Goal: Task Accomplishment & Management: Use online tool/utility

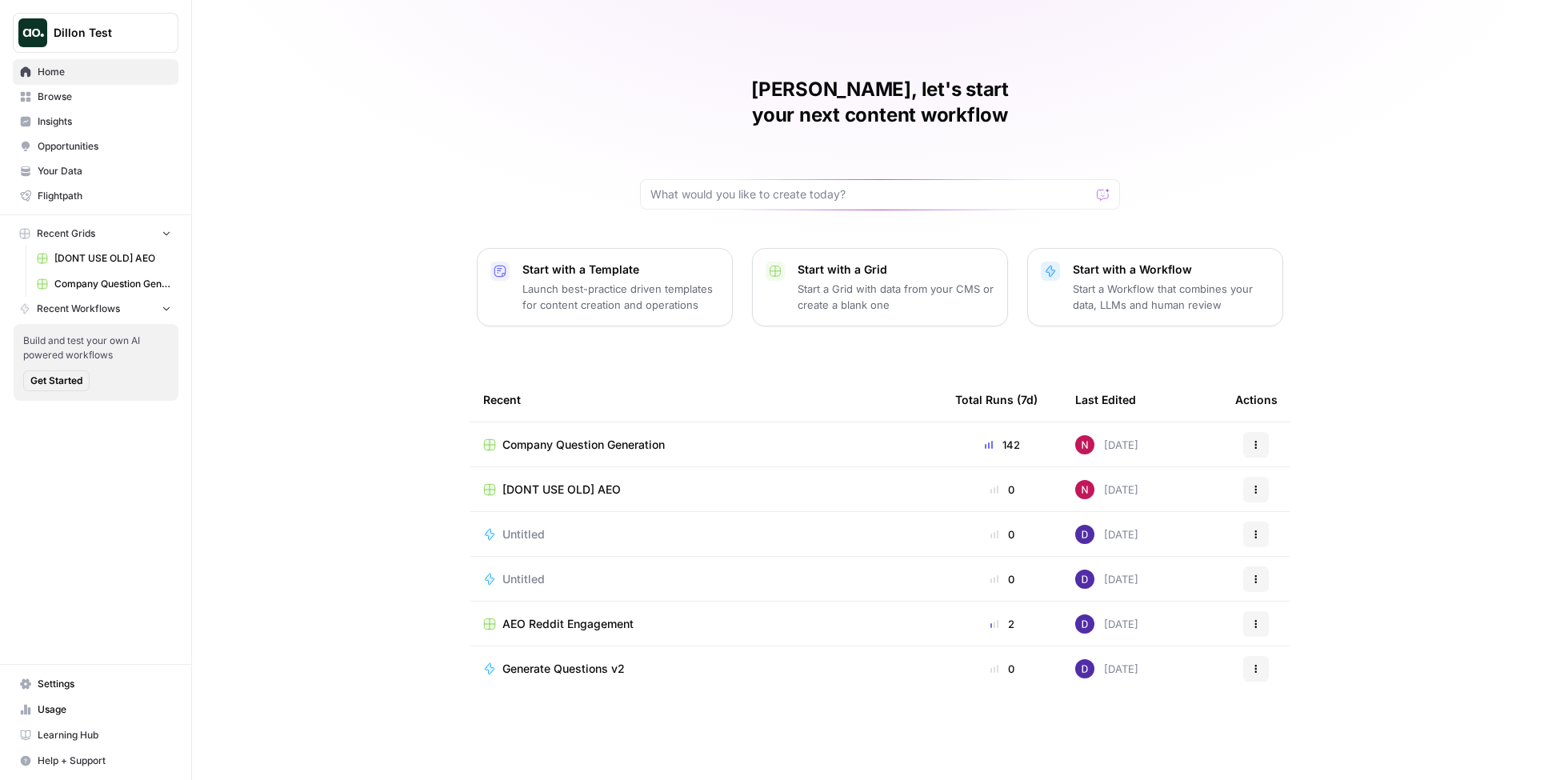
click at [150, 26] on span "Dillon Test" at bounding box center [101, 32] width 97 height 16
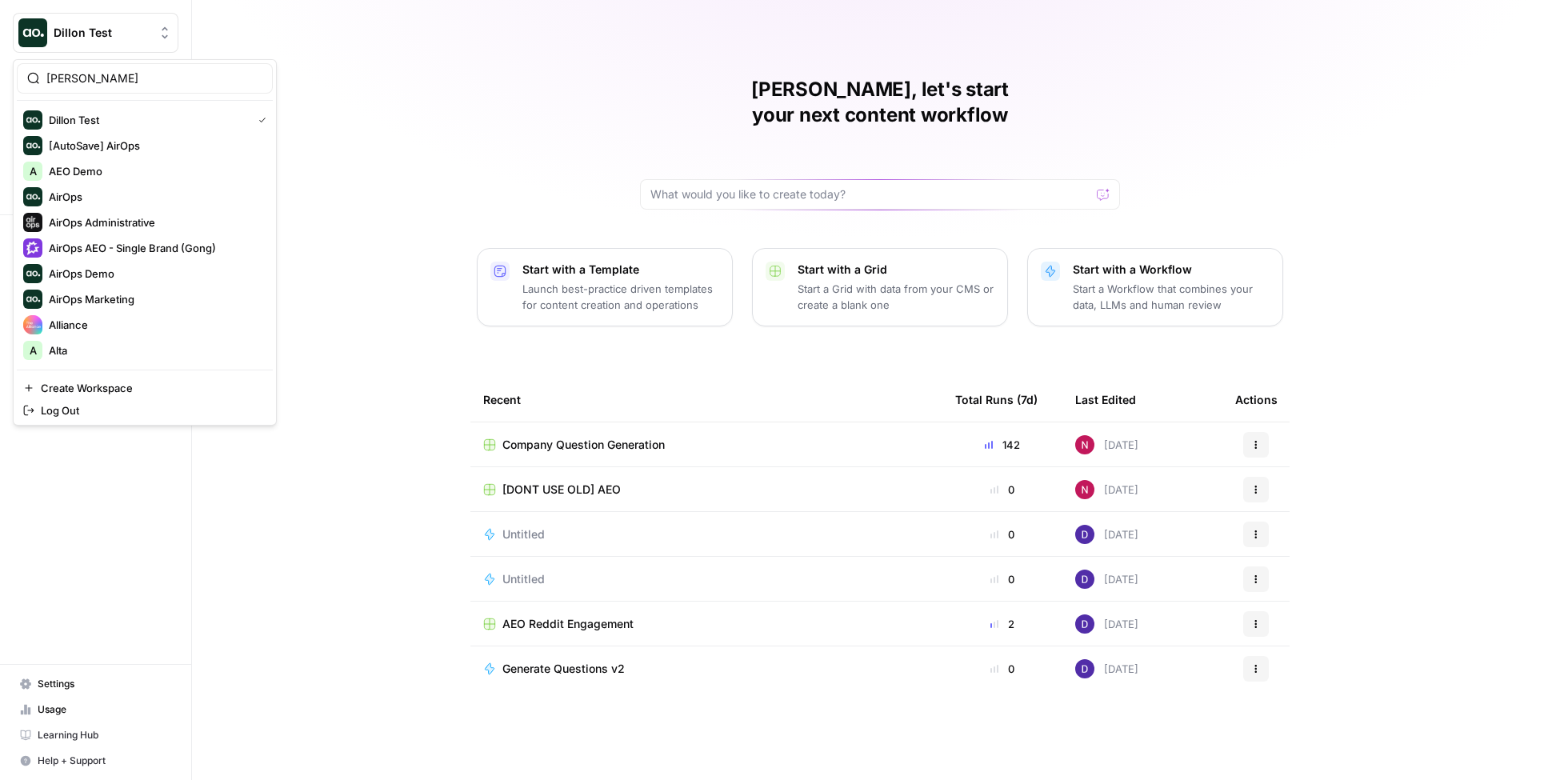
type input "nick"
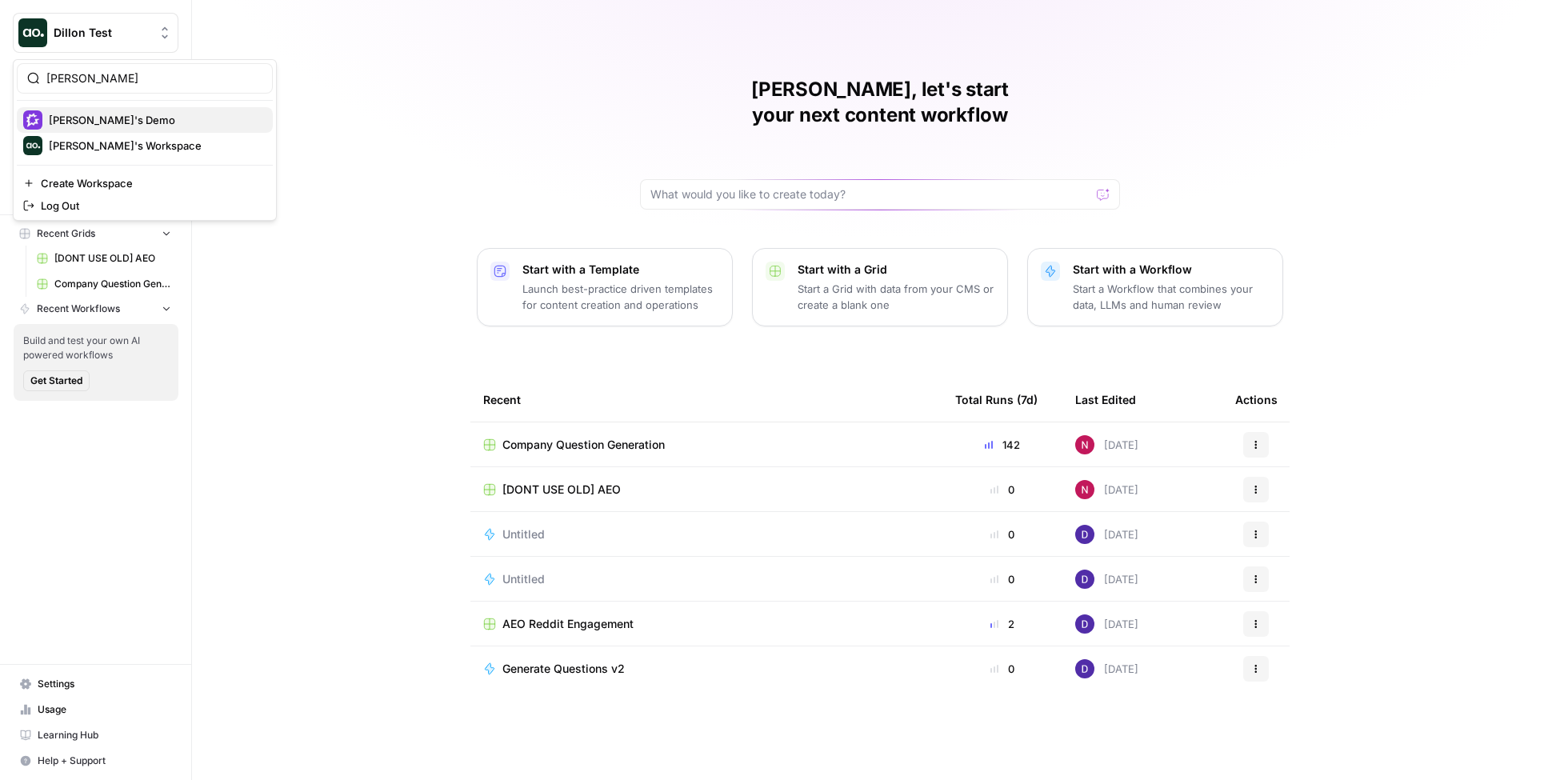
click at [109, 120] on span "Nick's Demo" at bounding box center [154, 119] width 211 height 16
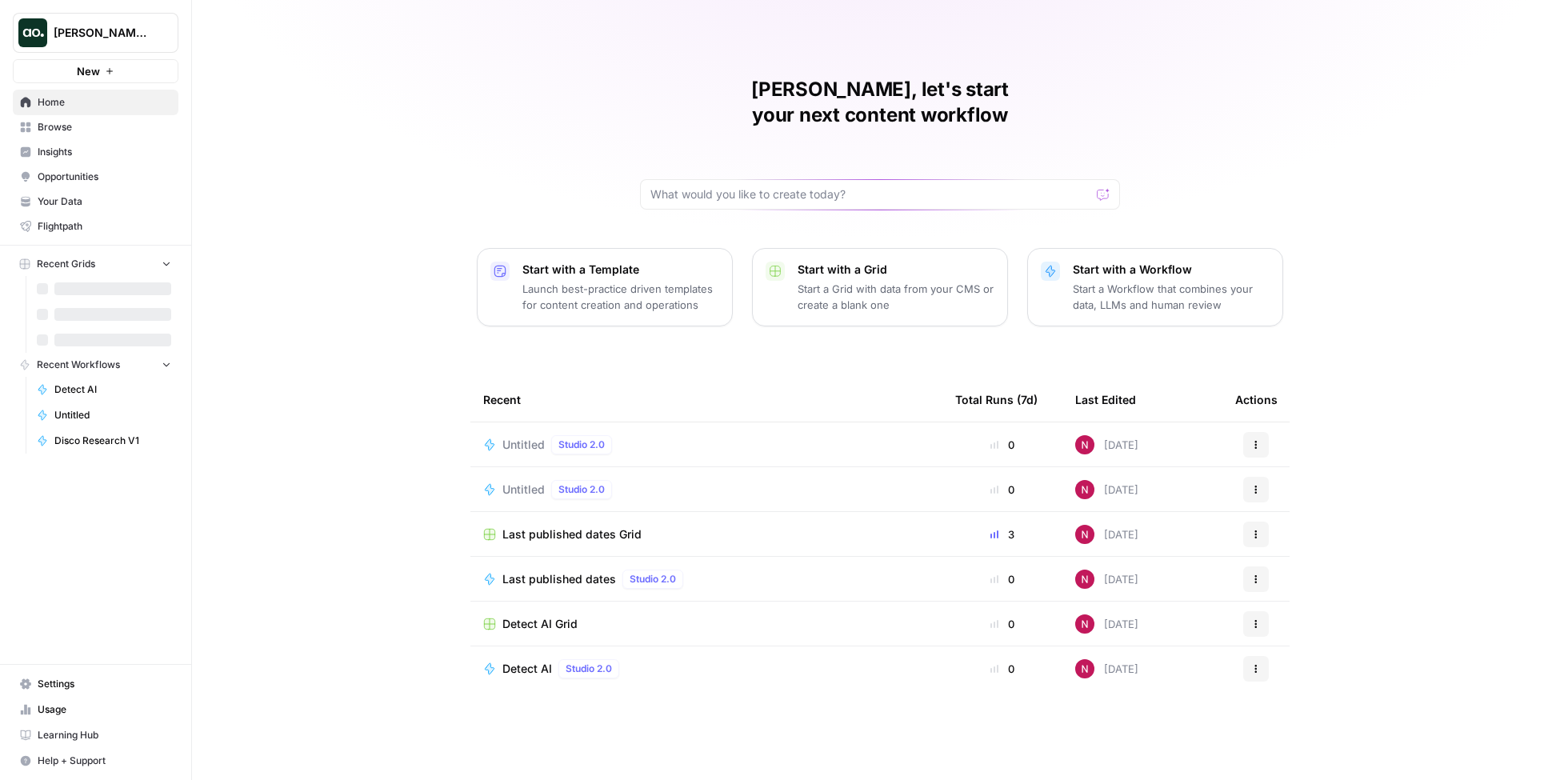
click at [1104, 281] on p "Start a Workflow that combines your data, LLMs and human review" at bounding box center [1172, 297] width 197 height 32
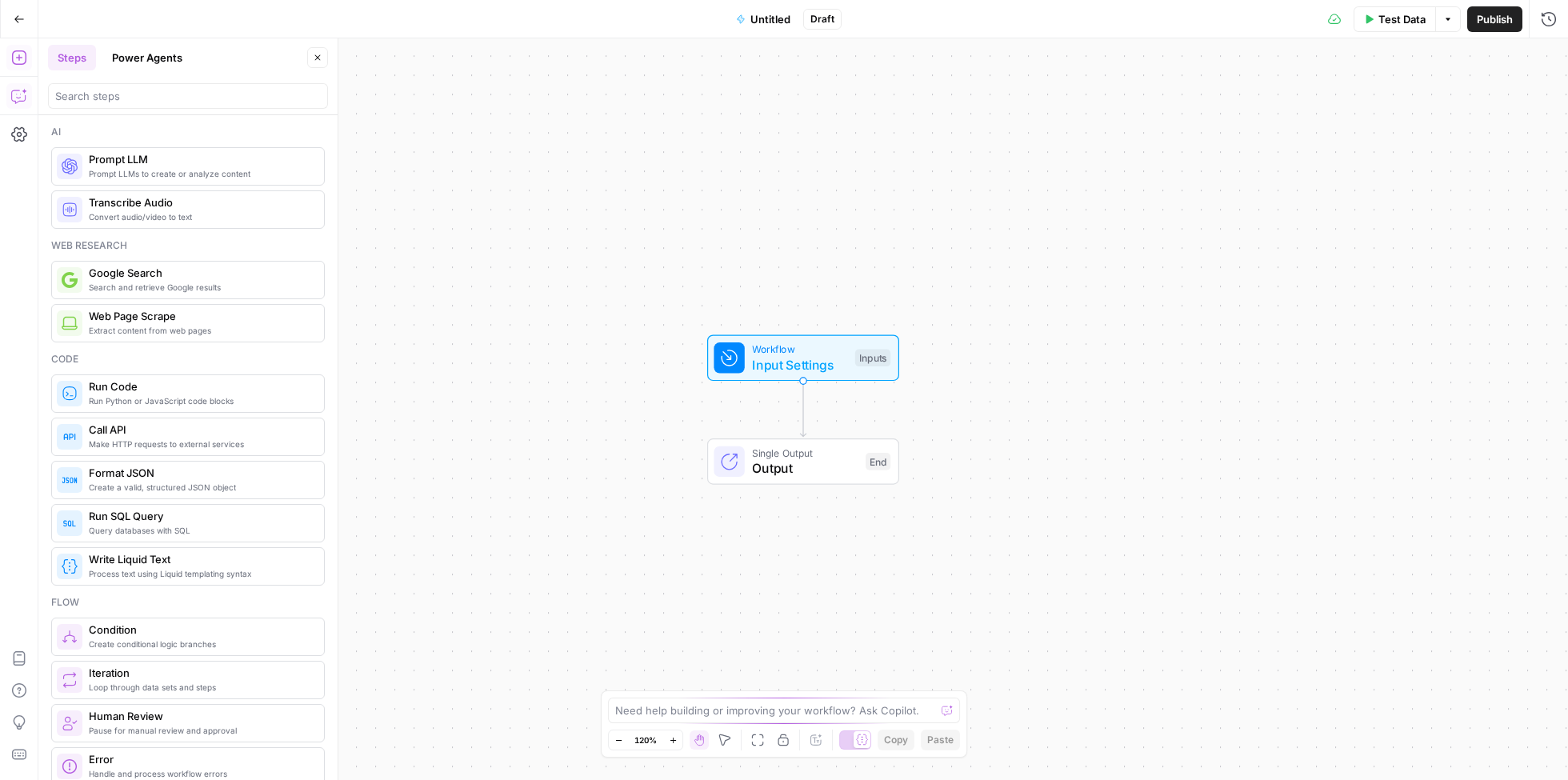
click at [20, 93] on icon "button" at bounding box center [18, 96] width 16 height 16
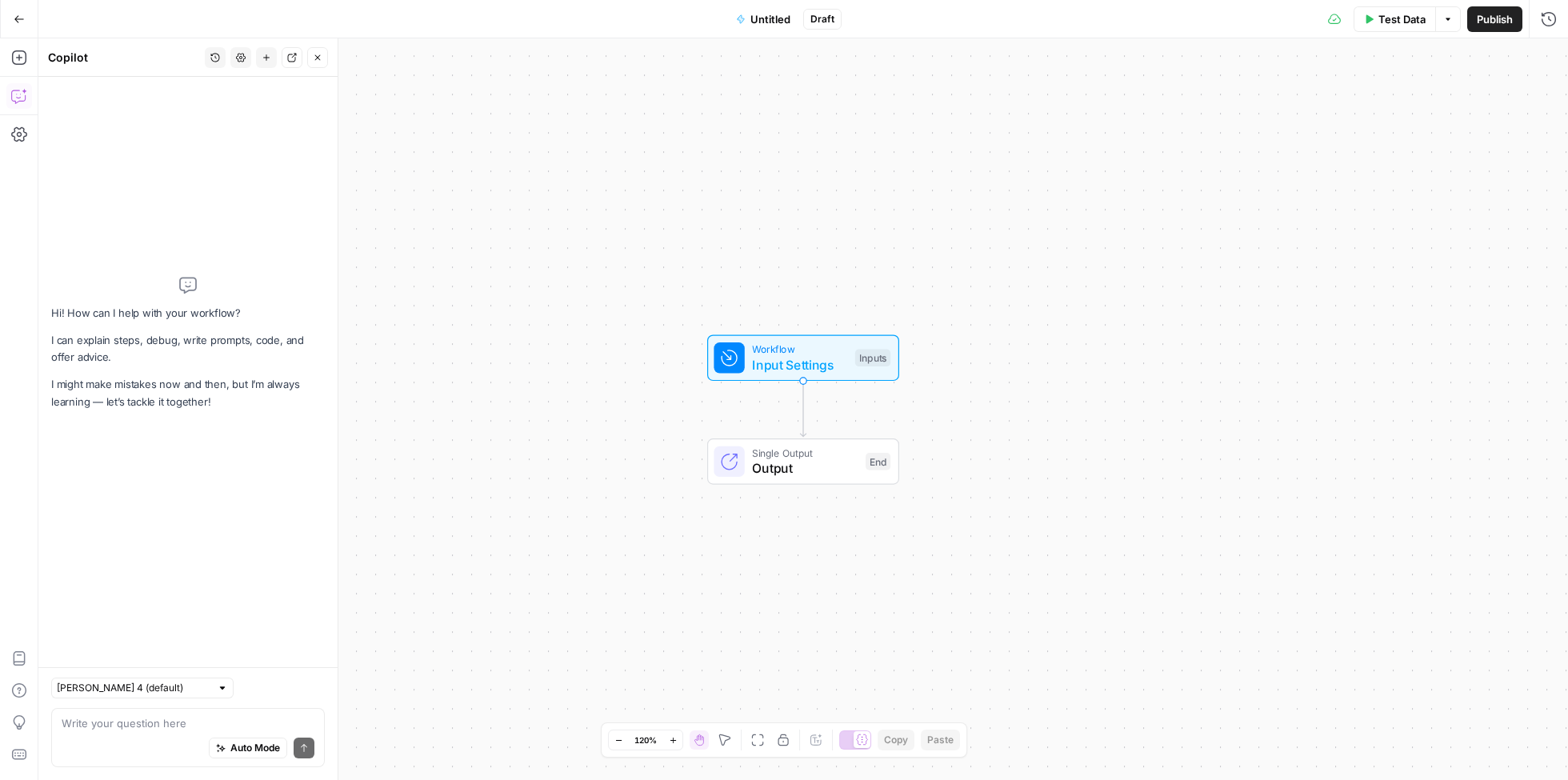
click at [197, 731] on div "Auto Mode Send" at bounding box center [187, 749] width 253 height 35
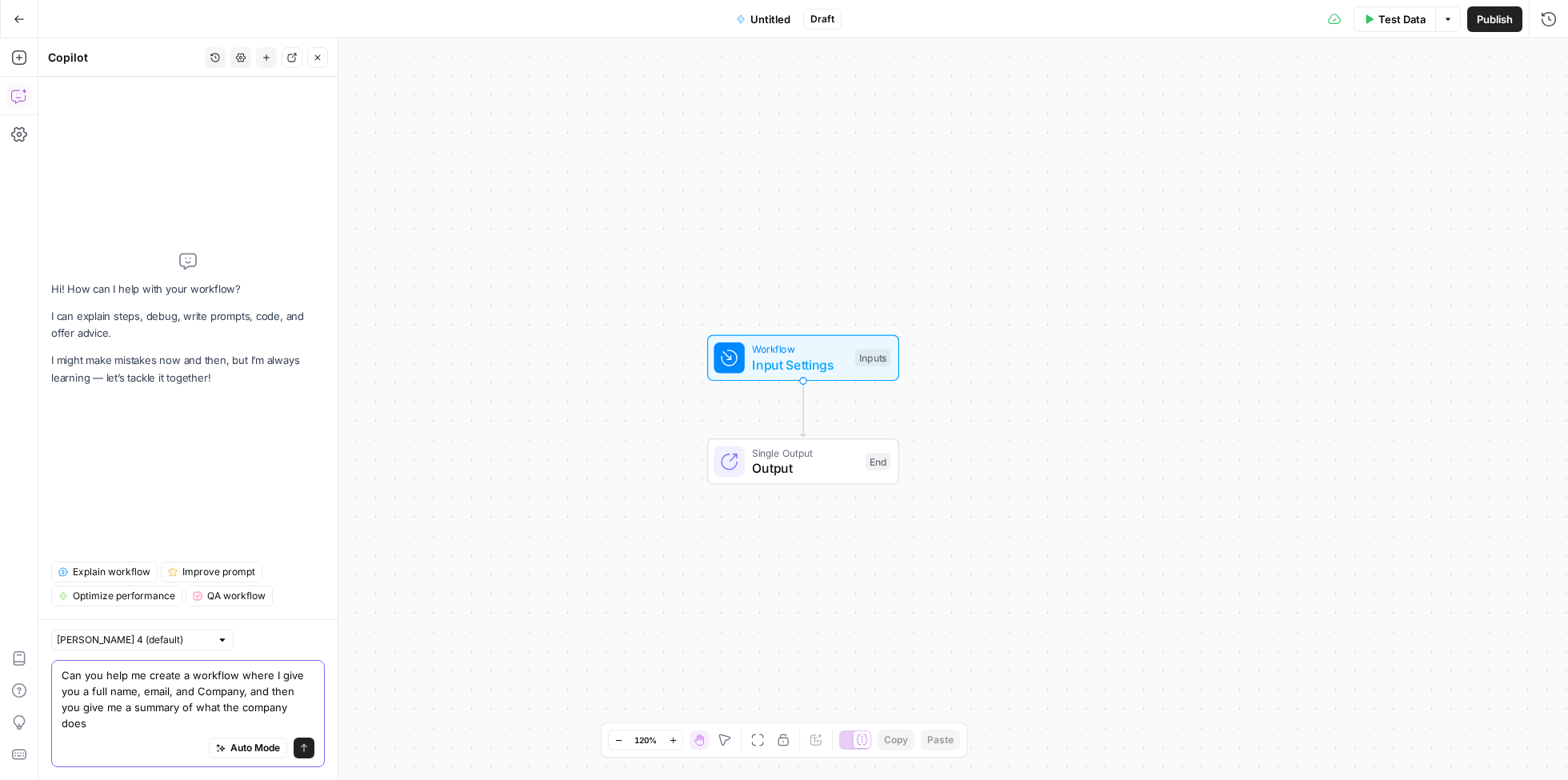
click at [176, 723] on textarea "Can you help me create a workflow where I give you a full name, email, and Comp…" at bounding box center [187, 699] width 253 height 64
drag, startPoint x: 253, startPoint y: 708, endPoint x: 181, endPoint y: 707, distance: 72.0
click at [181, 707] on textarea "Can you help me create a workflow where I give you a full name, email, and Comp…" at bounding box center [187, 699] width 253 height 64
click at [301, 723] on textarea "Can you help me create a workflow where I give you a full name, email, and Comp…" at bounding box center [187, 699] width 253 height 64
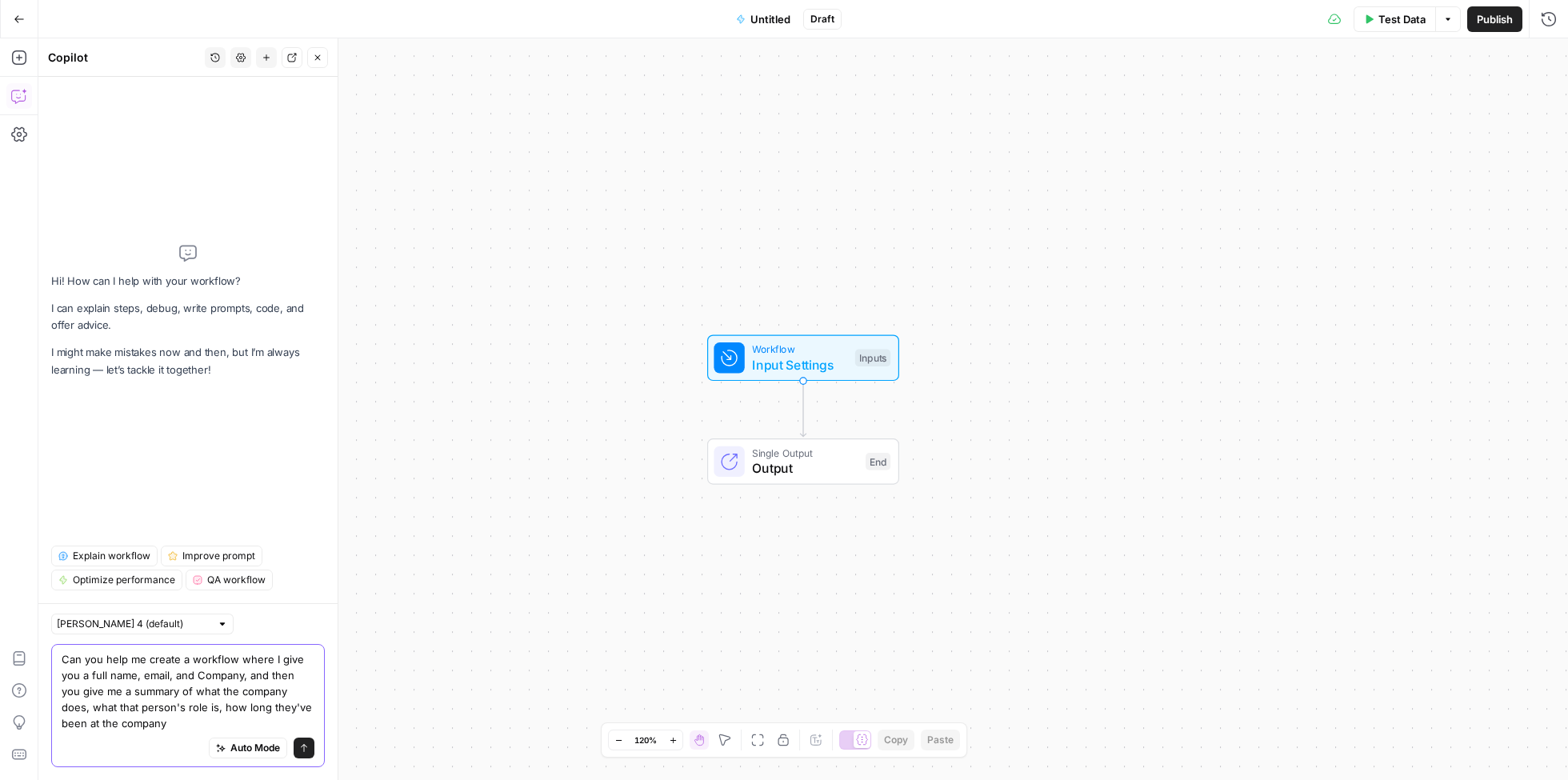
click at [188, 708] on textarea "Can you help me create a workflow where I give you a full name, email, and Comp…" at bounding box center [187, 691] width 253 height 80
click at [188, 727] on textarea "Can you help me create a workflow where I give you a full name, email, and Comp…" at bounding box center [187, 691] width 253 height 80
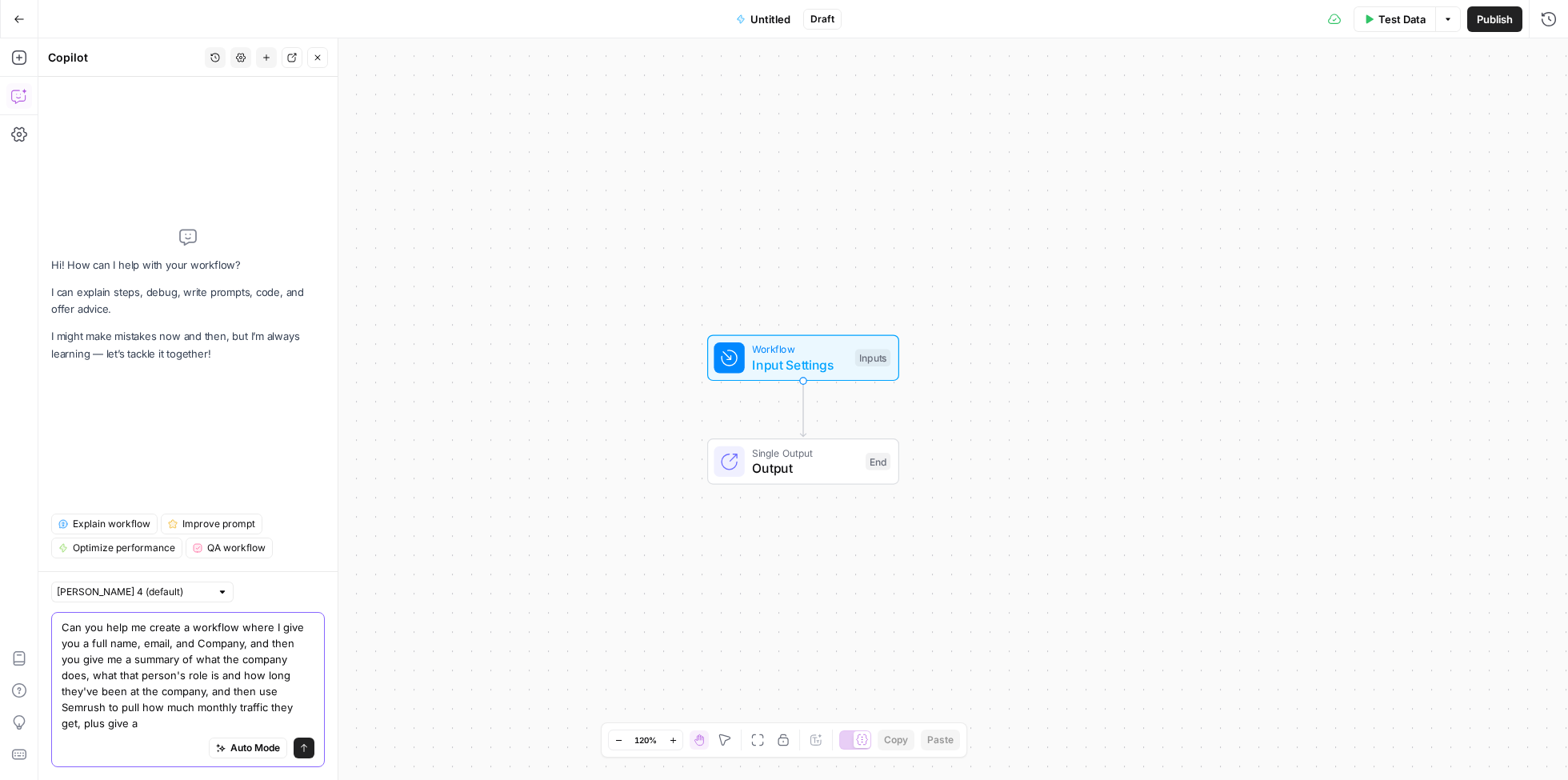
drag, startPoint x: 296, startPoint y: 727, endPoint x: 235, endPoint y: 727, distance: 61.0
click at [235, 727] on textarea "Can you help me create a workflow where I give you a full name, email, and Comp…" at bounding box center [187, 675] width 253 height 112
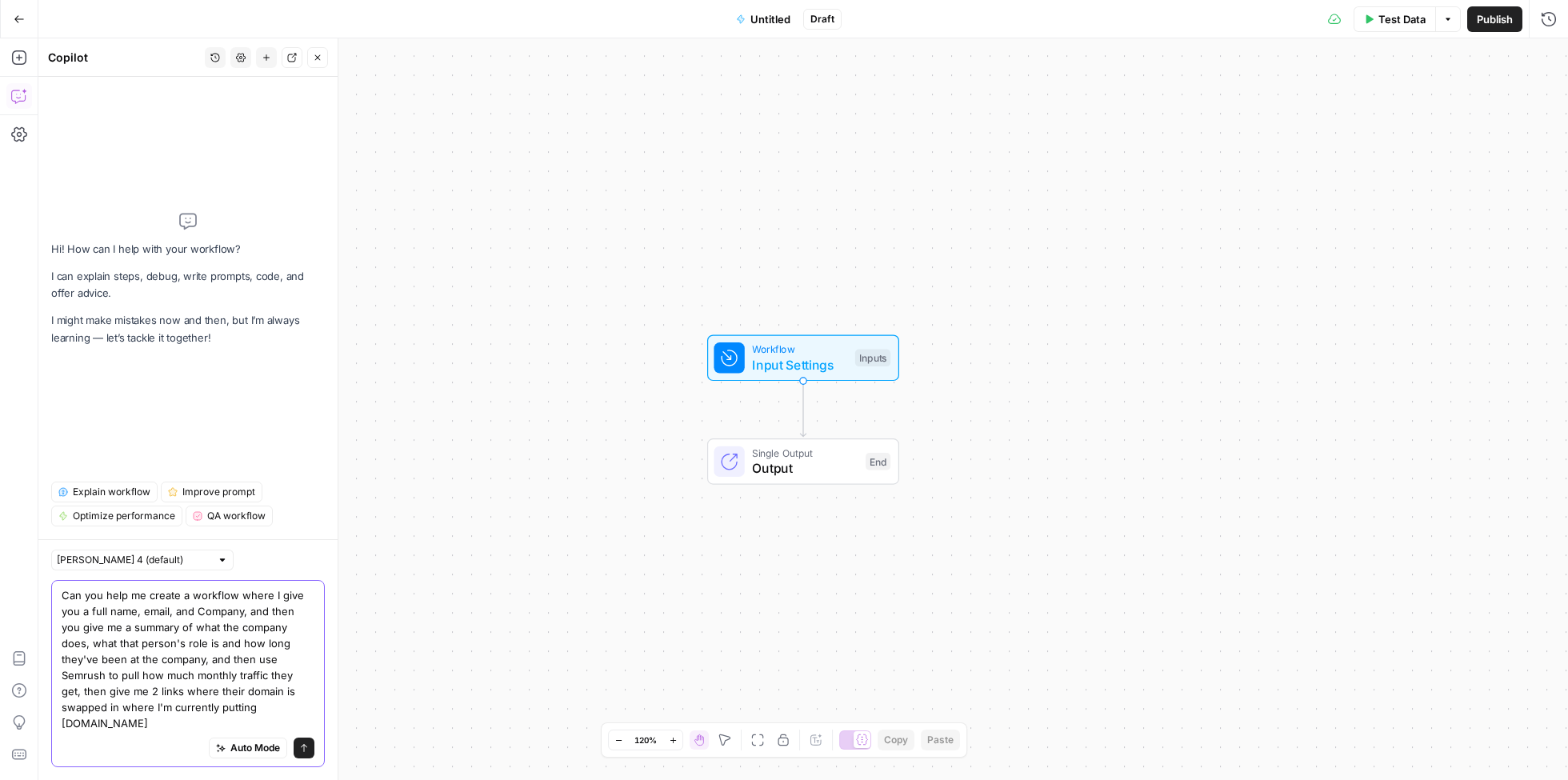
click at [248, 727] on textarea "Can you help me create a workflow where I give you a full name, email, and Comp…" at bounding box center [187, 659] width 253 height 144
paste textarea "https://www.semrush.com/analytics/overview/?db=us&q=samsara.com&searchType=doma…"
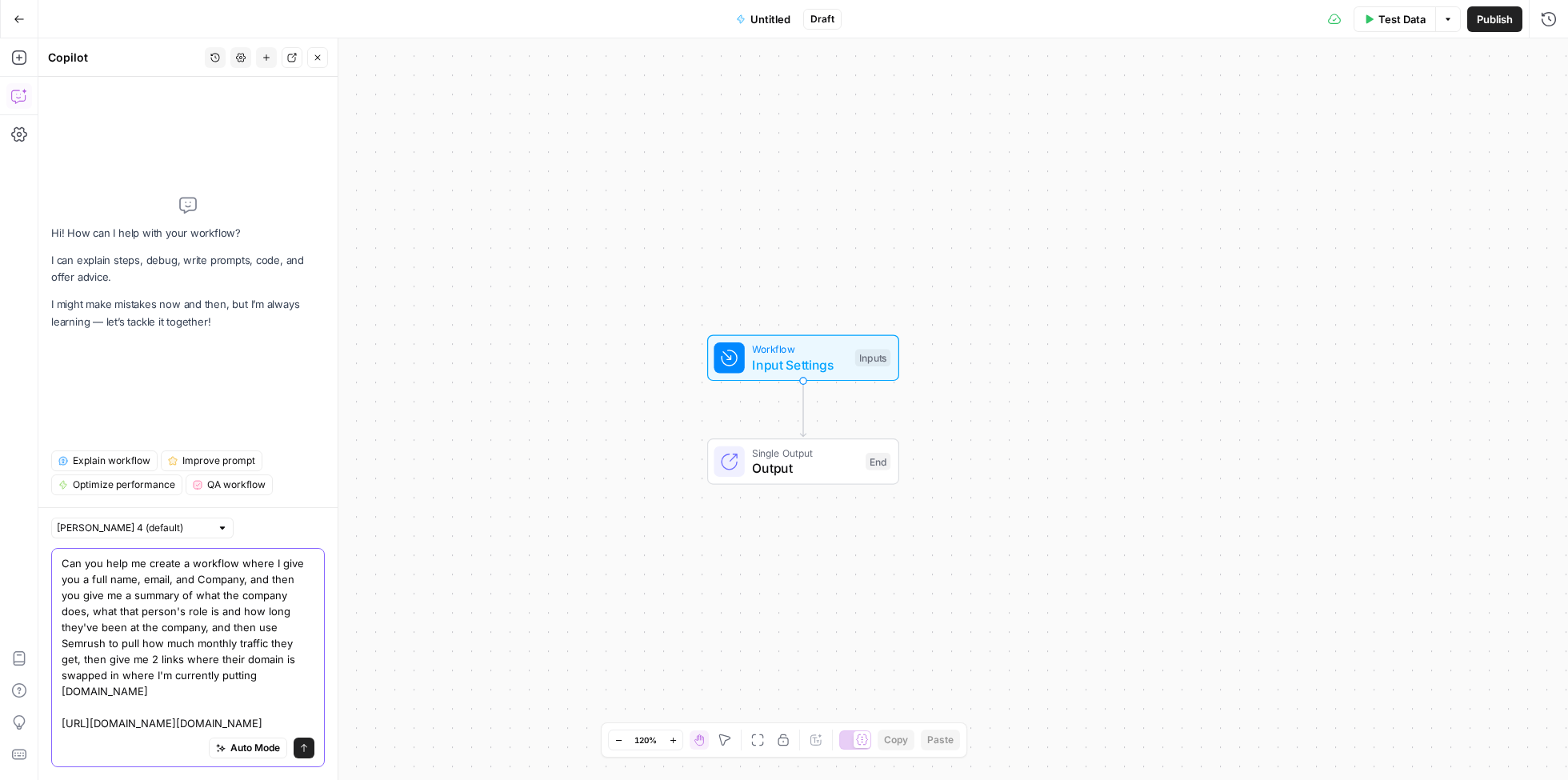
paste textarea "[URL][DOMAIN_NAME][DOMAIN_NAME]"
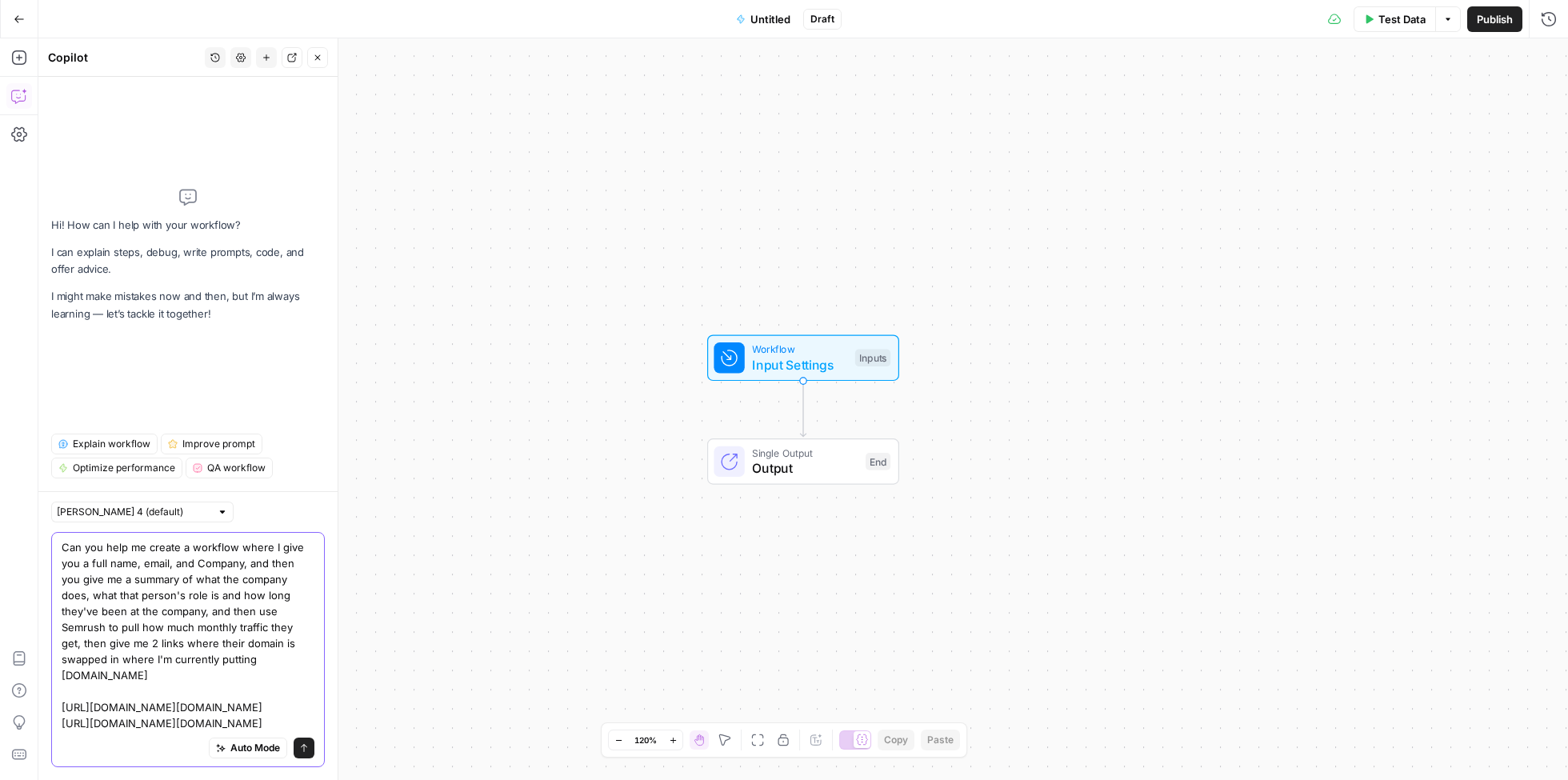
click at [62, 608] on textarea "Can you help me create a workflow where I give you a full name, email, and Comp…" at bounding box center [187, 635] width 253 height 192
type textarea "Can you help me create a workflow where I give you a full name, email, and Comp…"
click at [176, 653] on textarea "Can you help me create a workflow where I give you a full name, email, and Comp…" at bounding box center [187, 635] width 253 height 192
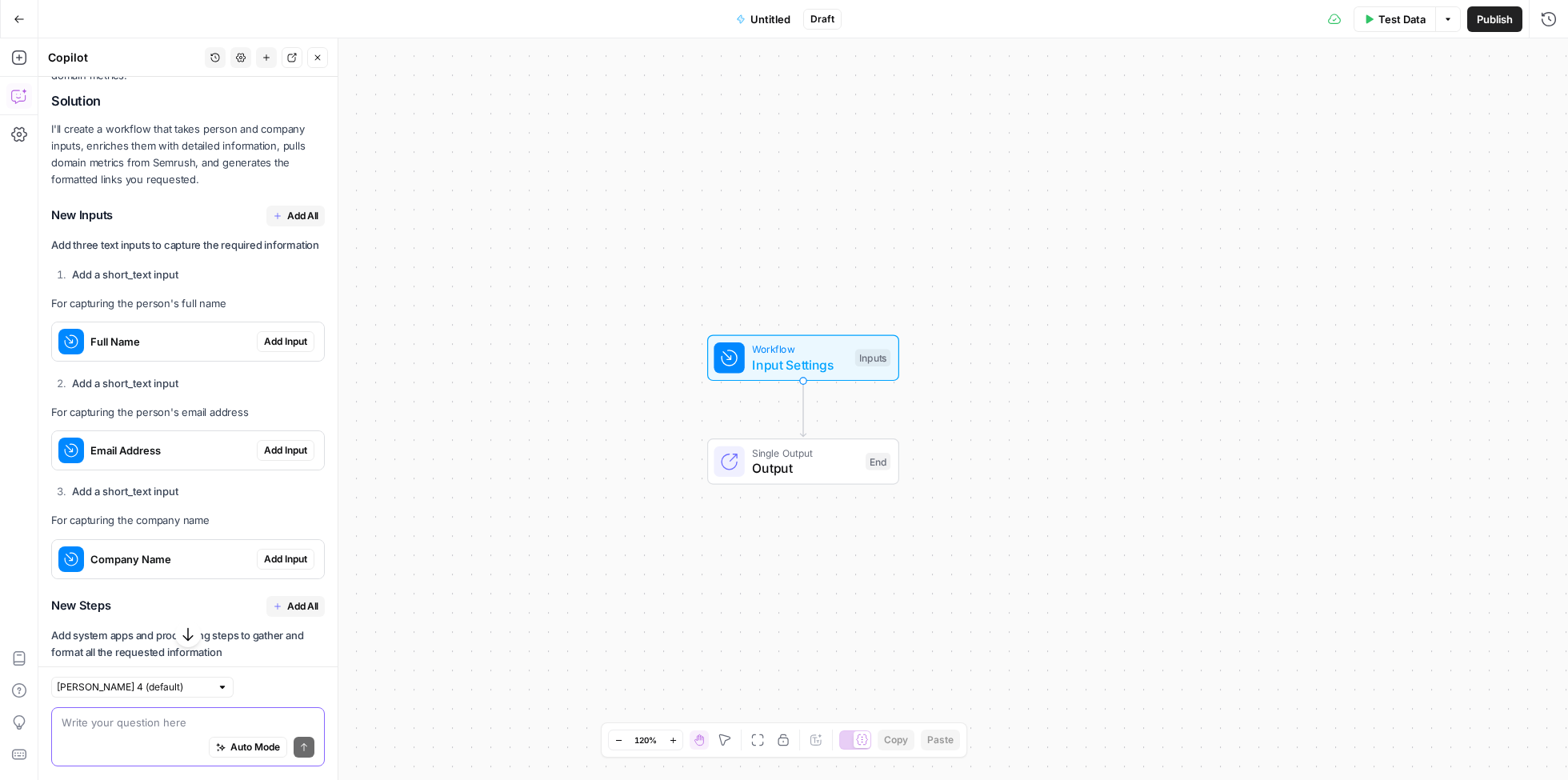
scroll to position [437, 0]
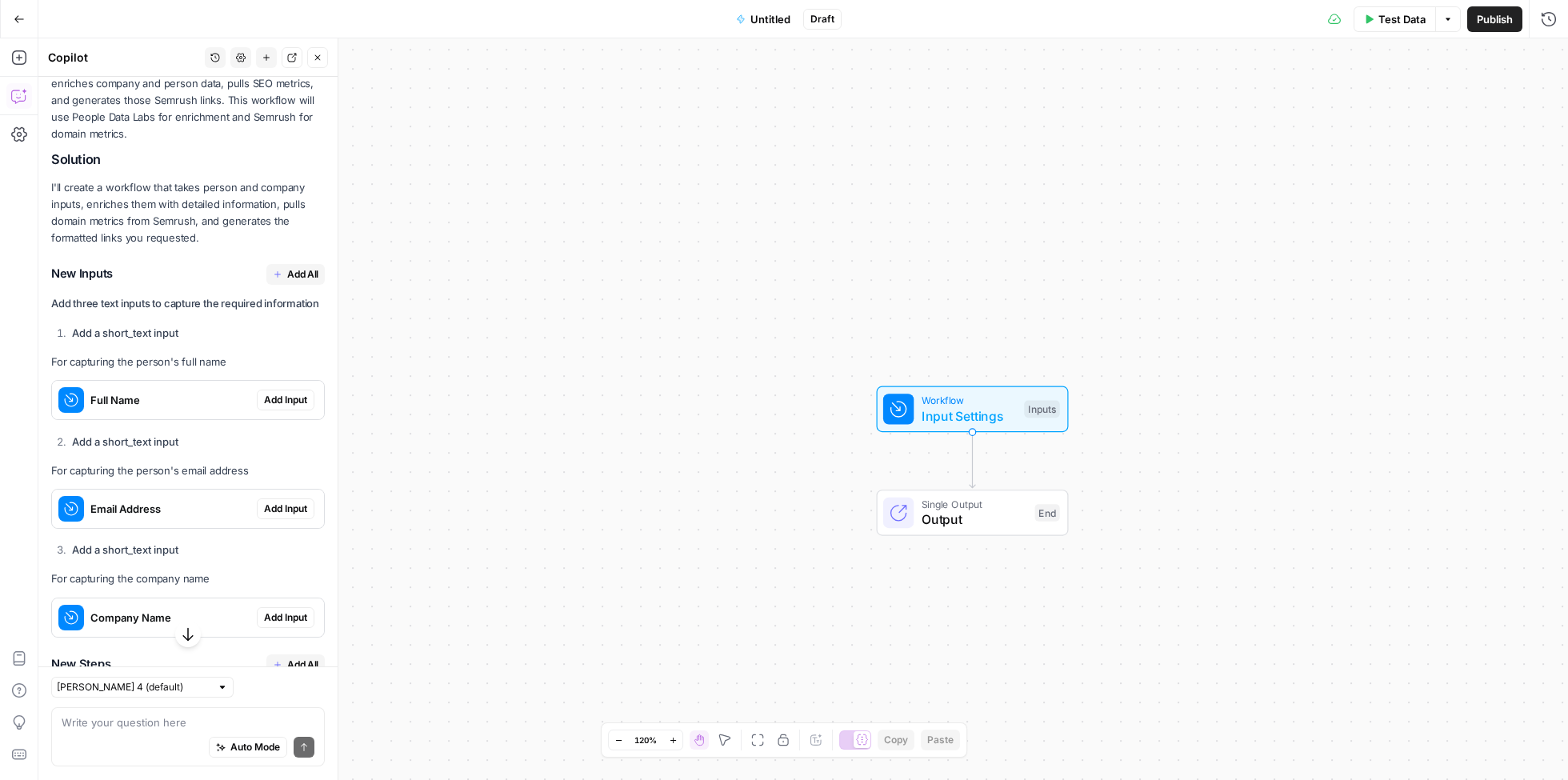
click at [301, 267] on span "Add All" at bounding box center [303, 275] width 31 height 15
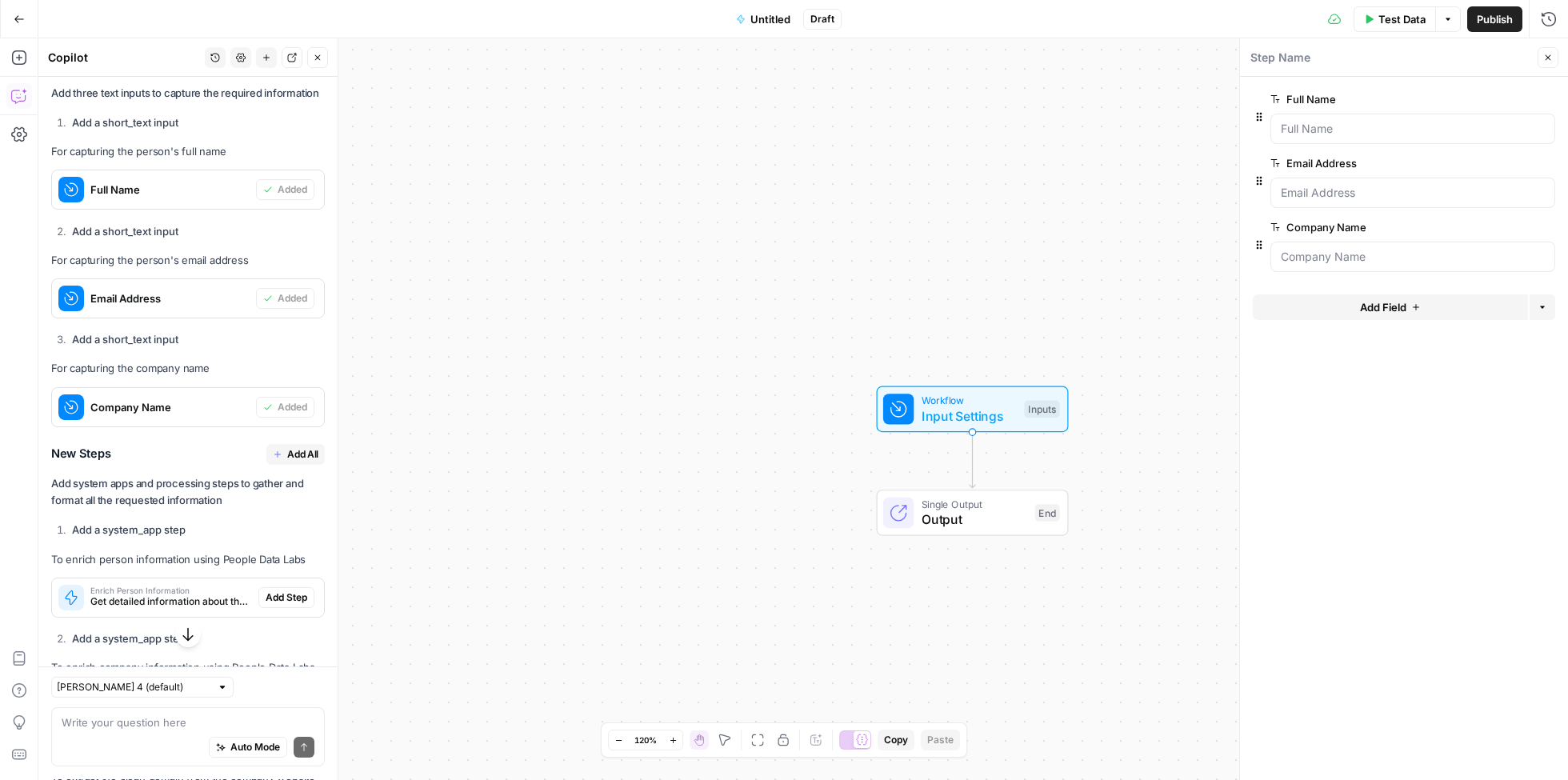
scroll to position [731, 0]
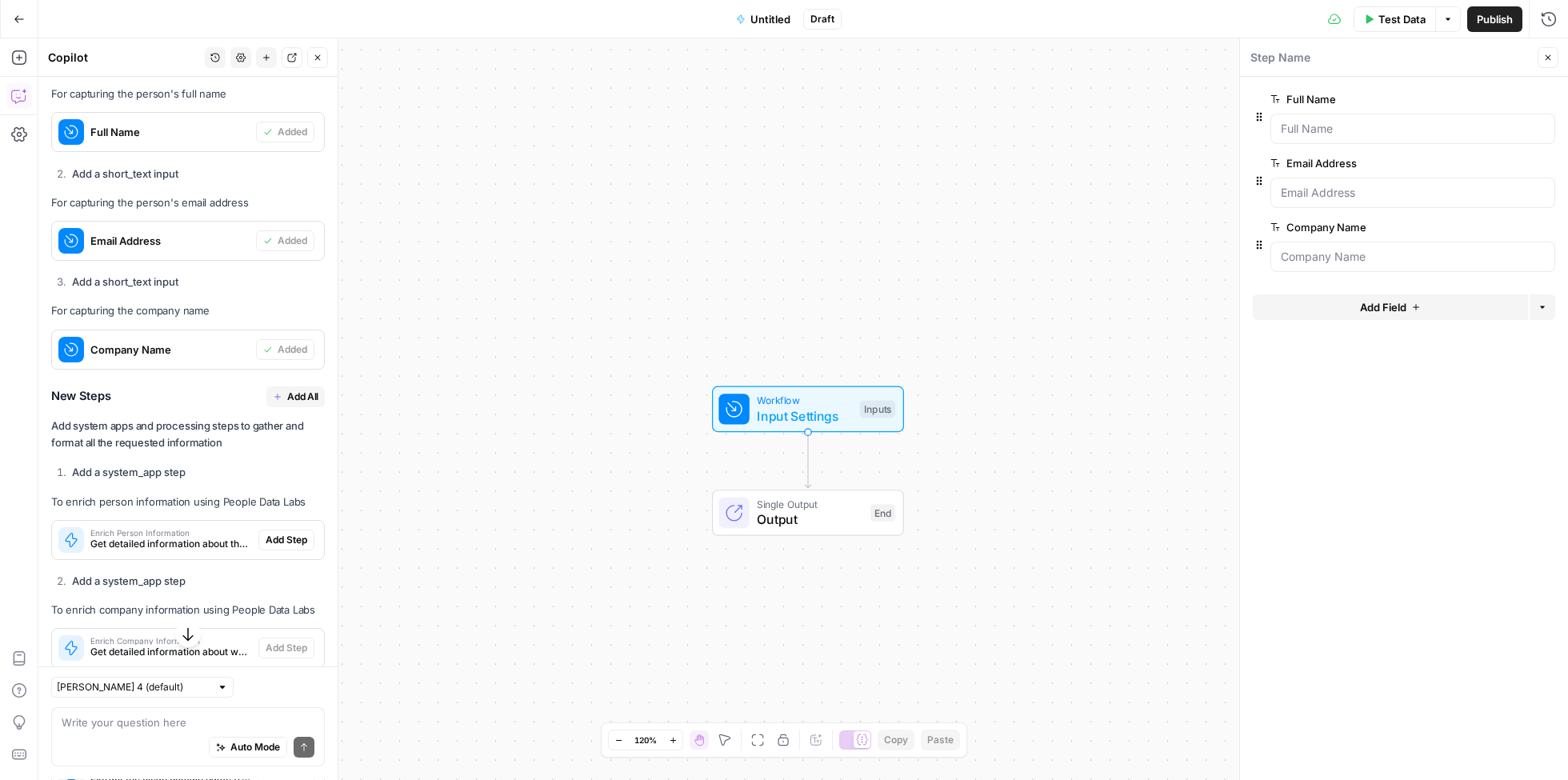
click at [294, 390] on span "Add All" at bounding box center [303, 397] width 31 height 15
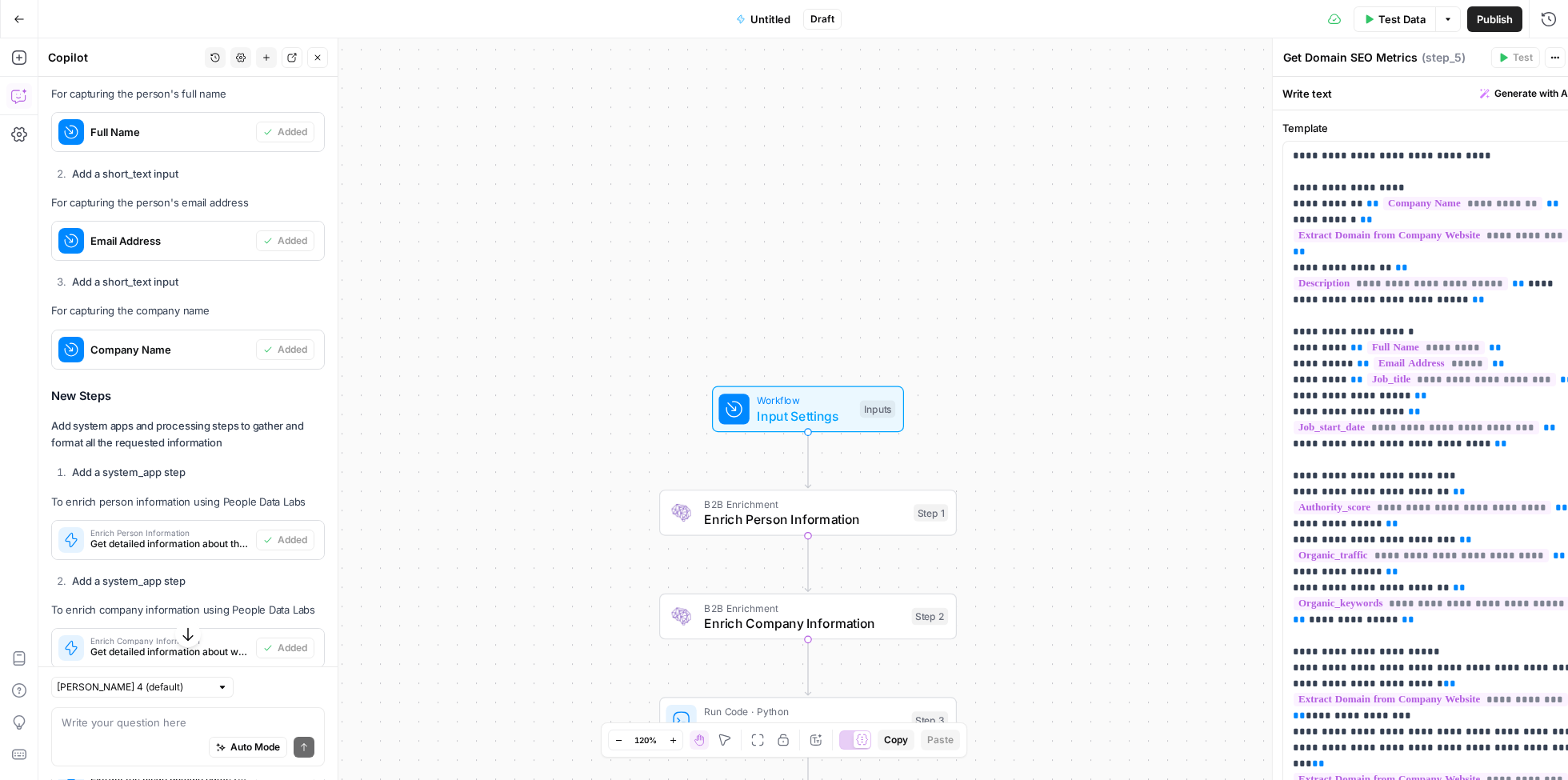
type textarea "Generate Complete Summary and Links"
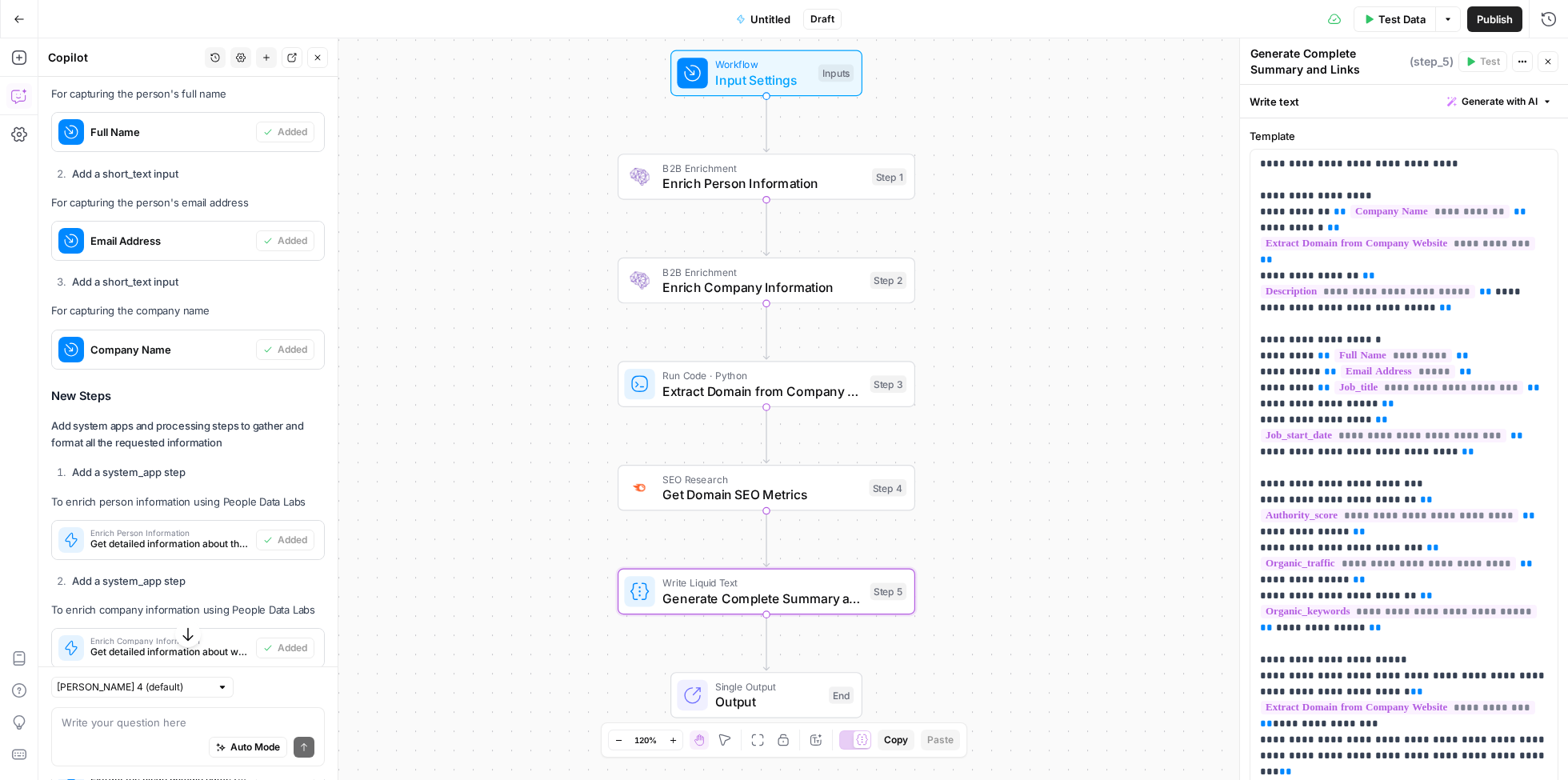
drag, startPoint x: 631, startPoint y: 514, endPoint x: 588, endPoint y: 182, distance: 334.8
click at [588, 182] on div "Workflow Input Settings Inputs B2B Enrichment Enrich Person Information Step 1 …" at bounding box center [803, 409] width 1530 height 741
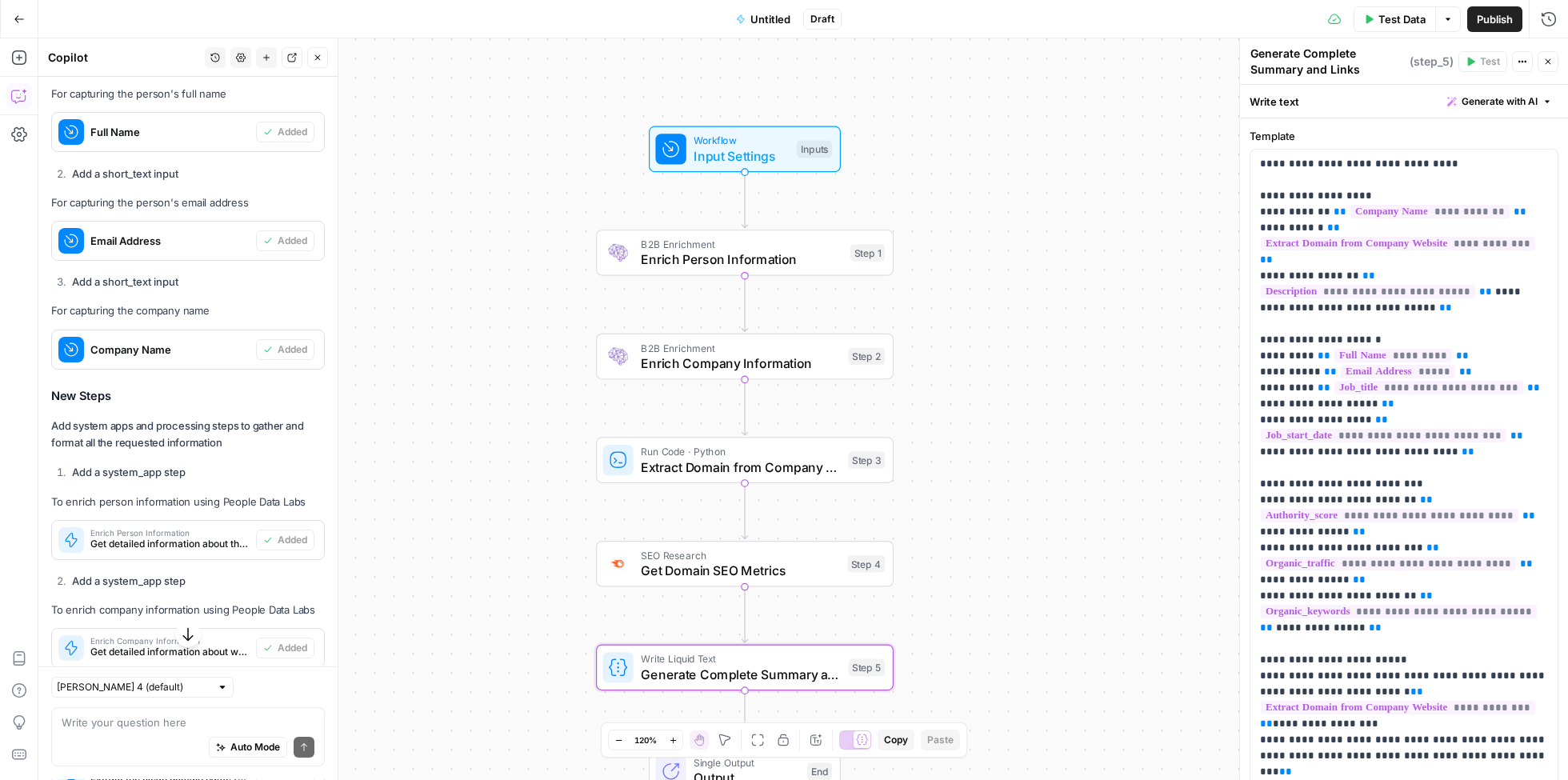
drag, startPoint x: 586, startPoint y: 350, endPoint x: 566, endPoint y: 424, distance: 76.7
click at [566, 424] on div "Workflow Input Settings Inputs B2B Enrichment Enrich Person Information Step 1 …" at bounding box center [803, 409] width 1530 height 741
click at [1380, 15] on span "Test Data" at bounding box center [1402, 18] width 47 height 16
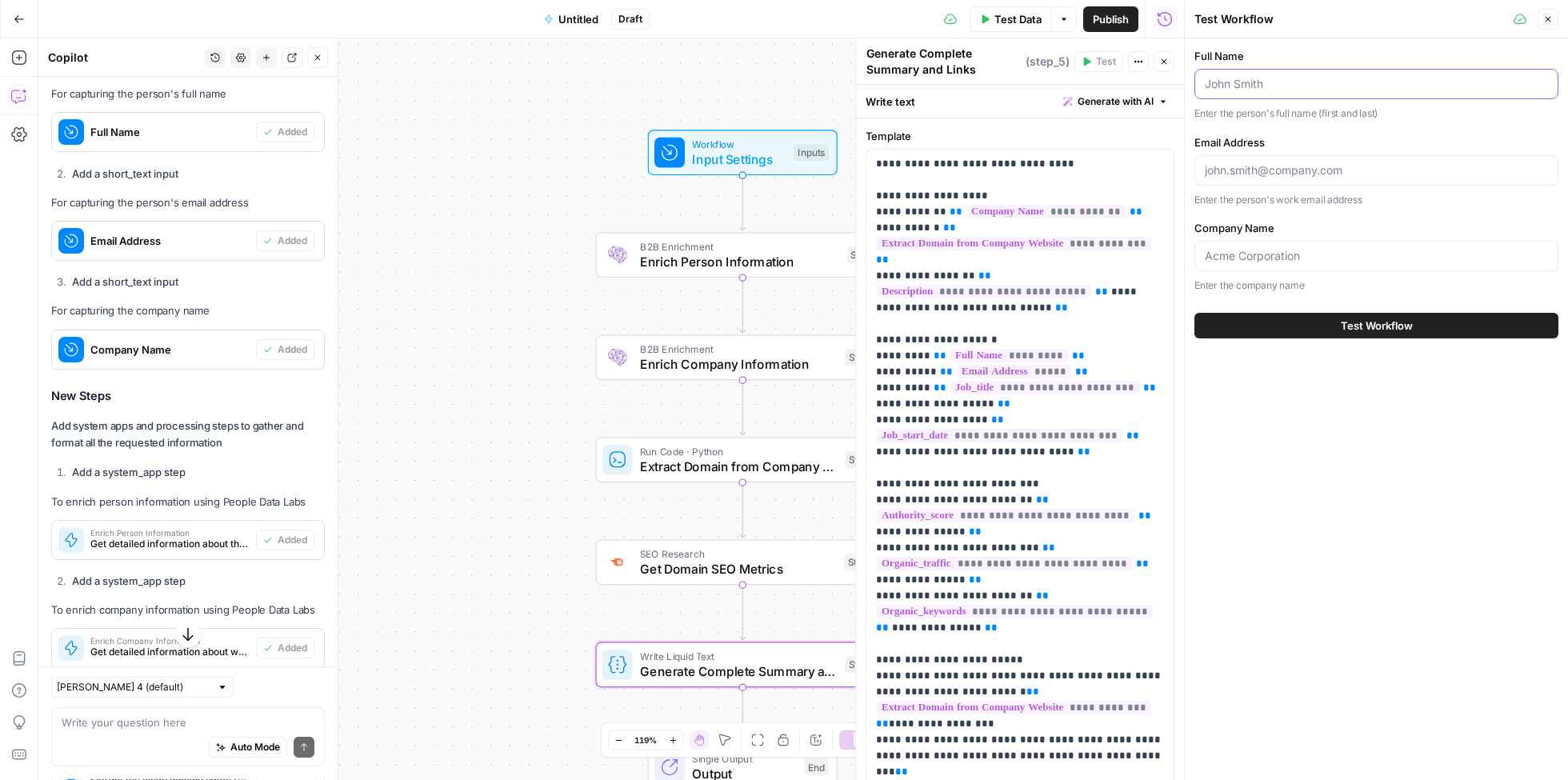
click at [1232, 77] on input "Full Name" at bounding box center [1377, 84] width 344 height 16
paste input "Amy Nguyen"
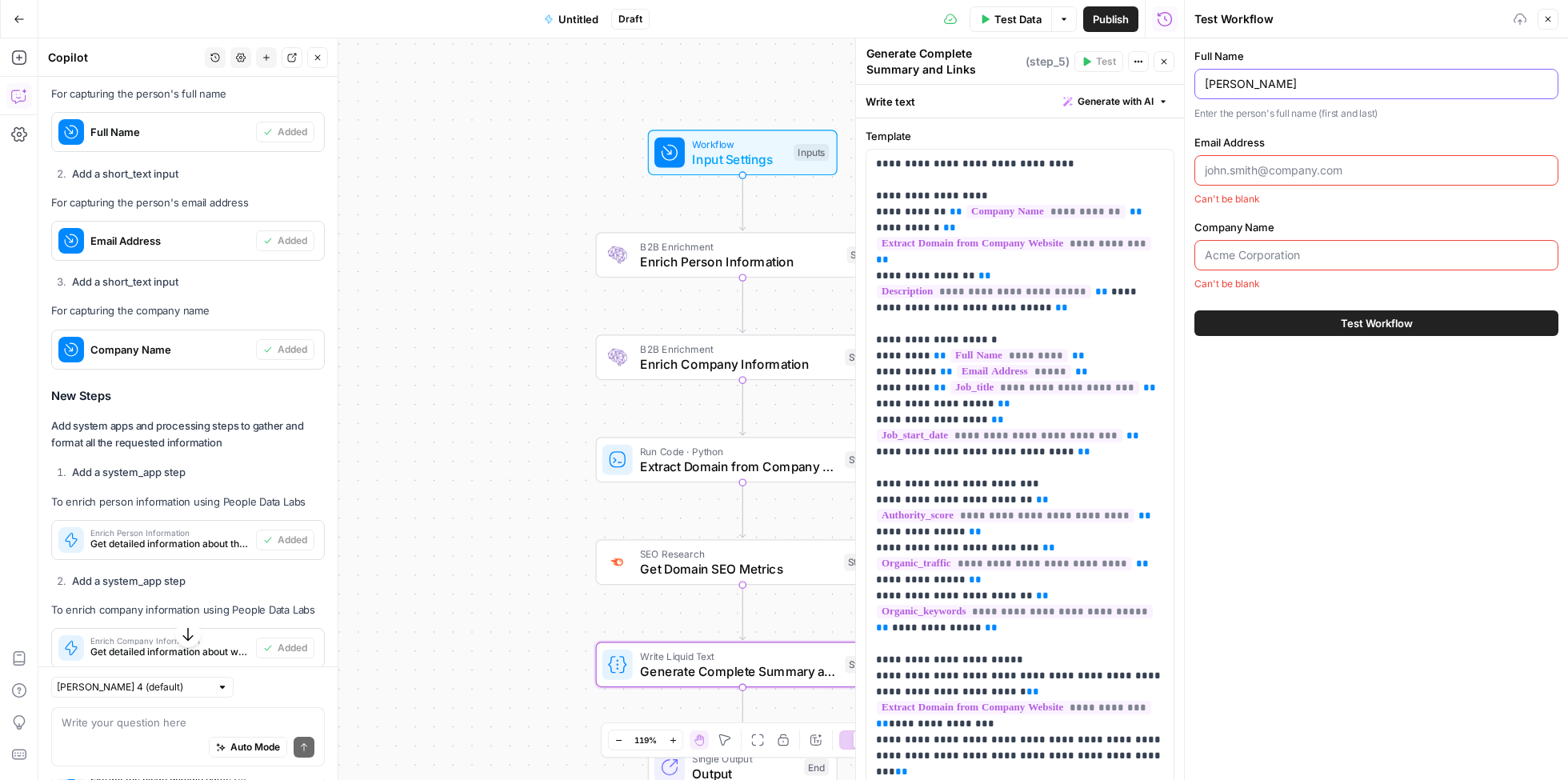
type input "Amy Nguyen"
click at [1266, 157] on div at bounding box center [1377, 170] width 364 height 30
paste input "amy.nguyen@xero.com"
type input "amy.nguyen@xero.com"
click at [1246, 263] on input "Company Name" at bounding box center [1377, 255] width 344 height 16
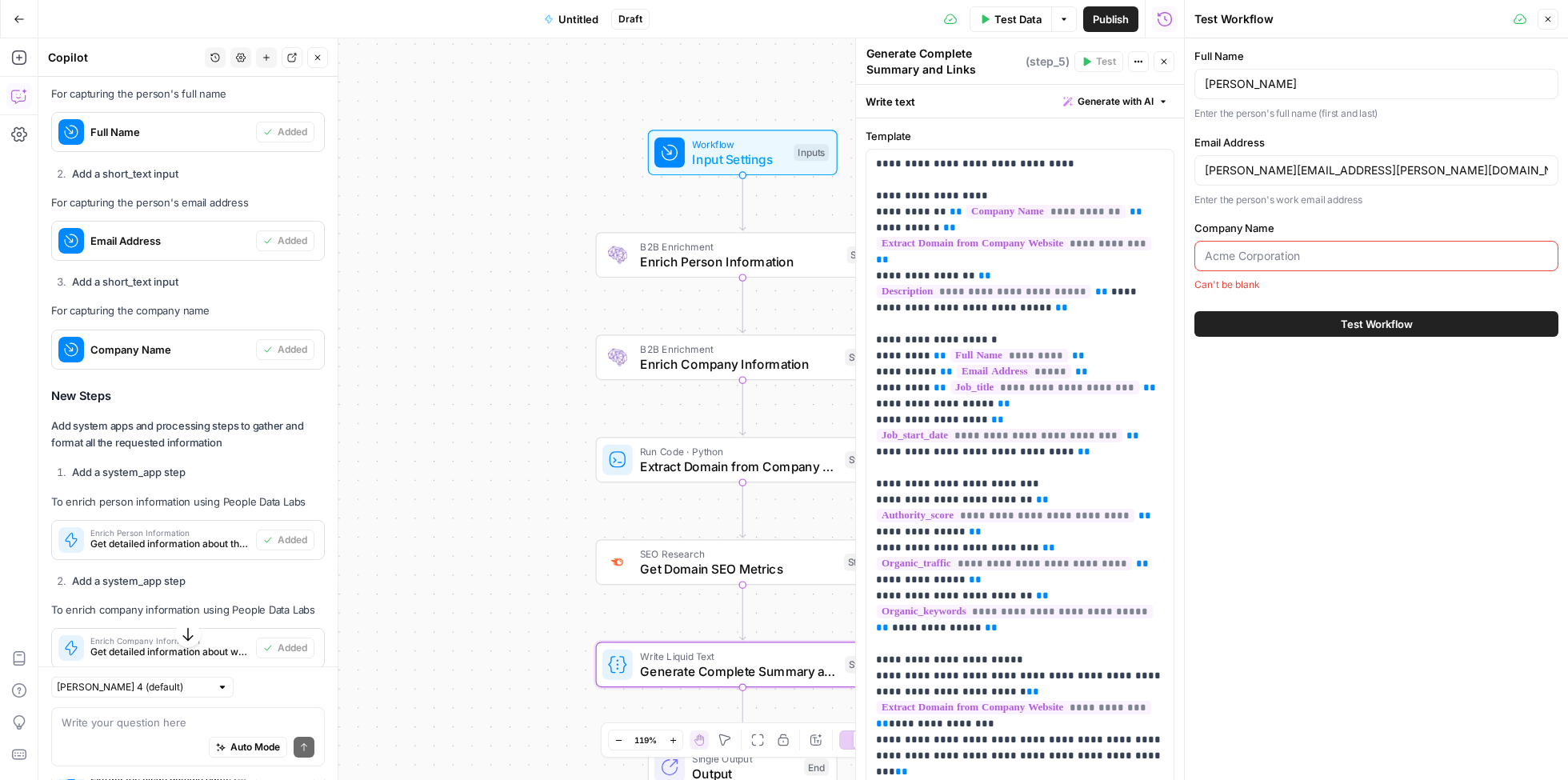
paste input "Xero"
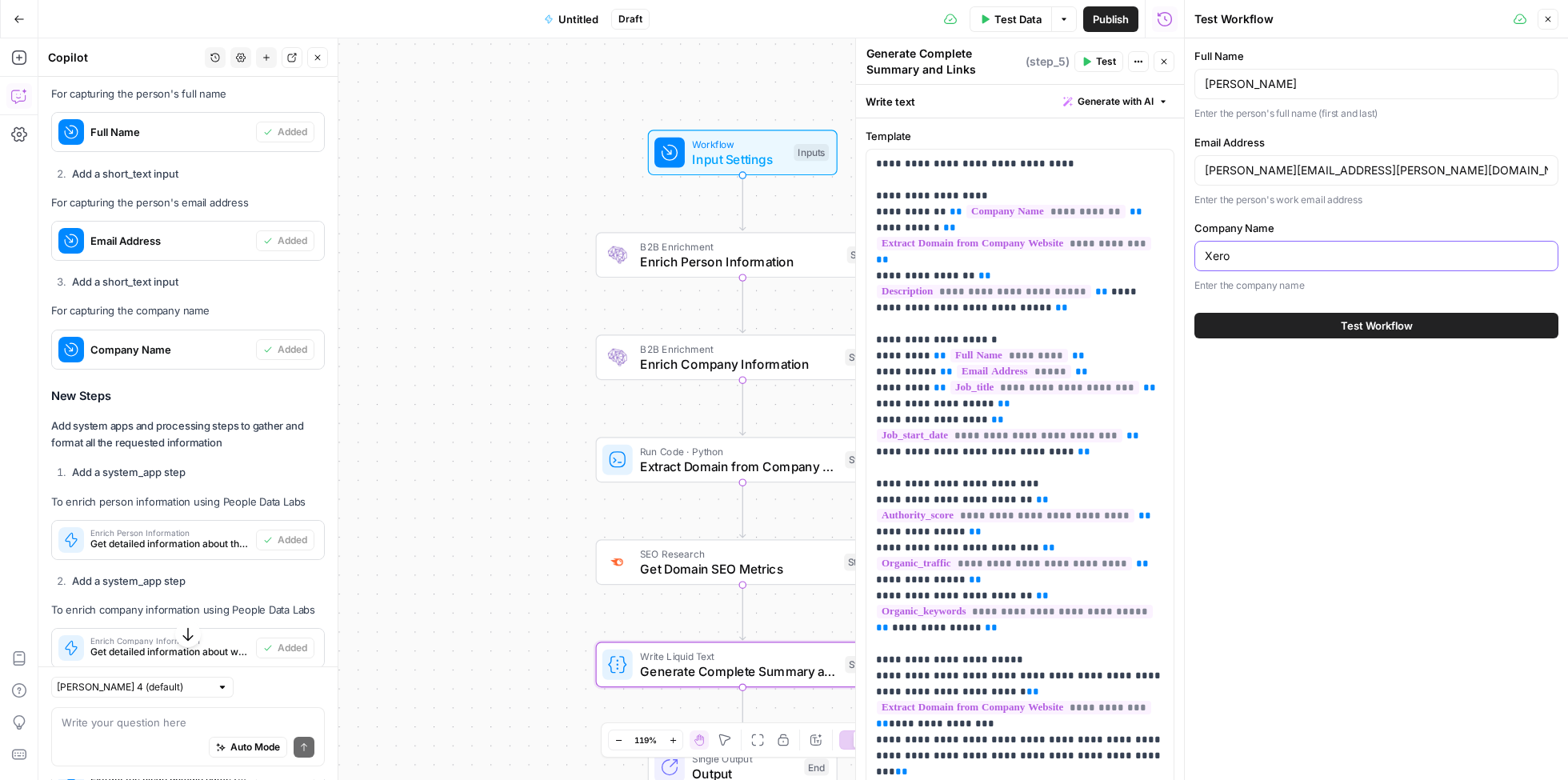
type input "Xero"
click at [1275, 327] on button "Test Workflow" at bounding box center [1377, 325] width 364 height 26
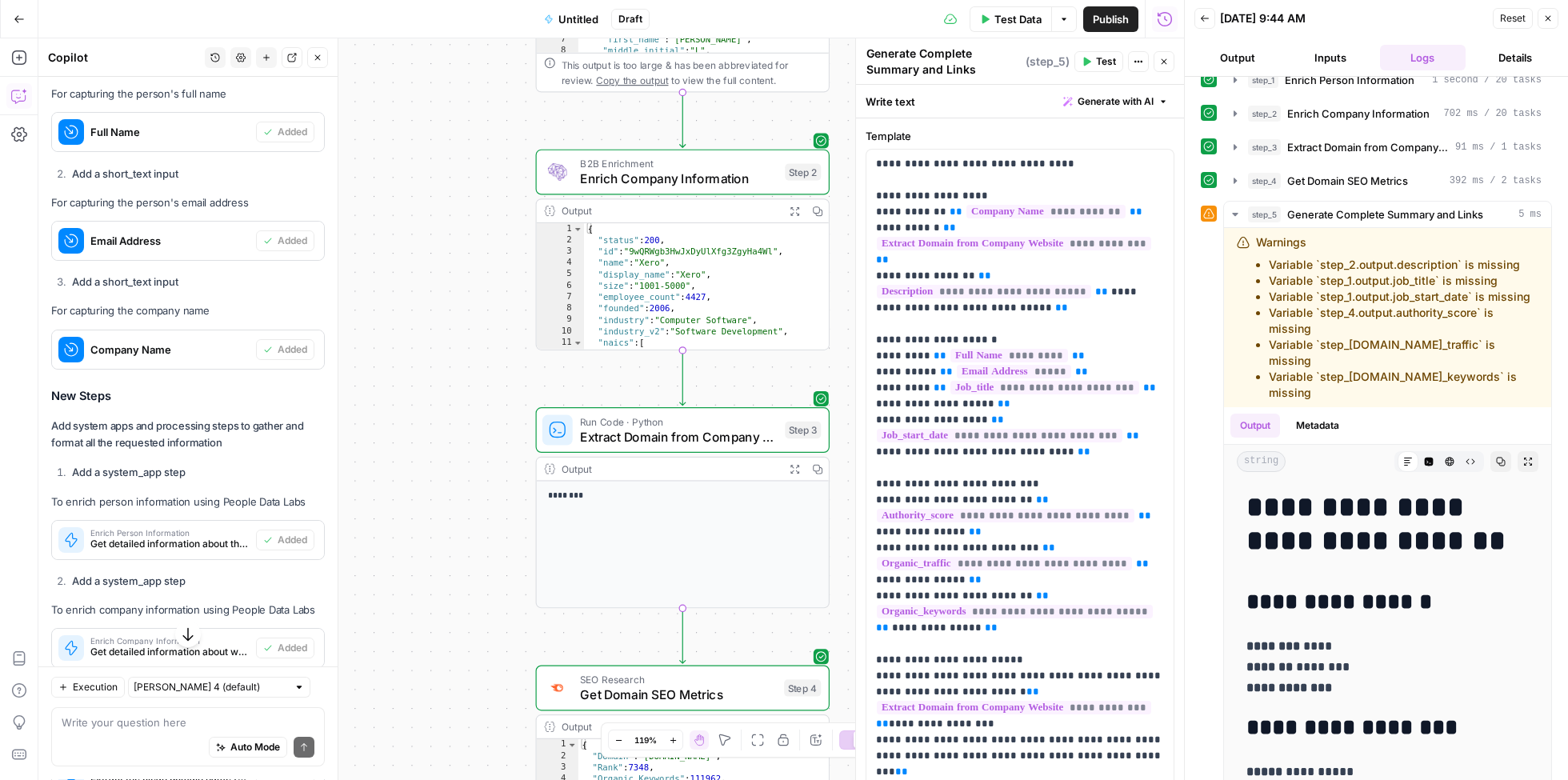
drag, startPoint x: 546, startPoint y: 654, endPoint x: 485, endPoint y: 314, distance: 345.4
click at [485, 314] on div "Workflow Input Settings Inputs B2B Enrichment Enrich Person Information Step 1 …" at bounding box center [611, 409] width 1146 height 741
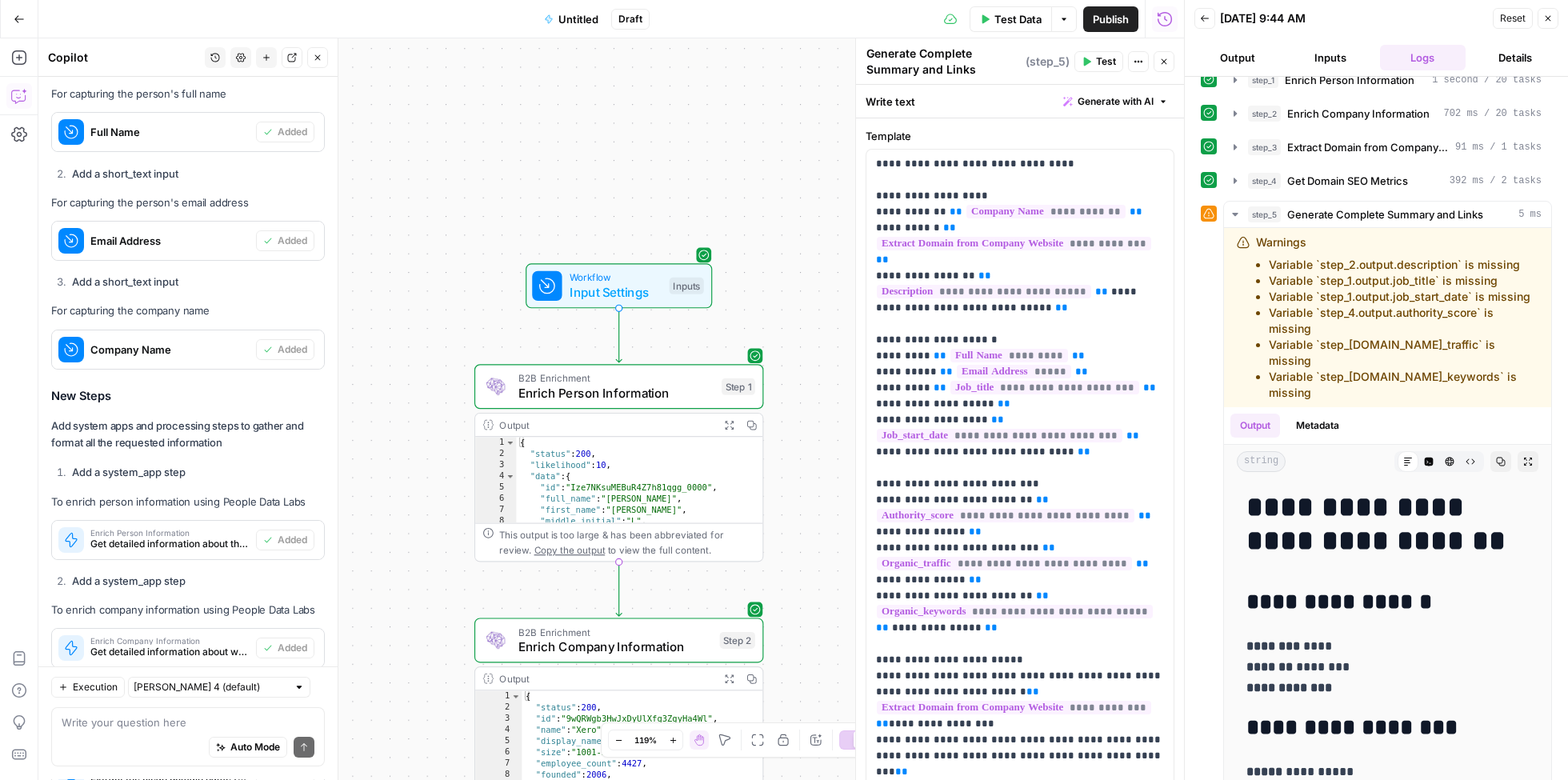
scroll to position [1302, 0]
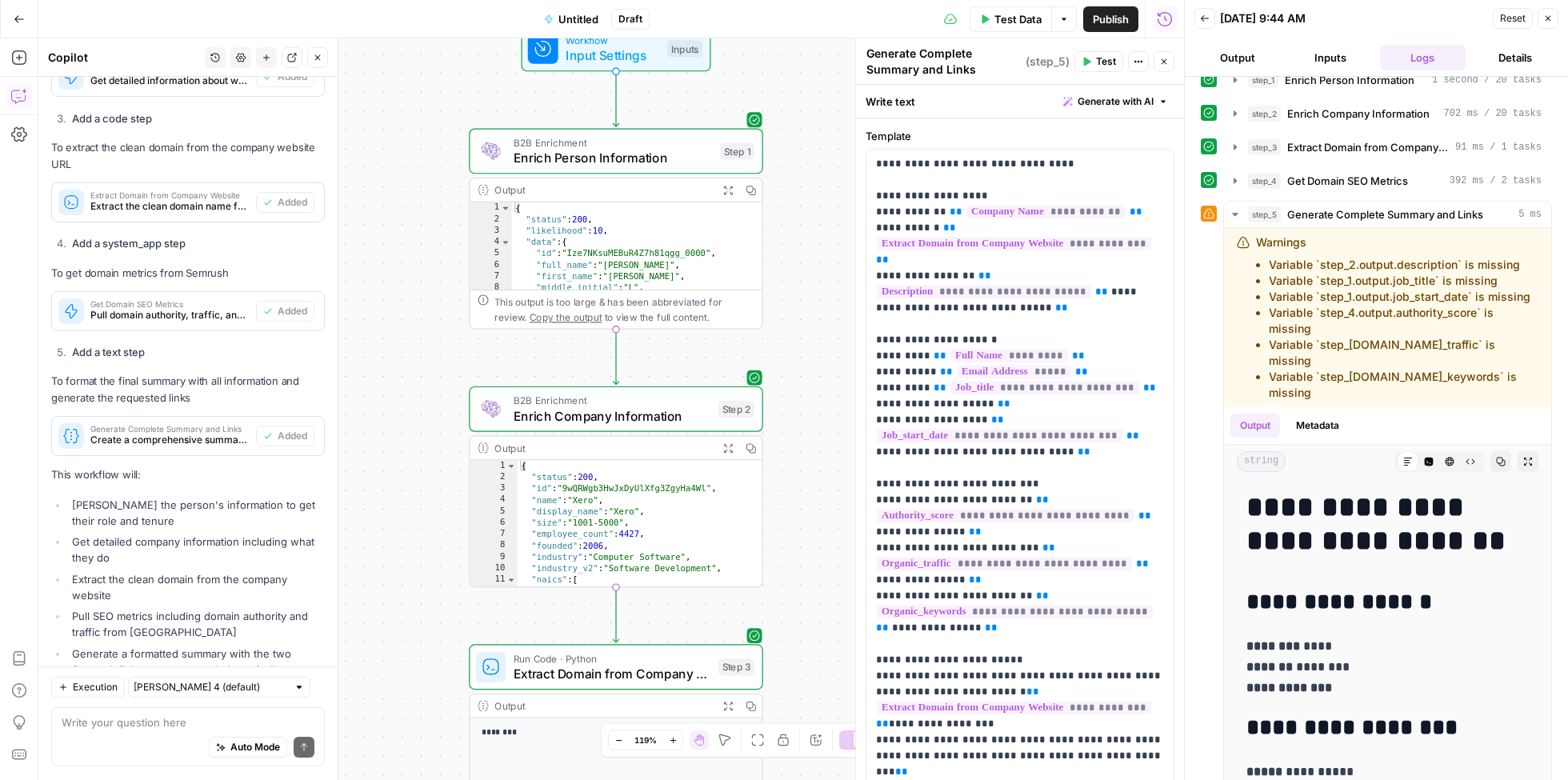
click at [156, 731] on div "Auto Mode Send" at bounding box center [187, 749] width 253 height 35
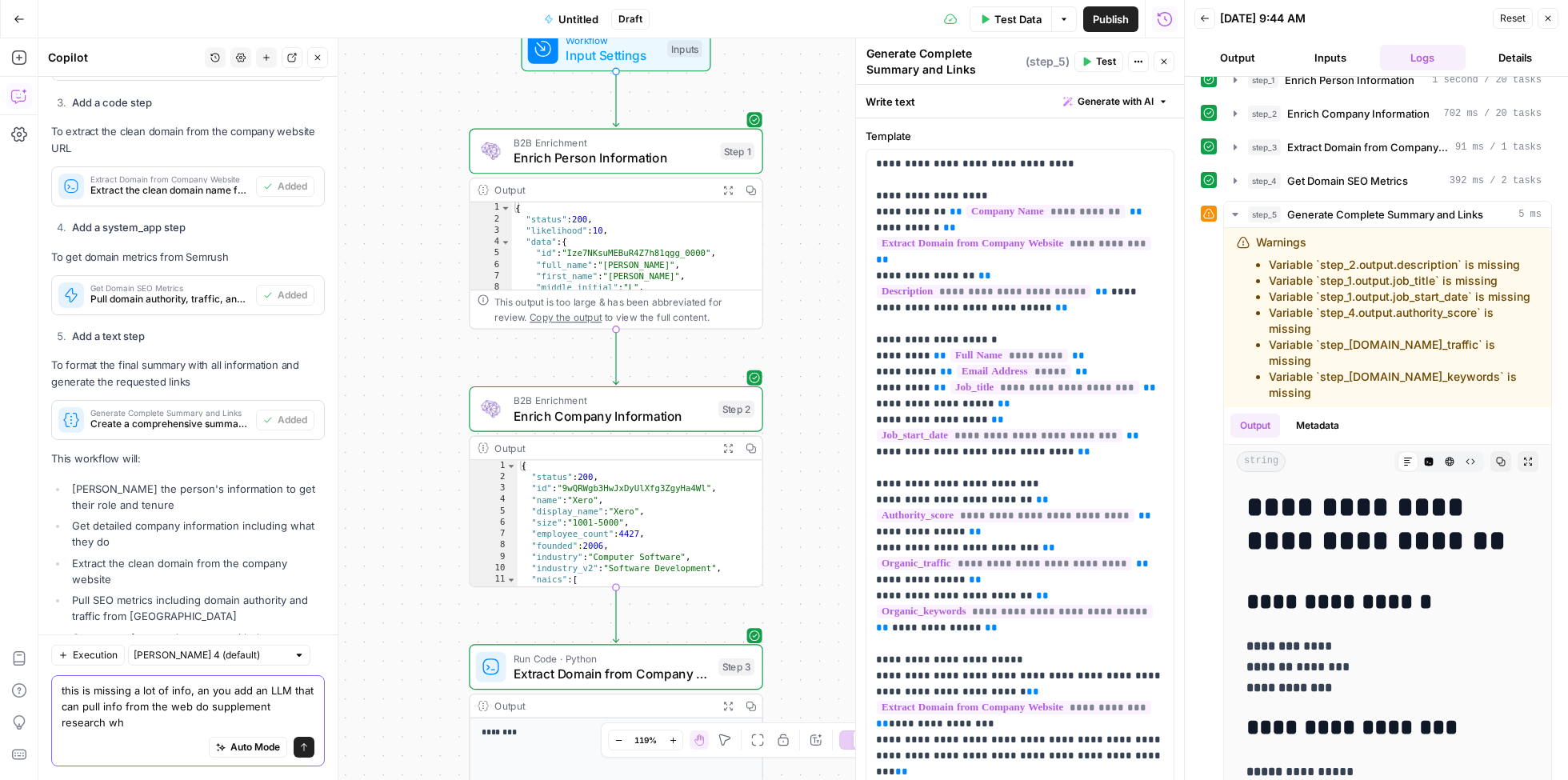
scroll to position [1334, 0]
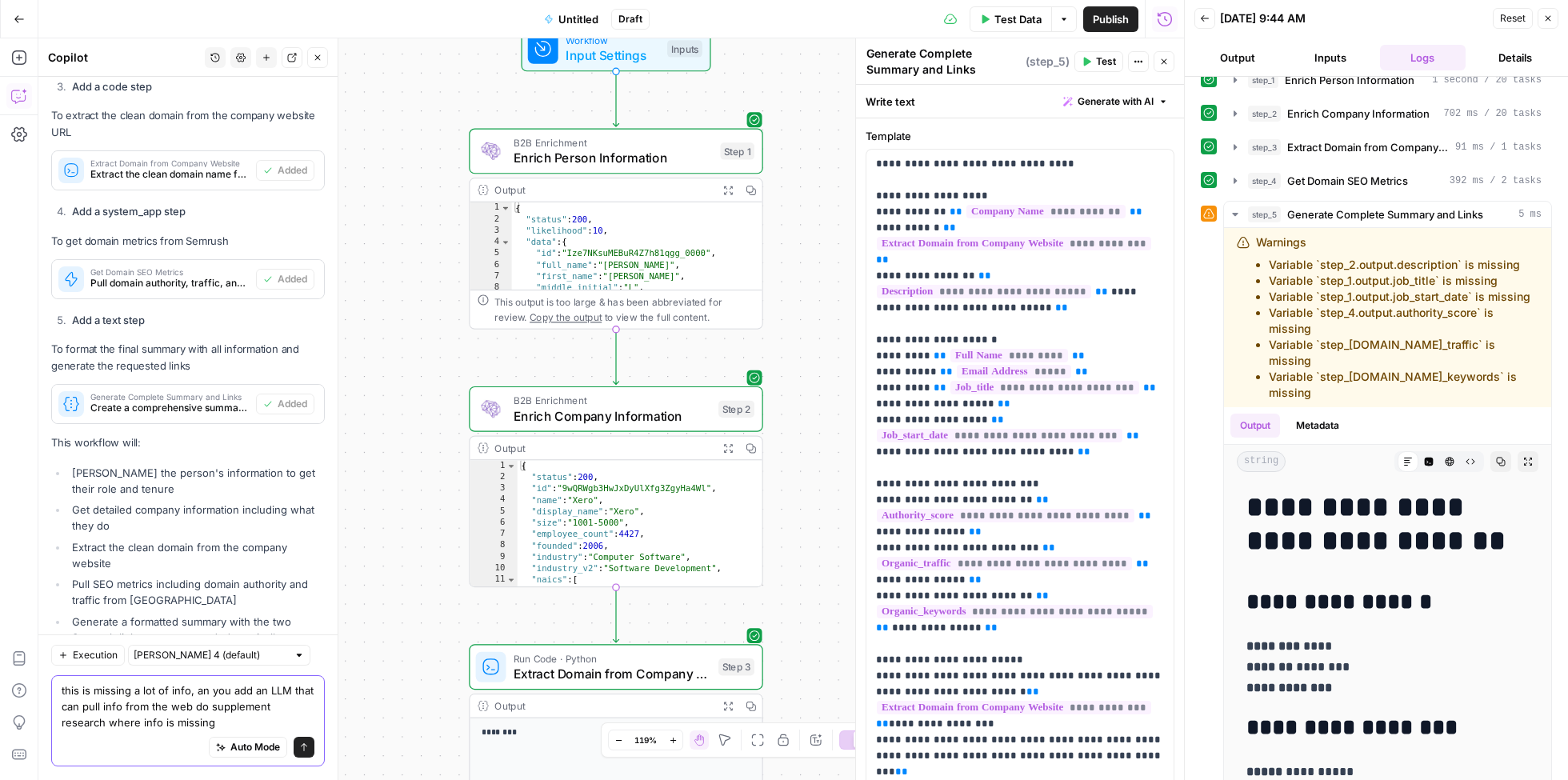
type textarea "this is missing a lot of info, an you add an LLM that can pull info from the we…"
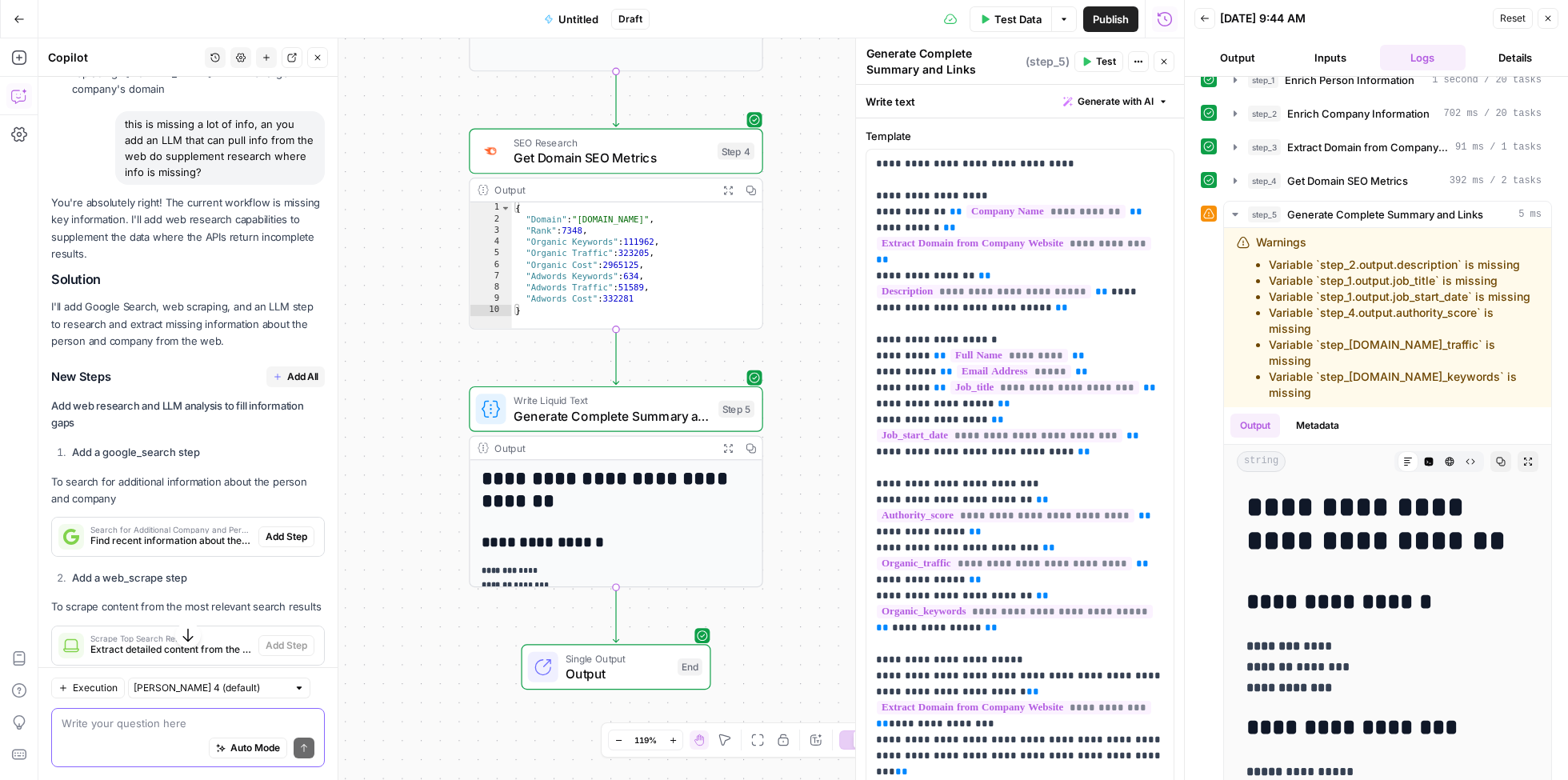
scroll to position [1913, 0]
click at [297, 372] on span "Add All" at bounding box center [303, 379] width 31 height 15
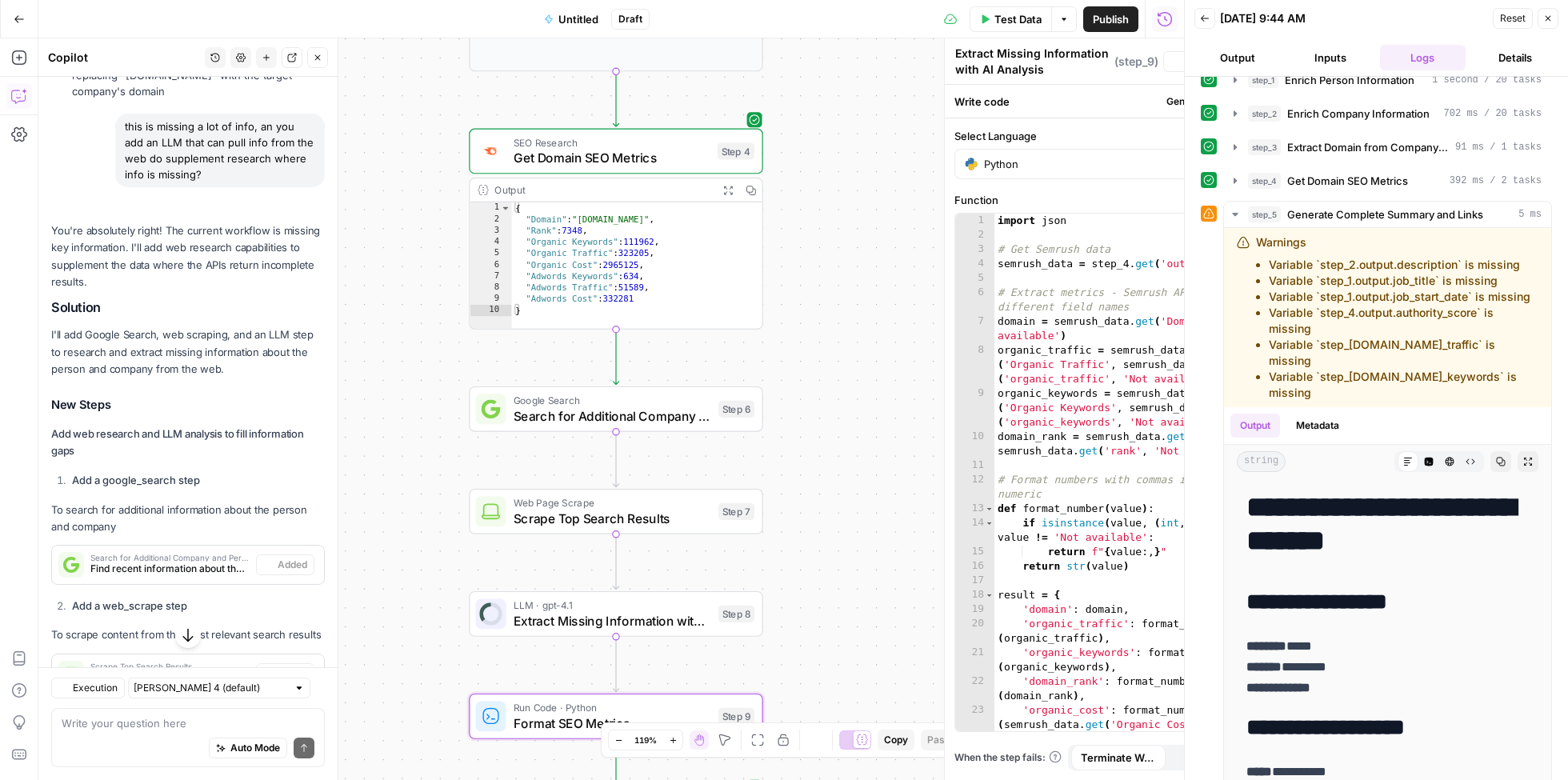
type textarea "Format SEO Metrics"
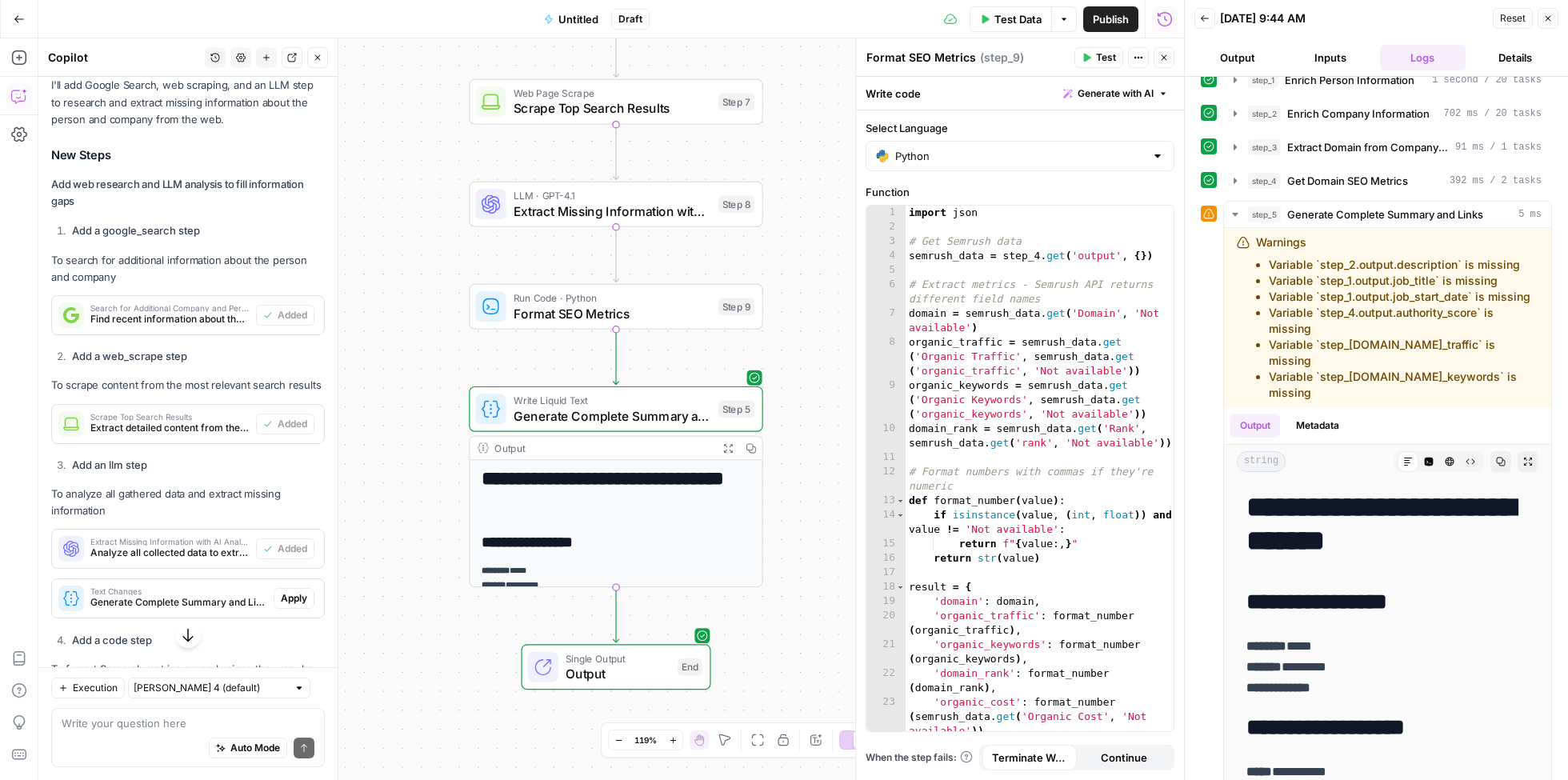
scroll to position [2283, 0]
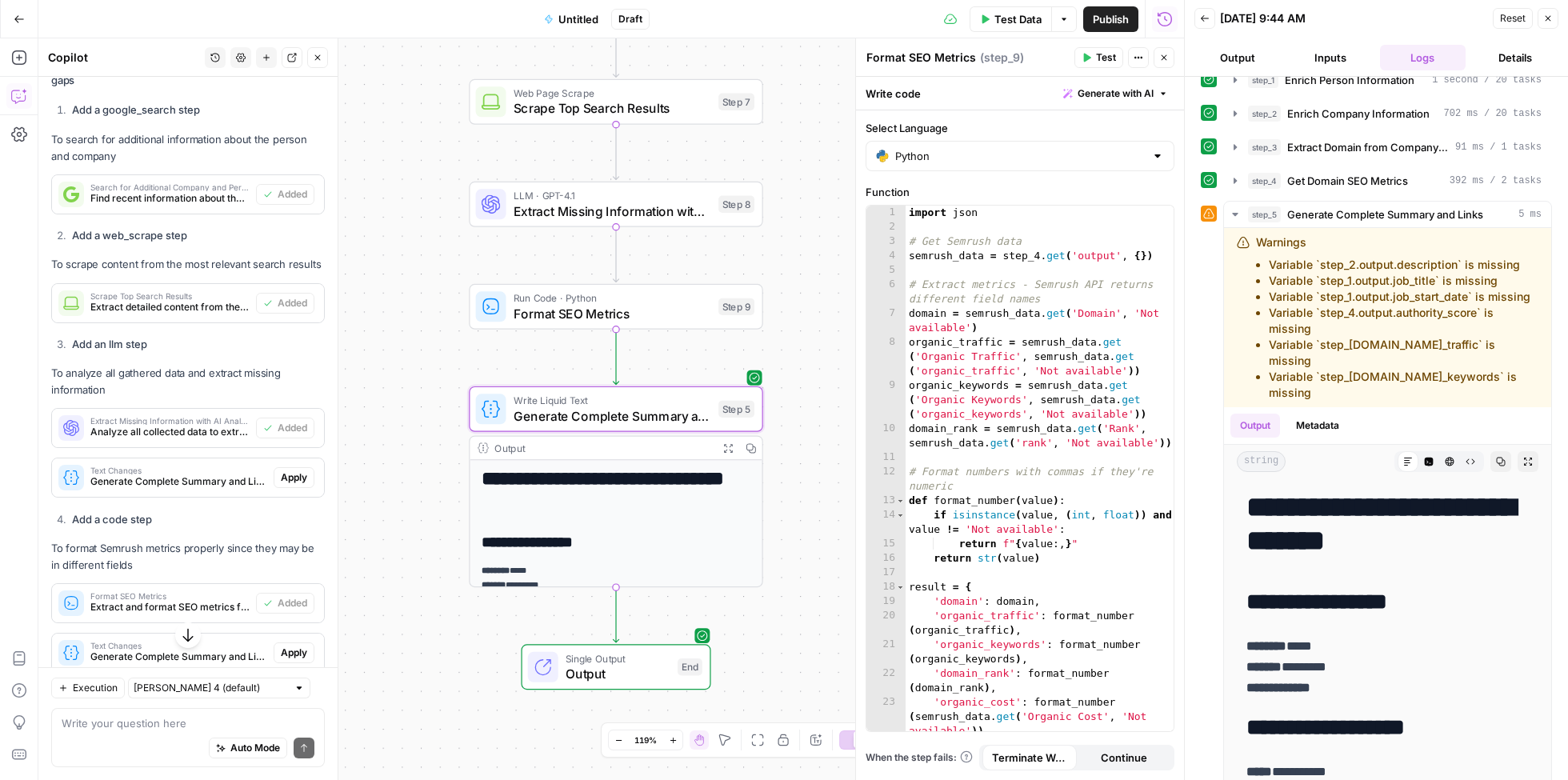
click at [286, 470] on span "Apply" at bounding box center [294, 478] width 27 height 15
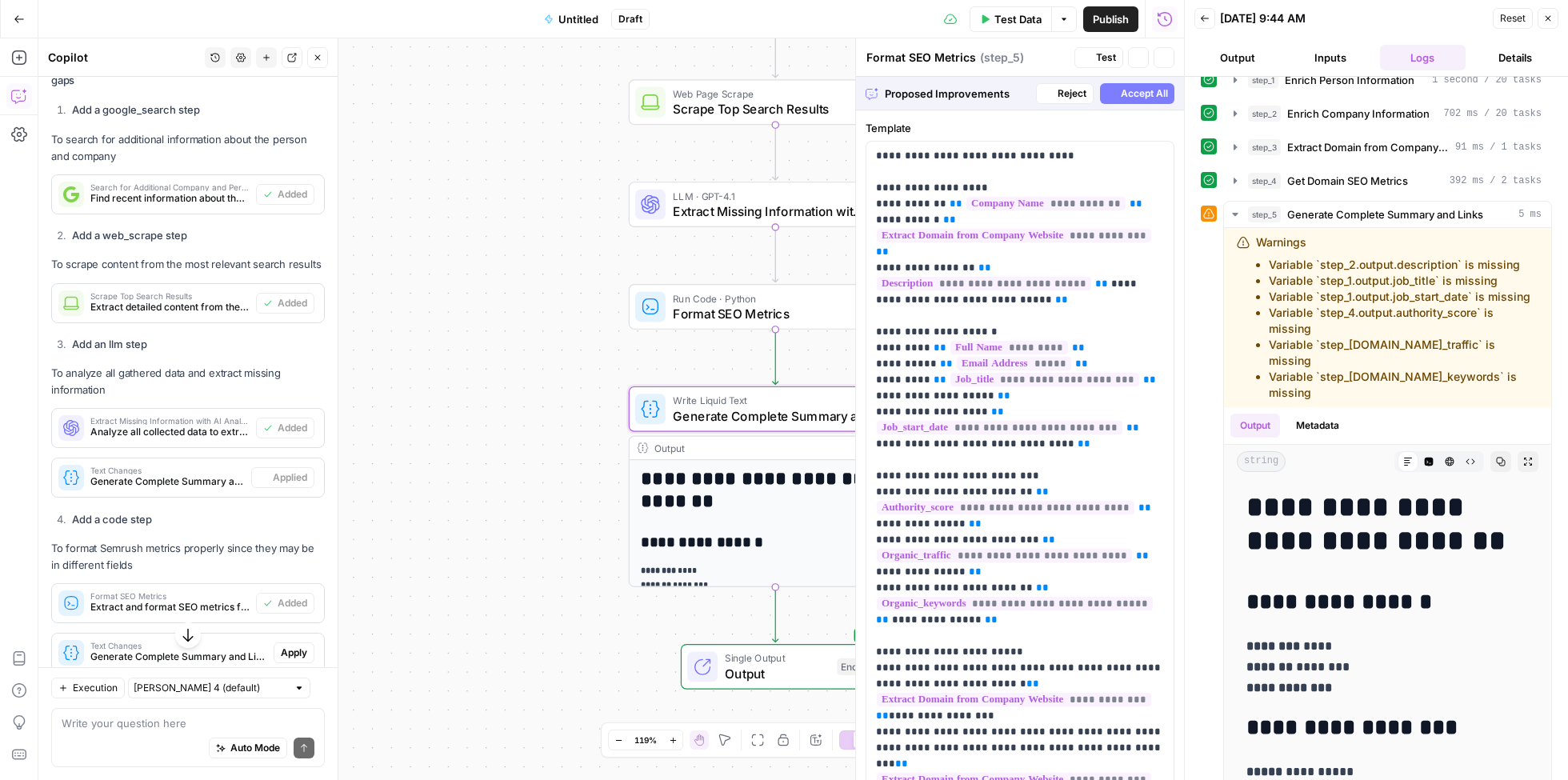
type textarea "Generate Complete Summary and Links"
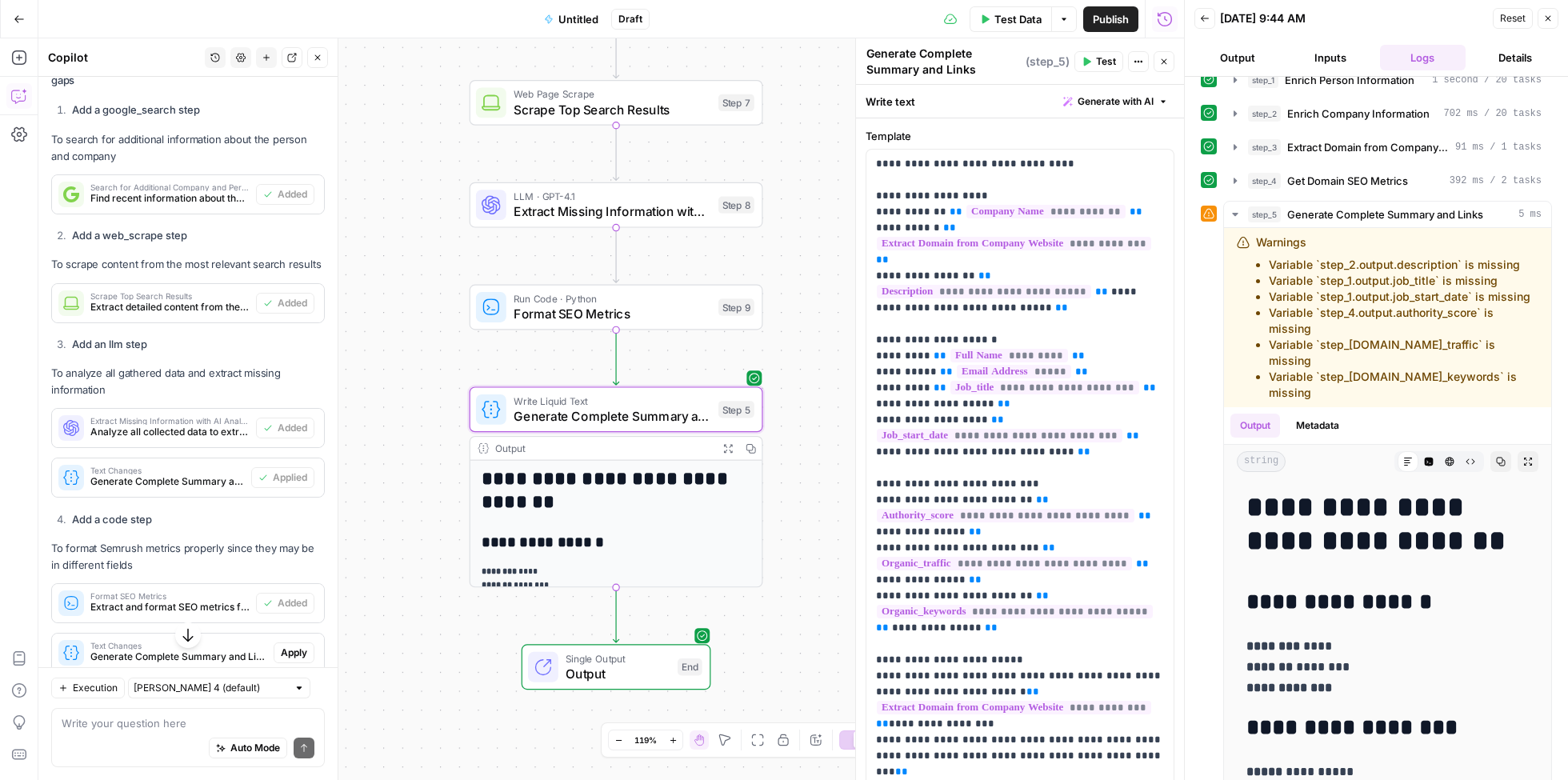
click at [286, 646] on span "Apply" at bounding box center [294, 653] width 27 height 15
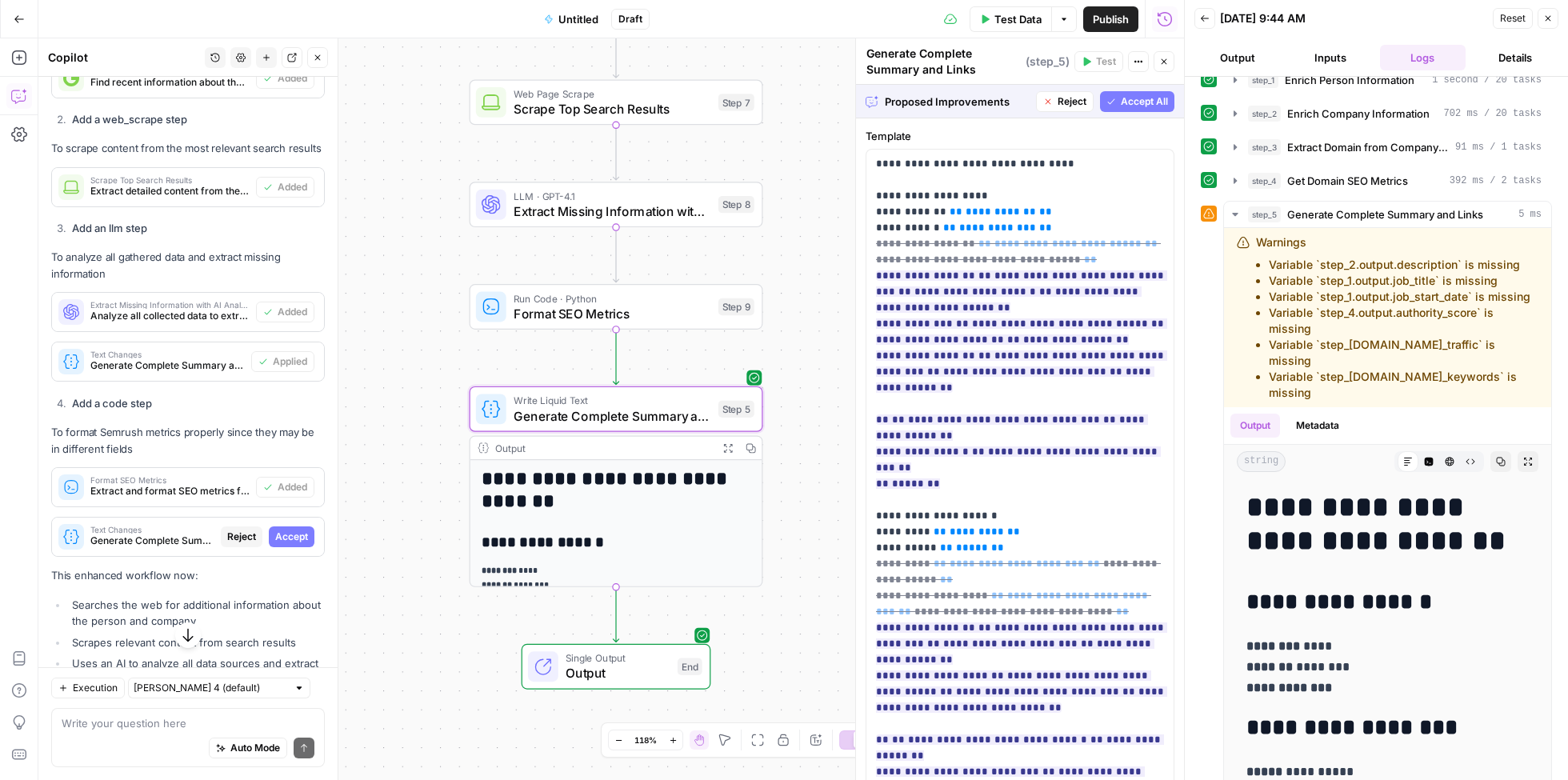
scroll to position [2368, 0]
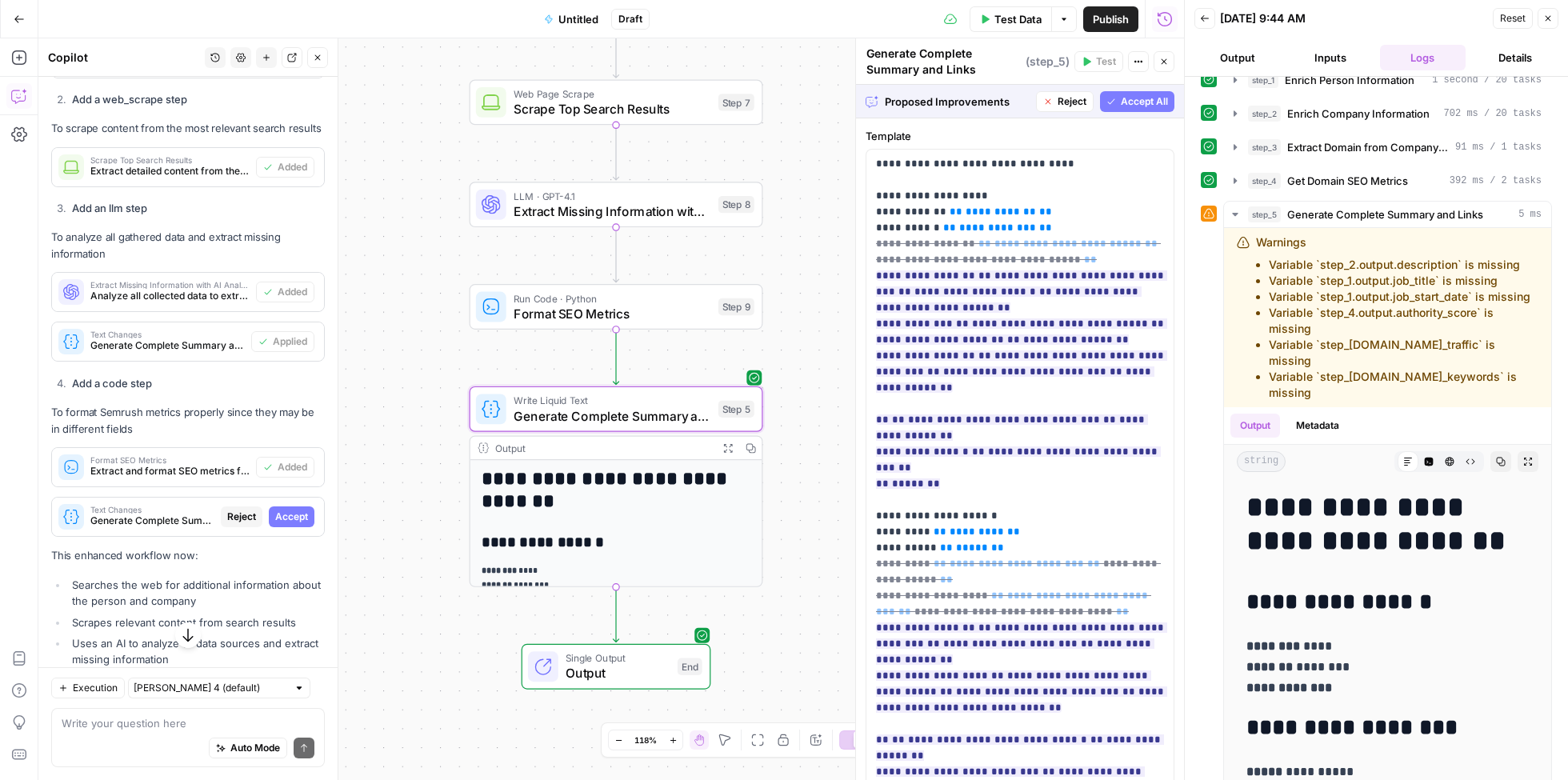
click at [287, 510] on span "Accept" at bounding box center [291, 517] width 33 height 15
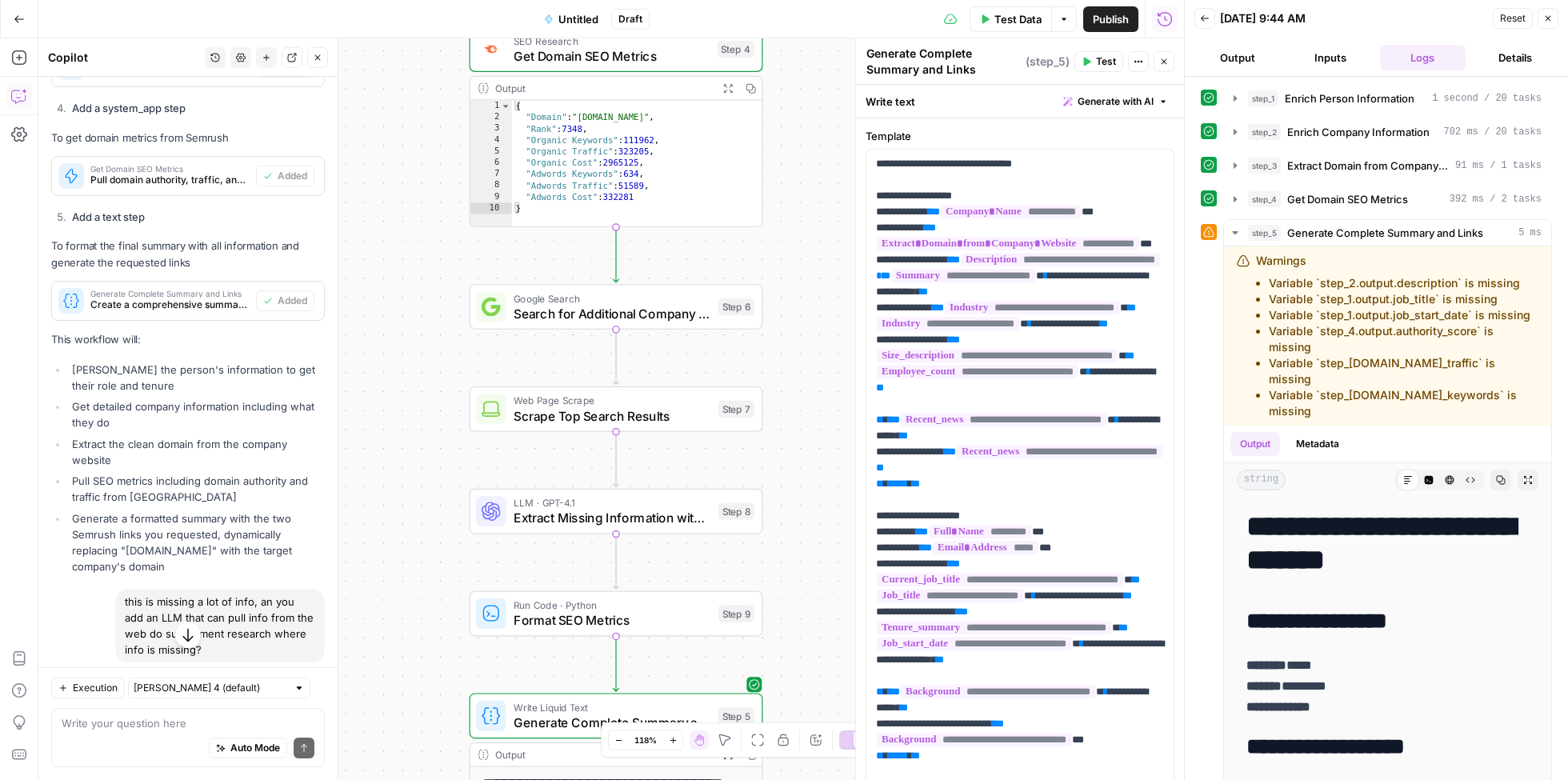
scroll to position [2042, 0]
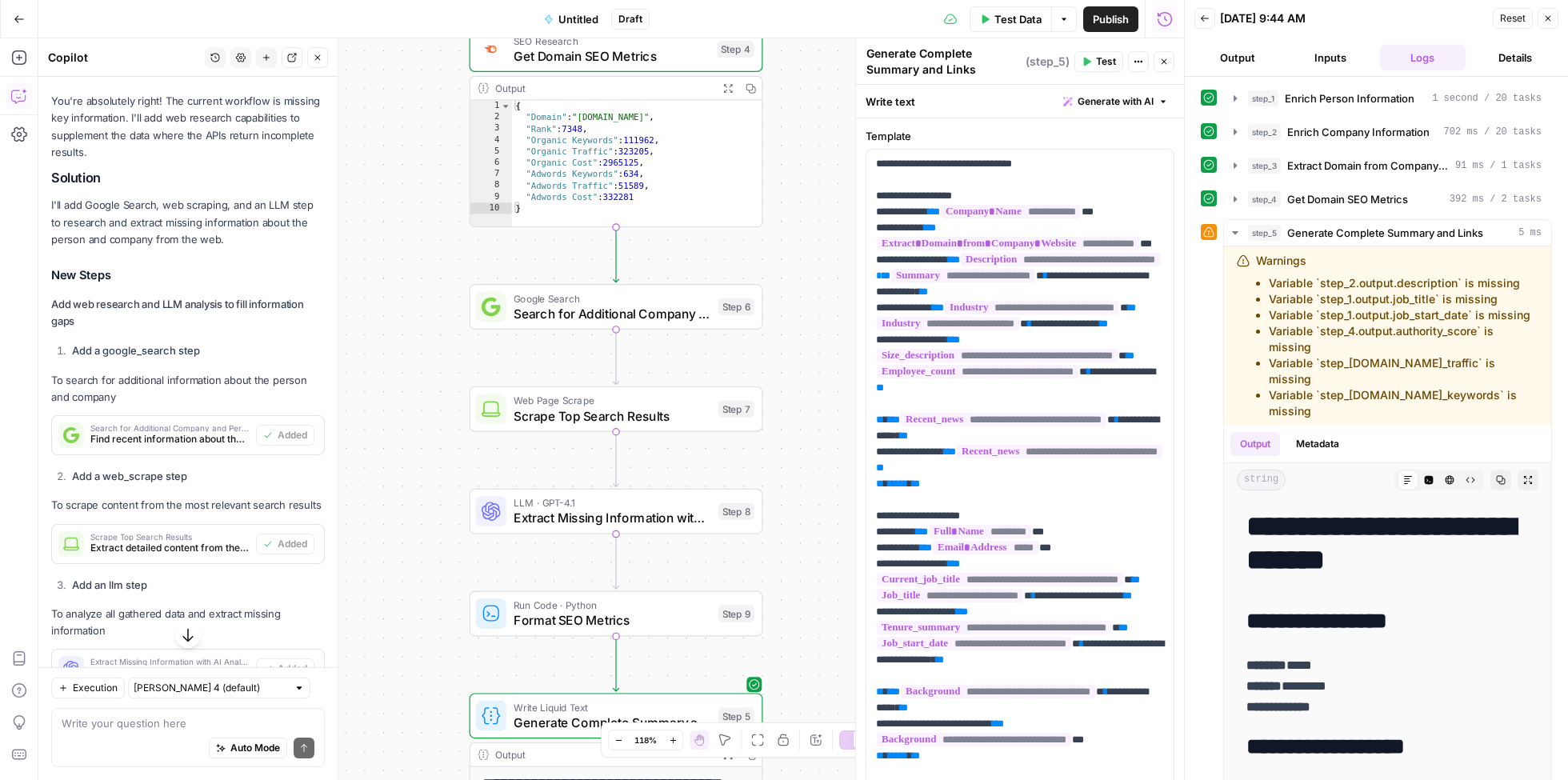
click at [1002, 16] on span "Test Data" at bounding box center [1017, 18] width 47 height 16
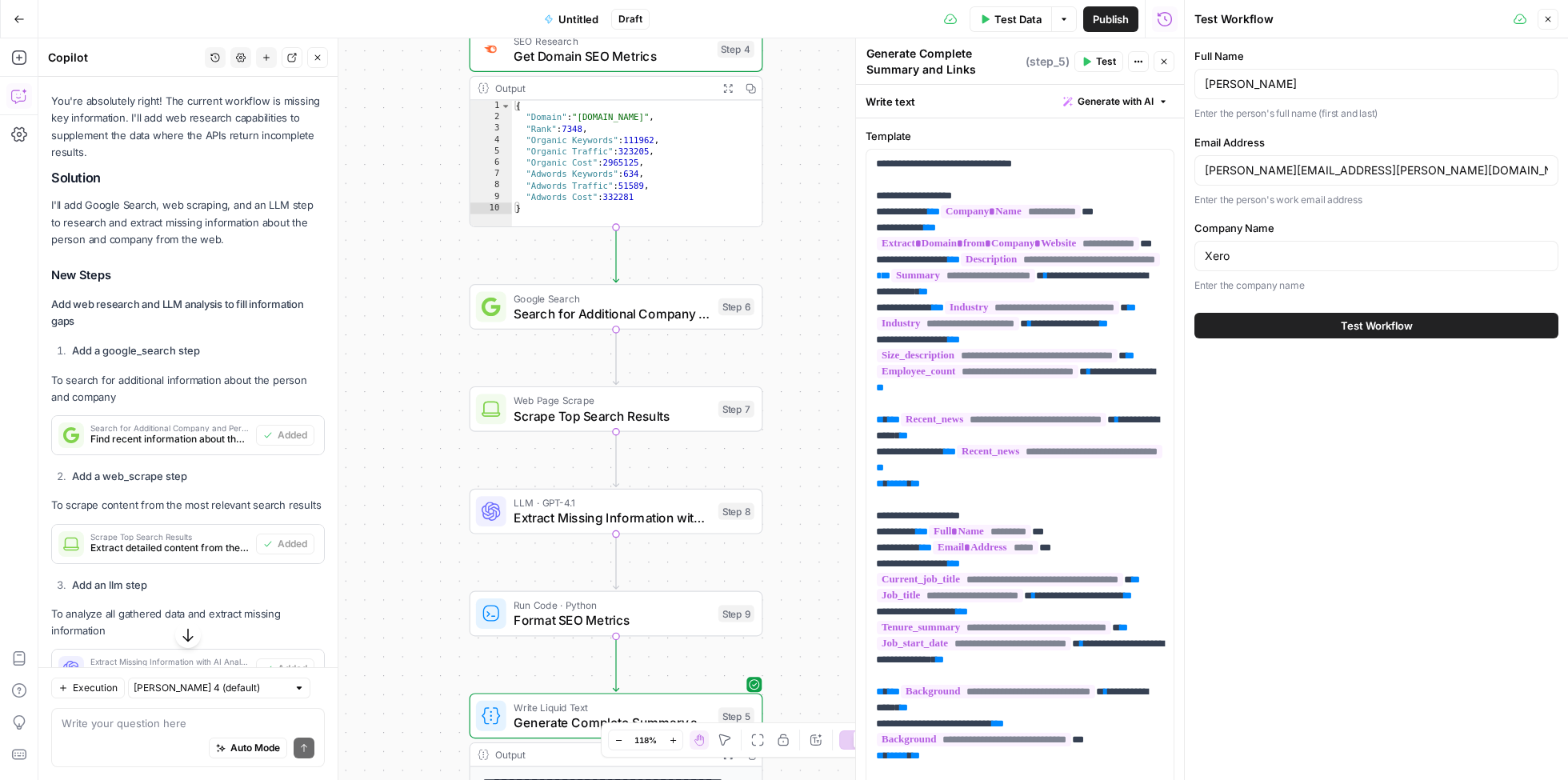
click at [1307, 319] on button "Test Workflow" at bounding box center [1377, 325] width 364 height 26
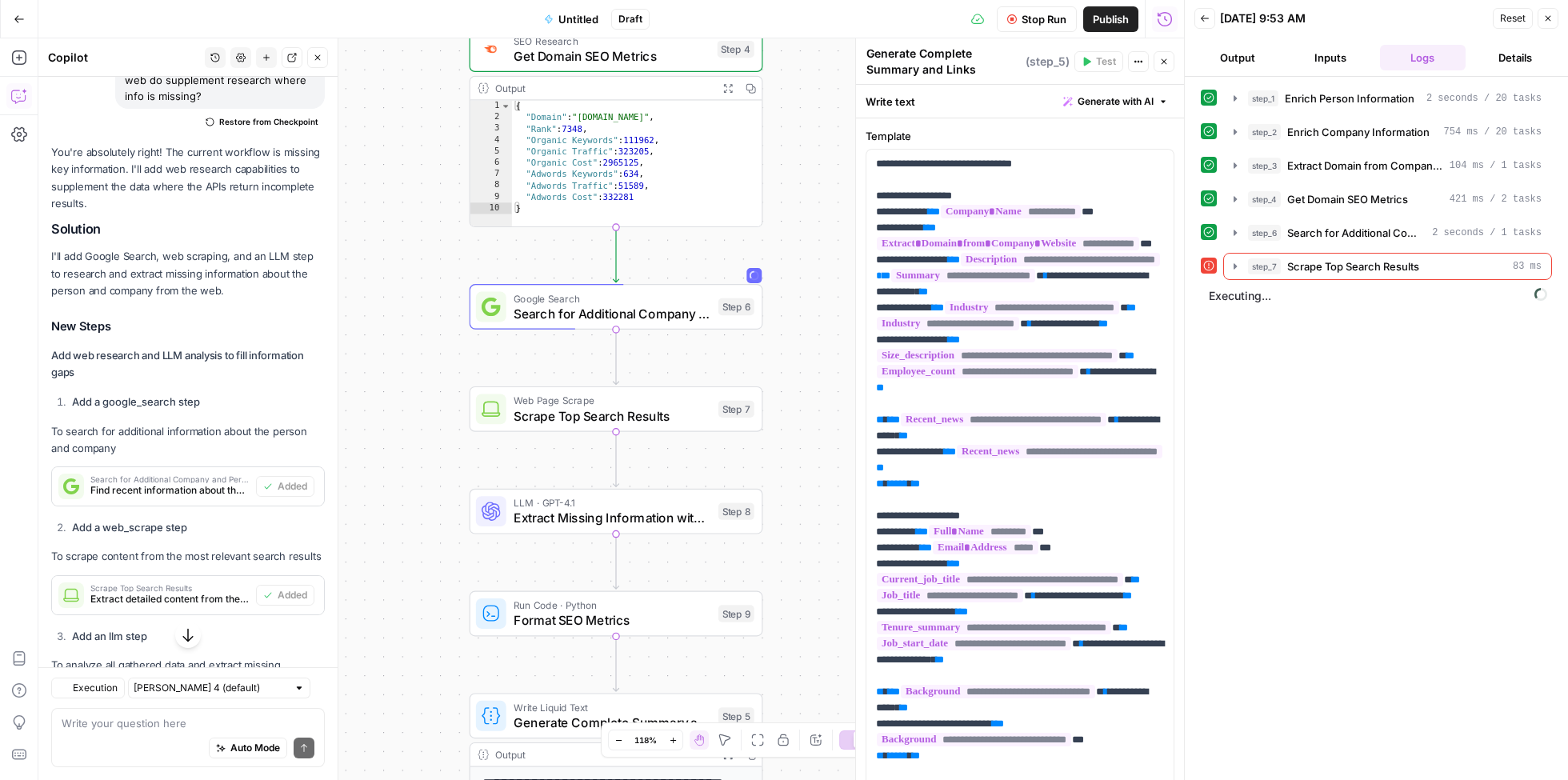
scroll to position [2042, 0]
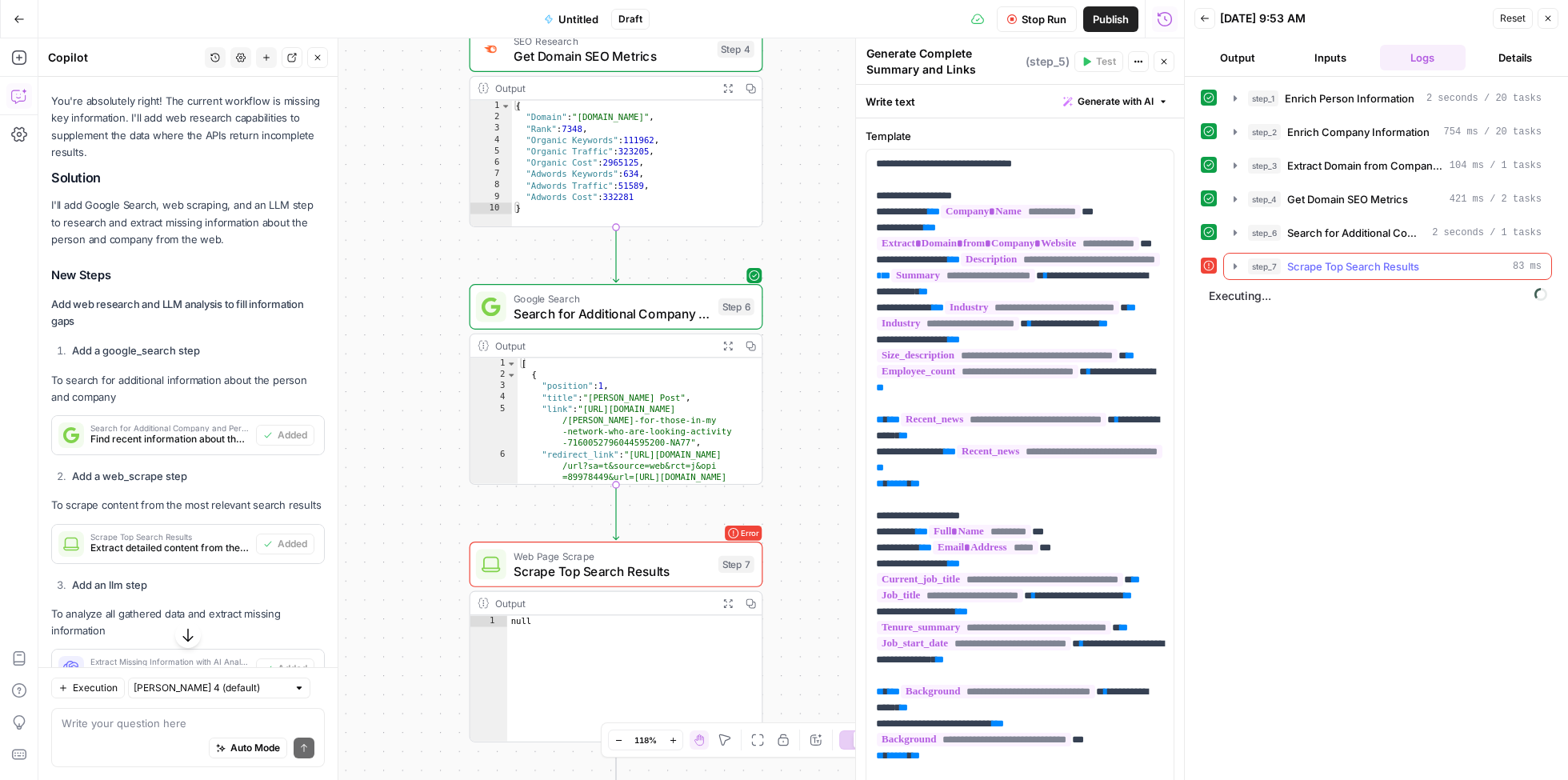
click at [1235, 263] on icon "button" at bounding box center [1235, 266] width 3 height 6
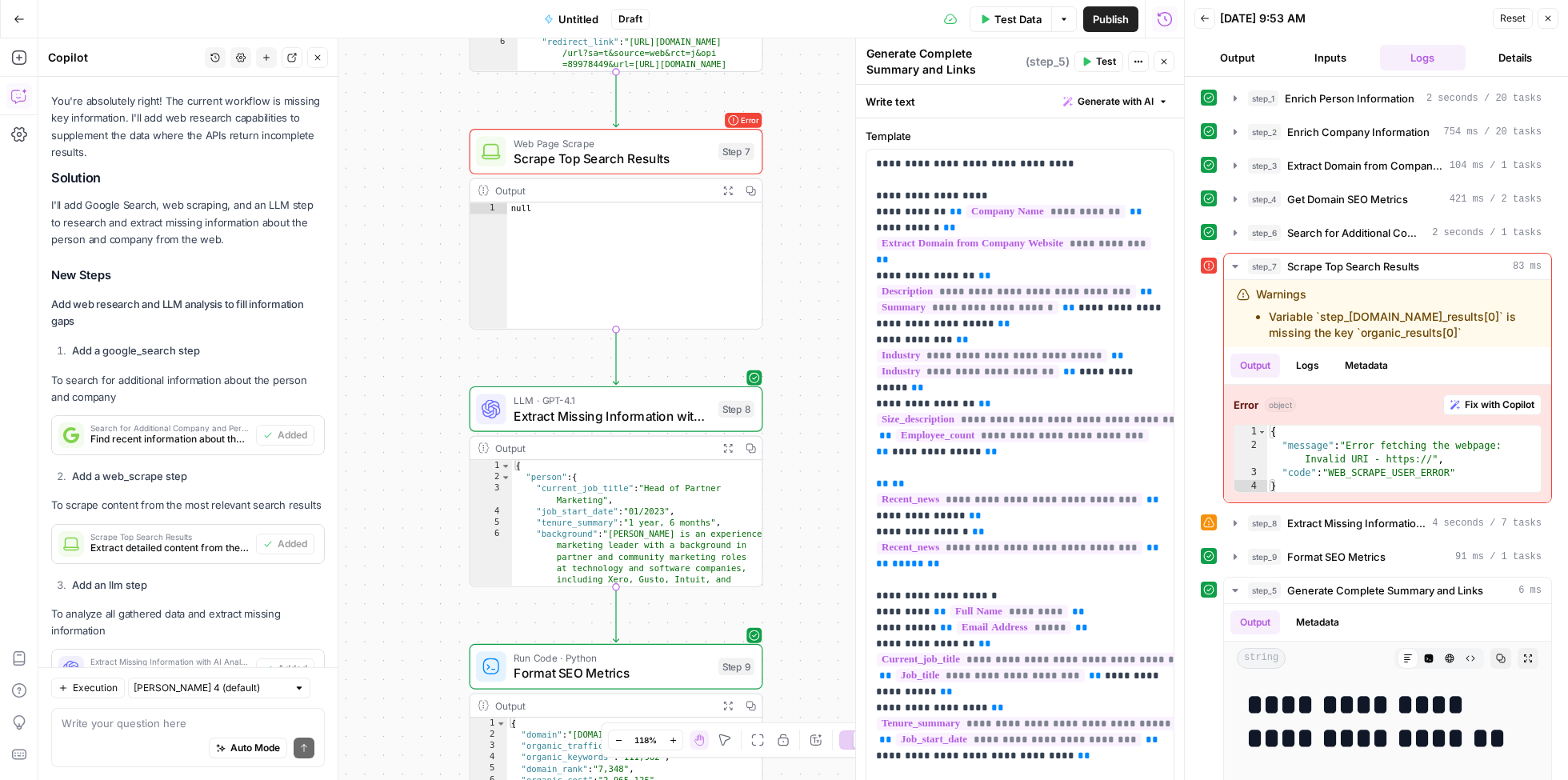
scroll to position [2545, 0]
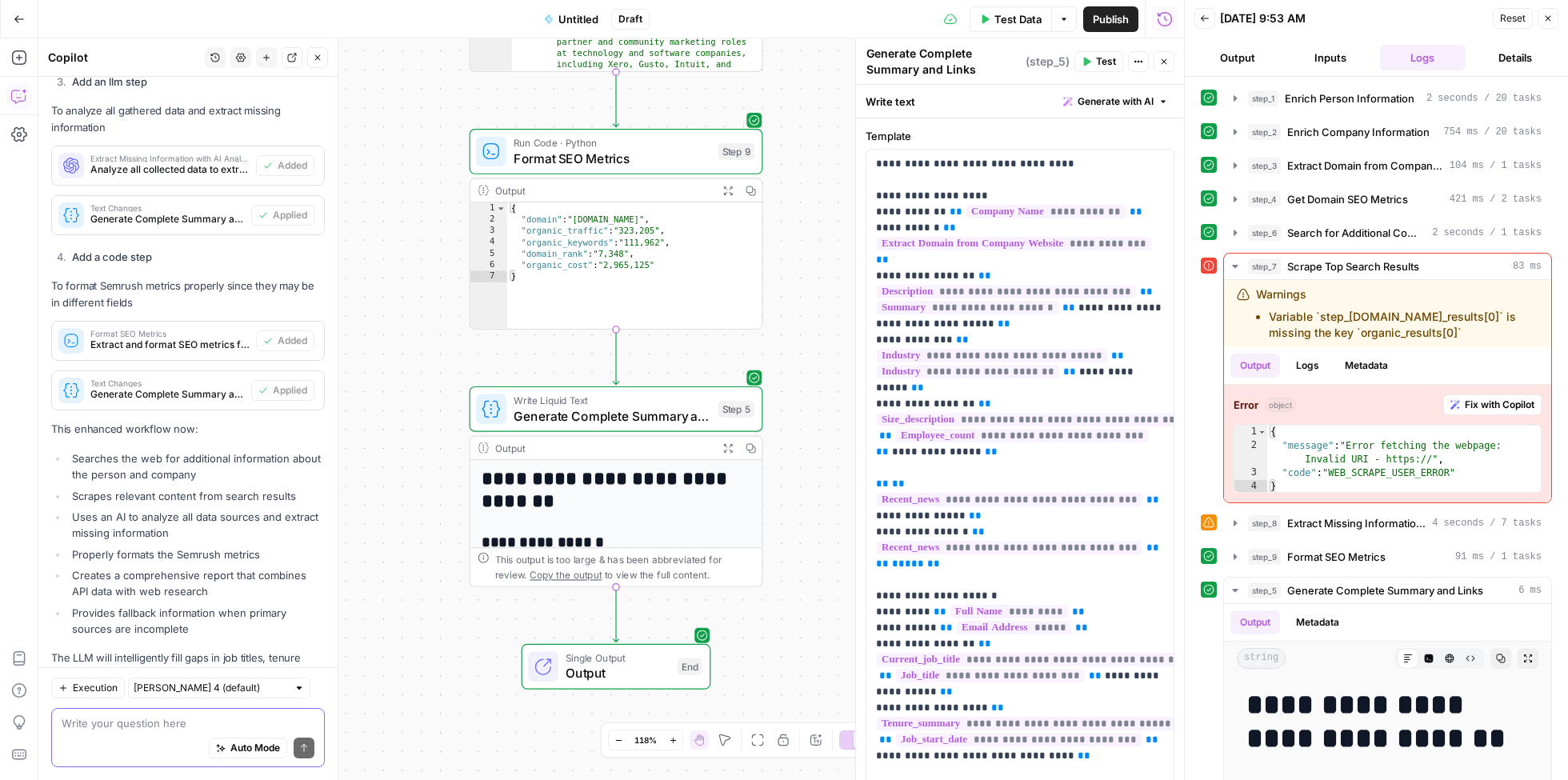
click at [148, 729] on textarea at bounding box center [187, 722] width 253 height 16
click at [226, 727] on textarea "will it be easier if I provider the domin?" at bounding box center [187, 722] width 253 height 16
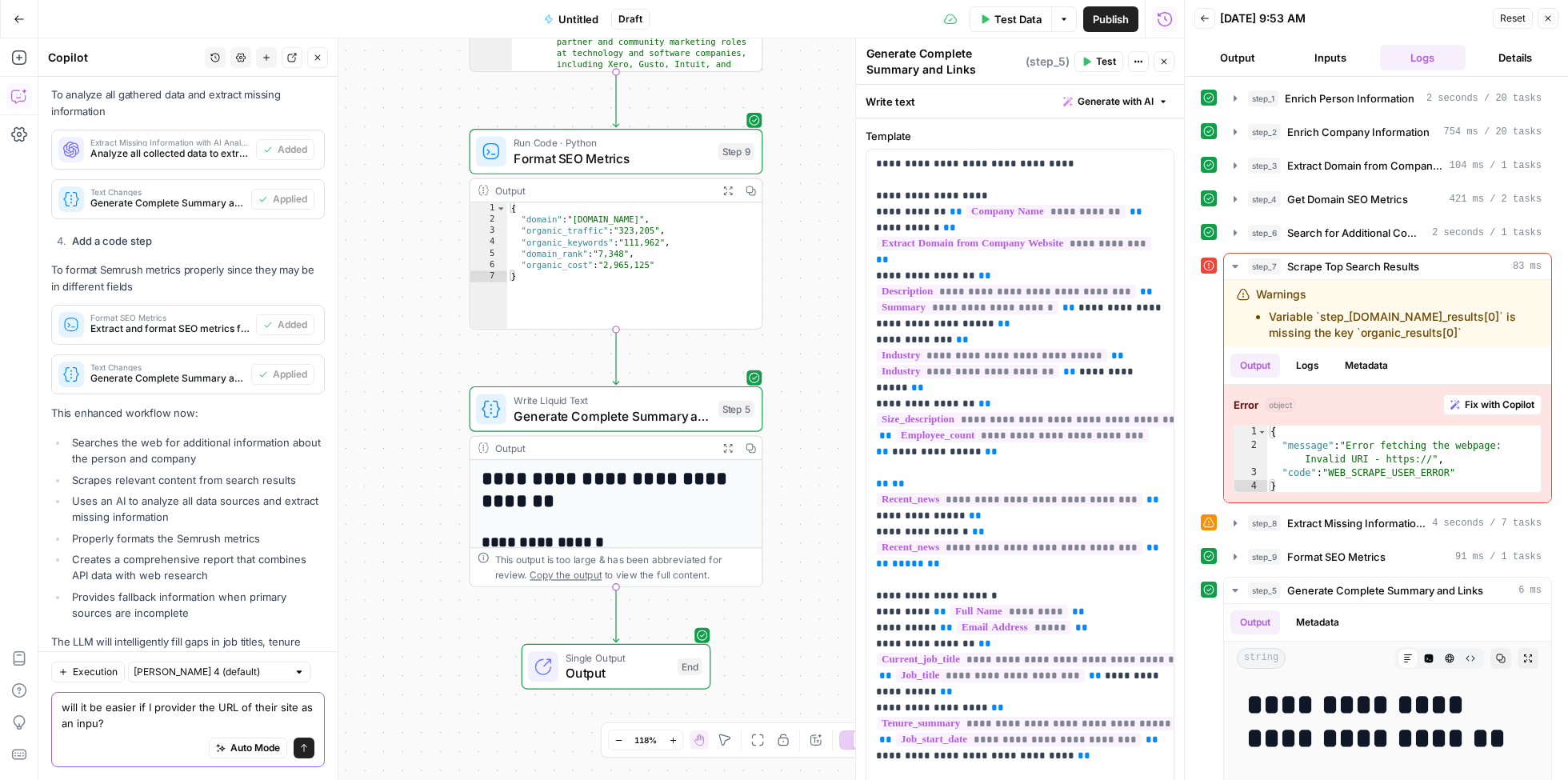
type textarea "will it be easier if I provider the URL of their site as an input?"
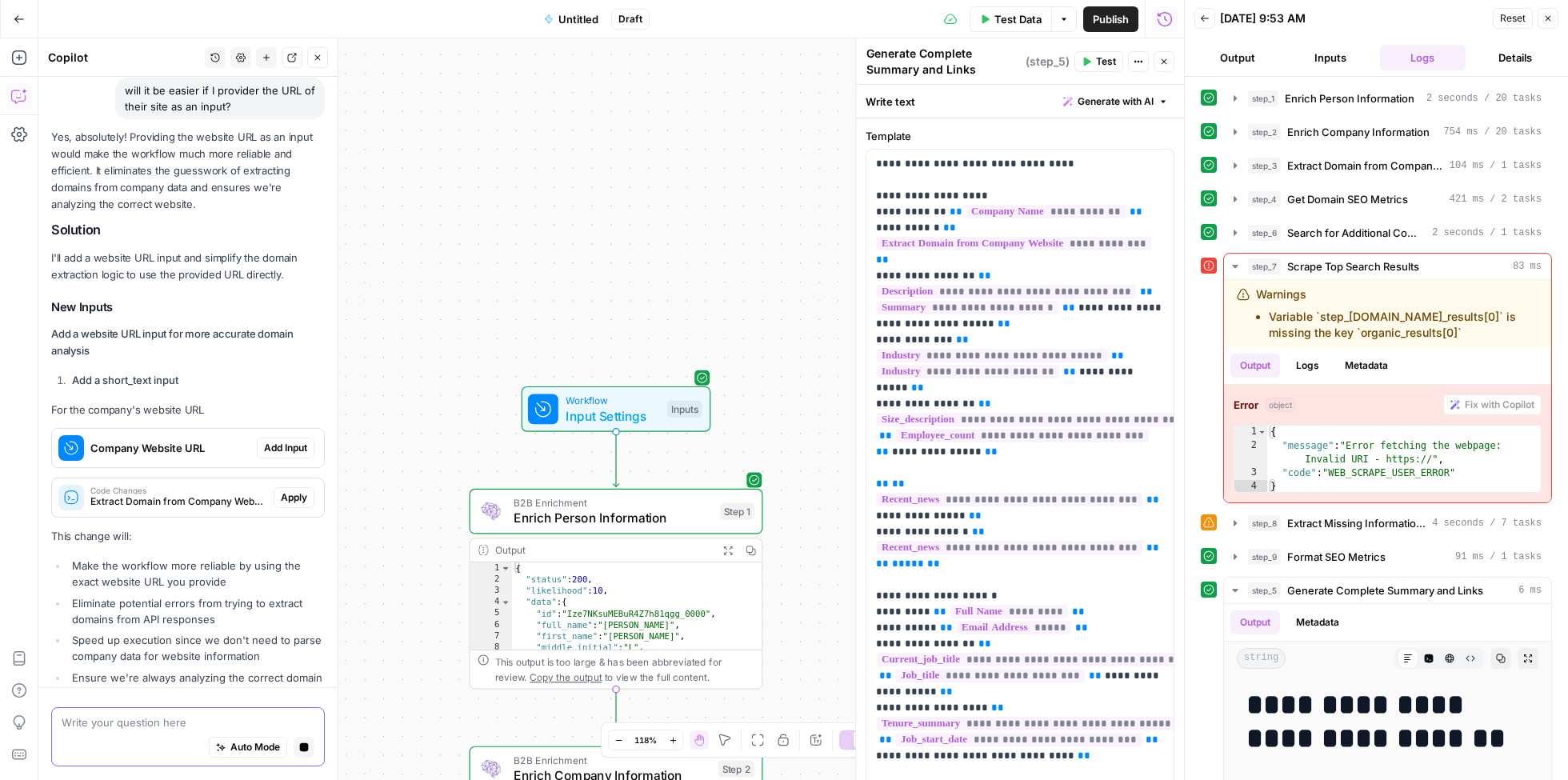
scroll to position [3248, 0]
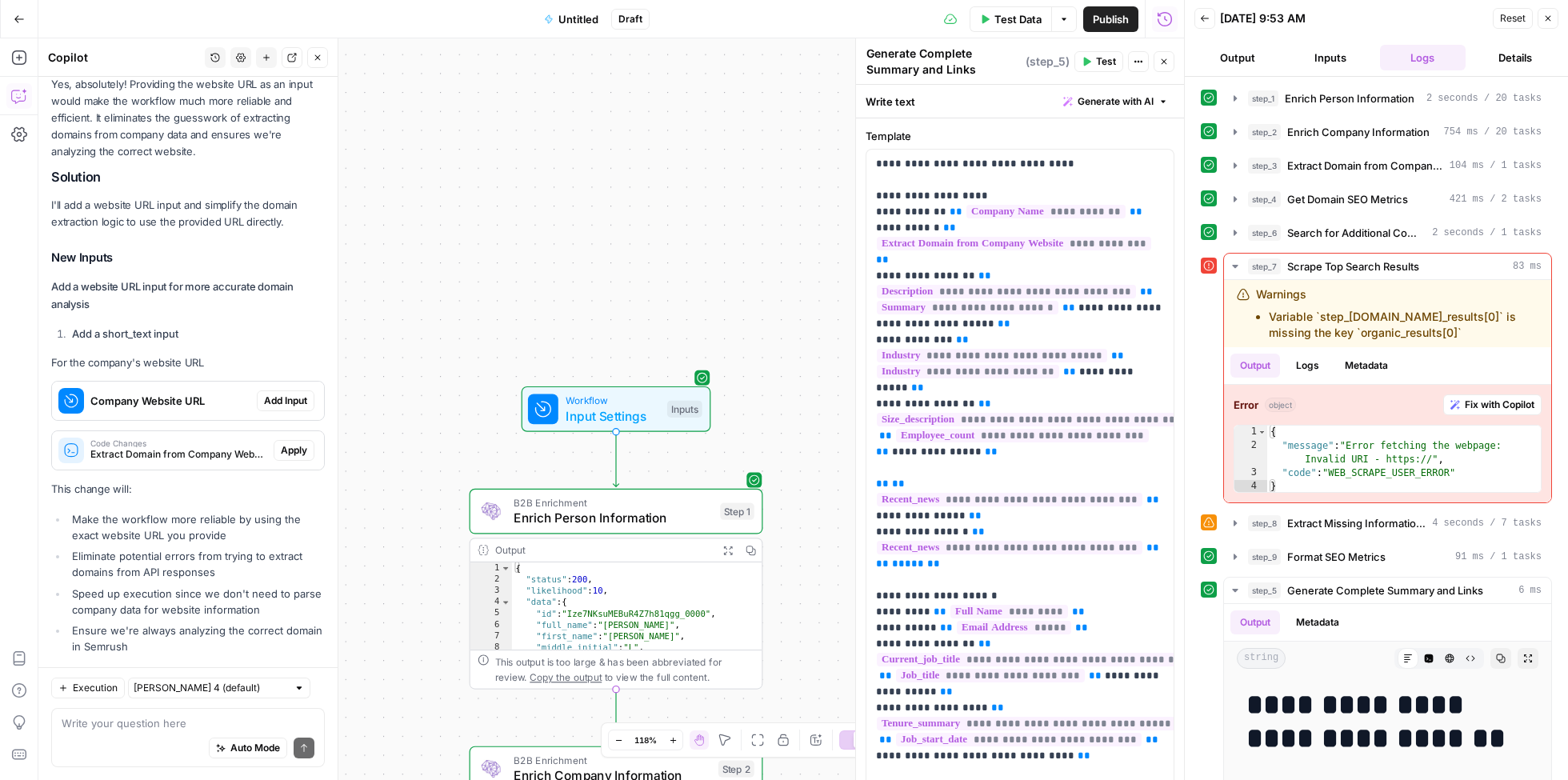
click at [291, 393] on span "Add Input" at bounding box center [285, 401] width 43 height 15
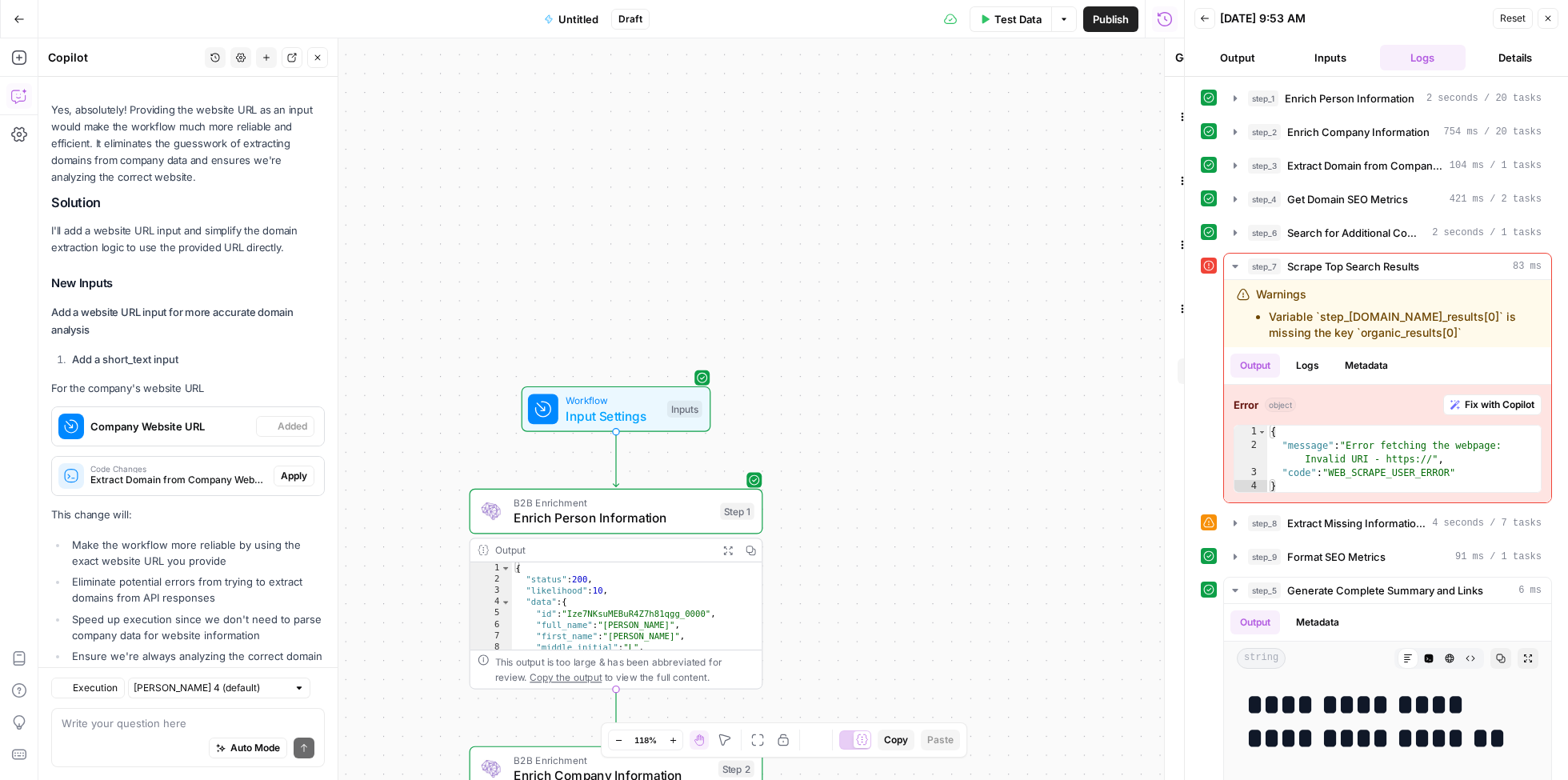
type textarea "Inputs"
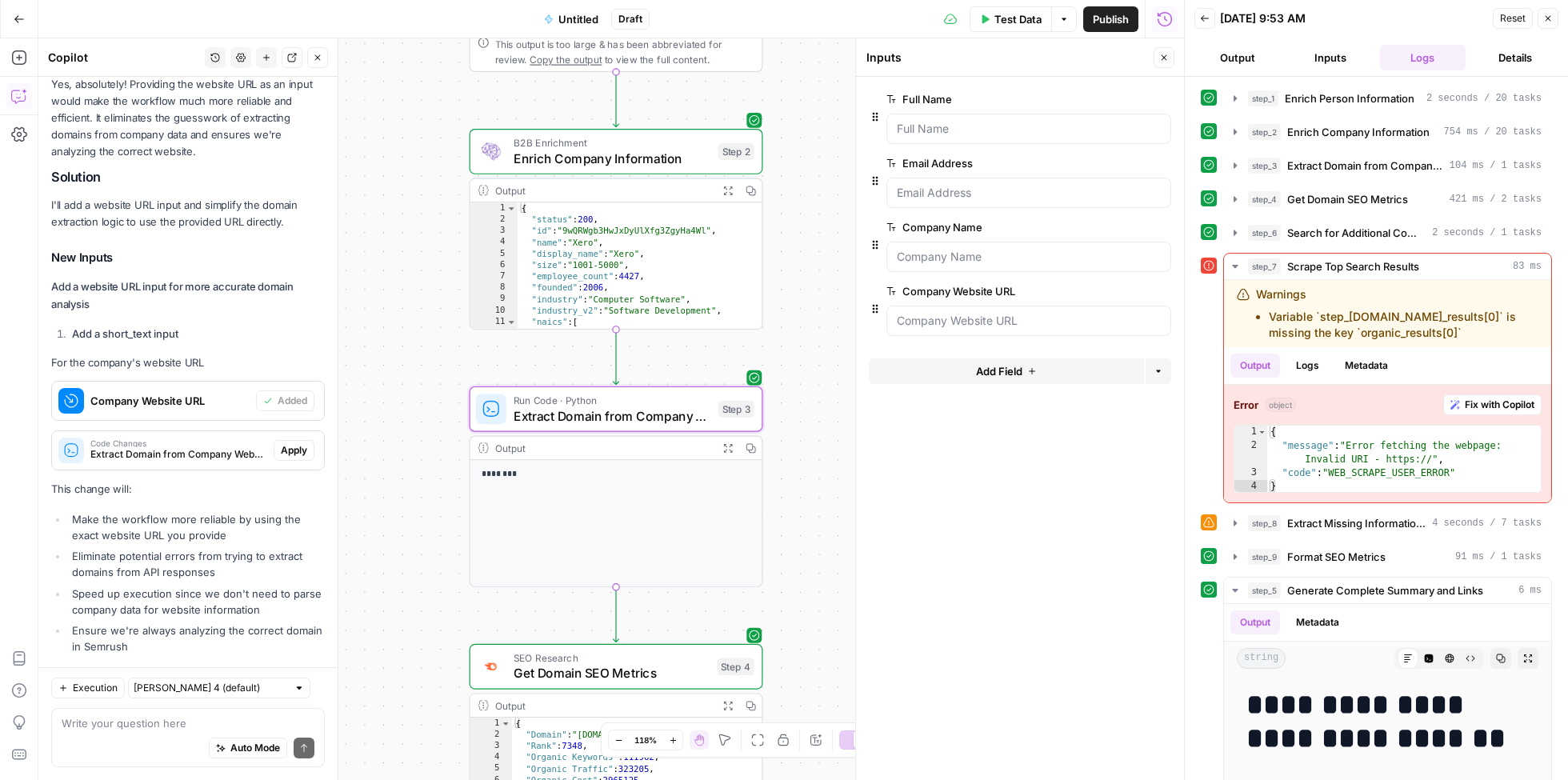
click at [296, 443] on span "Apply" at bounding box center [294, 450] width 27 height 15
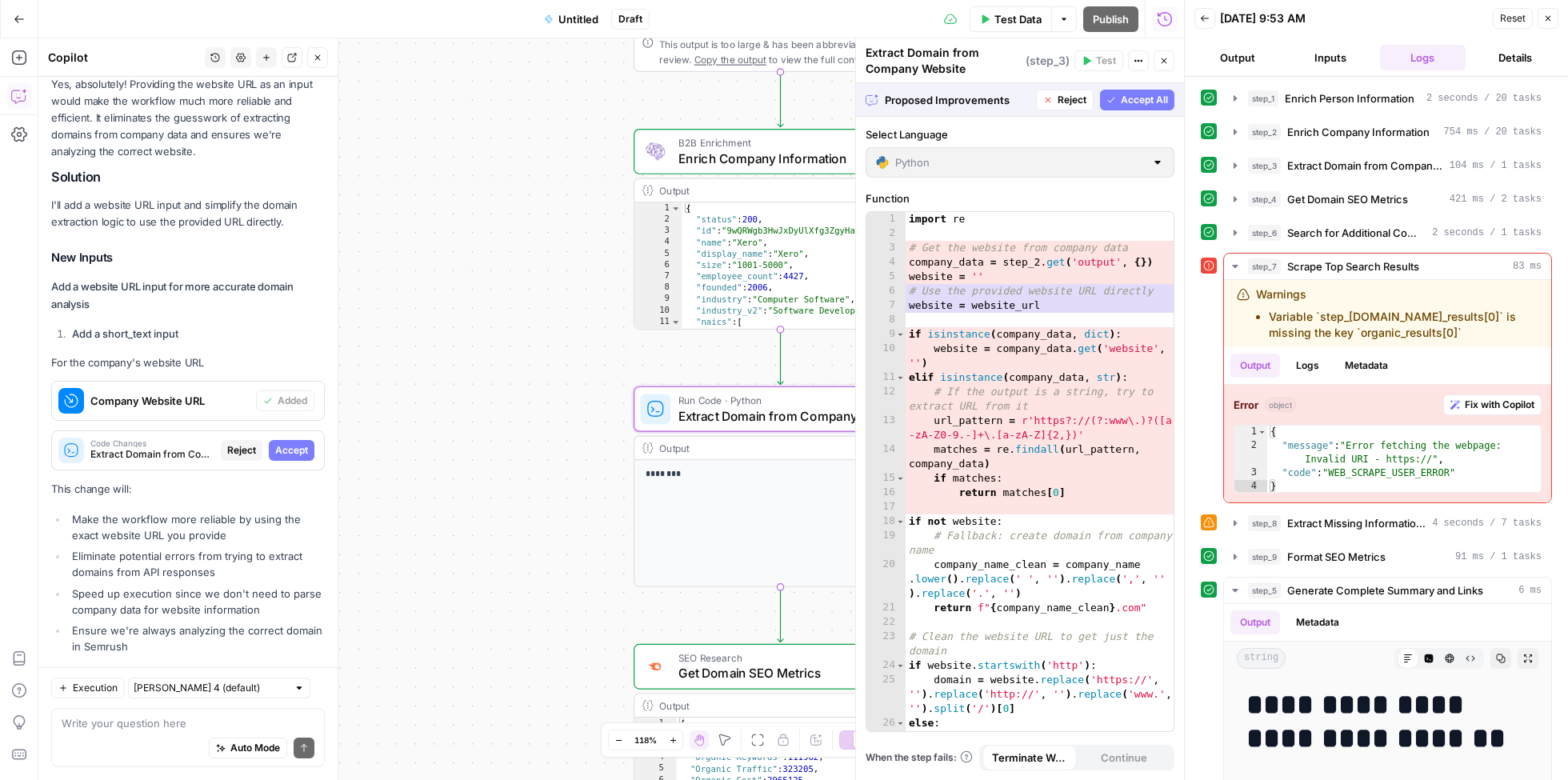
click at [296, 443] on span "Accept" at bounding box center [291, 450] width 33 height 15
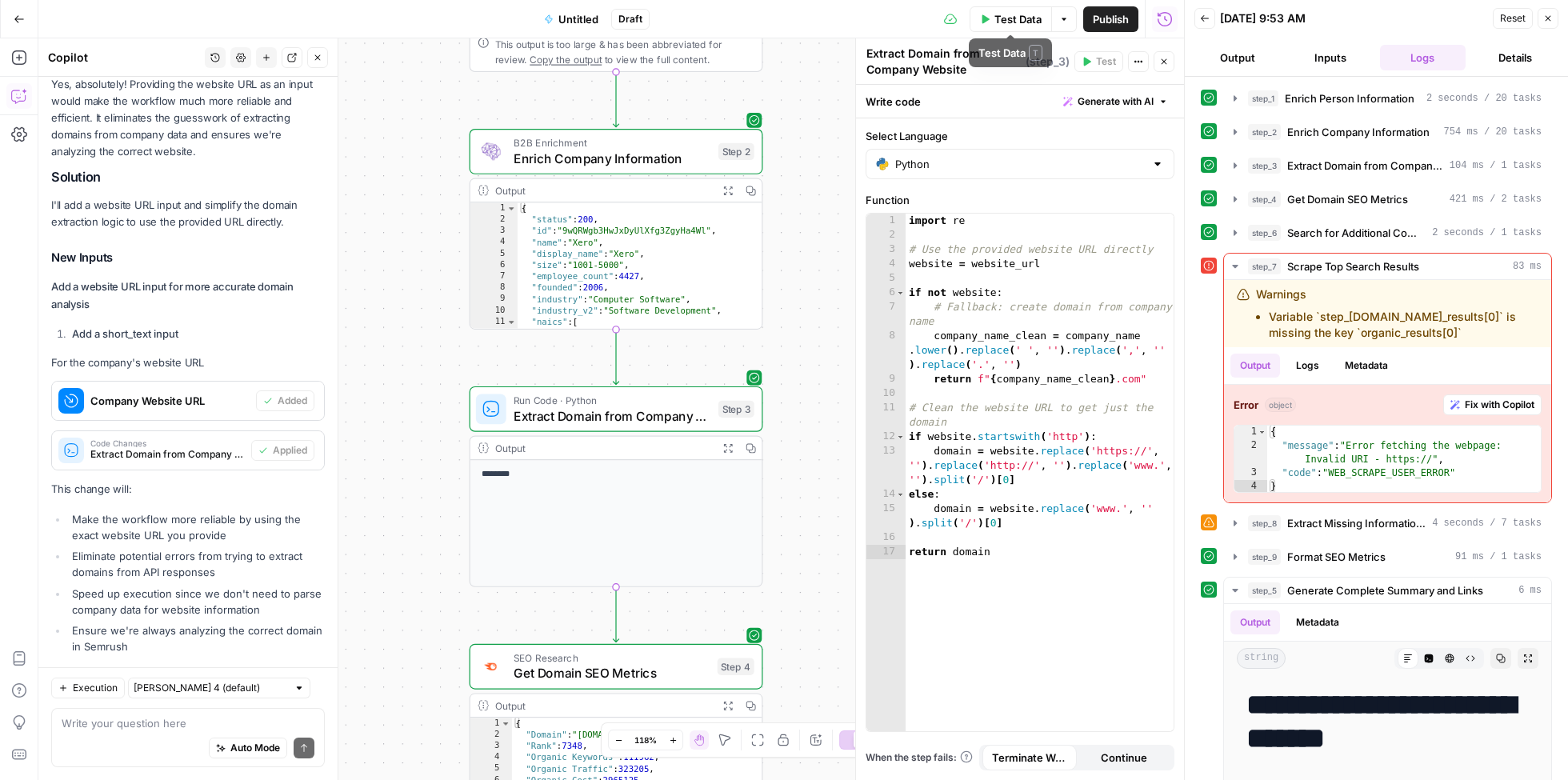
click at [1012, 17] on span "Test Data" at bounding box center [1017, 18] width 47 height 16
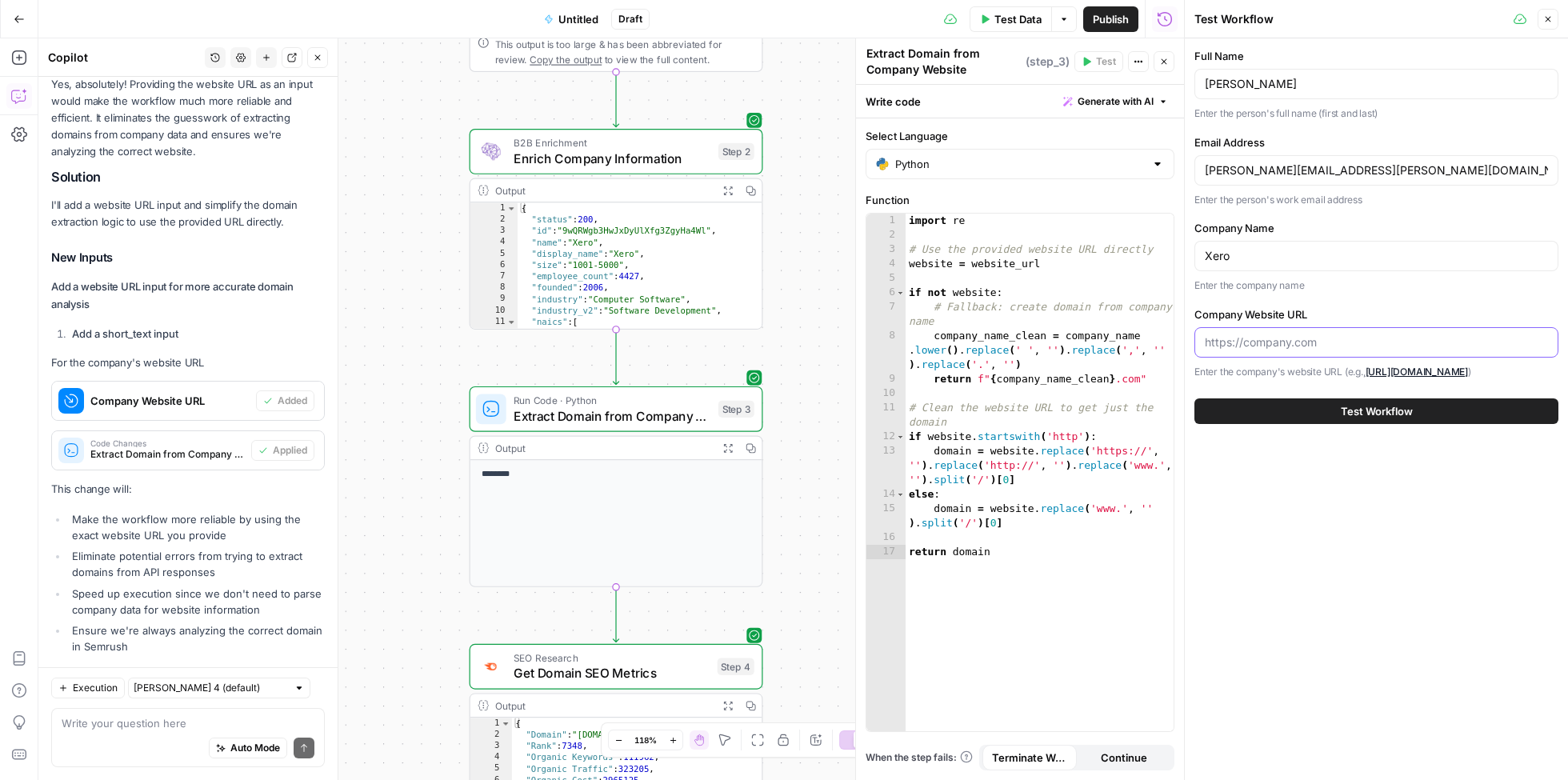
click at [1254, 334] on input "Company Website URL" at bounding box center [1377, 342] width 344 height 16
type input "xero.com"
click at [1338, 412] on button "Test Workflow" at bounding box center [1377, 412] width 364 height 26
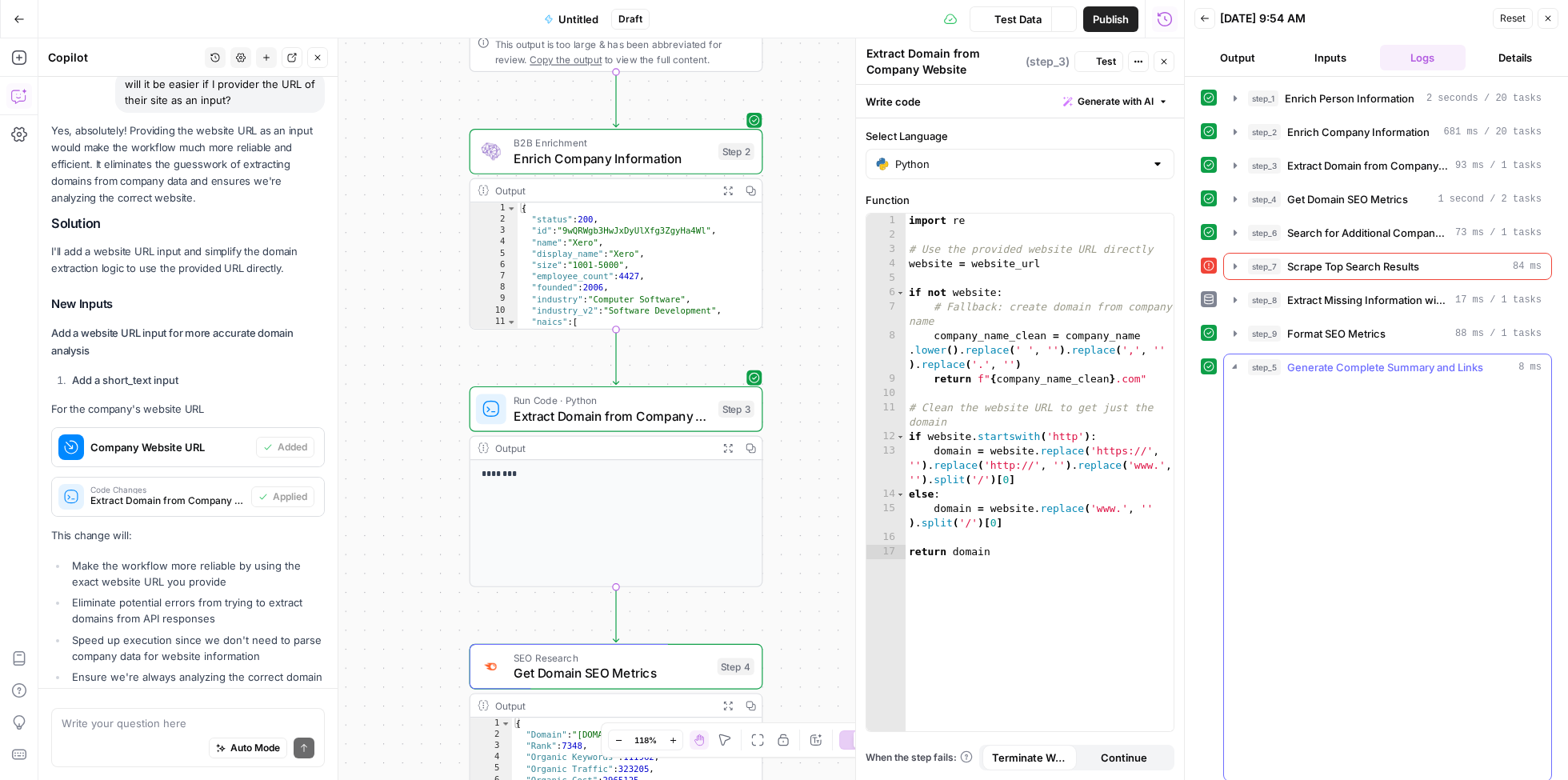
scroll to position [3273, 0]
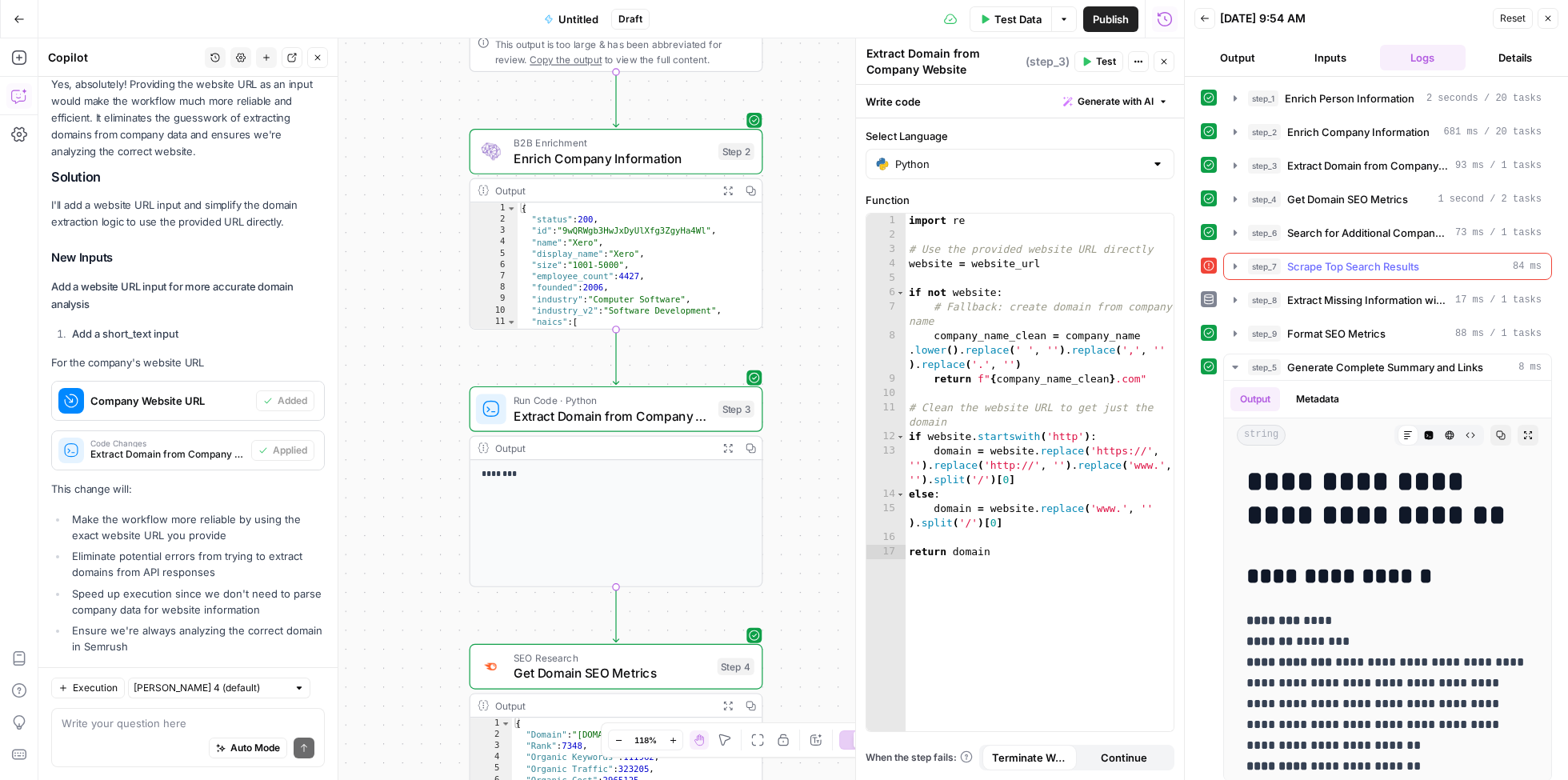
click at [1234, 263] on icon "button" at bounding box center [1235, 266] width 3 height 6
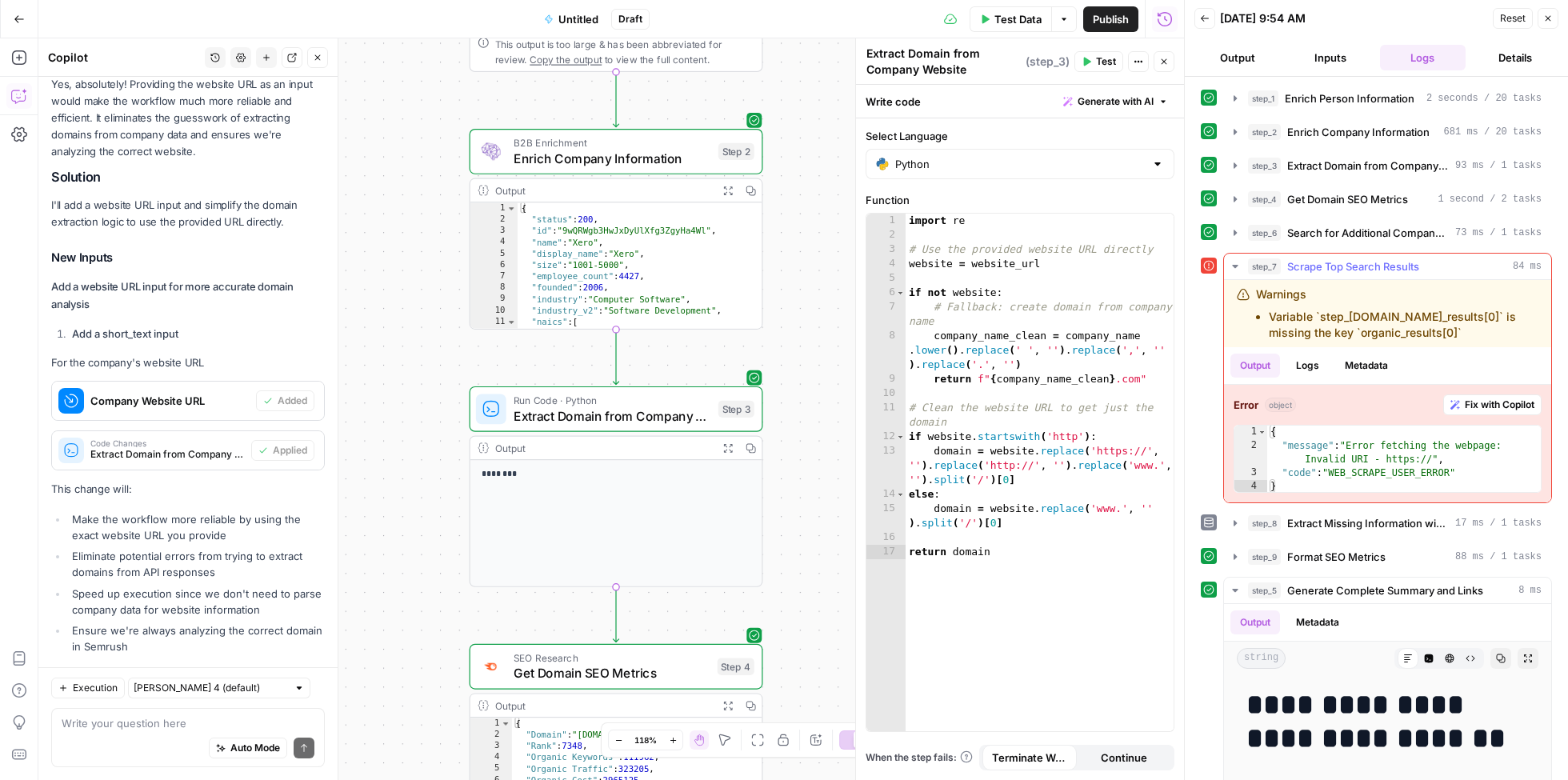
click at [1481, 402] on span "Fix with Copilot" at bounding box center [1500, 405] width 70 height 15
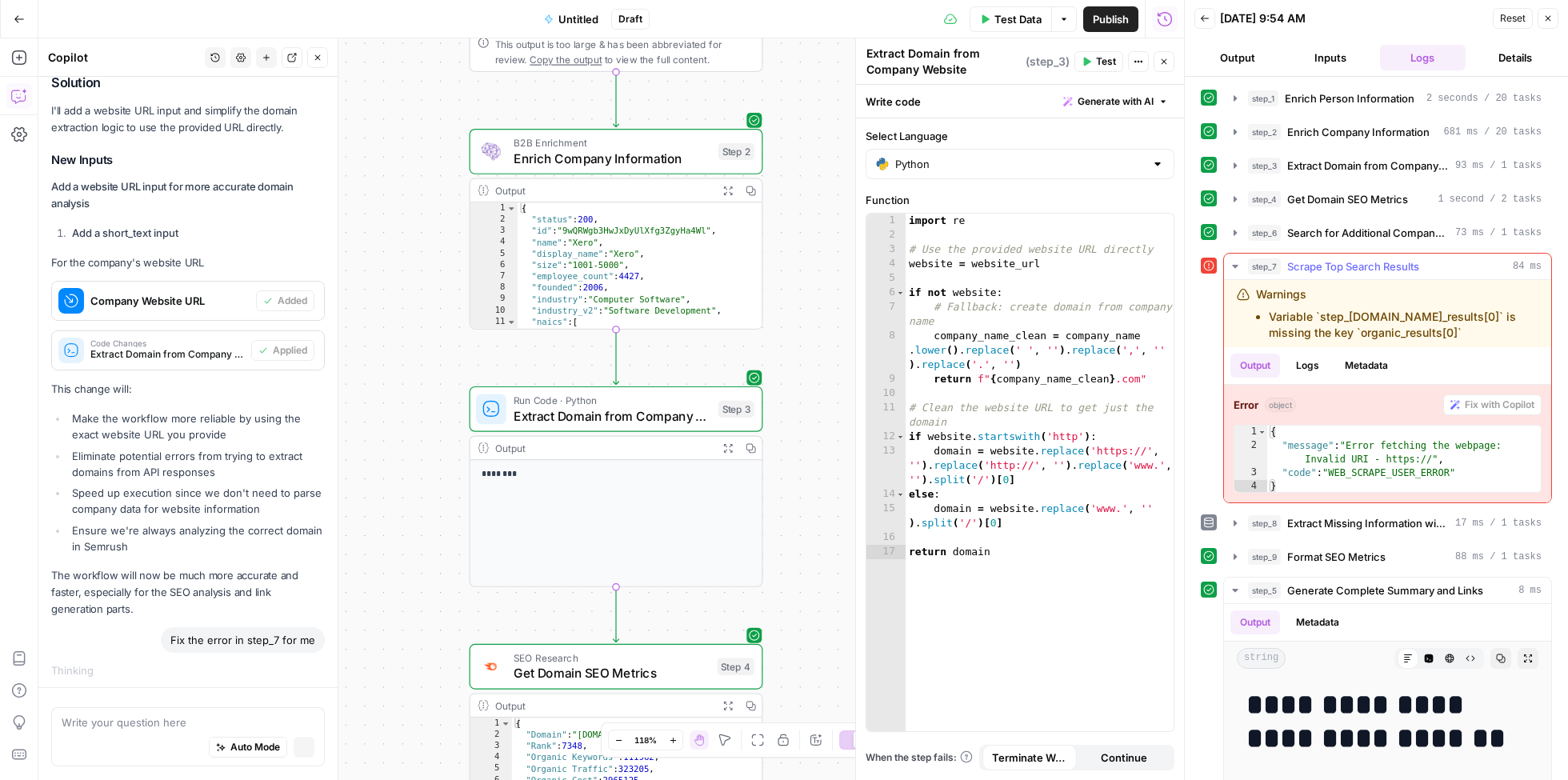
scroll to position [3187, 0]
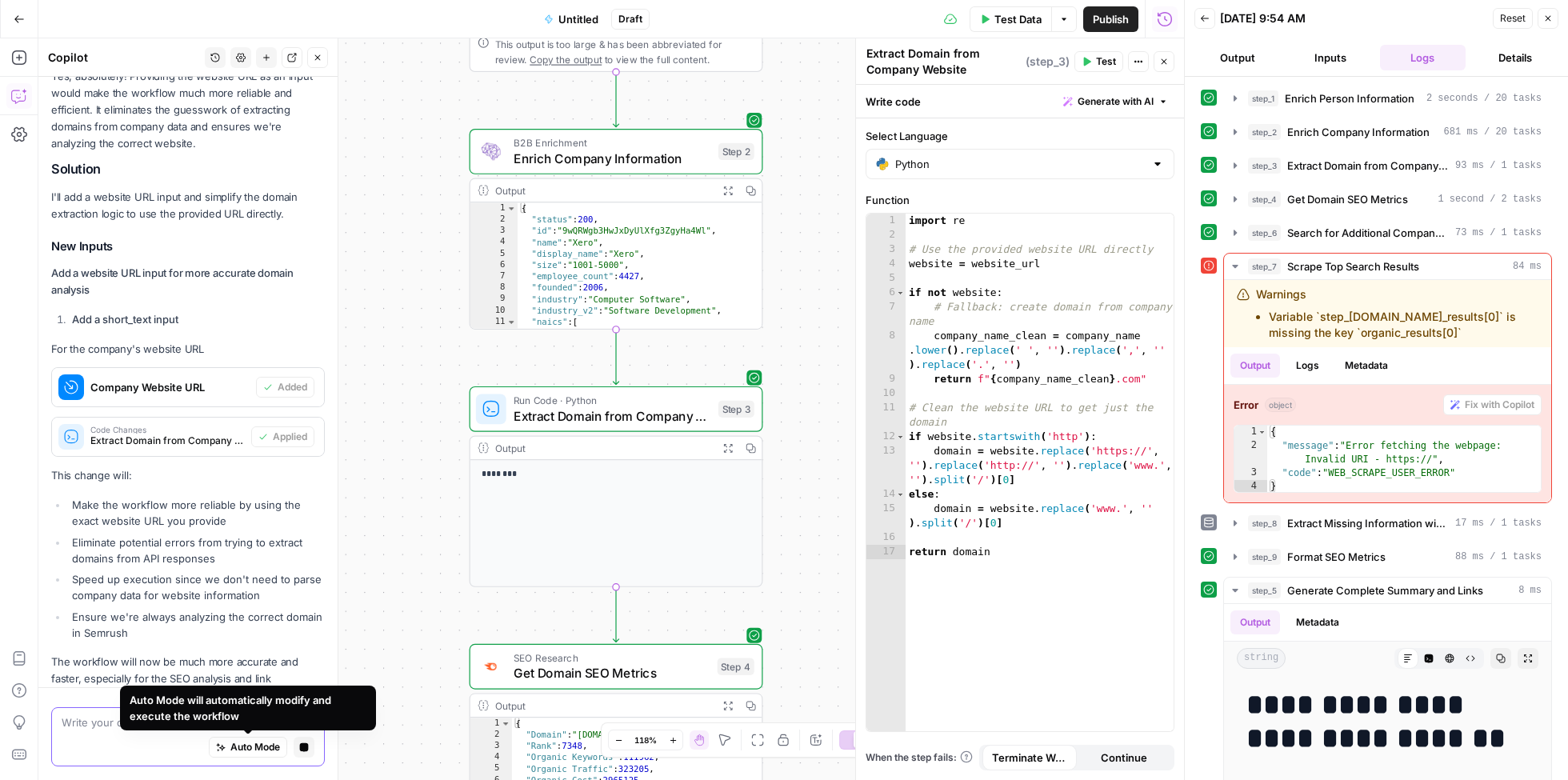
click at [244, 749] on span "Auto Mode" at bounding box center [256, 748] width 50 height 15
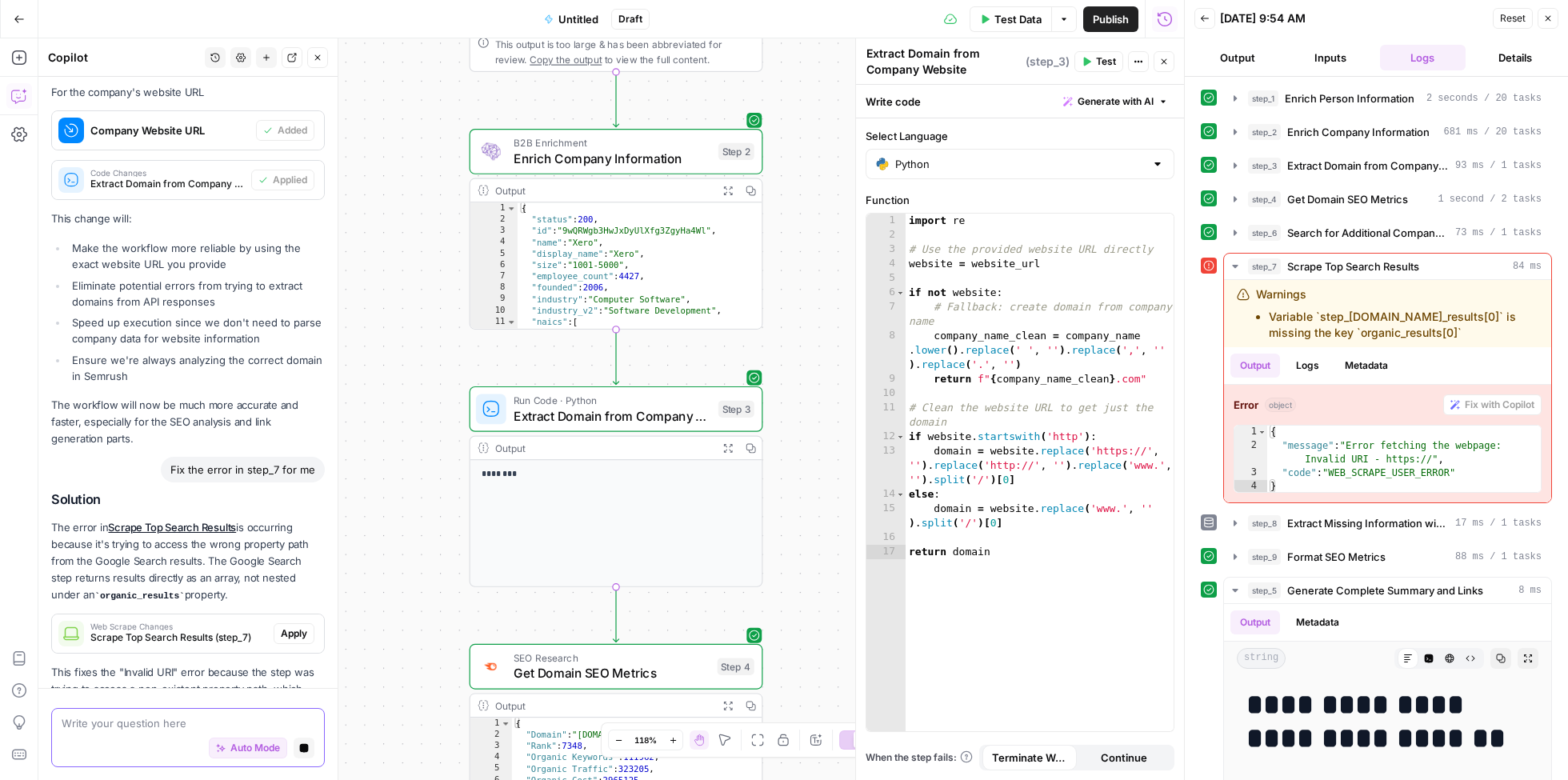
scroll to position [3589, 0]
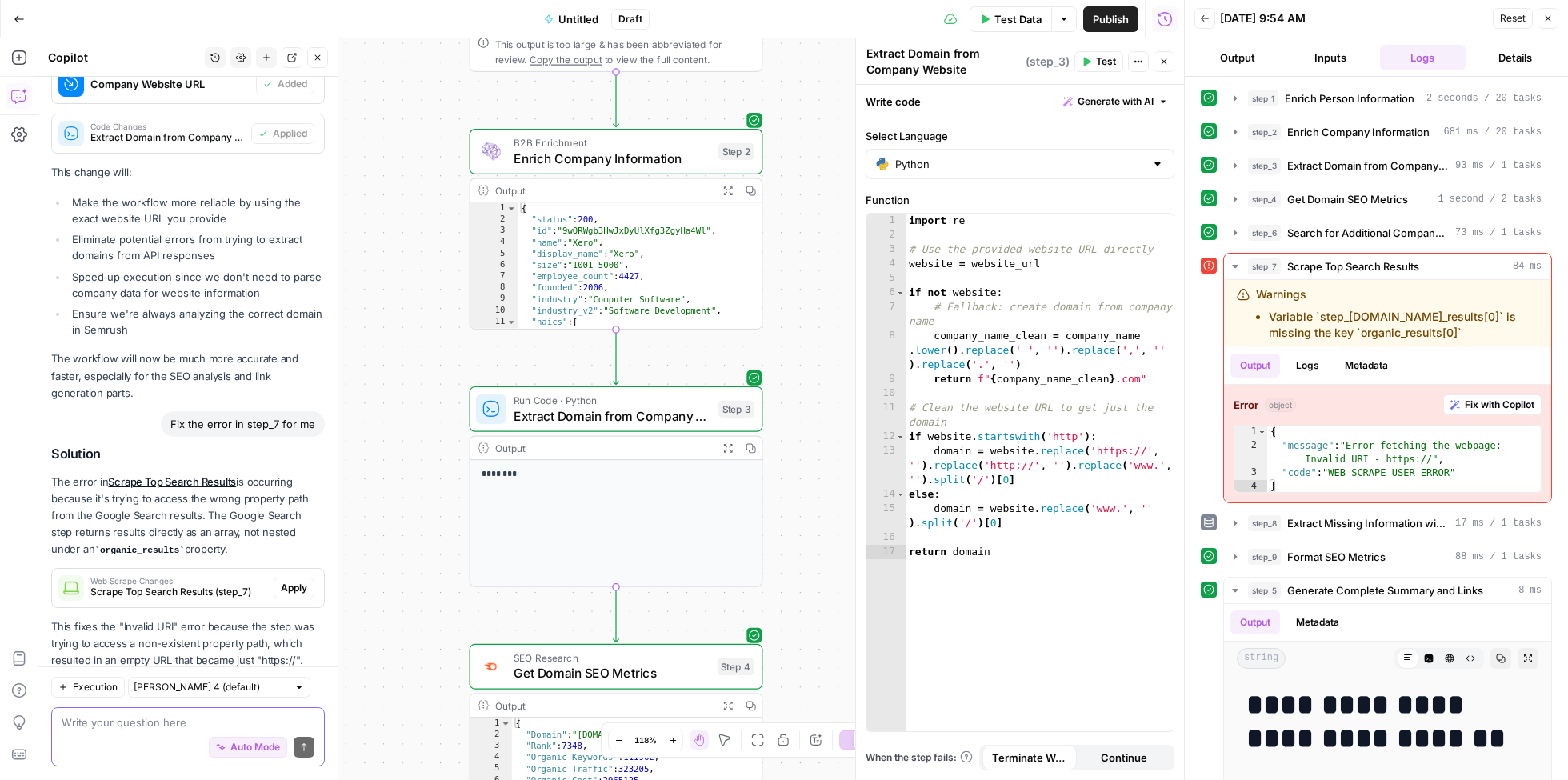
click at [244, 749] on span "Auto Mode" at bounding box center [256, 748] width 50 height 15
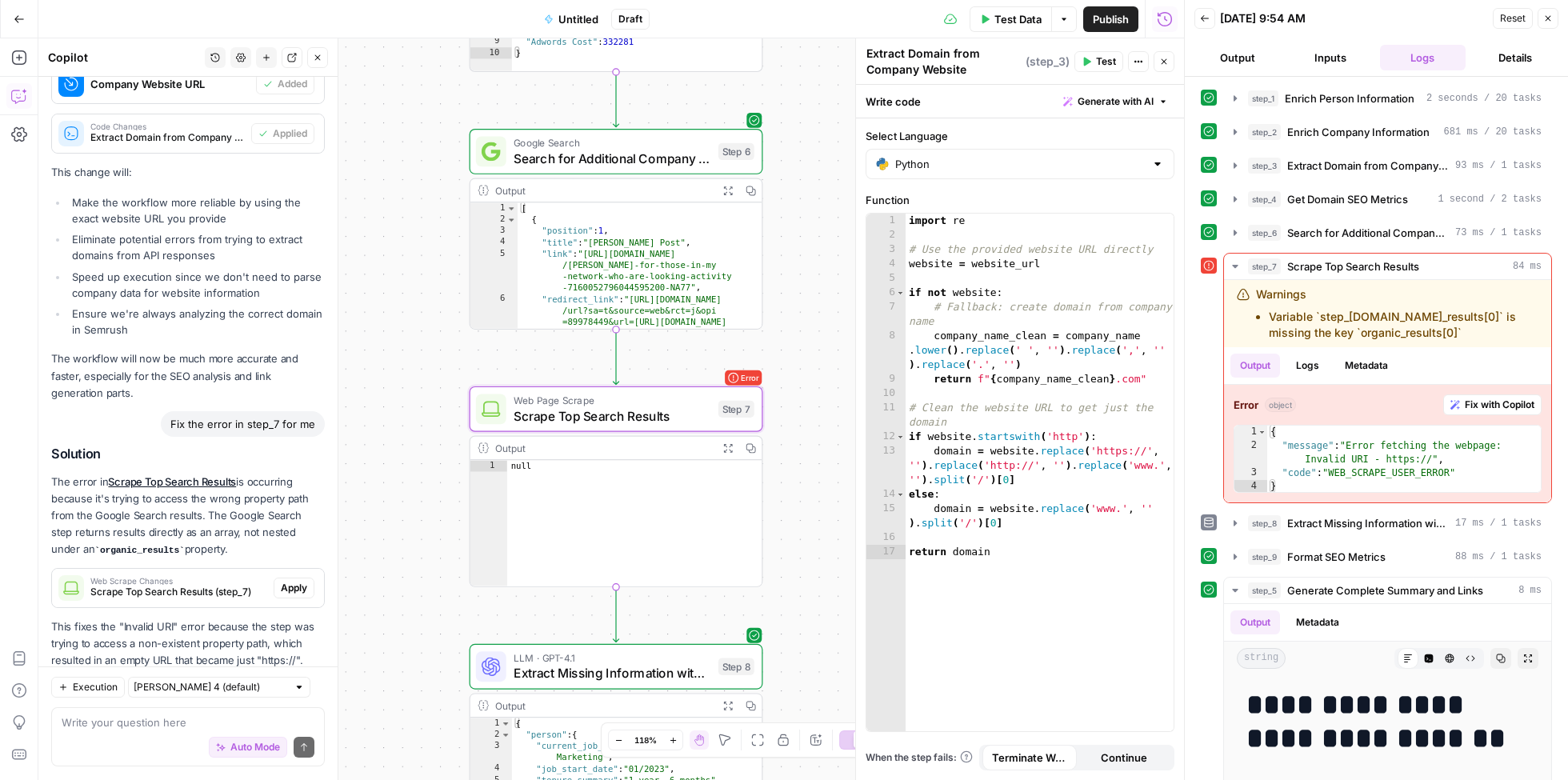
click at [289, 581] on span "Apply" at bounding box center [294, 588] width 27 height 15
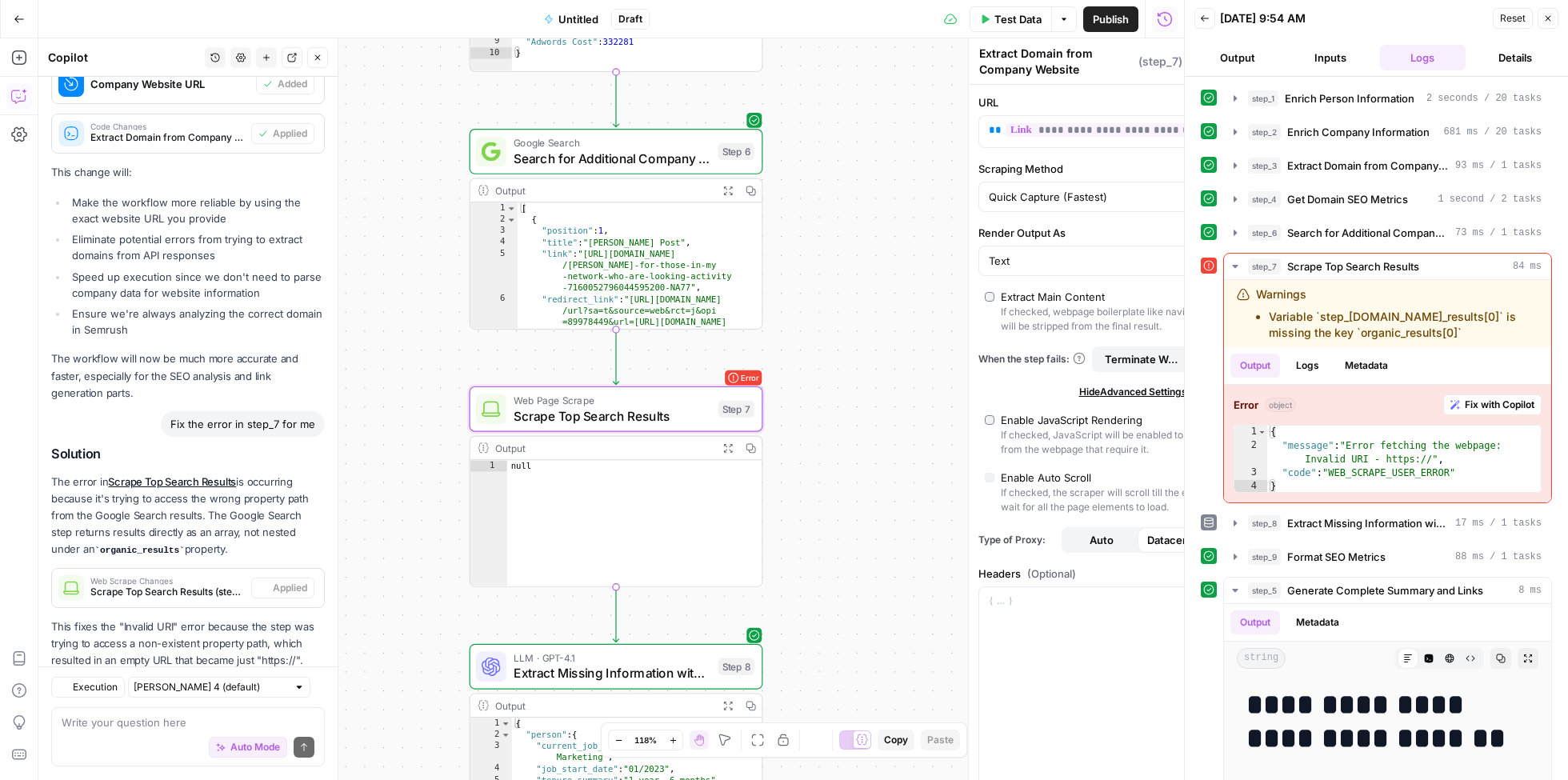
type textarea "Scrape Top Search Results"
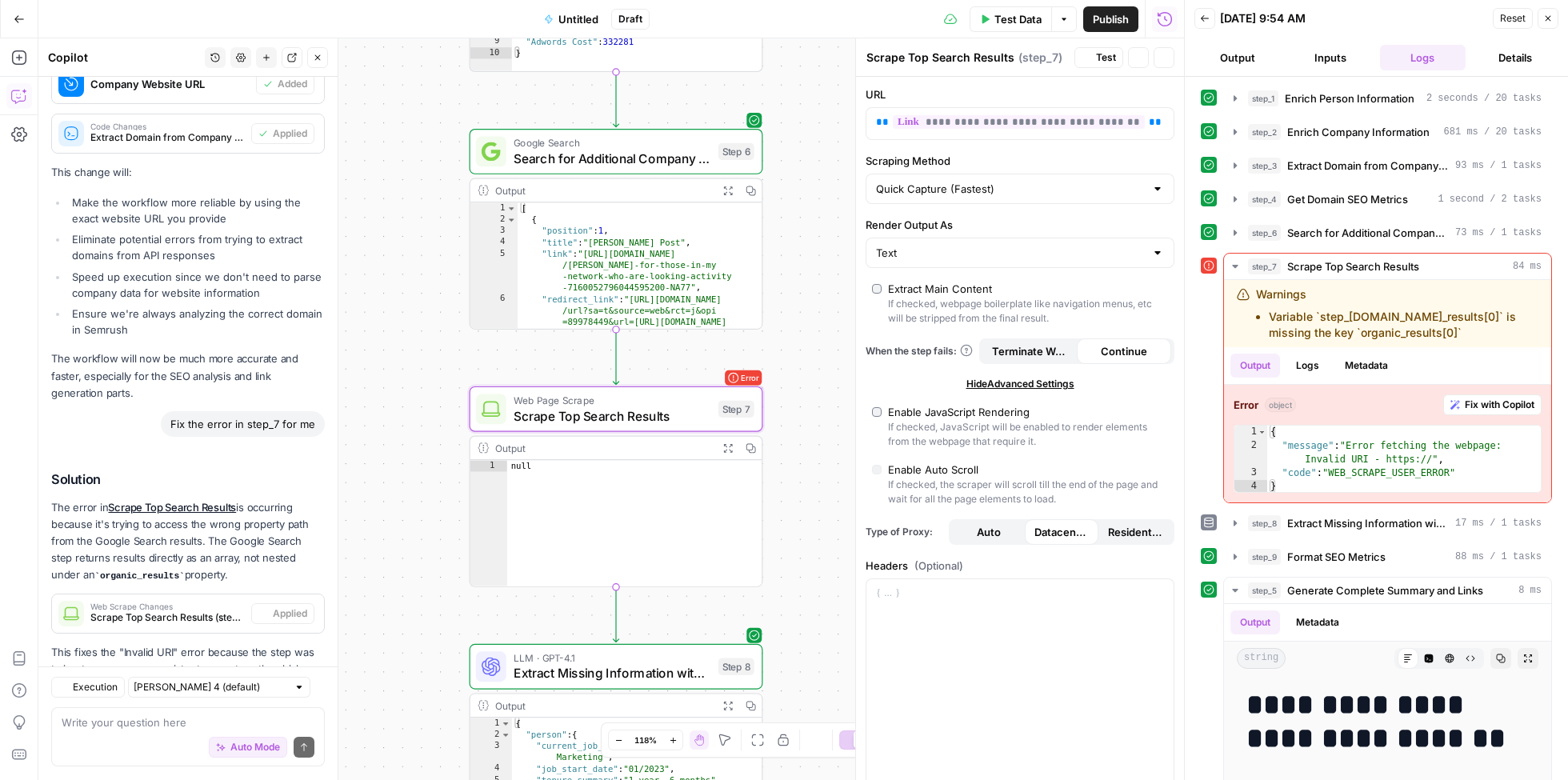
scroll to position [3615, 0]
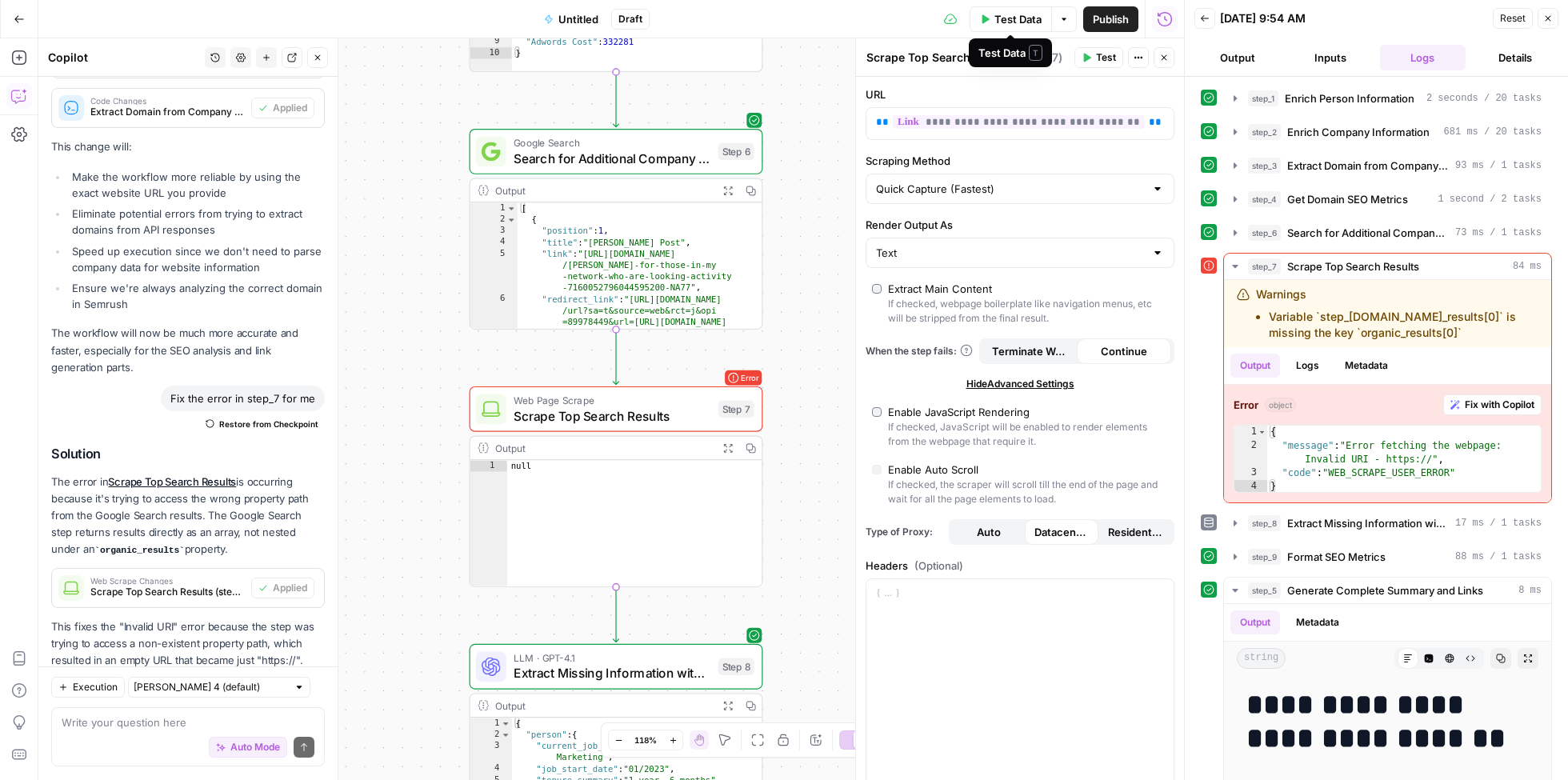
click at [1013, 15] on span "Test Data" at bounding box center [1017, 18] width 47 height 16
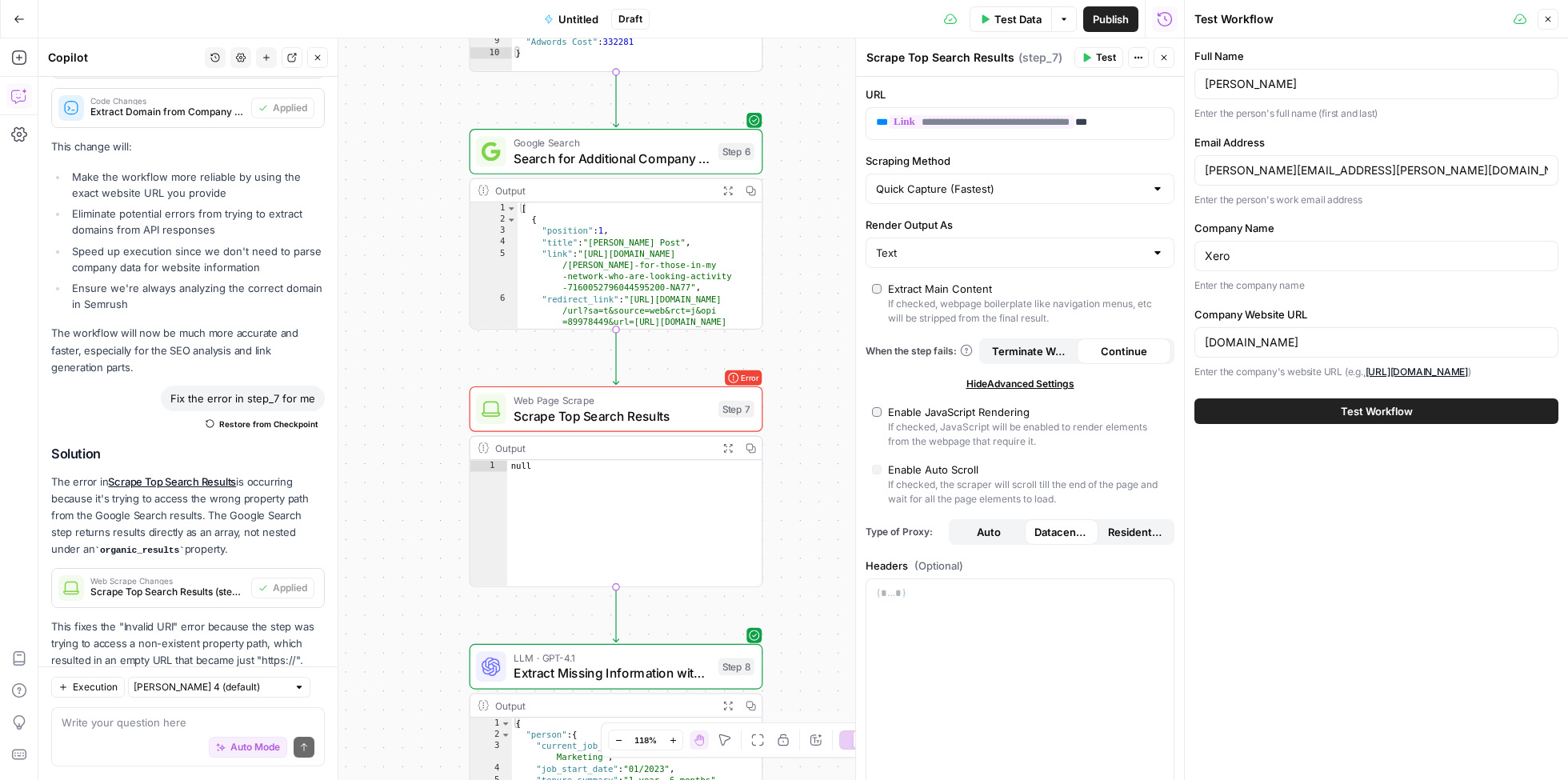
click at [1306, 408] on button "Test Workflow" at bounding box center [1377, 412] width 364 height 26
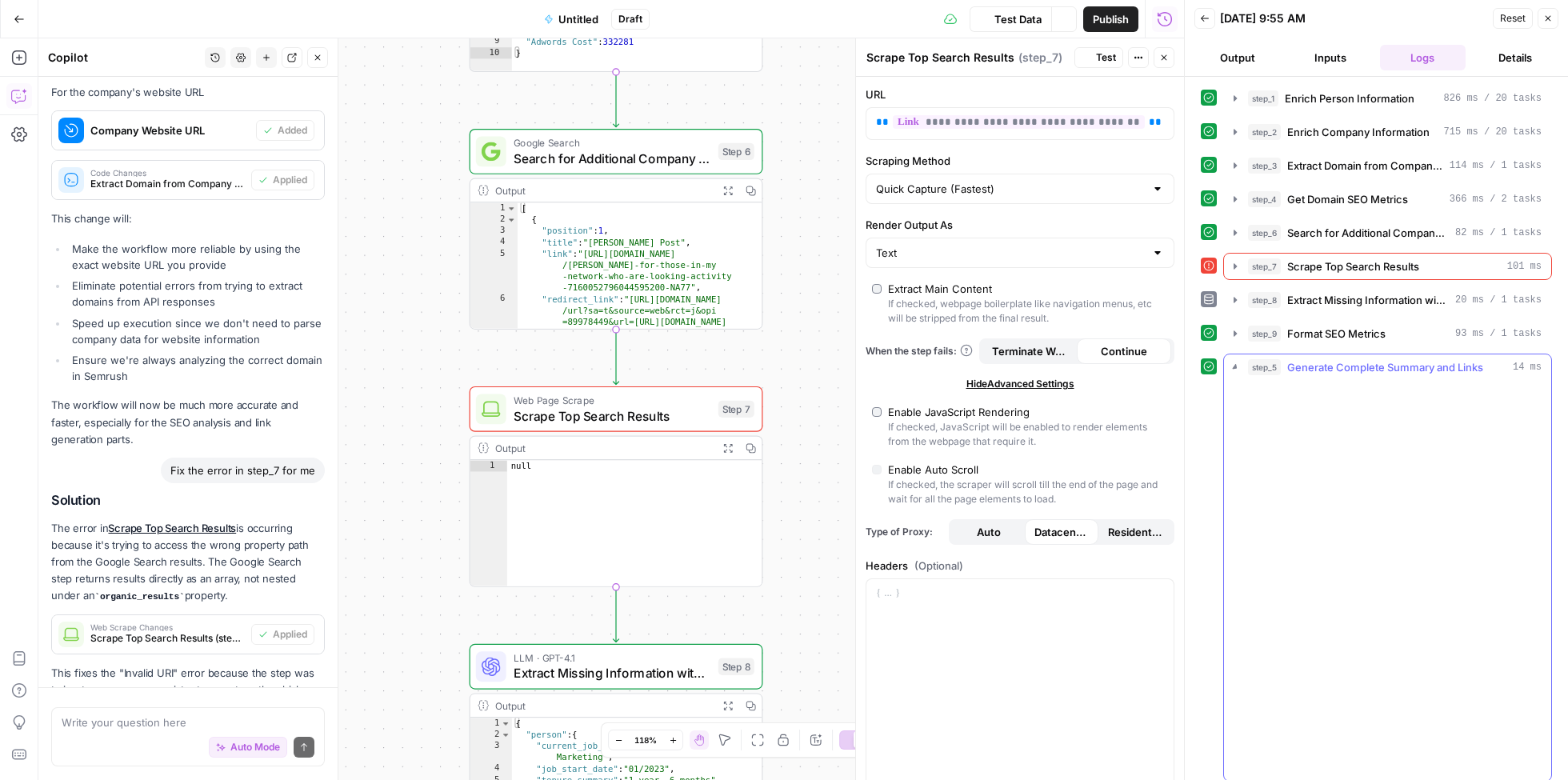
scroll to position [3615, 0]
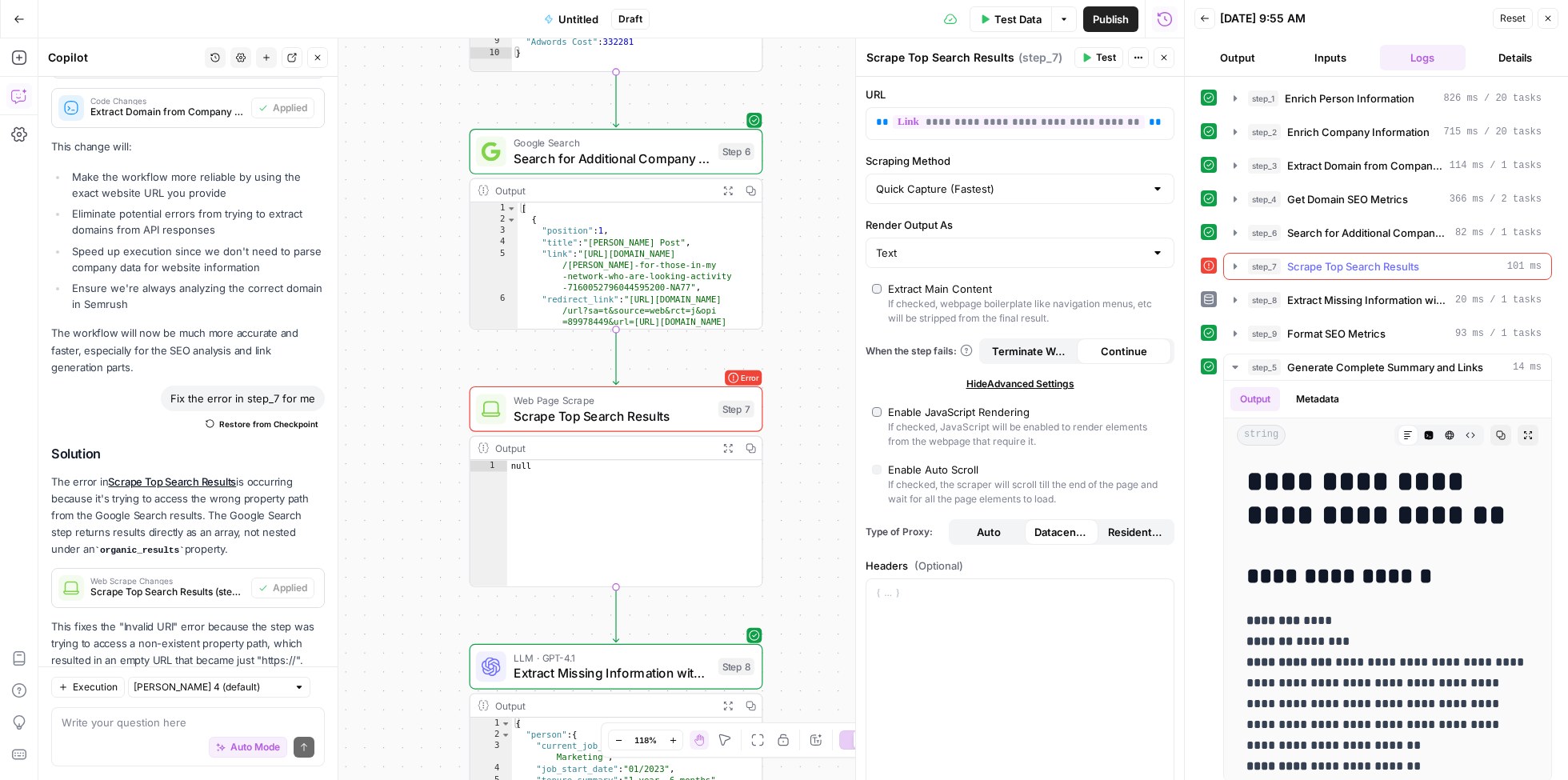
click at [1234, 263] on icon "button" at bounding box center [1235, 266] width 3 height 6
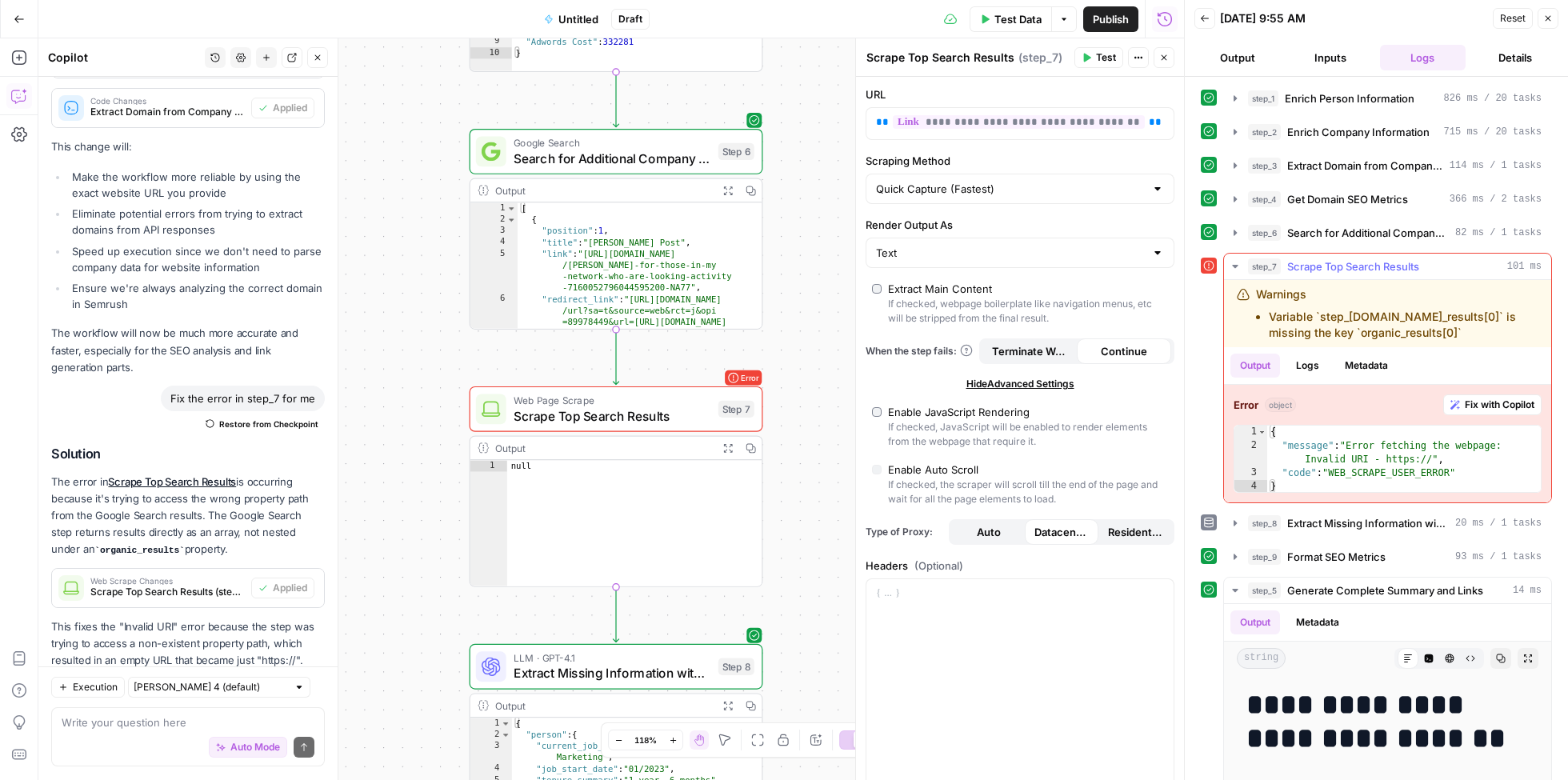
click at [1235, 265] on icon "button" at bounding box center [1235, 266] width 6 height 3
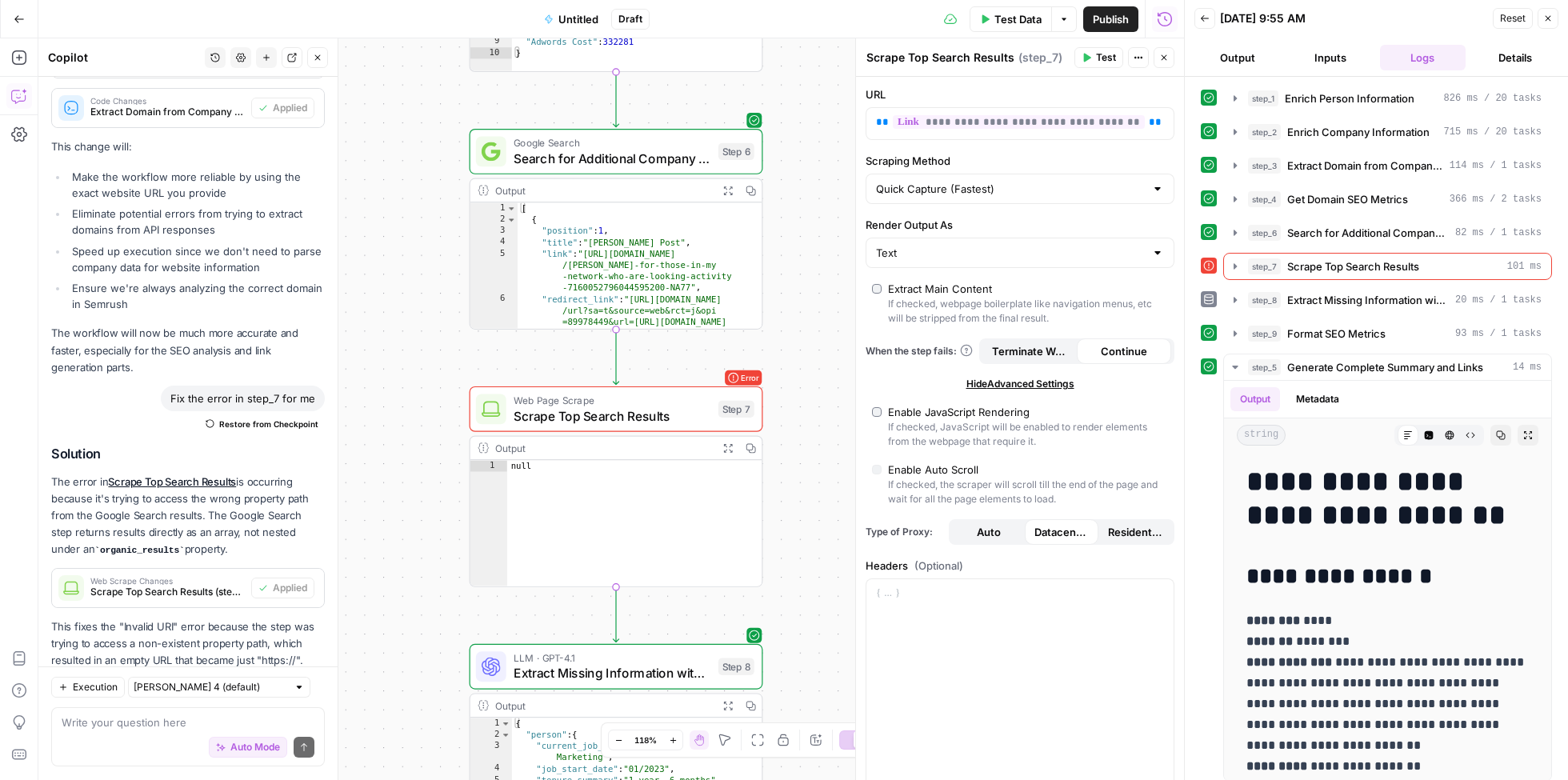
click at [1029, 22] on span "Test Data" at bounding box center [1017, 18] width 47 height 16
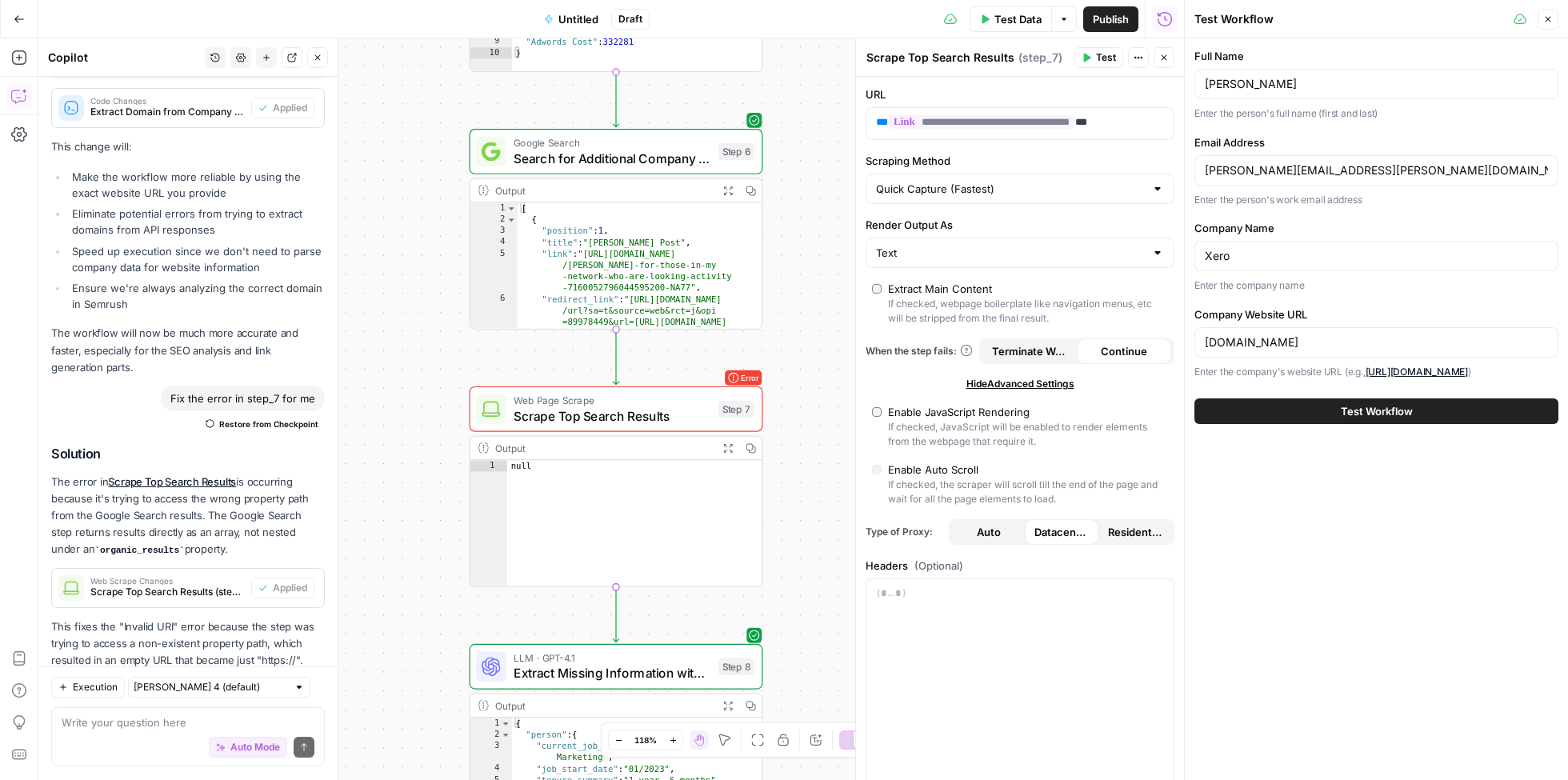
click at [1289, 407] on button "Test Workflow" at bounding box center [1377, 412] width 364 height 26
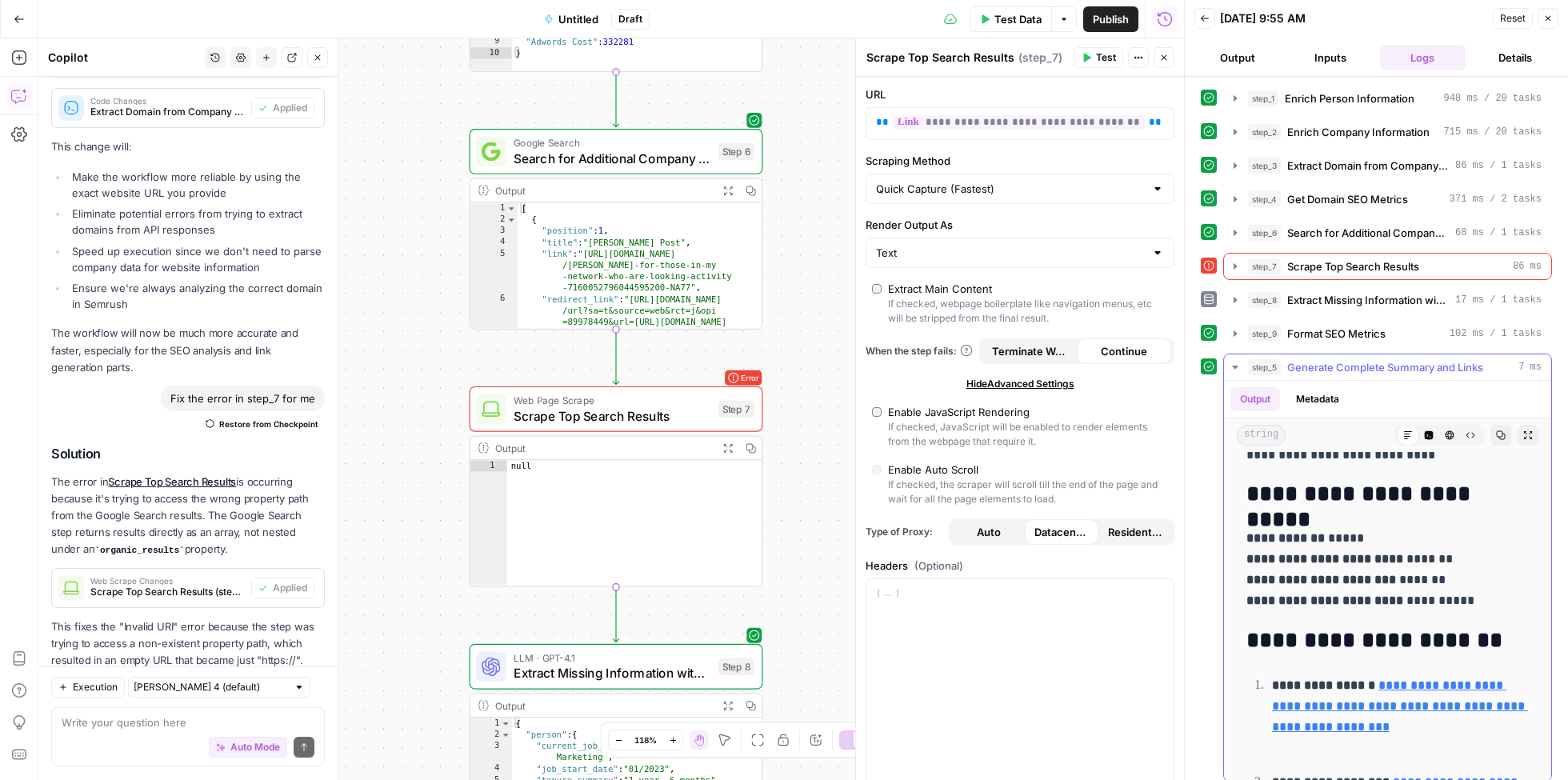
scroll to position [1083, 0]
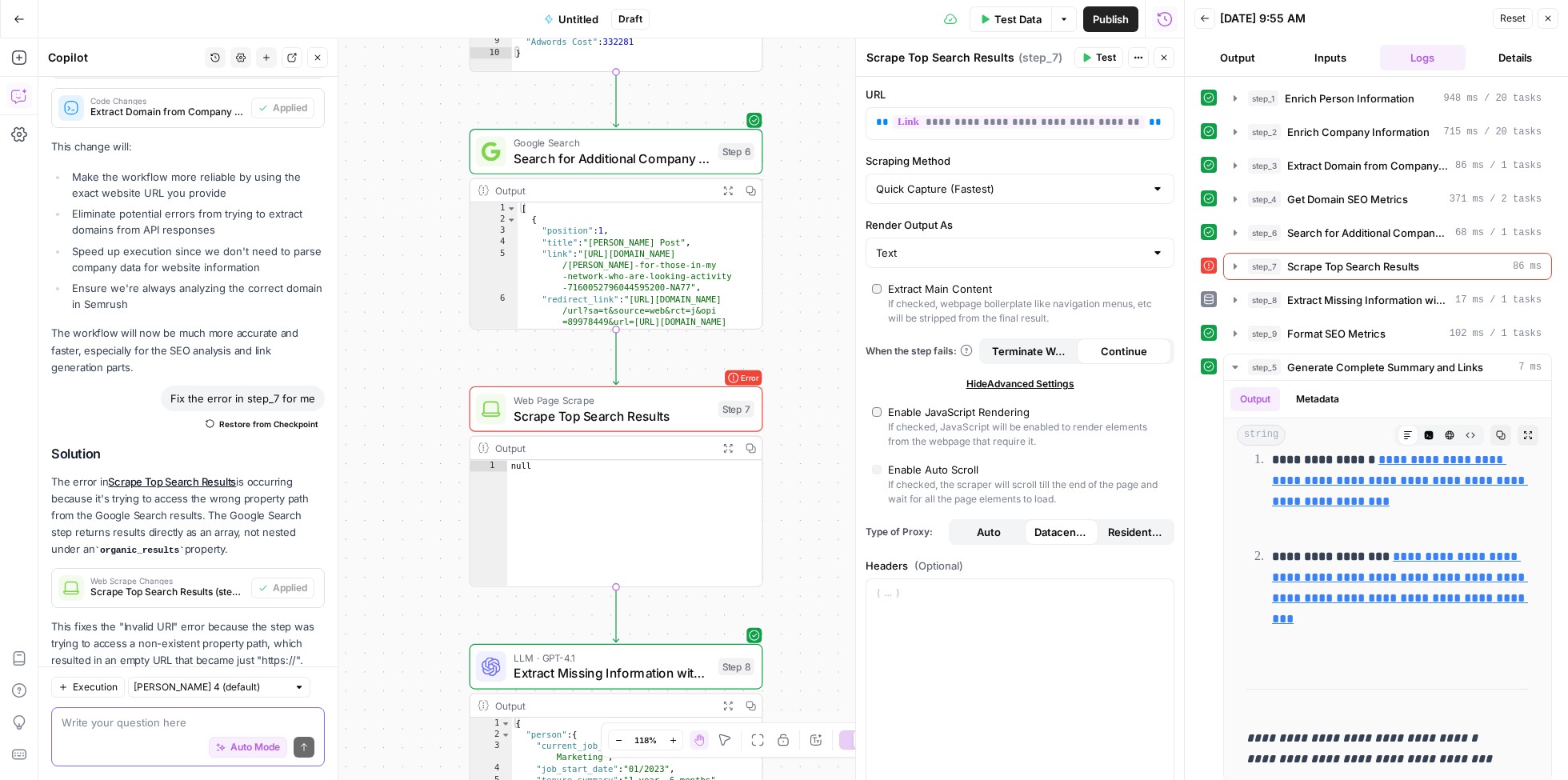
click at [145, 726] on textarea at bounding box center [187, 722] width 253 height 16
type textarea "Can you add a link the person's linkedin?"
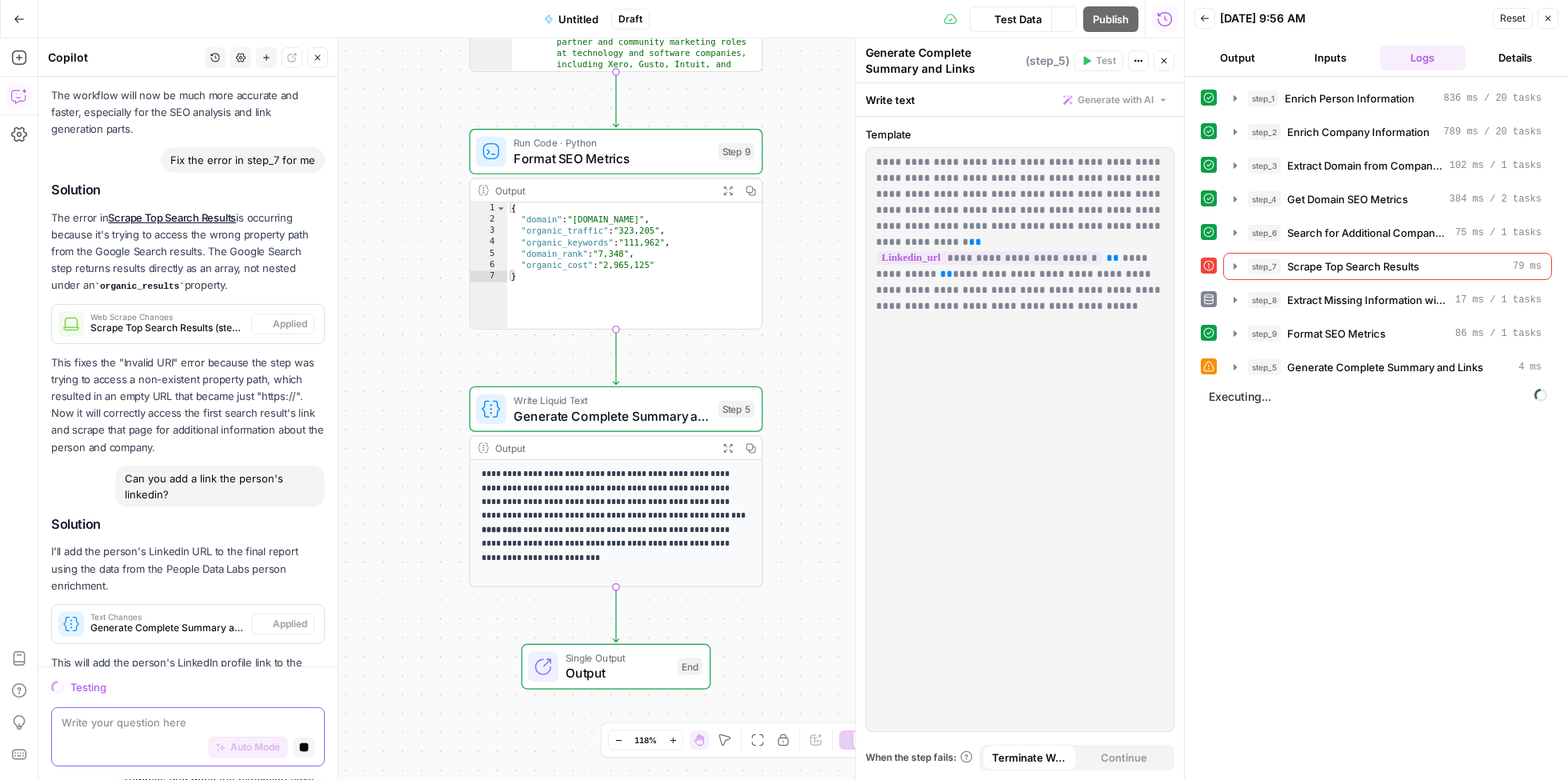
scroll to position [3855, 0]
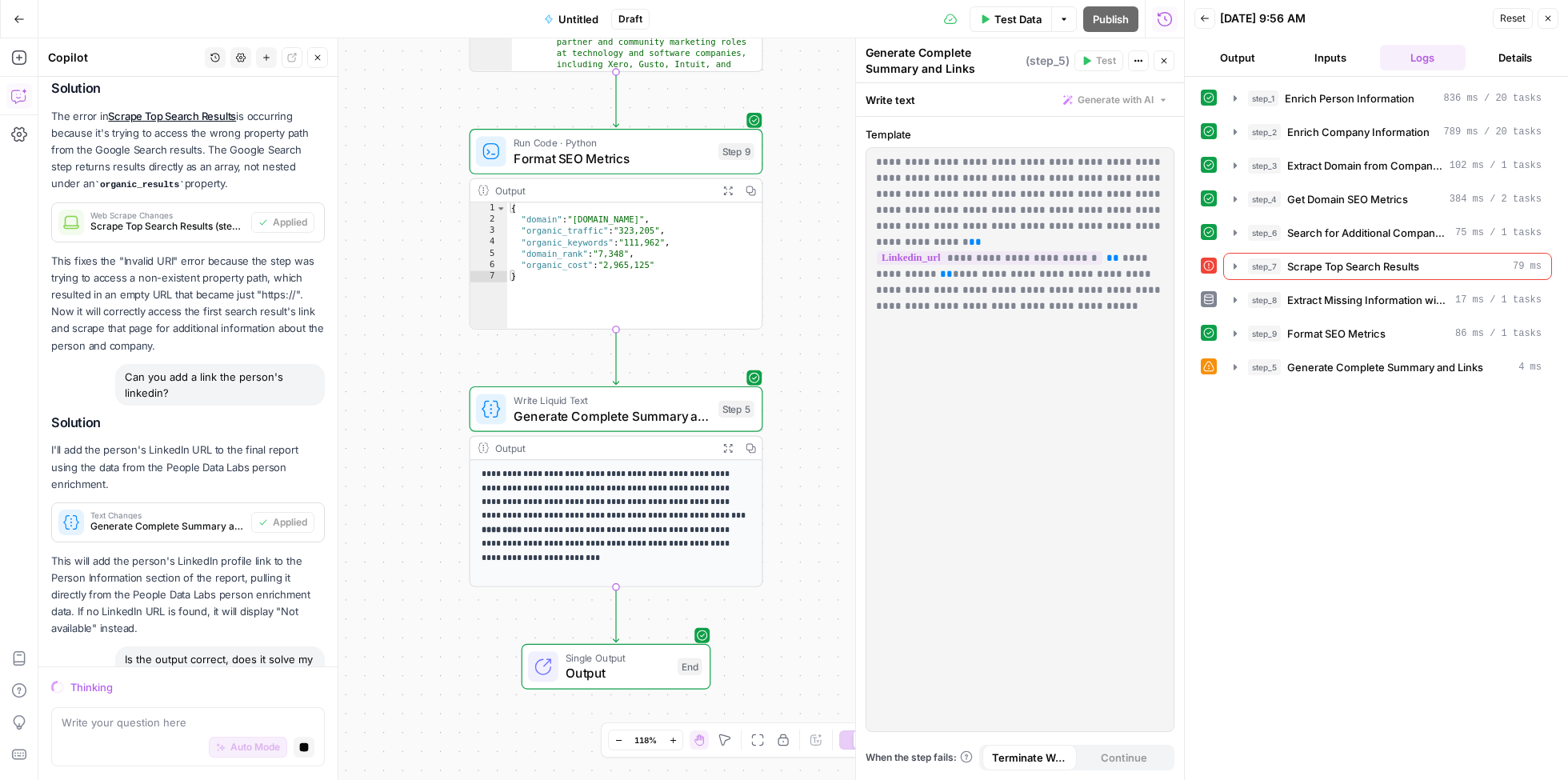
click at [1243, 54] on button "Output" at bounding box center [1238, 58] width 86 height 26
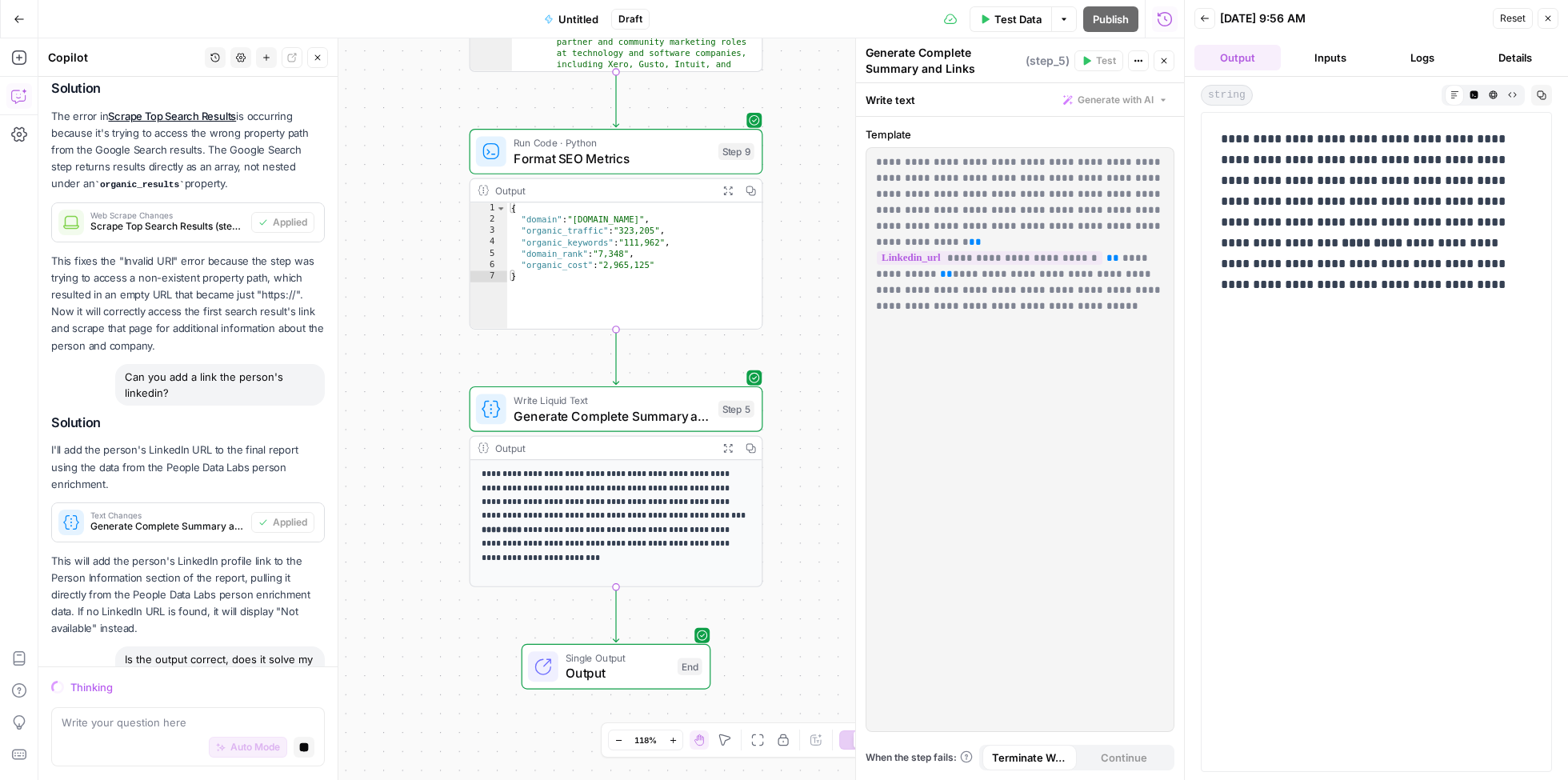
scroll to position [0, 0]
click at [1326, 59] on button "Inputs" at bounding box center [1331, 58] width 86 height 26
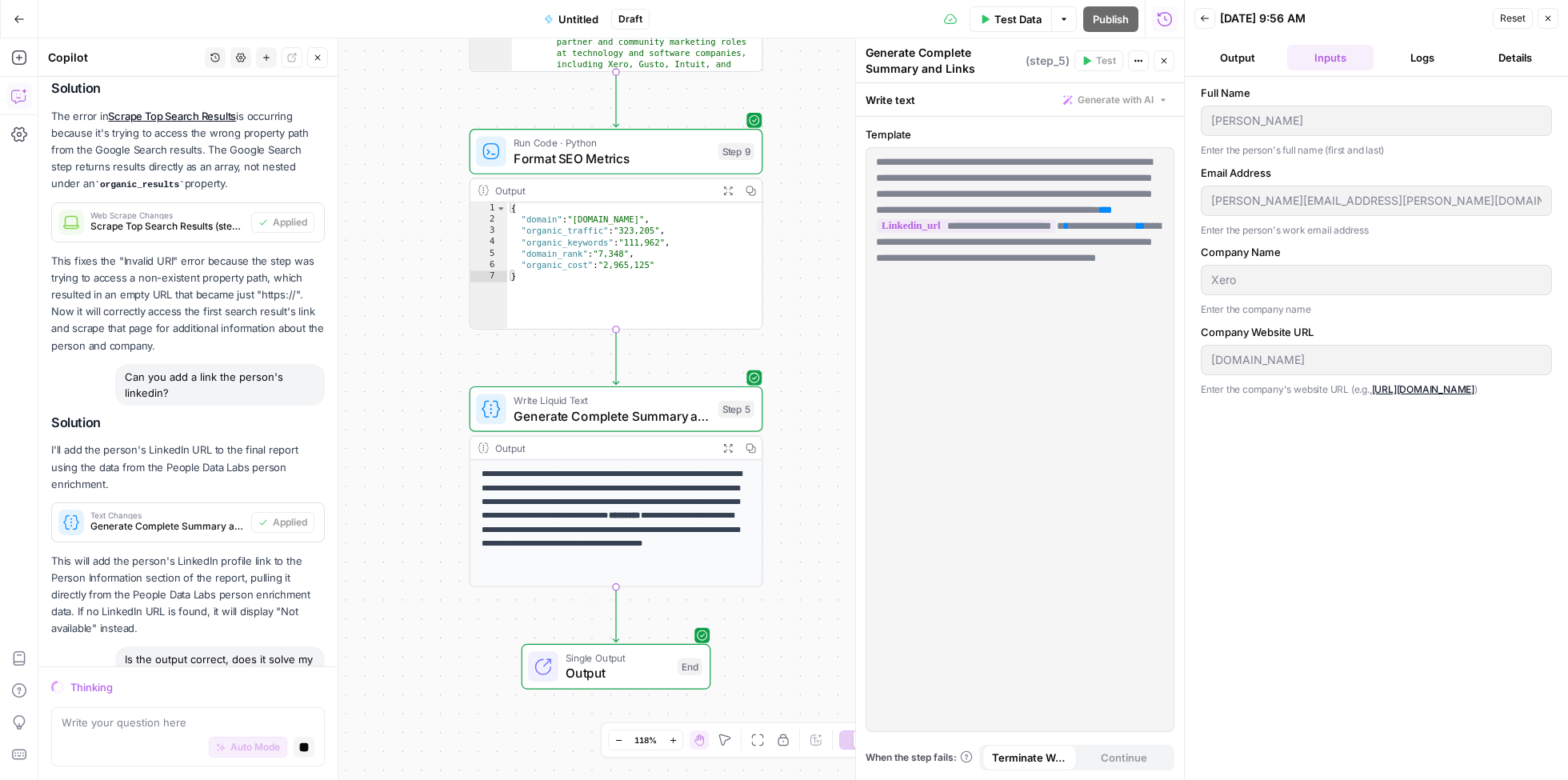
click at [806, 295] on div "Workflow Input Settings Inputs B2B Enrichment Enrich Person Information Step 1 …" at bounding box center [611, 409] width 1146 height 741
click at [1004, 21] on span "Test Data" at bounding box center [1017, 18] width 47 height 16
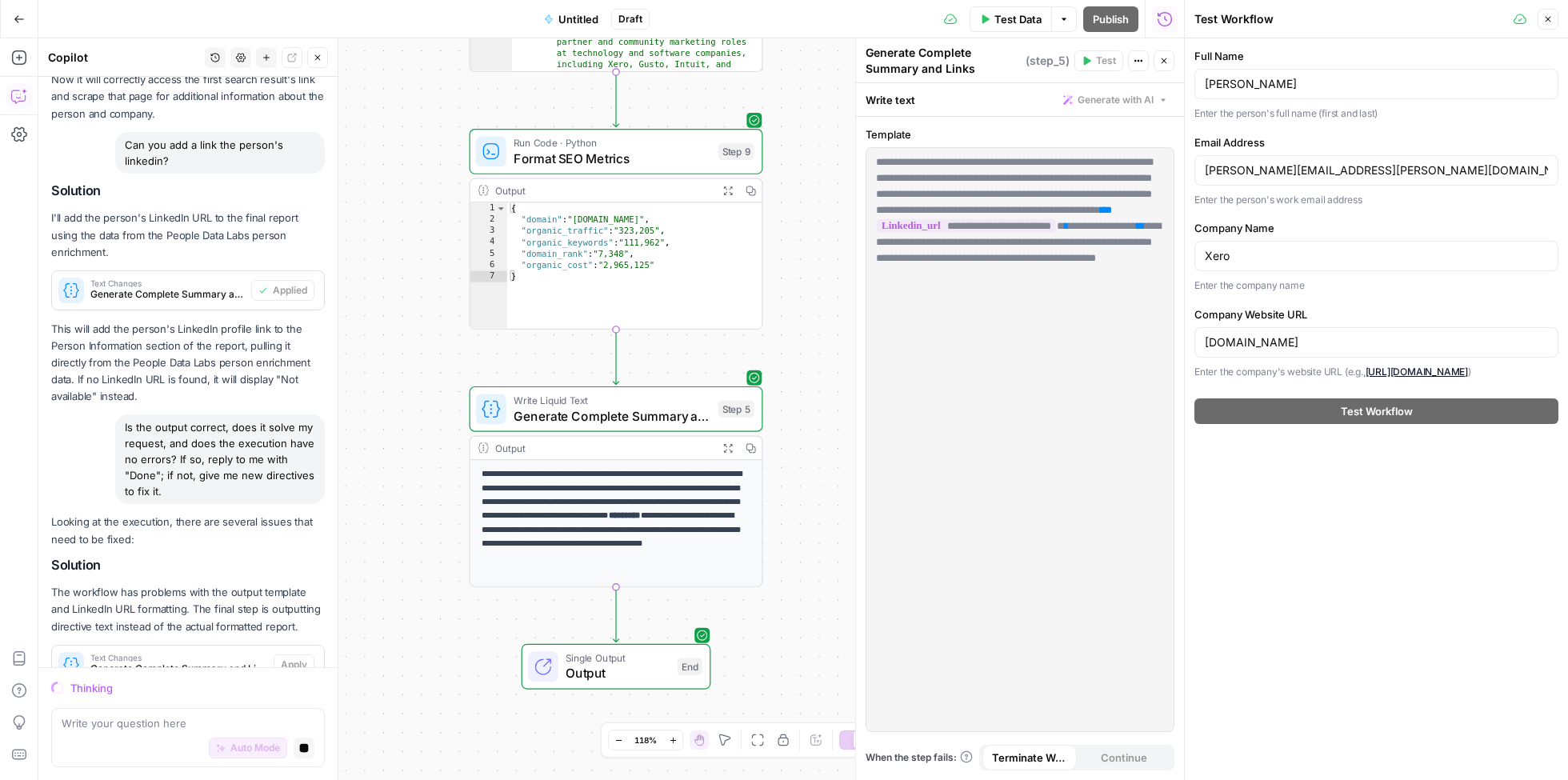
scroll to position [4109, 0]
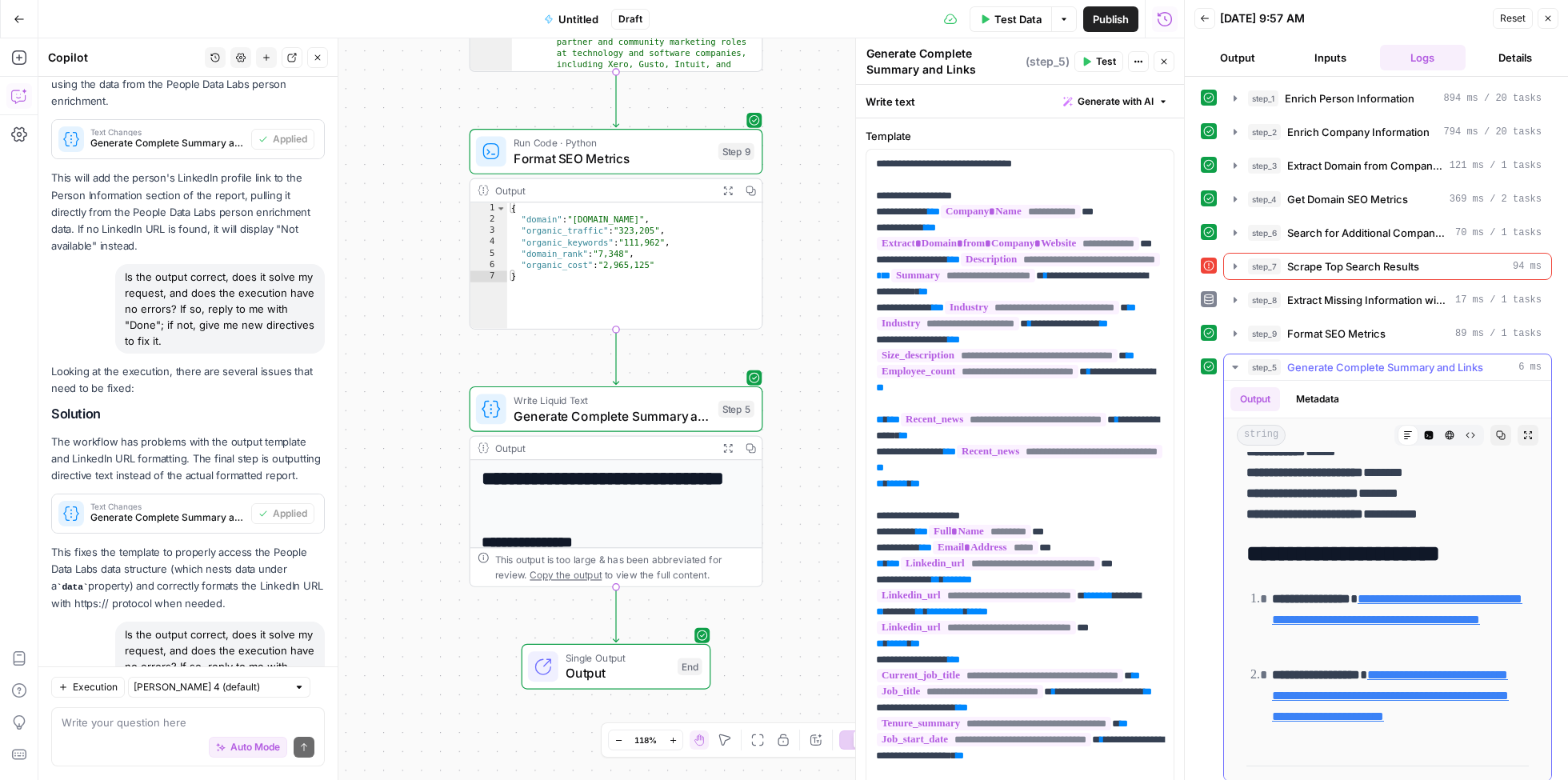
scroll to position [1088, 0]
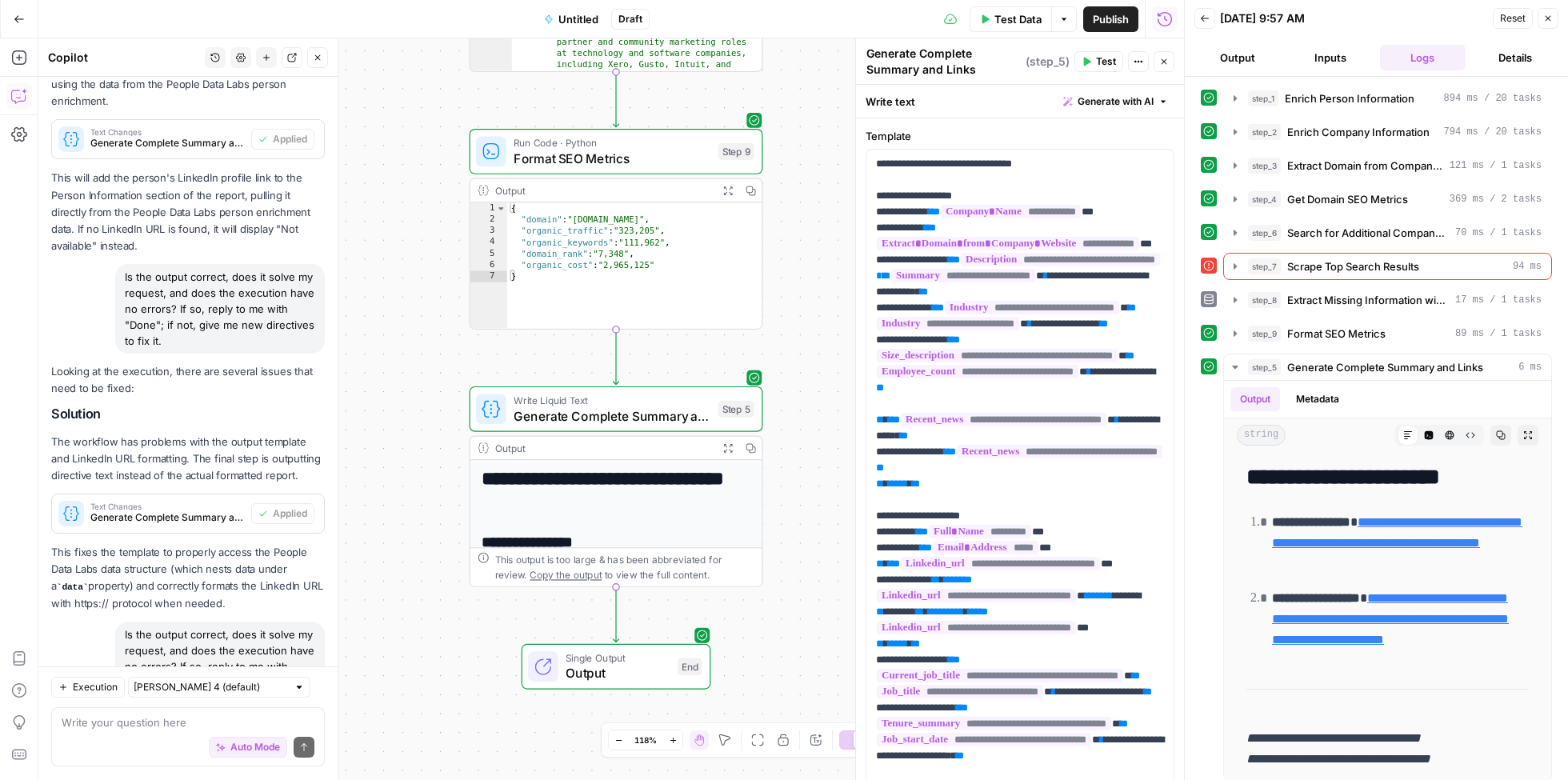
click at [1095, 22] on span "Publish" at bounding box center [1110, 18] width 36 height 16
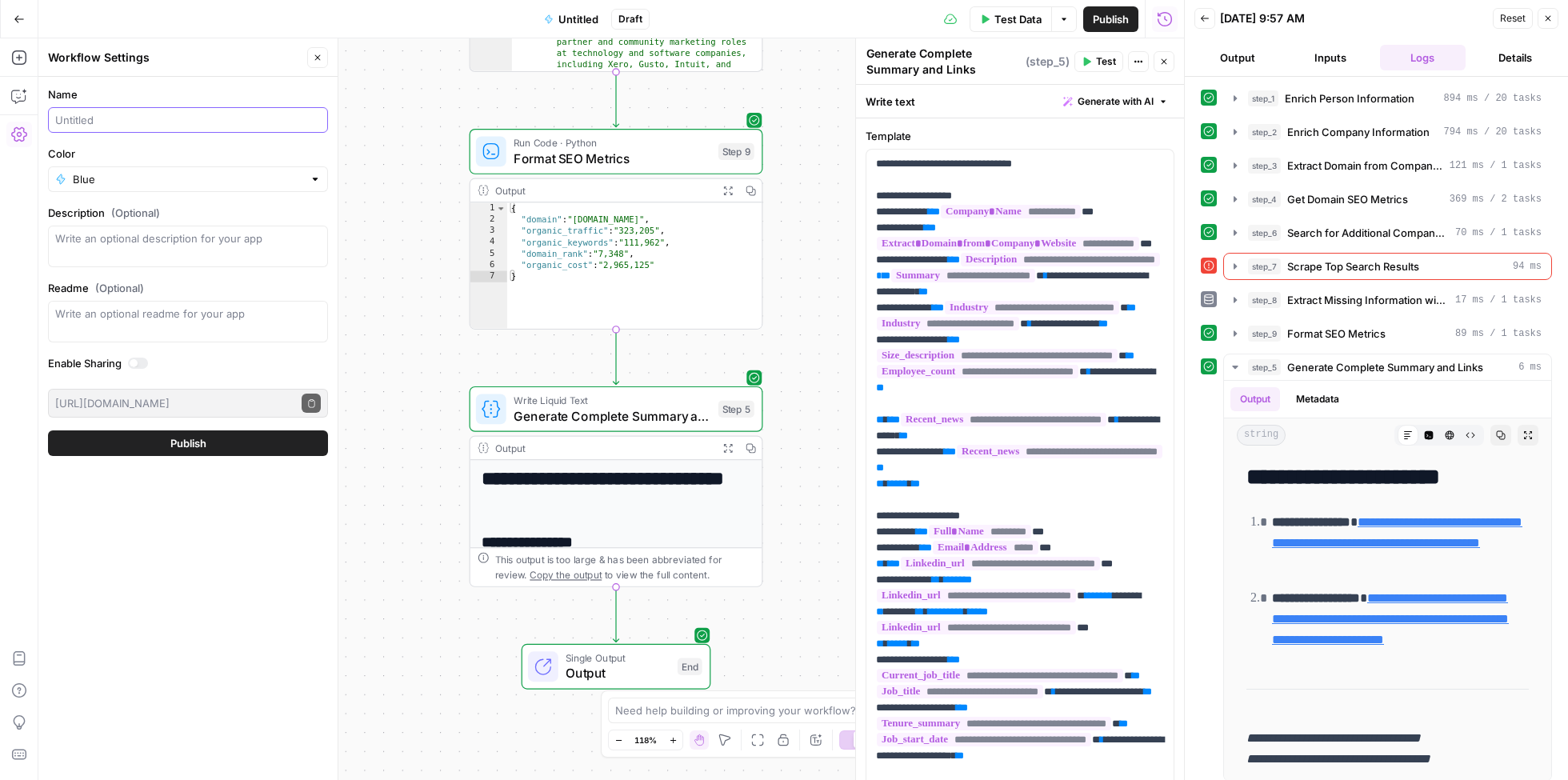
click at [177, 120] on input "Name" at bounding box center [187, 119] width 266 height 16
type input "Attendee Research"
click at [179, 436] on span "Publish" at bounding box center [187, 443] width 36 height 16
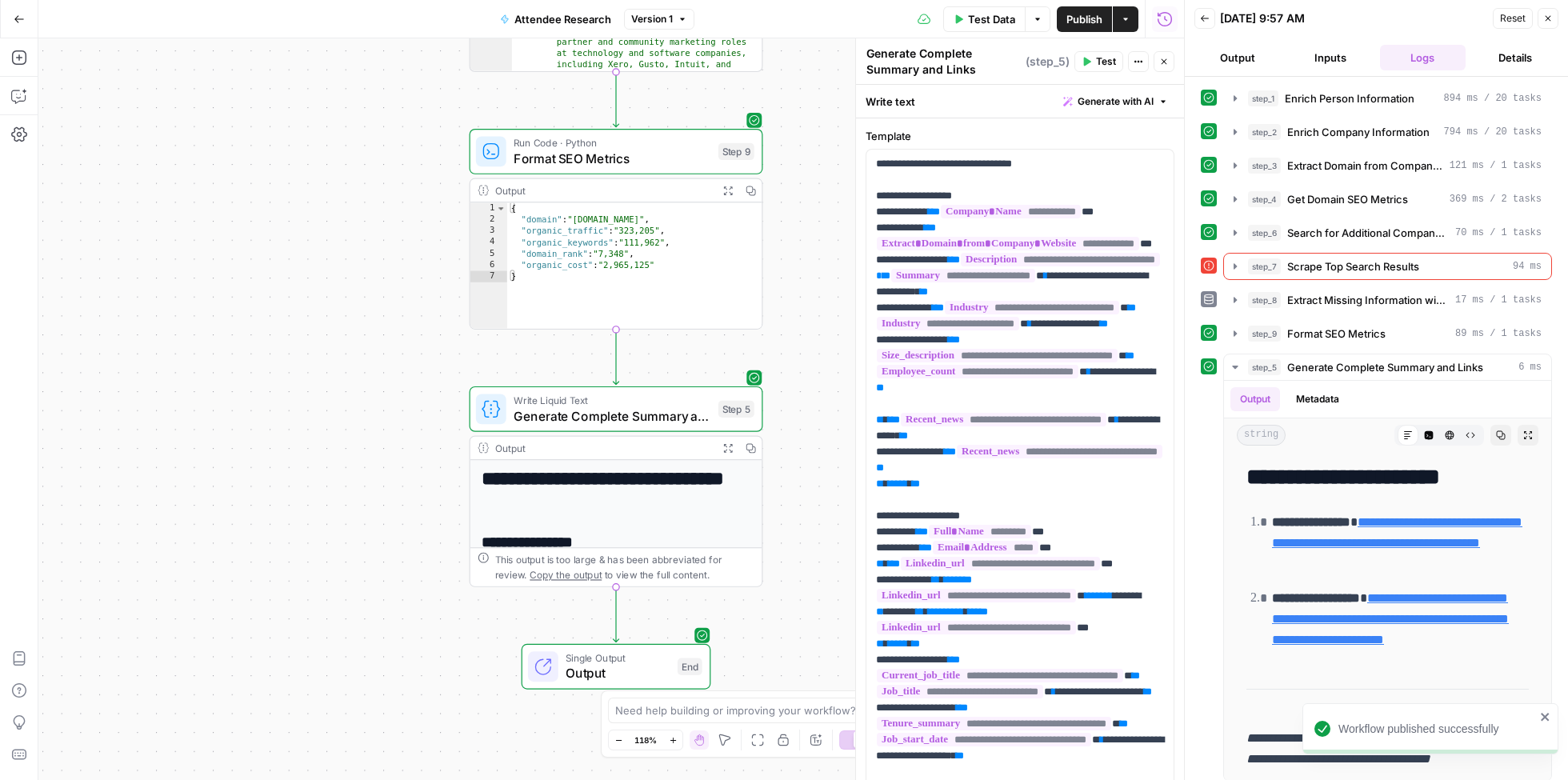
click at [1122, 25] on button "Actions" at bounding box center [1126, 19] width 26 height 26
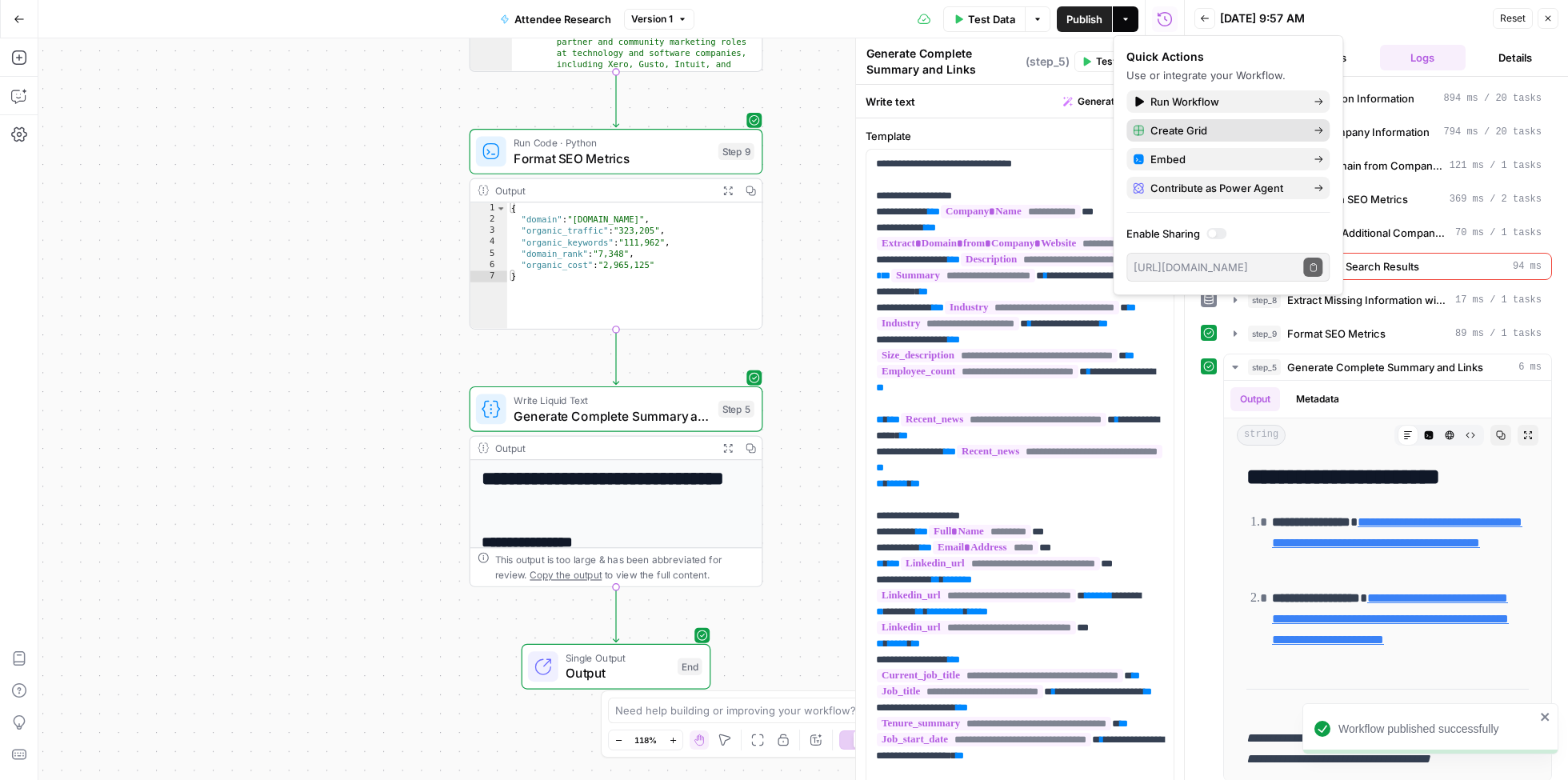
click at [1176, 125] on span "Create Grid" at bounding box center [1226, 130] width 151 height 16
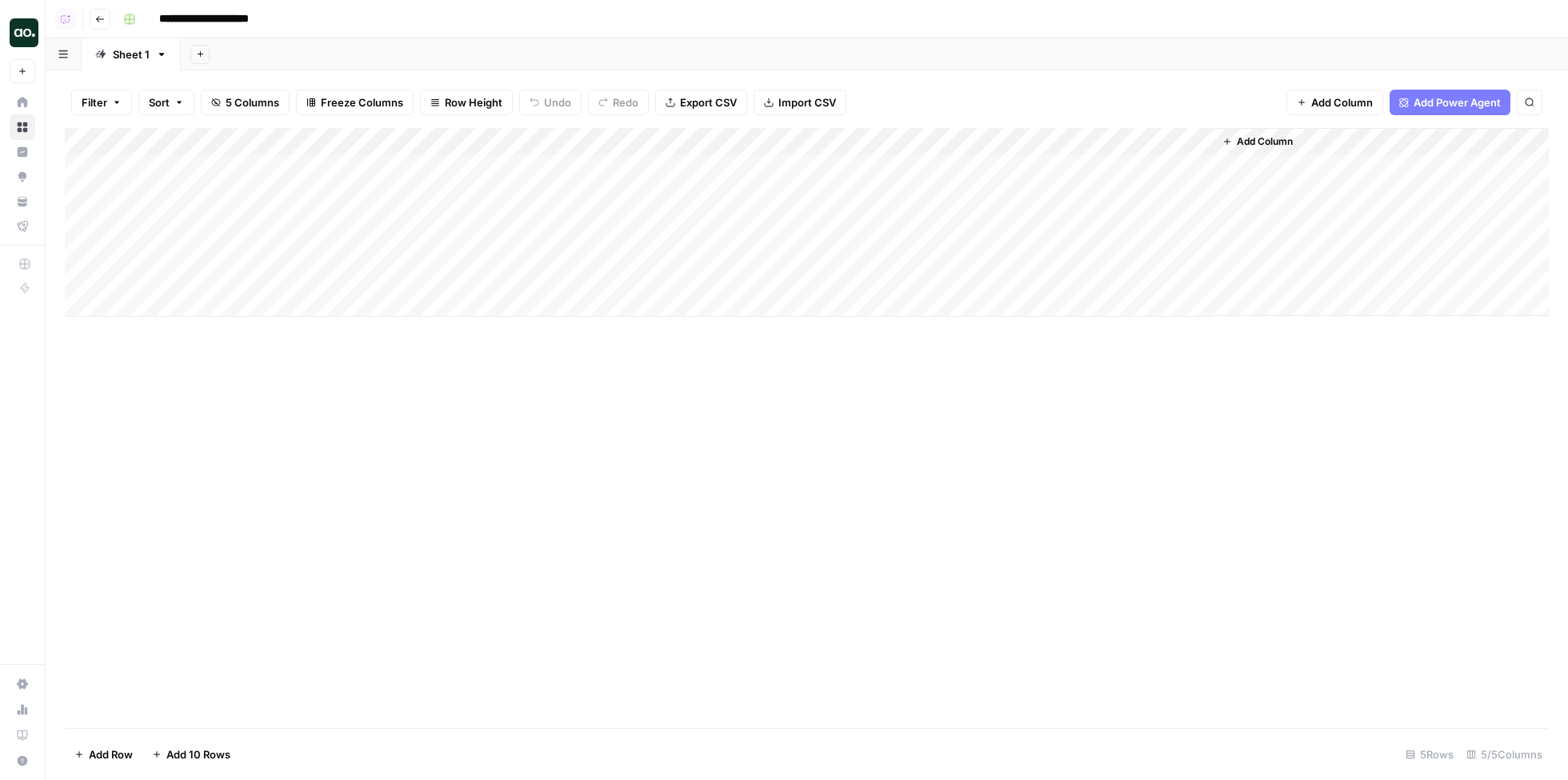
click at [279, 169] on div "Add Column" at bounding box center [807, 221] width 1484 height 188
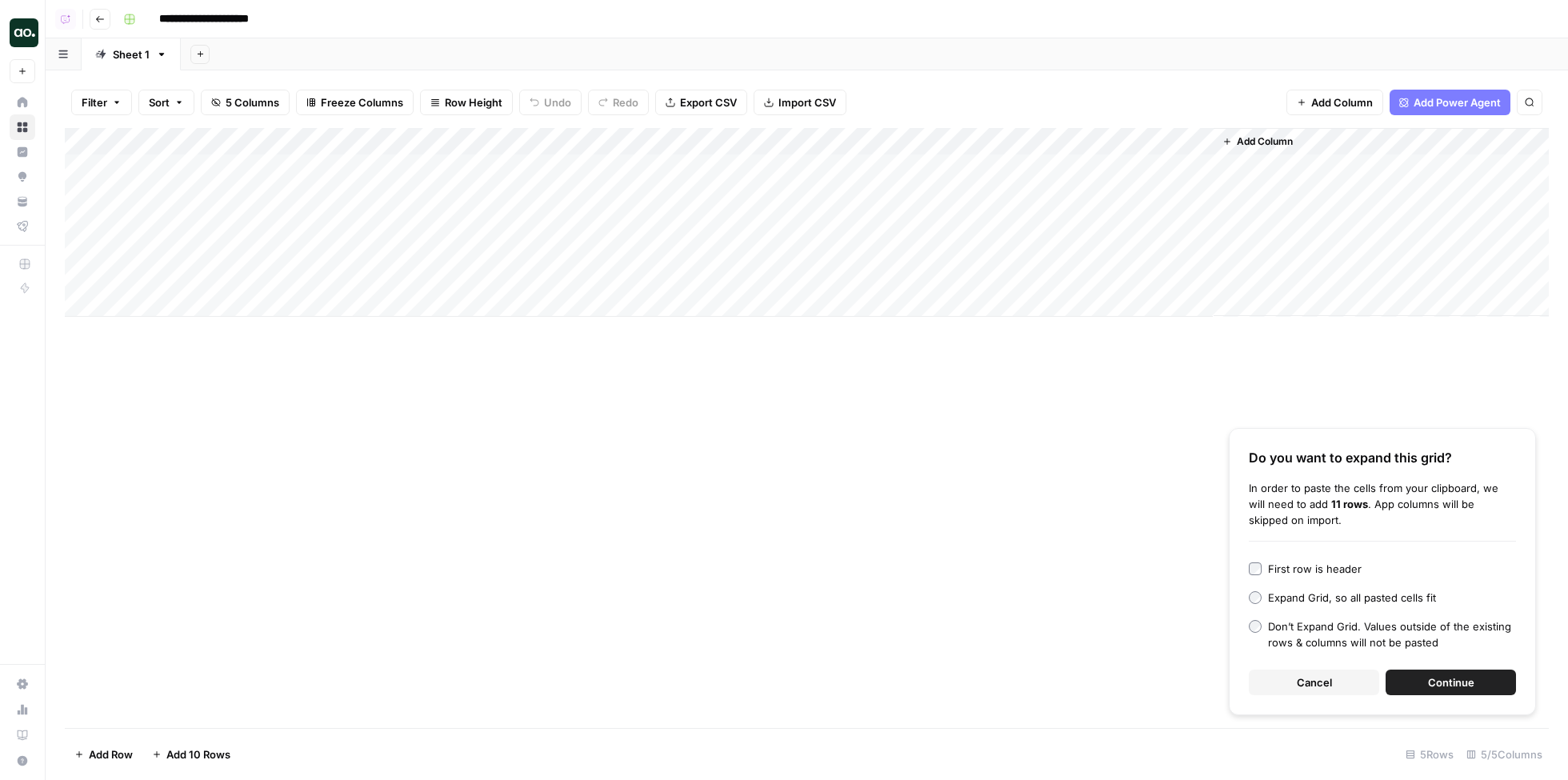
click at [1424, 679] on button "Continue" at bounding box center [1451, 683] width 131 height 26
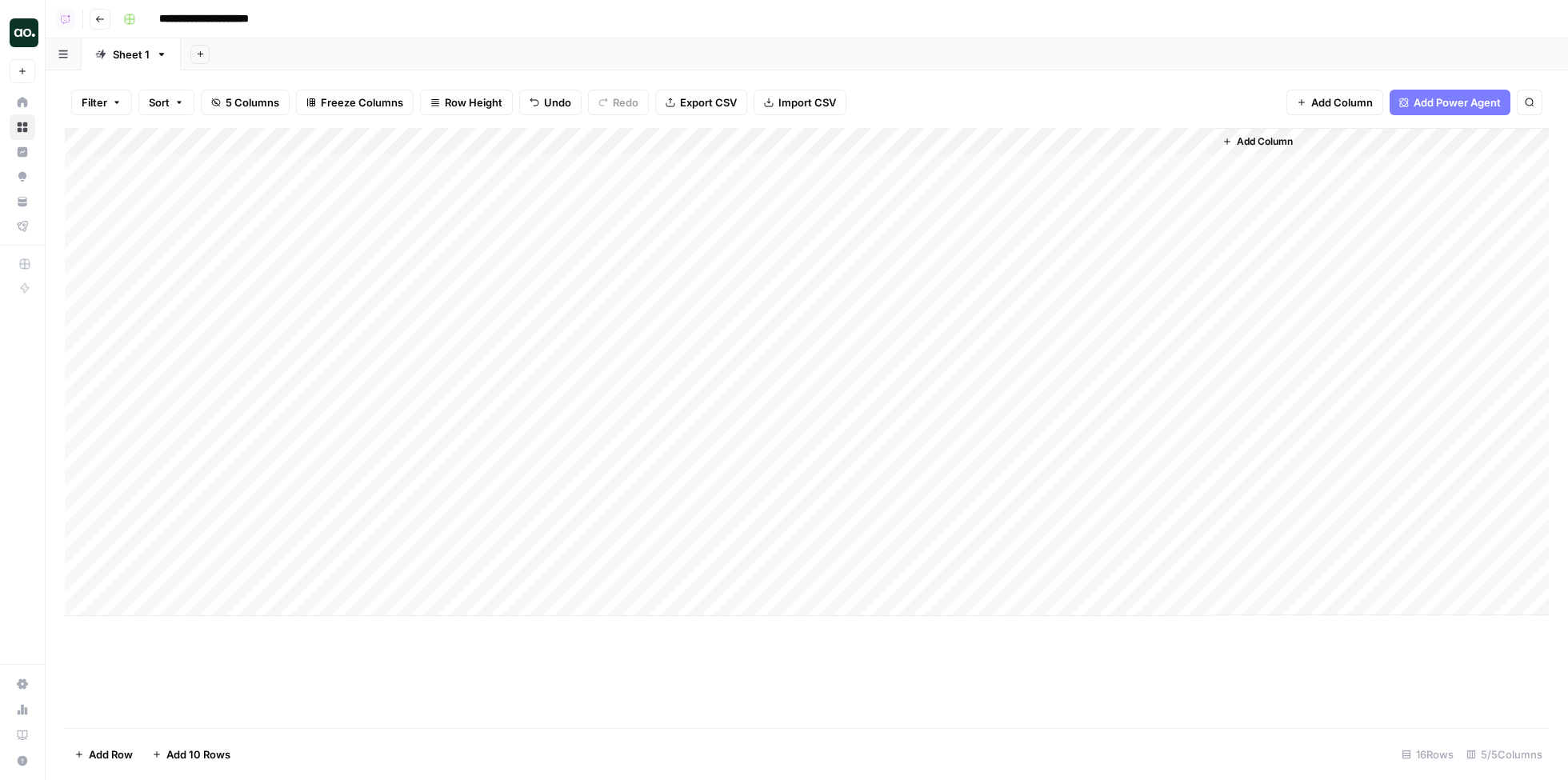
click at [510, 175] on div "Add Column" at bounding box center [807, 371] width 1484 height 488
click at [693, 172] on div "Add Column" at bounding box center [807, 371] width 1484 height 488
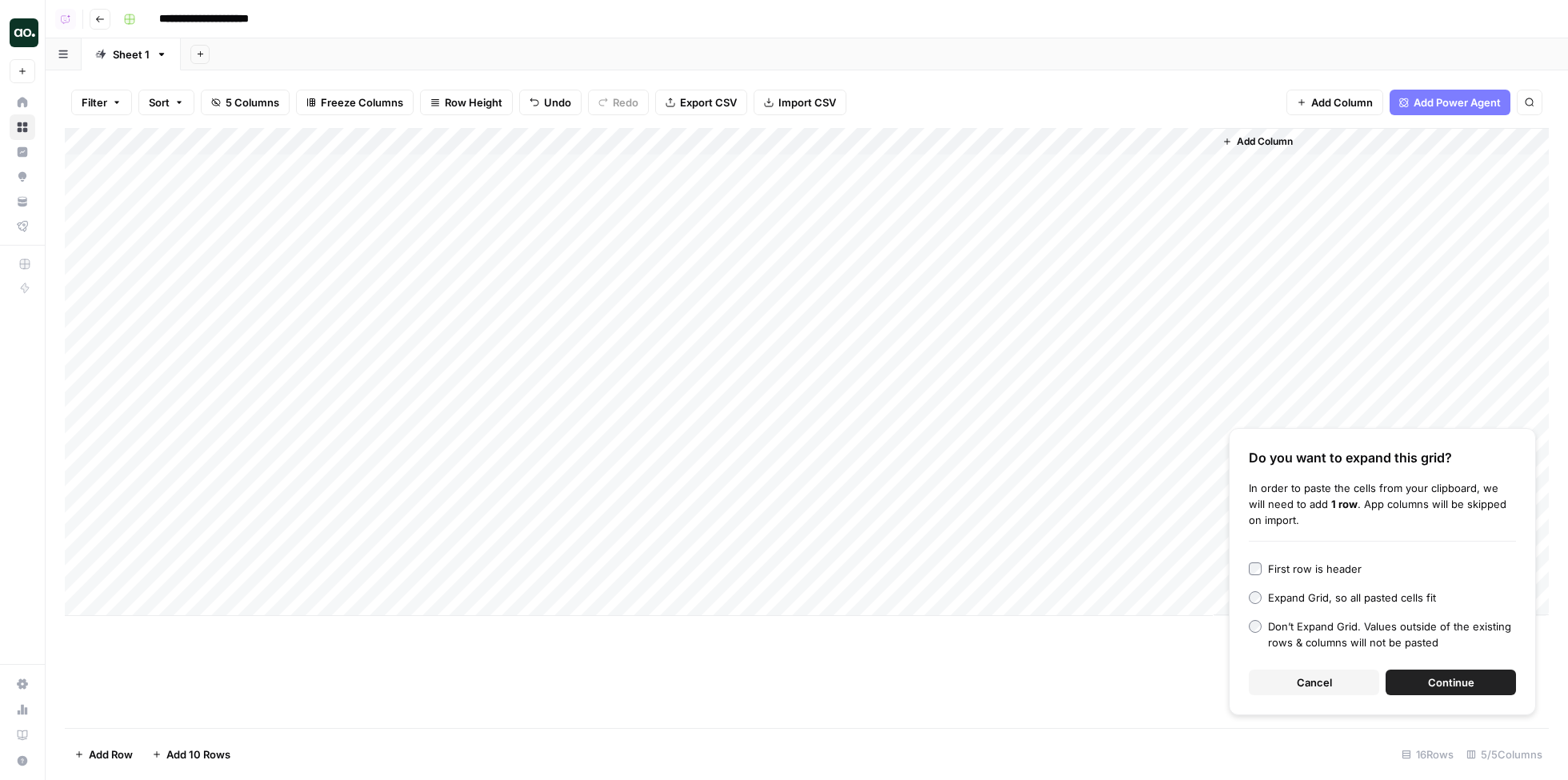
click at [1406, 678] on button "Continue" at bounding box center [1451, 683] width 131 height 26
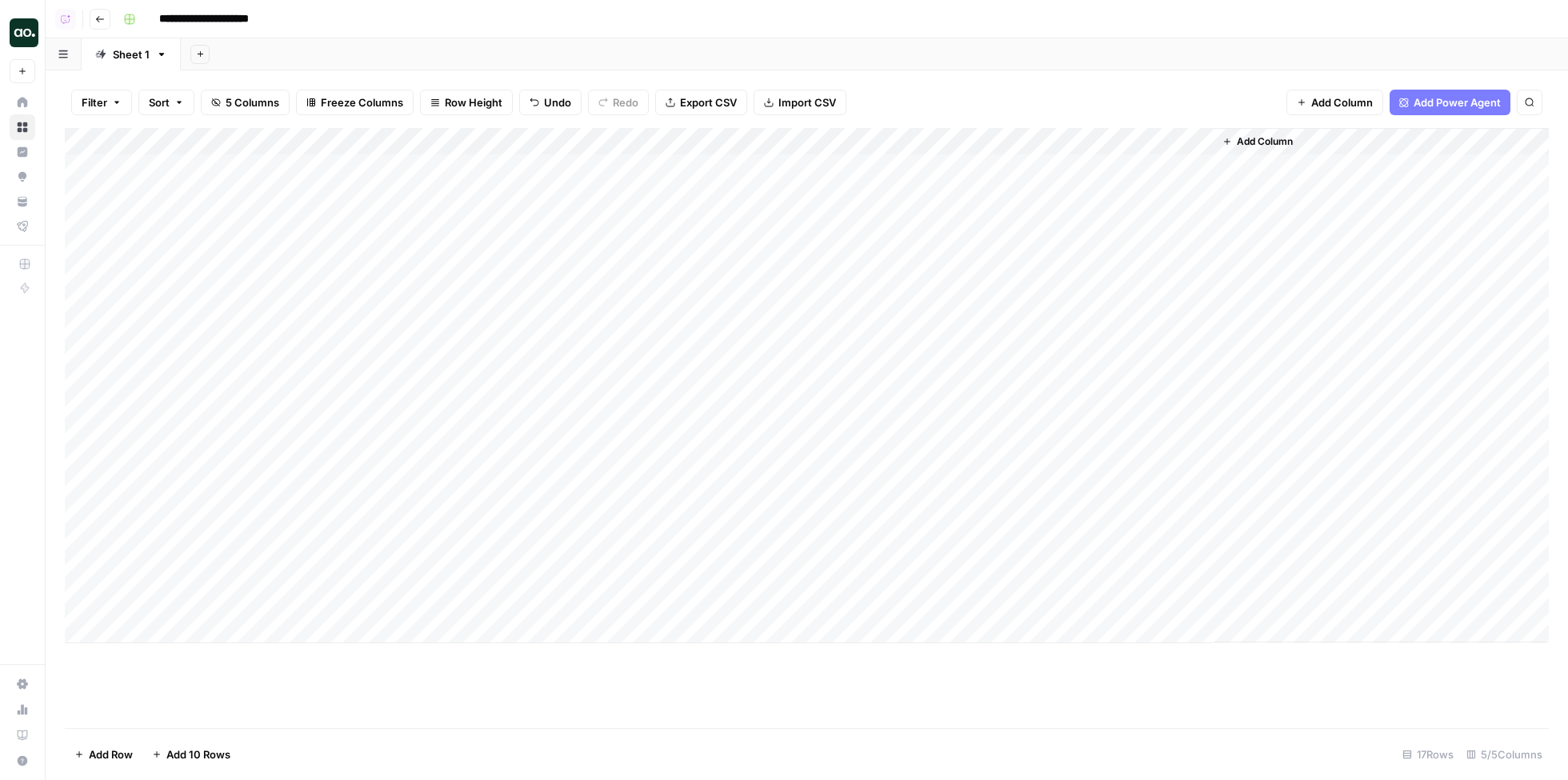
click at [455, 603] on div "Add Column" at bounding box center [807, 385] width 1484 height 515
click at [243, 603] on div "Add Column" at bounding box center [807, 385] width 1484 height 515
click at [286, 601] on textarea "*" at bounding box center [248, 604] width 256 height 22
type textarea "**********"
click at [272, 605] on div "Add Column" at bounding box center [807, 385] width 1484 height 515
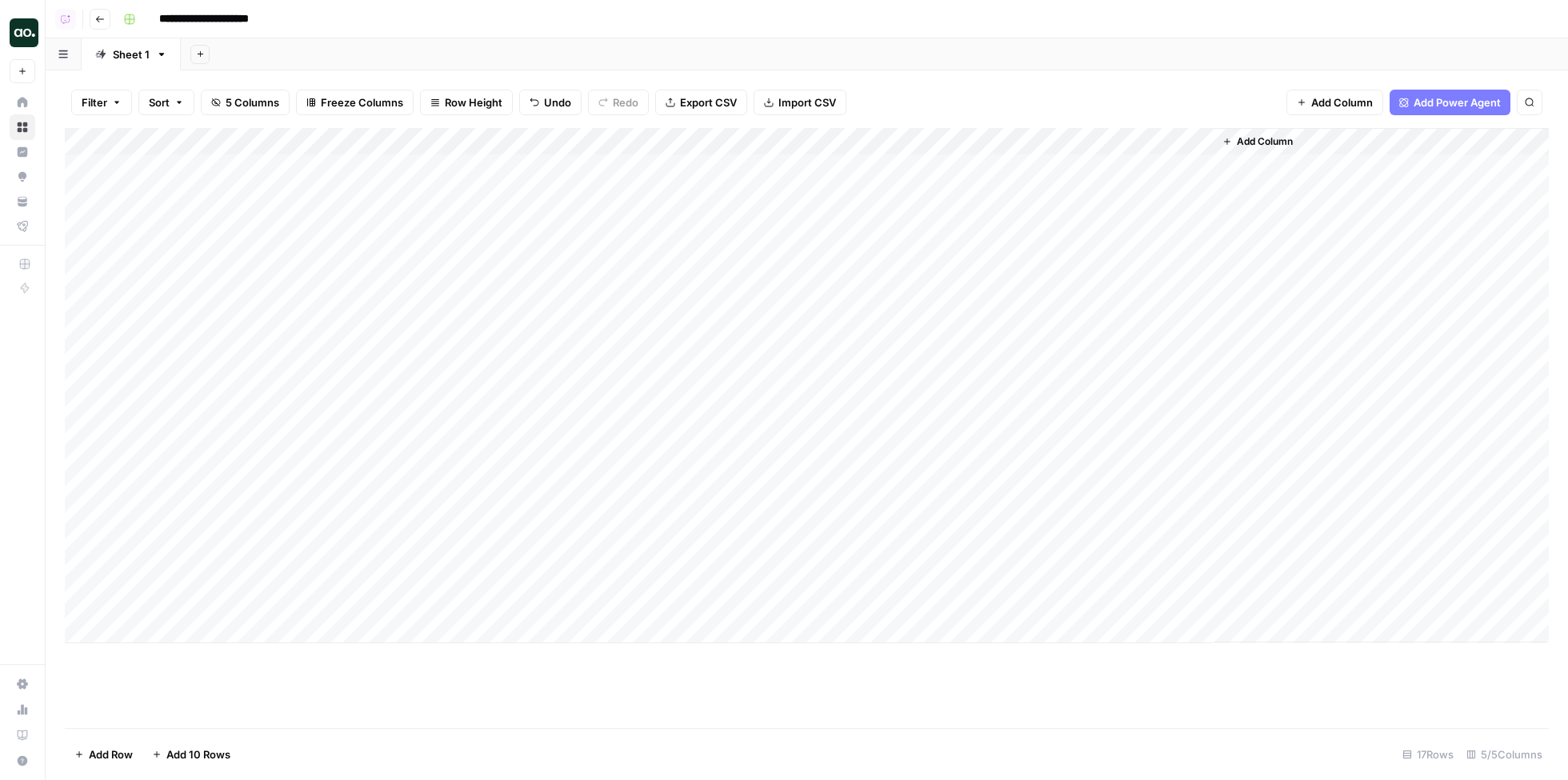
click at [272, 605] on div "Add Column" at bounding box center [807, 385] width 1484 height 515
type textarea "**********"
click at [877, 155] on div "Add Column" at bounding box center [807, 385] width 1484 height 515
click at [929, 169] on div "Add Column" at bounding box center [807, 385] width 1484 height 515
click at [921, 170] on textarea "**********" at bounding box center [939, 169] width 256 height 22
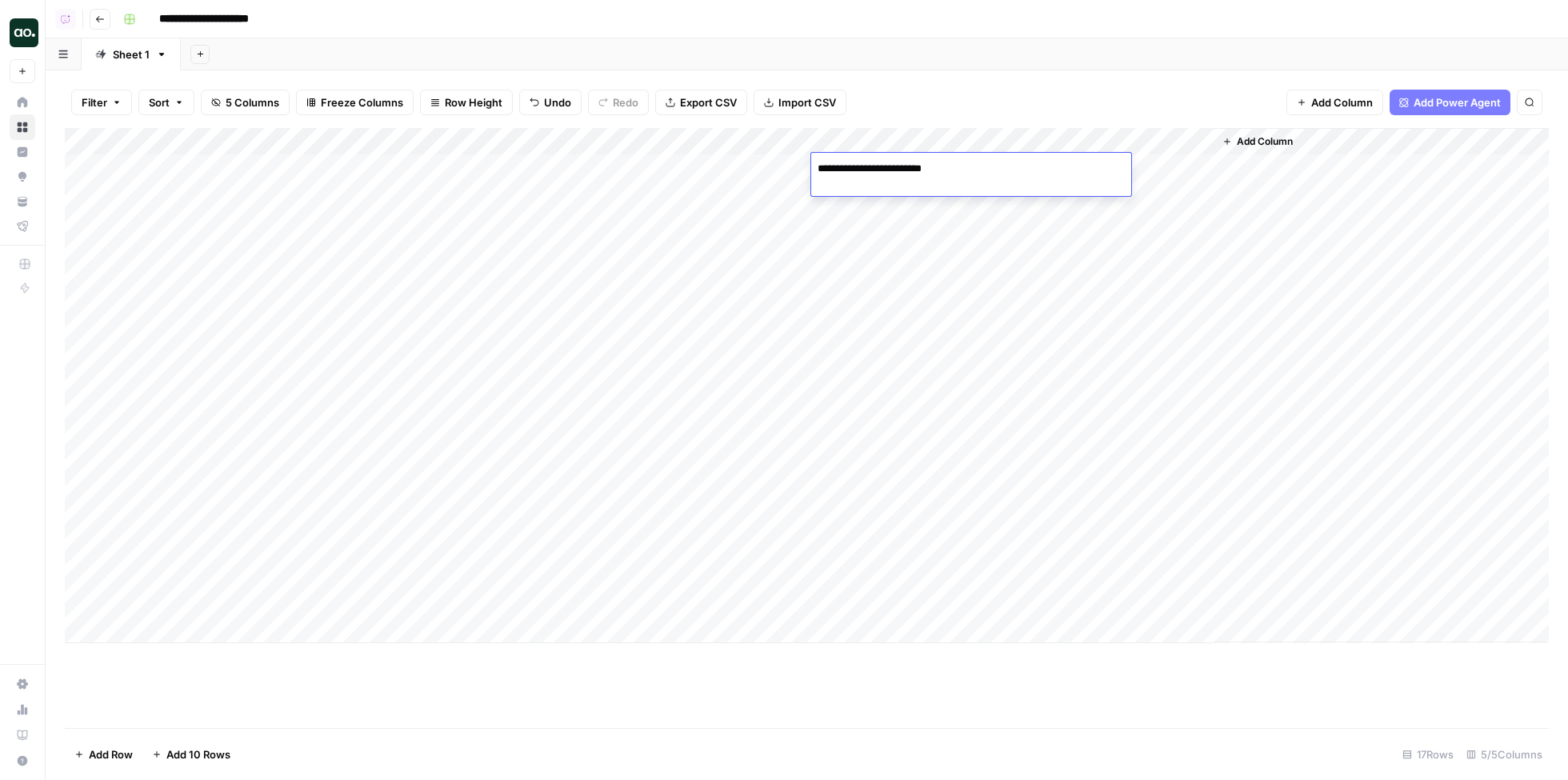
drag, startPoint x: 919, startPoint y: 171, endPoint x: 792, endPoint y: 171, distance: 127.0
click at [793, 171] on body "**********" at bounding box center [784, 390] width 1568 height 780
type textarea "********"
click at [899, 194] on div "Add Column" at bounding box center [807, 385] width 1484 height 515
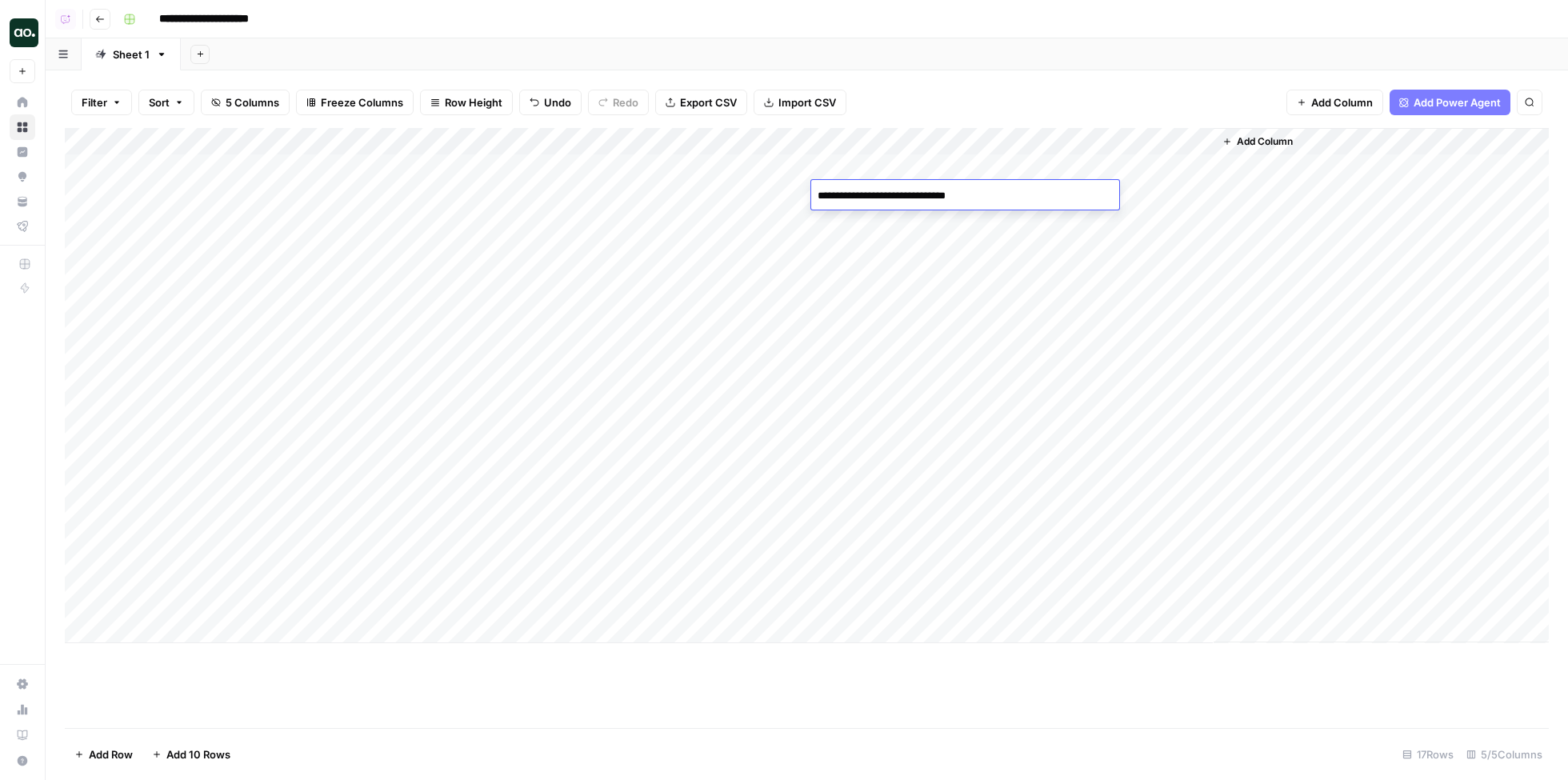
drag, startPoint x: 915, startPoint y: 195, endPoint x: 796, endPoint y: 193, distance: 119.0
click at [797, 193] on body "**********" at bounding box center [784, 390] width 1568 height 780
type textarea "**********"
click at [906, 196] on textarea "**********" at bounding box center [939, 196] width 256 height 22
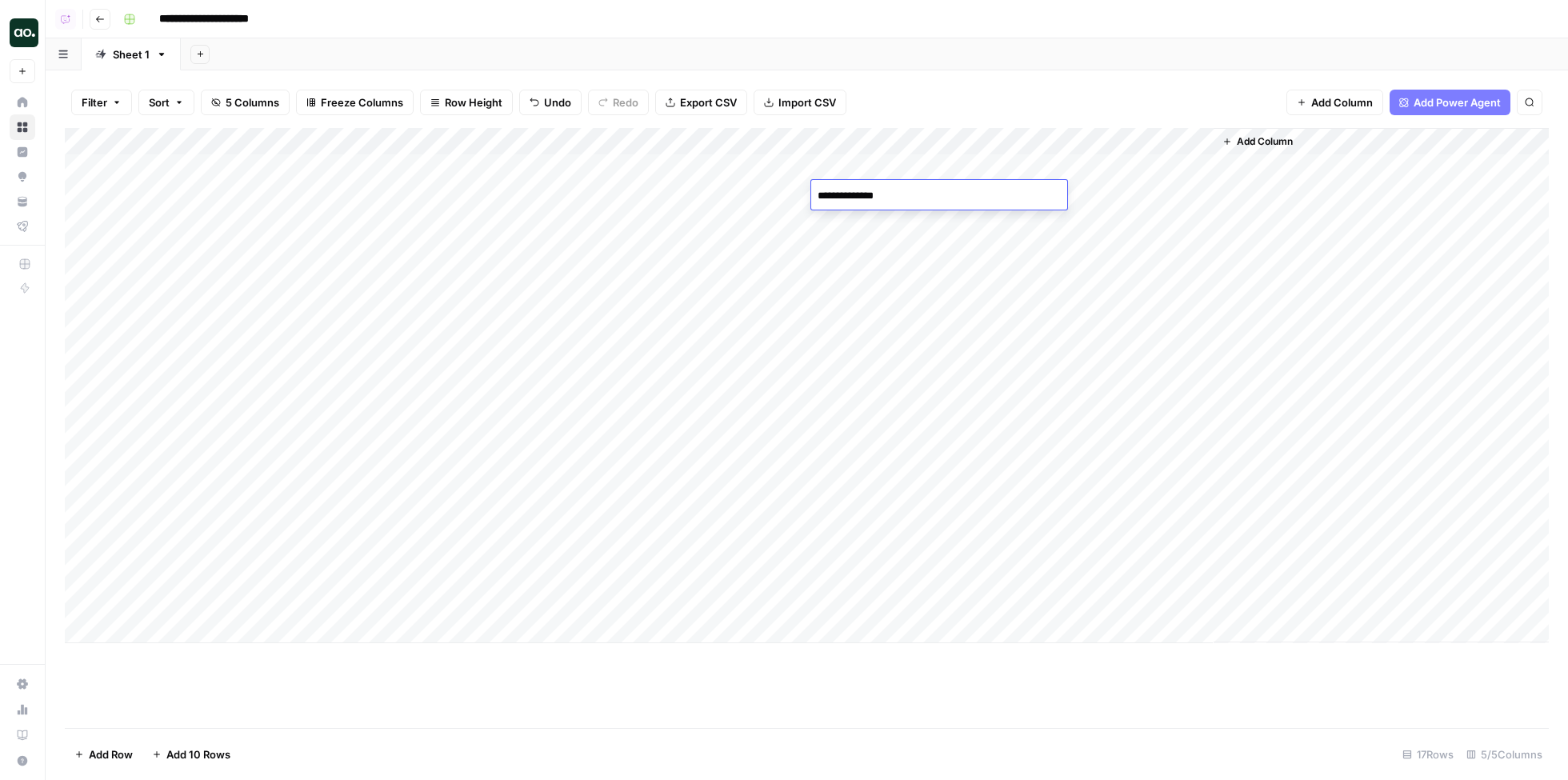
click at [906, 196] on textarea "**********" at bounding box center [939, 196] width 256 height 22
click at [904, 221] on div "Add Column" at bounding box center [807, 385] width 1484 height 515
click at [906, 254] on div "Add Column" at bounding box center [807, 385] width 1484 height 515
type textarea "**********"
click at [946, 271] on div "Add Column" at bounding box center [807, 385] width 1484 height 515
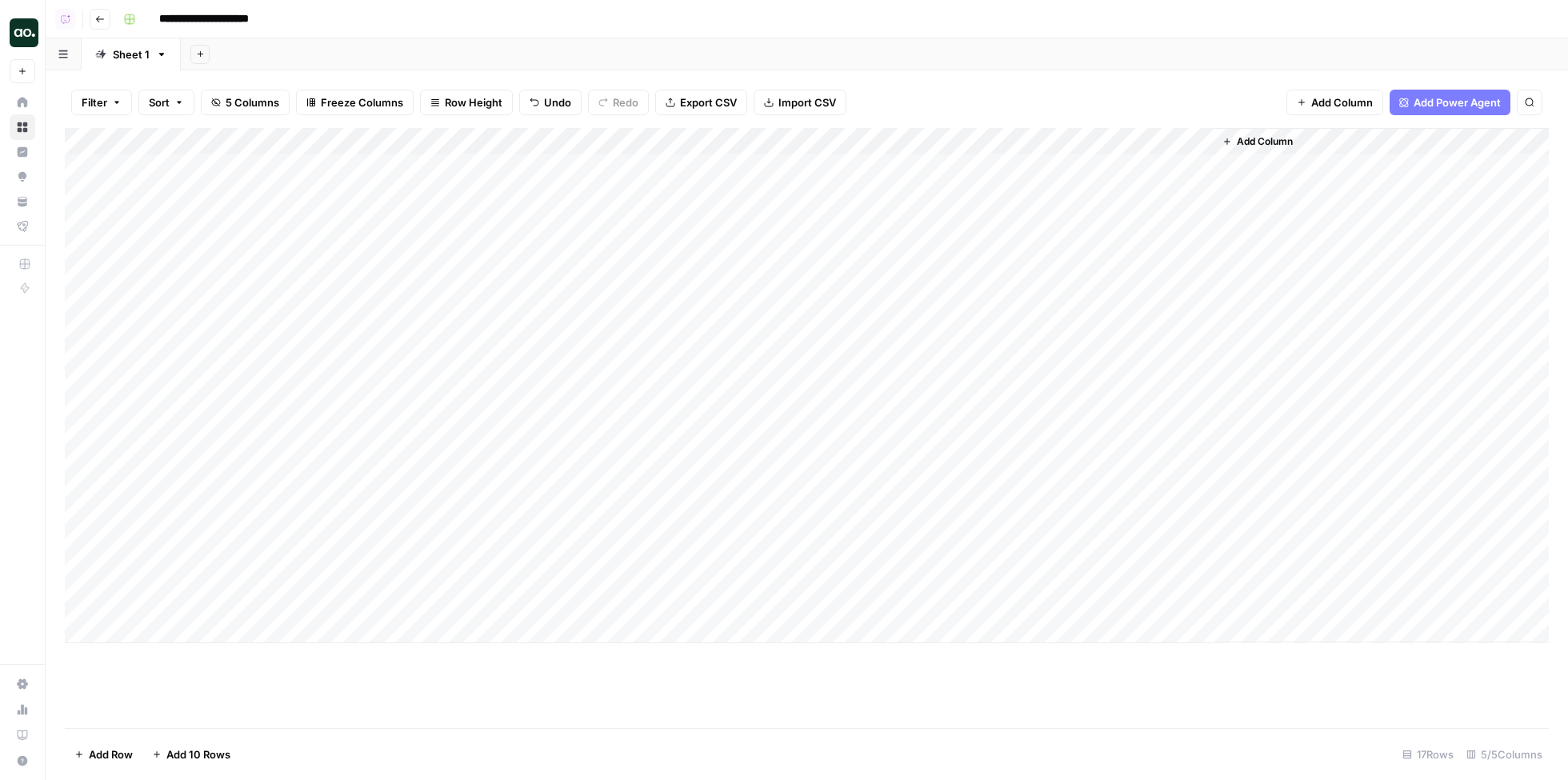
click at [946, 271] on div "Add Column" at bounding box center [807, 385] width 1484 height 515
click at [929, 278] on textarea "**********" at bounding box center [939, 277] width 256 height 22
drag, startPoint x: 932, startPoint y: 278, endPoint x: 807, endPoint y: 271, distance: 125.2
click at [807, 271] on body "**********" at bounding box center [784, 390] width 1568 height 780
type textarea "**********"
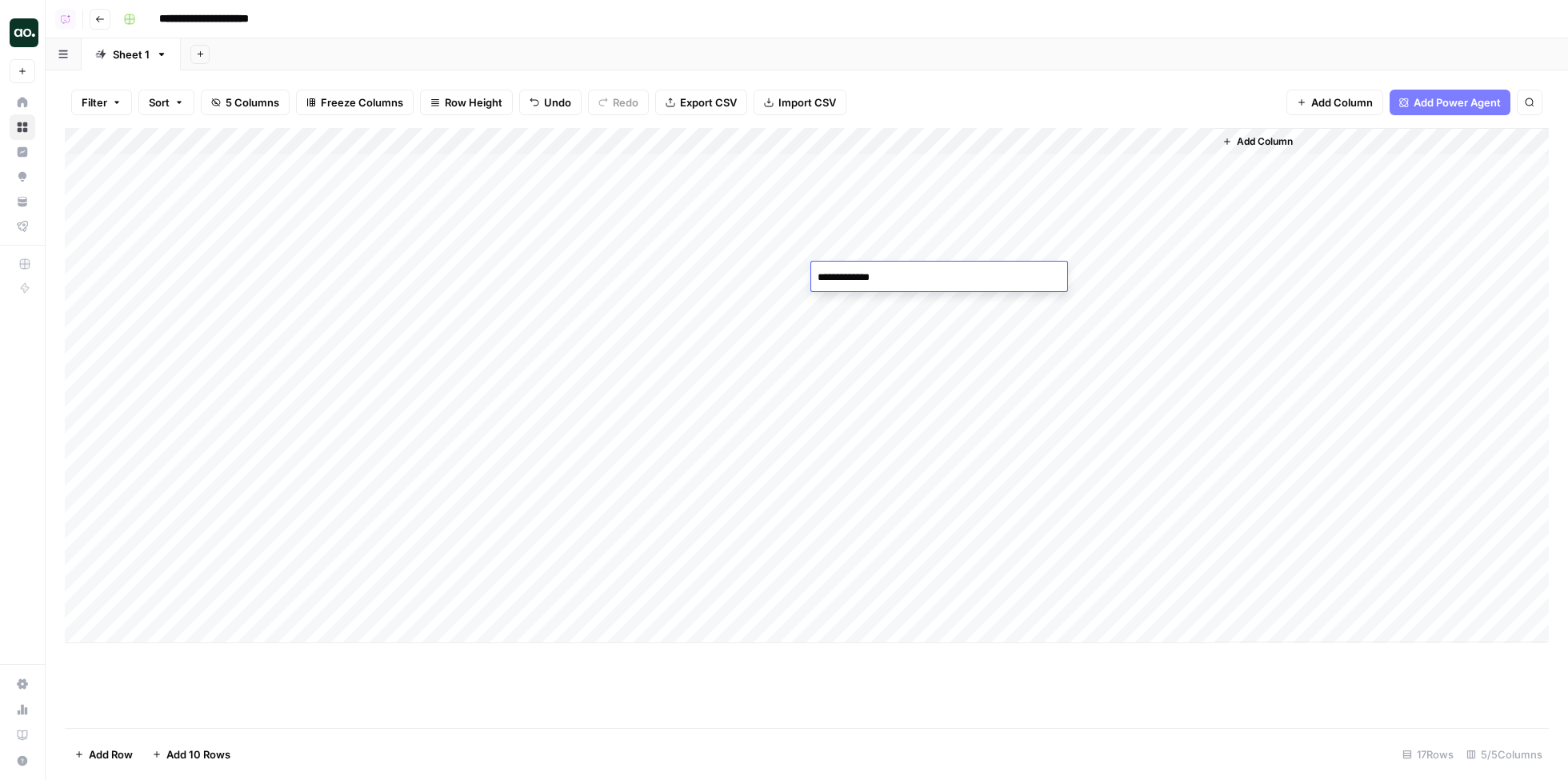
click at [840, 271] on textarea "**********" at bounding box center [939, 277] width 256 height 22
click at [949, 305] on div "Add Column" at bounding box center [807, 385] width 1484 height 515
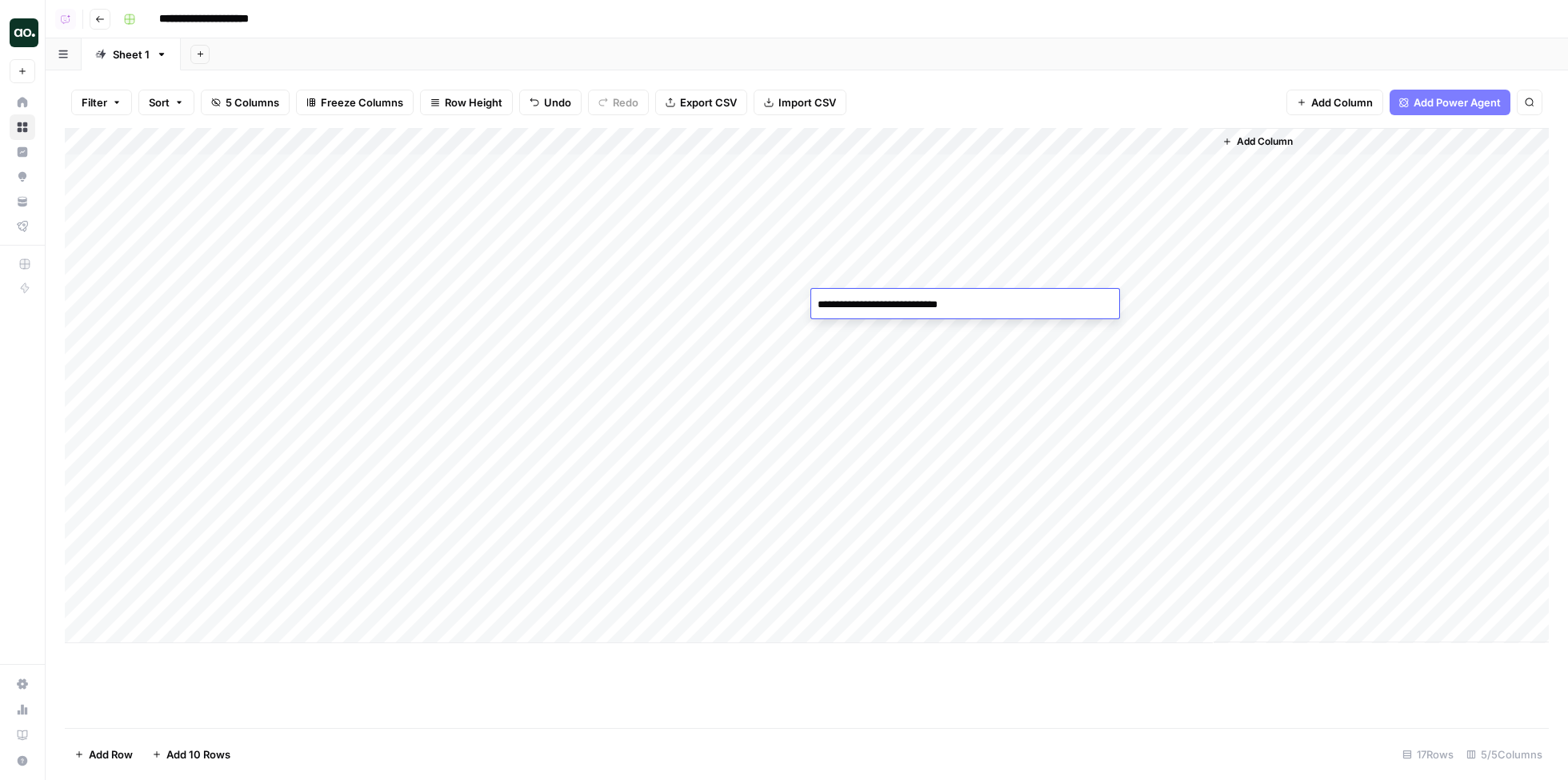
drag, startPoint x: 924, startPoint y: 302, endPoint x: 813, endPoint y: 302, distance: 111.0
click at [813, 302] on textarea "**********" at bounding box center [939, 305] width 256 height 22
type textarea "*********"
click at [927, 334] on div "Add Column" at bounding box center [807, 385] width 1484 height 515
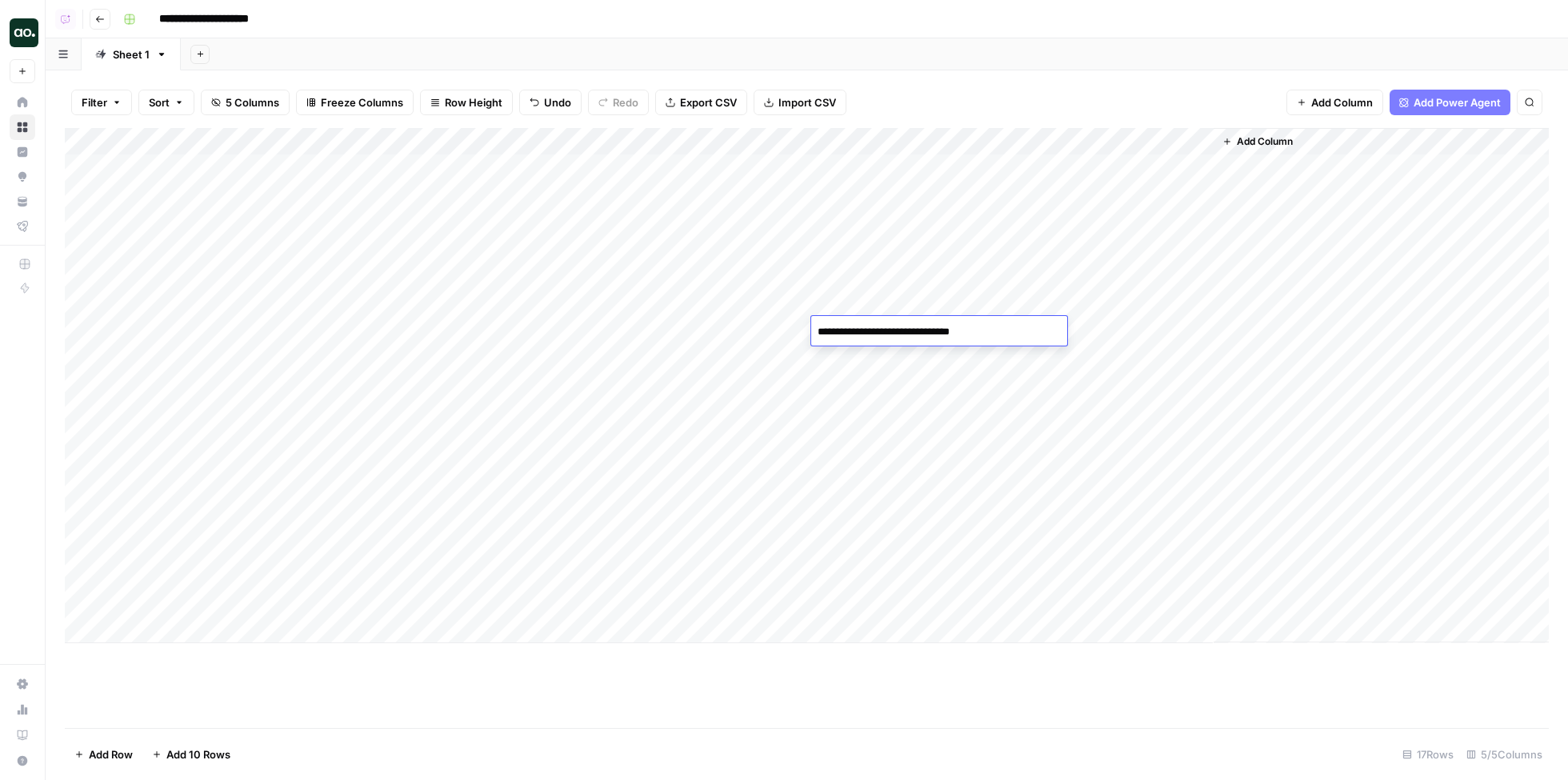
drag, startPoint x: 906, startPoint y: 334, endPoint x: 805, endPoint y: 331, distance: 101.0
click at [807, 334] on body "**********" at bounding box center [784, 390] width 1568 height 780
type textarea "**********"
click at [880, 356] on div "Add Column" at bounding box center [807, 385] width 1484 height 515
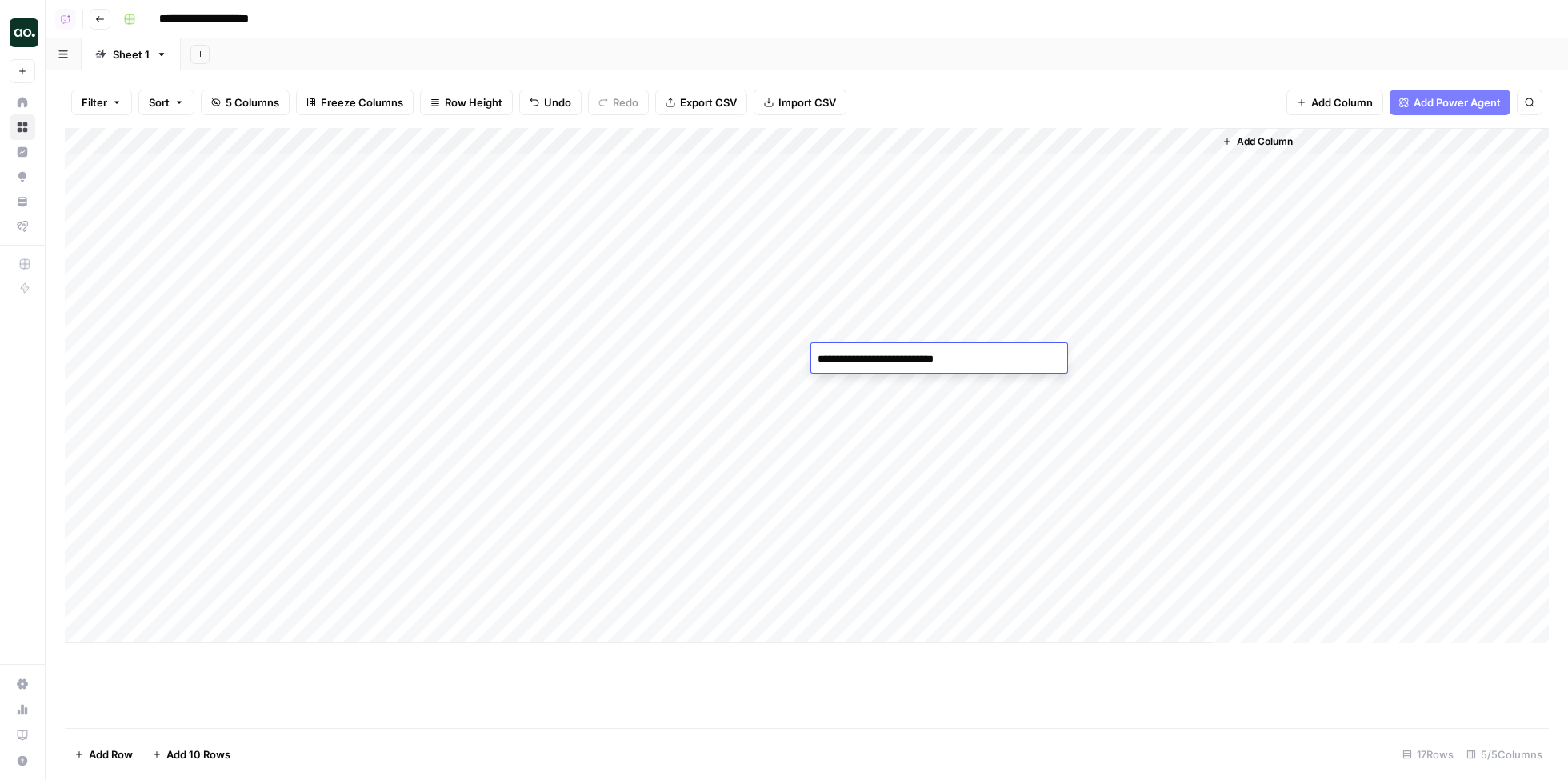
drag, startPoint x: 900, startPoint y: 356, endPoint x: 803, endPoint y: 356, distance: 97.0
click at [803, 356] on body "**********" at bounding box center [784, 390] width 1568 height 780
type textarea "**********"
click at [845, 387] on div "Add Column" at bounding box center [807, 385] width 1484 height 515
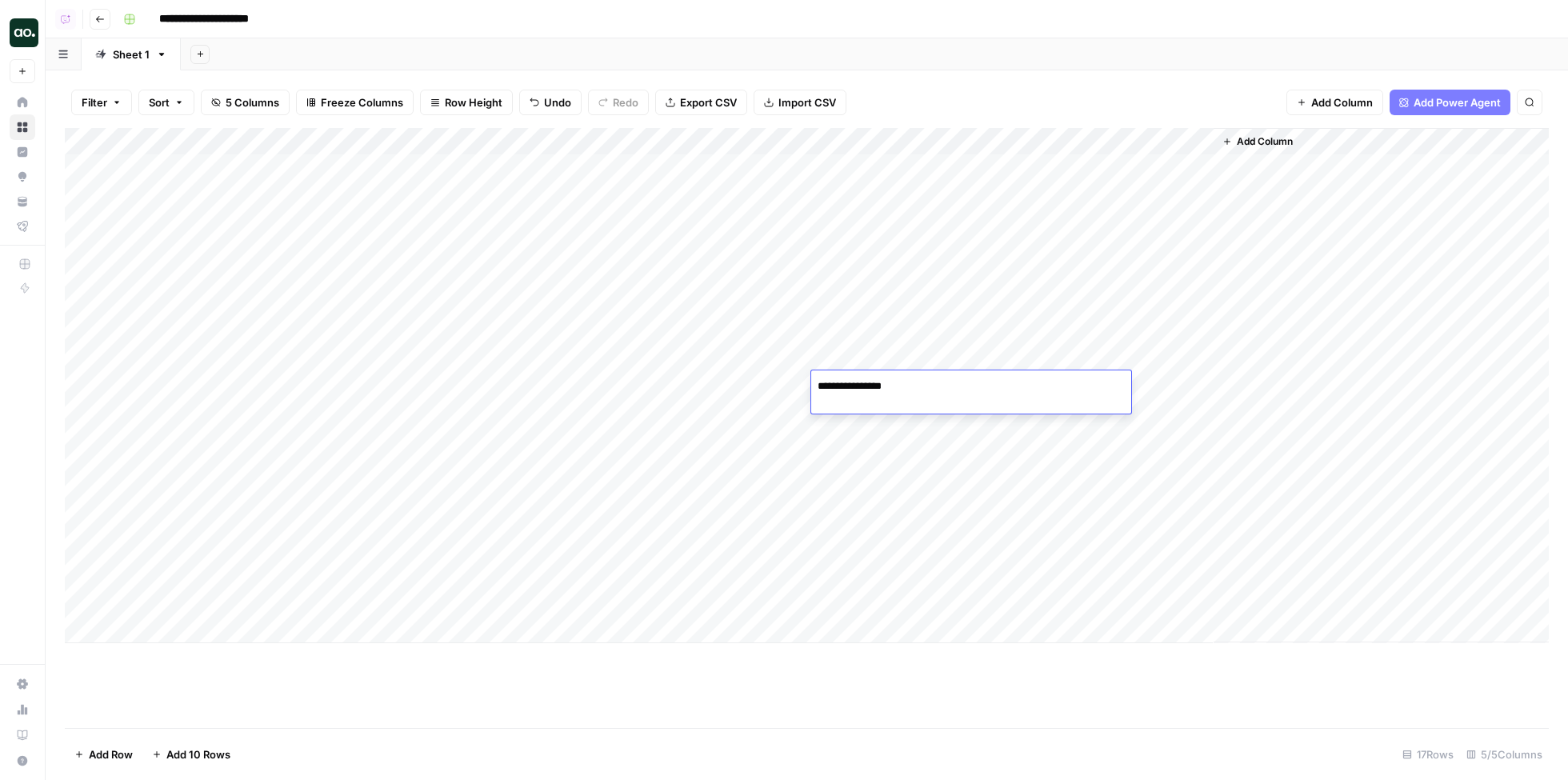
drag, startPoint x: 858, startPoint y: 387, endPoint x: 779, endPoint y: 387, distance: 79.0
click at [780, 387] on body "**********" at bounding box center [784, 390] width 1568 height 780
click at [872, 393] on textarea "**********" at bounding box center [971, 394] width 320 height 39
click at [872, 393] on textarea "**********" at bounding box center [939, 386] width 256 height 22
drag, startPoint x: 882, startPoint y: 387, endPoint x: 812, endPoint y: 387, distance: 70.0
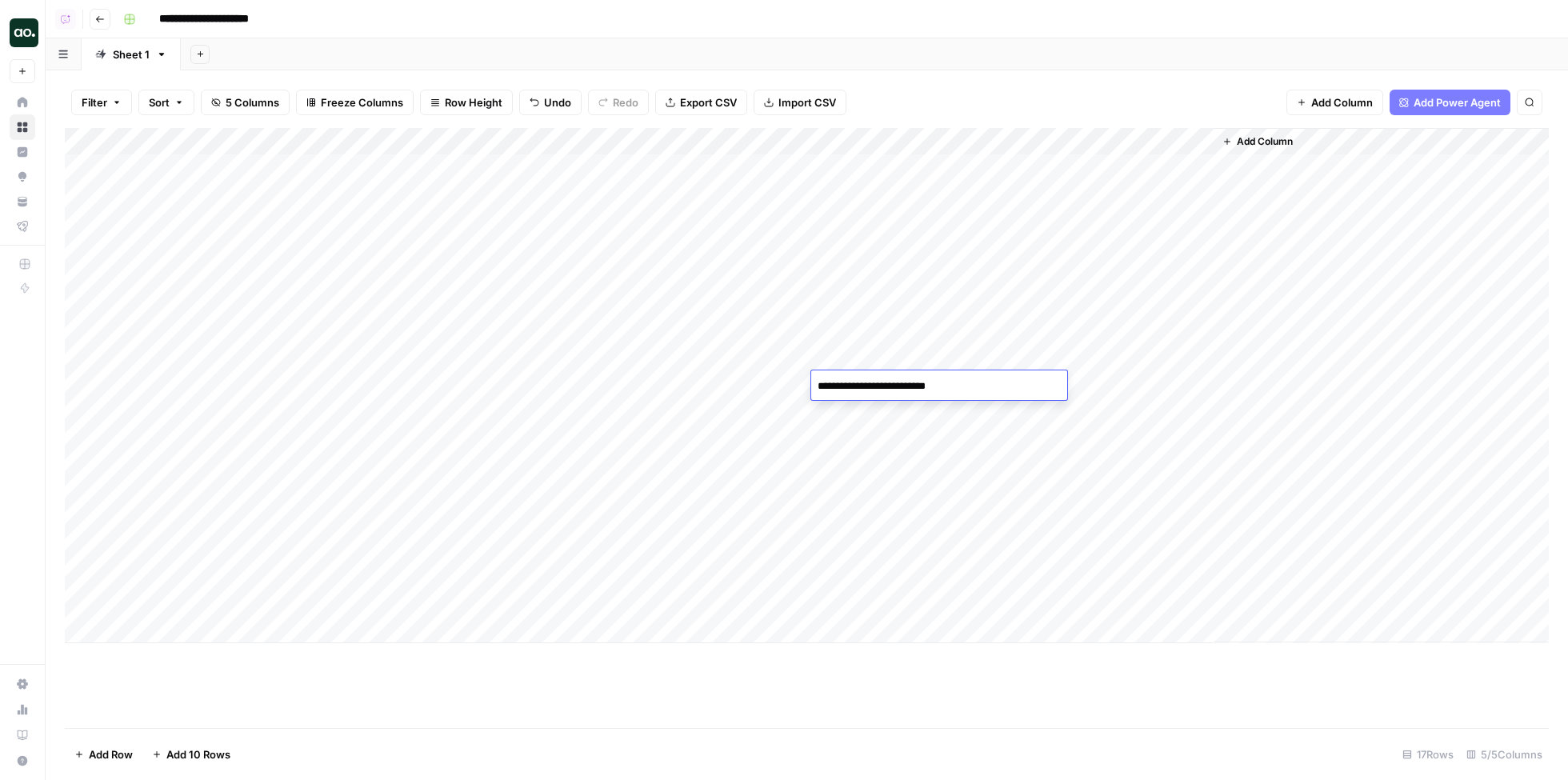
click at [814, 387] on textarea "**********" at bounding box center [939, 386] width 256 height 22
click at [952, 388] on textarea "**********" at bounding box center [939, 386] width 256 height 22
type textarea "**********"
click at [860, 417] on div "Add Column" at bounding box center [807, 385] width 1484 height 515
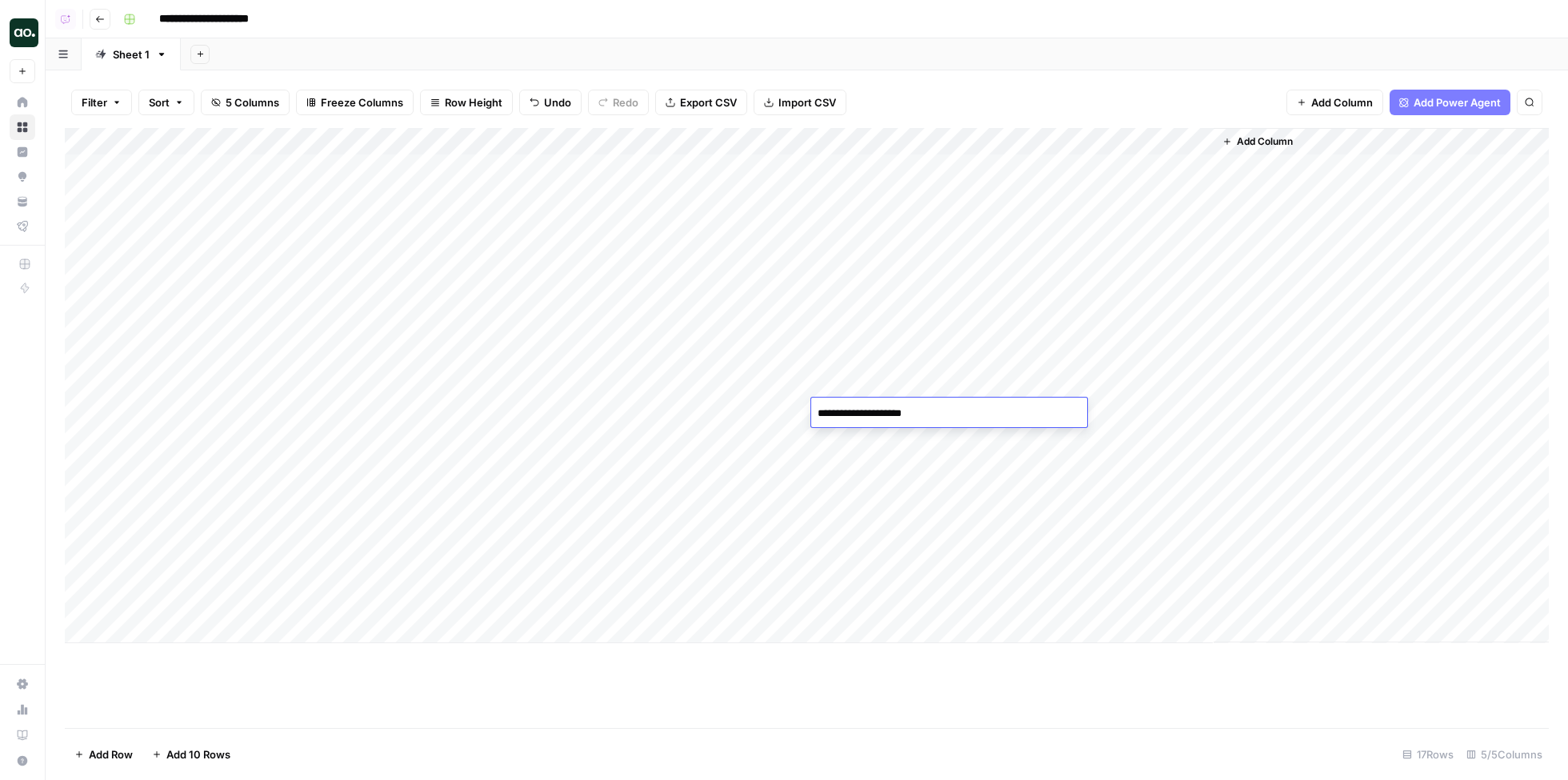
click at [860, 417] on textarea "**********" at bounding box center [949, 413] width 276 height 22
drag, startPoint x: 882, startPoint y: 413, endPoint x: 792, endPoint y: 410, distance: 90.0
click at [793, 410] on body "**********" at bounding box center [784, 390] width 1568 height 780
click at [926, 421] on textarea "**********" at bounding box center [939, 413] width 256 height 22
type textarea "**********"
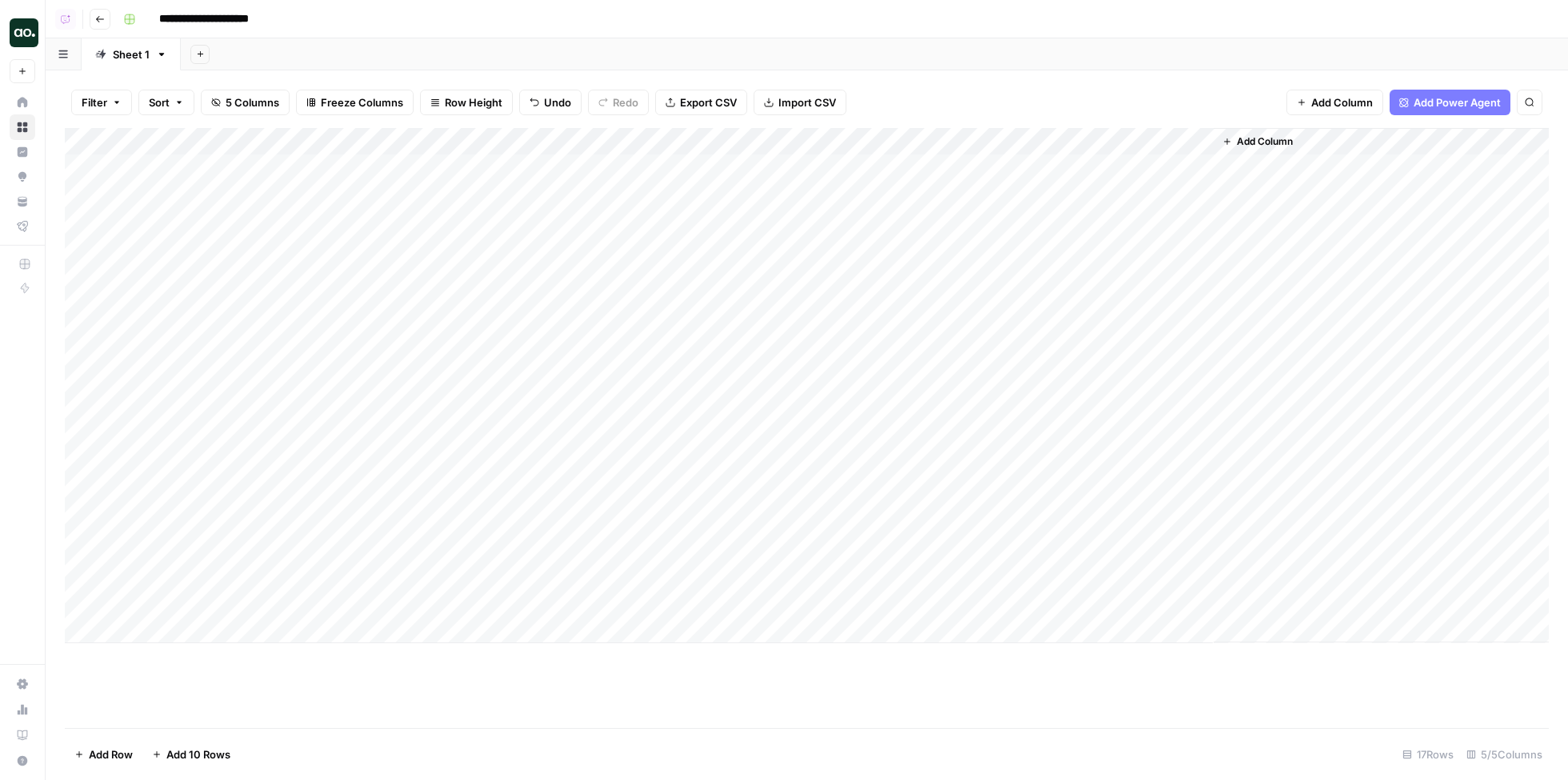
click at [906, 447] on div "Add Column" at bounding box center [807, 385] width 1484 height 515
click at [906, 447] on textarea "**********" at bounding box center [939, 441] width 256 height 22
drag, startPoint x: 881, startPoint y: 442, endPoint x: 797, endPoint y: 438, distance: 84.1
click at [798, 438] on body "**********" at bounding box center [784, 390] width 1568 height 780
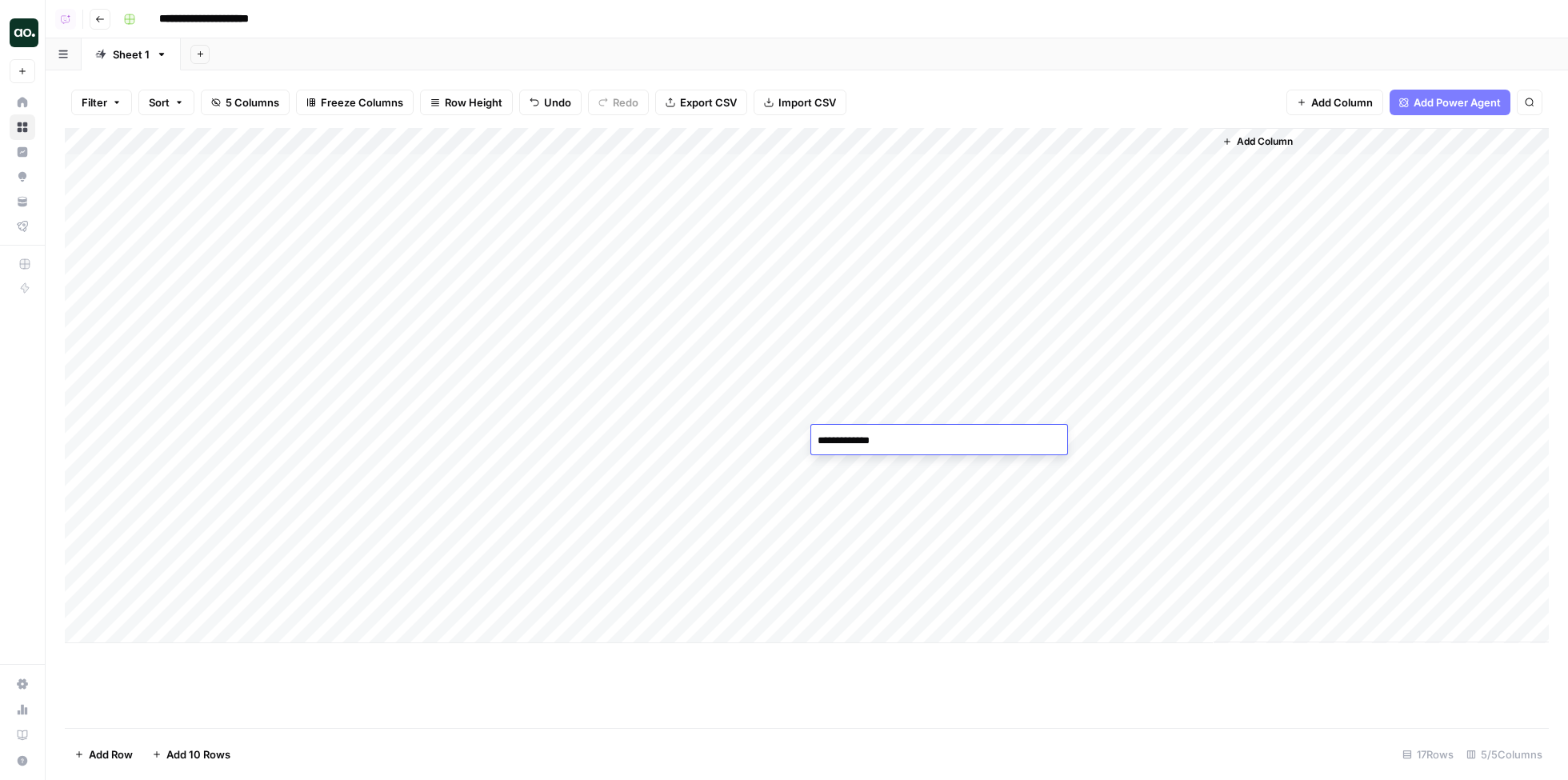
click at [909, 454] on div "**********" at bounding box center [939, 439] width 256 height 29
click at [909, 447] on textarea "**********" at bounding box center [939, 441] width 256 height 22
type textarea "**********"
click at [900, 467] on div "Add Column" at bounding box center [807, 385] width 1484 height 515
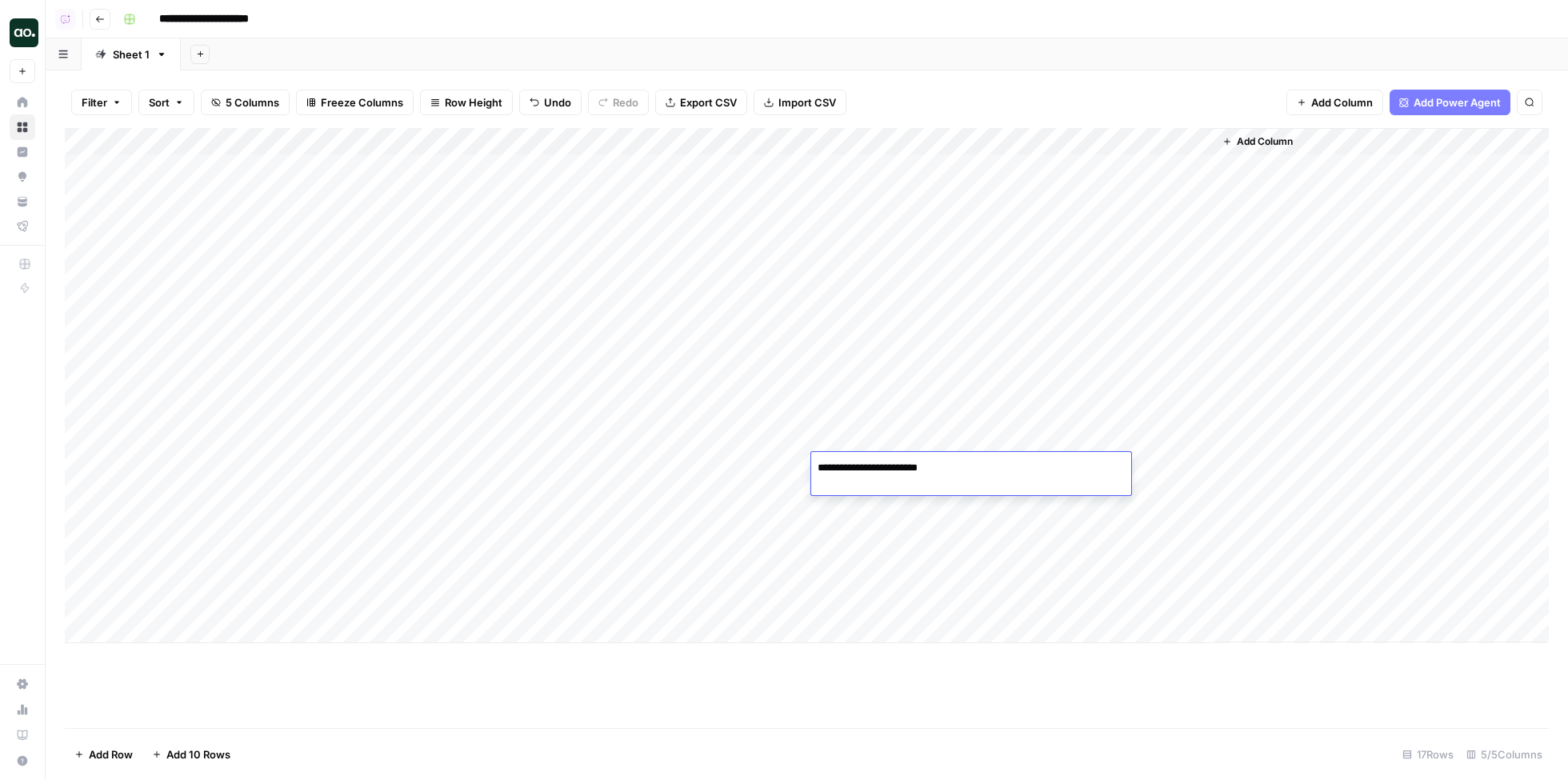
drag, startPoint x: 898, startPoint y: 468, endPoint x: 801, endPoint y: 467, distance: 97.0
click at [801, 467] on body "**********" at bounding box center [784, 390] width 1568 height 780
type textarea "**********"
click at [919, 470] on textarea "**********" at bounding box center [939, 468] width 256 height 22
click at [869, 498] on div "Add Column" at bounding box center [807, 385] width 1484 height 515
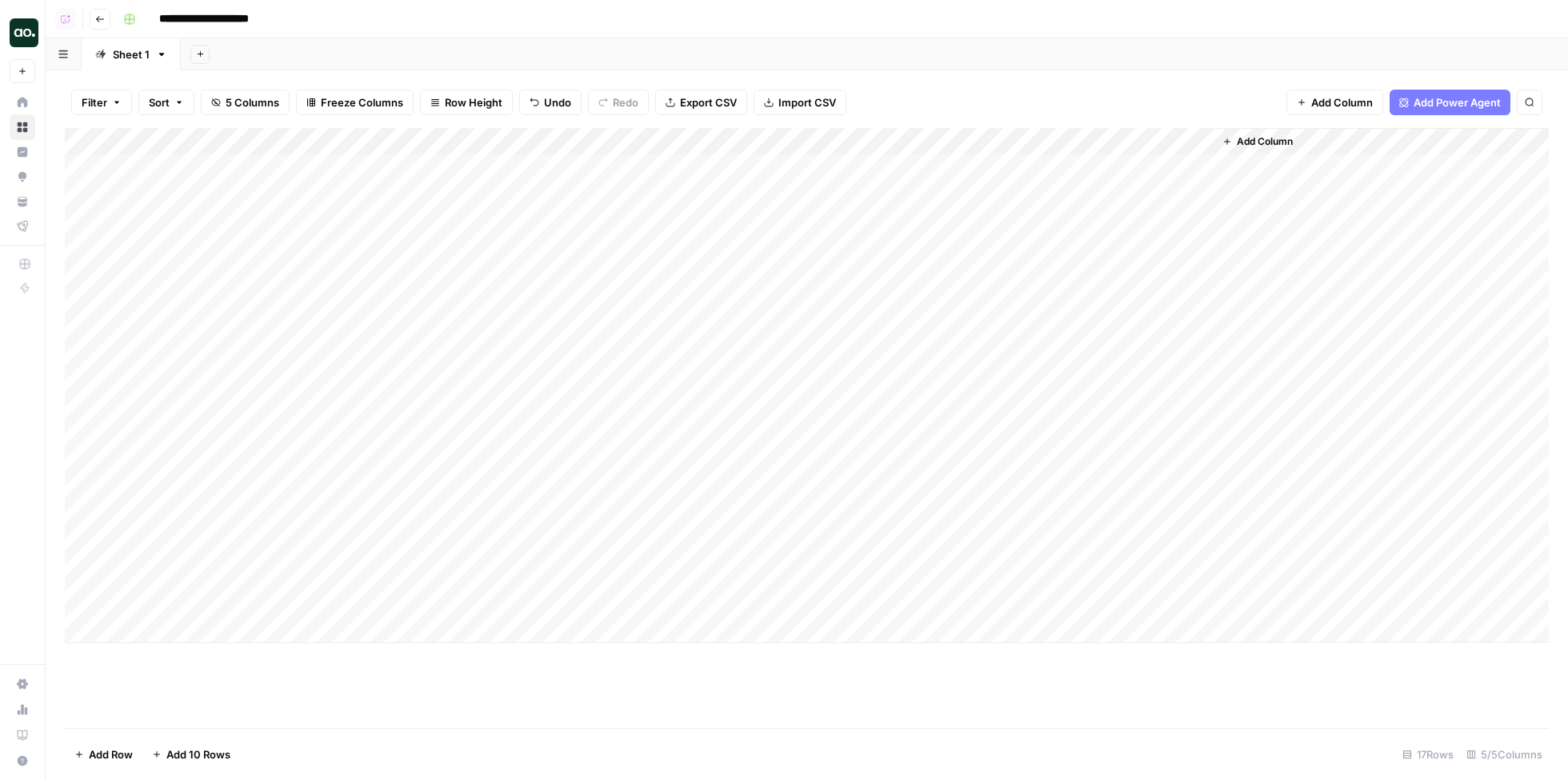
click at [869, 498] on div "Add Column" at bounding box center [807, 385] width 1484 height 515
drag, startPoint x: 858, startPoint y: 497, endPoint x: 812, endPoint y: 492, distance: 46.3
click at [813, 493] on textarea "**********" at bounding box center [939, 495] width 256 height 22
type textarea "**********"
click at [878, 525] on div "Add Column" at bounding box center [807, 385] width 1484 height 515
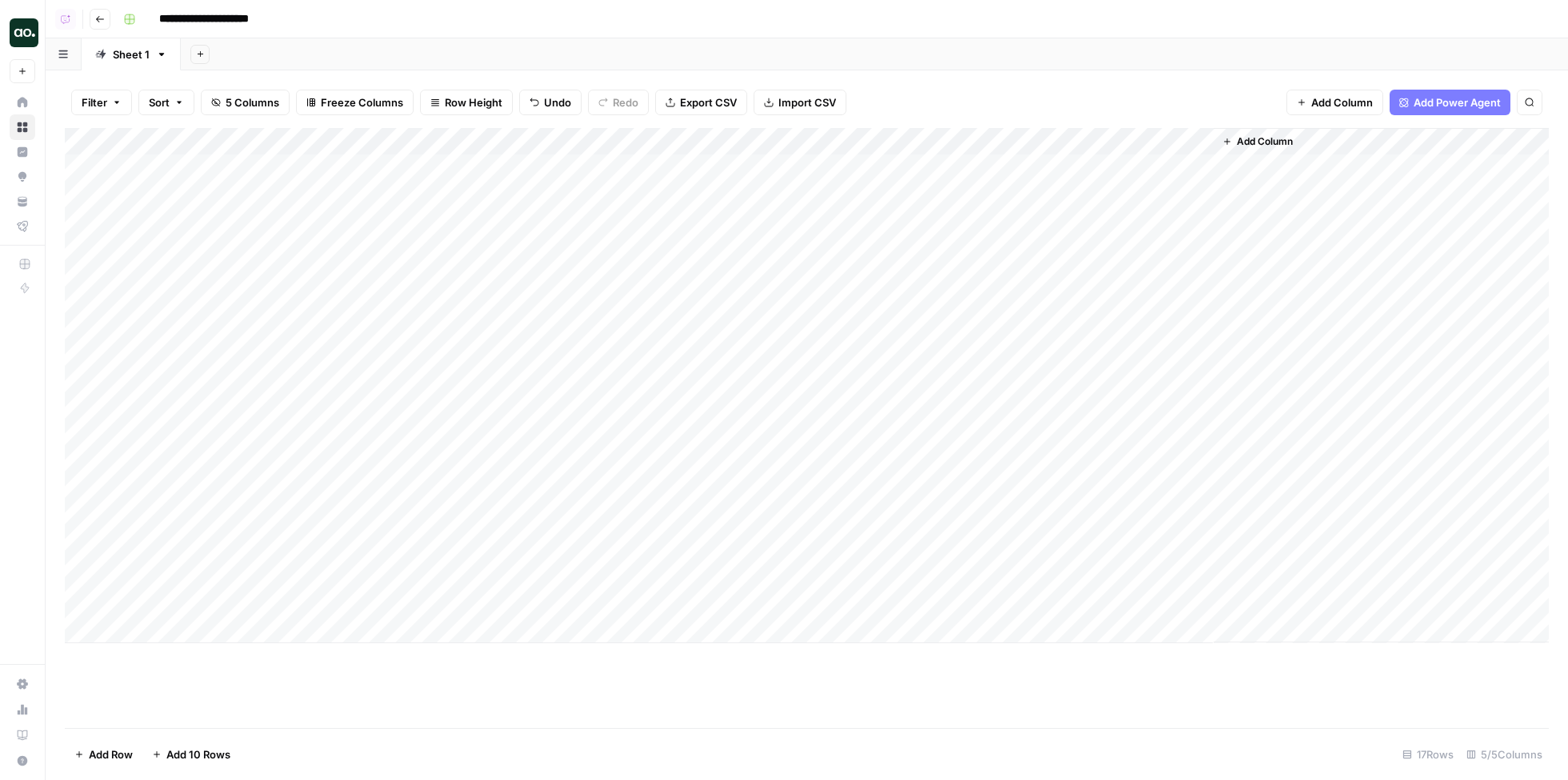
click at [878, 525] on div "Add Column" at bounding box center [807, 385] width 1484 height 515
click at [878, 525] on textarea "**********" at bounding box center [939, 522] width 256 height 22
click at [875, 518] on textarea "**********" at bounding box center [939, 522] width 256 height 22
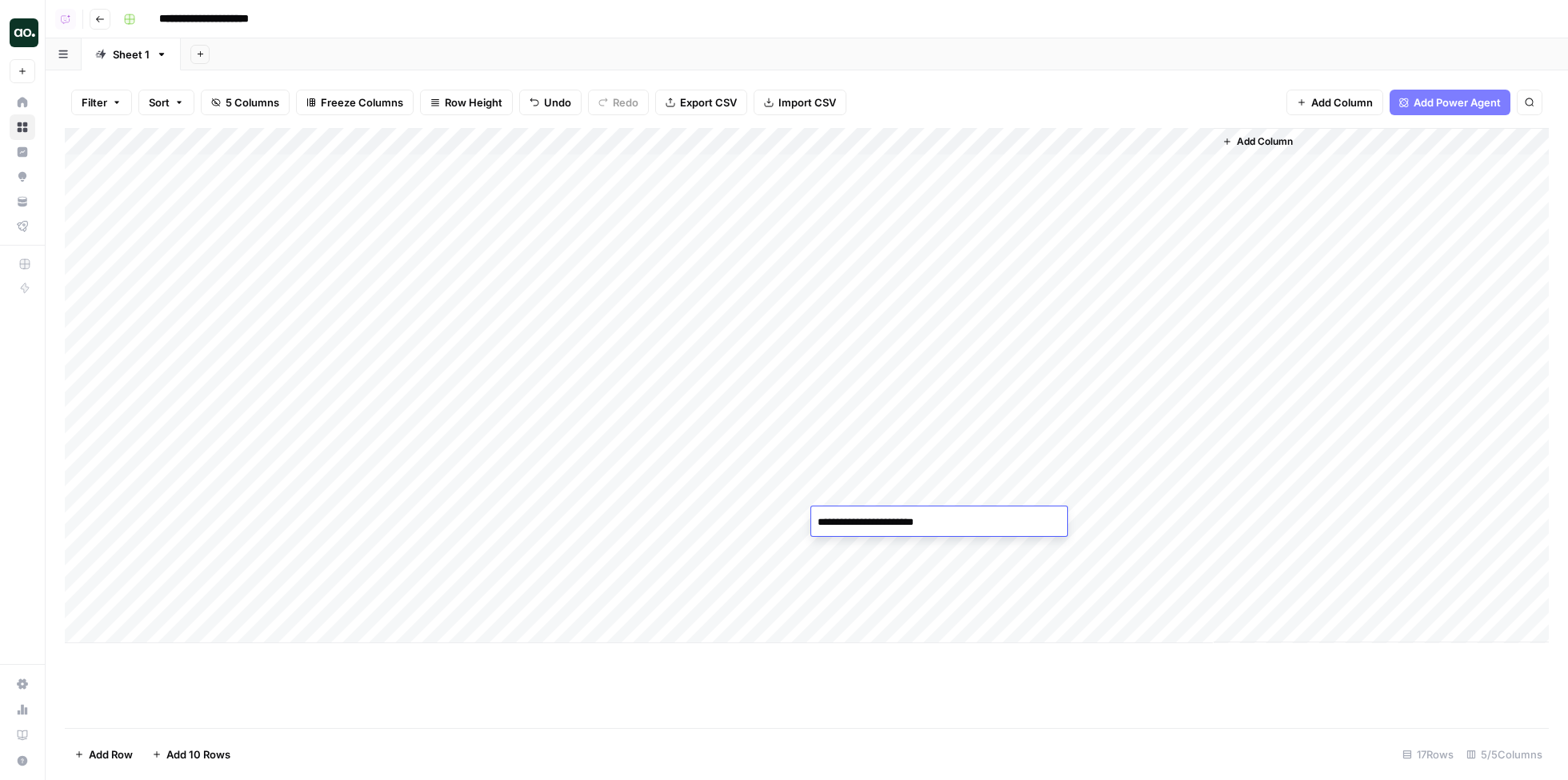
paste textarea
type textarea "**********"
click at [876, 547] on div "Add Column" at bounding box center [807, 385] width 1484 height 515
drag, startPoint x: 894, startPoint y: 548, endPoint x: 782, endPoint y: 537, distance: 112.5
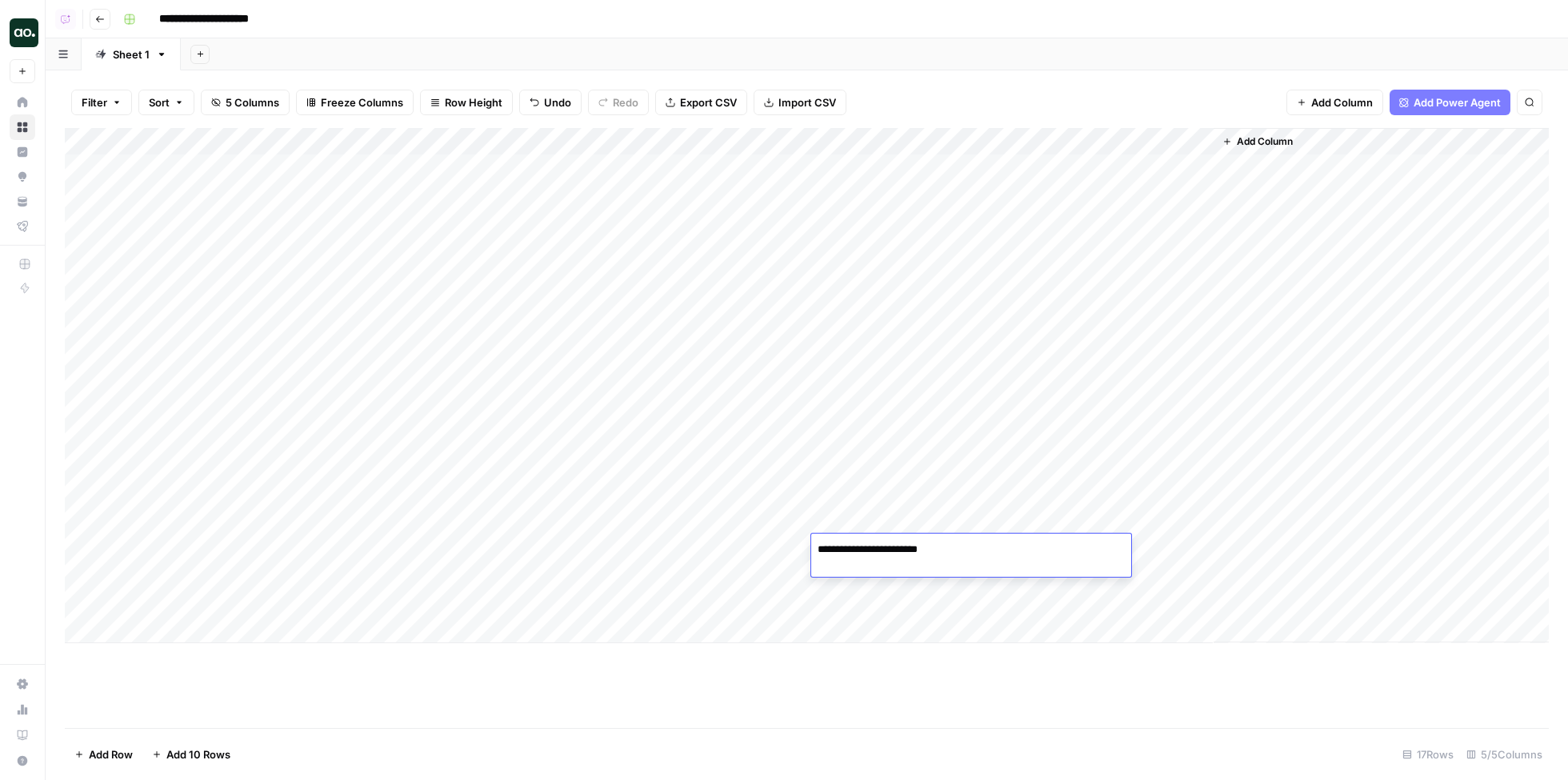
click at [784, 537] on body "**********" at bounding box center [784, 390] width 1568 height 780
type textarea "**********"
click at [867, 575] on div "Add Column" at bounding box center [807, 385] width 1484 height 515
drag, startPoint x: 887, startPoint y: 577, endPoint x: 796, endPoint y: 568, distance: 91.4
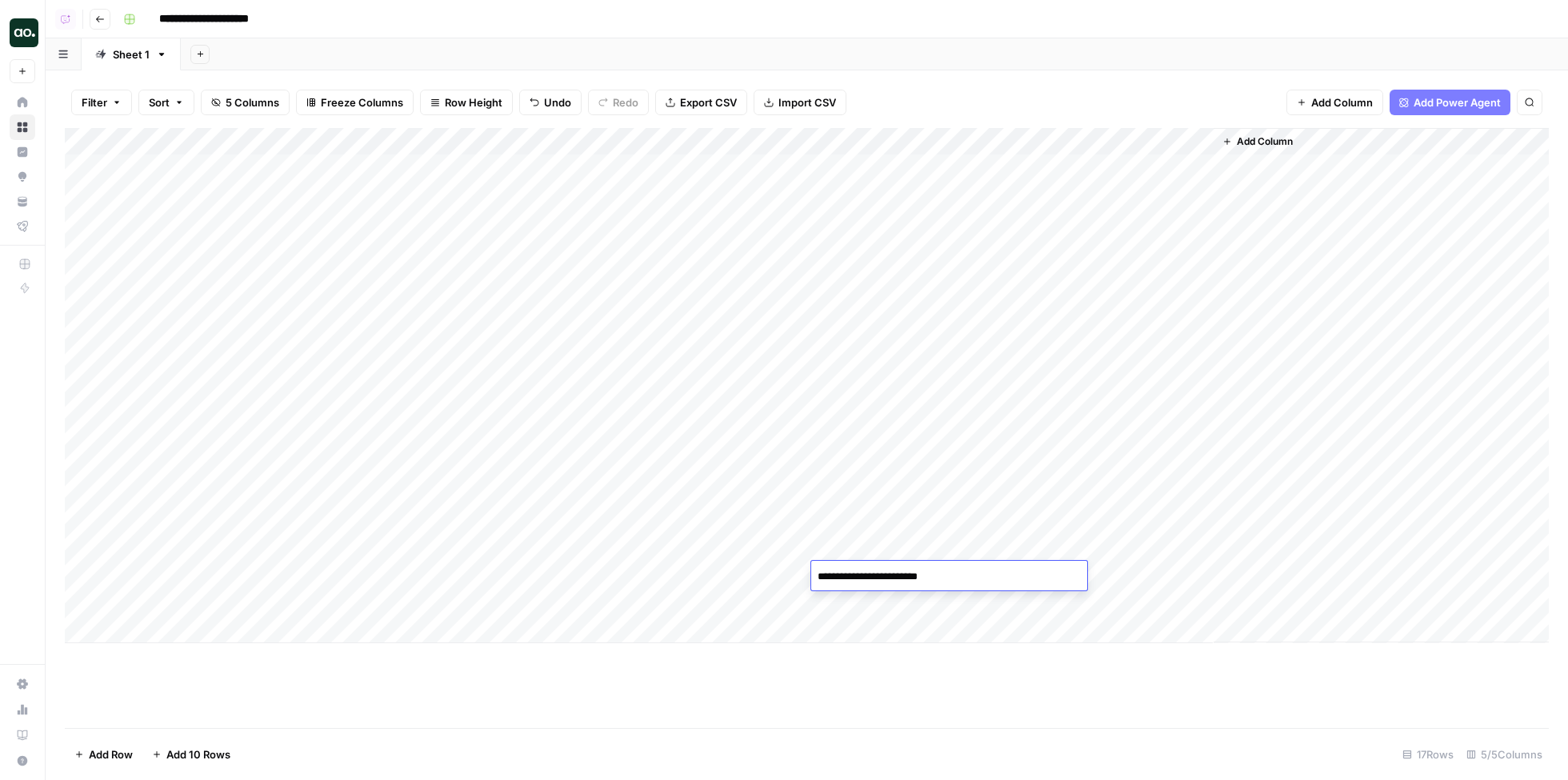
click at [799, 568] on body "**********" at bounding box center [784, 390] width 1568 height 780
type textarea "**********"
click at [878, 598] on div "Add Column" at bounding box center [807, 385] width 1484 height 515
click at [392, 175] on div "Add Column" at bounding box center [807, 385] width 1484 height 515
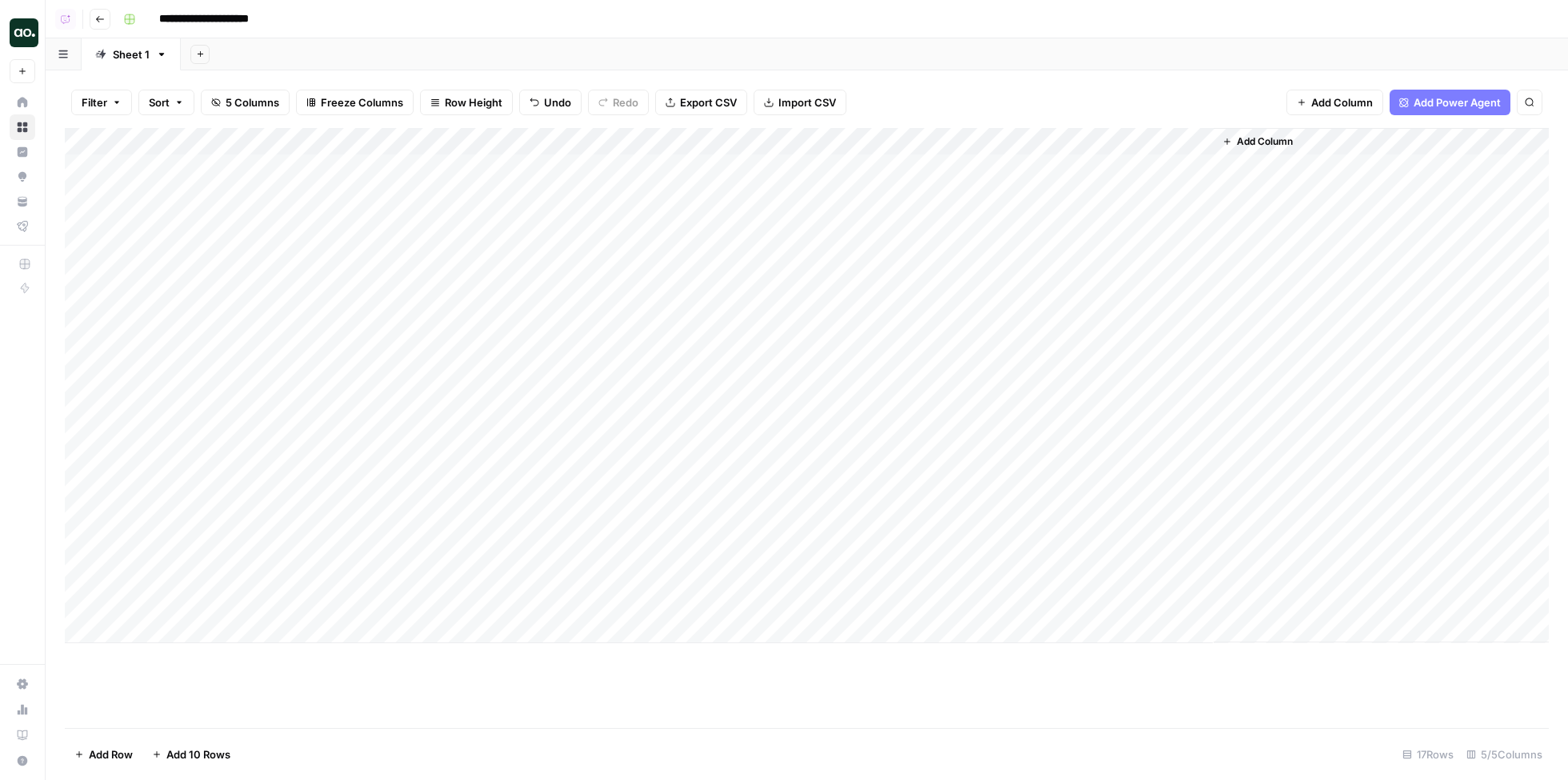
click at [392, 175] on div "Add Column" at bounding box center [807, 385] width 1484 height 515
drag, startPoint x: 392, startPoint y: 167, endPoint x: 358, endPoint y: 167, distance: 34.0
click at [358, 167] on textarea "**********" at bounding box center [478, 169] width 256 height 22
type textarea "**********"
click at [384, 188] on div "Add Column" at bounding box center [807, 385] width 1484 height 515
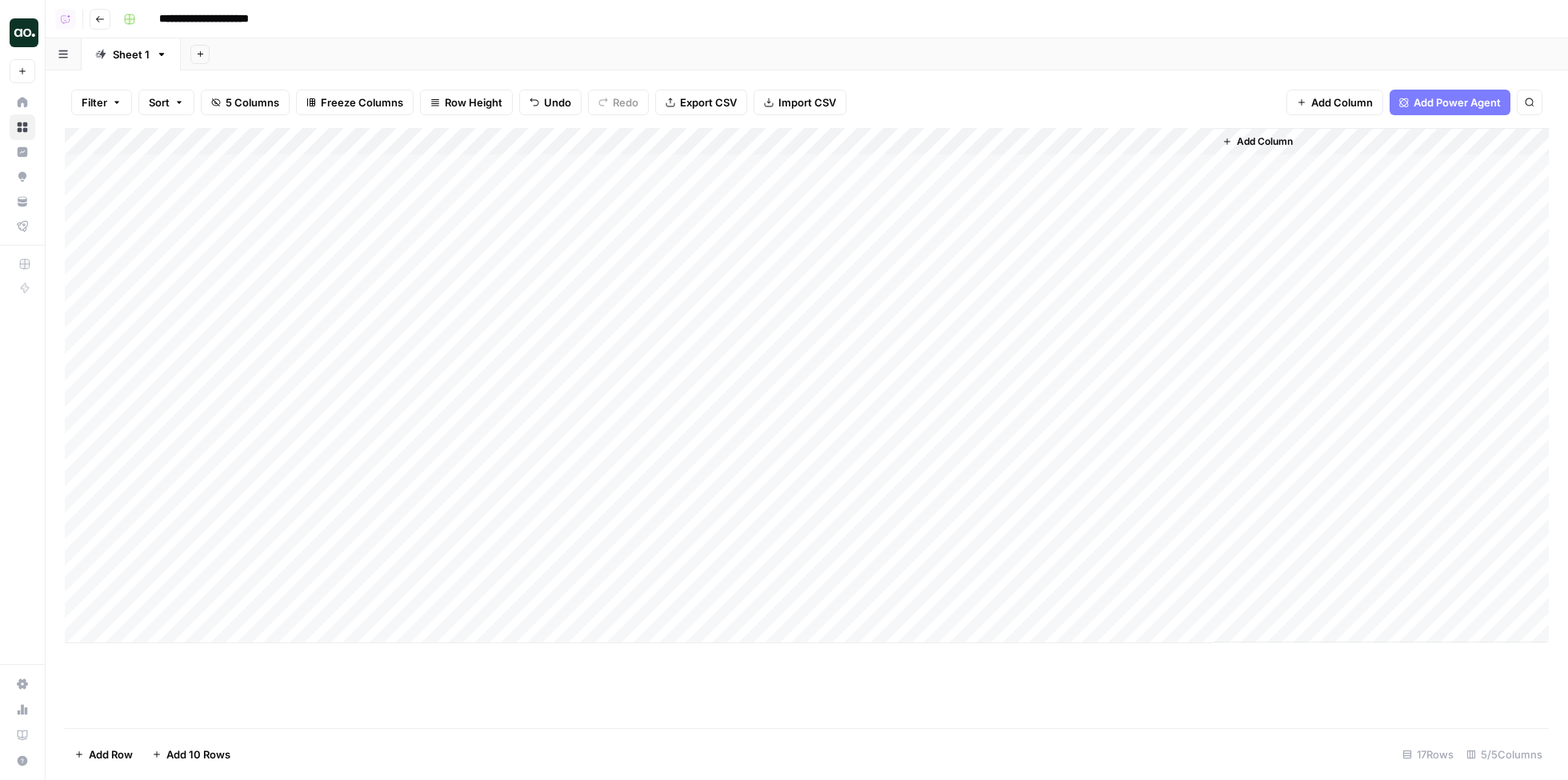
click at [384, 188] on div "Add Column" at bounding box center [807, 385] width 1484 height 515
drag, startPoint x: 391, startPoint y: 196, endPoint x: 348, endPoint y: 196, distance: 43.0
click at [352, 196] on textarea "**********" at bounding box center [478, 196] width 256 height 22
type textarea "**********"
click at [369, 218] on div "Add Column" at bounding box center [807, 385] width 1484 height 515
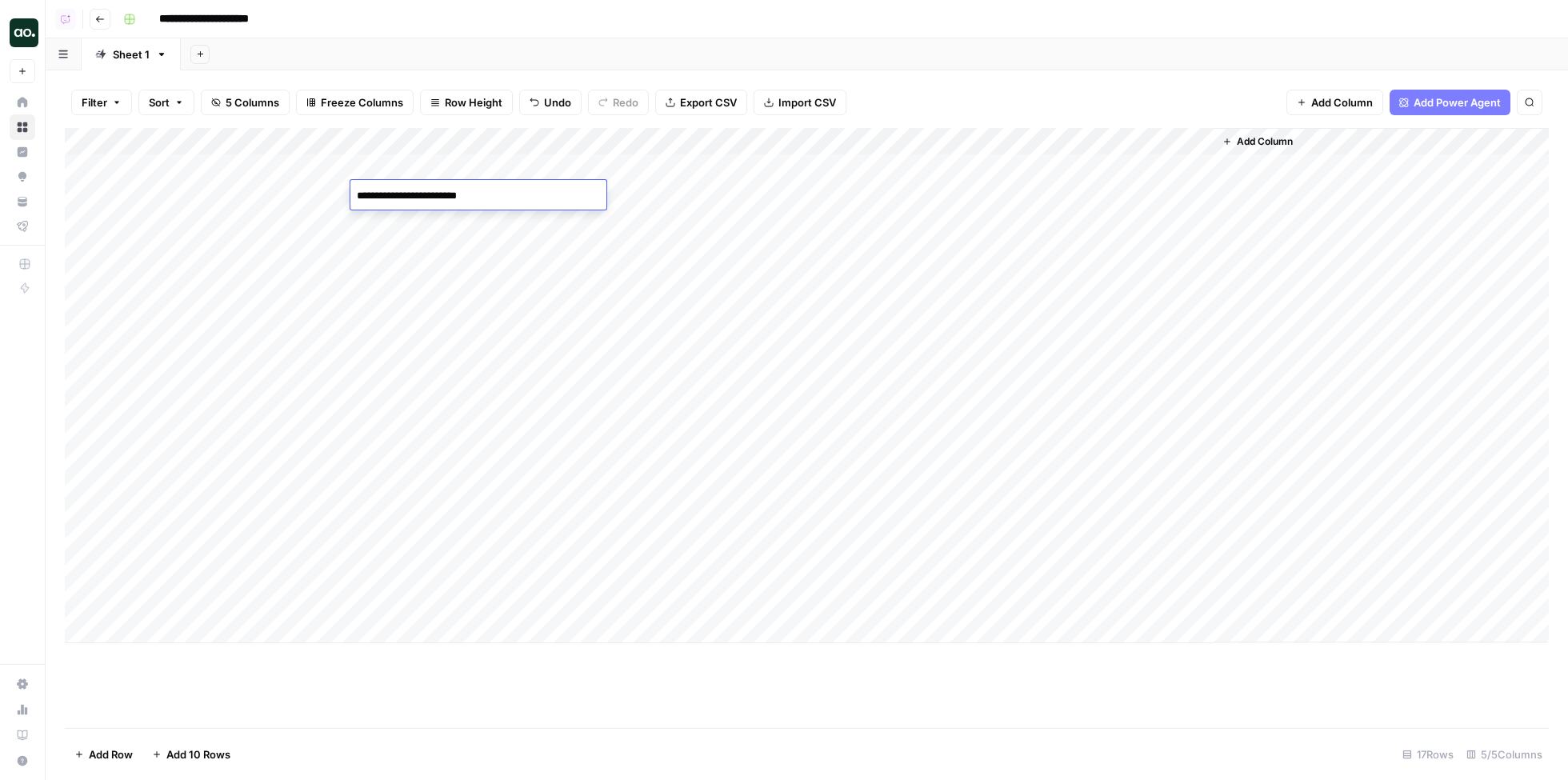
click at [369, 218] on div "Add Column" at bounding box center [807, 385] width 1484 height 515
drag, startPoint x: 391, startPoint y: 225, endPoint x: 347, endPoint y: 223, distance: 44.0
click at [348, 224] on body "**********" at bounding box center [784, 390] width 1568 height 780
type textarea "**********"
click at [381, 248] on div "Add Column" at bounding box center [807, 385] width 1484 height 515
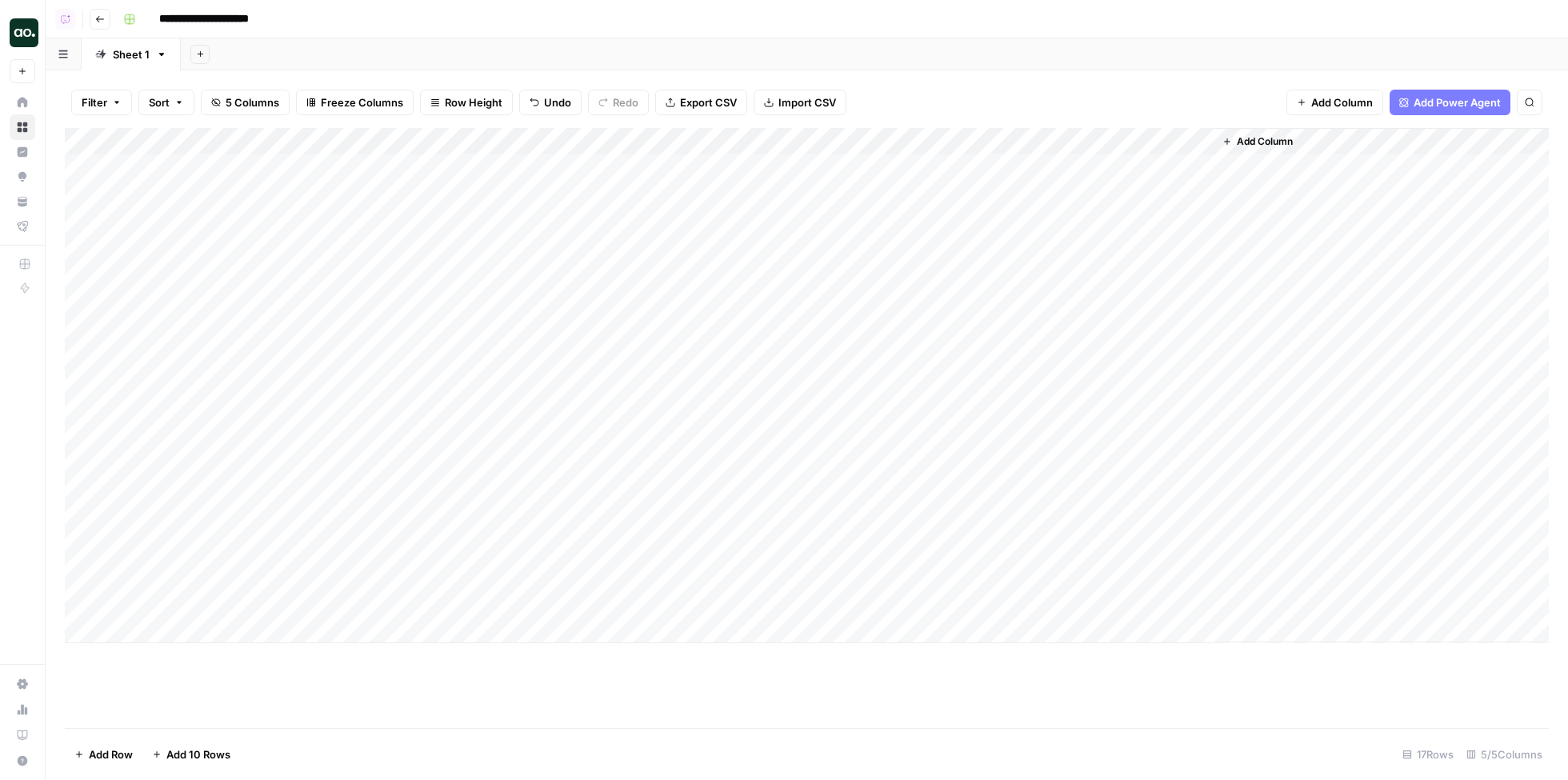
click at [381, 248] on div "Add Column" at bounding box center [807, 385] width 1484 height 515
drag, startPoint x: 391, startPoint y: 251, endPoint x: 333, endPoint y: 251, distance: 58.0
click at [335, 251] on body "**********" at bounding box center [784, 390] width 1568 height 780
type textarea "**********"
click at [375, 274] on div "Add Column" at bounding box center [807, 385] width 1484 height 515
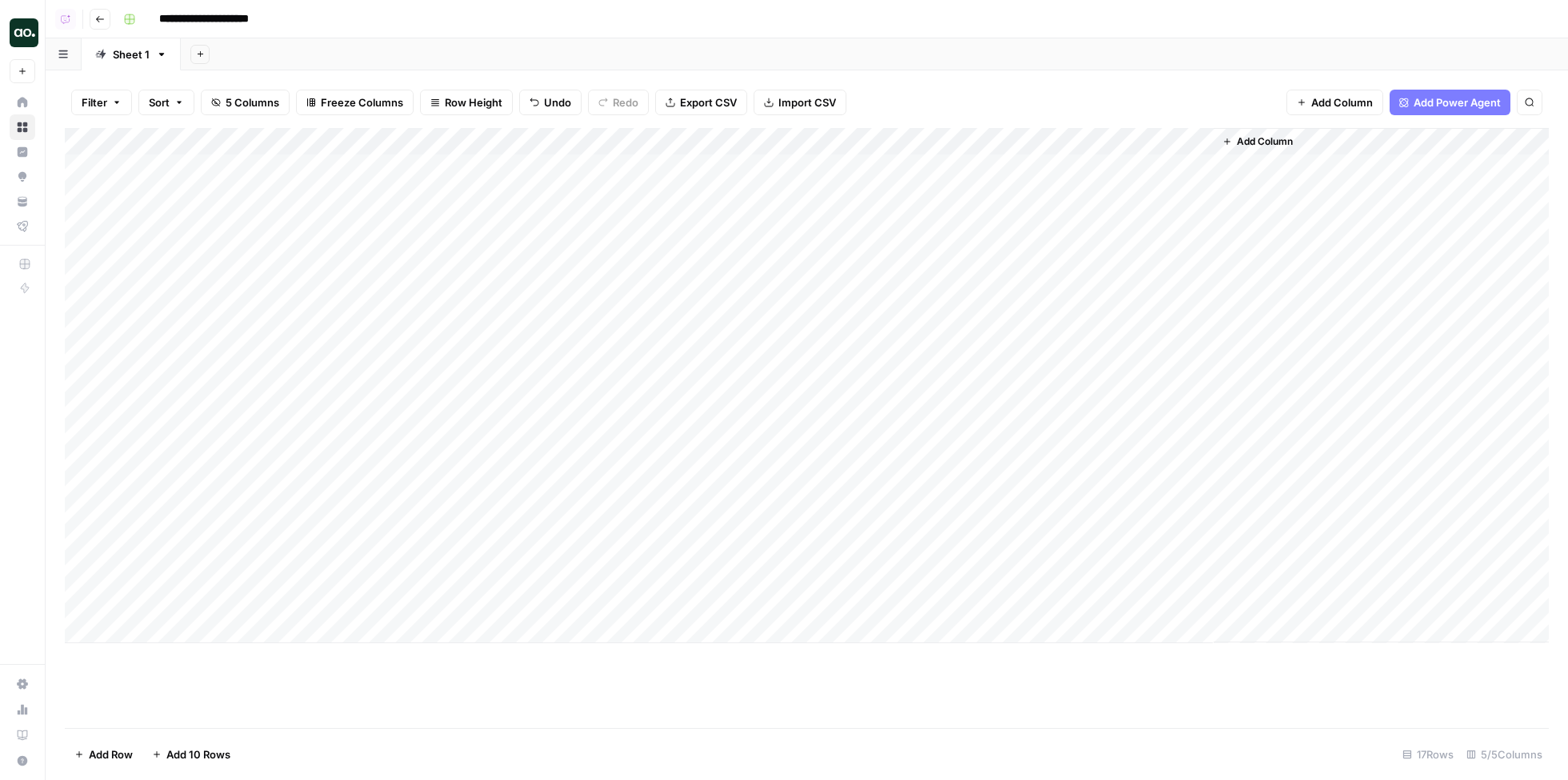
click at [375, 274] on div "Add Column" at bounding box center [807, 385] width 1484 height 515
drag, startPoint x: 391, startPoint y: 278, endPoint x: 328, endPoint y: 278, distance: 63.0
click at [330, 278] on body "**********" at bounding box center [784, 390] width 1568 height 780
type textarea "**********"
click at [360, 250] on div "Add Column" at bounding box center [807, 385] width 1484 height 515
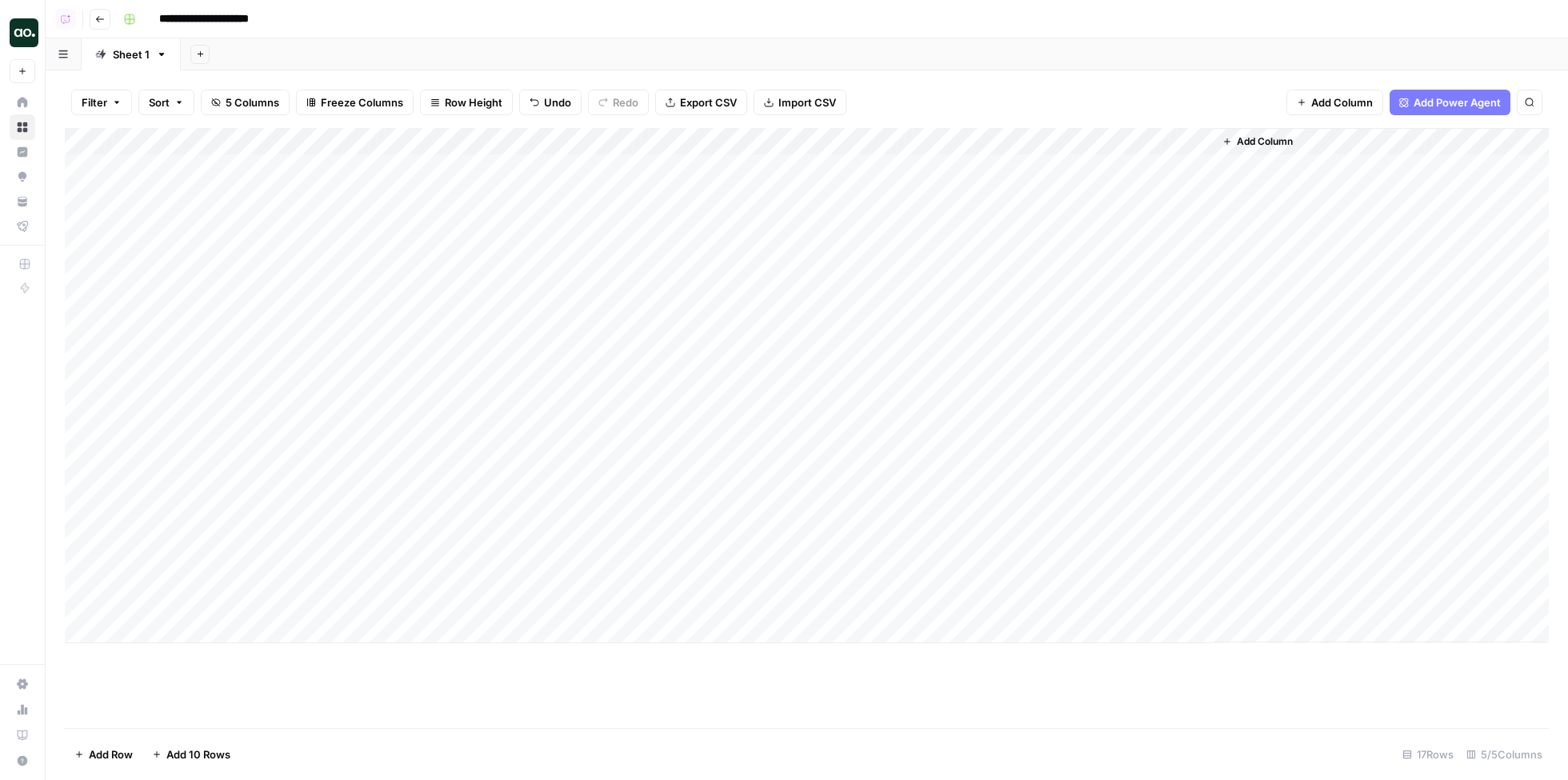
click at [360, 250] on div "Add Column" at bounding box center [807, 385] width 1484 height 515
click at [357, 251] on textarea "**********" at bounding box center [478, 250] width 256 height 22
type textarea "**********"
click at [397, 305] on div "Add Column" at bounding box center [807, 385] width 1484 height 515
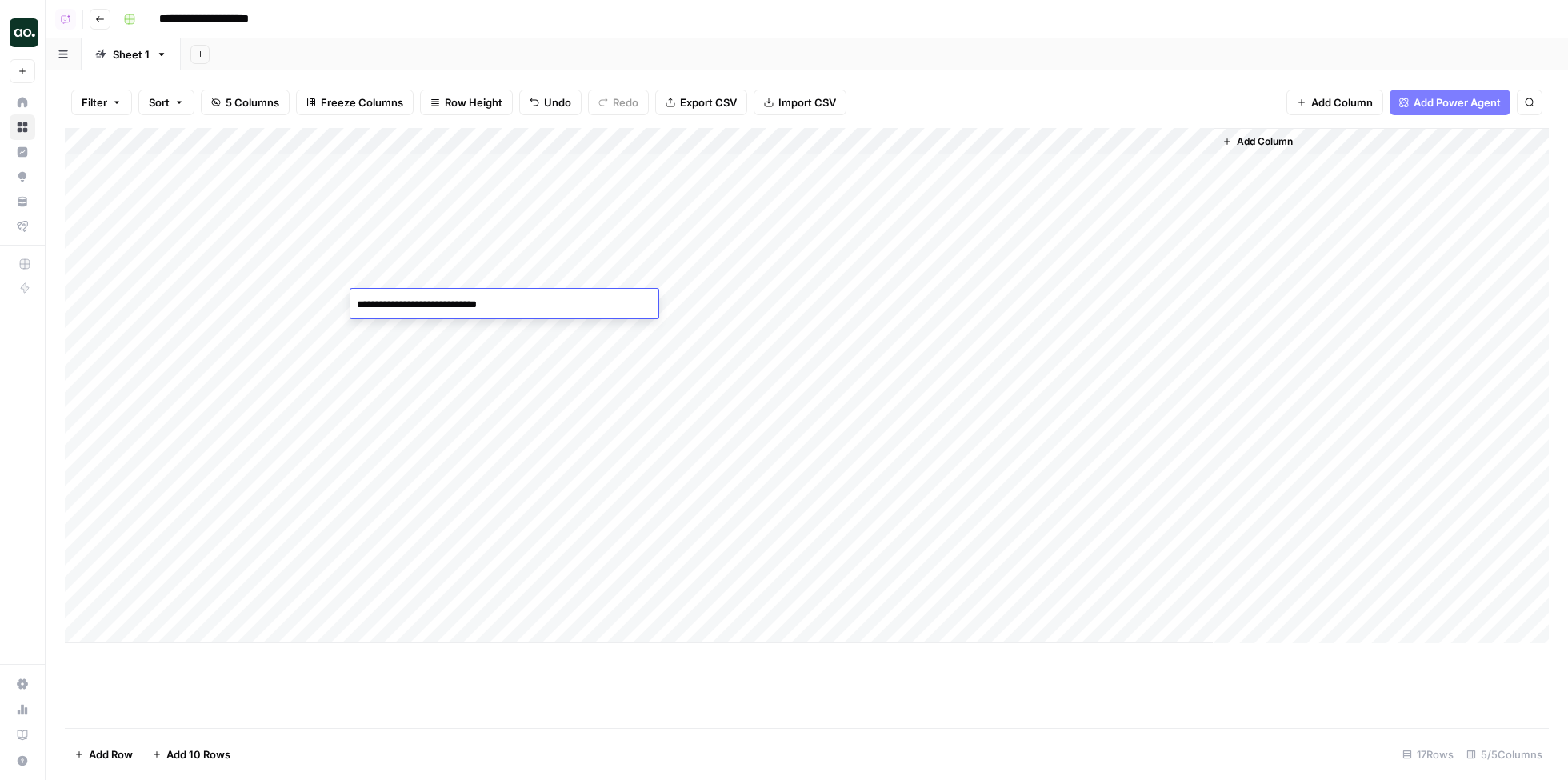
drag, startPoint x: 389, startPoint y: 304, endPoint x: 332, endPoint y: 304, distance: 57.0
click at [334, 304] on body "**********" at bounding box center [784, 390] width 1568 height 780
type textarea "**********"
click at [376, 326] on div "Add Column" at bounding box center [807, 385] width 1484 height 515
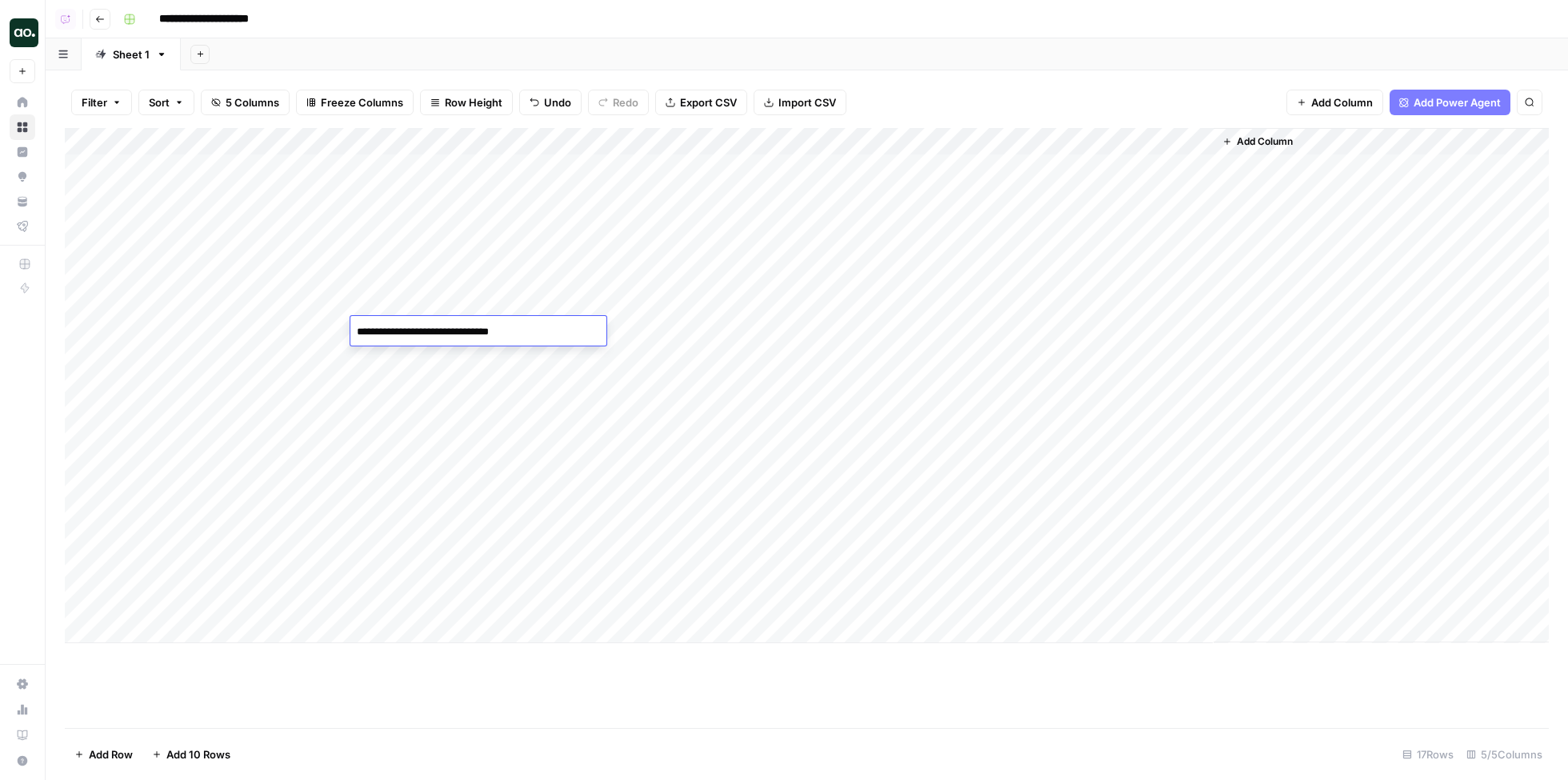
drag, startPoint x: 392, startPoint y: 332, endPoint x: 335, endPoint y: 330, distance: 57.0
click at [335, 330] on body "**********" at bounding box center [784, 390] width 1568 height 780
type textarea "**********"
click at [391, 364] on div "Add Column" at bounding box center [807, 385] width 1484 height 515
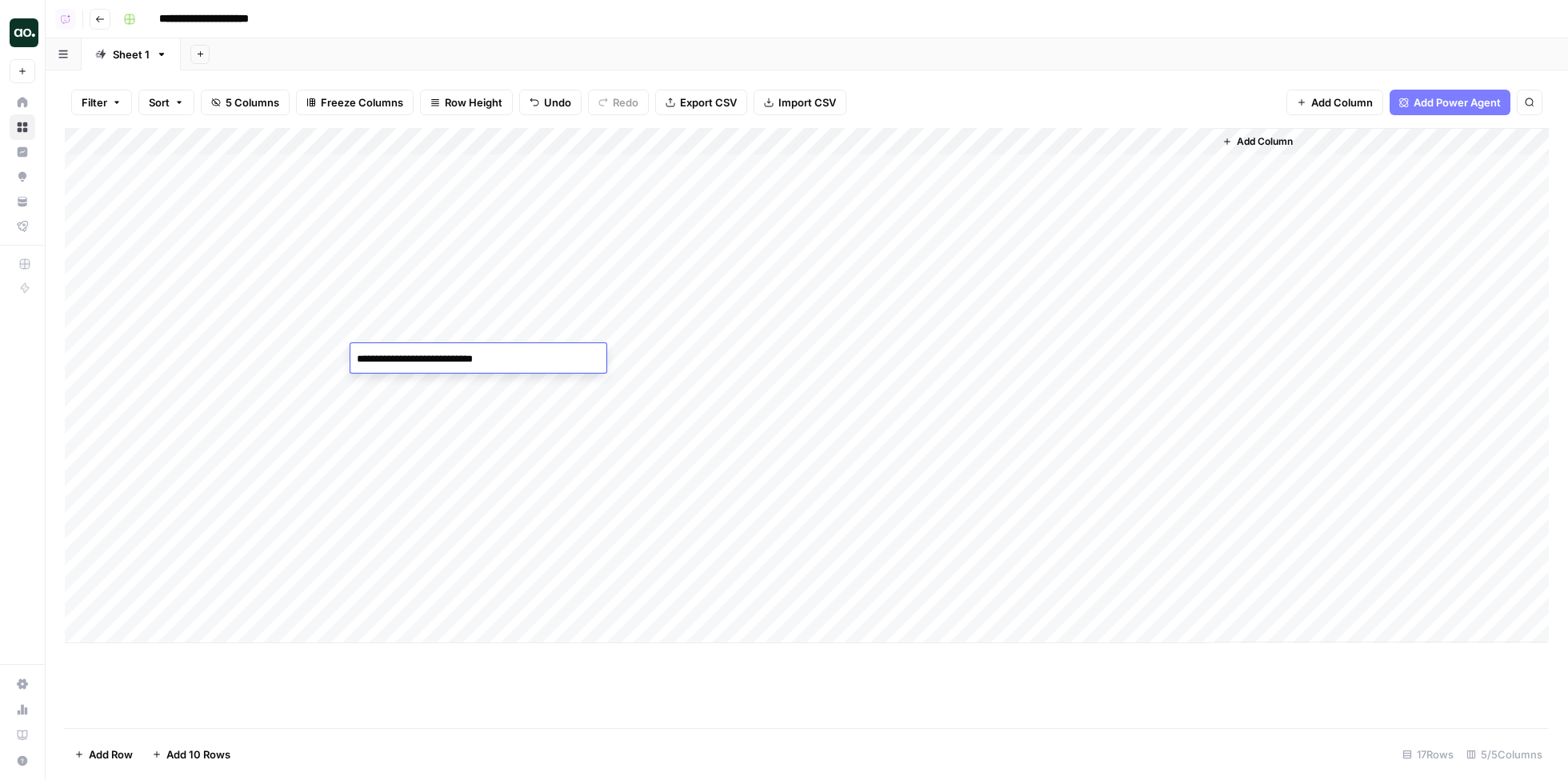
click at [400, 381] on div "Add Column" at bounding box center [807, 385] width 1484 height 515
click at [1160, 134] on div "Add Column" at bounding box center [807, 385] width 1484 height 515
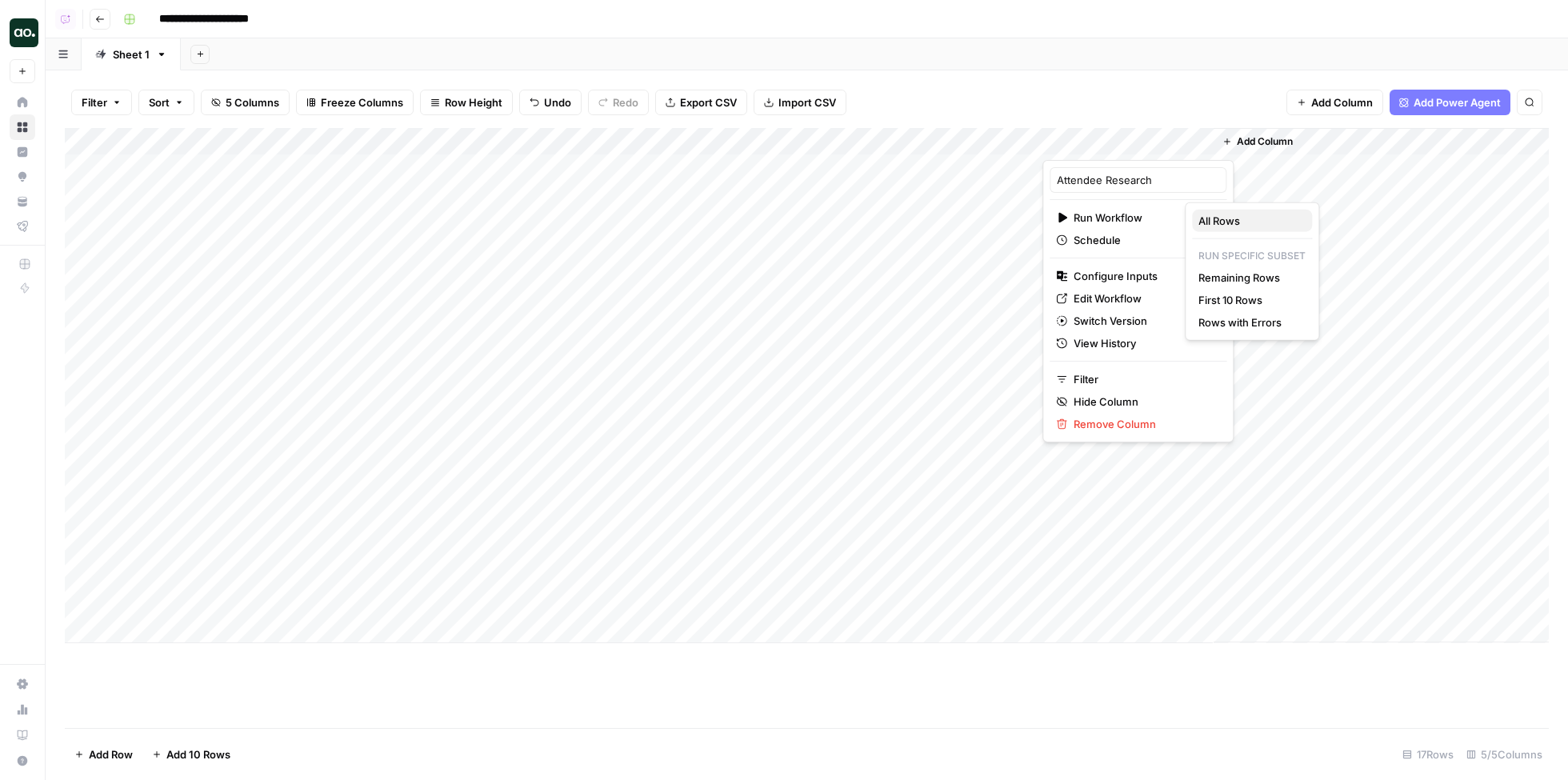
click at [1219, 217] on span "All Rows" at bounding box center [1249, 220] width 101 height 16
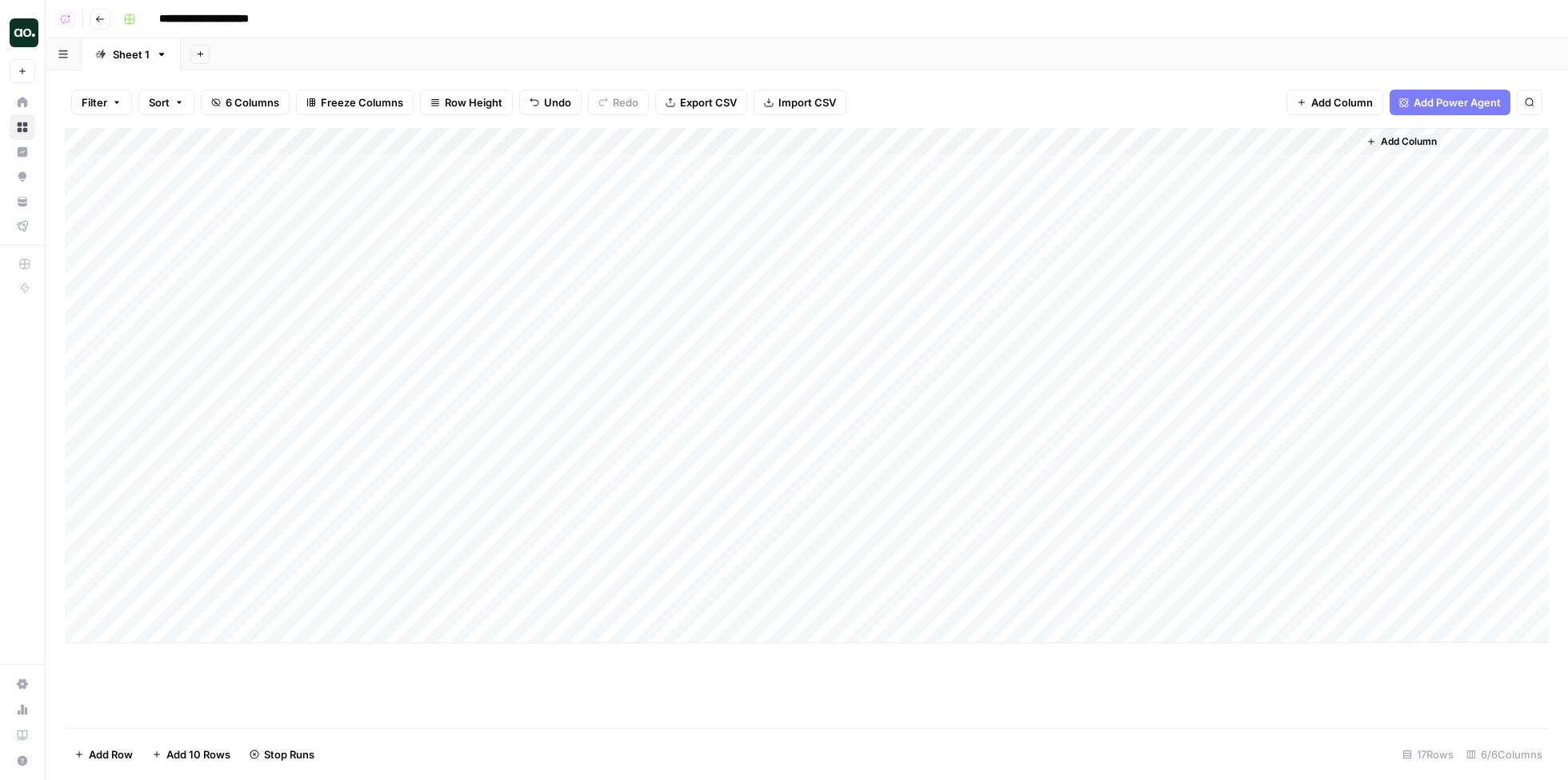
click at [1341, 174] on div "Add Column" at bounding box center [807, 385] width 1484 height 515
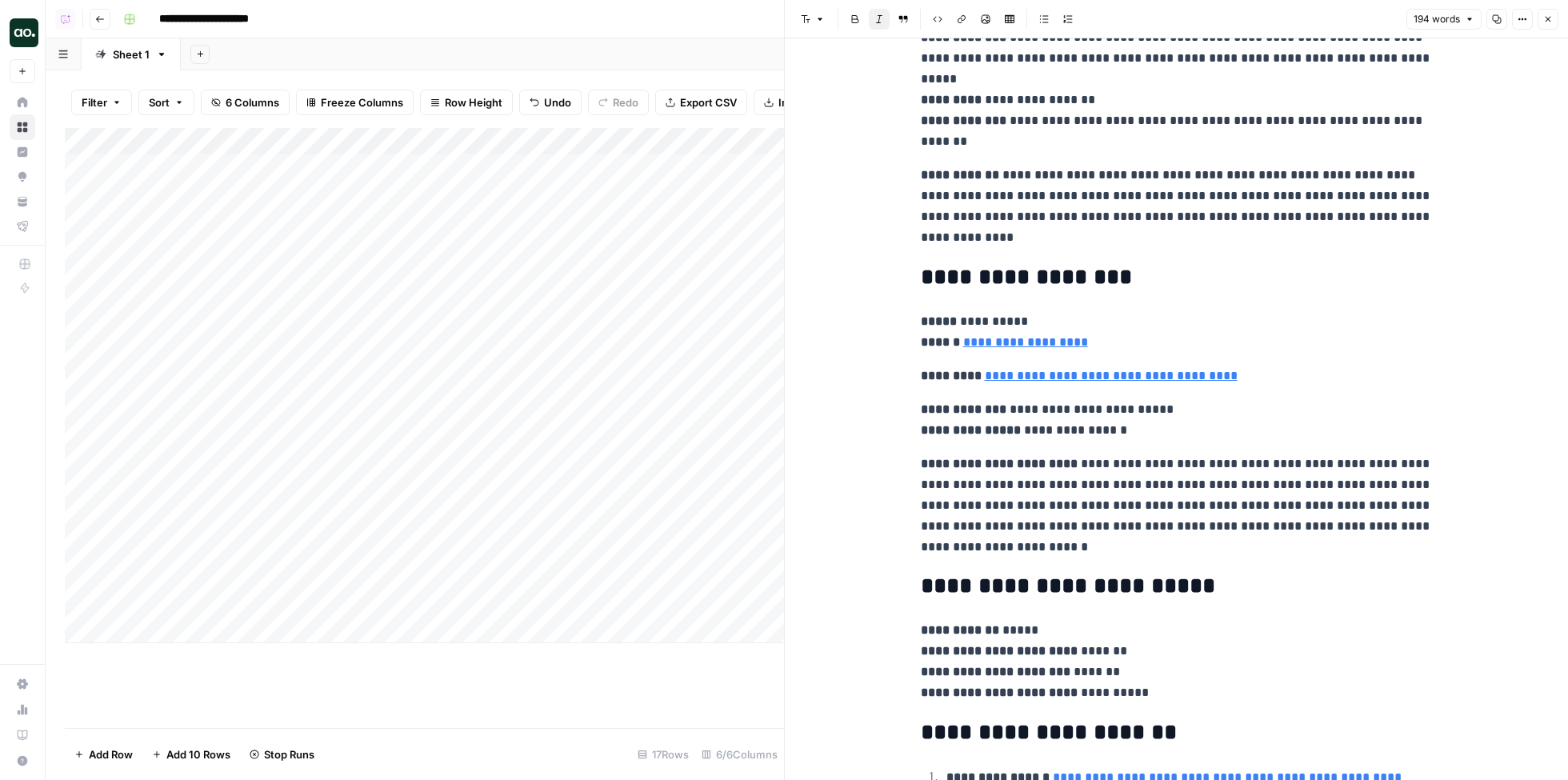
scroll to position [203, 0]
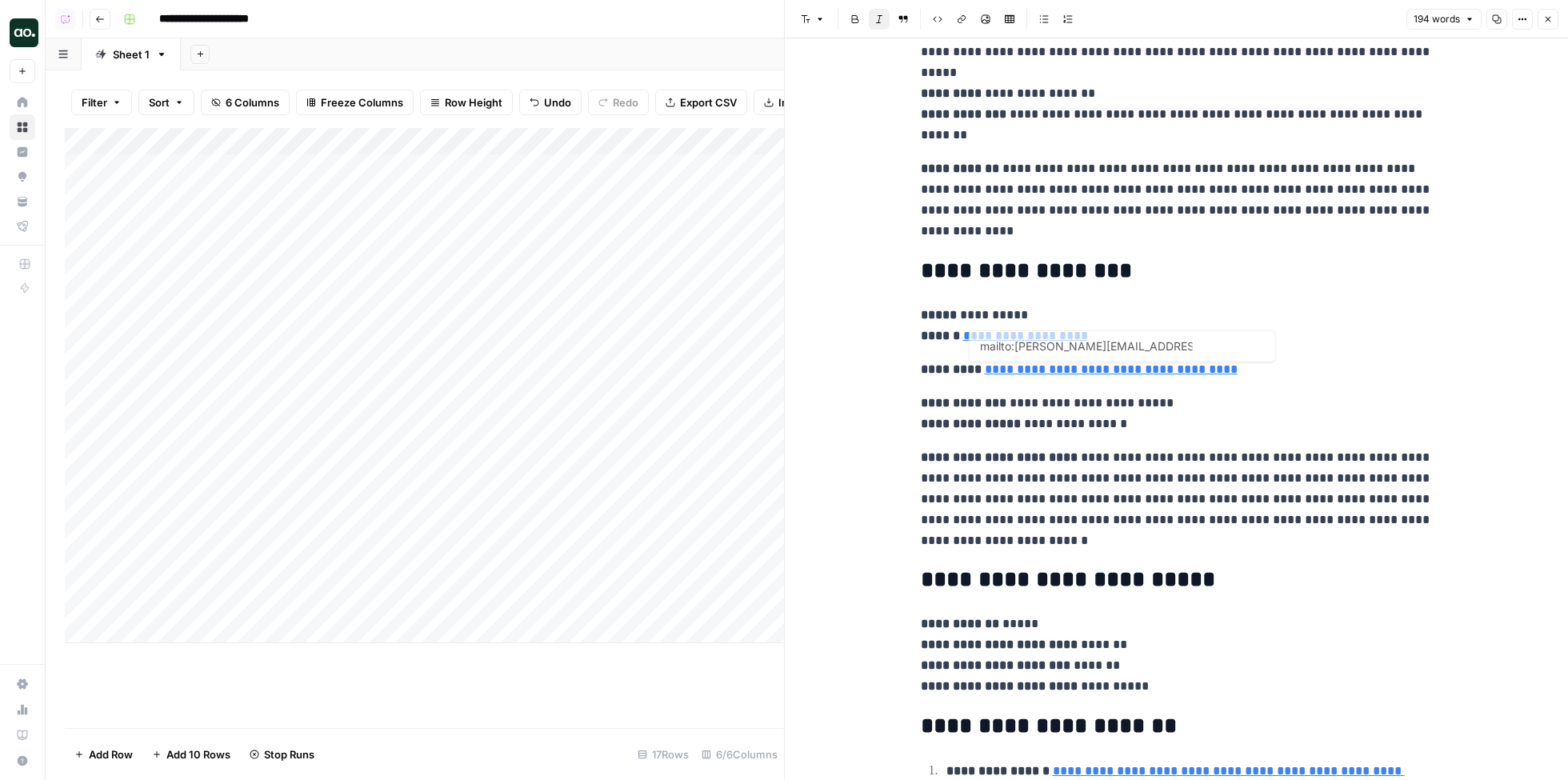
type input "https://linkedin.com/in/amyloriconguyen"
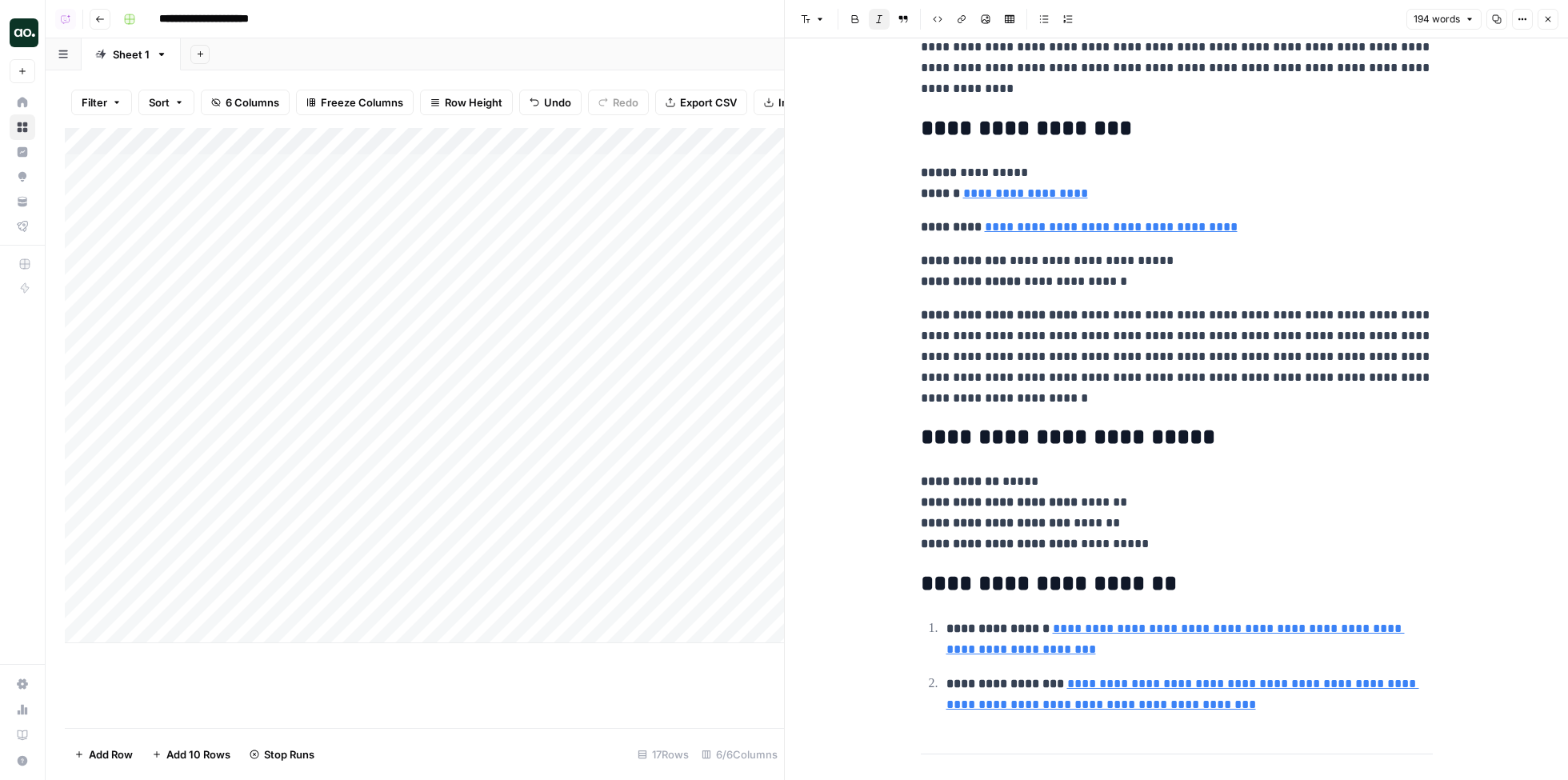
scroll to position [350, 0]
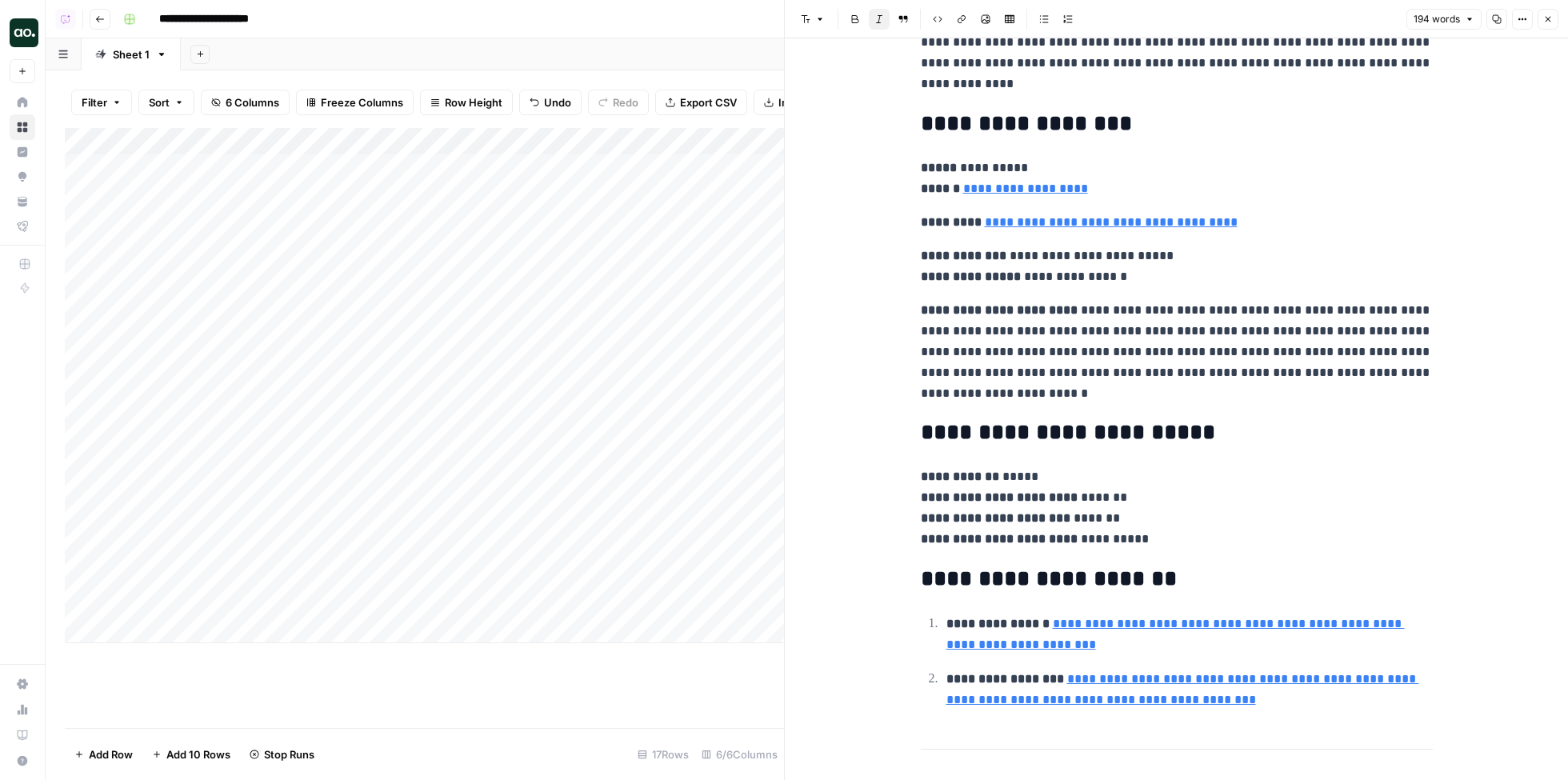
click at [1108, 356] on p "**********" at bounding box center [1176, 351] width 512 height 104
click at [1104, 475] on p "**********" at bounding box center [1176, 508] width 512 height 84
click at [1148, 496] on p "**********" at bounding box center [1176, 508] width 512 height 84
click at [1147, 519] on p "**********" at bounding box center [1176, 508] width 512 height 84
click at [1168, 538] on p "**********" at bounding box center [1176, 508] width 512 height 84
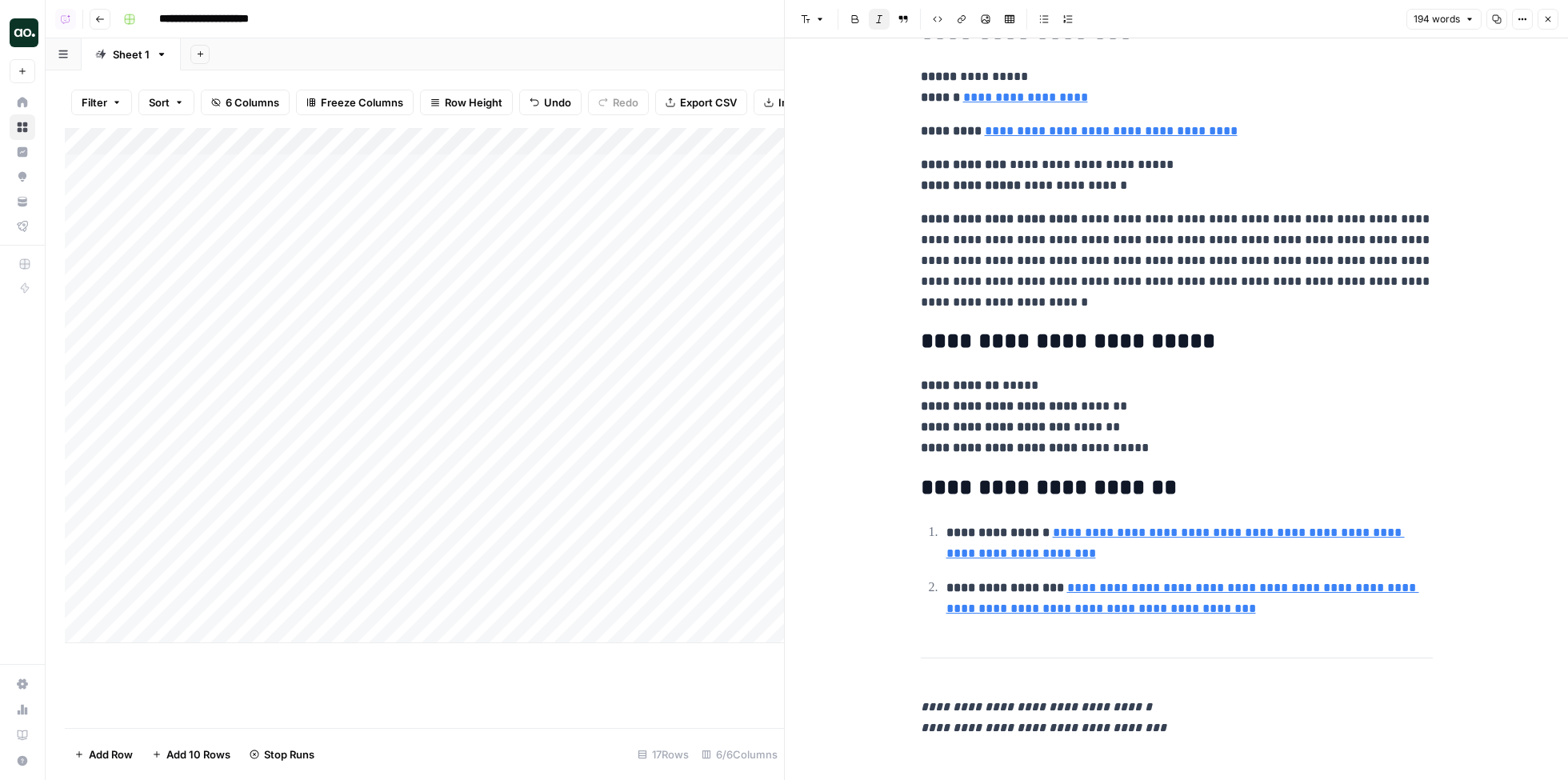
scroll to position [456, 0]
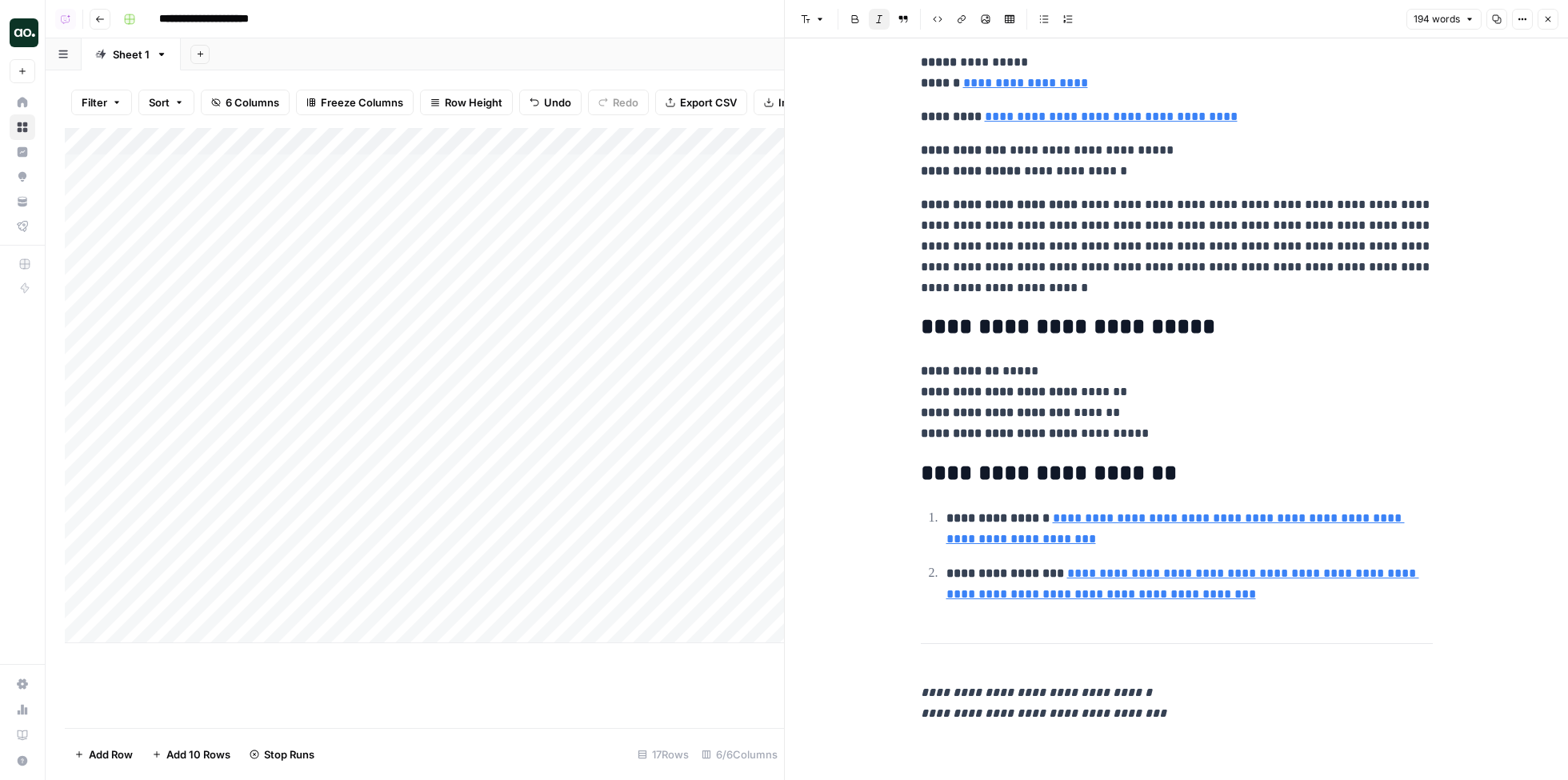
click at [1548, 17] on icon "button" at bounding box center [1548, 19] width 9 height 9
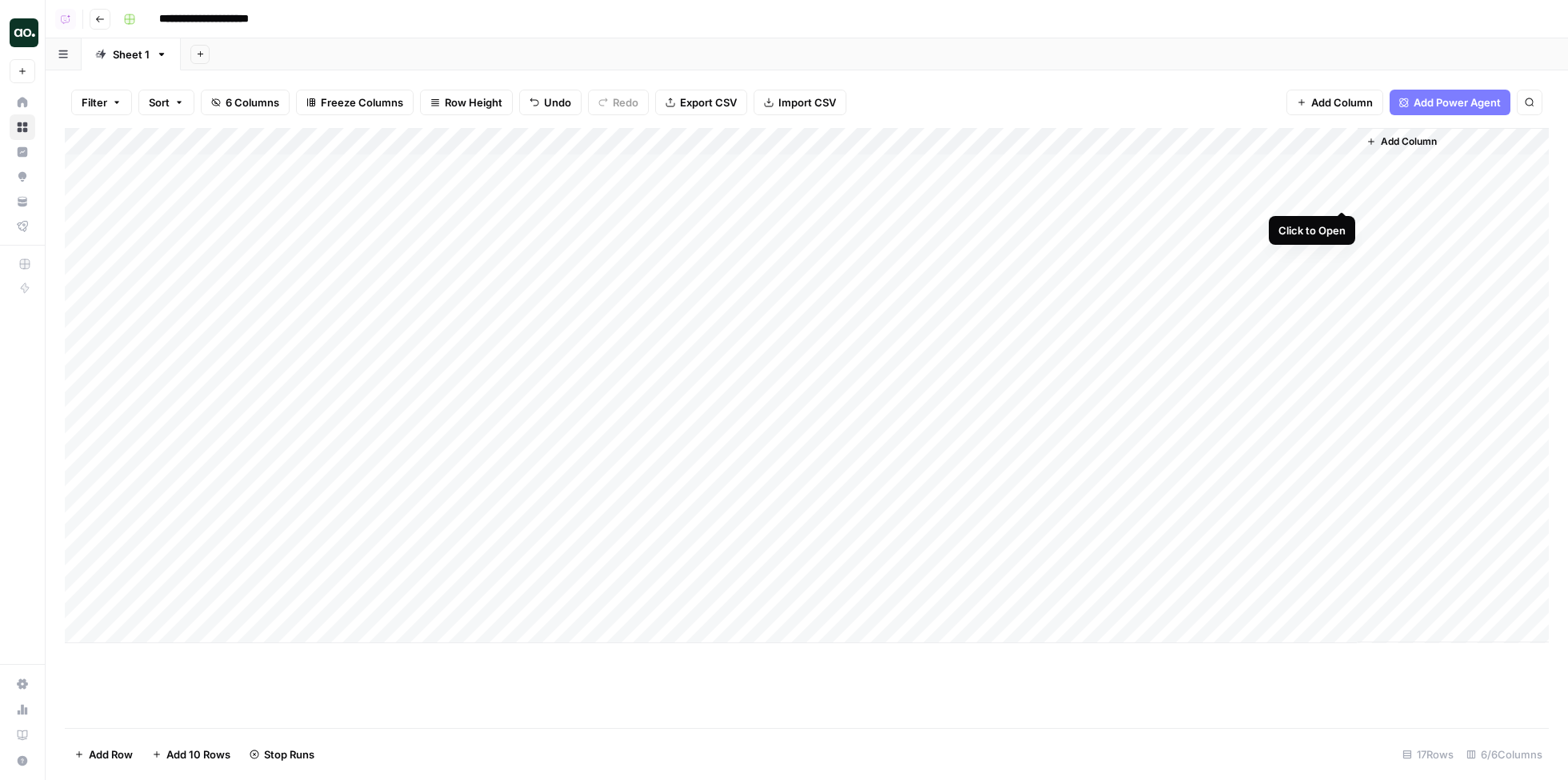
click at [1348, 196] on div "Add Column" at bounding box center [807, 385] width 1484 height 515
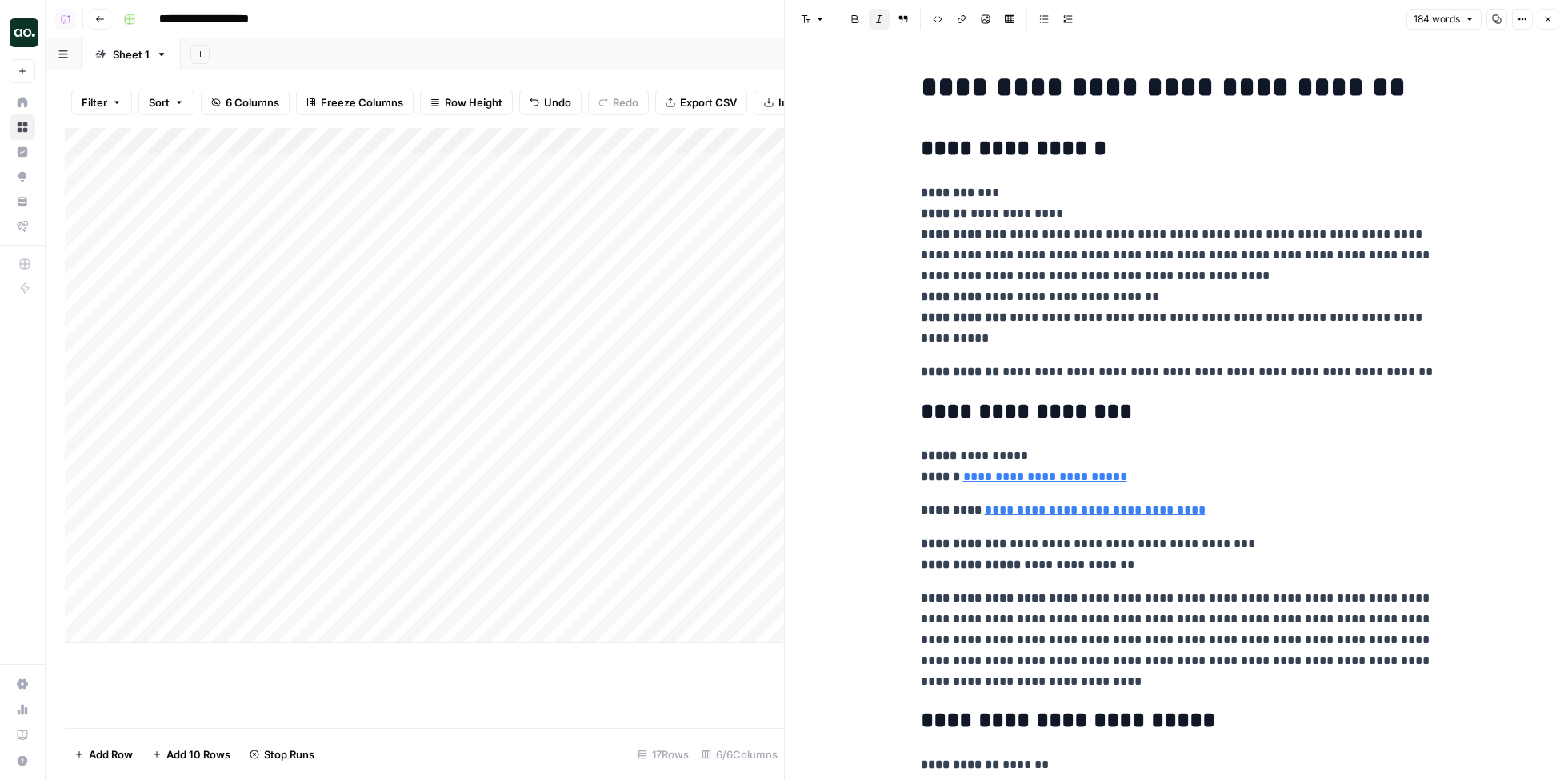
click at [1550, 17] on icon "button" at bounding box center [1548, 19] width 9 height 9
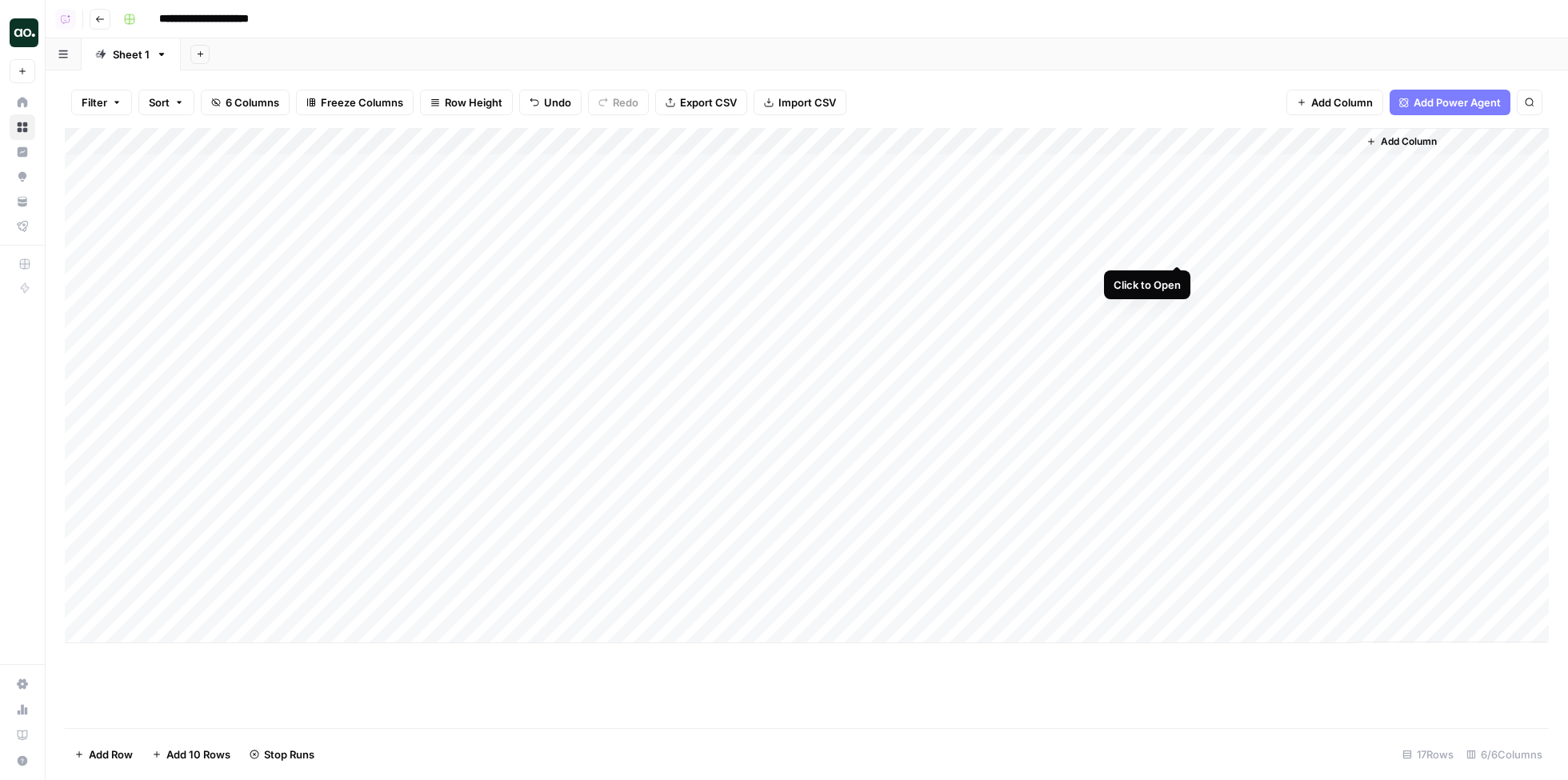
click at [1179, 251] on div "Add Column" at bounding box center [807, 385] width 1484 height 515
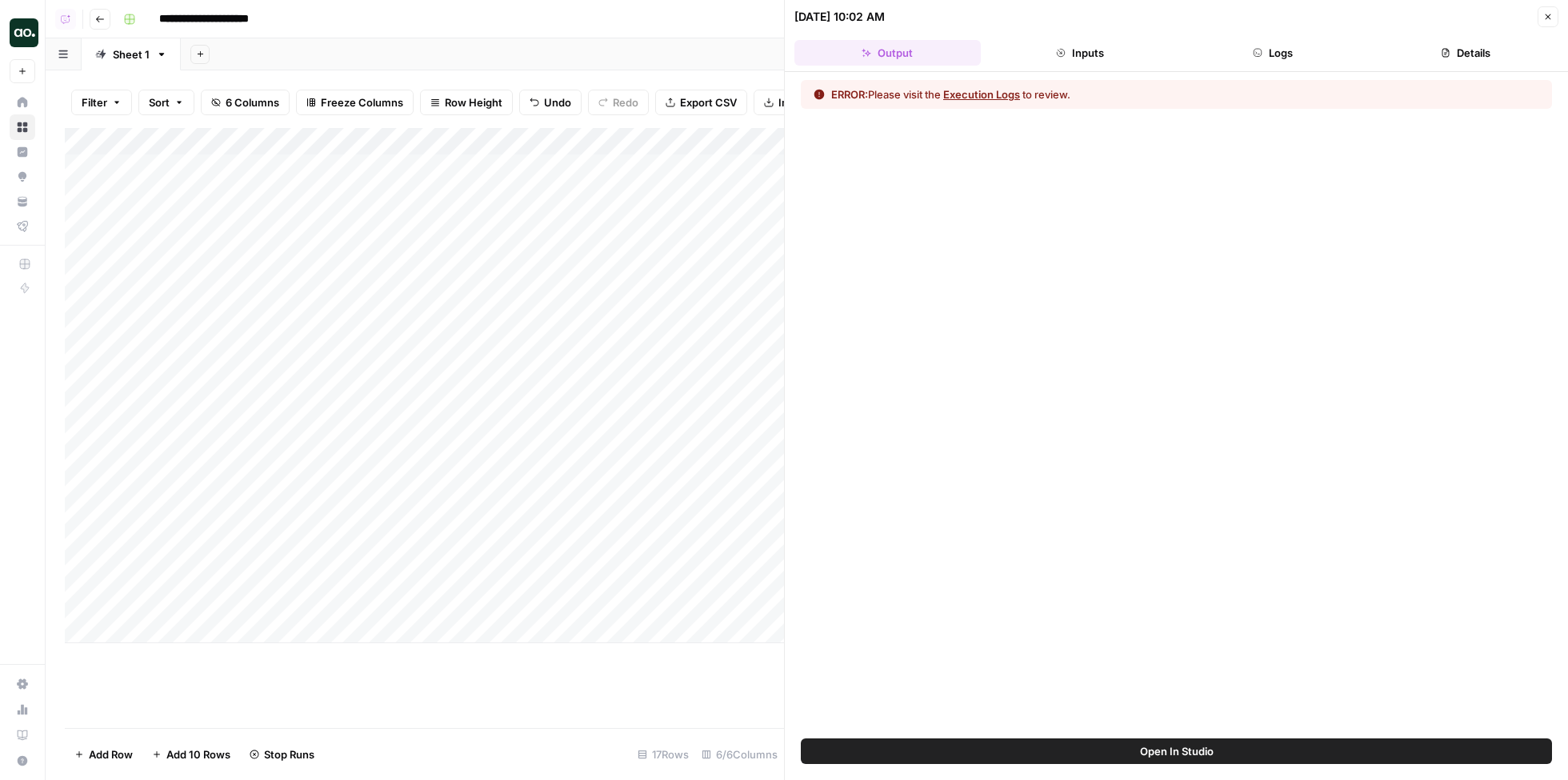
click at [1007, 96] on button "Execution Logs" at bounding box center [982, 94] width 77 height 16
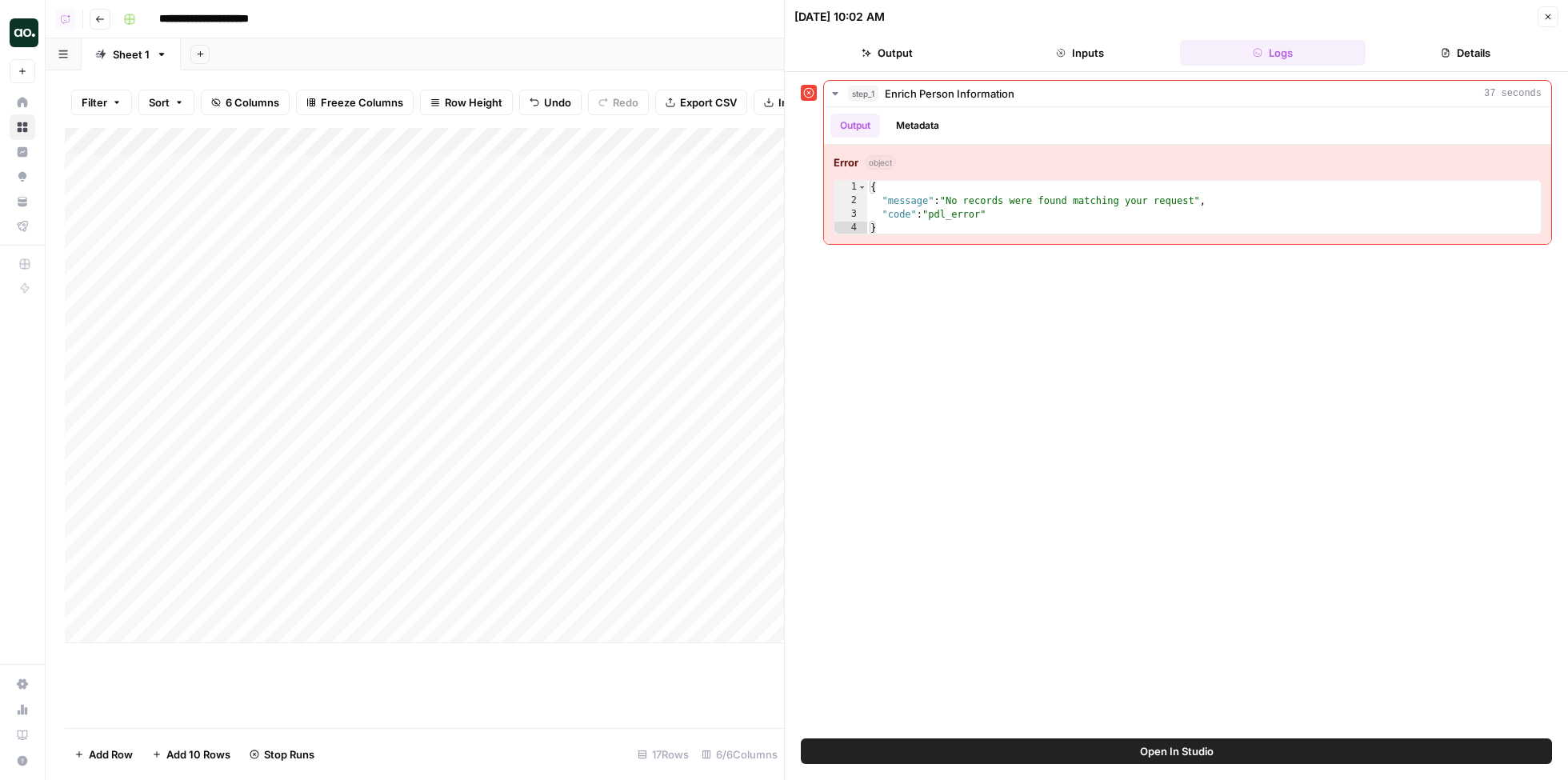
click at [1543, 16] on button "Close" at bounding box center [1548, 17] width 21 height 21
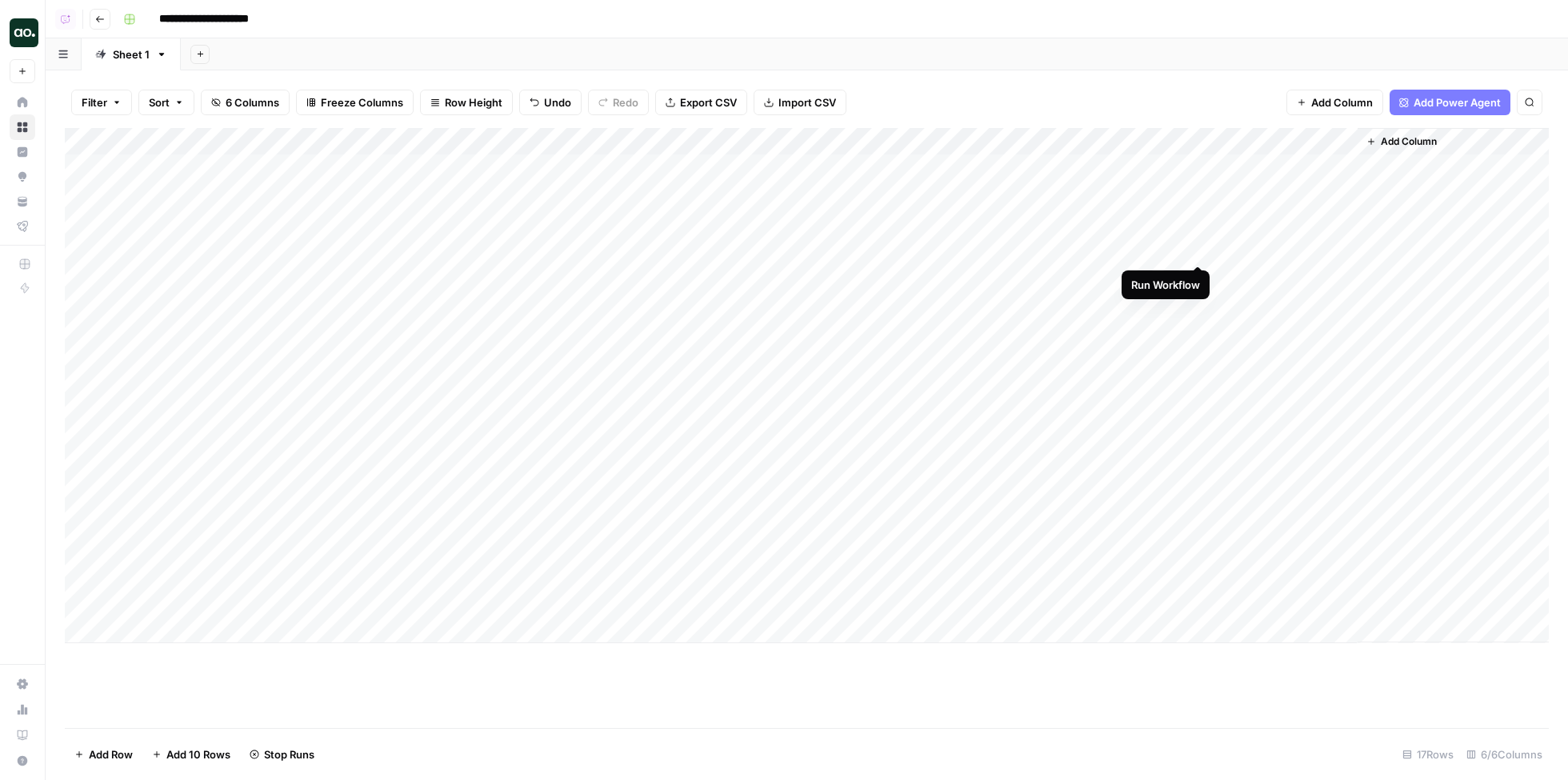
click at [1196, 249] on div "Add Column" at bounding box center [807, 385] width 1484 height 515
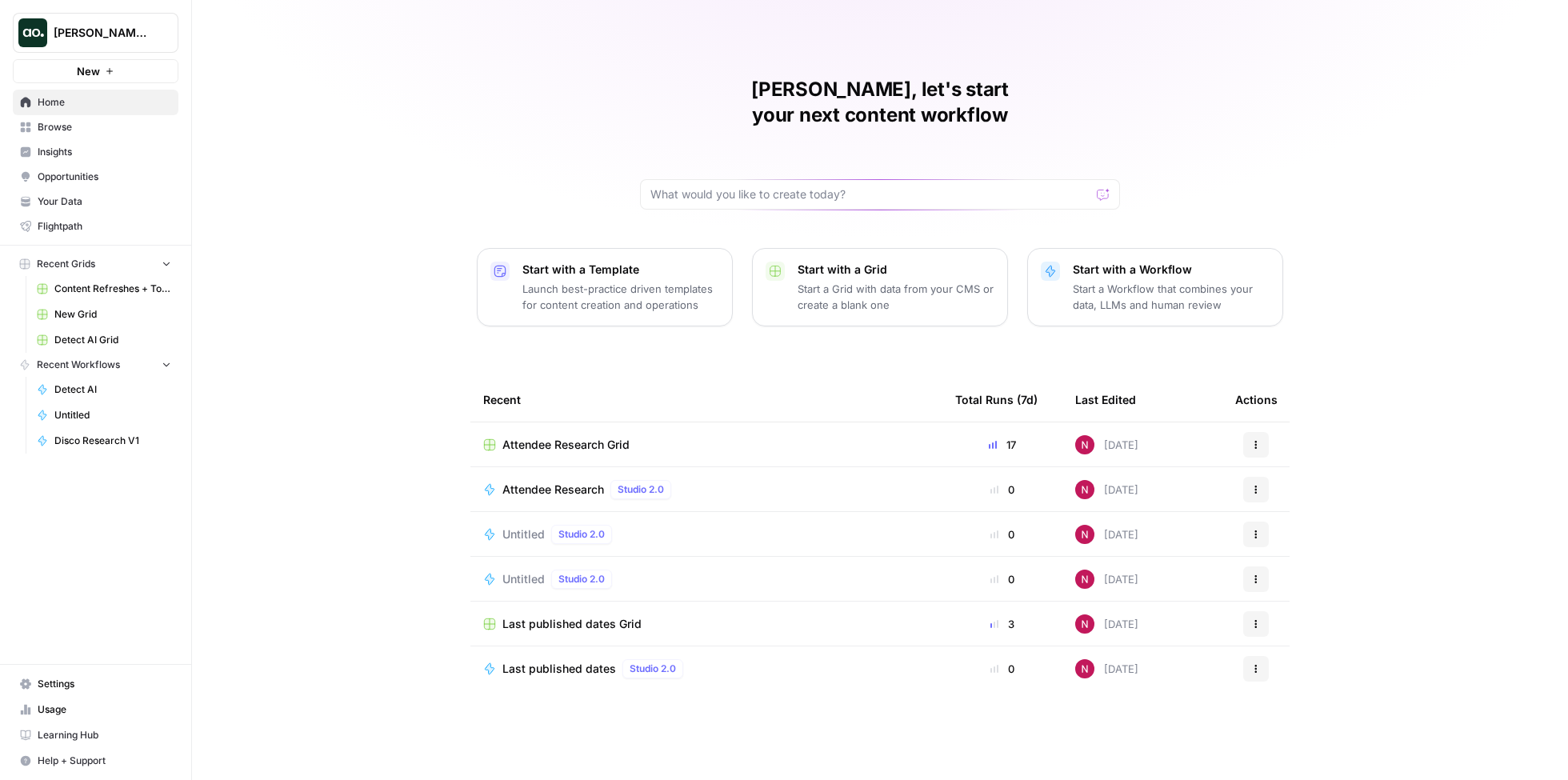
click at [1154, 281] on p "Start a Workflow that combines your data, LLMs and human review" at bounding box center [1172, 297] width 197 height 32
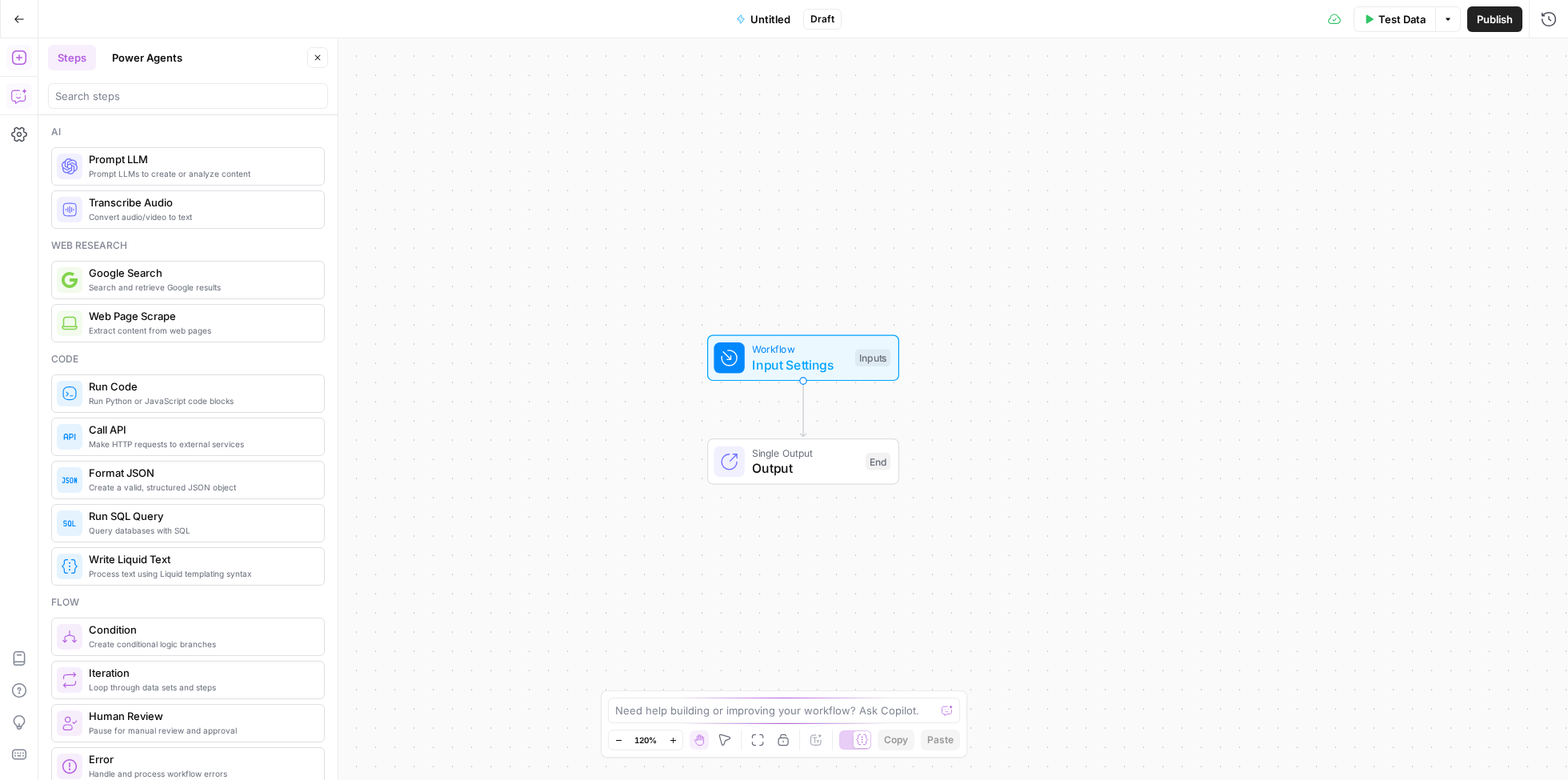
click at [15, 101] on icon "button" at bounding box center [17, 96] width 14 height 13
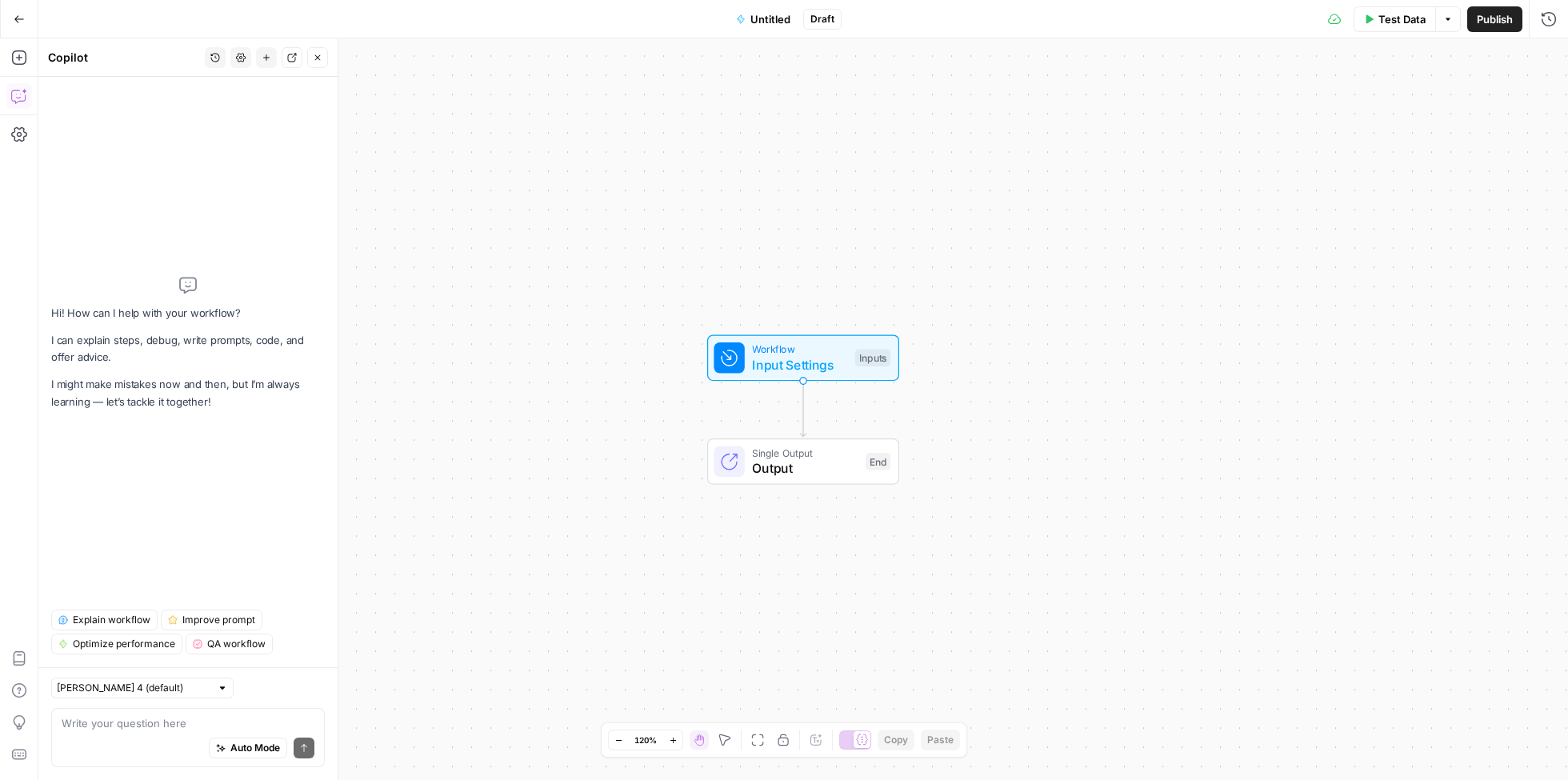
click at [118, 731] on div "Auto Mode Send" at bounding box center [187, 749] width 253 height 35
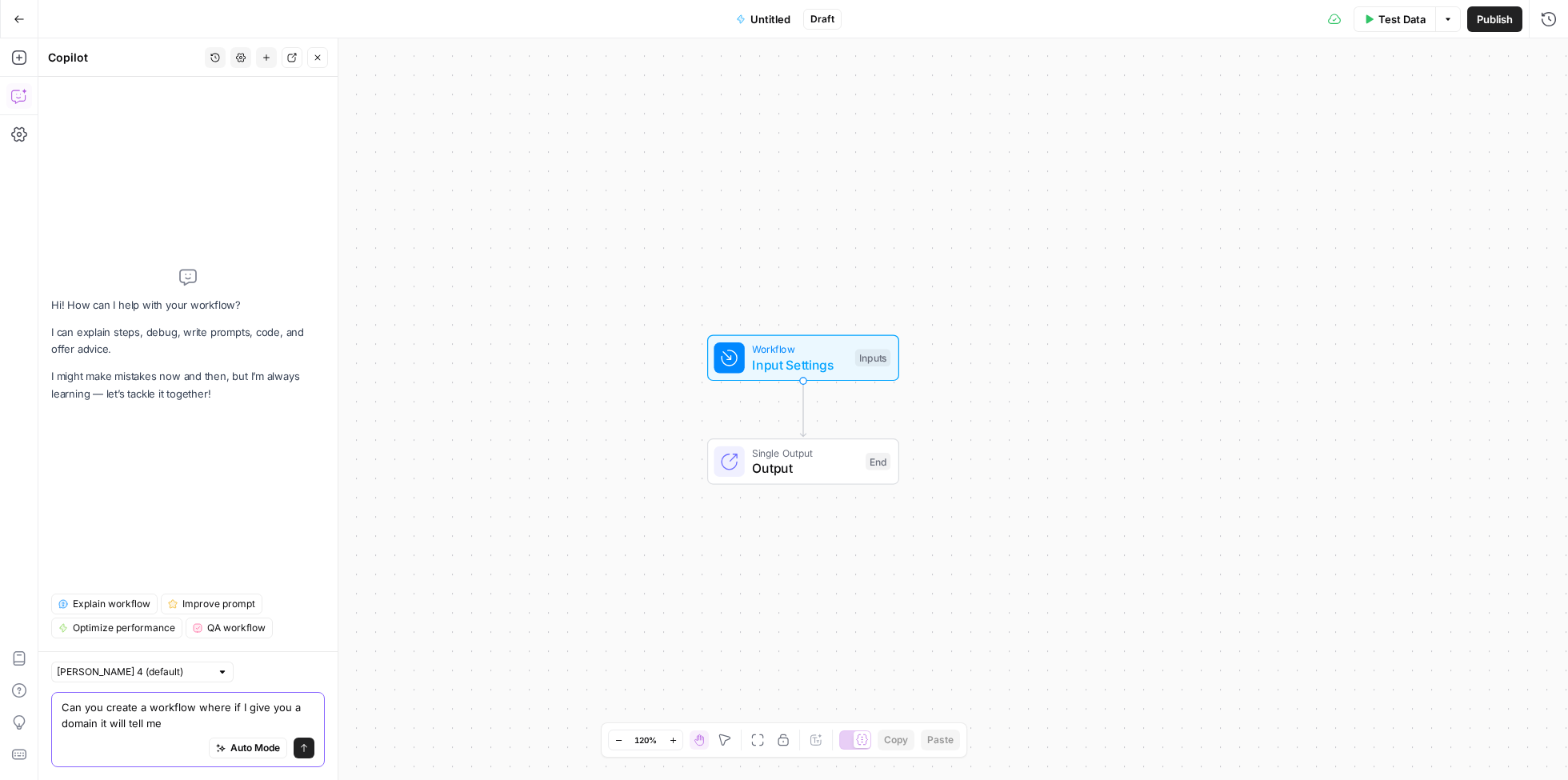
drag, startPoint x: 167, startPoint y: 726, endPoint x: 131, endPoint y: 727, distance: 36.0
click at [131, 727] on textarea "Can you create a workflow where if I give you a domain it will tell me" at bounding box center [187, 715] width 253 height 32
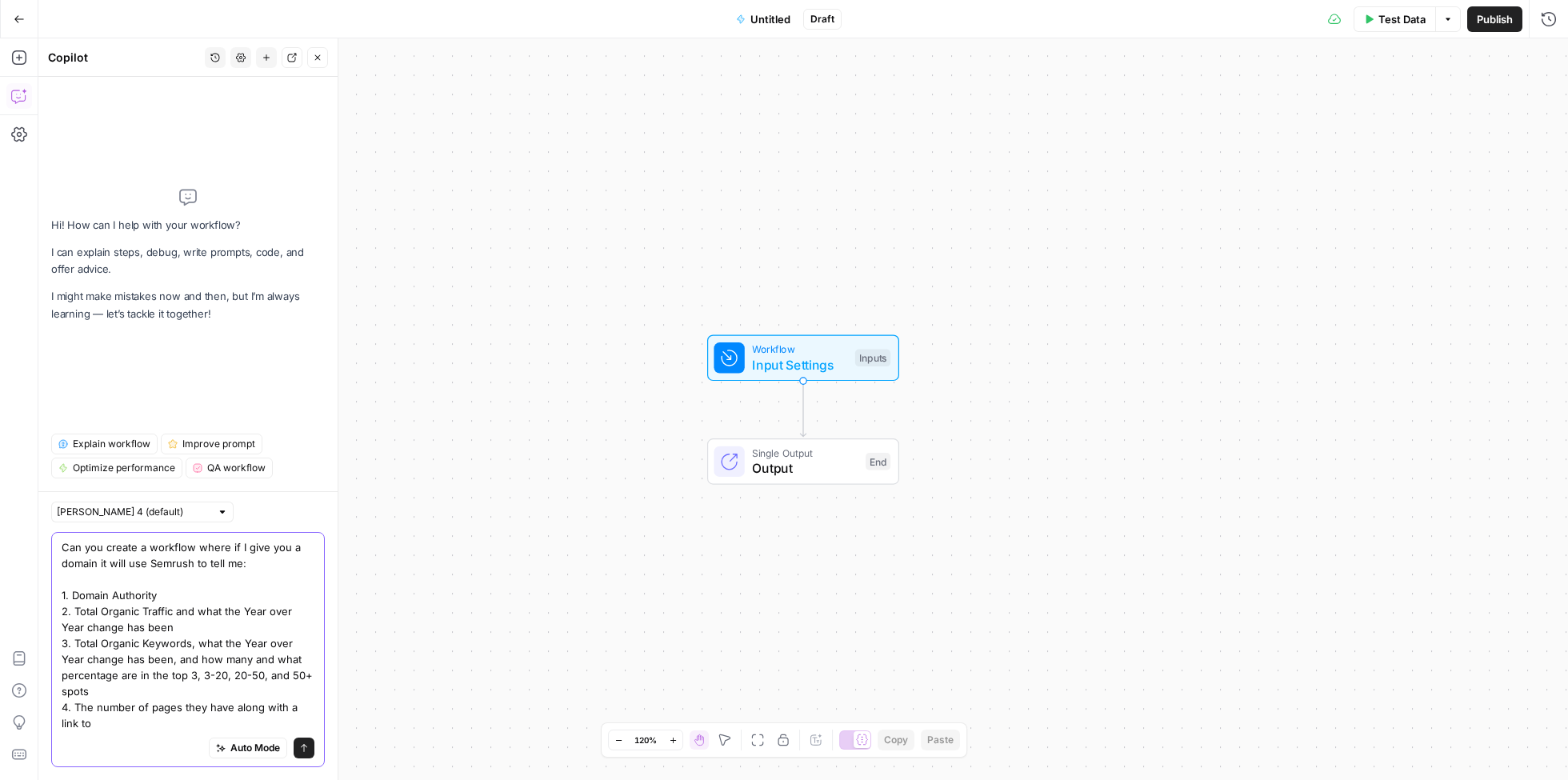
drag, startPoint x: 285, startPoint y: 709, endPoint x: 294, endPoint y: 719, distance: 13.5
click at [294, 719] on textarea "Can you create a workflow where if I give you a domain it will use Semrush to t…" at bounding box center [187, 635] width 253 height 192
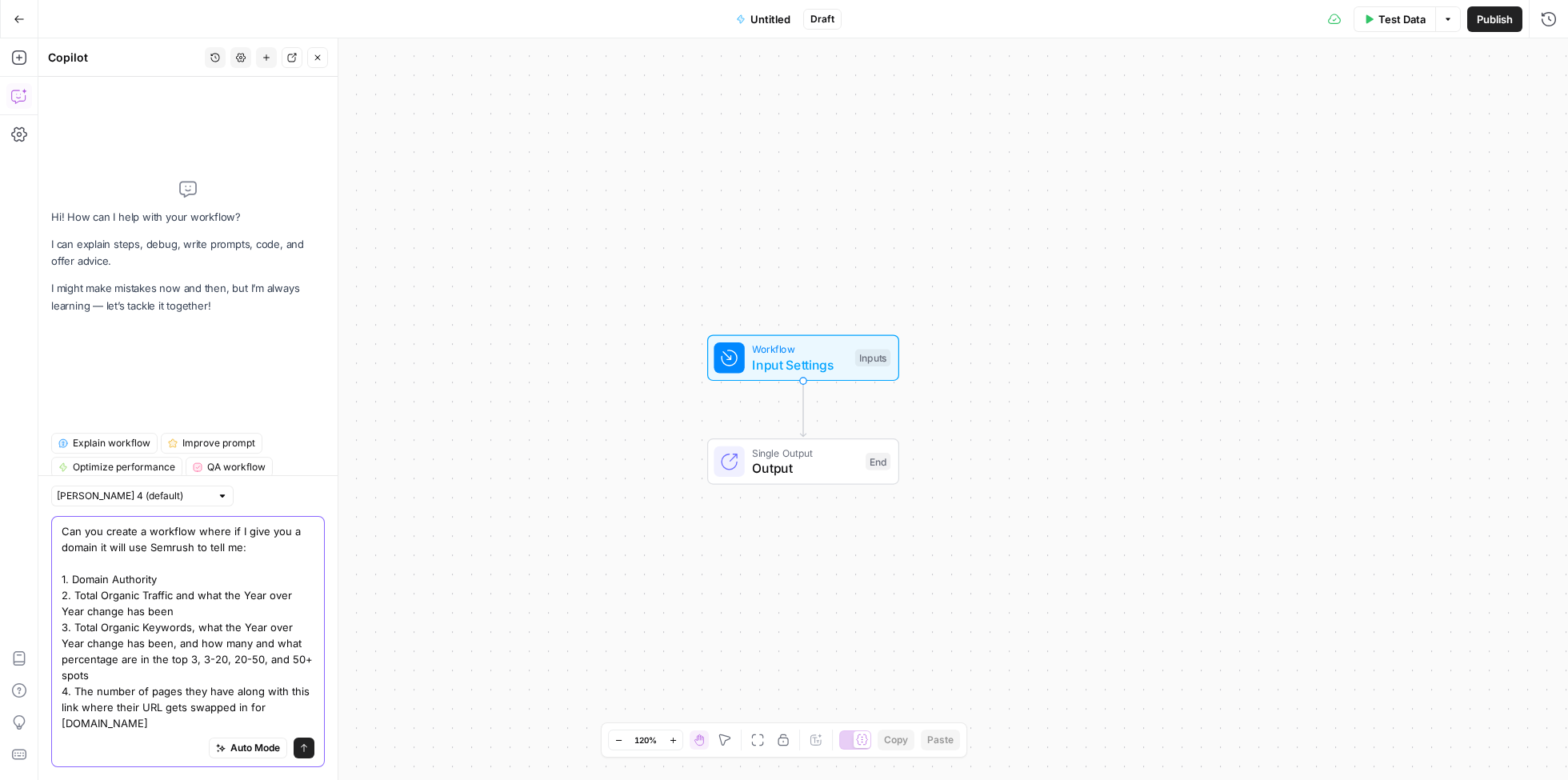
paste textarea "[URL][DOMAIN_NAME][DOMAIN_NAME]"
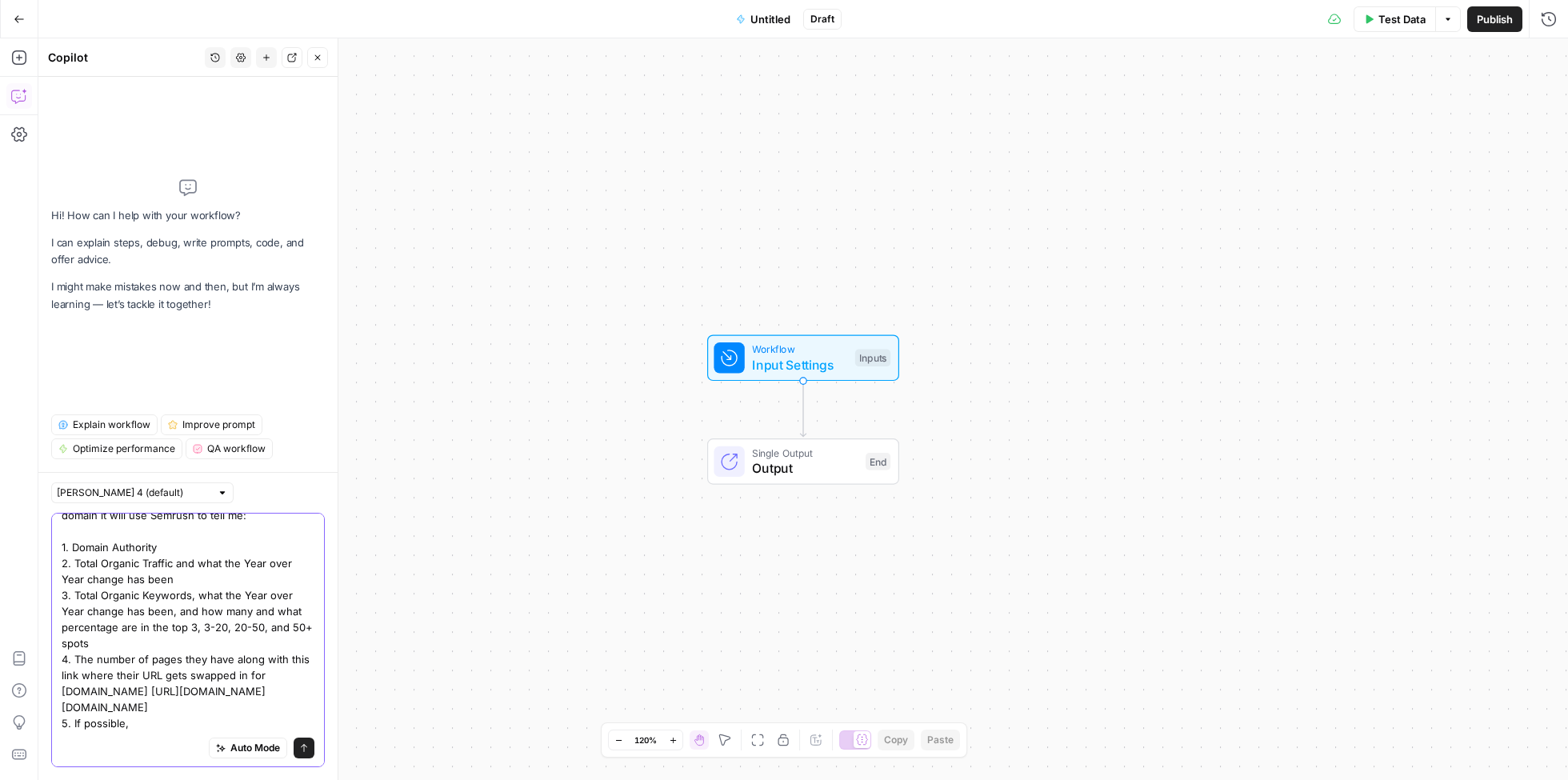
scroll to position [76, 0]
click at [127, 722] on textarea "Can you create a workflow where if I give you a domain it will use Semrush to t…" at bounding box center [187, 611] width 253 height 240
click at [258, 718] on textarea "Can you create a workflow where if I give you a domain it will use Semrush to t…" at bounding box center [187, 611] width 253 height 240
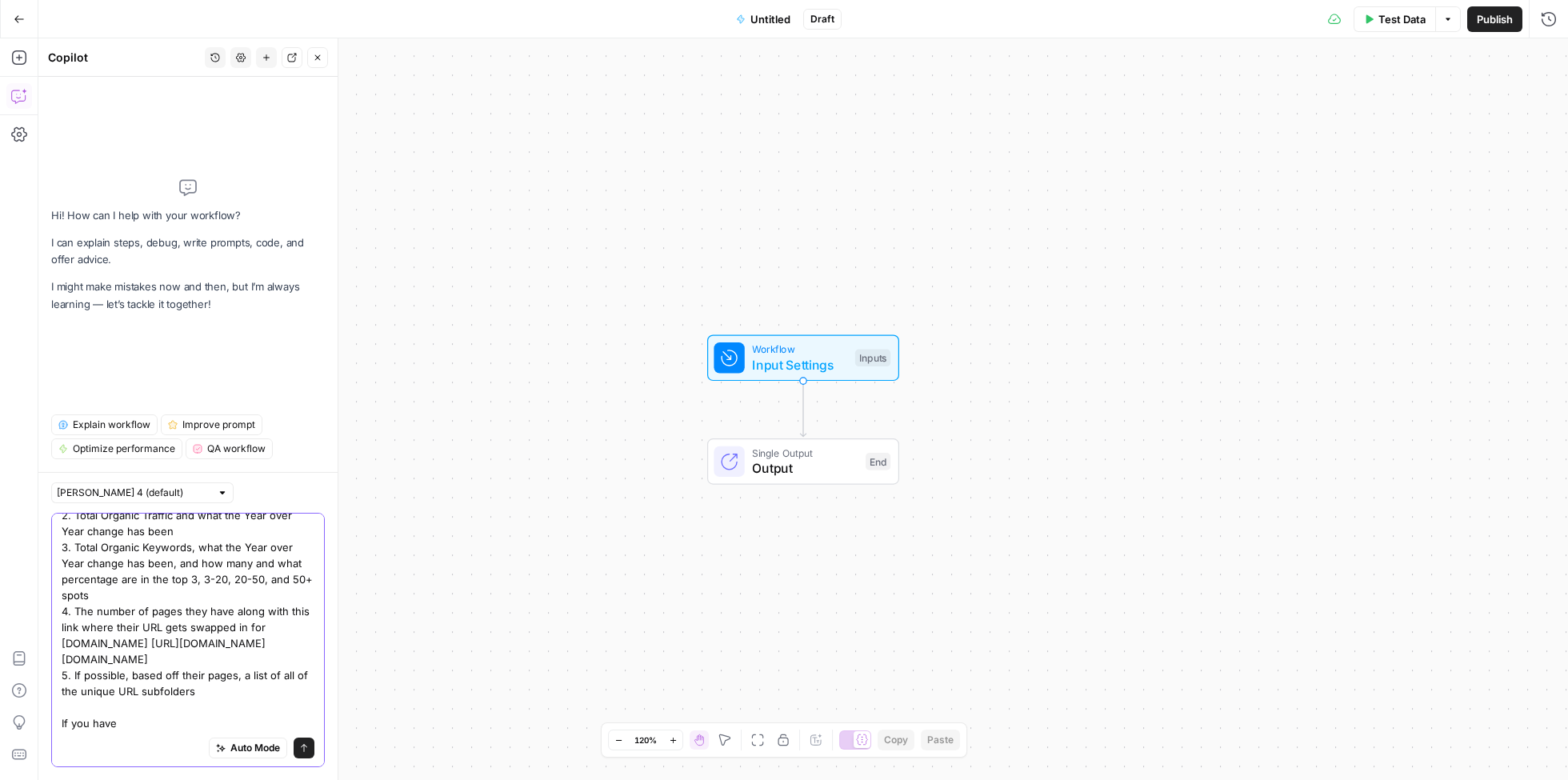
scroll to position [124, 0]
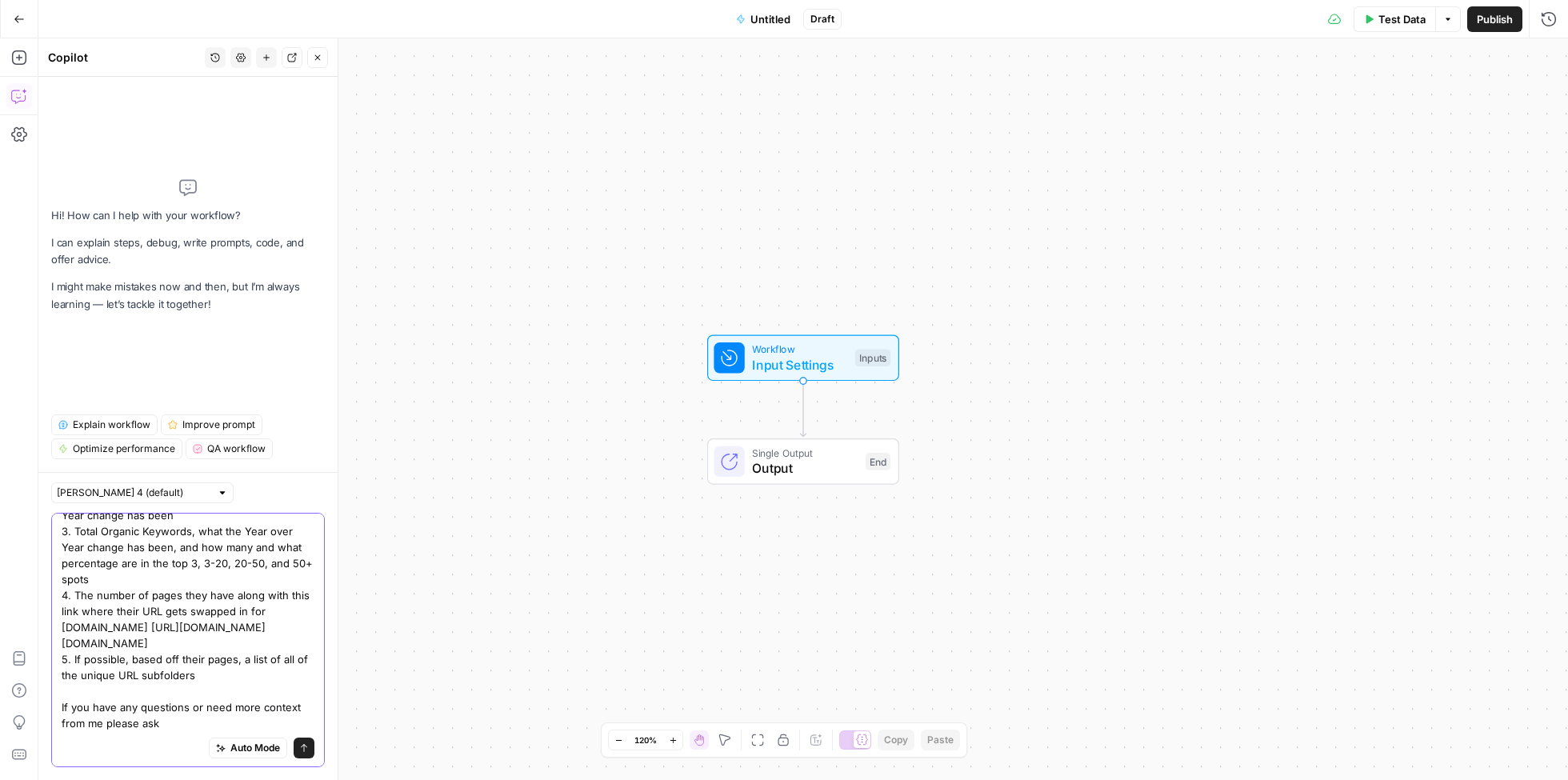
type textarea "Can you create a workflow where if I give you a domain it will use Semrush to t…"
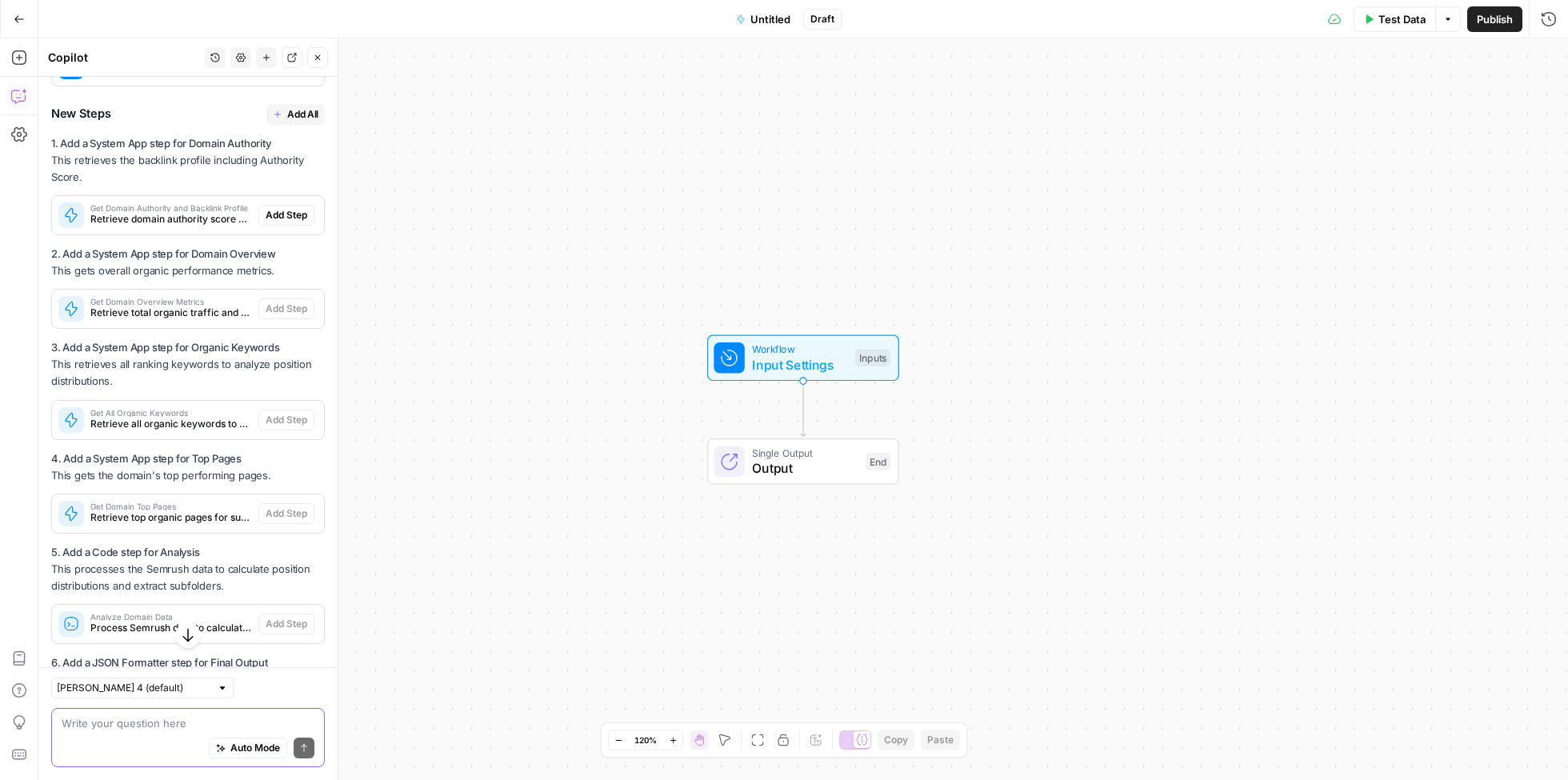
scroll to position [580, 0]
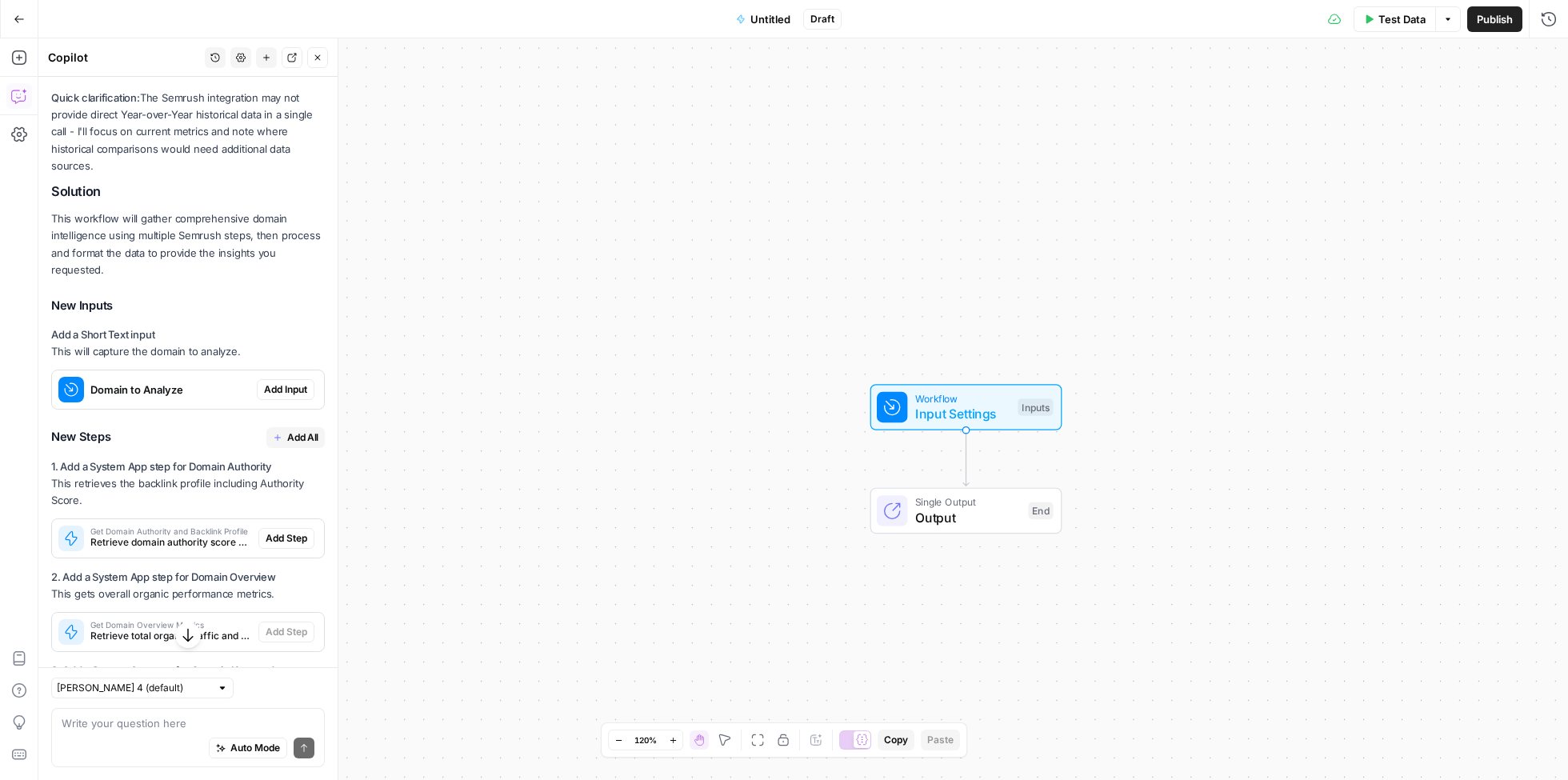
click at [284, 382] on span "Add Input" at bounding box center [285, 390] width 43 height 15
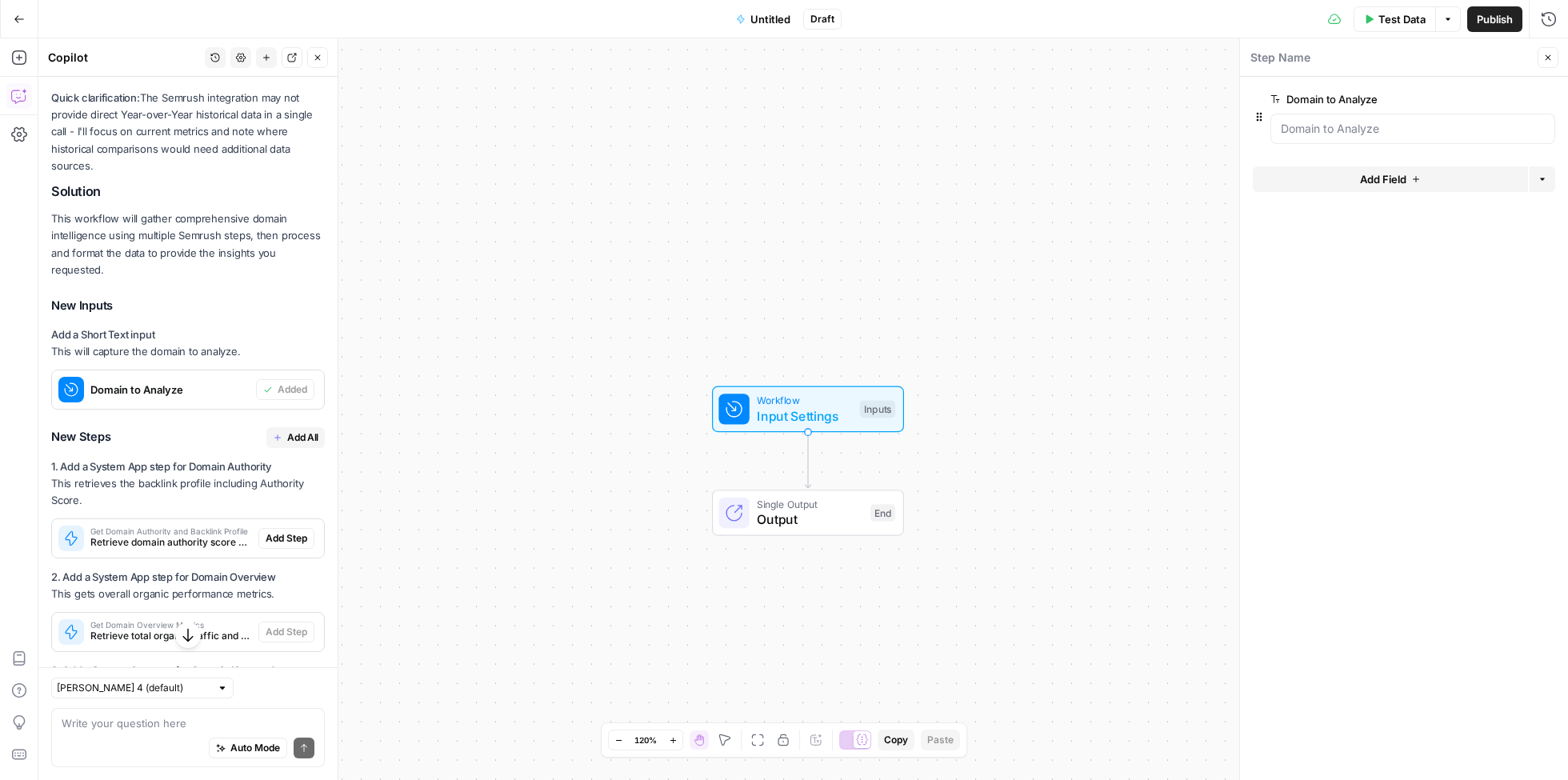
scroll to position [695, 0]
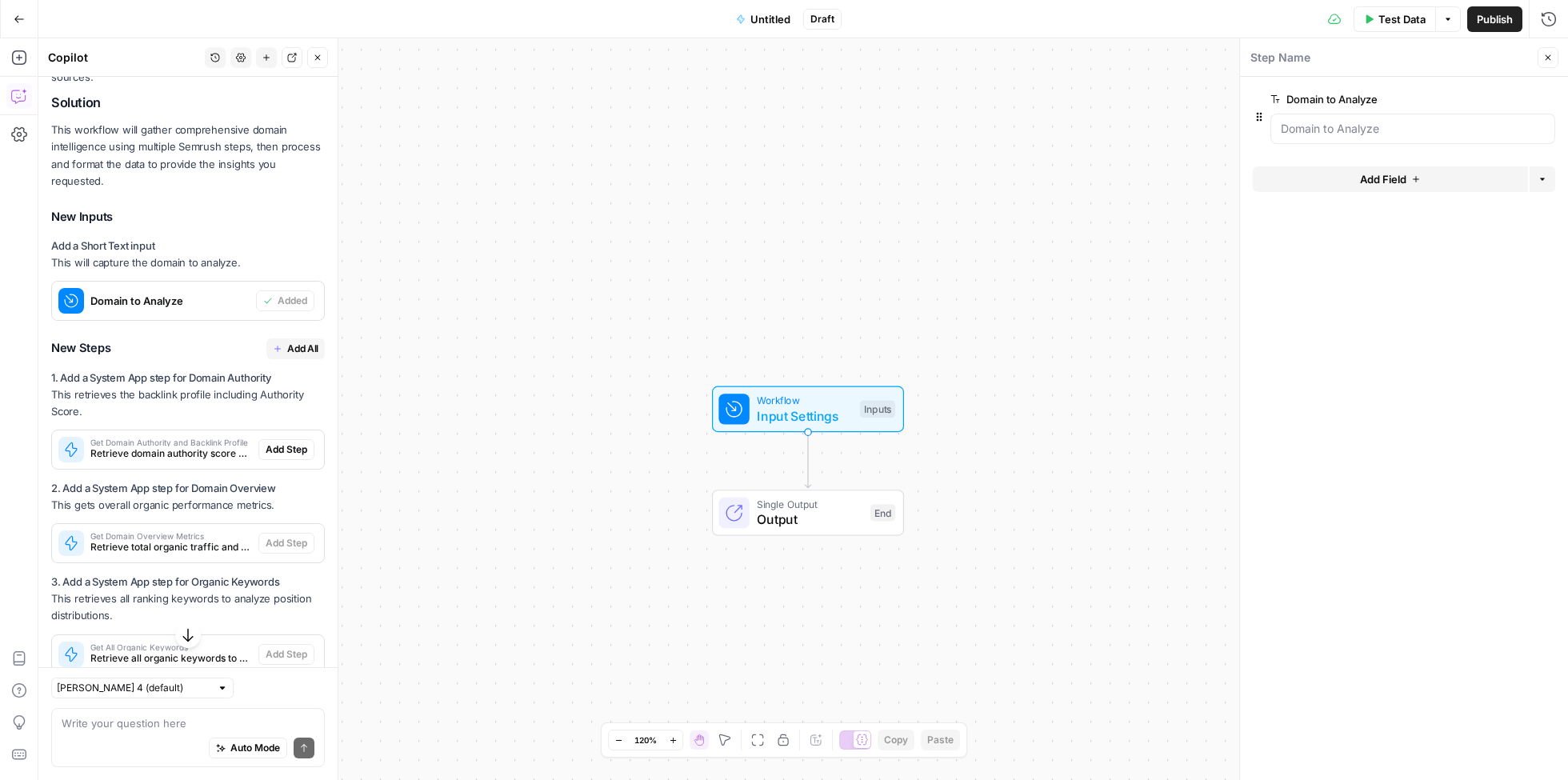
click at [291, 342] on span "Add All" at bounding box center [303, 349] width 31 height 15
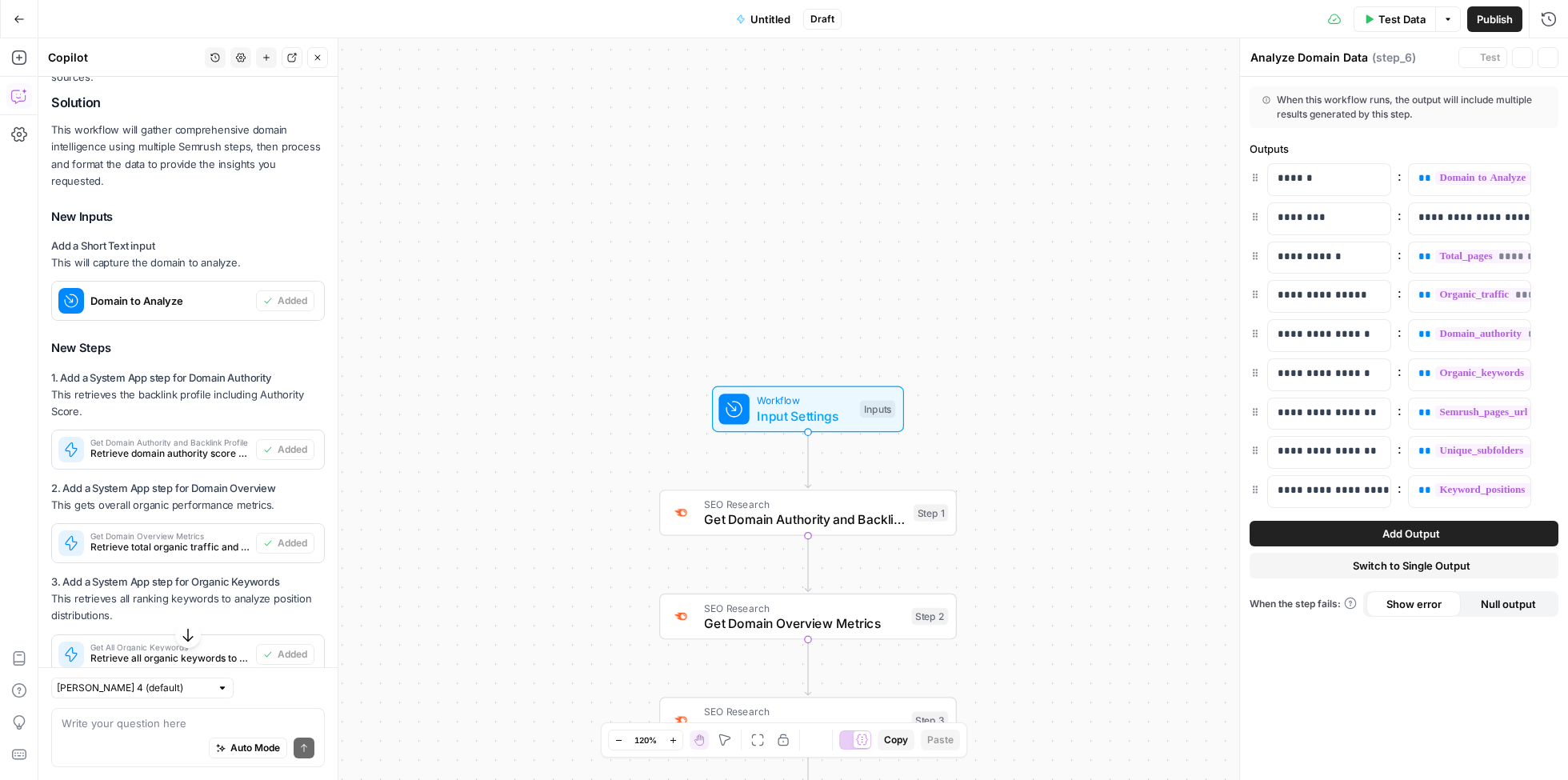
type textarea "Format Domain Analysis Report"
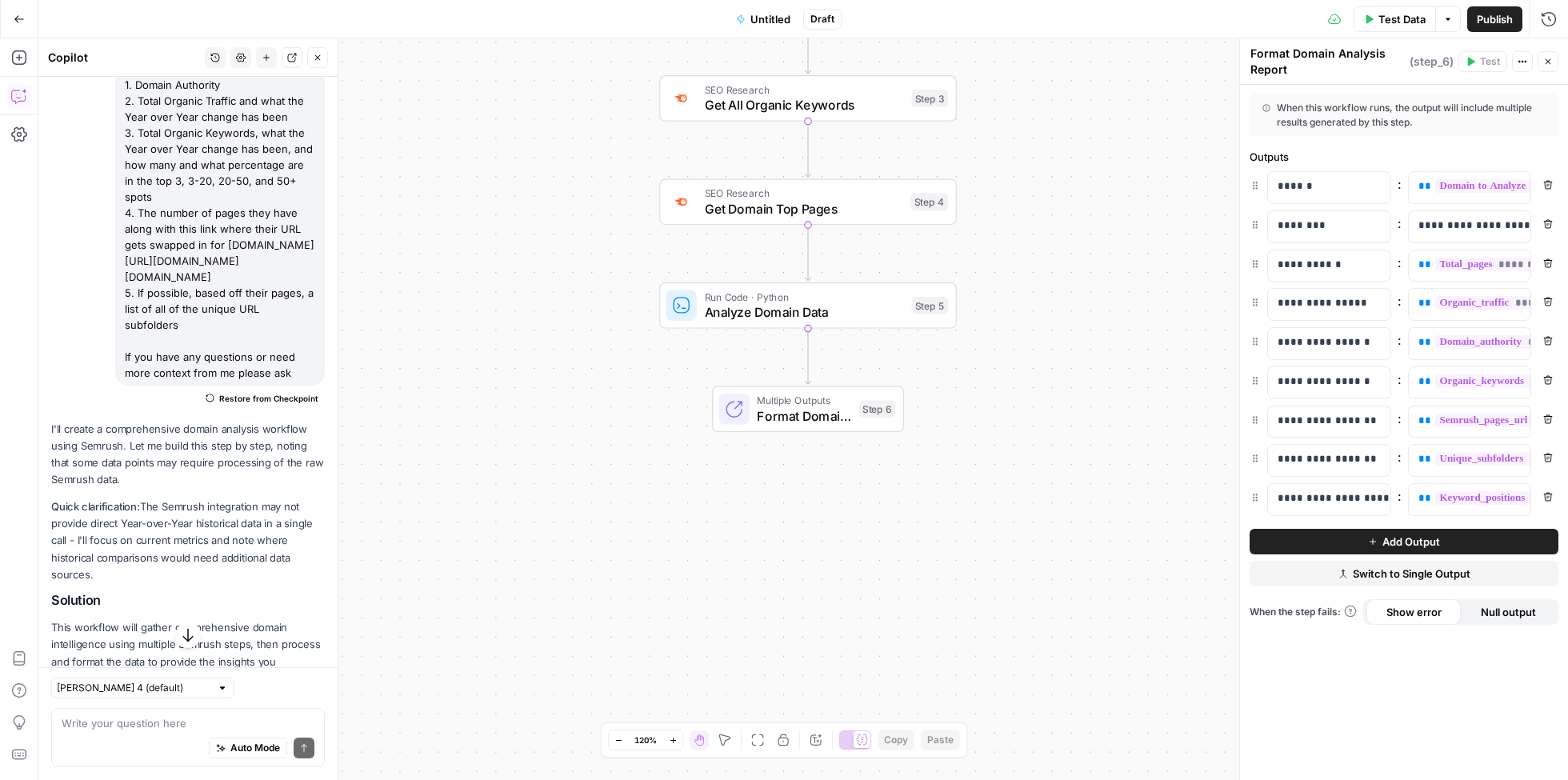
scroll to position [0, 0]
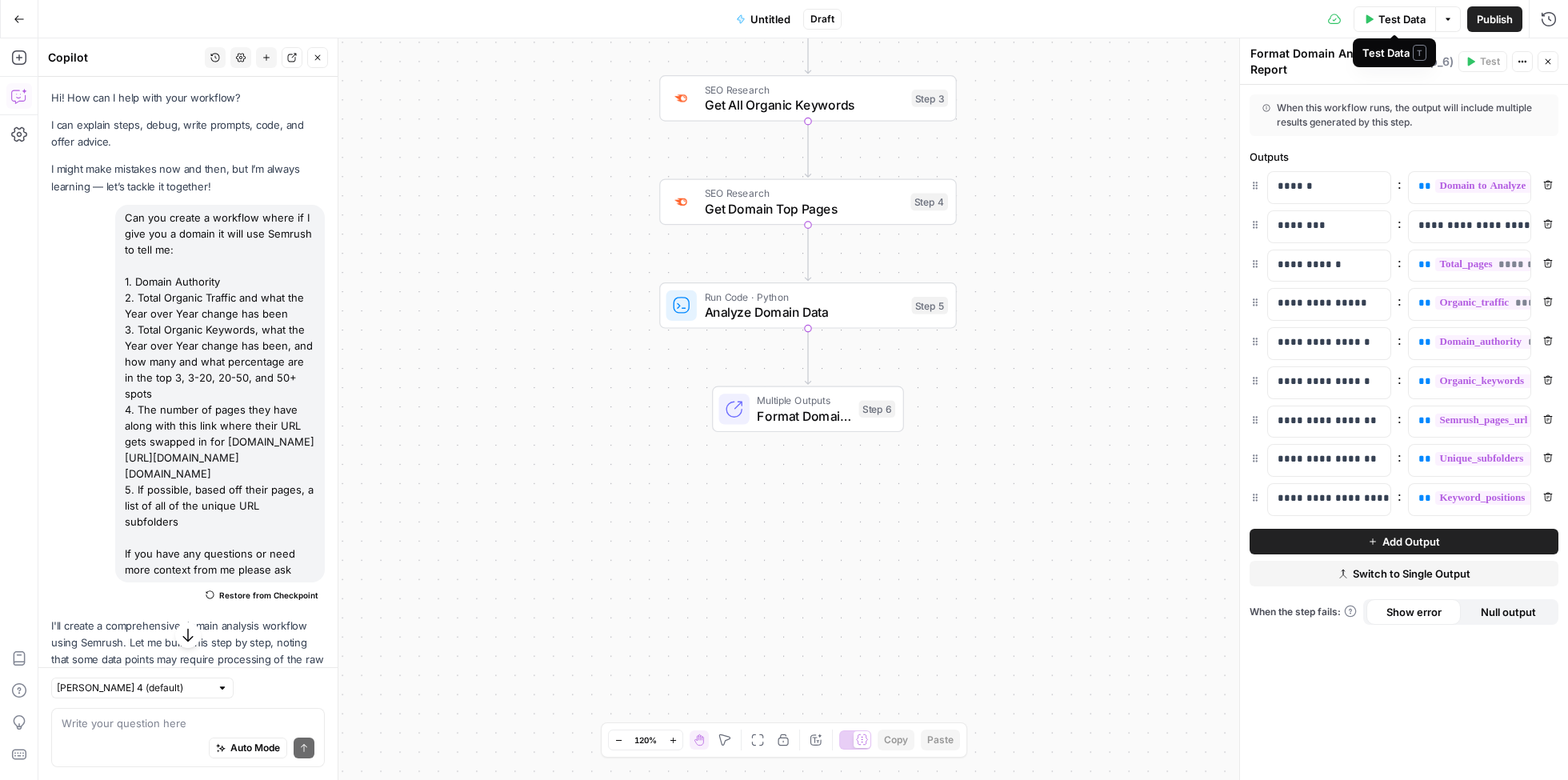
click at [1394, 17] on span "Test Data" at bounding box center [1402, 18] width 47 height 16
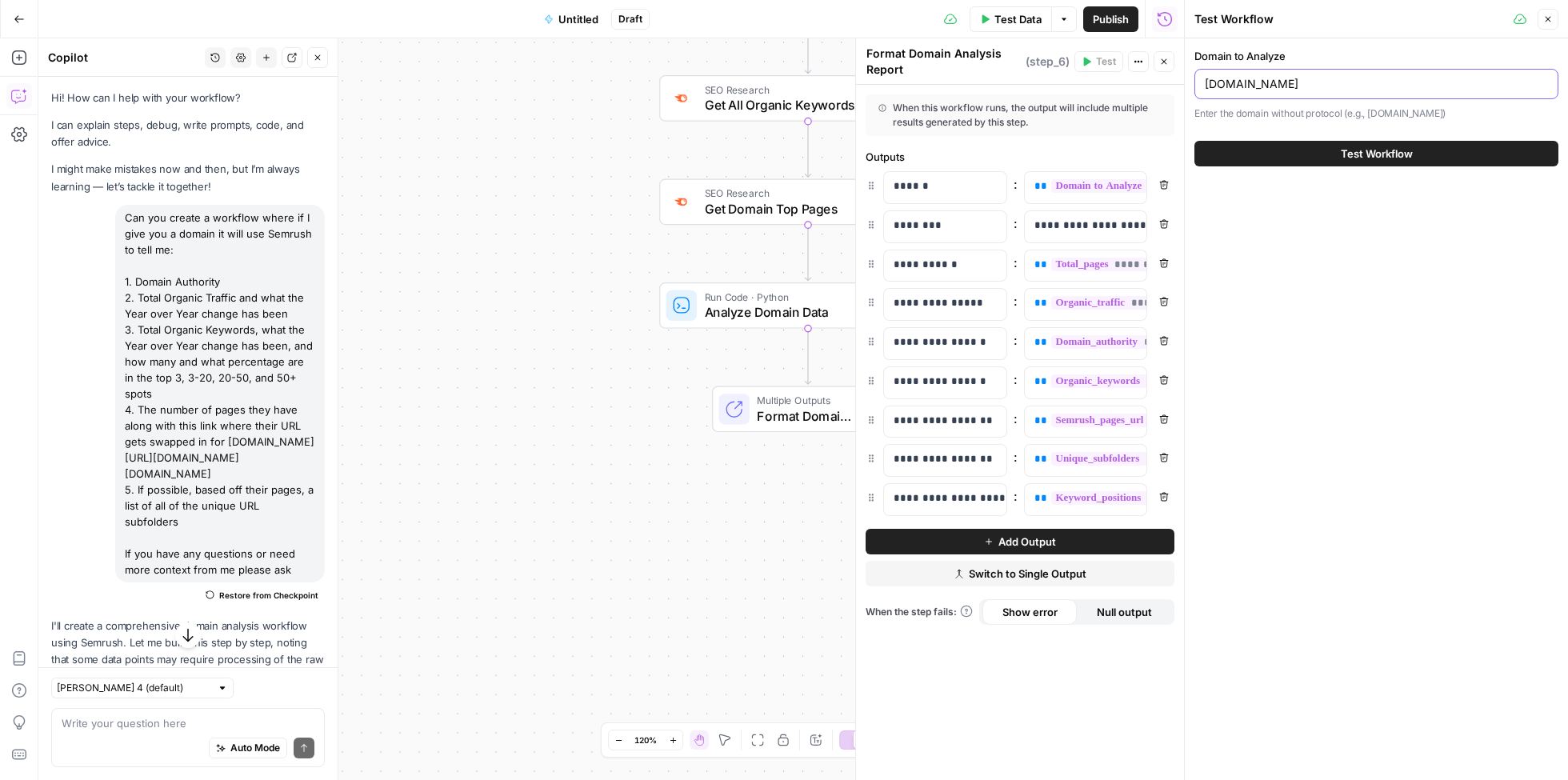
click at [1285, 78] on input "samsara.com" at bounding box center [1377, 84] width 344 height 16
paste input "[URL][DOMAIN_NAME]"
drag, startPoint x: 1244, startPoint y: 85, endPoint x: 1202, endPoint y: 79, distance: 42.4
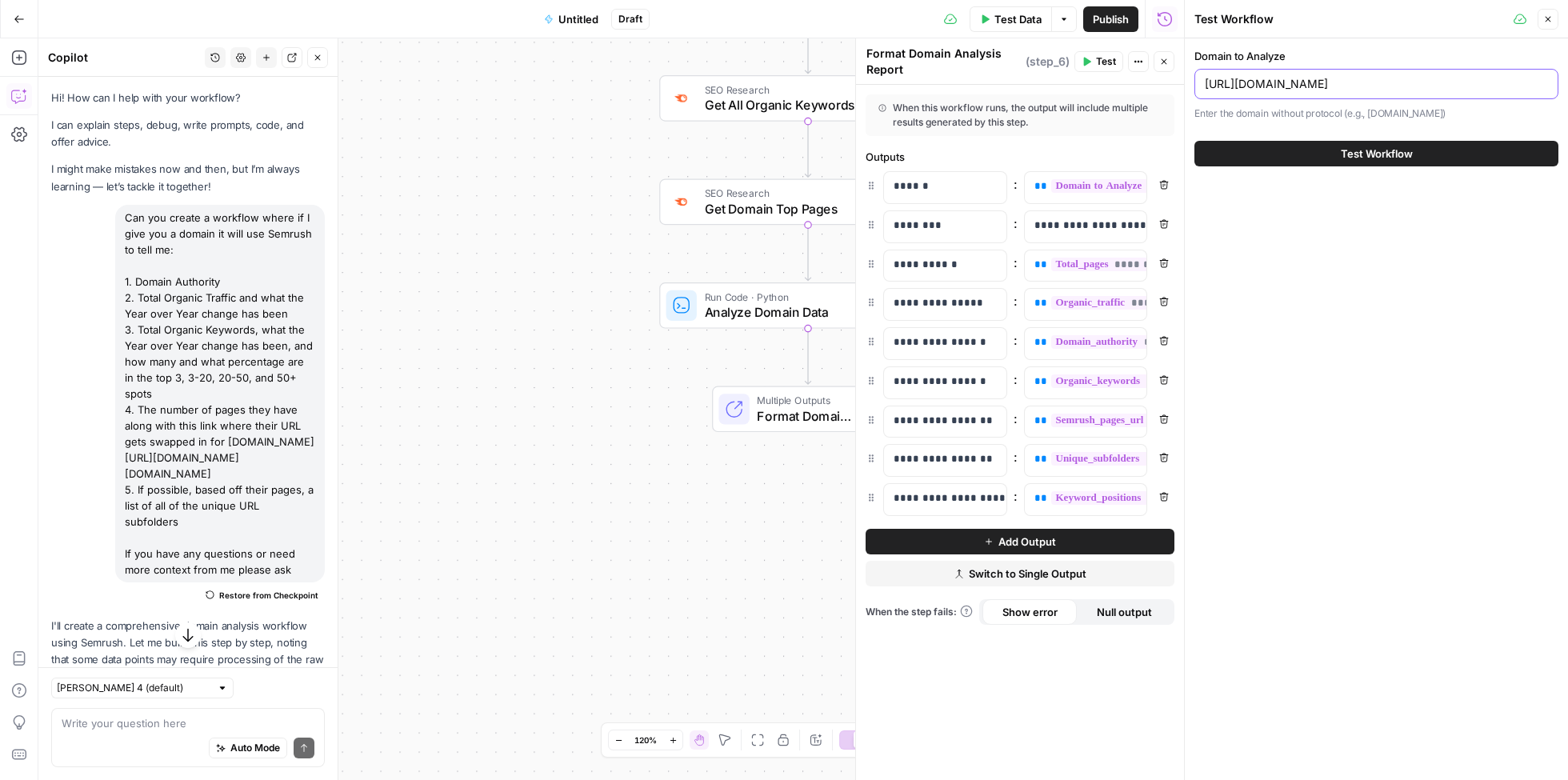
click at [1205, 81] on input "[URL][DOMAIN_NAME]" at bounding box center [1377, 84] width 344 height 16
click at [1351, 84] on input "ringcentral.com/" at bounding box center [1377, 84] width 344 height 16
paste input "[URL][DOMAIN_NAME]"
type input "[URL][DOMAIN_NAME]"
click at [1358, 145] on span "Test Workflow" at bounding box center [1377, 153] width 72 height 16
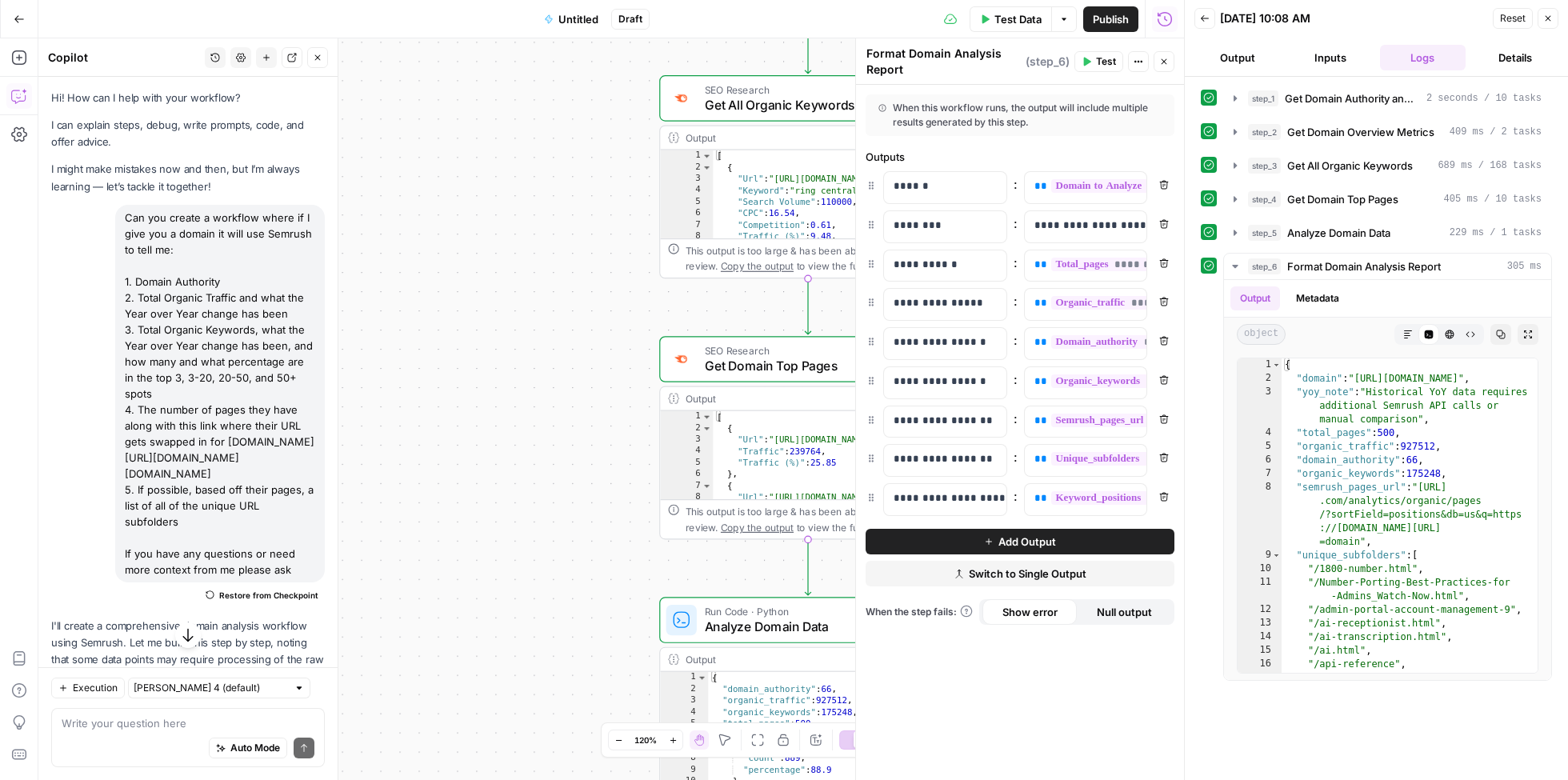
click at [1232, 56] on button "Output" at bounding box center [1238, 58] width 86 height 26
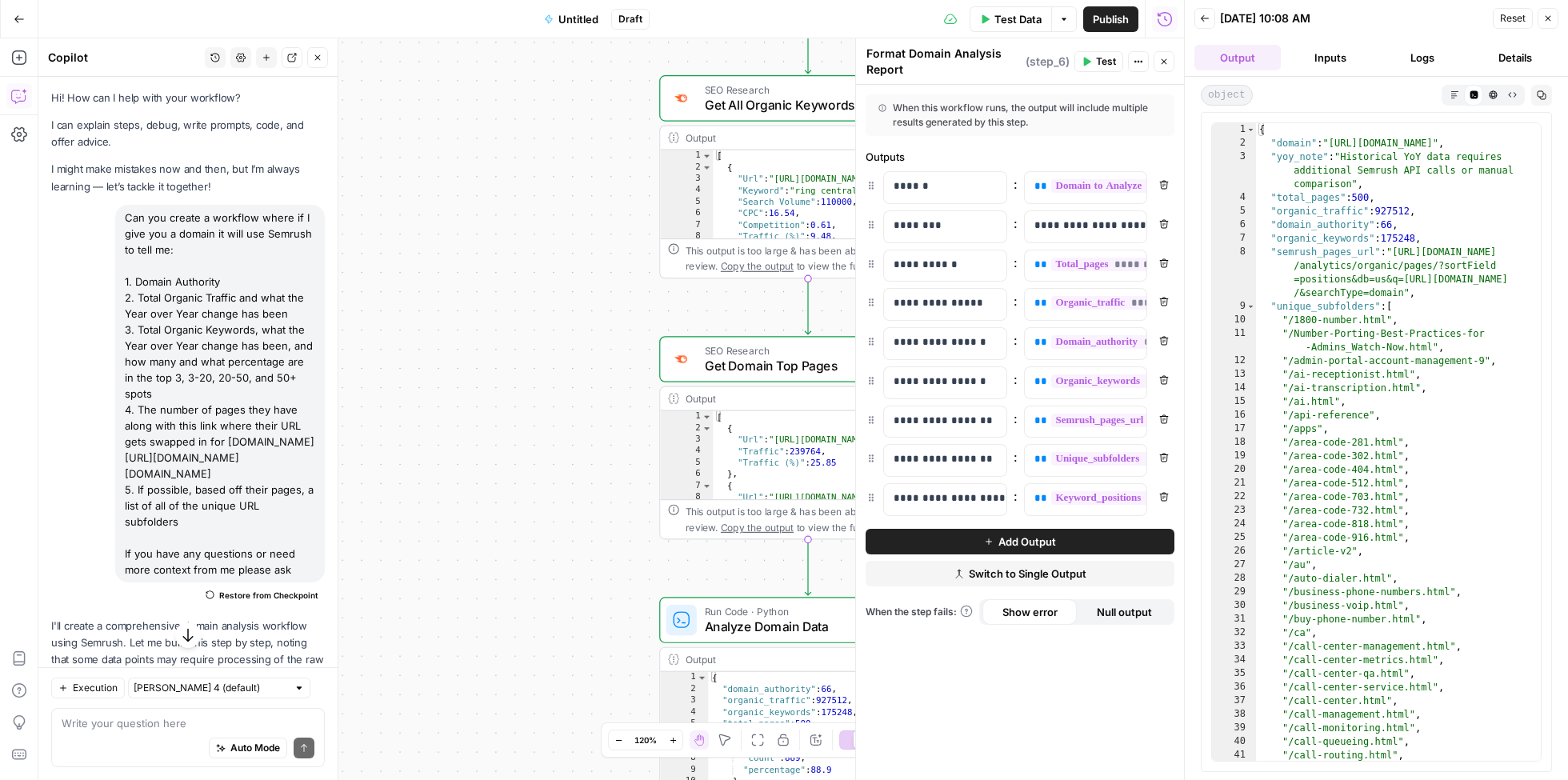
click at [1329, 59] on button "Inputs" at bounding box center [1331, 58] width 86 height 26
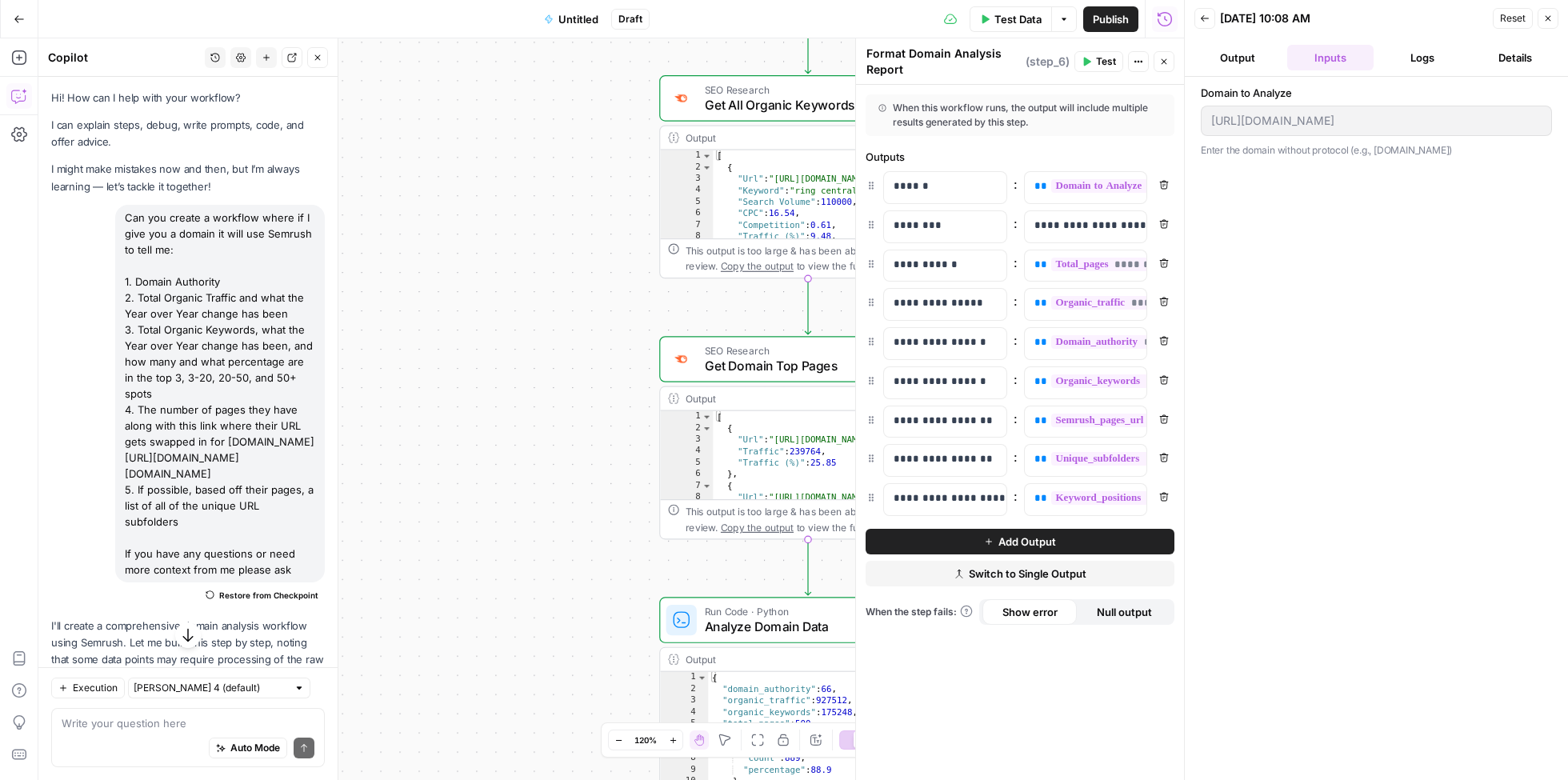
click at [1248, 62] on button "Output" at bounding box center [1238, 58] width 86 height 26
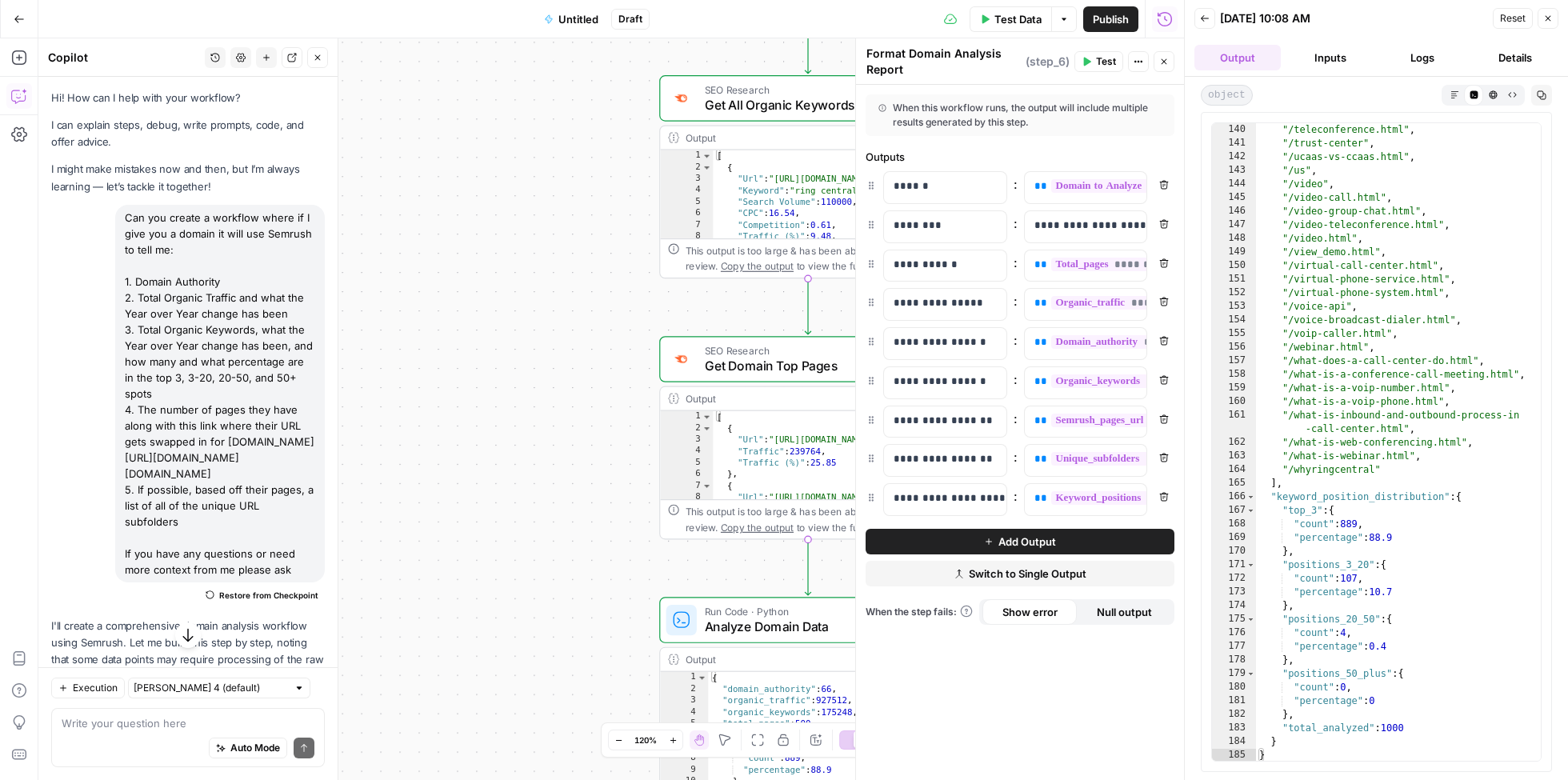
scroll to position [1985, 0]
click at [1358, 637] on div ""/teleconference.html" , "/trust-center" , "/ucaas-vs-ccaas.html" , "/us" , "/v…" at bounding box center [1400, 456] width 287 height 666
click at [1402, 648] on div ""/teleconference.html" , "/trust-center" , "/ucaas-vs-ccaas.html" , "/us" , "/v…" at bounding box center [1400, 456] width 287 height 666
click at [1358, 575] on div ""/teleconference.html" , "/trust-center" , "/ucaas-vs-ccaas.html" , "/us" , "/v…" at bounding box center [1400, 456] width 287 height 666
type textarea "**********"
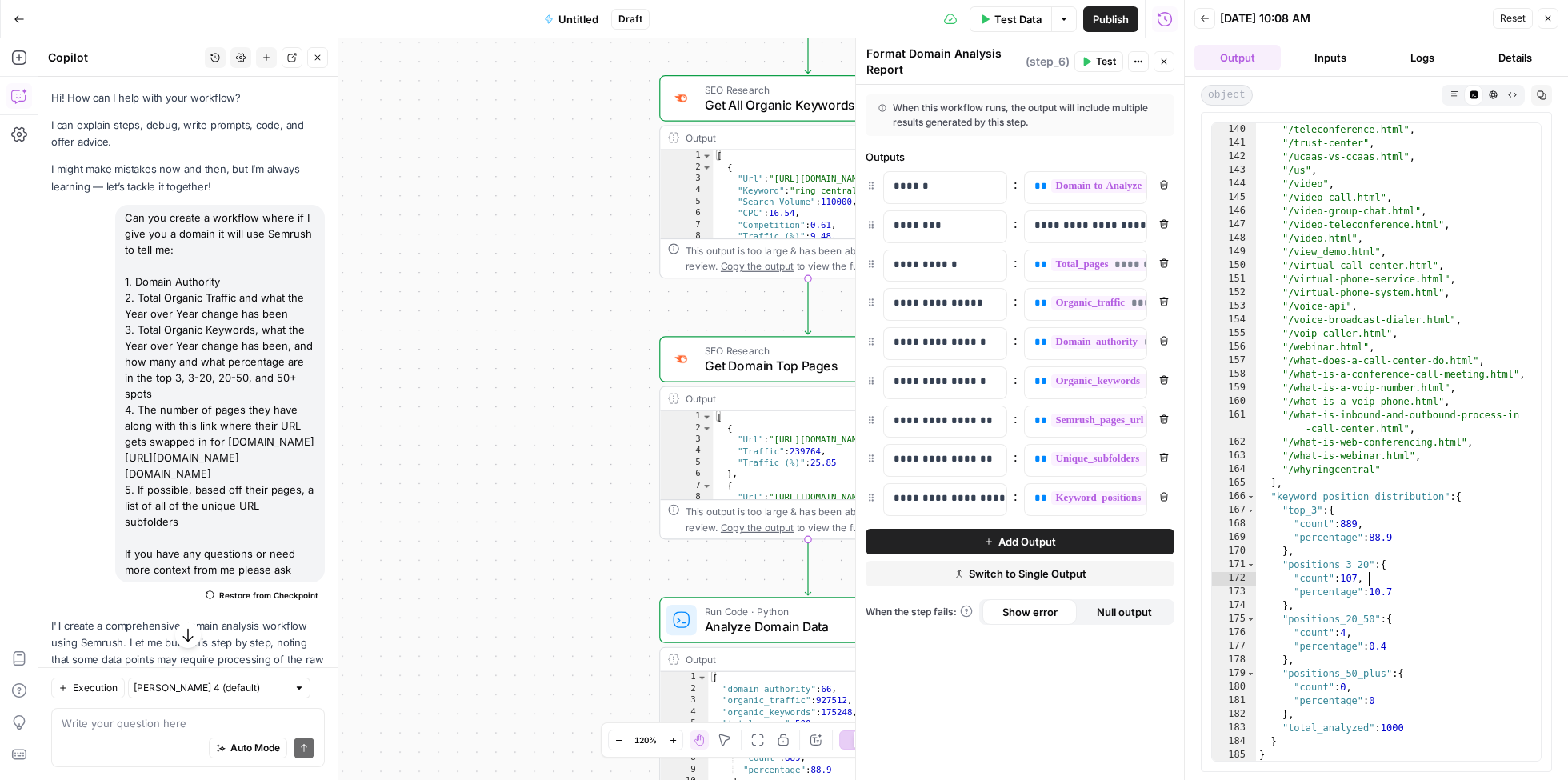
click at [1379, 584] on div ""/teleconference.html" , "/trust-center" , "/ucaas-vs-ccaas.html" , "/us" , "/v…" at bounding box center [1400, 456] width 287 height 666
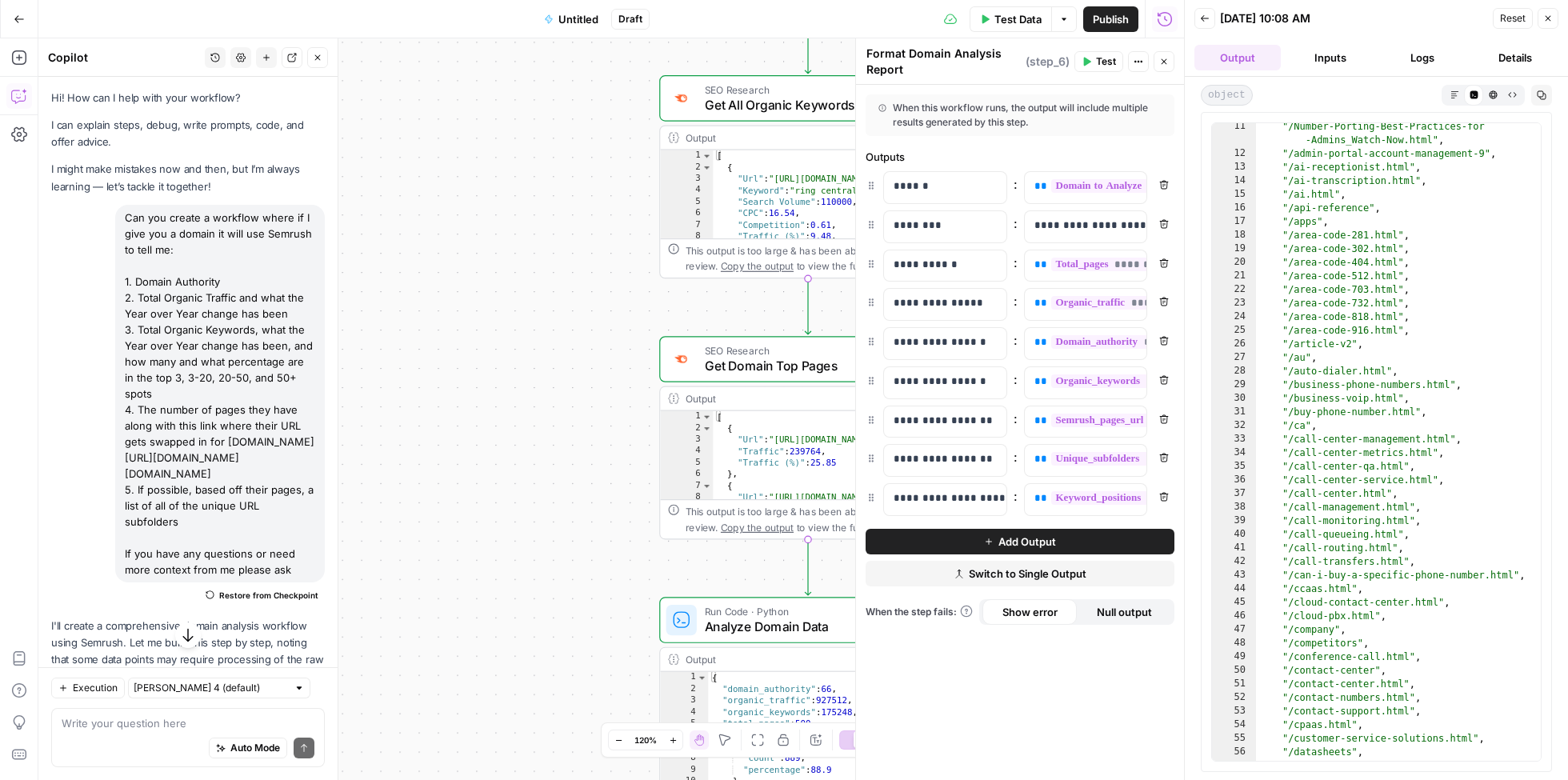
scroll to position [0, 0]
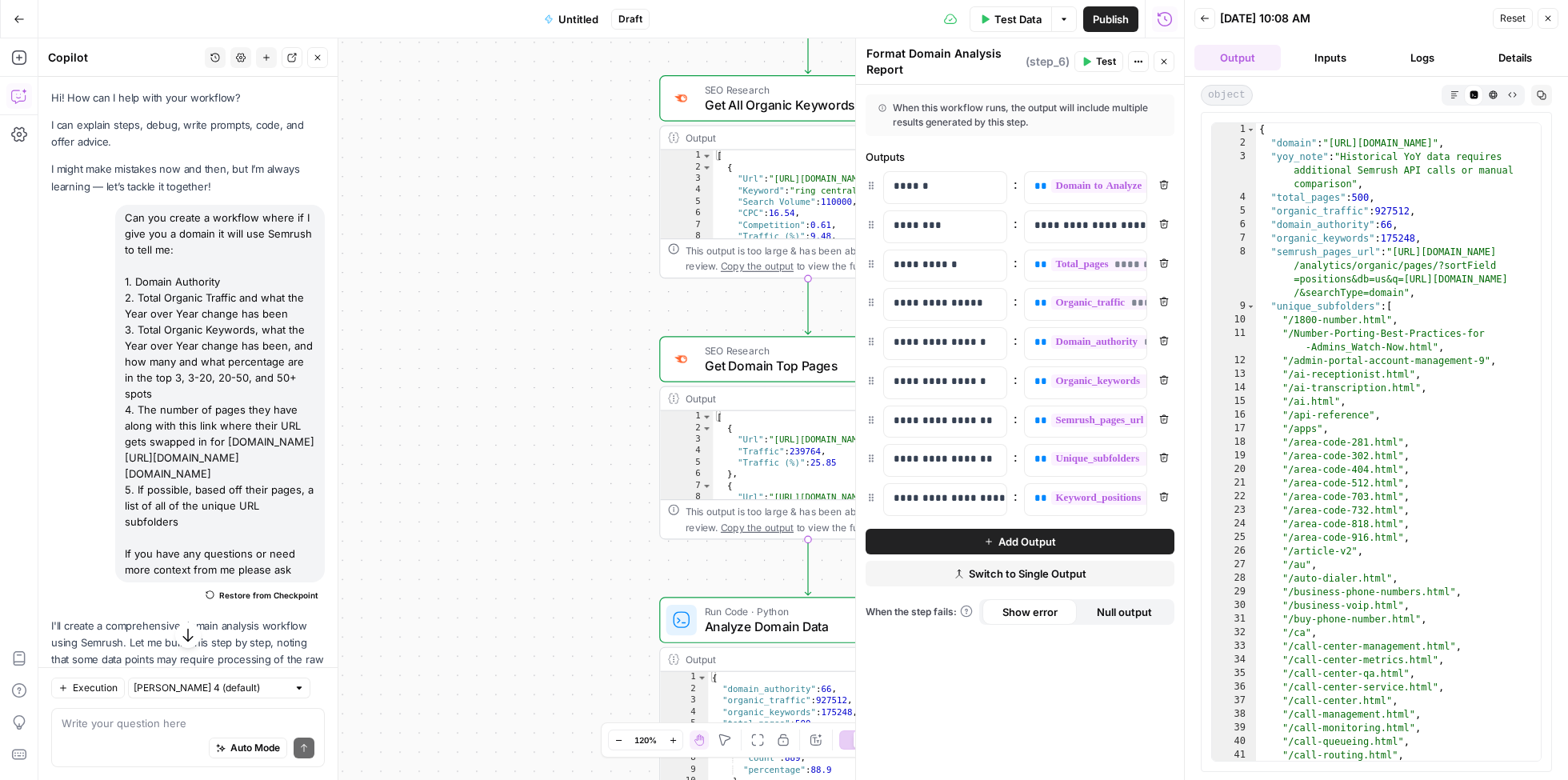
click at [1425, 57] on button "Logs" at bounding box center [1424, 58] width 86 height 26
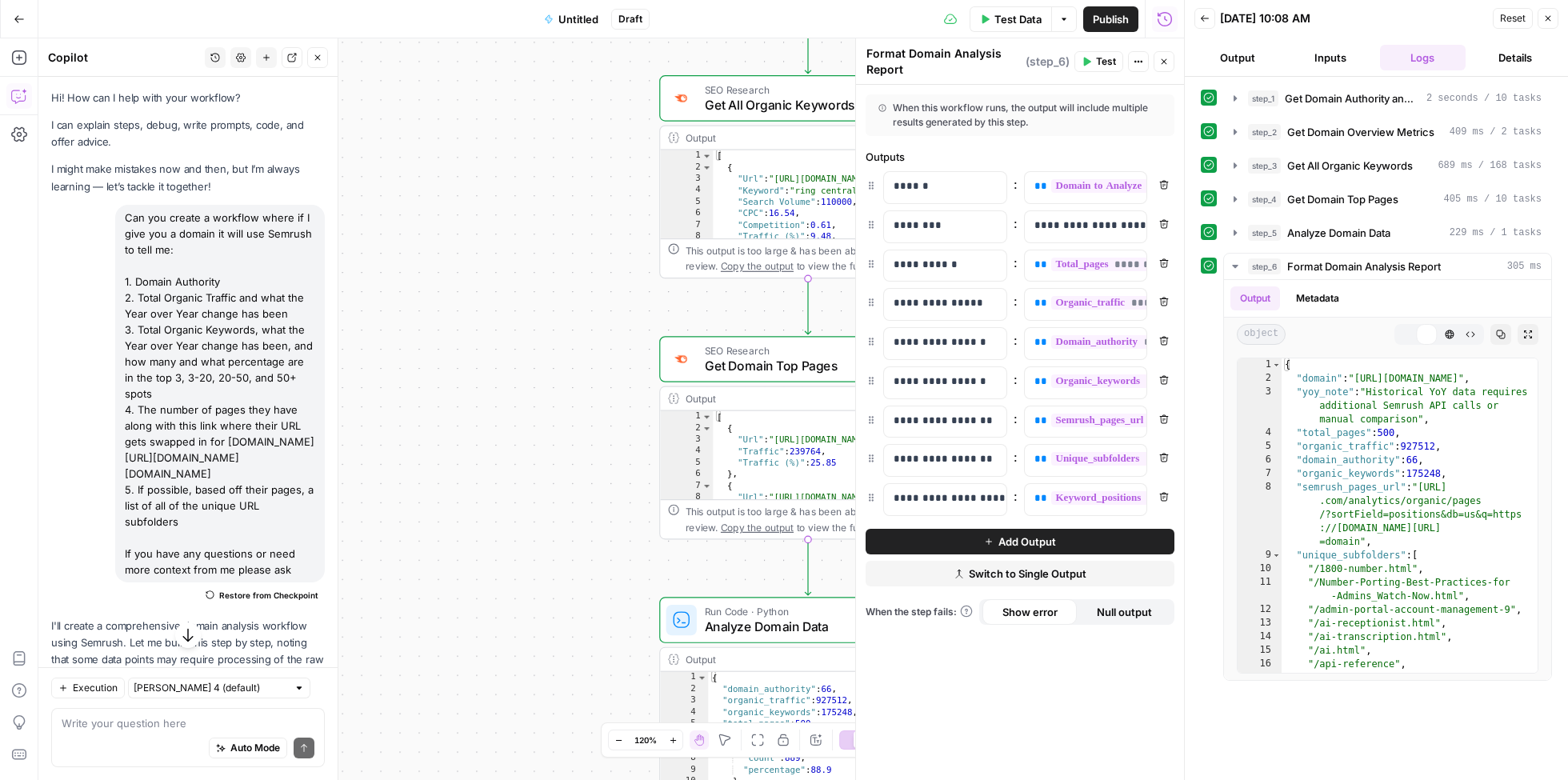
click at [1502, 55] on button "Details" at bounding box center [1516, 58] width 86 height 26
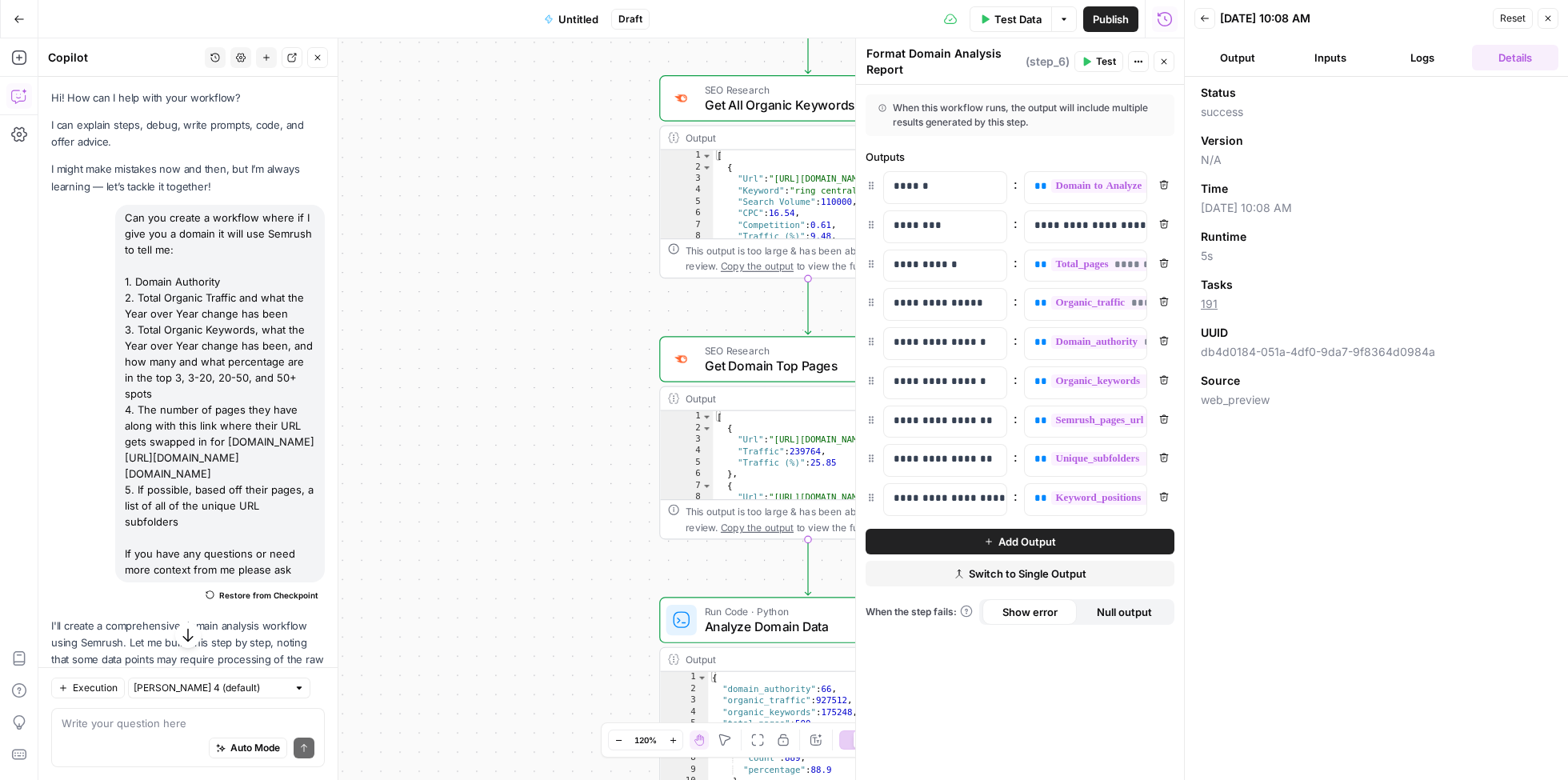
click at [1426, 50] on button "Logs" at bounding box center [1424, 58] width 86 height 26
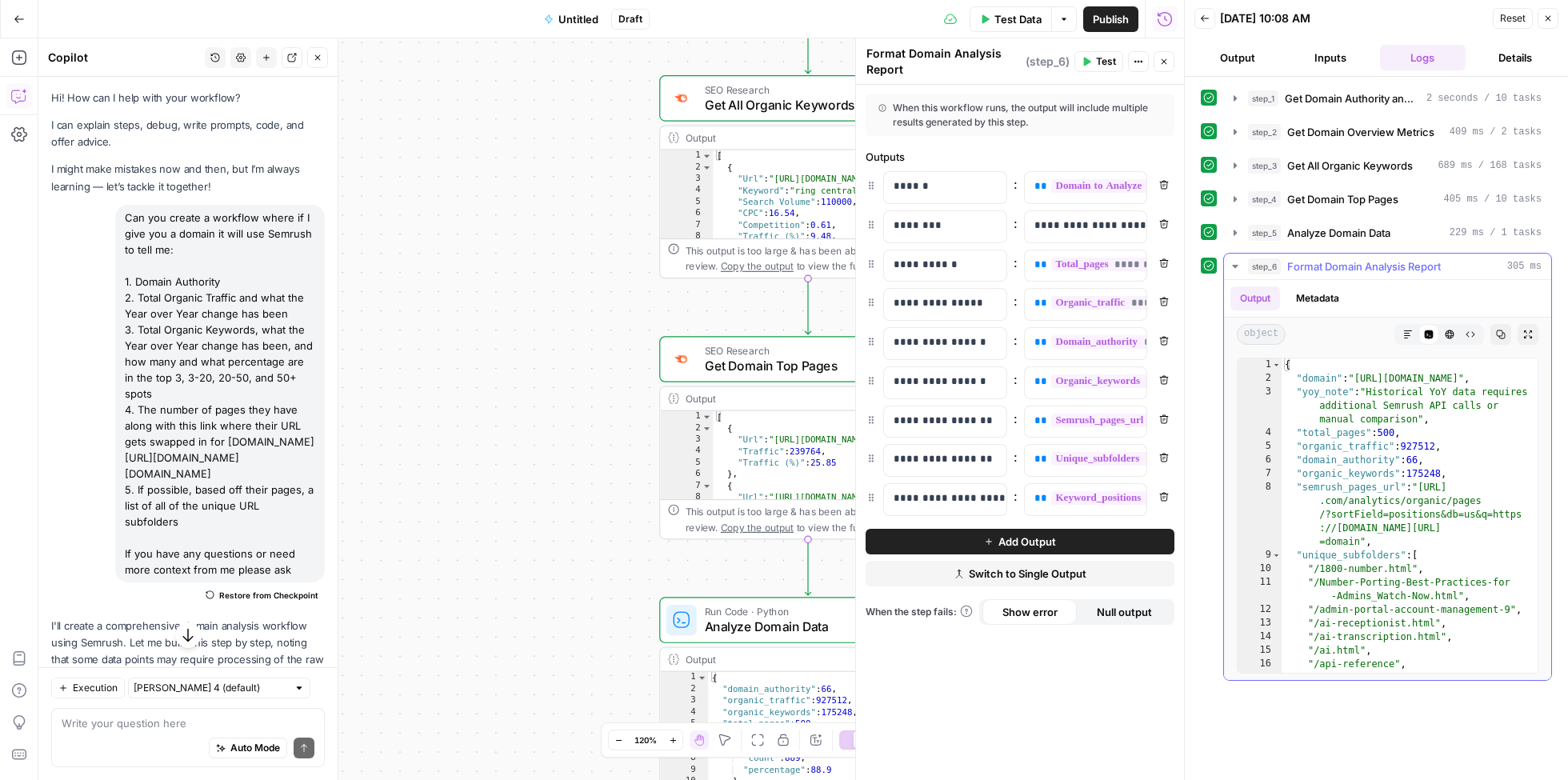
click at [1234, 265] on icon "button" at bounding box center [1235, 266] width 6 height 3
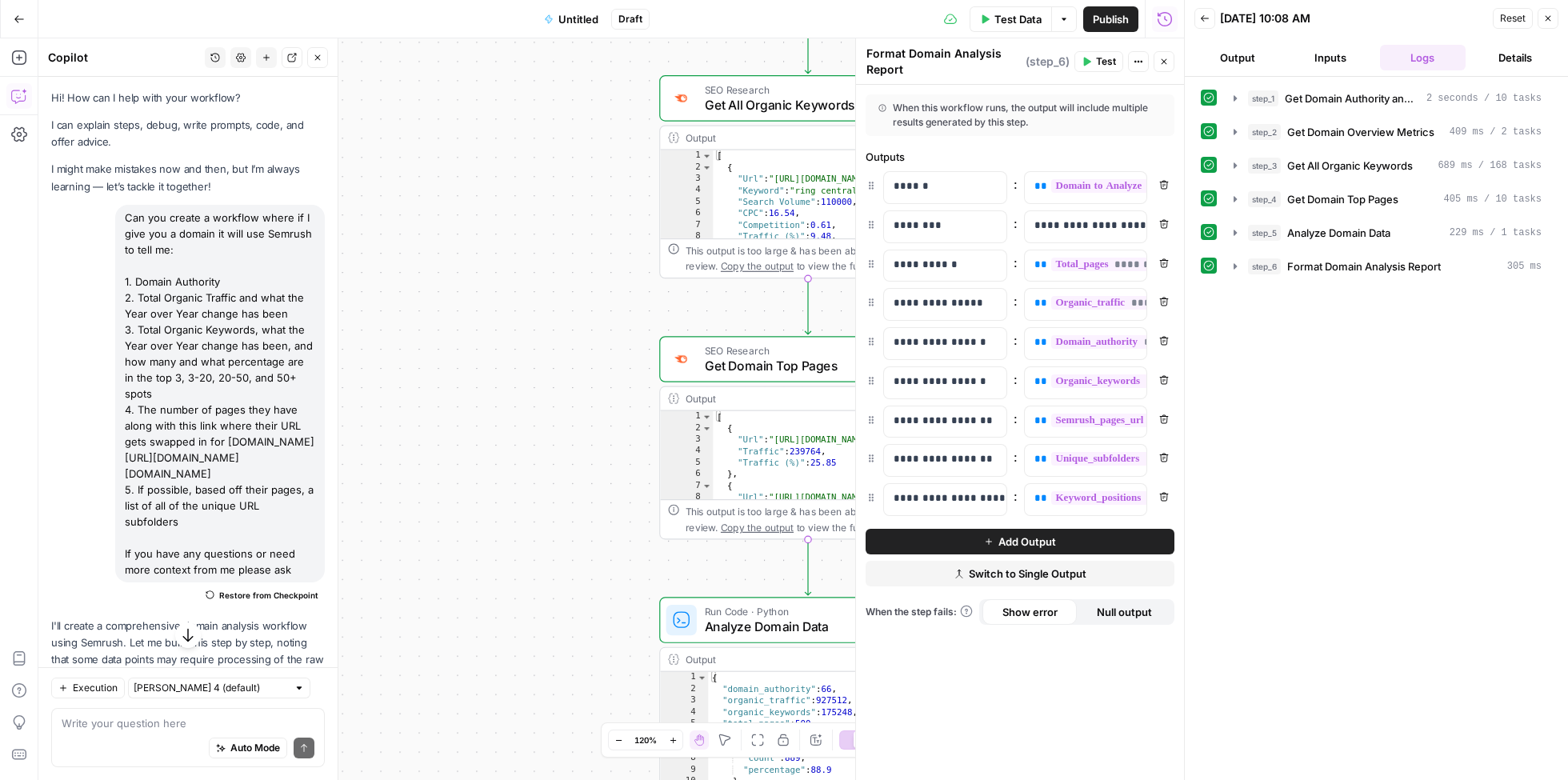
click at [1255, 68] on button "Output" at bounding box center [1238, 58] width 86 height 26
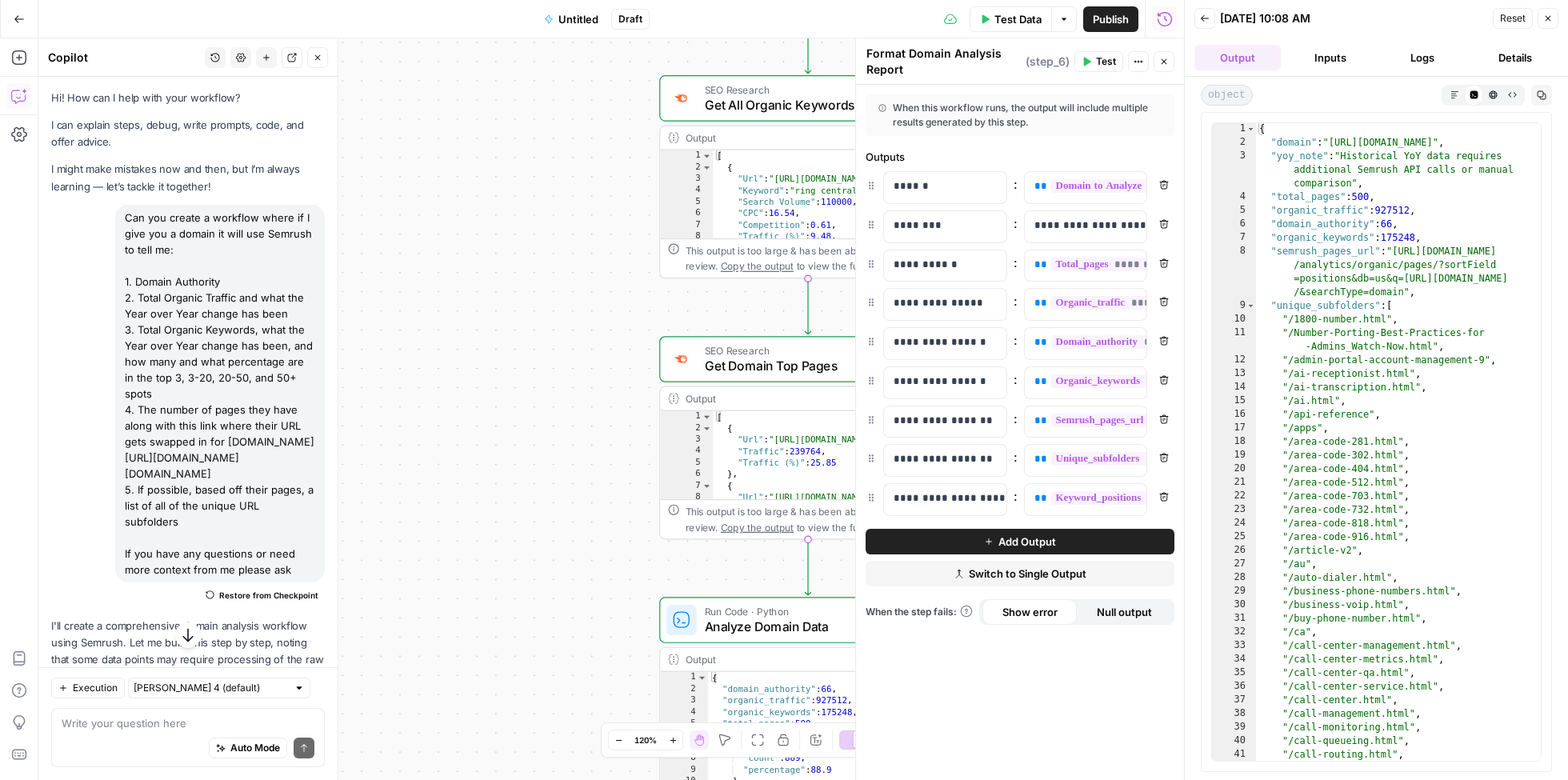
click at [1392, 185] on div "{ "domain" : "https://ringcentral.com/" , "yoy_note" : "Historical YoY data req…" at bounding box center [1400, 455] width 287 height 666
click at [1384, 195] on div "{ "domain" : "https://ringcentral.com/" , "yoy_note" : "Historical YoY data req…" at bounding box center [1400, 455] width 287 height 666
click at [1417, 211] on div "{ "domain" : "https://ringcentral.com/" , "yoy_note" : "Historical YoY data req…" at bounding box center [1400, 455] width 287 height 666
click at [1420, 224] on div "{ "domain" : "https://ringcentral.com/" , "yoy_note" : "Historical YoY data req…" at bounding box center [1400, 455] width 287 height 666
click at [1426, 232] on div "{ "domain" : "https://ringcentral.com/" , "yoy_note" : "Historical YoY data req…" at bounding box center [1400, 455] width 287 height 666
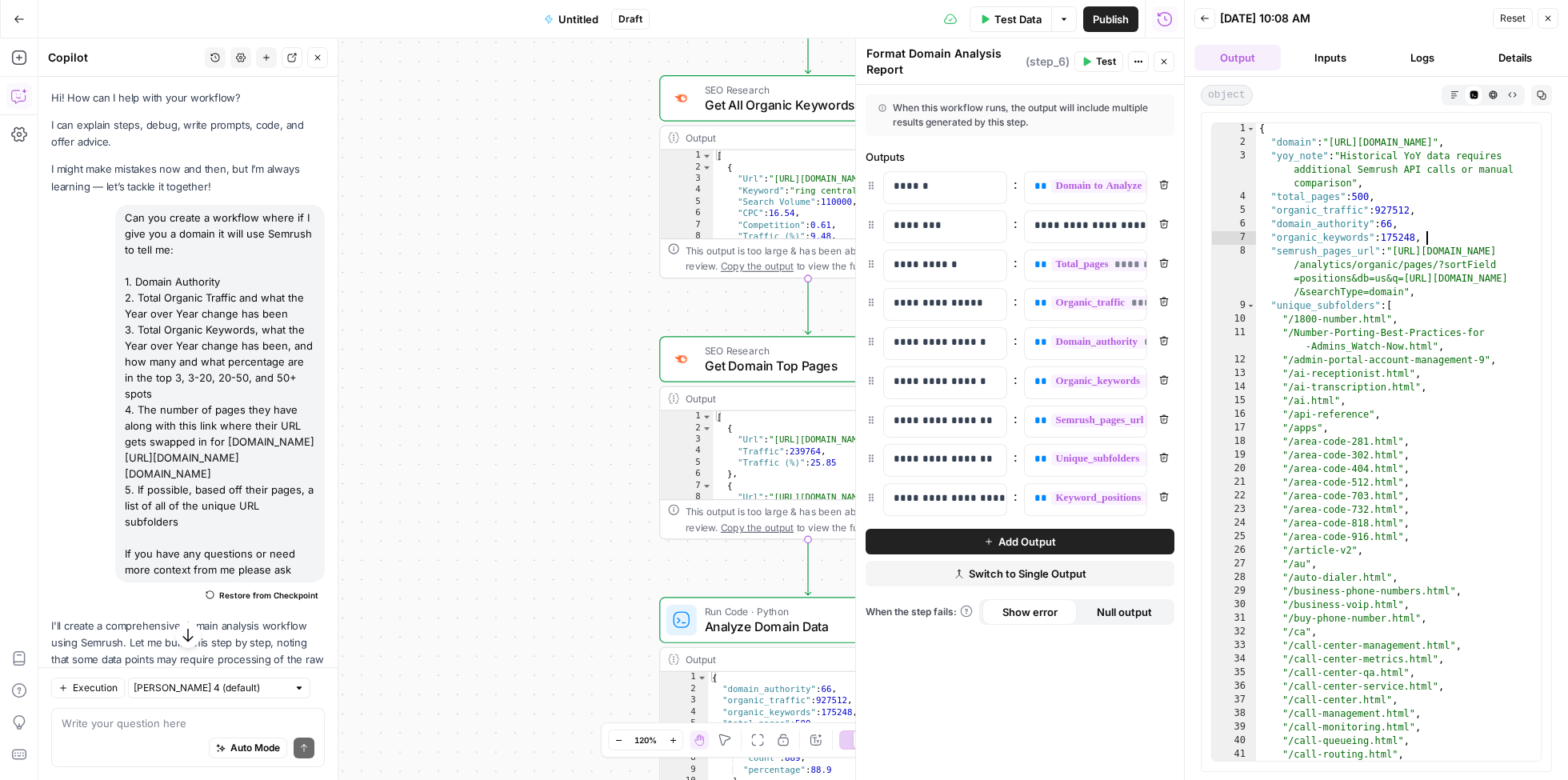
type textarea "**********"
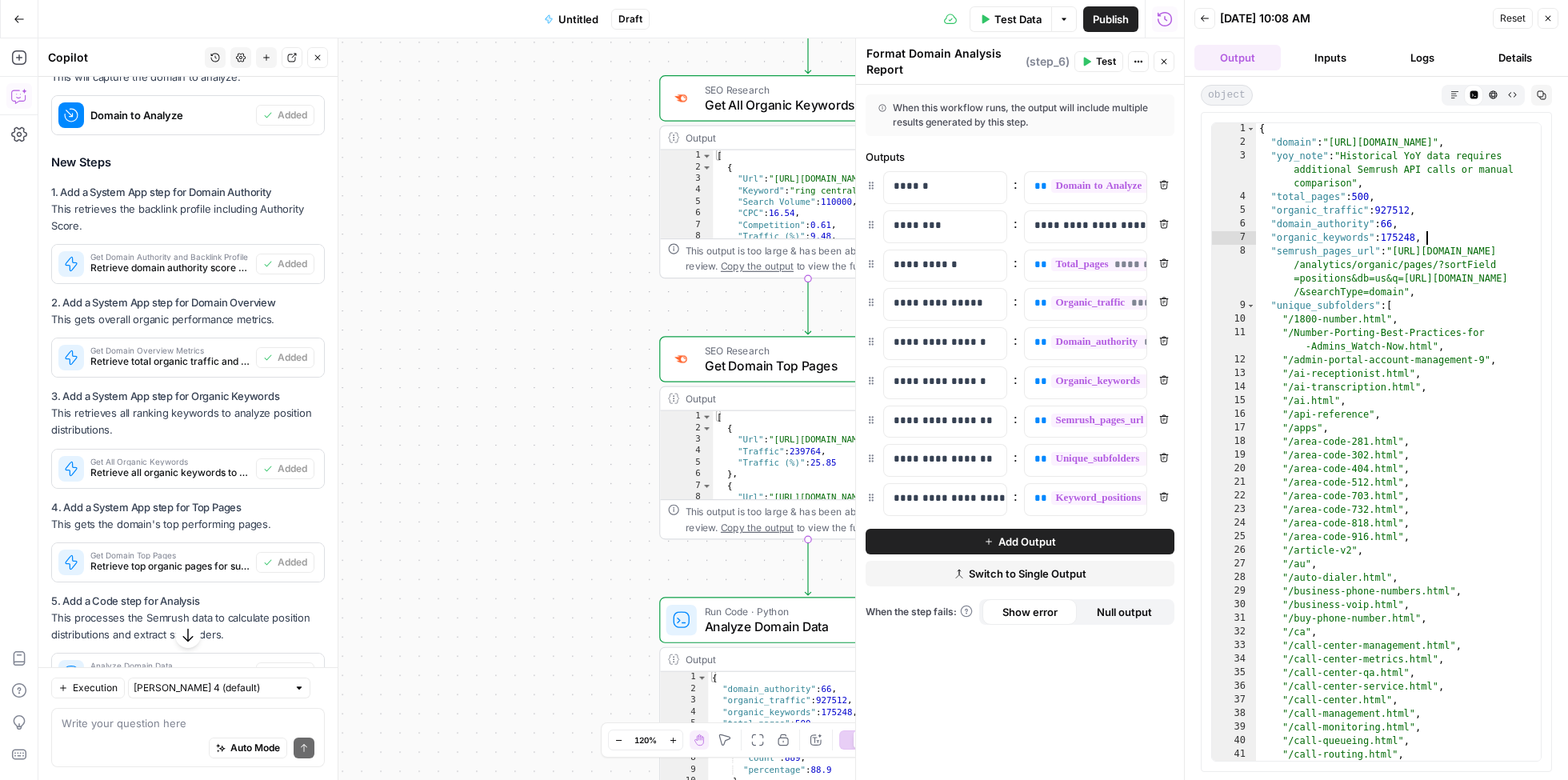
scroll to position [1260, 0]
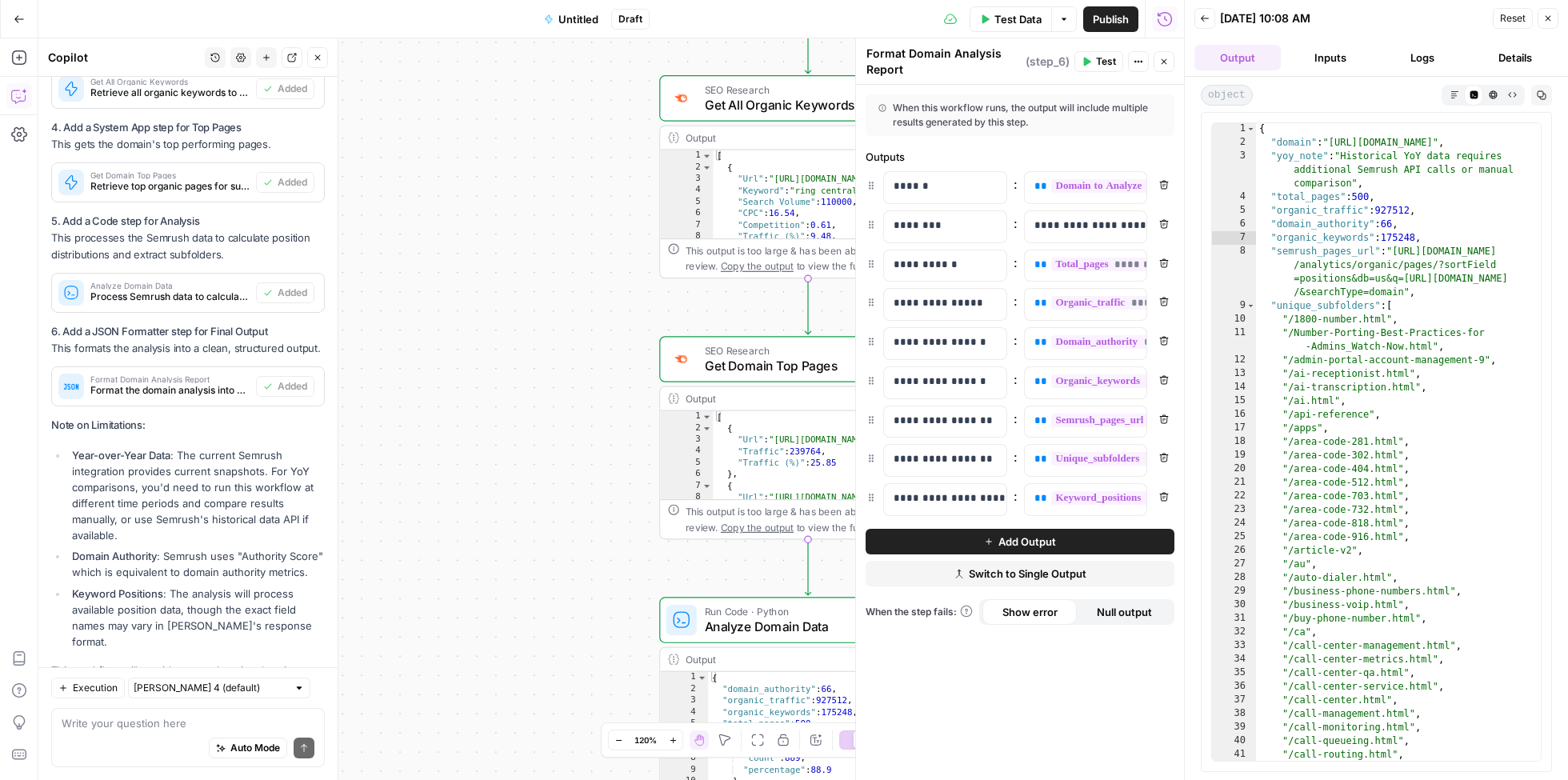
click at [142, 731] on div "Auto Mode Send" at bounding box center [187, 749] width 253 height 35
type textarea "The unique subfolders list i"
type textarea "**********"
click at [1368, 387] on div "{ "domain" : "https://ringcentral.com/" , "yoy_note" : "Historical YoY data req…" at bounding box center [1400, 455] width 287 height 666
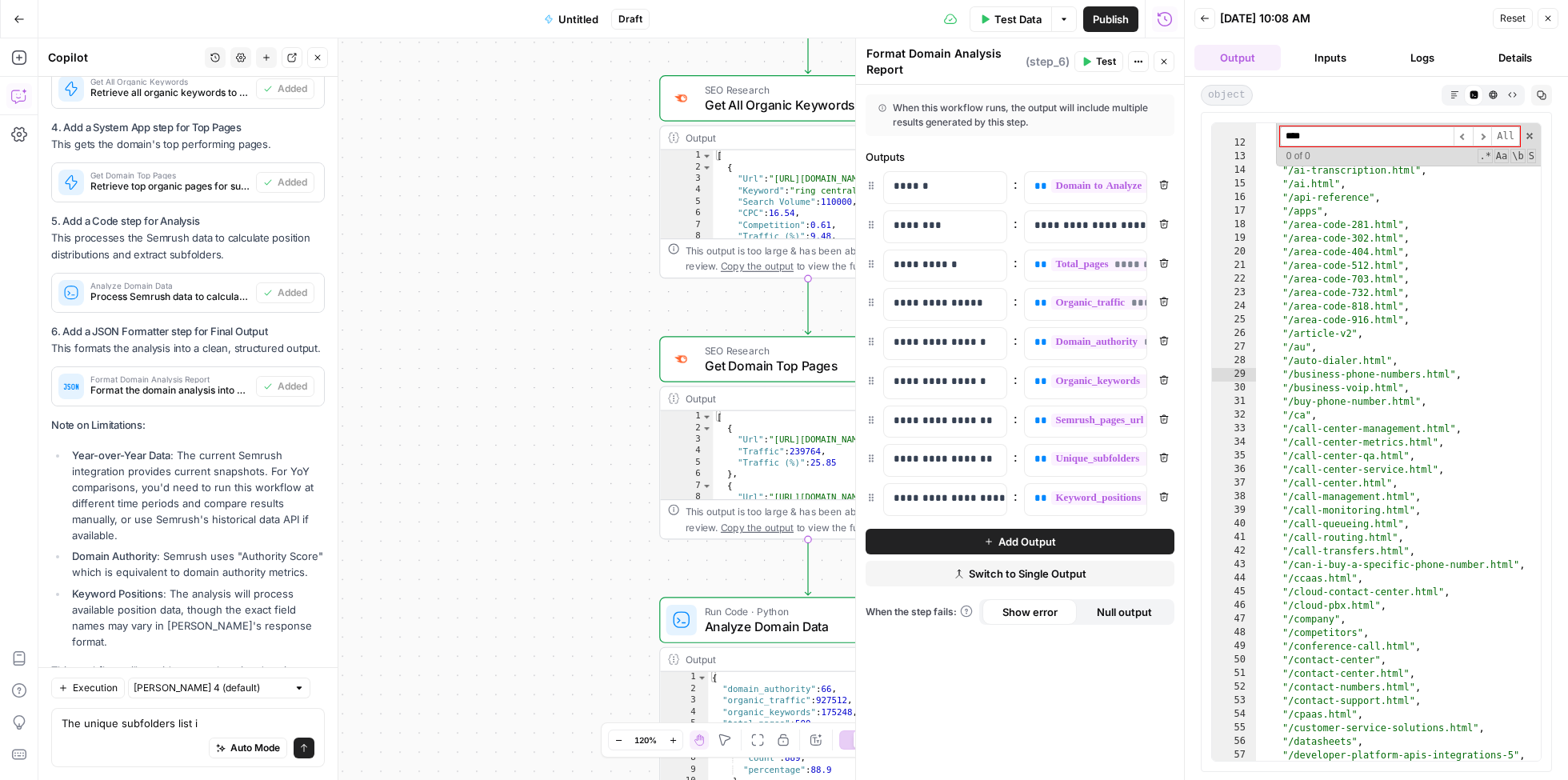
scroll to position [218, 0]
type input "****"
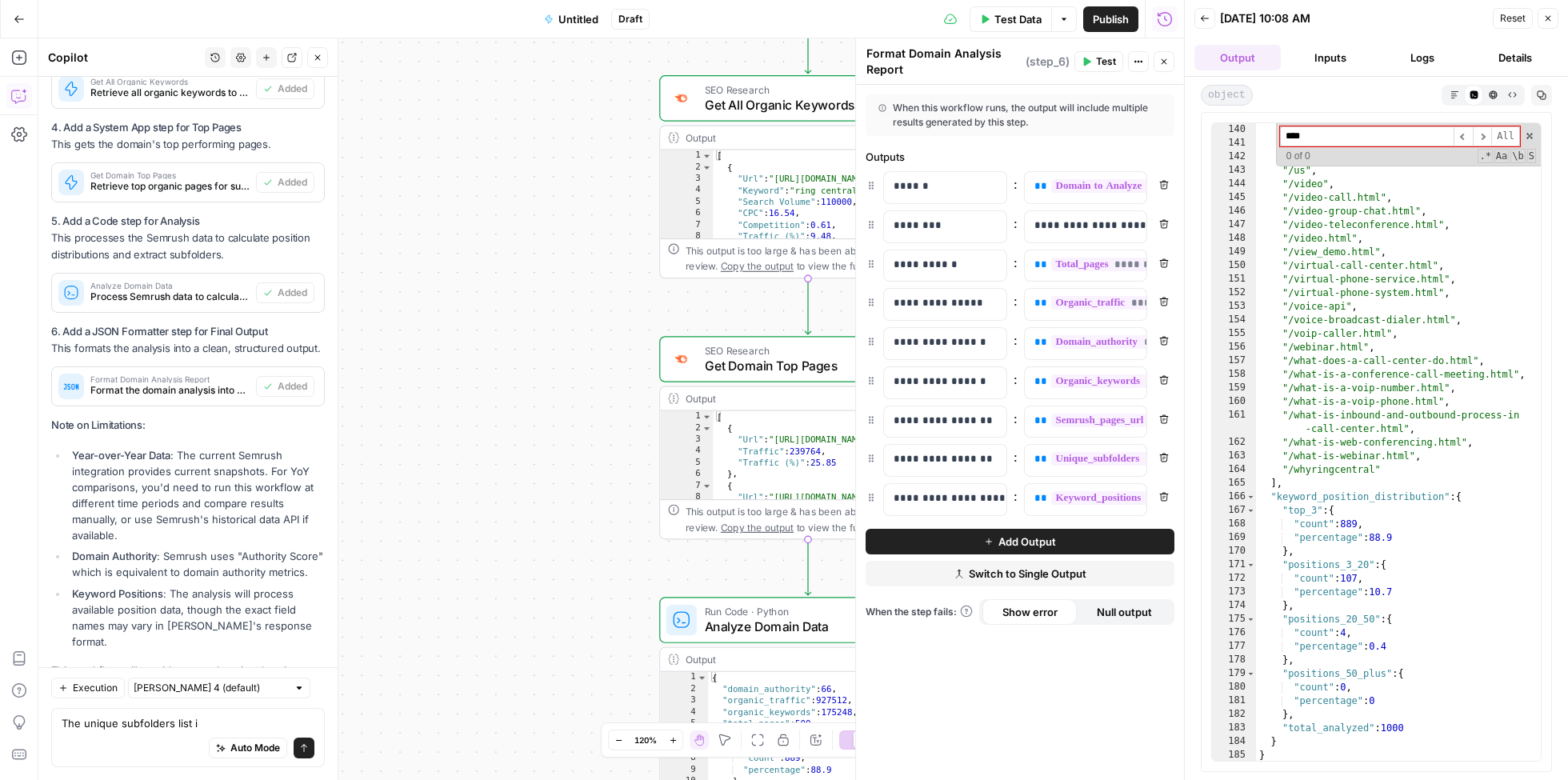
scroll to position [0, 0]
click at [1373, 524] on div ""/teleconference.html" , "/trust-center" , "/ucaas-vs-ccaas.html" , "/us" , "/v…" at bounding box center [1400, 456] width 287 height 666
click at [1387, 579] on div ""/teleconference.html" , "/trust-center" , "/ucaas-vs-ccaas.html" , "/us" , "/v…" at bounding box center [1400, 456] width 287 height 666
type textarea "**********"
click at [142, 725] on textarea "The unique subfolders list i" at bounding box center [187, 722] width 253 height 16
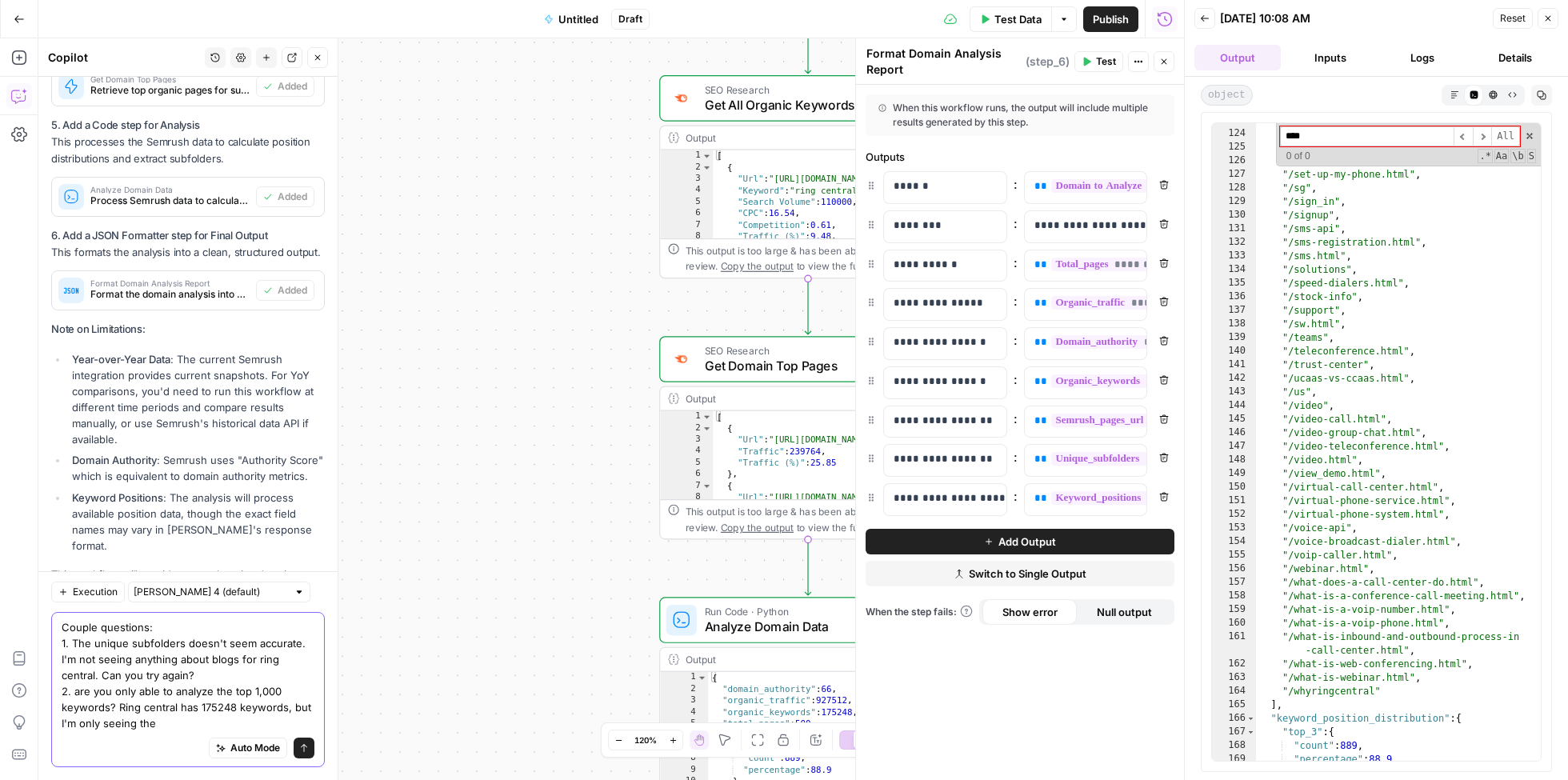
scroll to position [1985, 0]
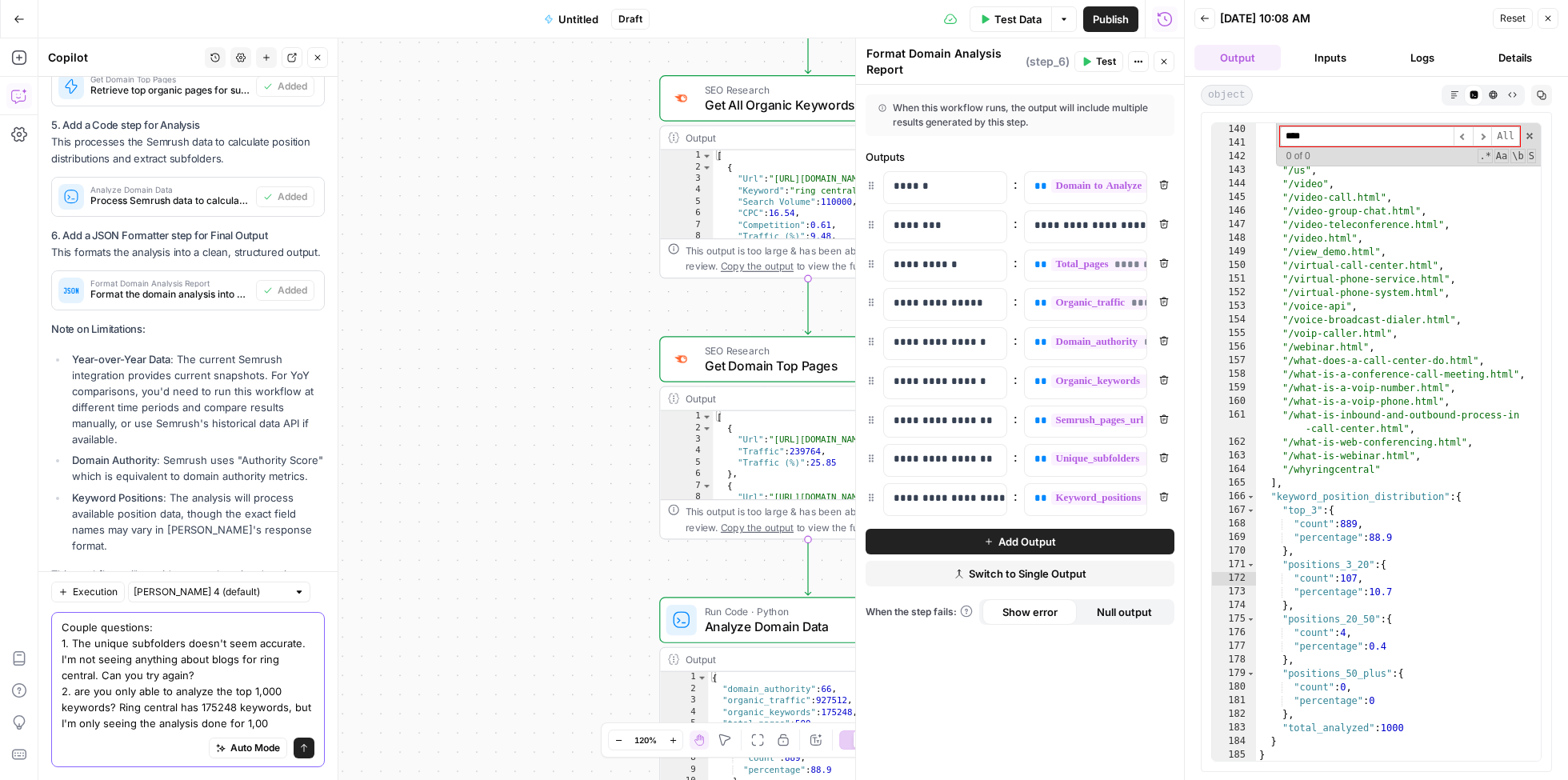
type textarea "Couple questions: 1. The unique subfolders doesn't seem accurate. I'm not seein…"
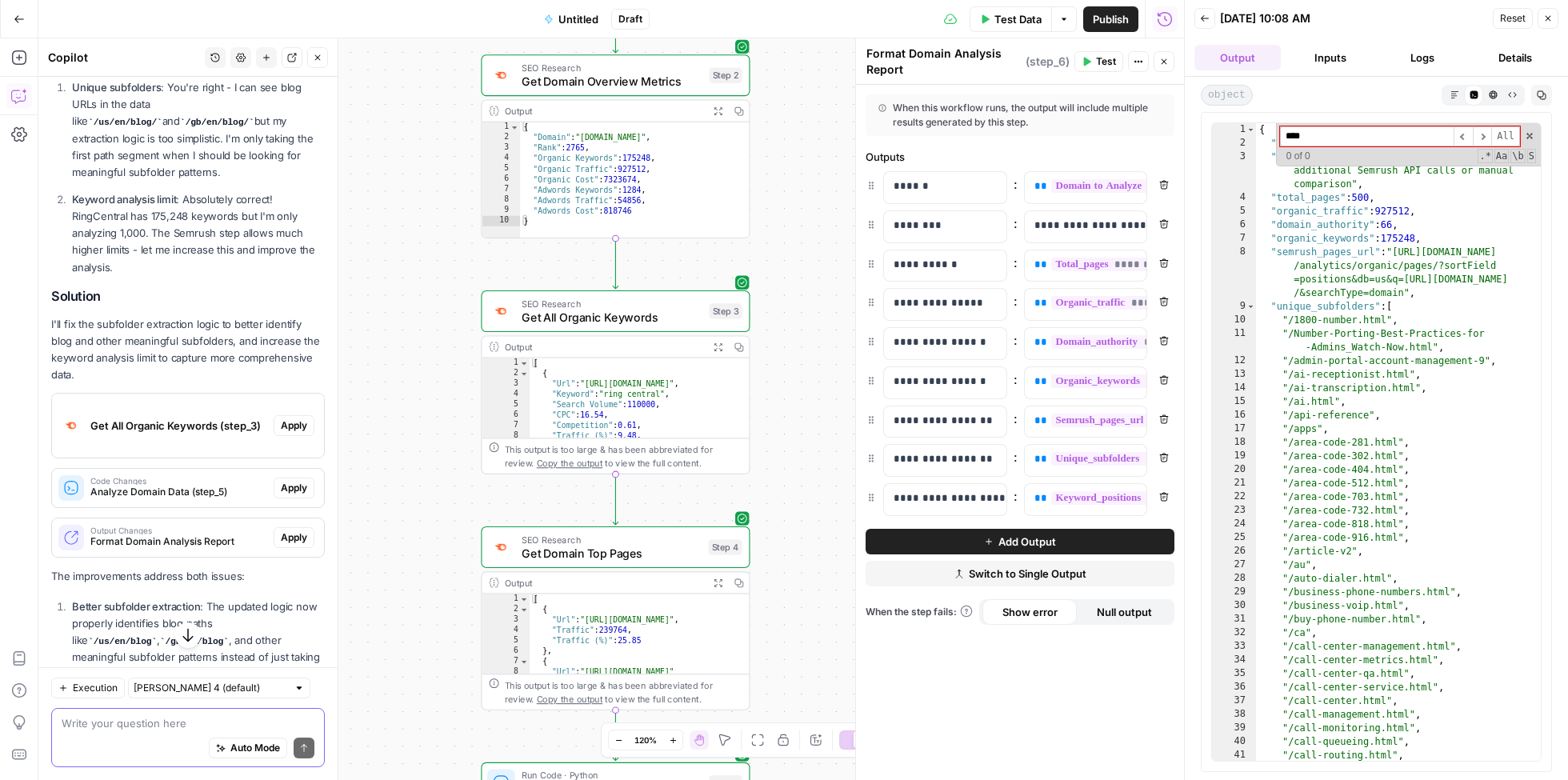
scroll to position [2117, 0]
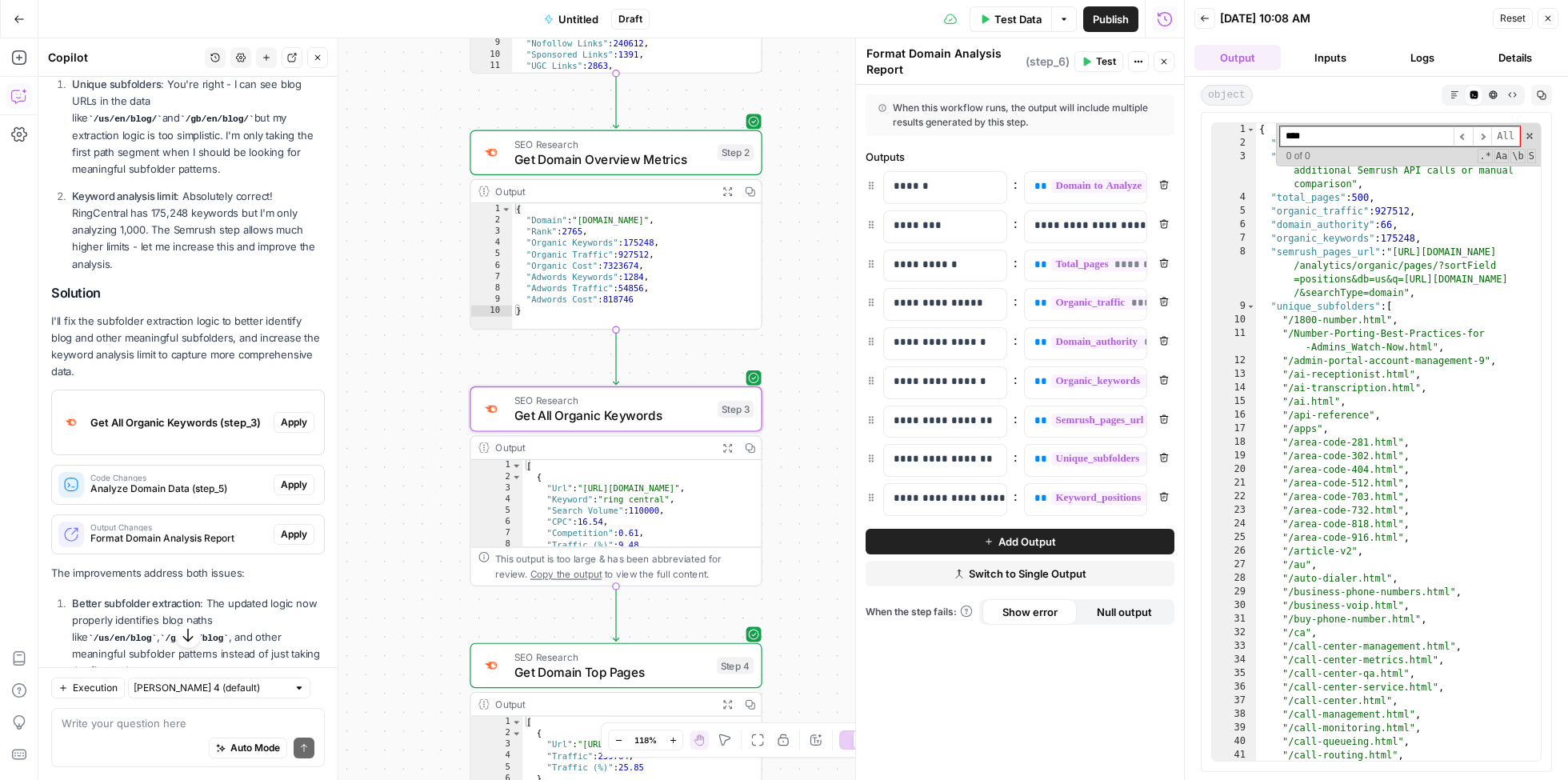
click at [288, 415] on span "Apply" at bounding box center [294, 423] width 27 height 15
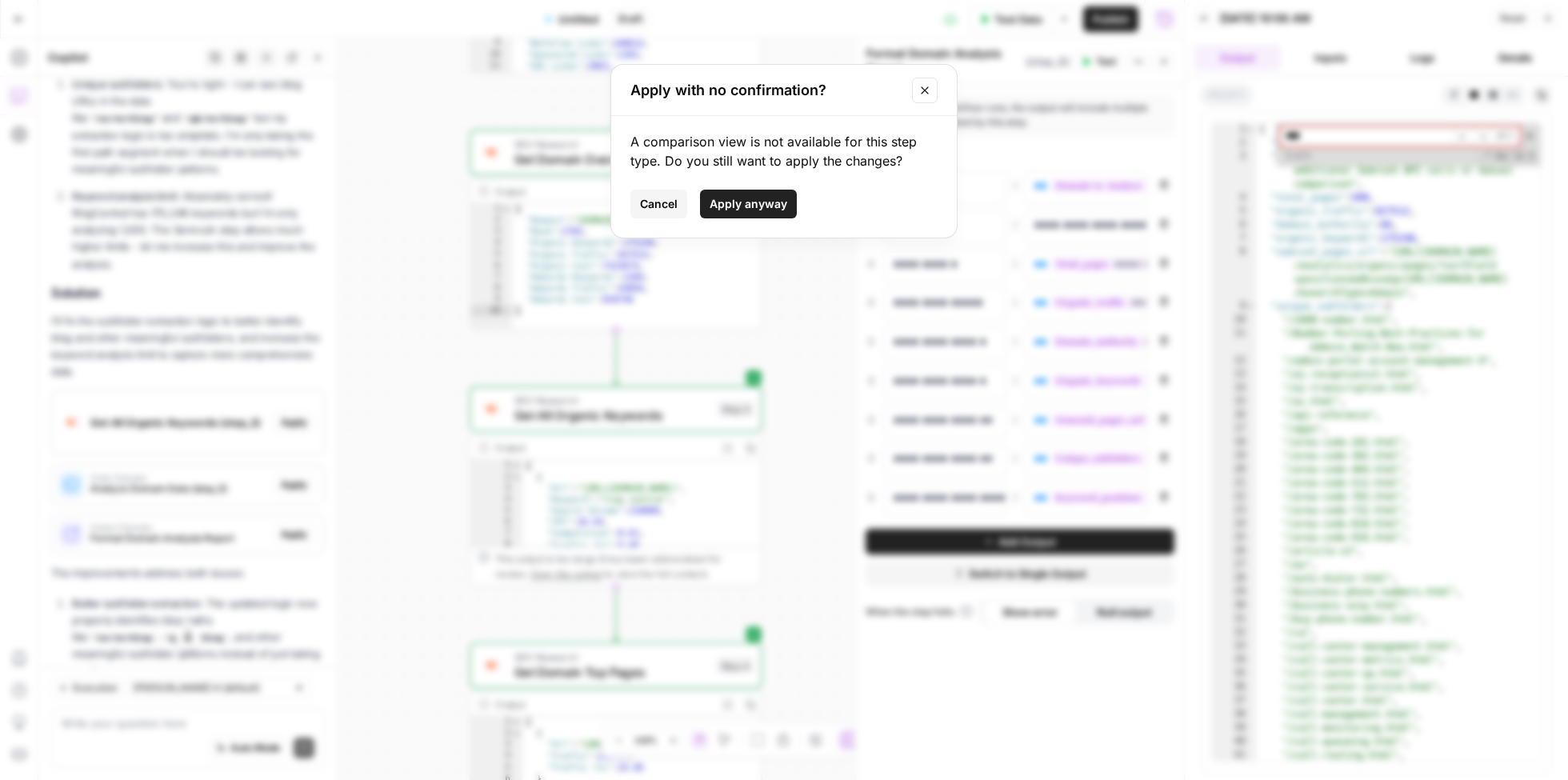
click at [935, 92] on button "Close modal" at bounding box center [926, 90] width 26 height 26
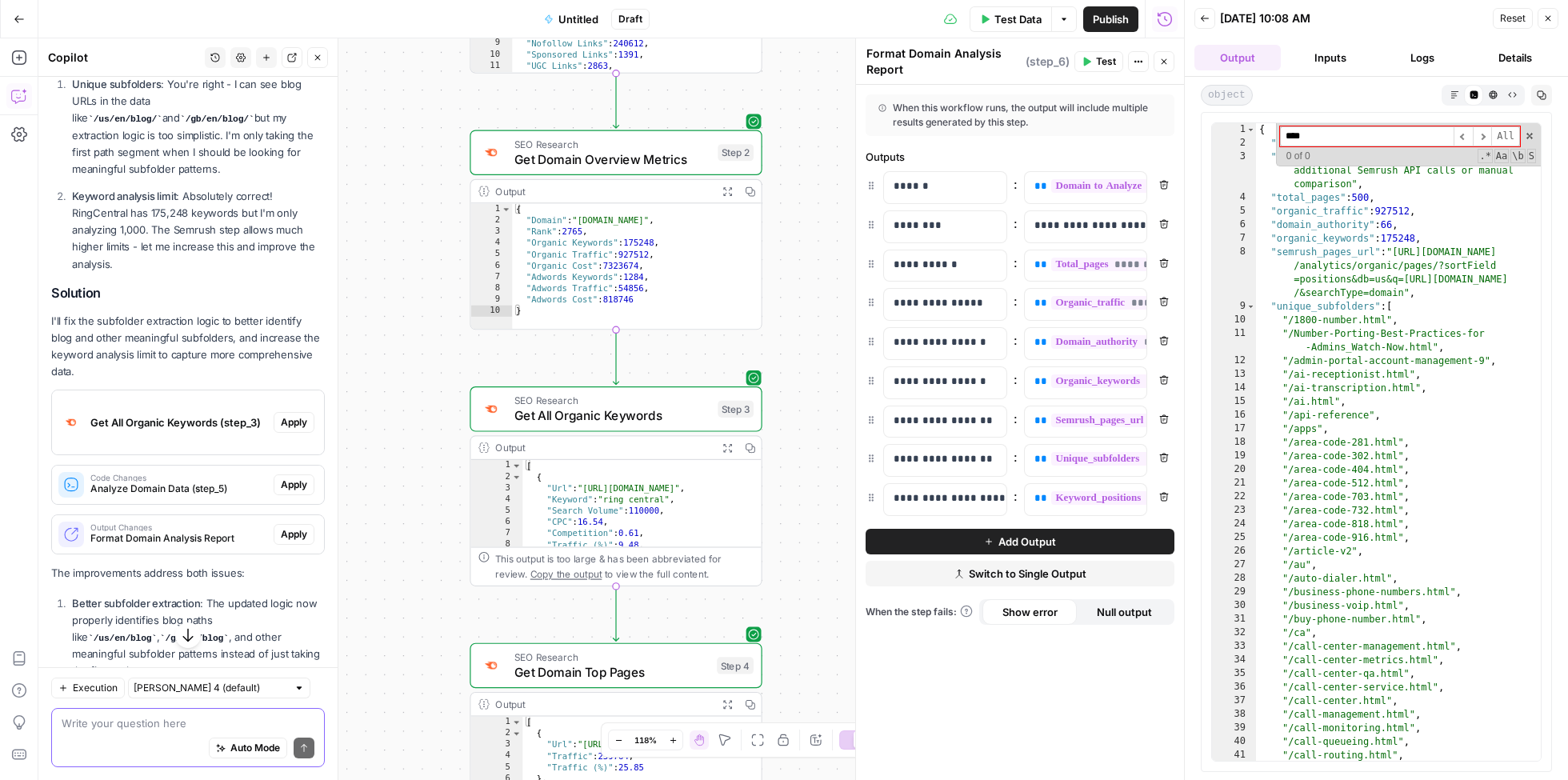
click at [240, 755] on button "Auto Mode" at bounding box center [247, 748] width 78 height 21
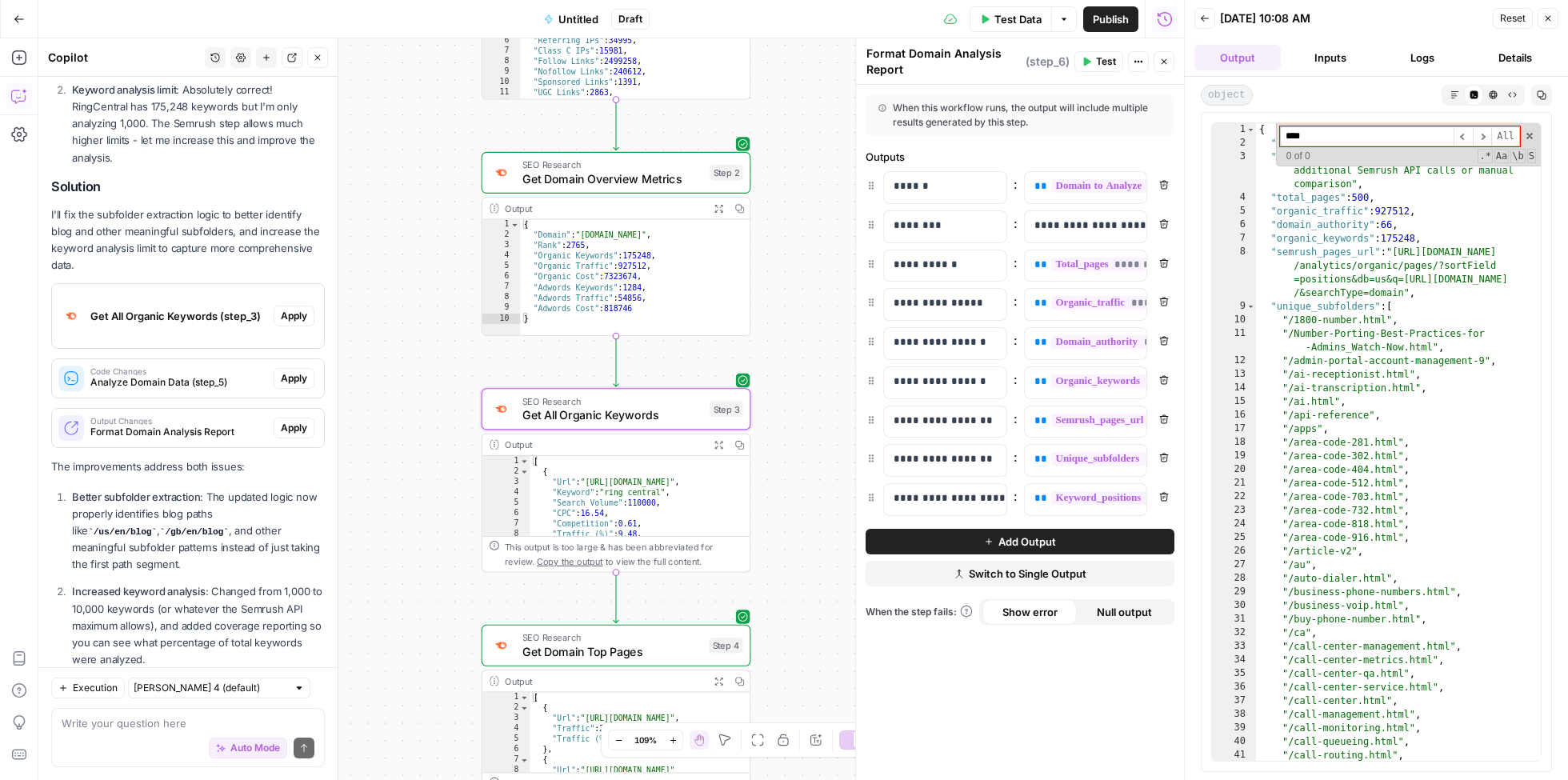
click at [300, 309] on span "Apply" at bounding box center [294, 316] width 27 height 15
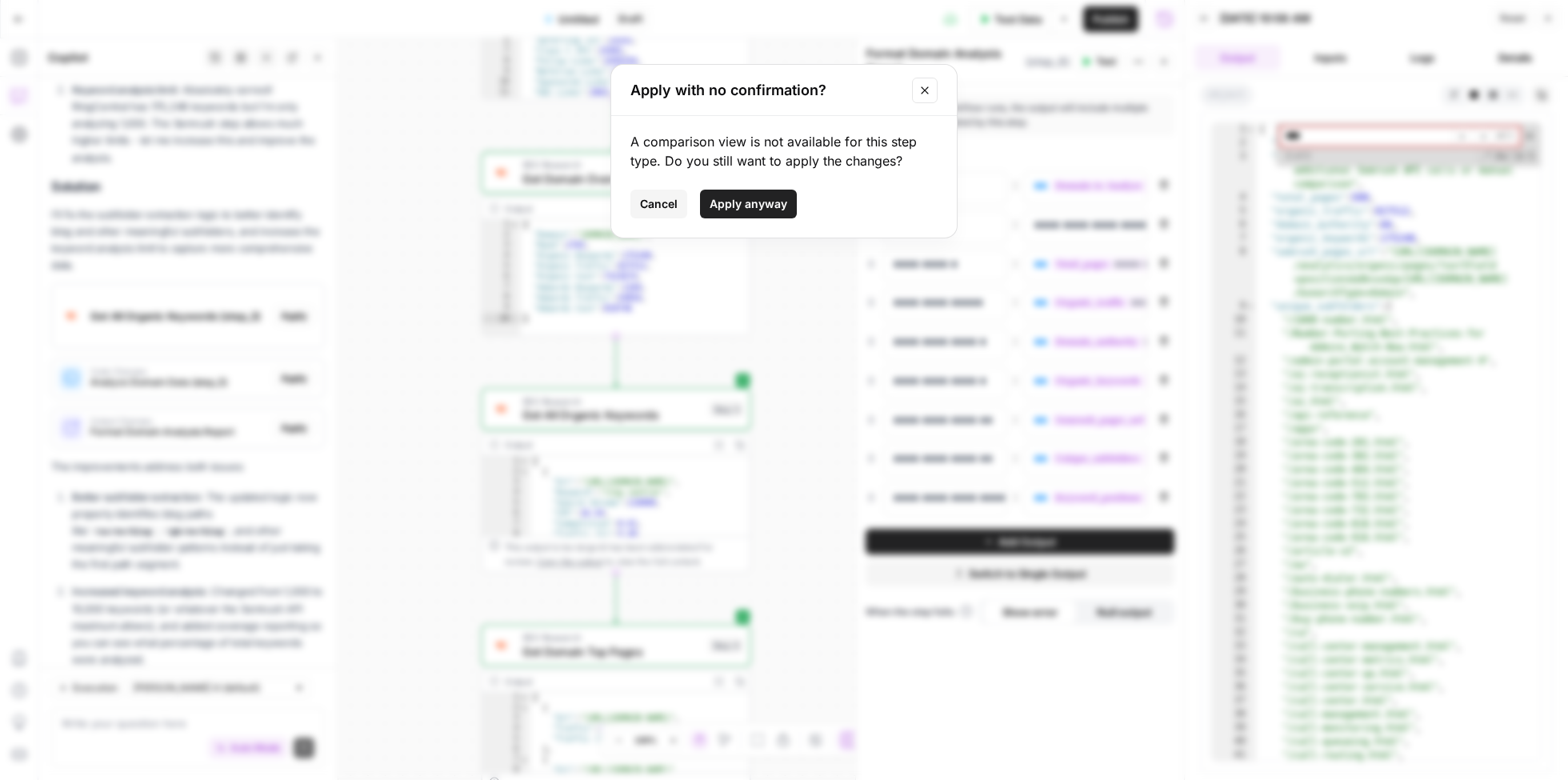
click at [748, 200] on span "Apply anyway" at bounding box center [748, 203] width 77 height 16
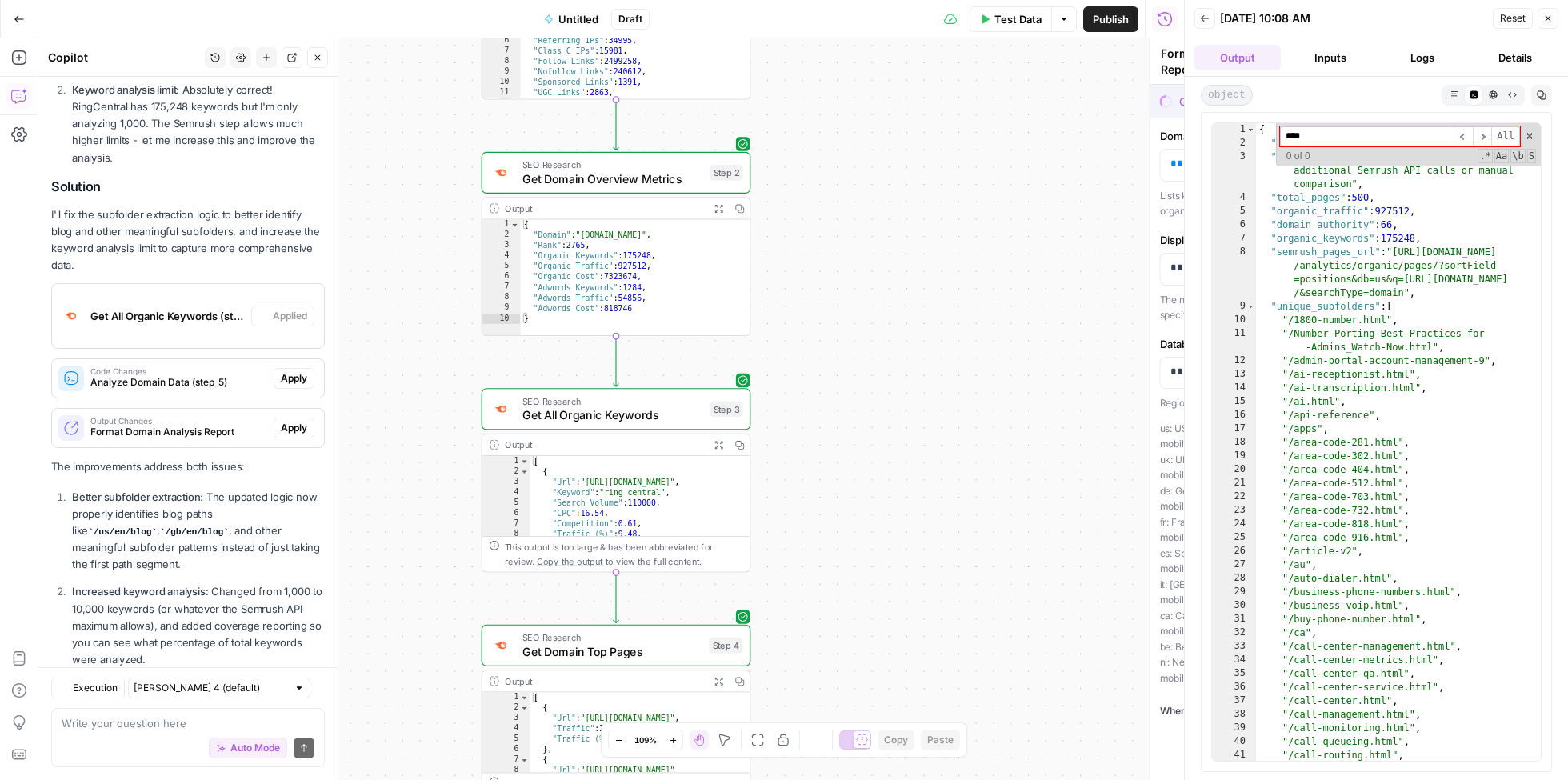
type textarea "Get All Organic Keywords"
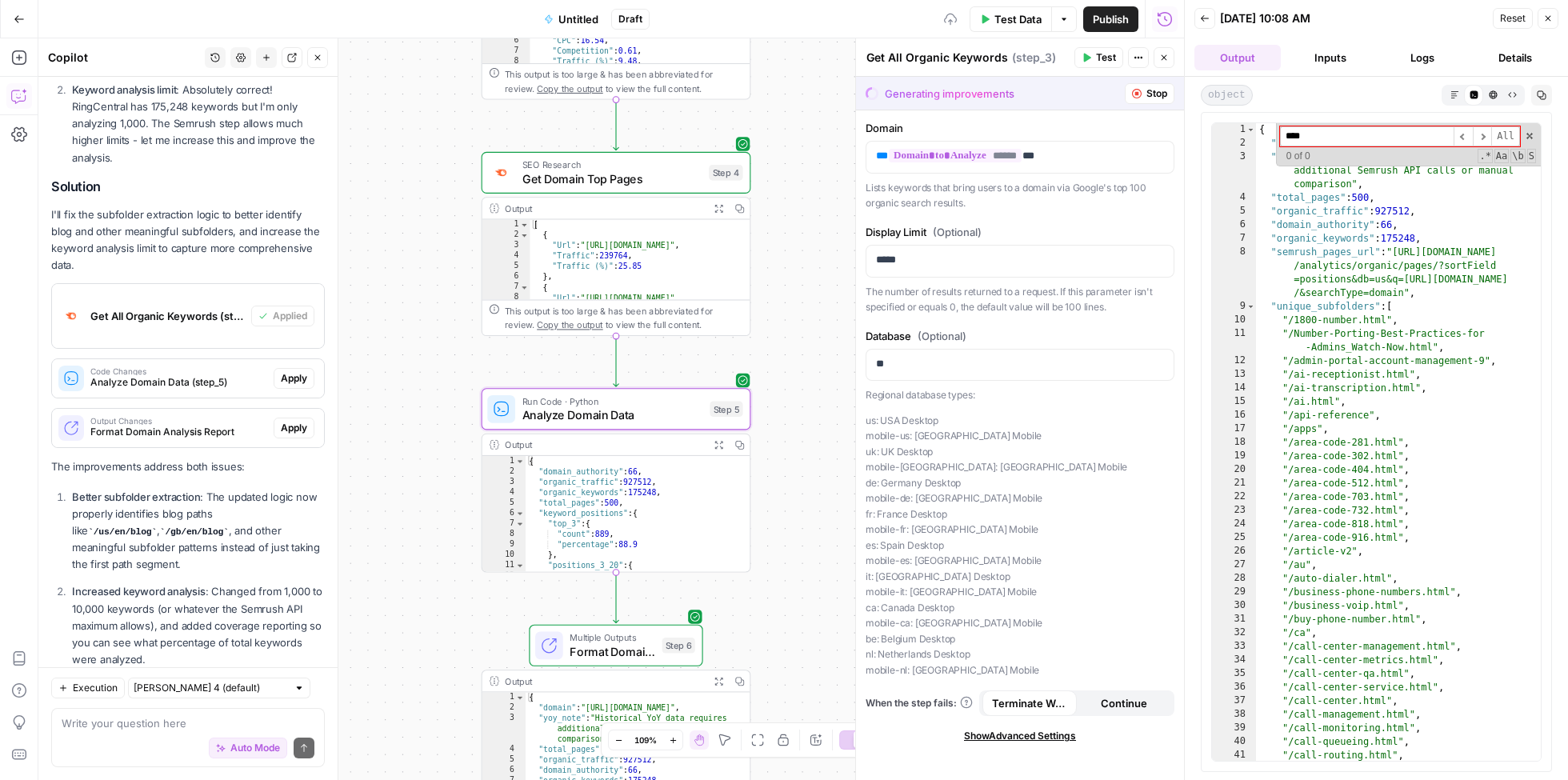
click at [290, 371] on span "Apply" at bounding box center [294, 379] width 27 height 15
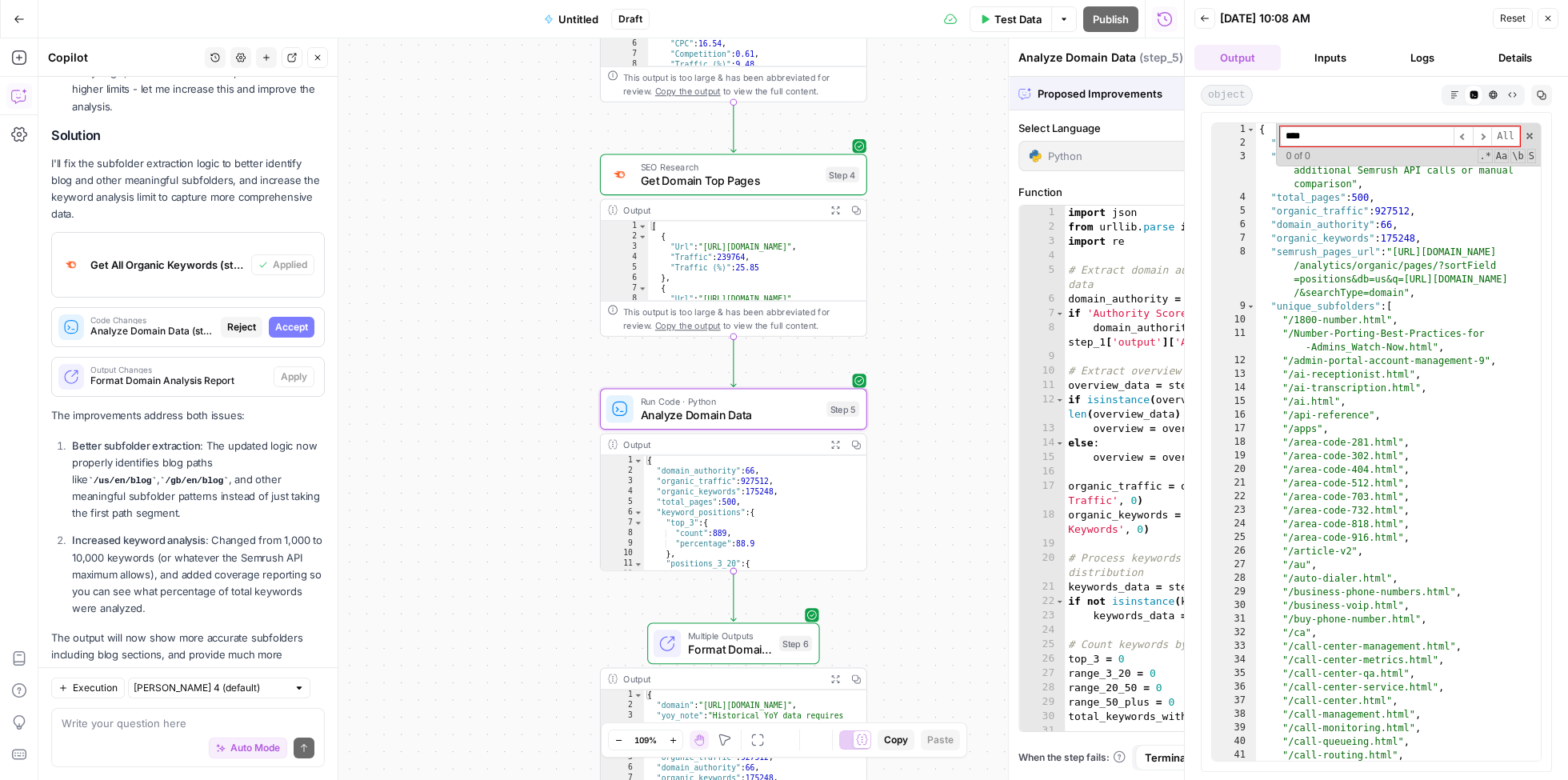
scroll to position [2198, 0]
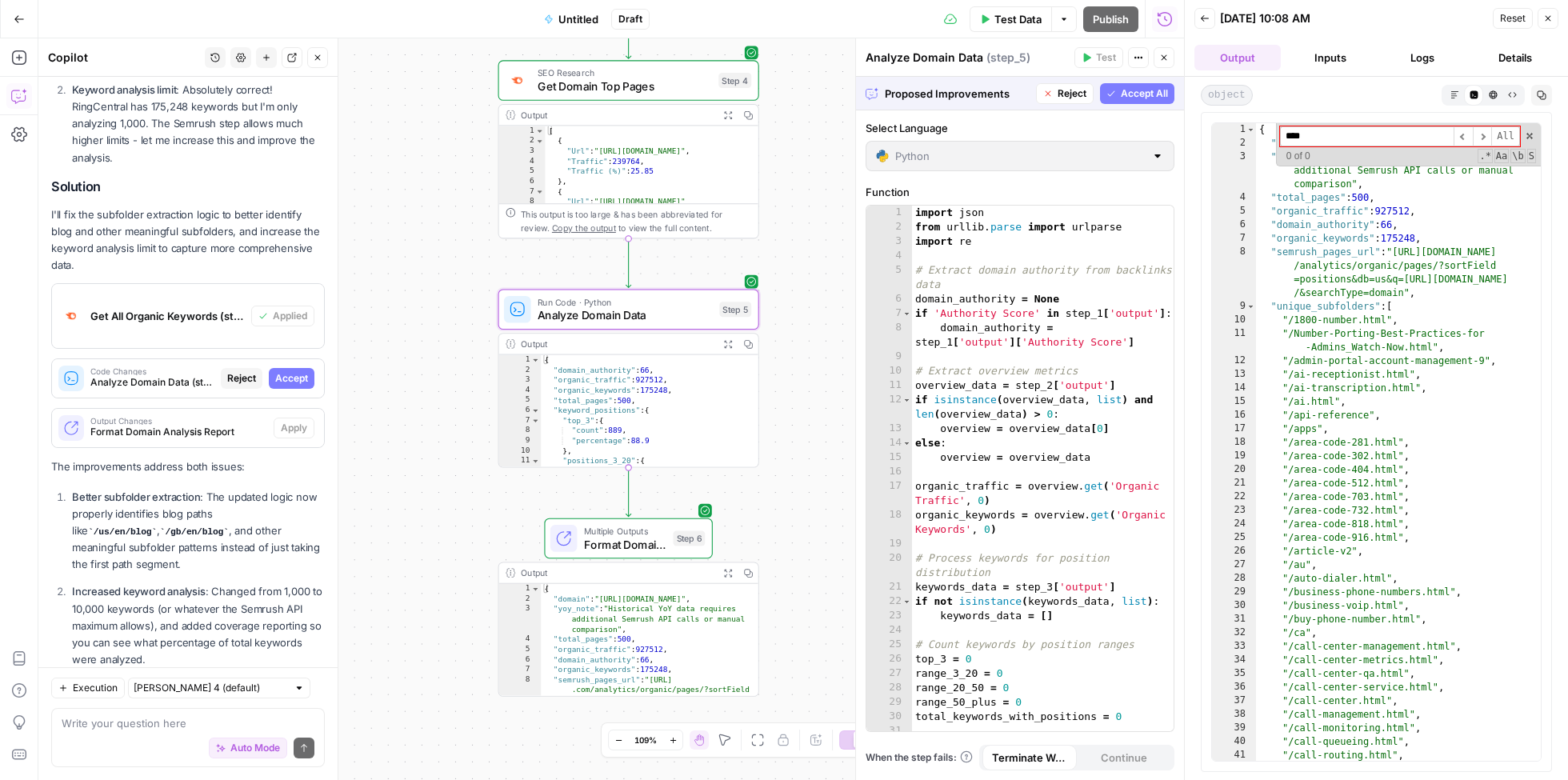
click at [290, 371] on span "Accept" at bounding box center [291, 379] width 33 height 15
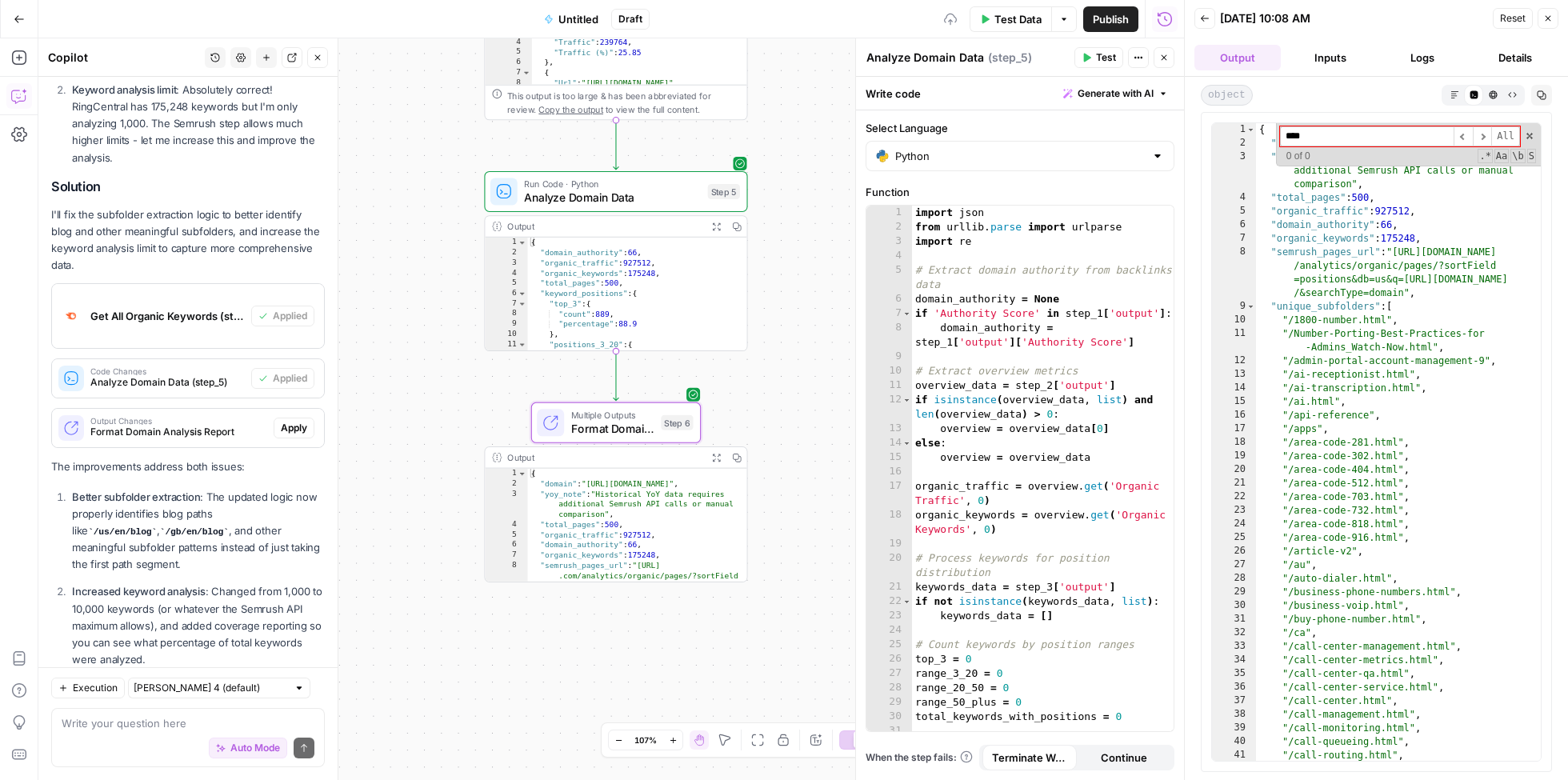
click at [289, 421] on span "Apply" at bounding box center [294, 428] width 27 height 15
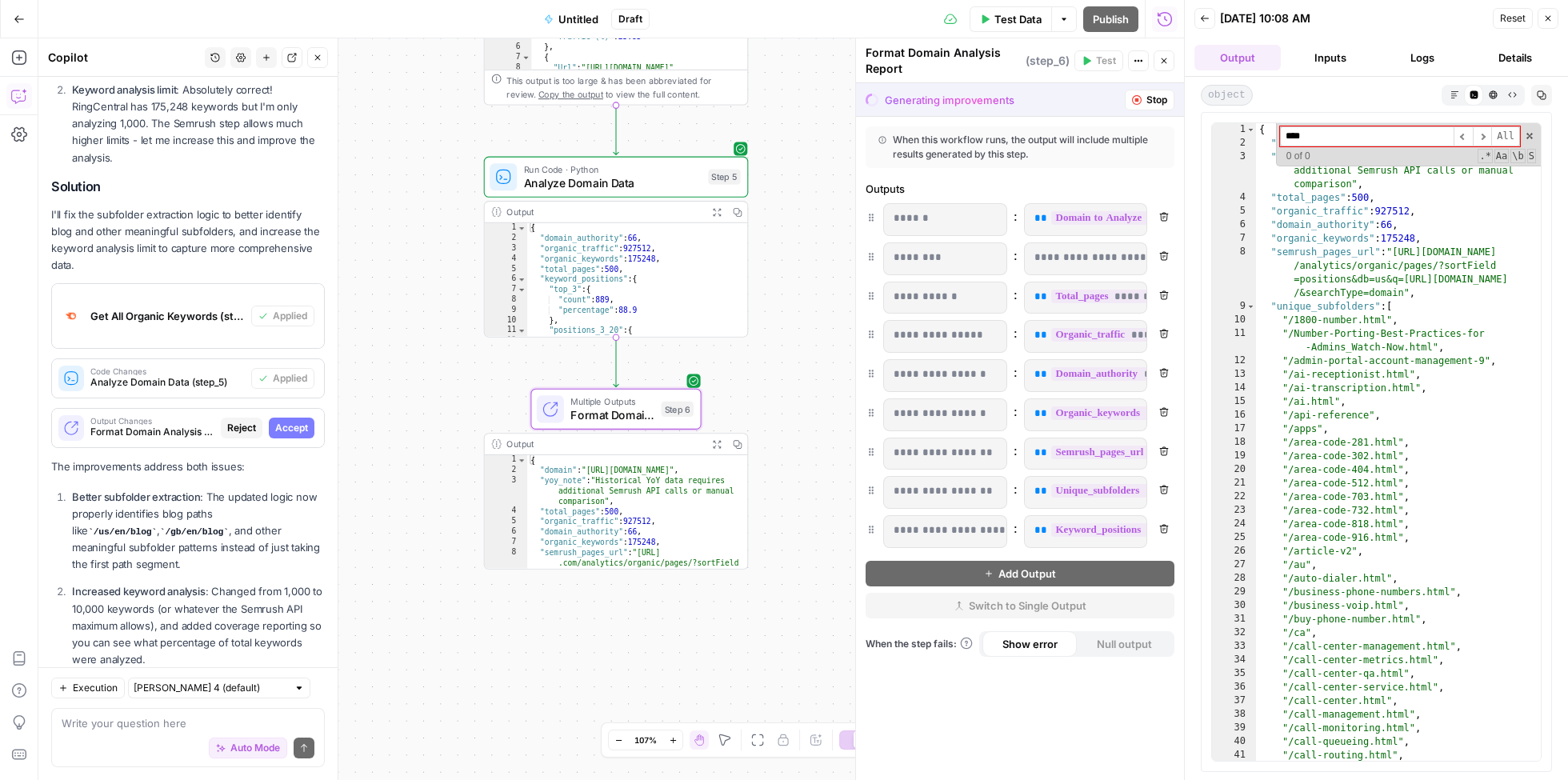
click at [297, 421] on span "Accept" at bounding box center [291, 428] width 33 height 15
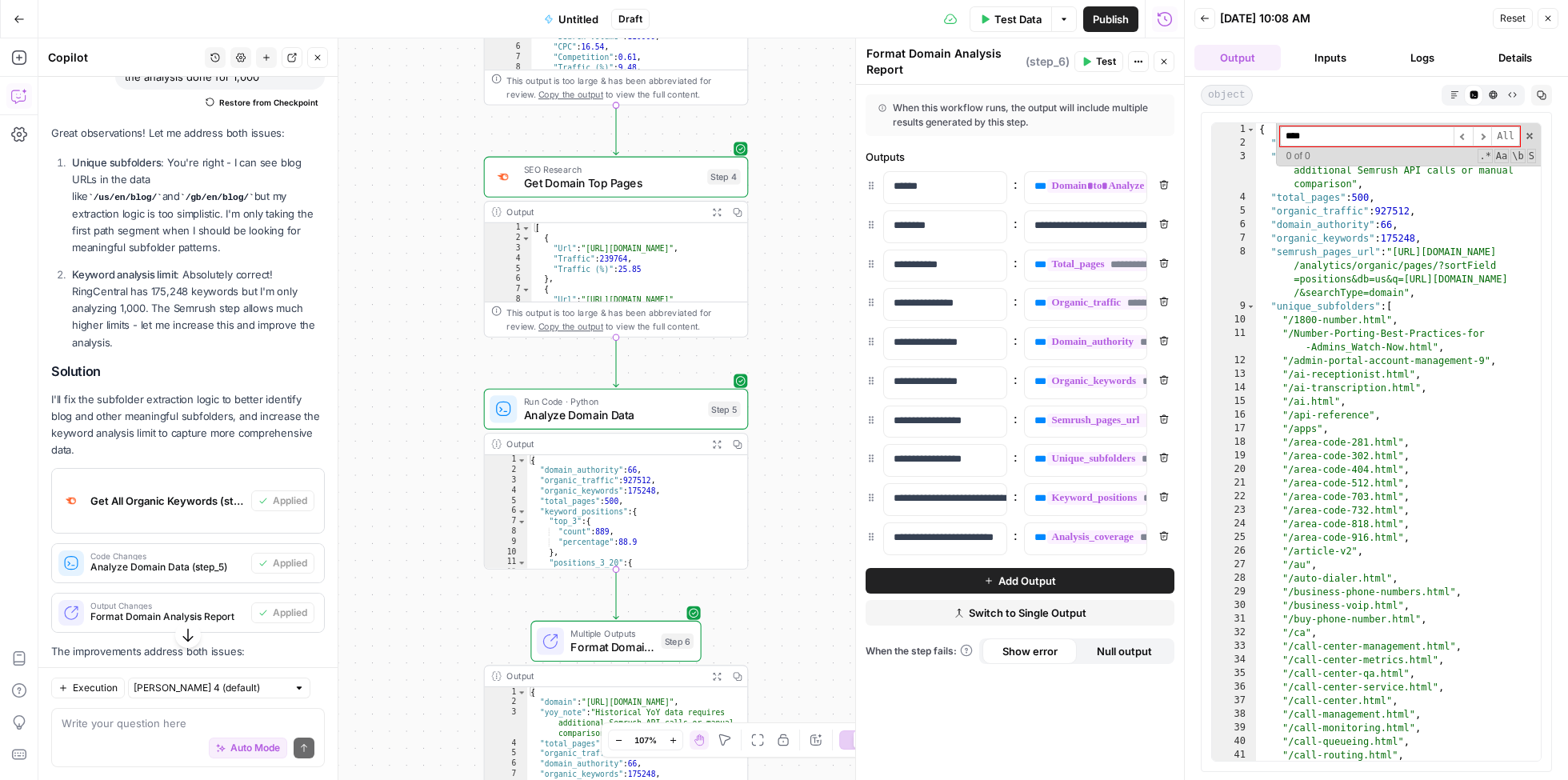
scroll to position [2248, 0]
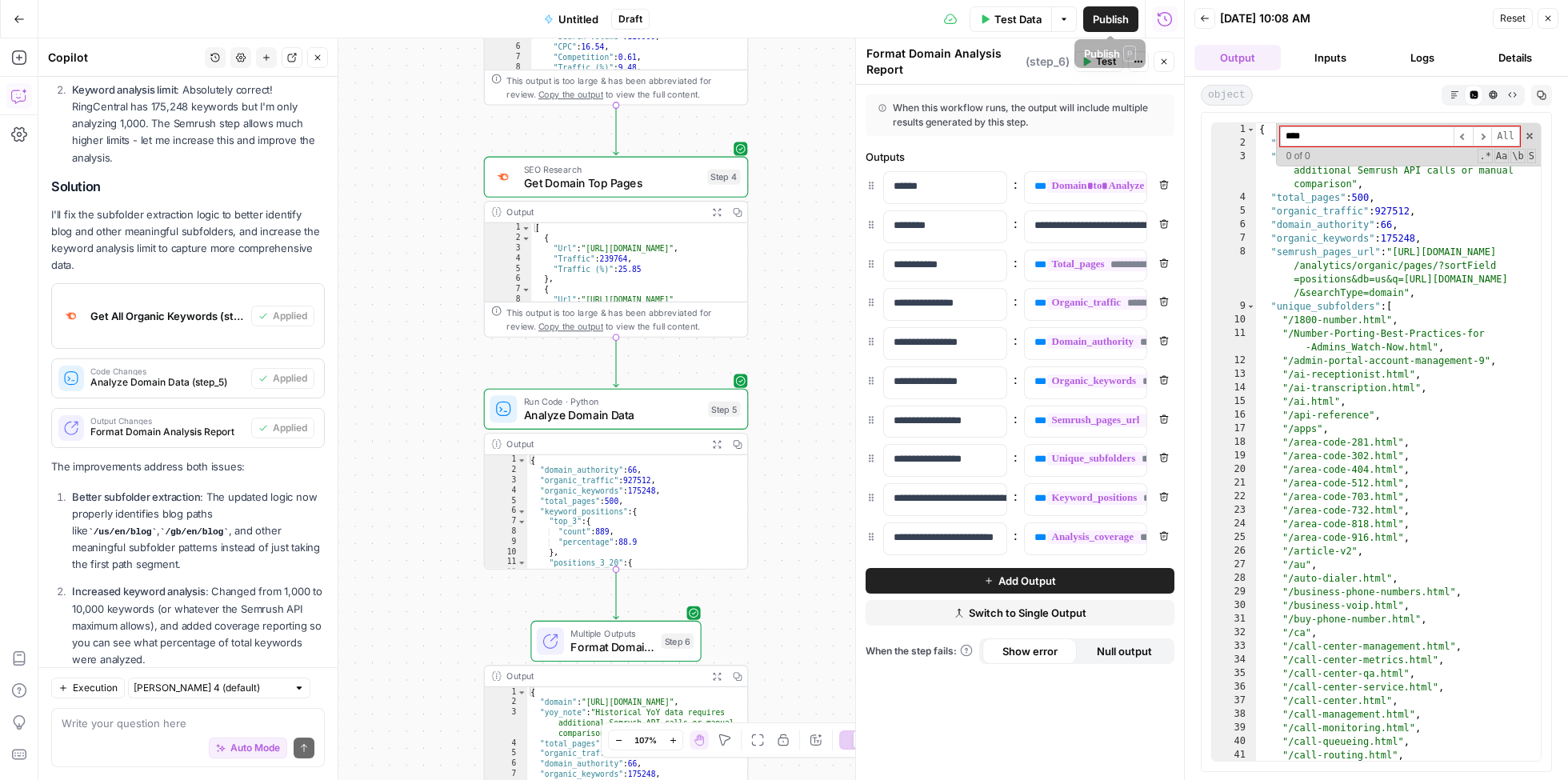
click at [1021, 17] on span "Test Data" at bounding box center [1017, 18] width 47 height 16
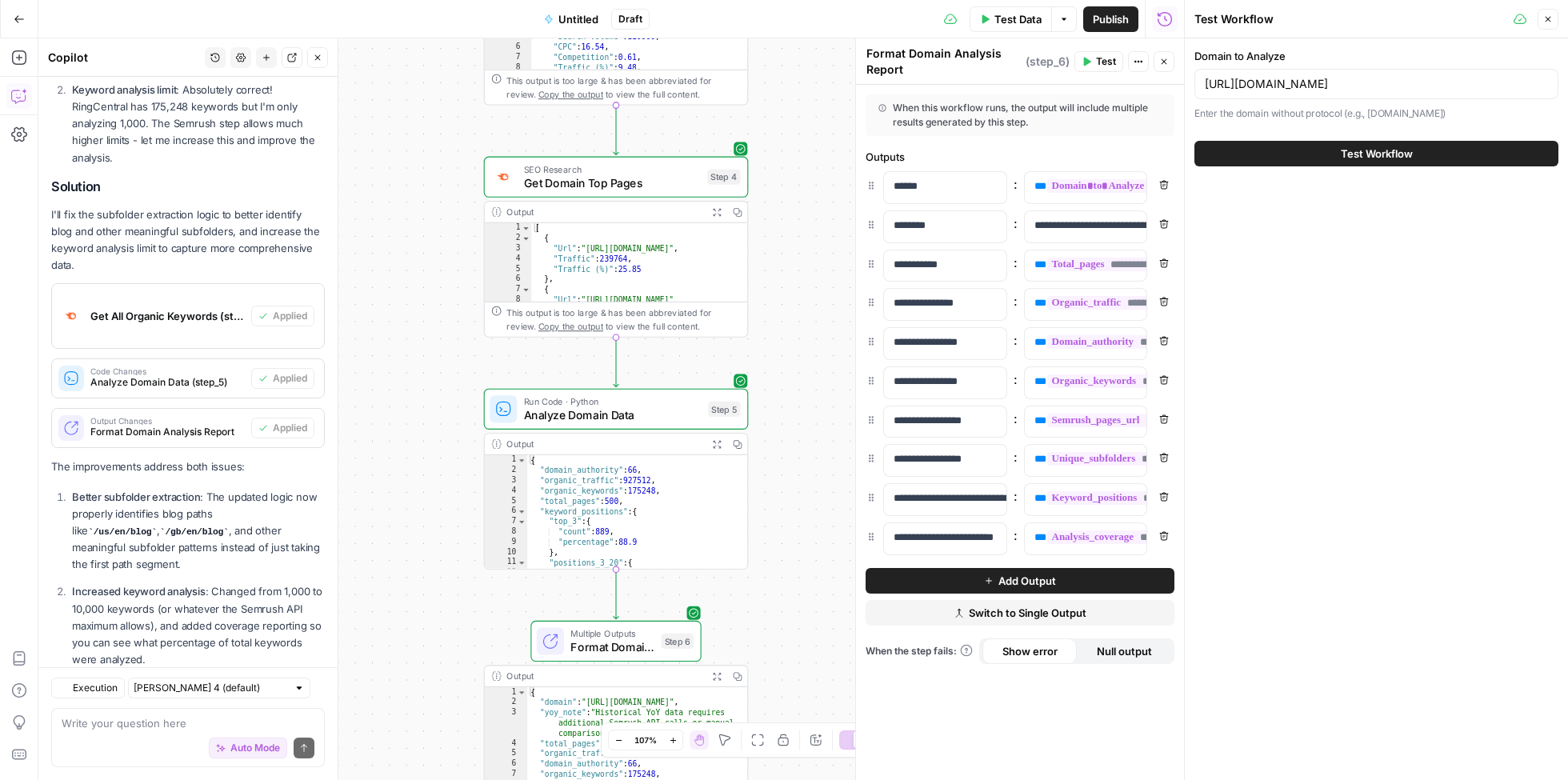
click at [1319, 149] on button "Test Workflow" at bounding box center [1377, 153] width 364 height 26
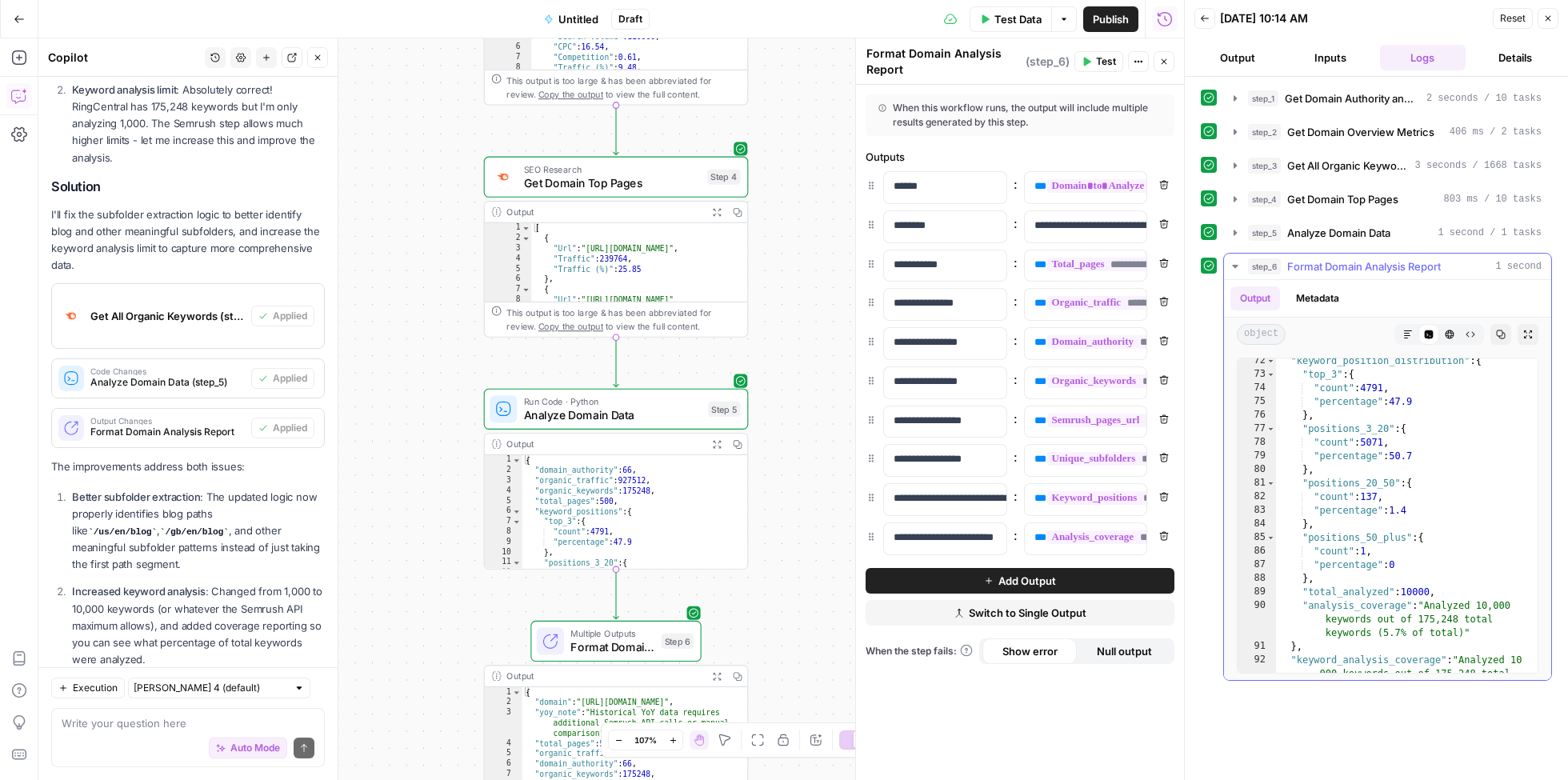
scroll to position [1082, 0]
click at [156, 727] on textarea at bounding box center [187, 722] width 253 height 16
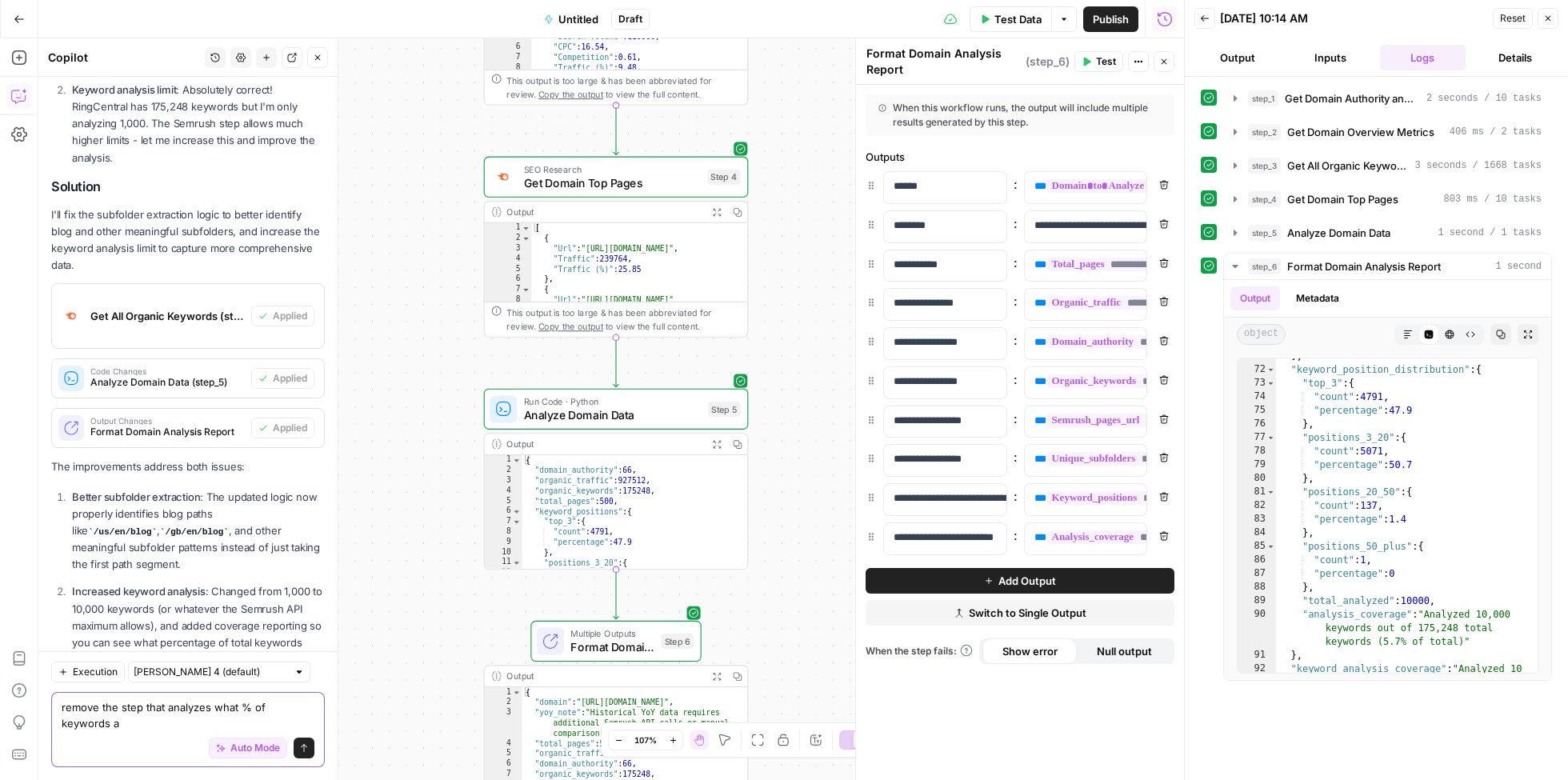
scroll to position [2265, 0]
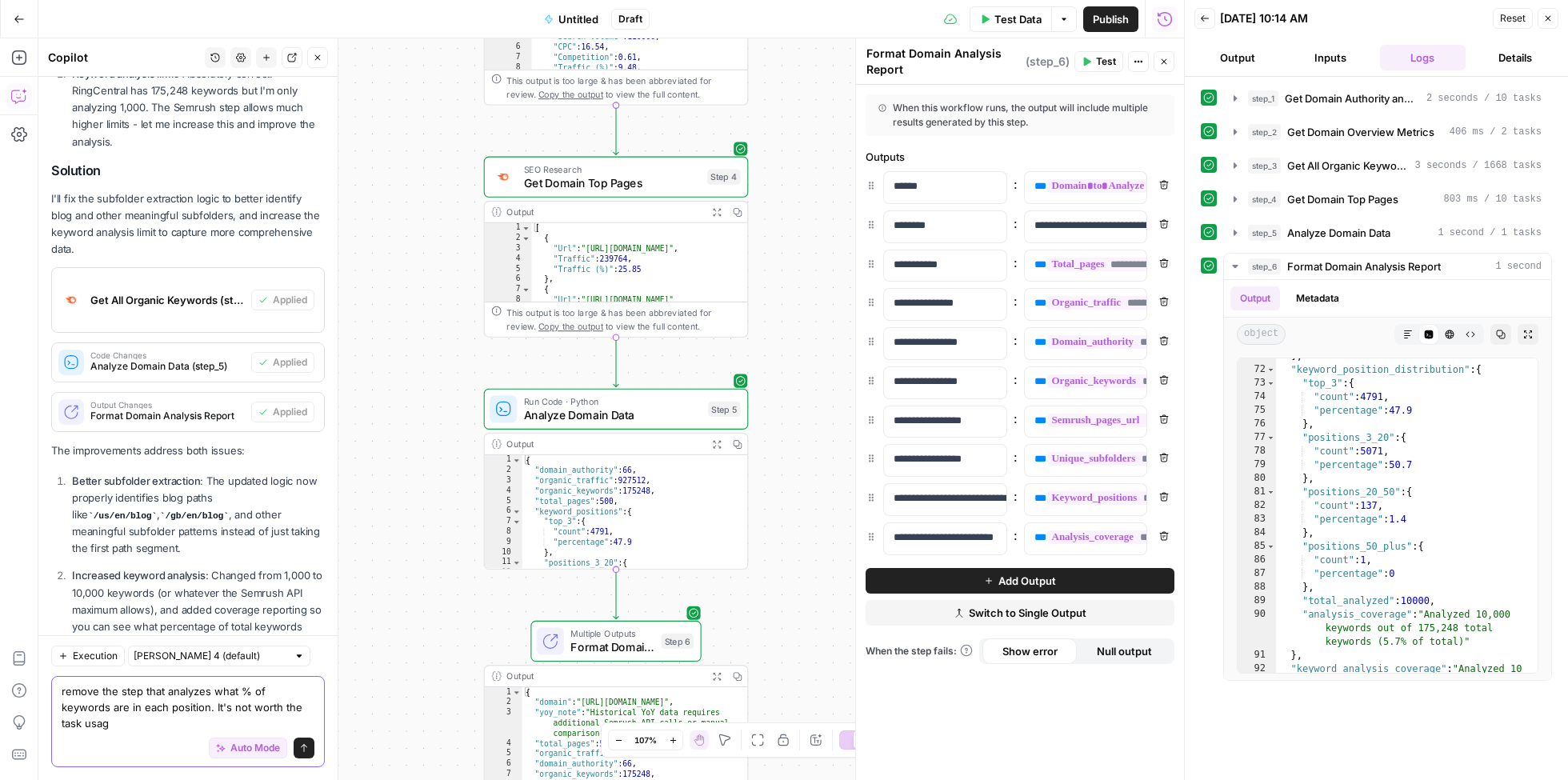
type textarea "remove the step that analyzes what % of keywords are in each position. It's not…"
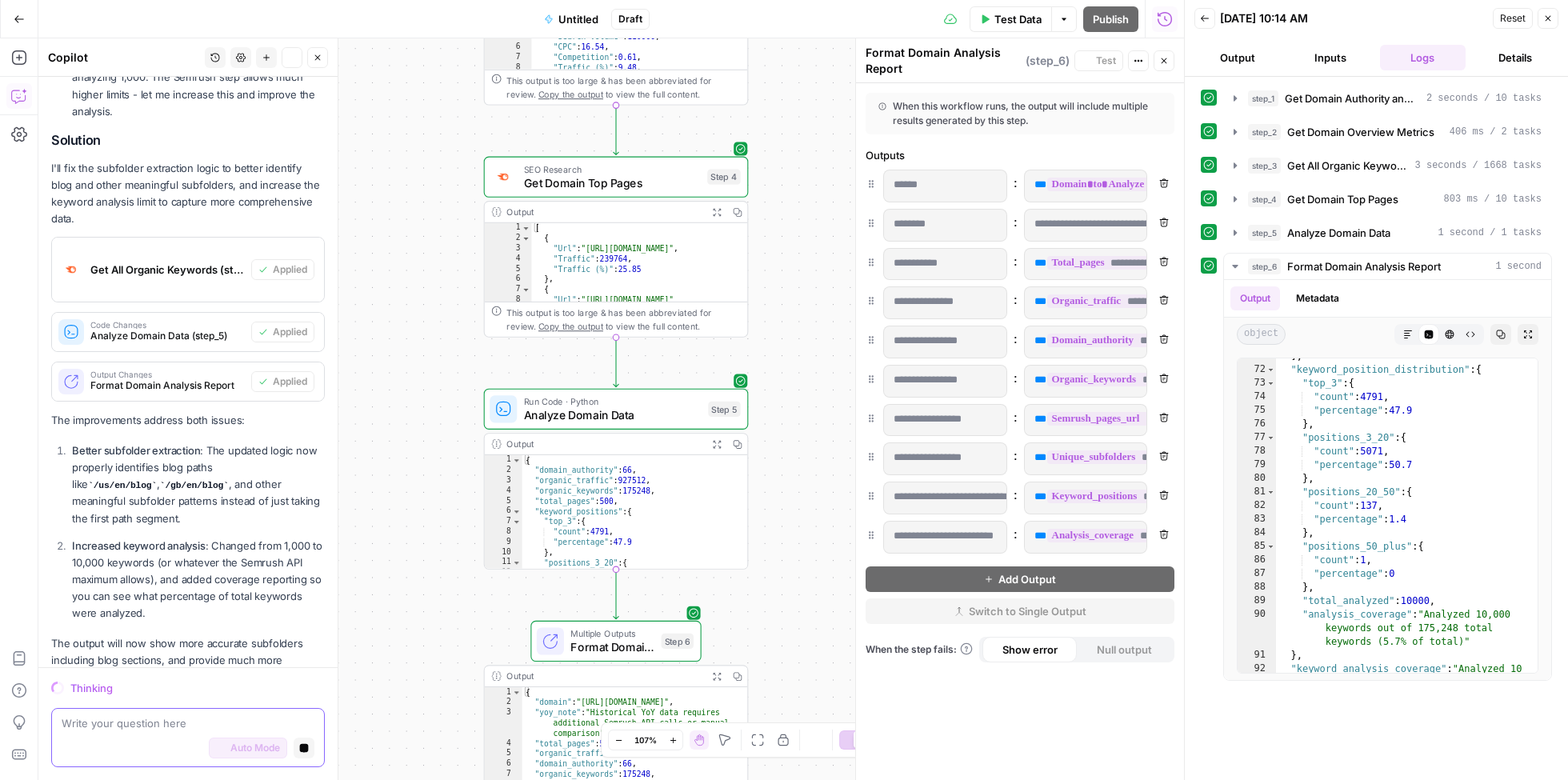
scroll to position [2247, 0]
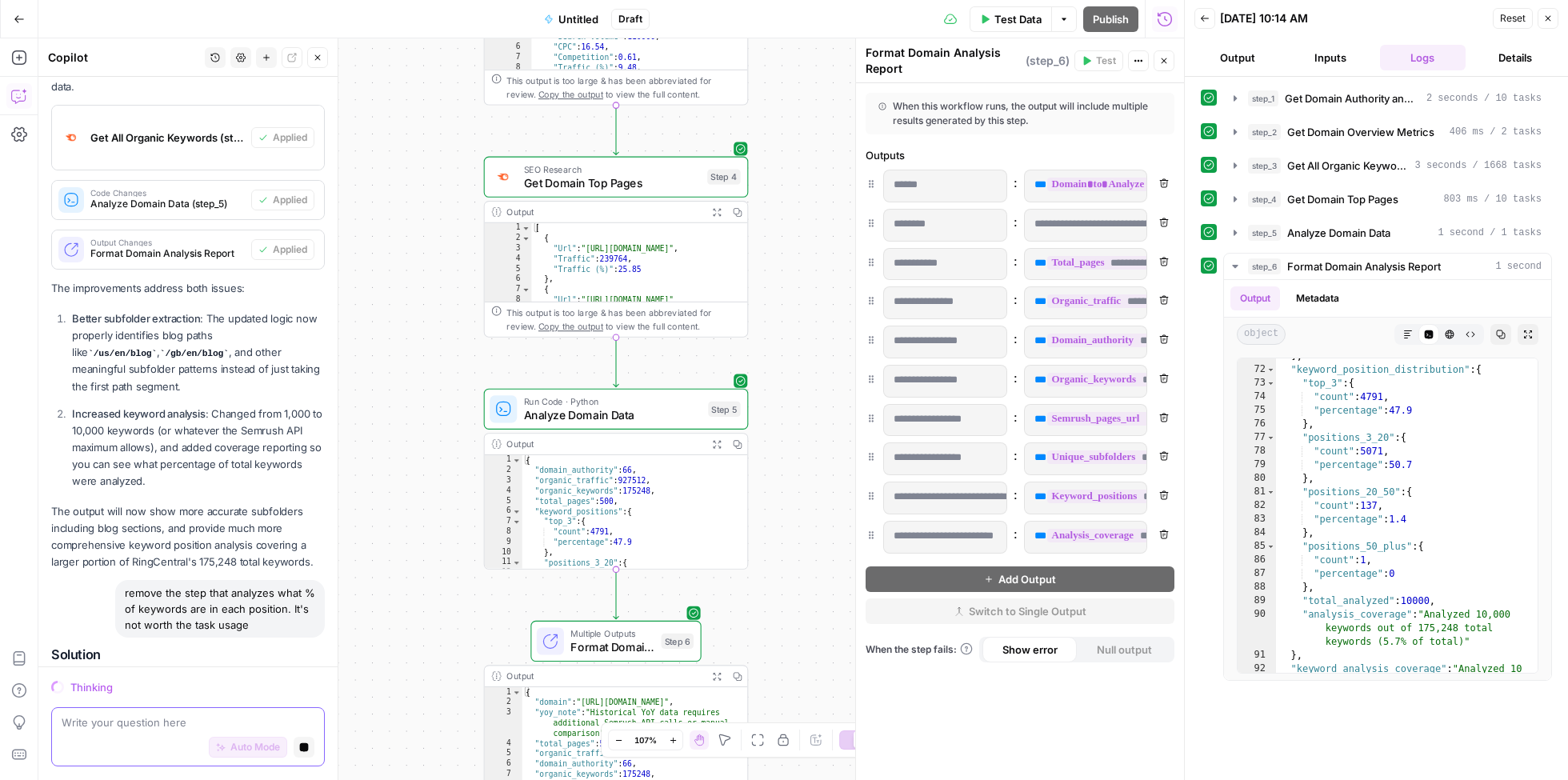
click at [183, 727] on textarea at bounding box center [187, 722] width 253 height 16
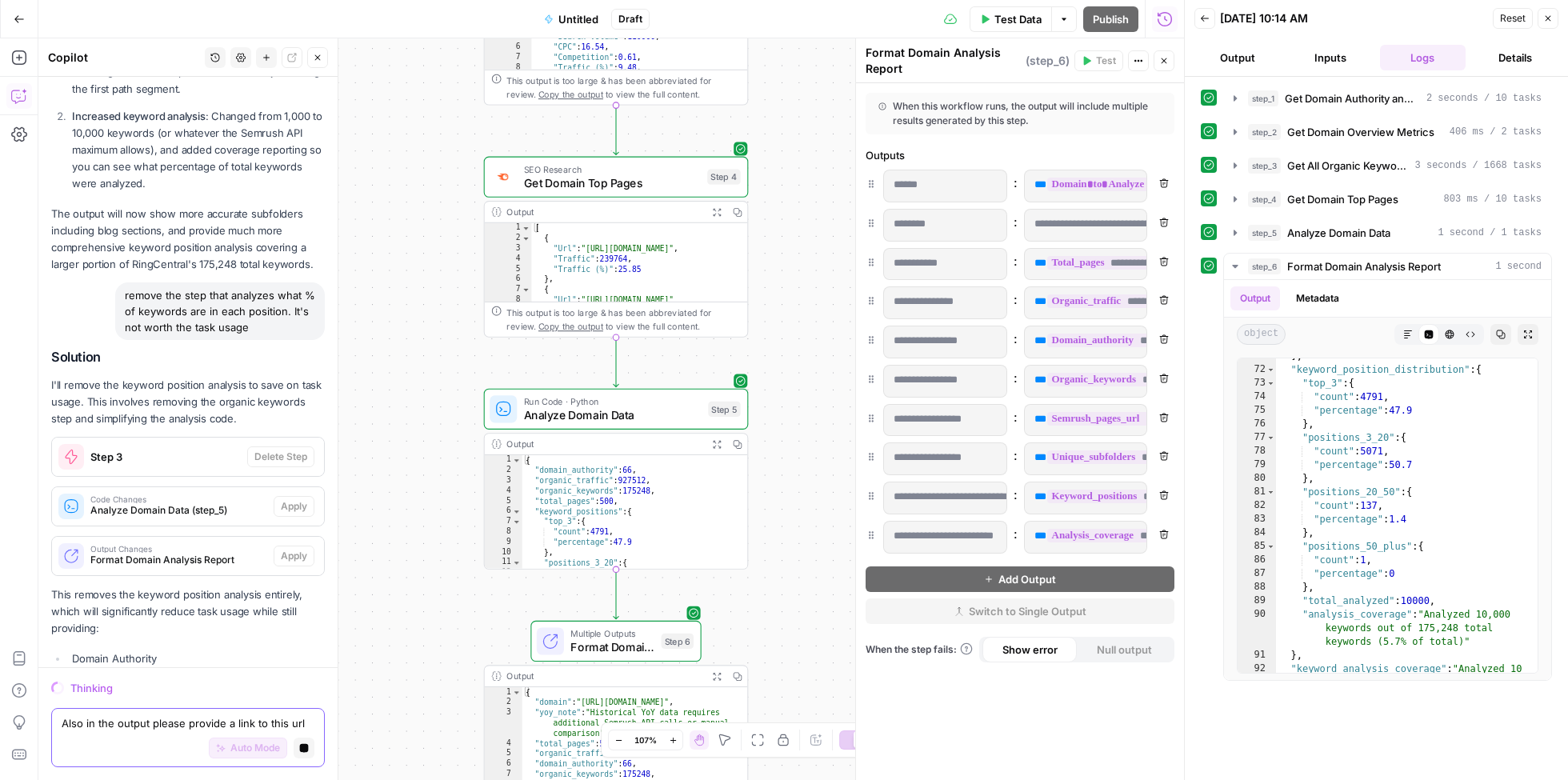
paste textarea "https://www.semrush.com/analytics/overview/?db=us&q=ringcentral.com&searchType=…"
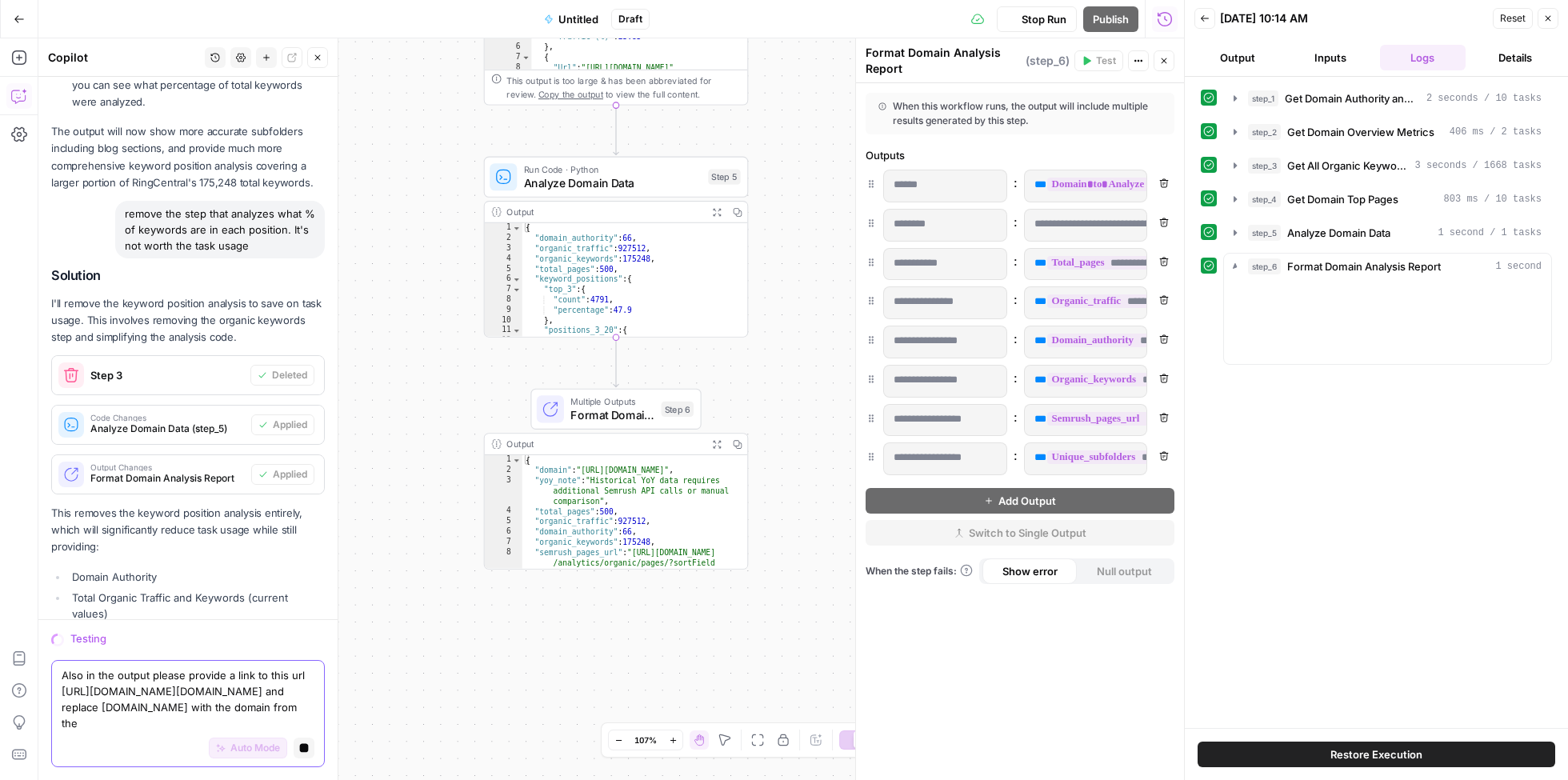
scroll to position [2720, 0]
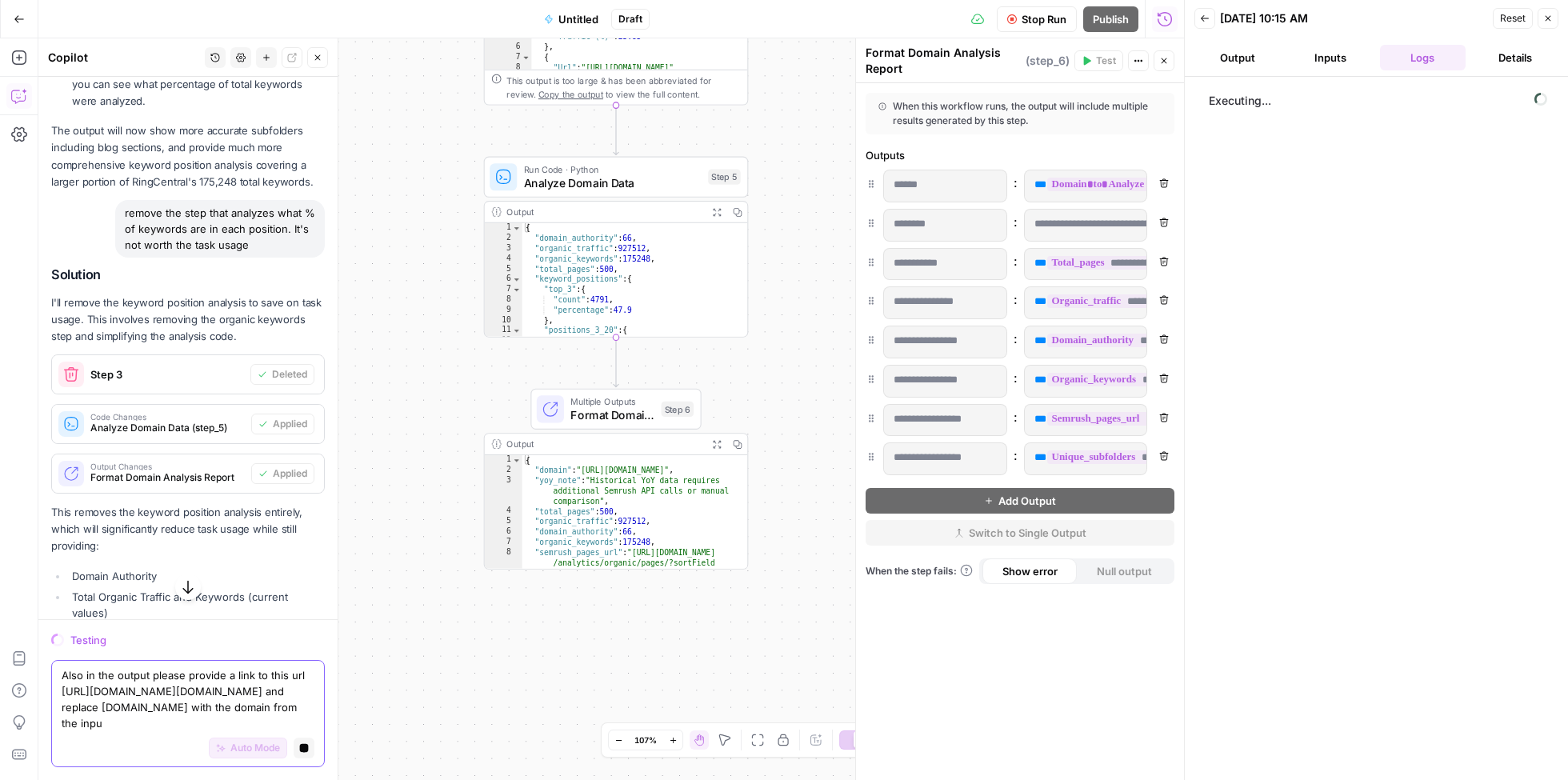
type textarea "Also in the output please provide a link to this url https://www.semrush.com/an…"
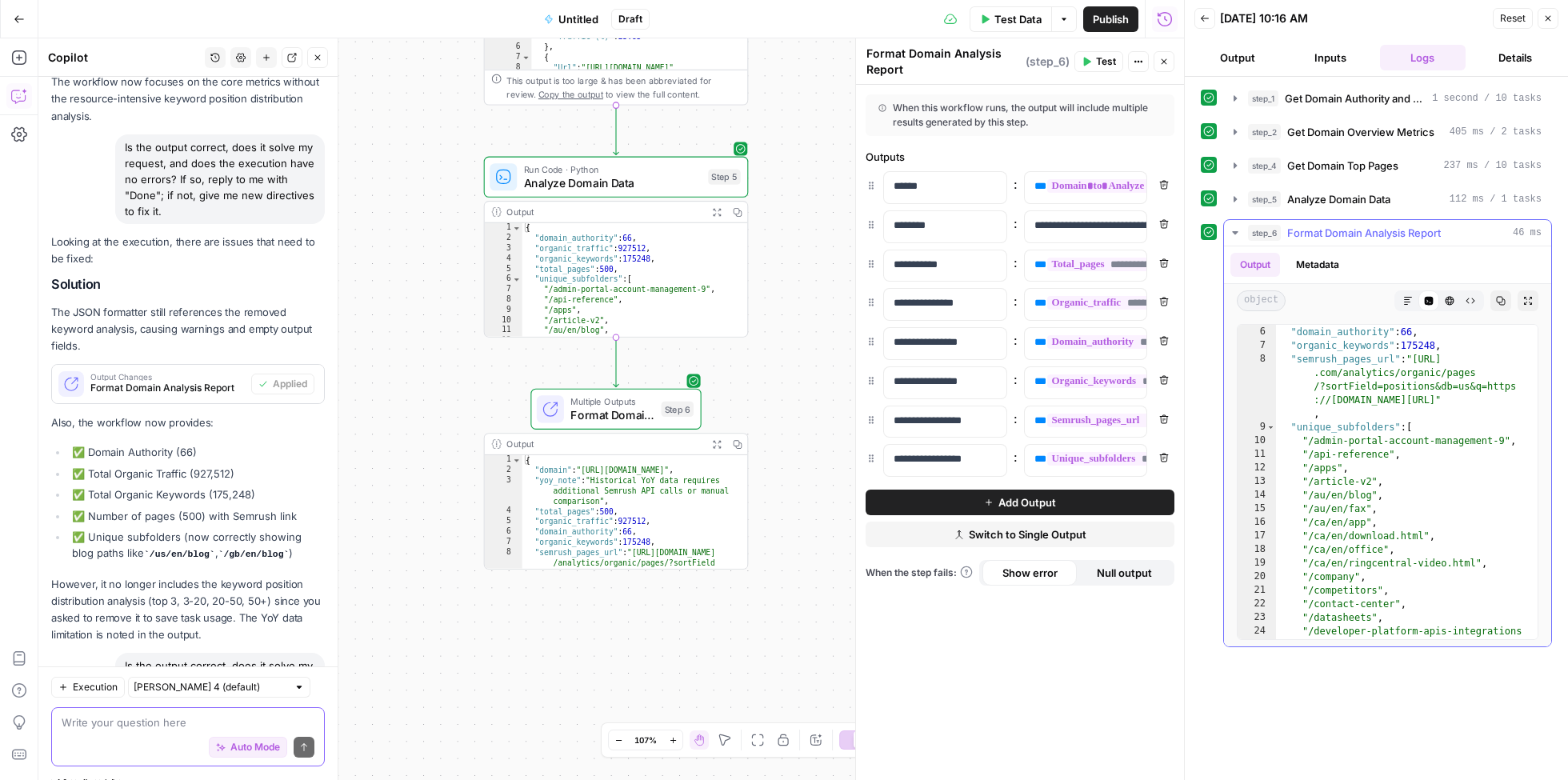
scroll to position [0, 0]
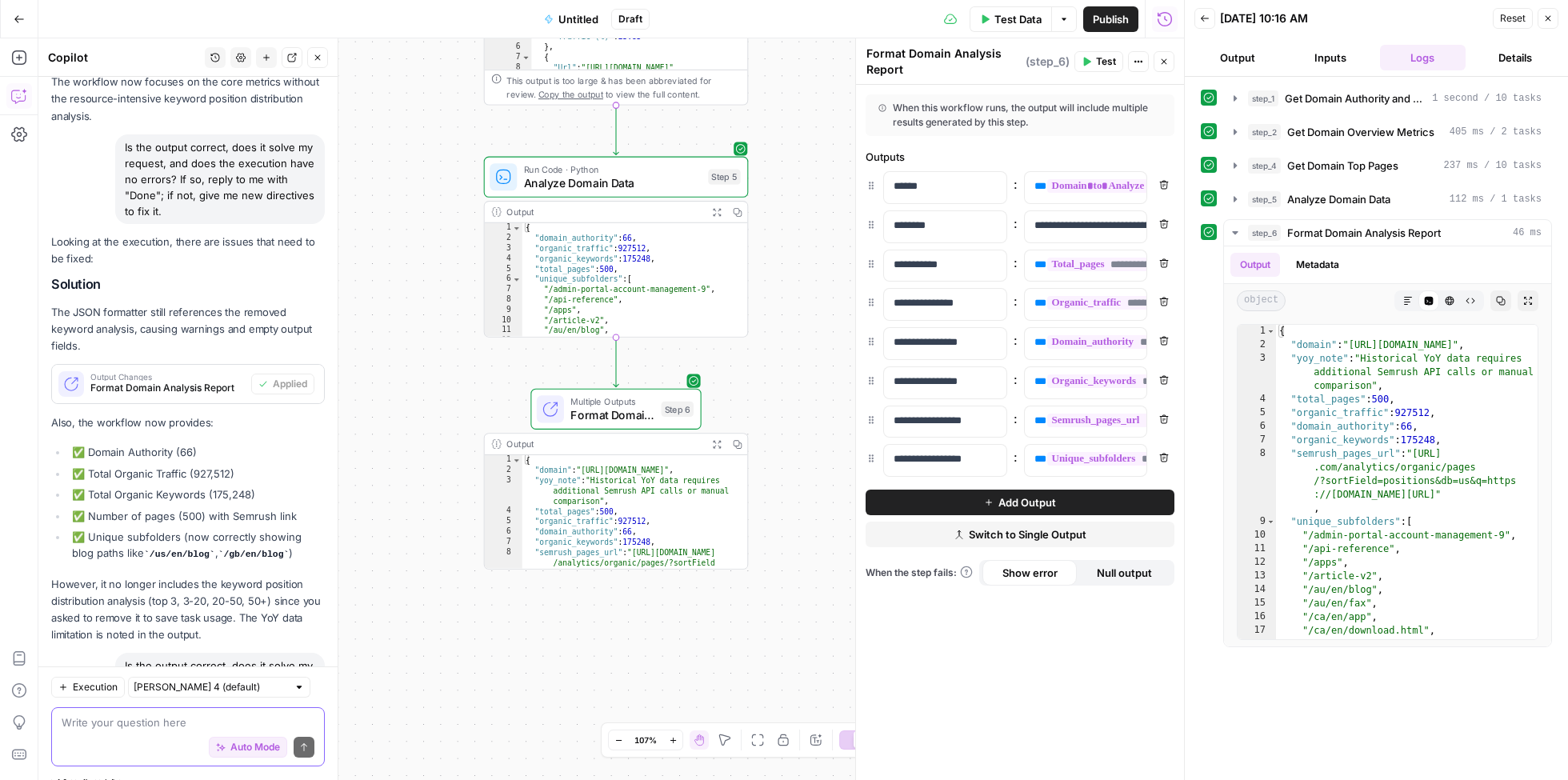
click at [195, 719] on textarea at bounding box center [187, 722] width 253 height 16
click at [1409, 296] on icon "button" at bounding box center [1408, 300] width 9 height 9
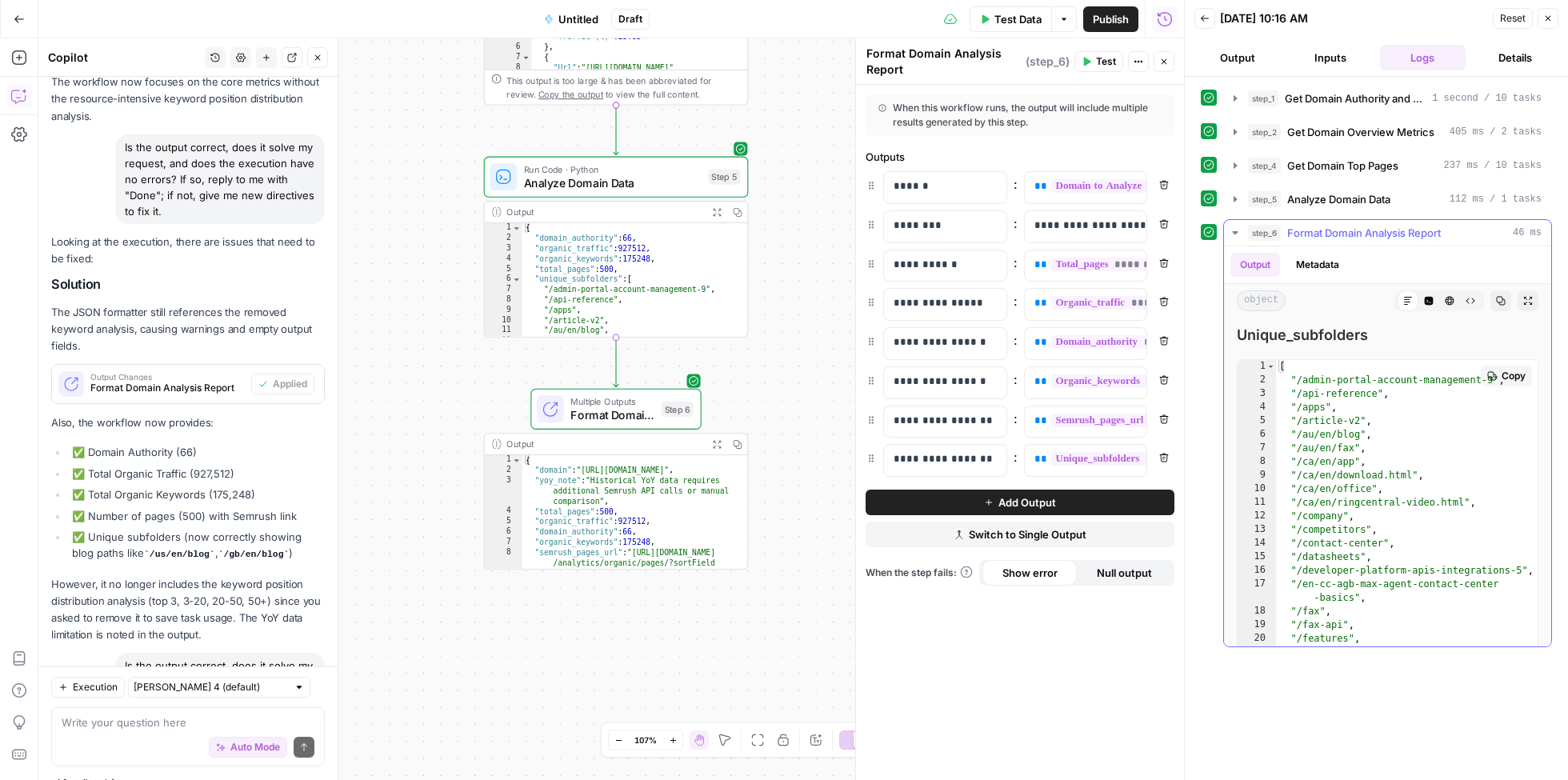
scroll to position [545, 0]
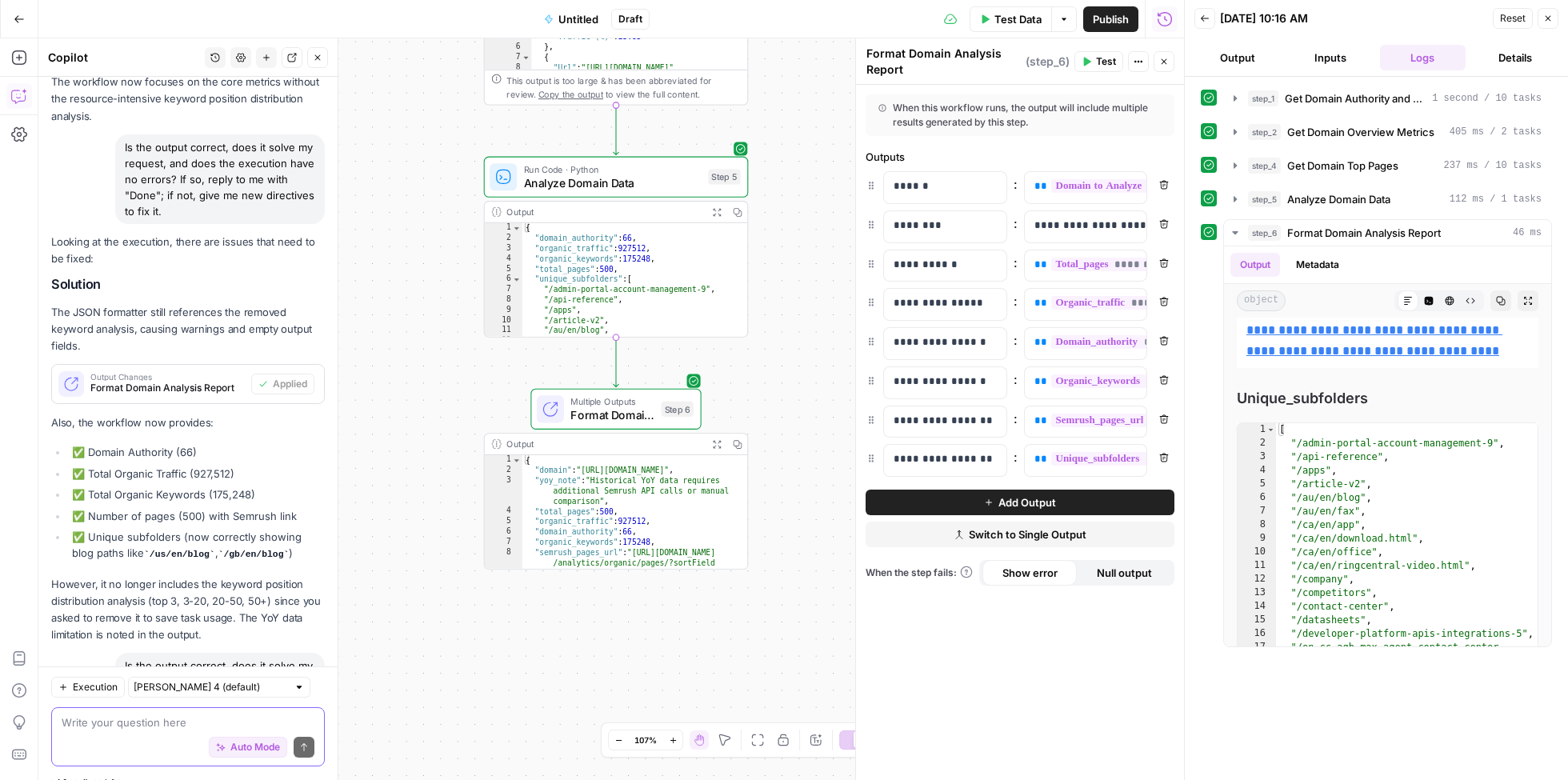
click at [179, 725] on textarea at bounding box center [187, 722] width 253 height 16
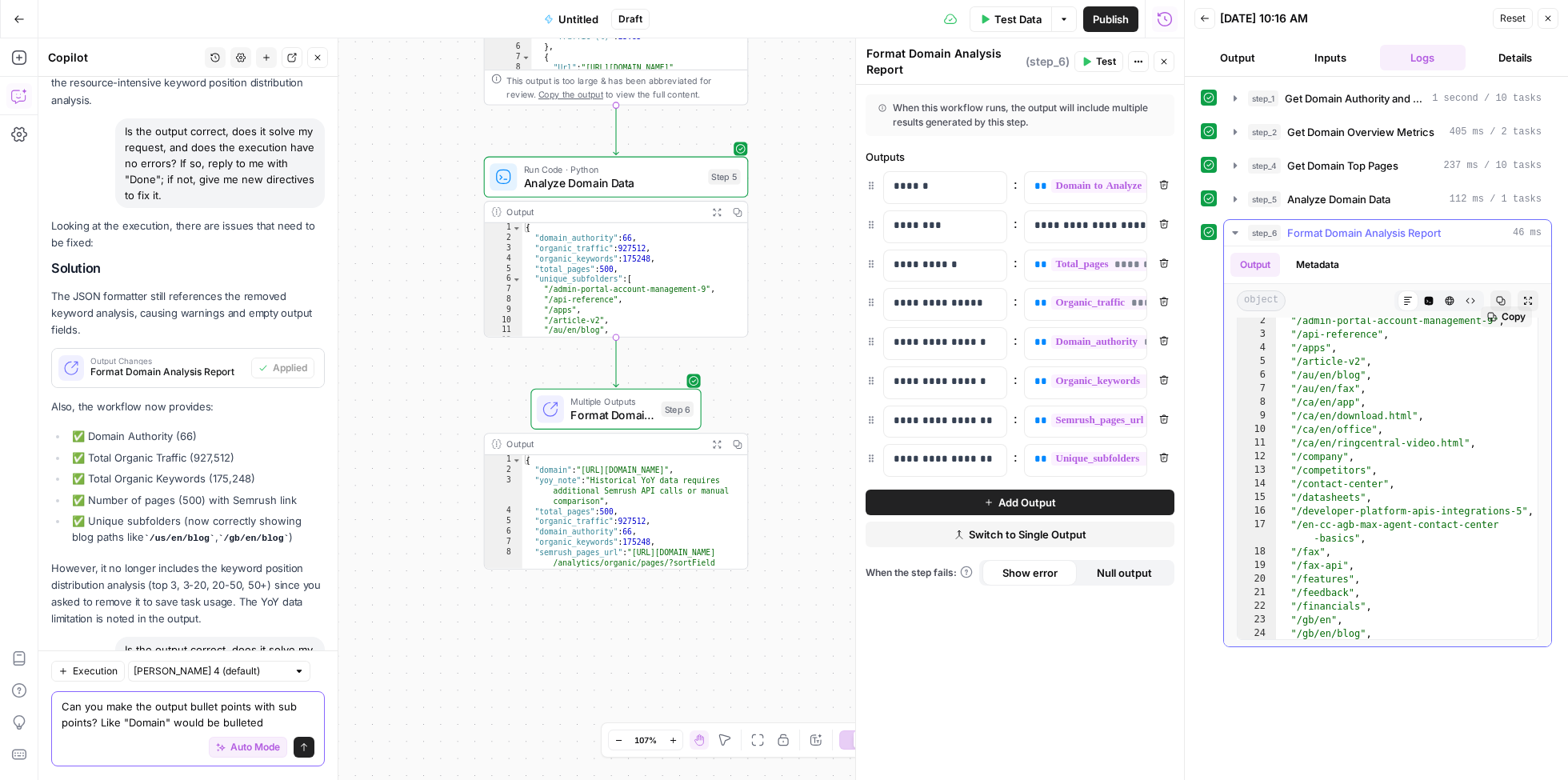
scroll to position [0, 0]
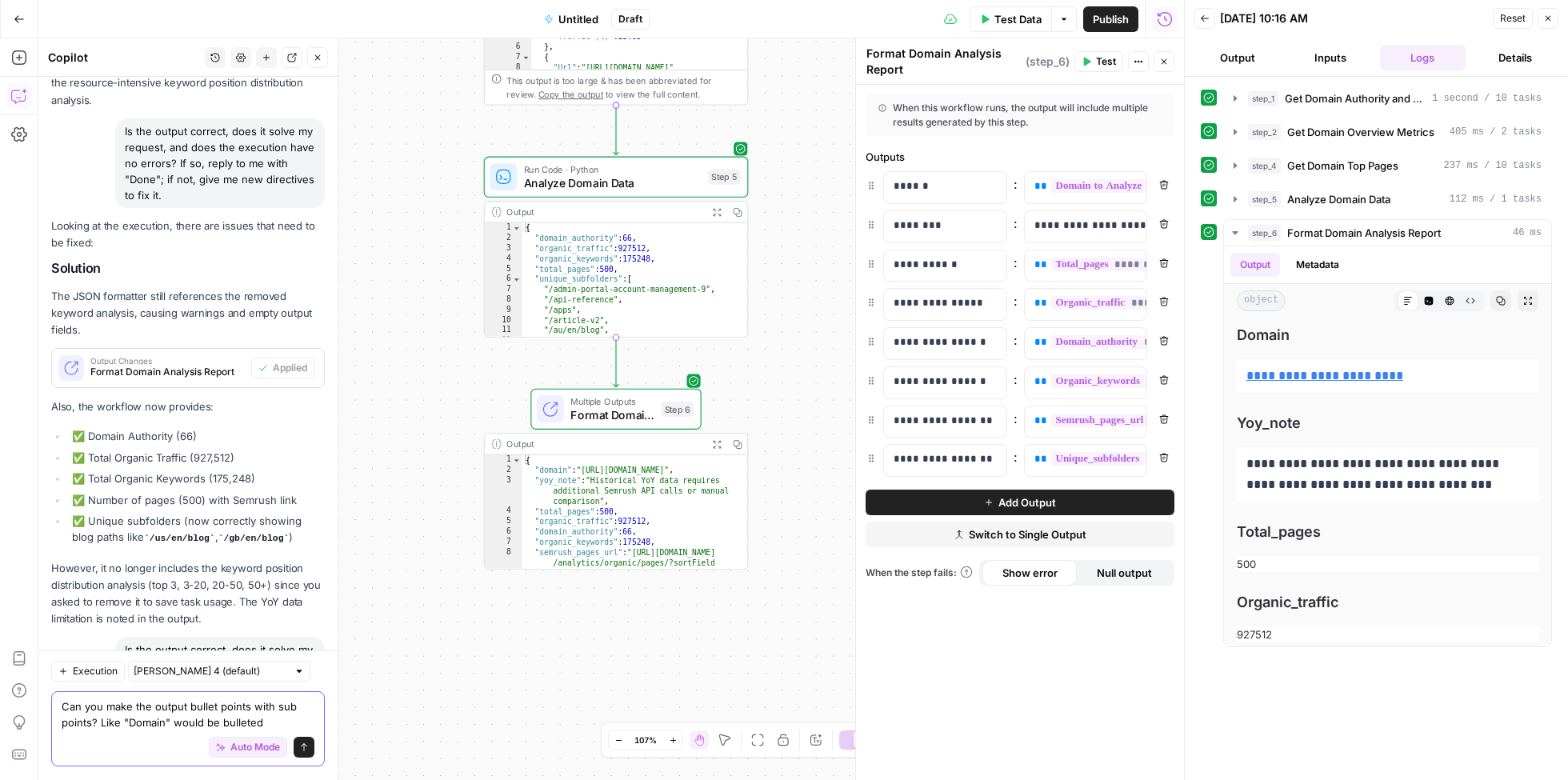
drag, startPoint x: 250, startPoint y: 708, endPoint x: 92, endPoint y: 719, distance: 158.4
click at [92, 719] on textarea "Can you make the output bullet points with sub points? Like "Domain" would be b…" at bounding box center [187, 715] width 253 height 32
click at [232, 719] on textarea "Can you make the output bullet points? Like "Domain" would be bulleted" at bounding box center [187, 715] width 253 height 32
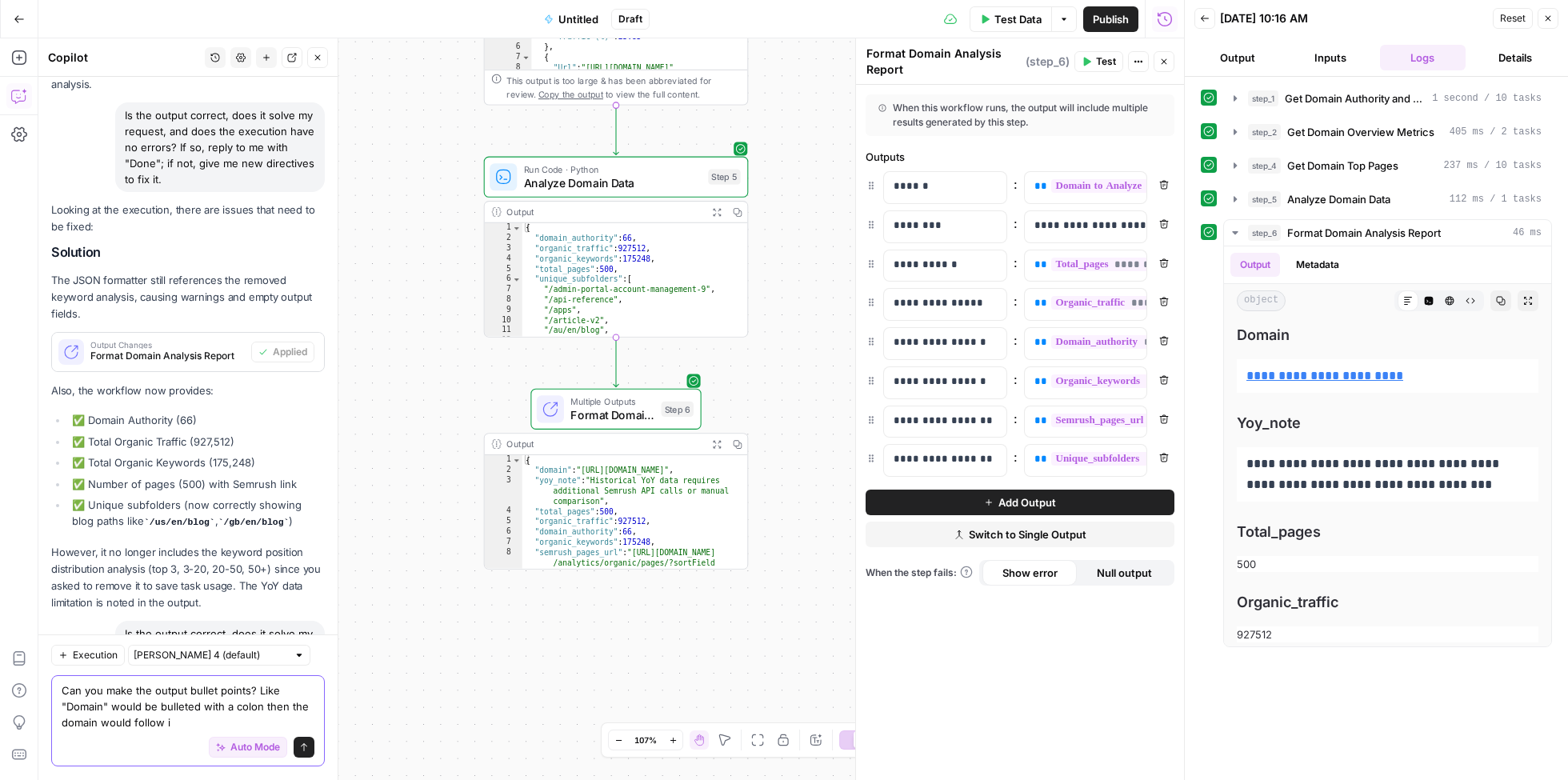
type textarea "Can you make the output bullet points? Like "Domain" would be bulleted with a c…"
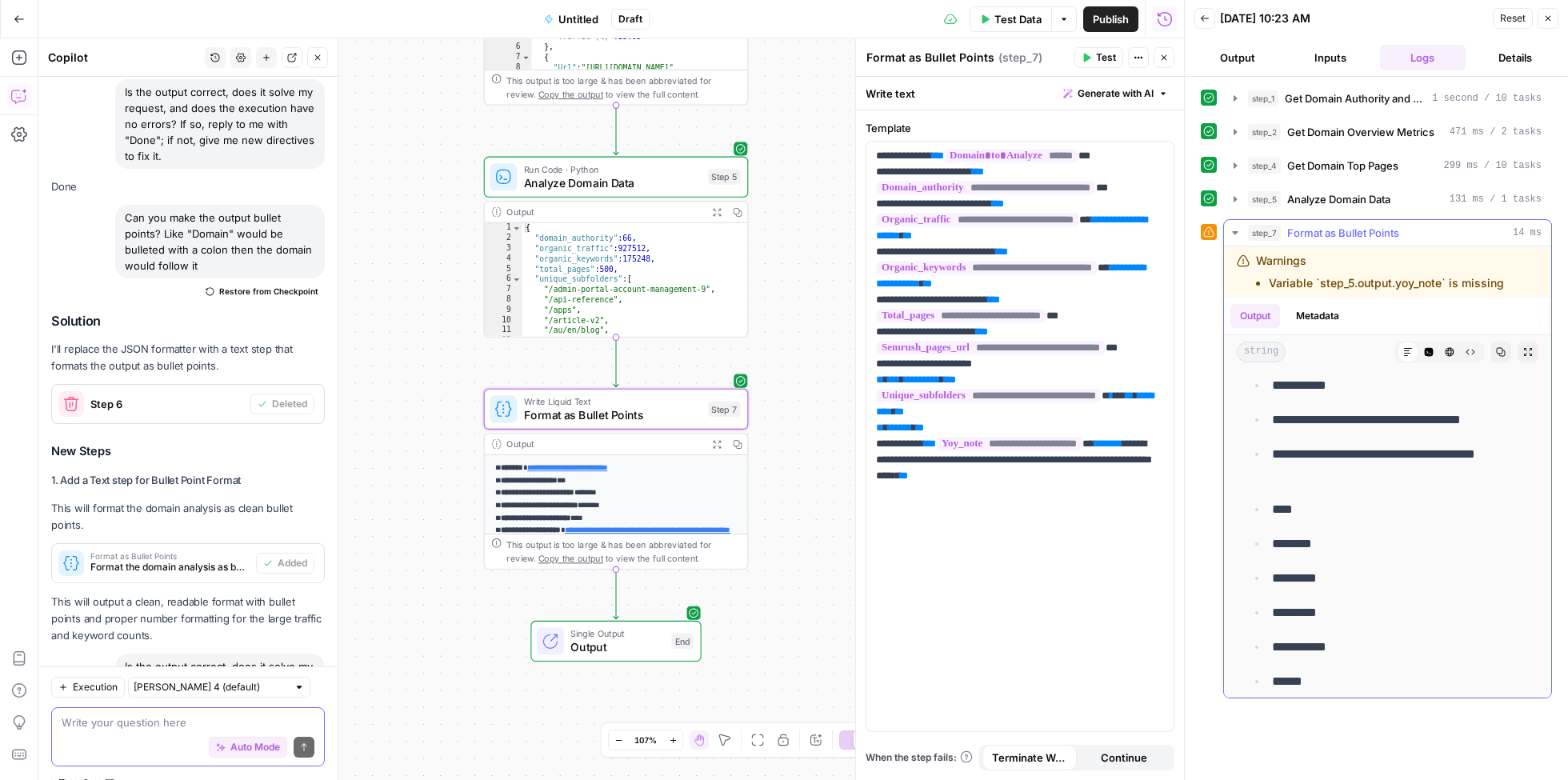
scroll to position [0, 0]
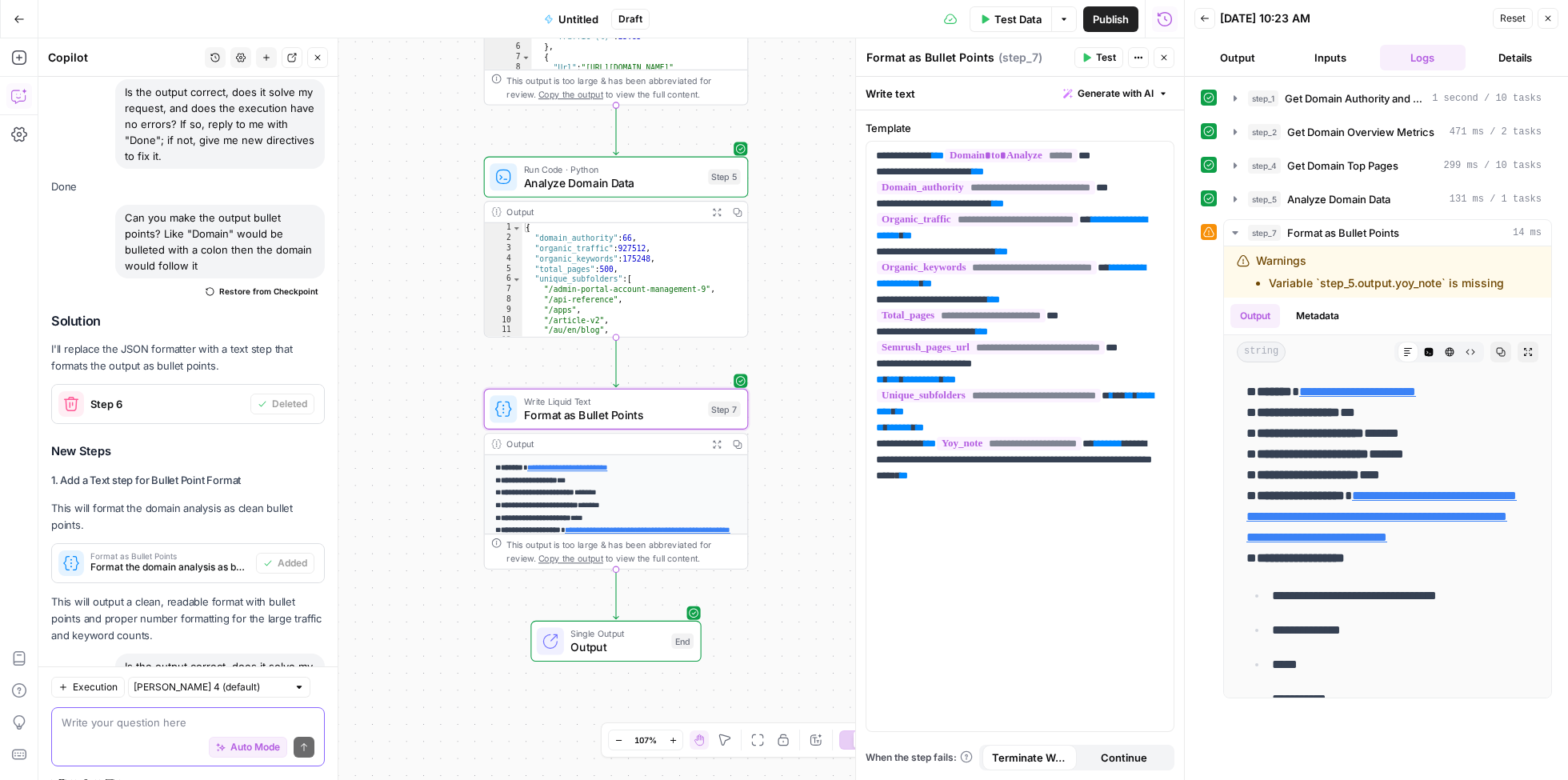
click at [162, 724] on textarea at bounding box center [187, 722] width 253 height 16
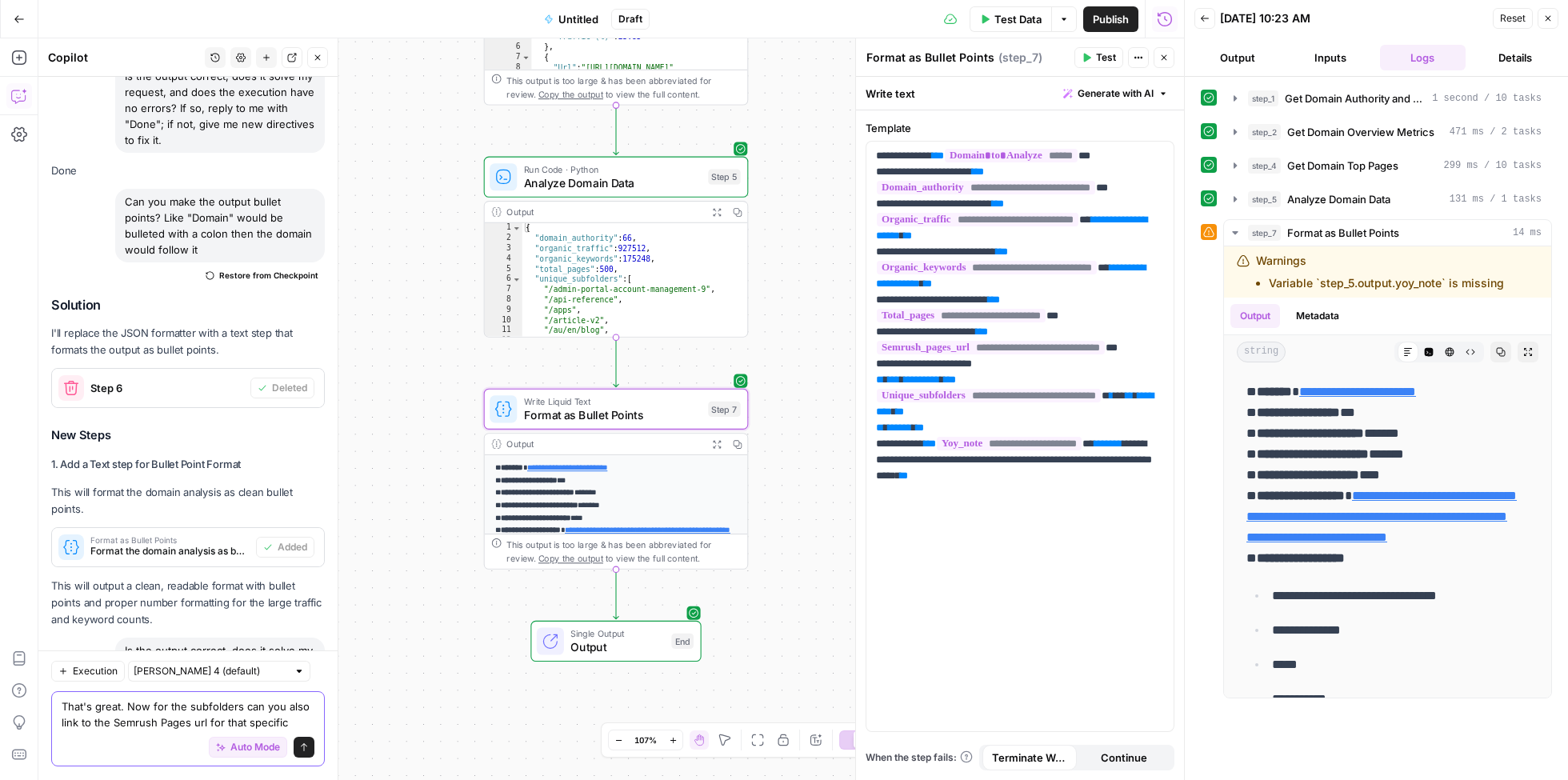
click at [81, 724] on textarea "That's great. Now for the subfolders can you also link to the Semrush Pages url…" at bounding box center [187, 715] width 253 height 32
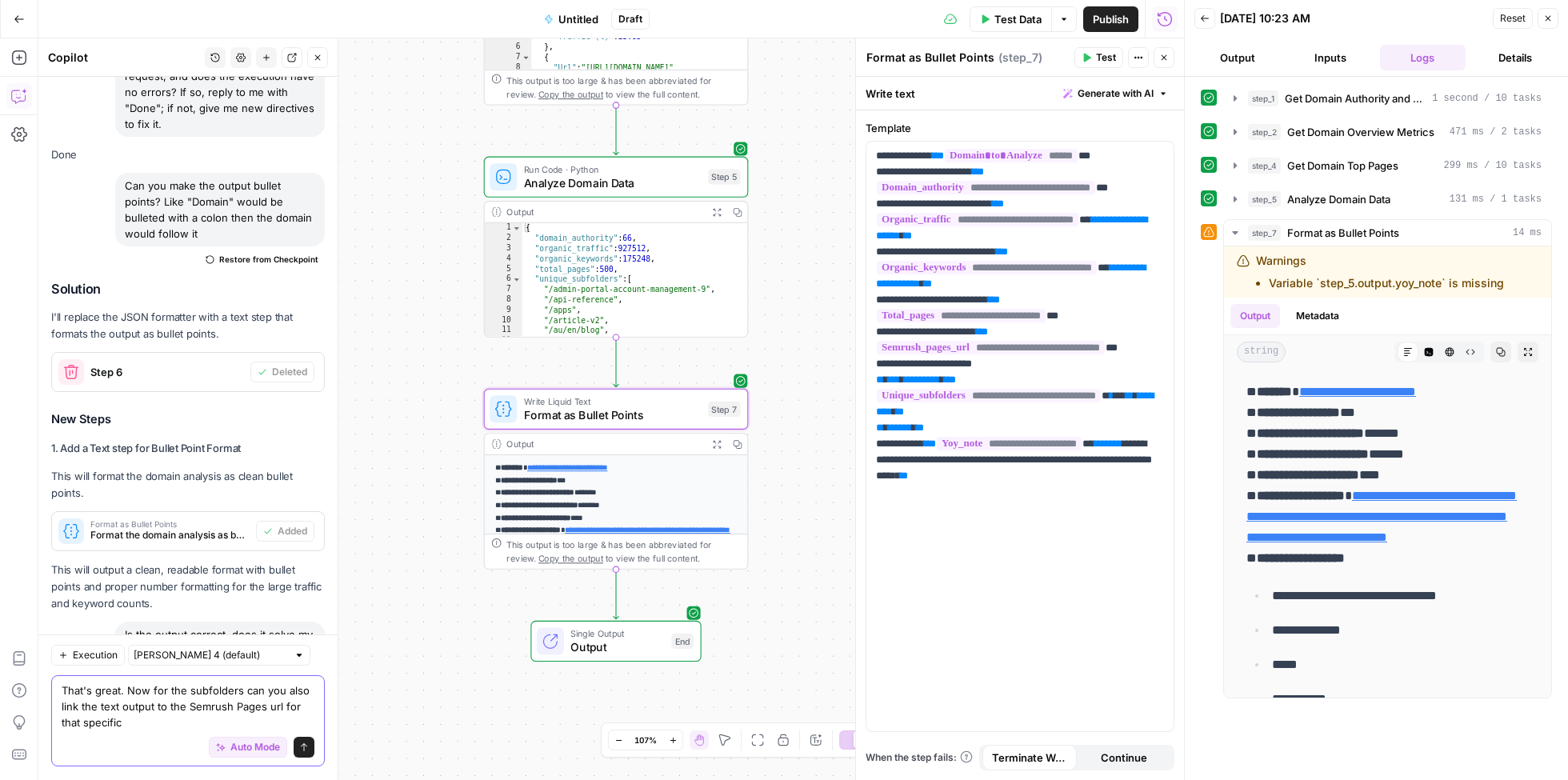
click at [269, 707] on textarea "That's great. Now for the subfolders can you also link the text output to the S…" at bounding box center [187, 707] width 253 height 48
type textarea "That's great. Now for the subfolders can you also link the text output to the S…"
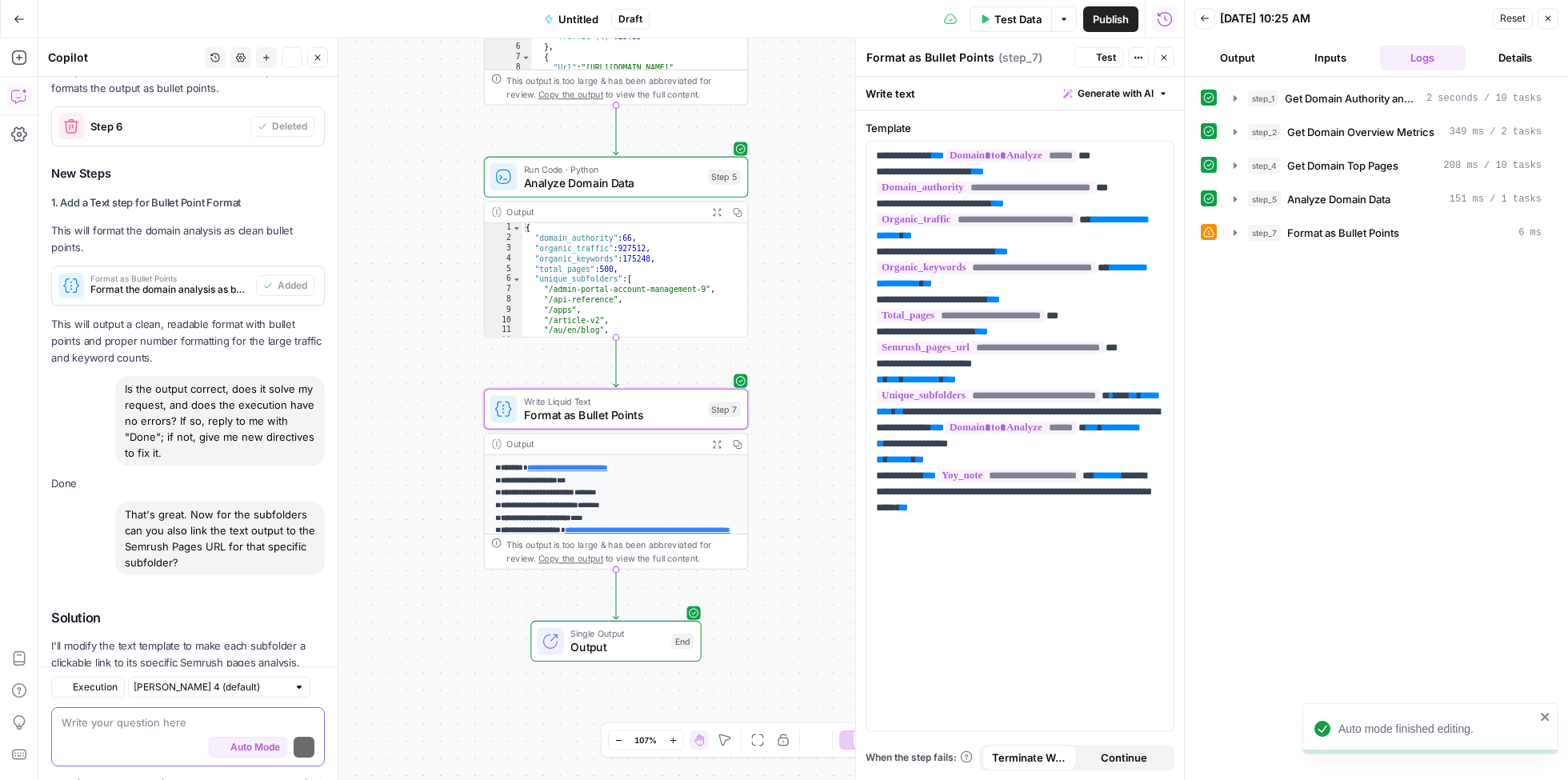
scroll to position [4392, 0]
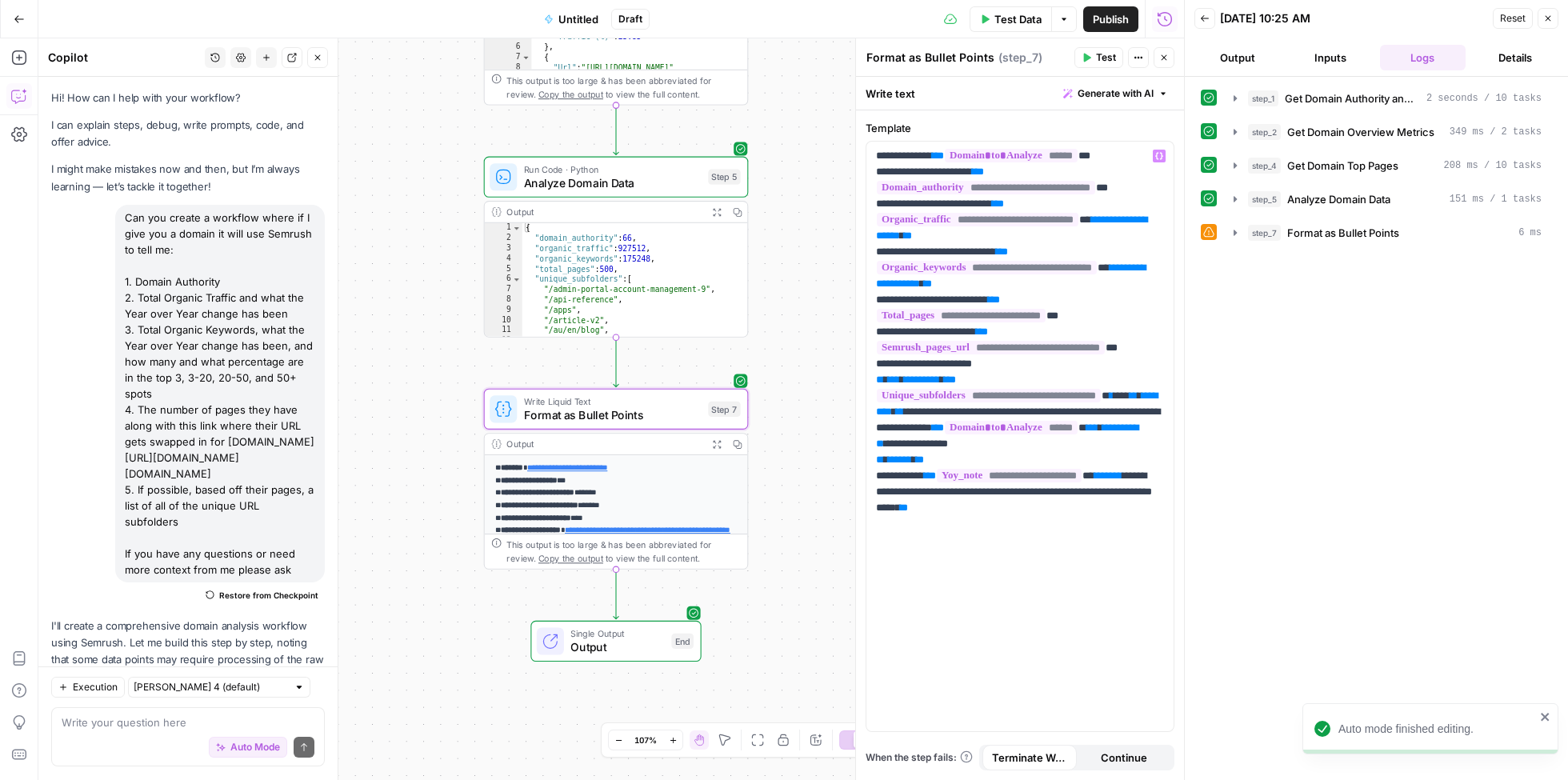
scroll to position [4392, 0]
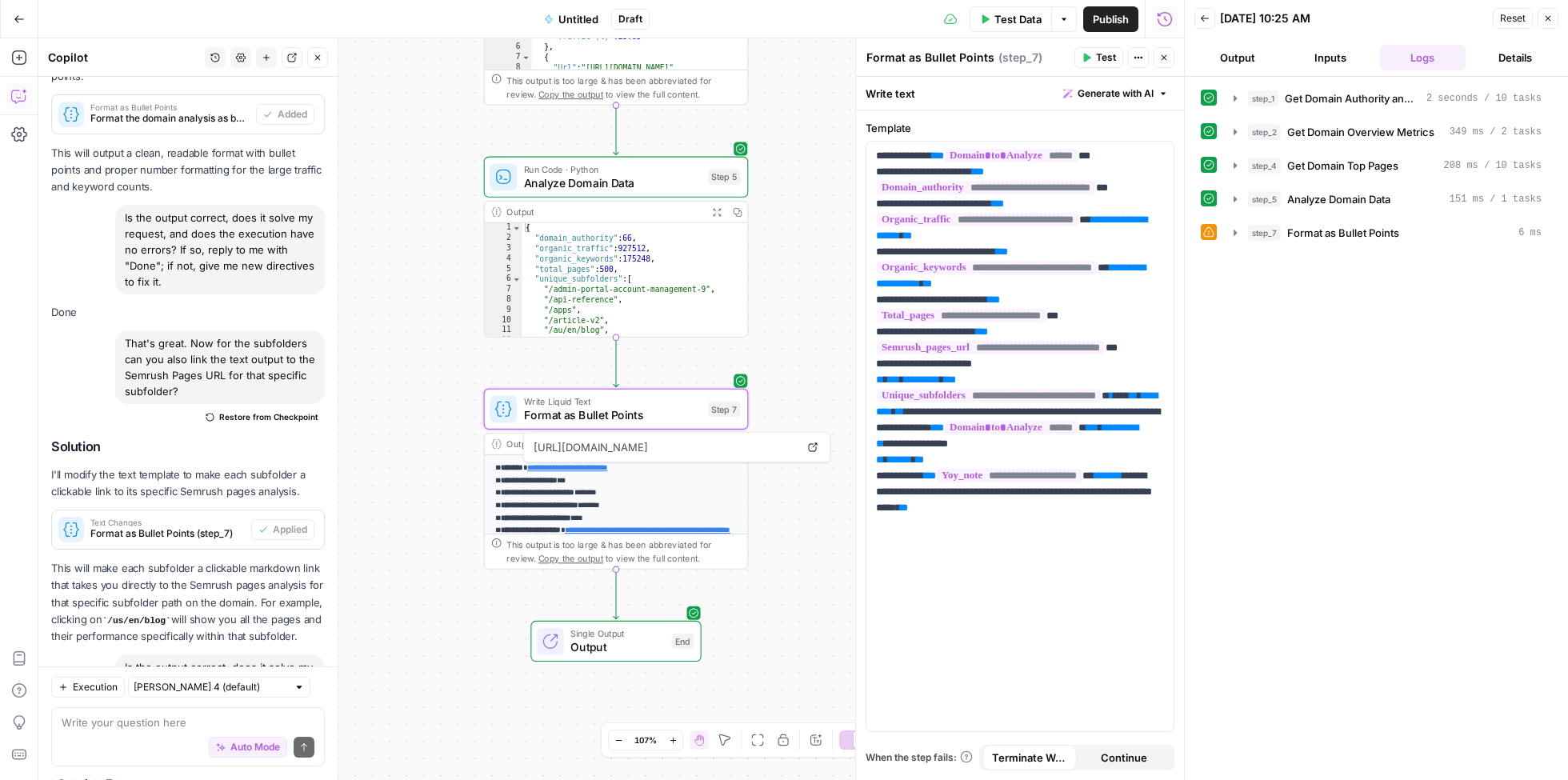
click at [1038, 12] on span "Test Data" at bounding box center [1017, 18] width 47 height 16
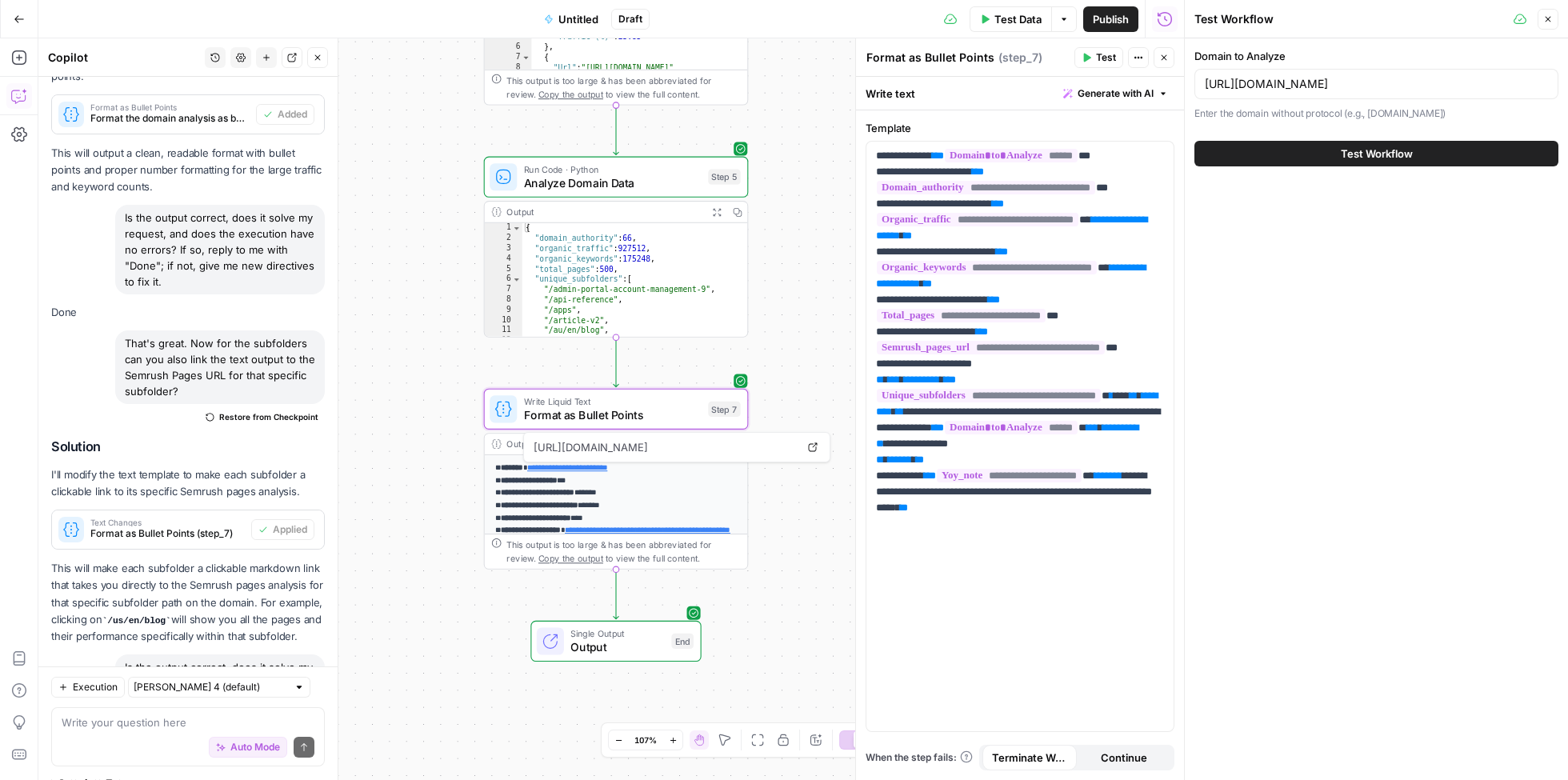
click at [1379, 154] on span "Test Workflow" at bounding box center [1377, 153] width 72 height 16
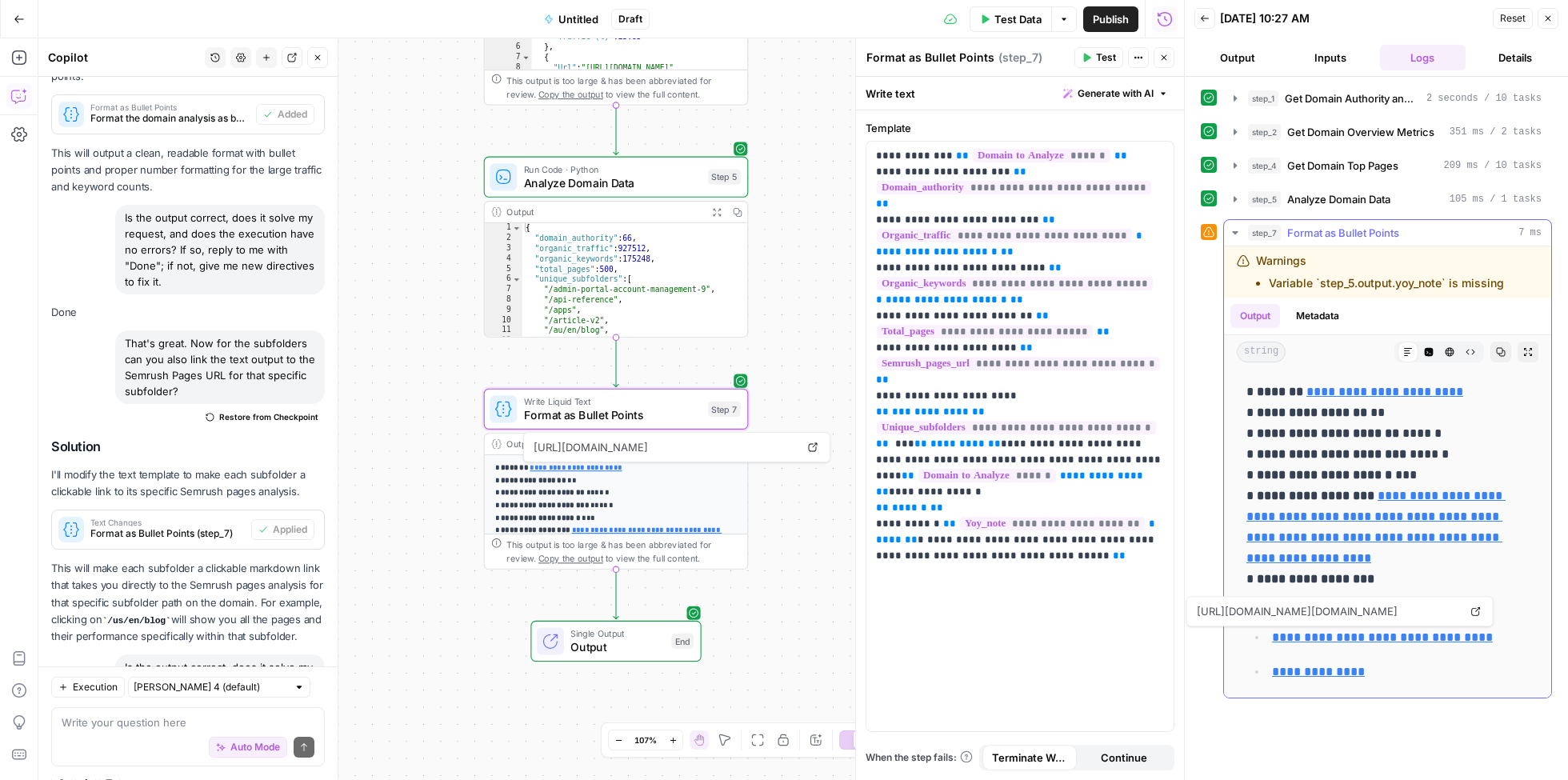
click at [1324, 634] on link "**********" at bounding box center [1382, 637] width 221 height 12
click at [1318, 665] on link "**********" at bounding box center [1318, 671] width 93 height 12
click at [1379, 559] on link "**********" at bounding box center [1376, 526] width 259 height 74
click at [181, 729] on textarea at bounding box center [187, 722] width 253 height 16
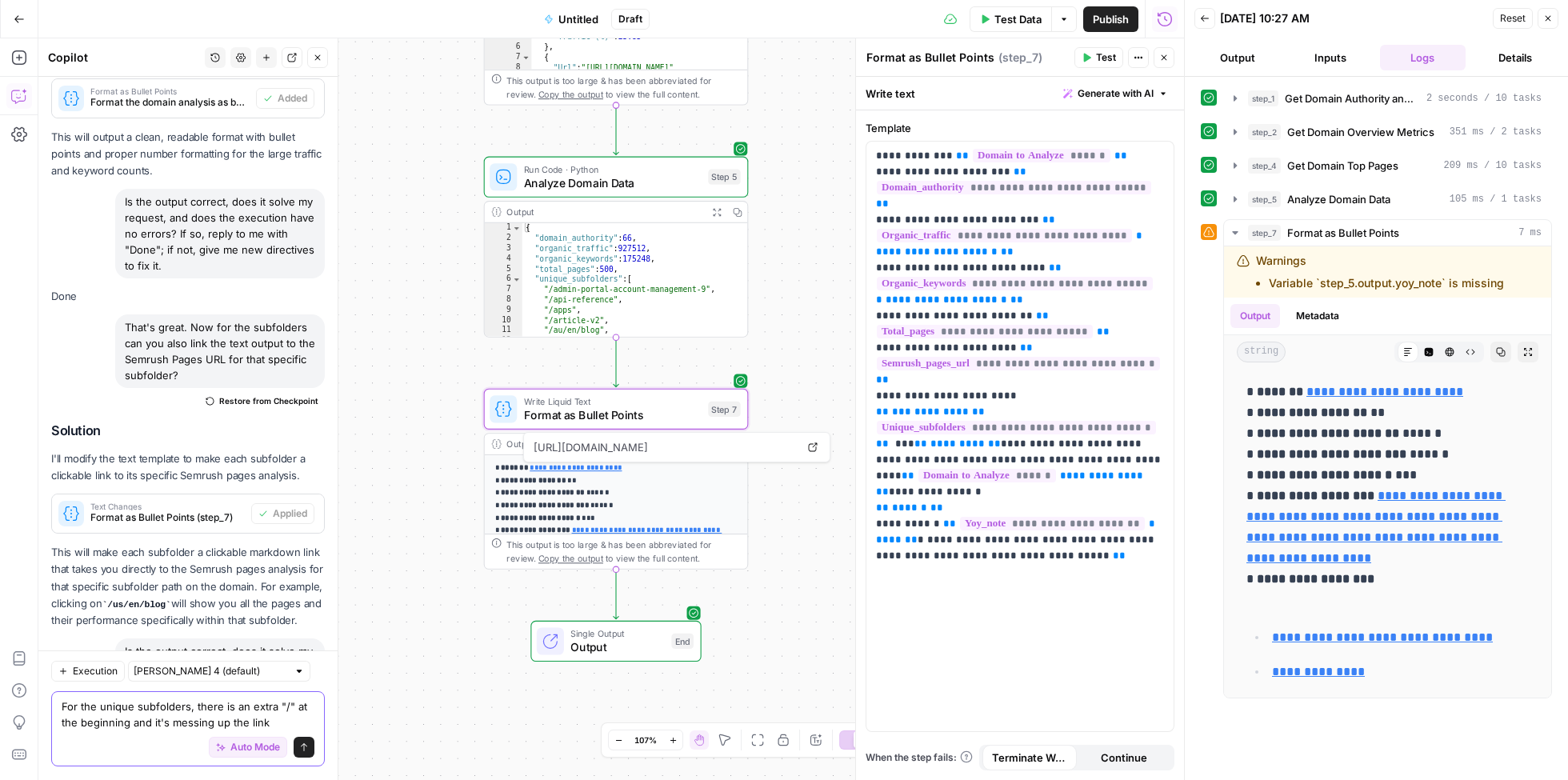
type textarea "For the unique subfolders, there is an extra "/" at the beginning and it's mess…"
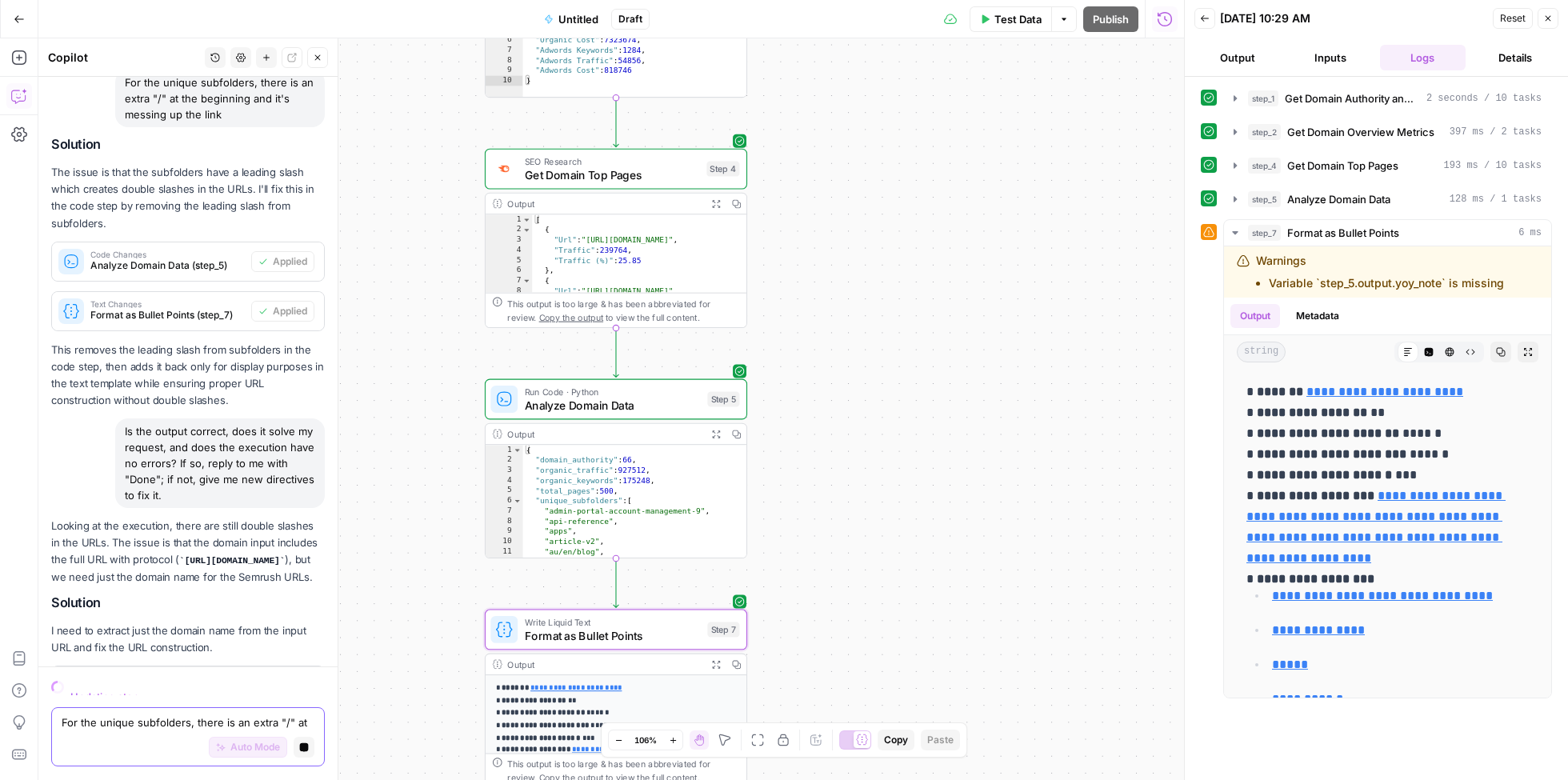
scroll to position [4992, 0]
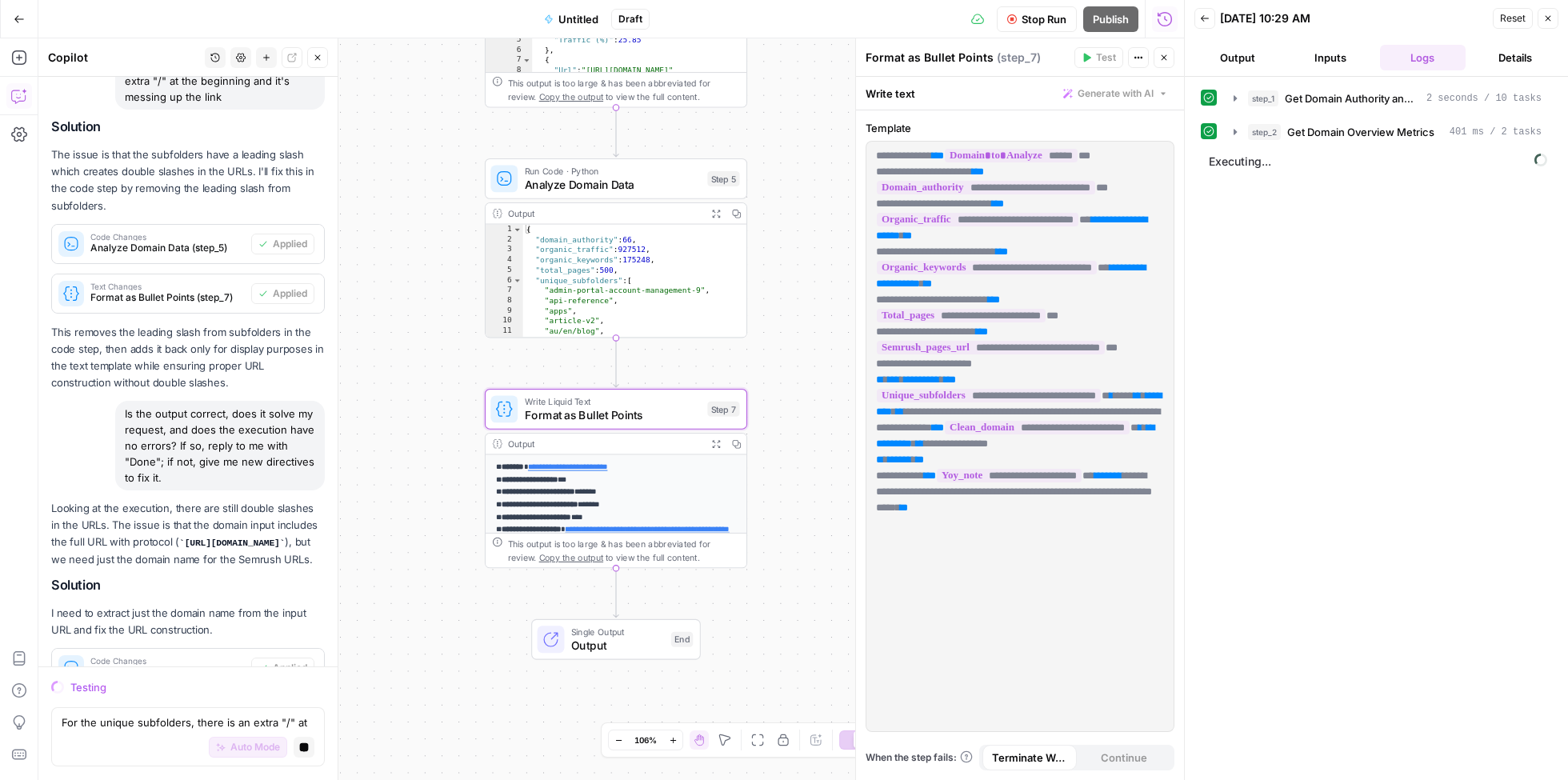
click at [1246, 56] on button "Output" at bounding box center [1238, 58] width 86 height 26
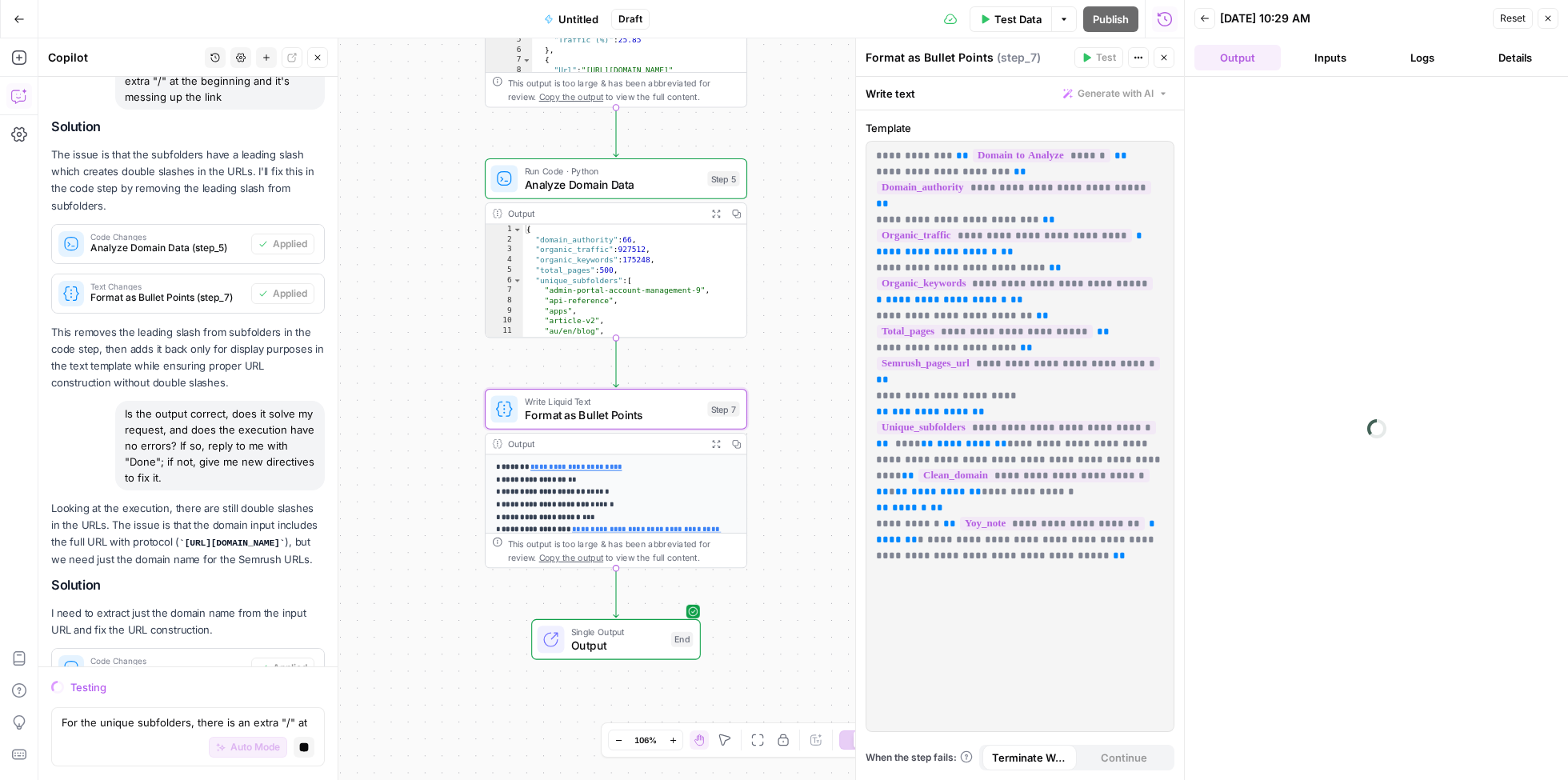
scroll to position [5100, 0]
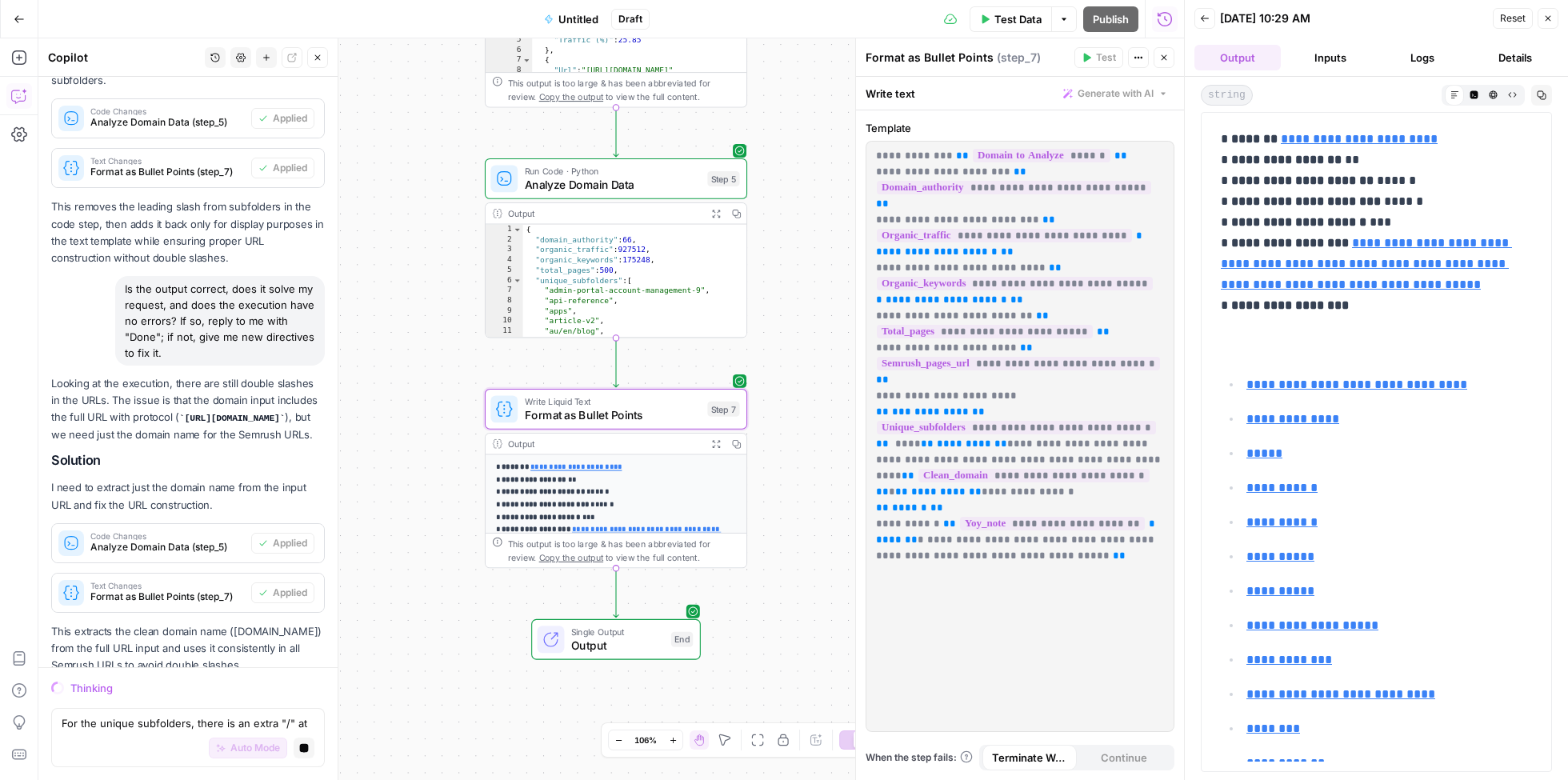
click at [1415, 51] on button "Logs" at bounding box center [1424, 58] width 86 height 26
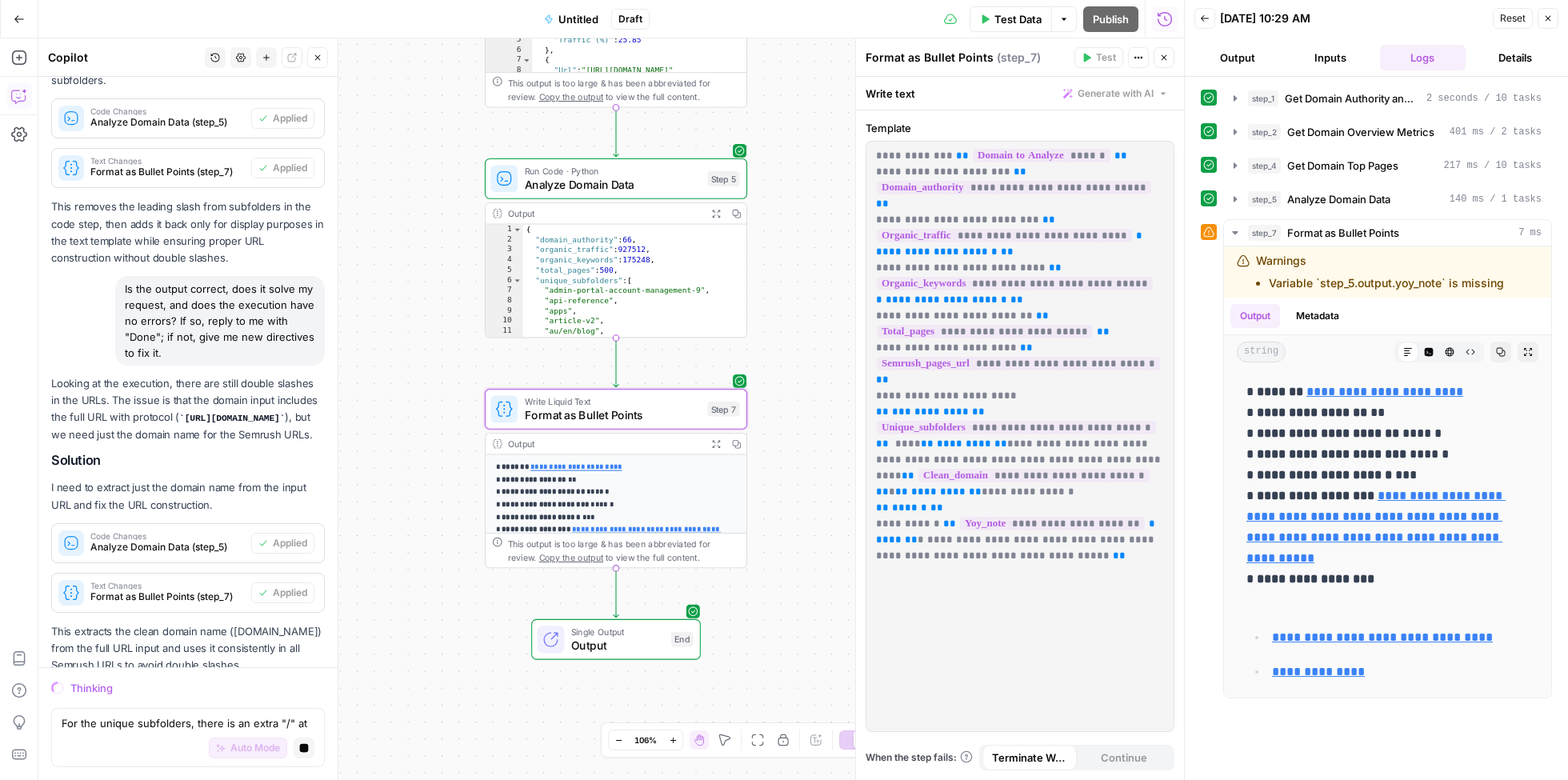
click at [1241, 58] on button "Output" at bounding box center [1238, 58] width 86 height 26
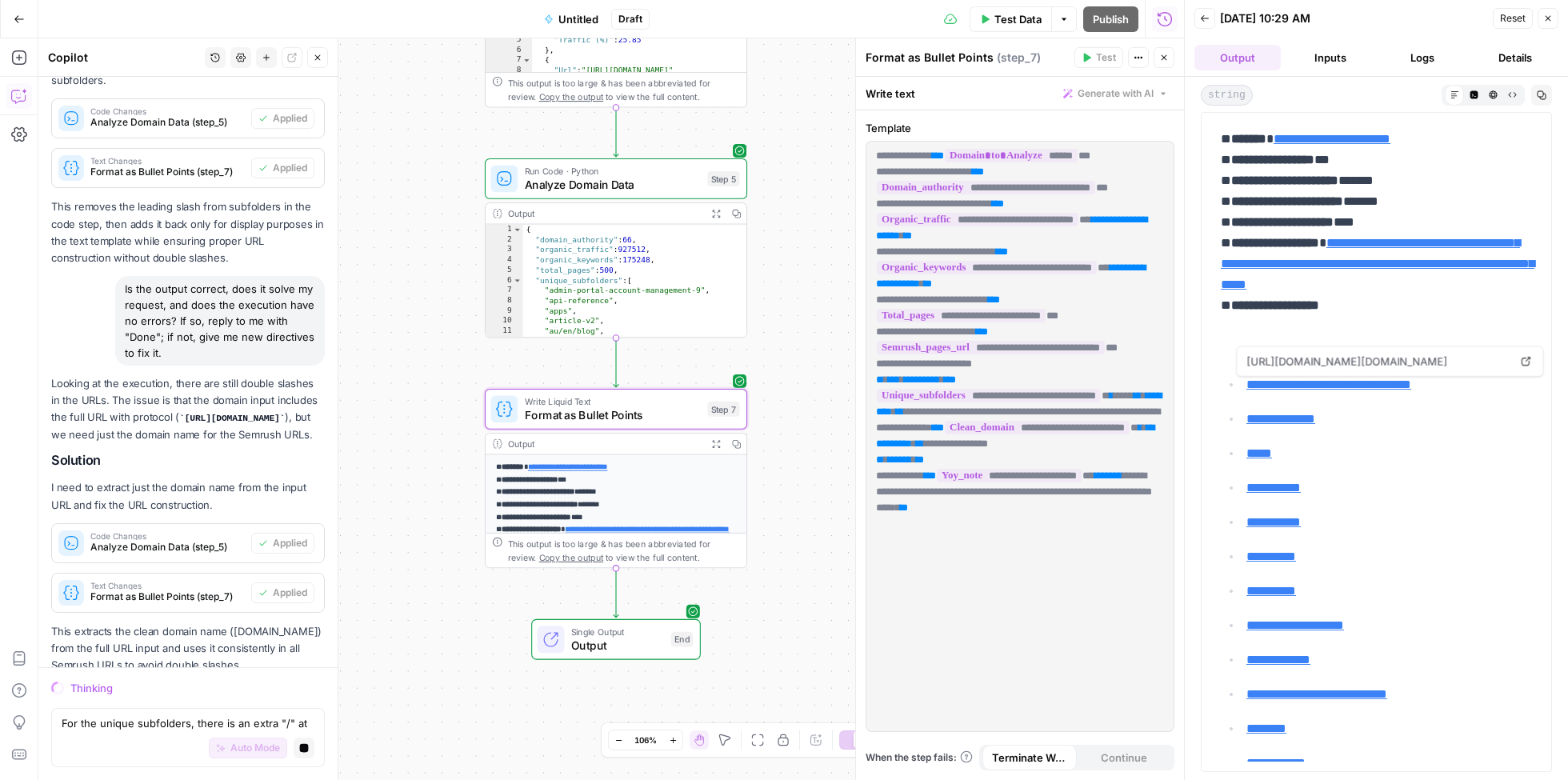
click at [1313, 380] on link "**********" at bounding box center [1328, 384] width 165 height 12
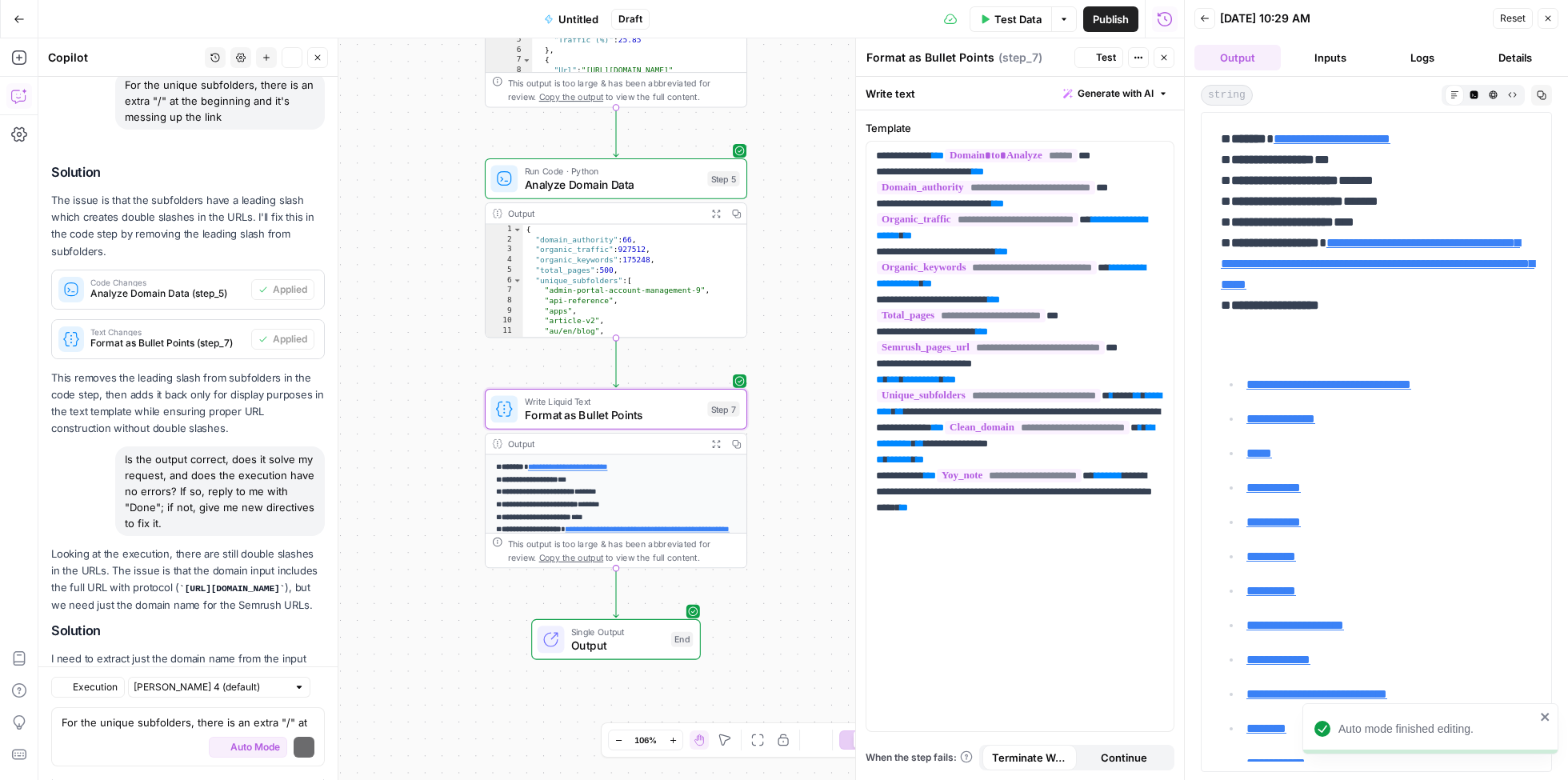
click at [1299, 417] on link "**********" at bounding box center [1280, 418] width 69 height 12
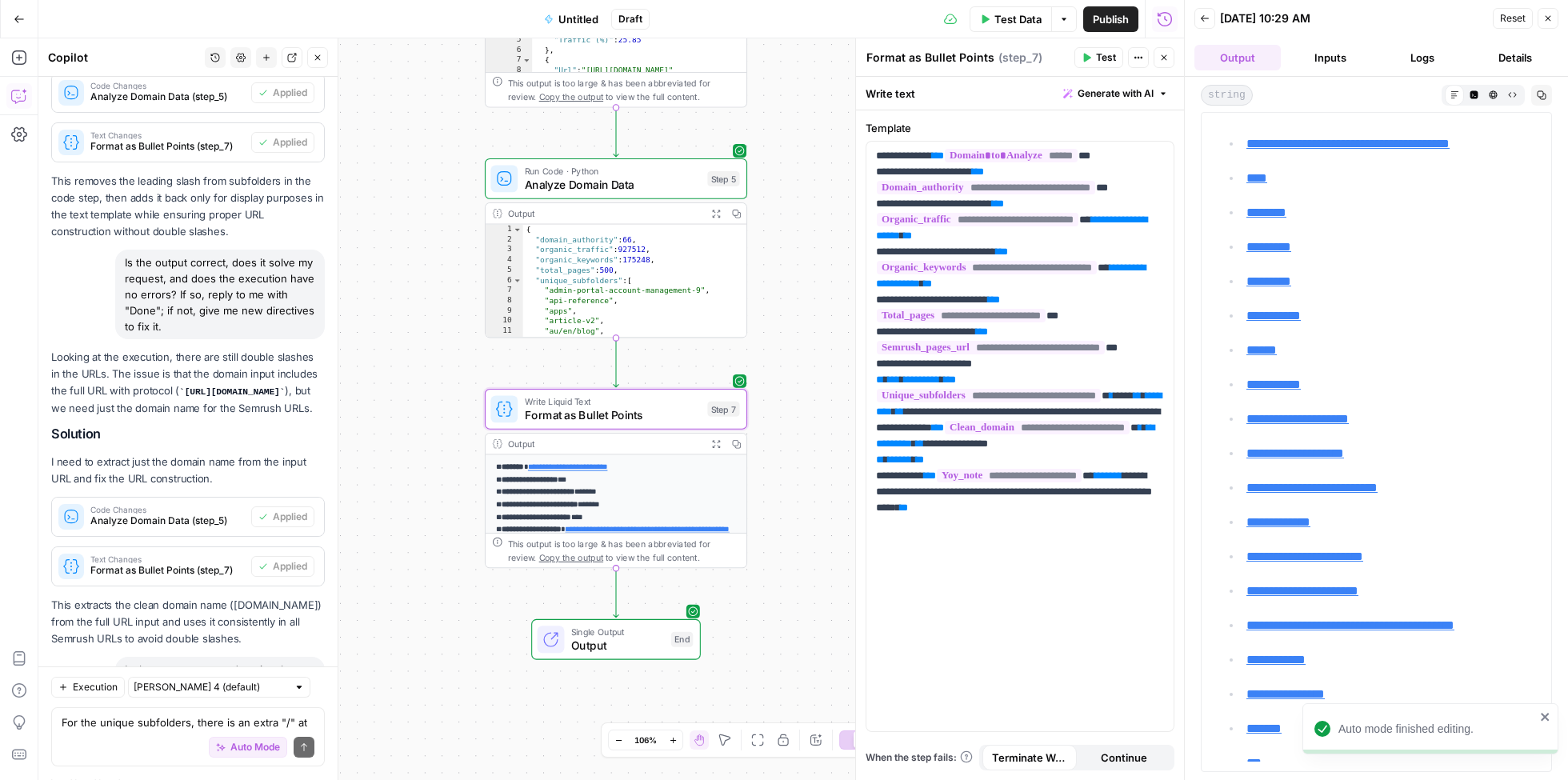
scroll to position [1182, 0]
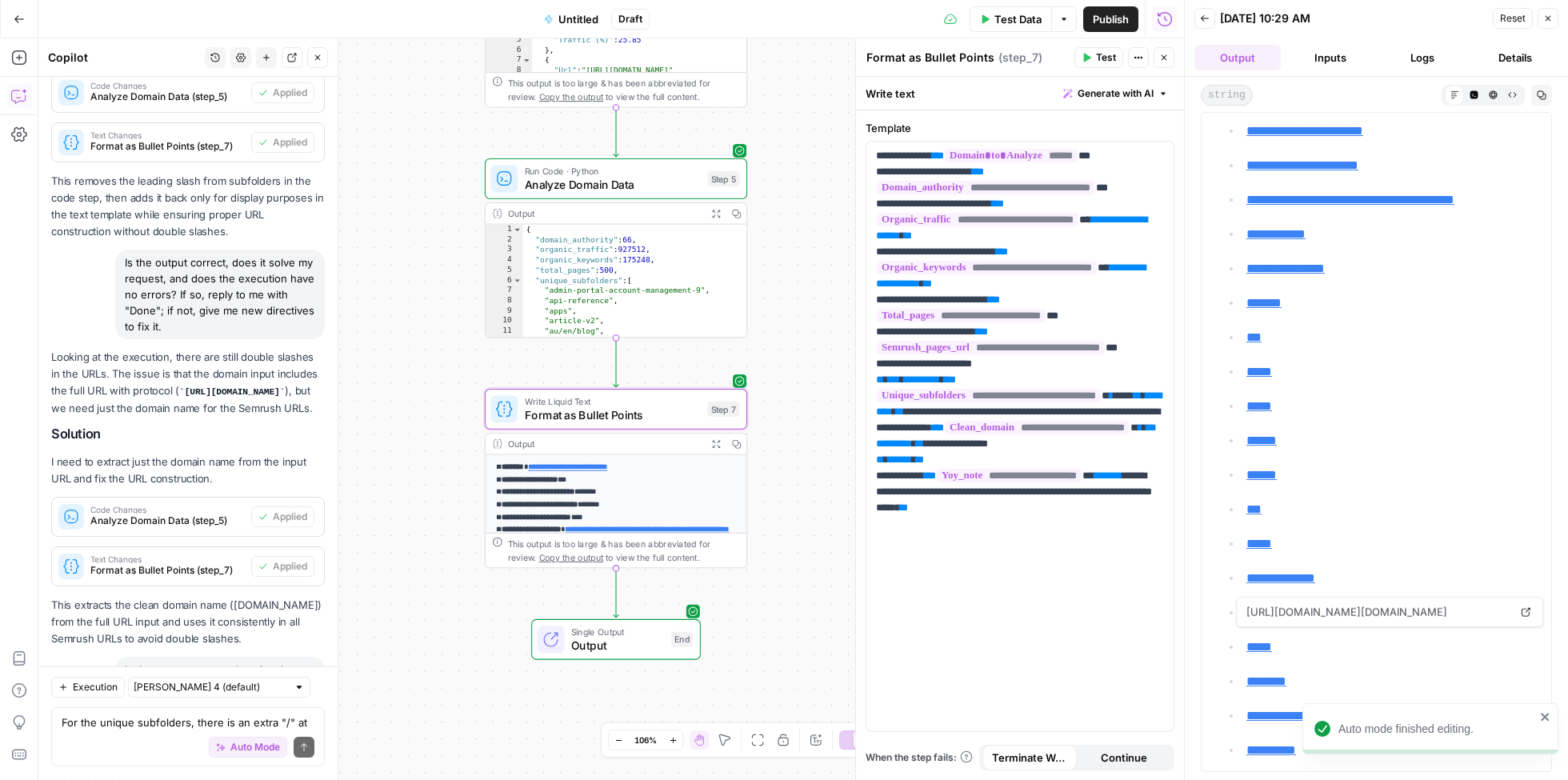
click at [1266, 640] on link "*****" at bounding box center [1259, 646] width 26 height 12
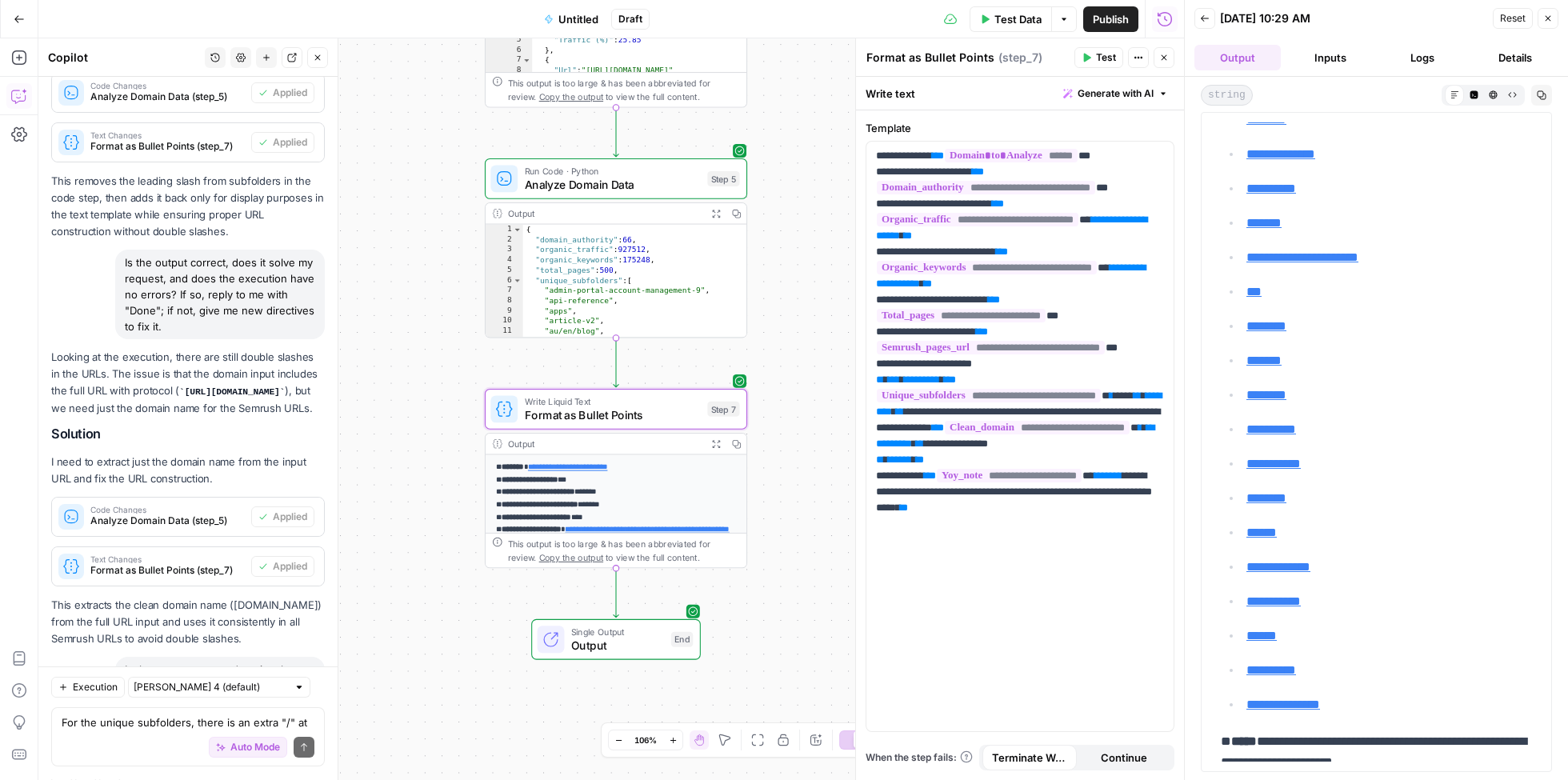
click at [1290, 595] on link "**********" at bounding box center [1273, 601] width 54 height 12
click at [118, 734] on div "Auto Mode Send" at bounding box center [187, 749] width 253 height 35
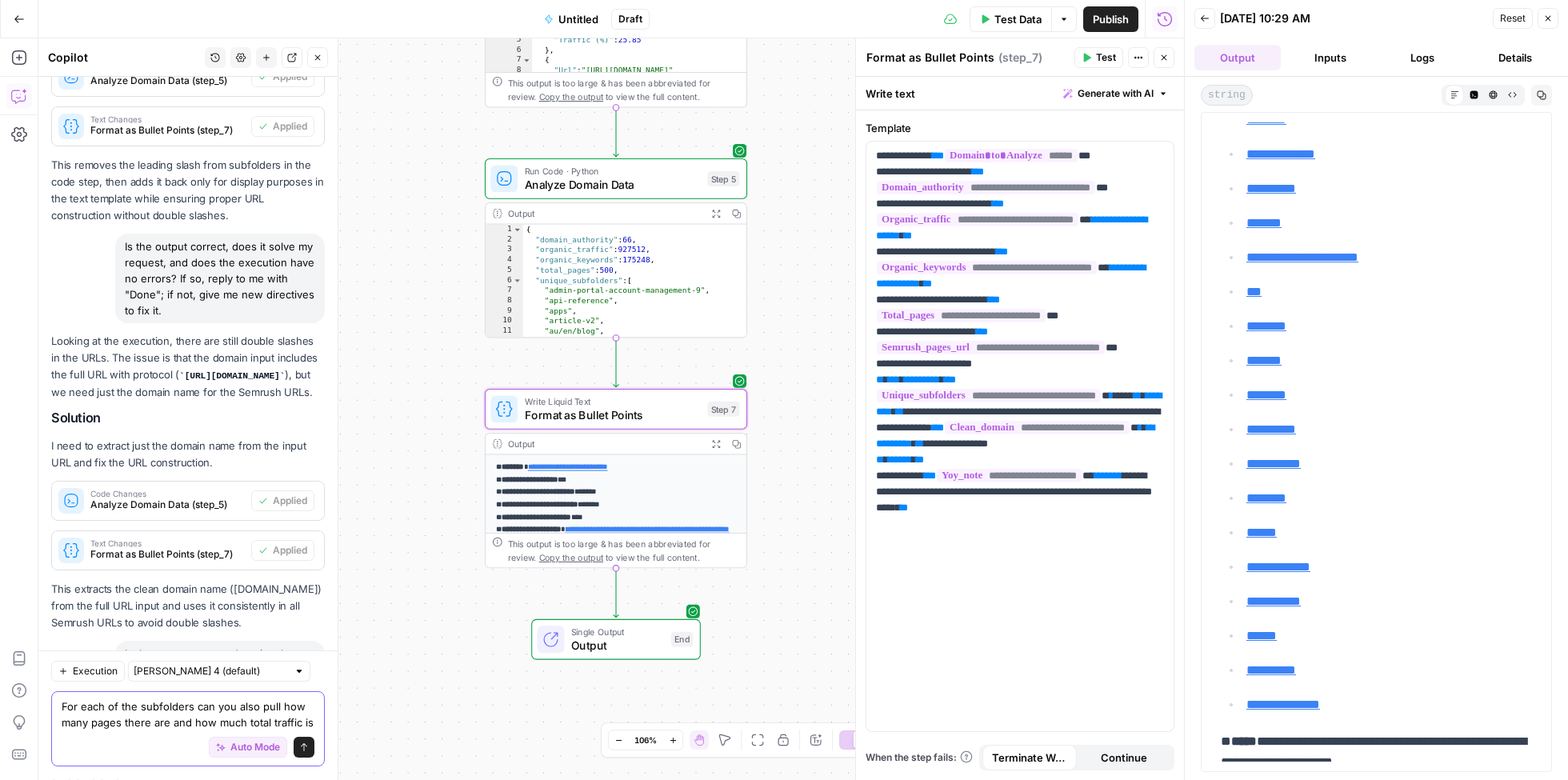
scroll to position [5330, 0]
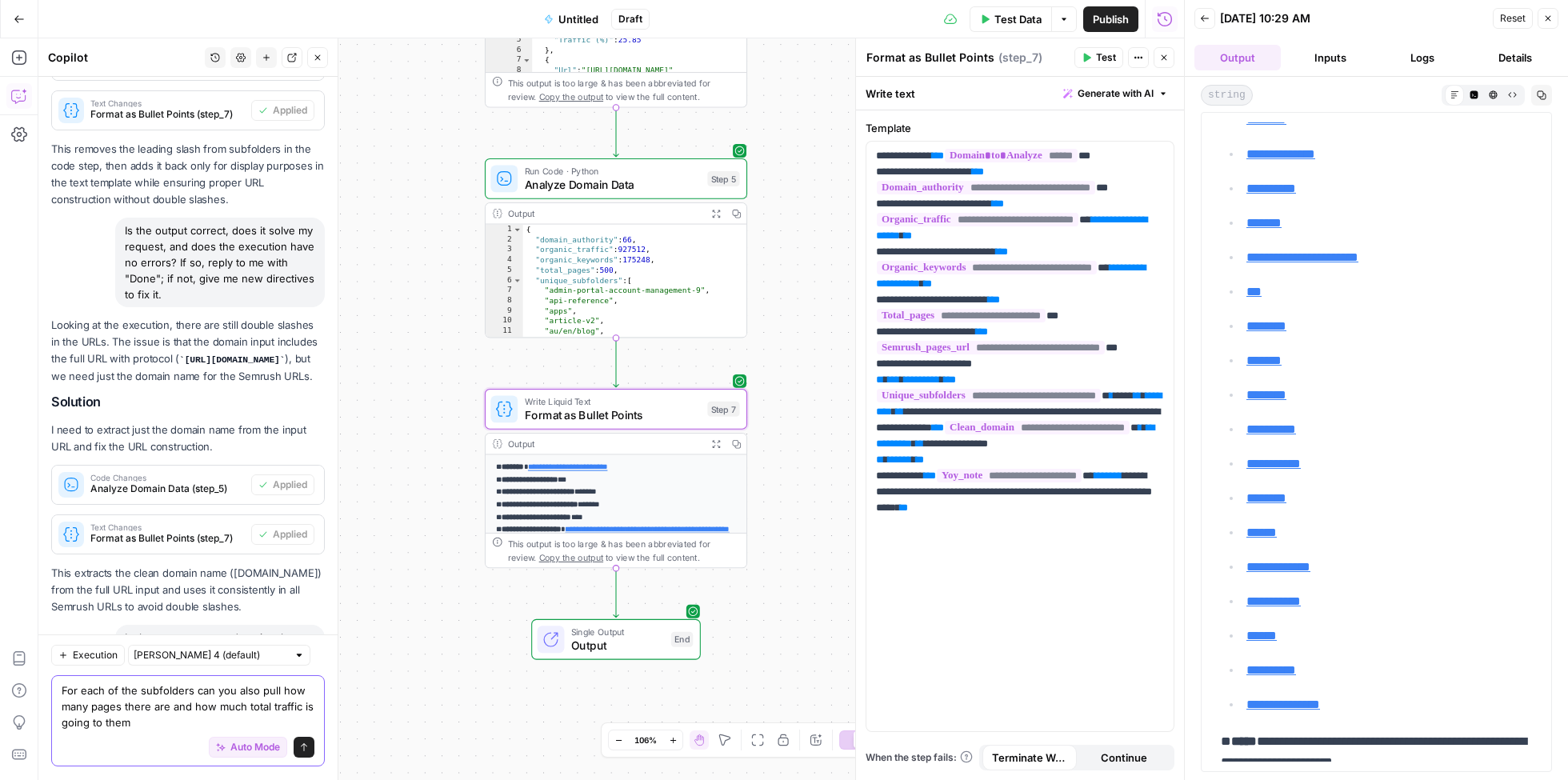
type textarea "For each of the subfolders can you also pull how many pages there are and how m…"
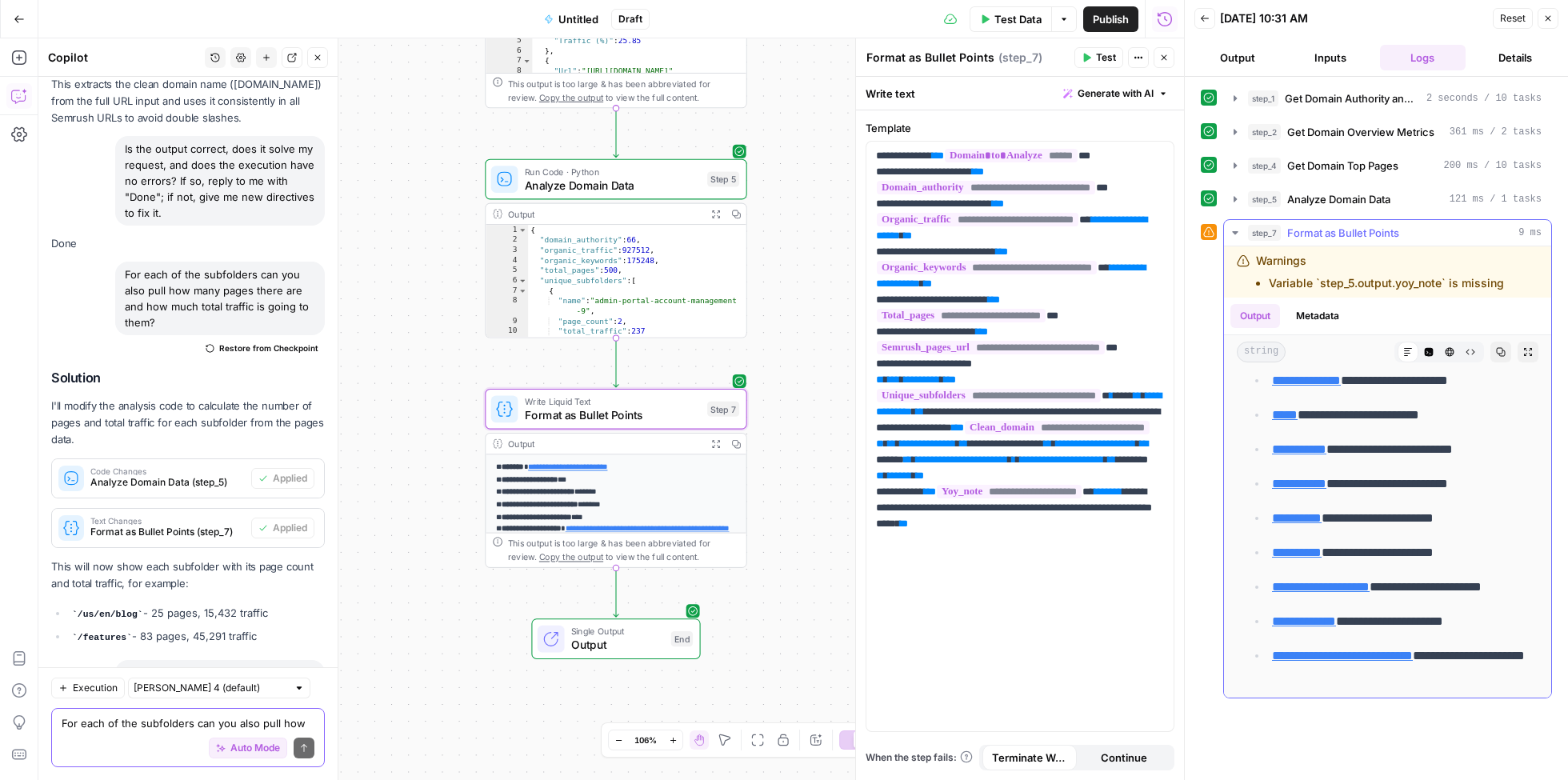
scroll to position [246, 0]
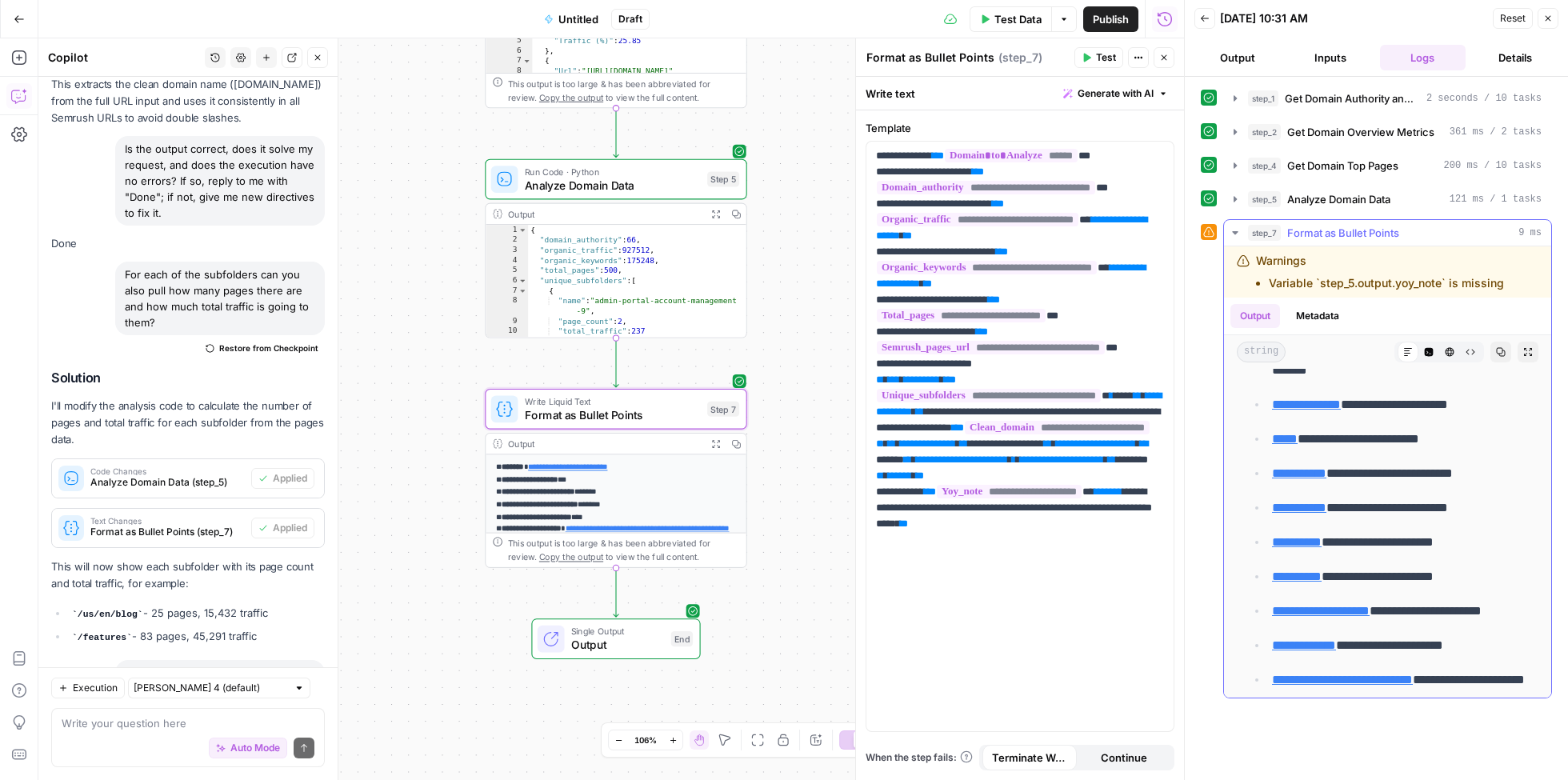
click at [1322, 467] on link "**********" at bounding box center [1299, 472] width 54 height 12
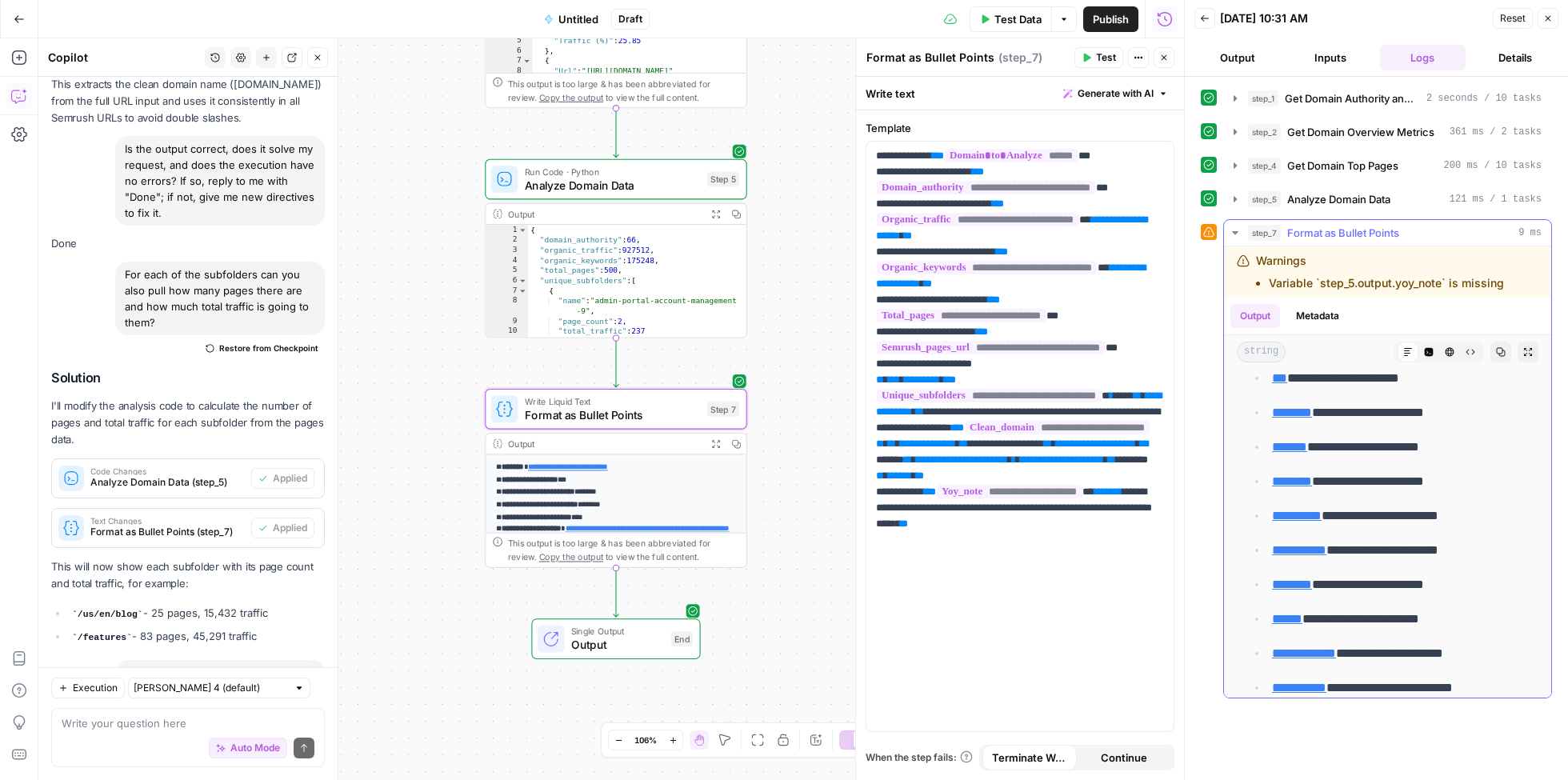
scroll to position [2234, 0]
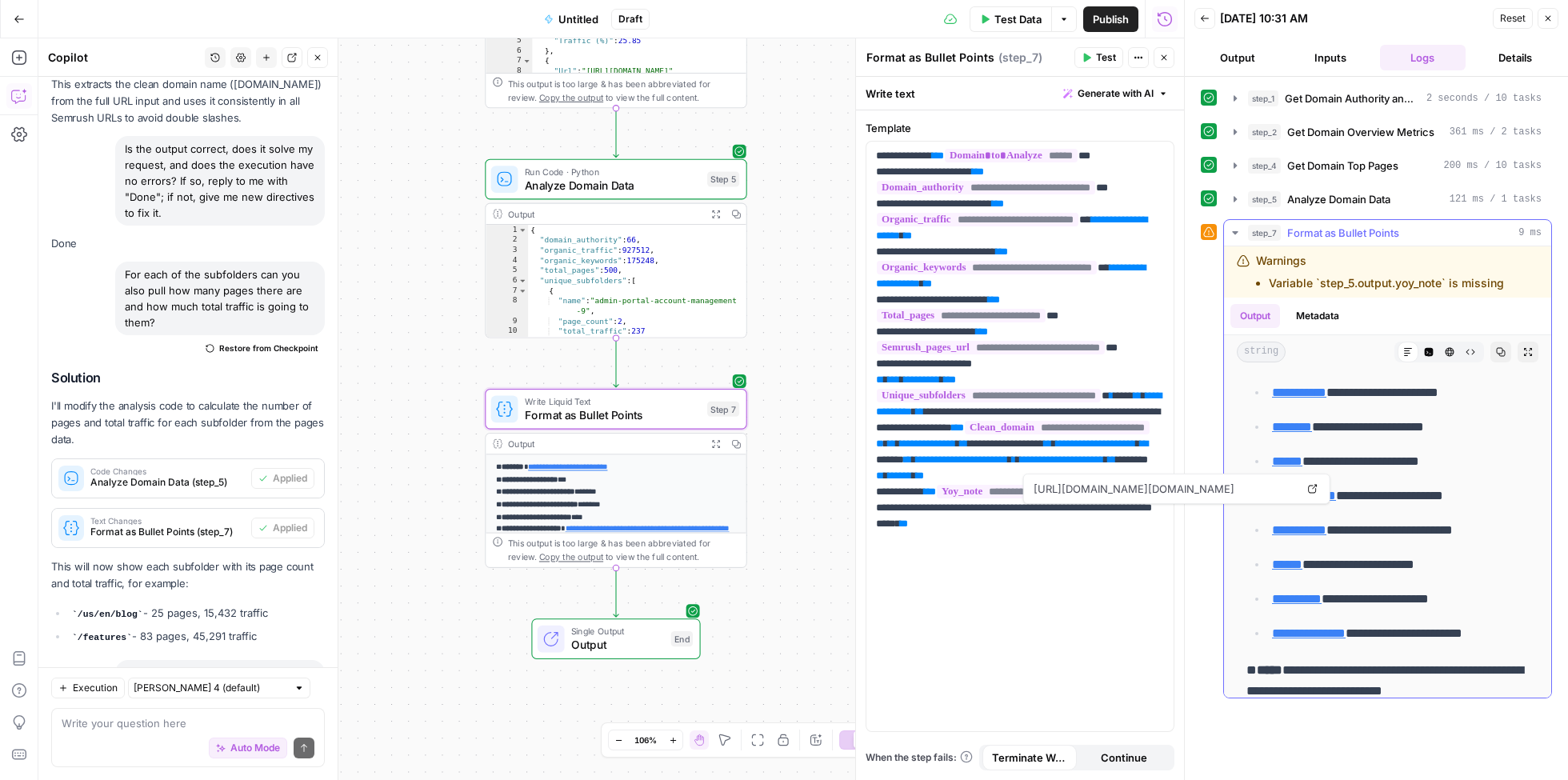
click at [1321, 524] on link "**********" at bounding box center [1299, 529] width 54 height 12
click at [154, 727] on textarea at bounding box center [187, 722] width 253 height 16
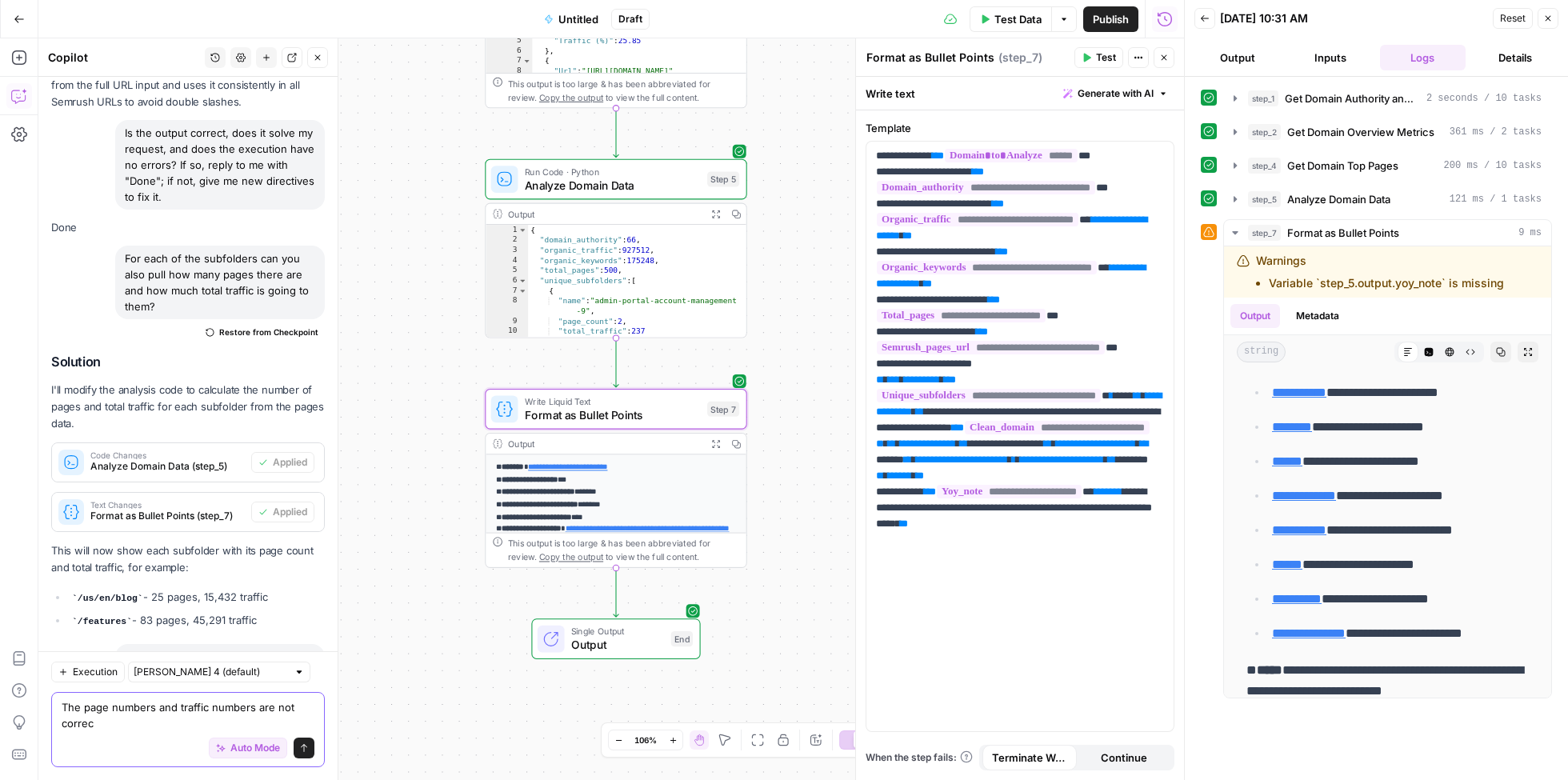
type textarea "The page numbers and traffic numbers are not correct"
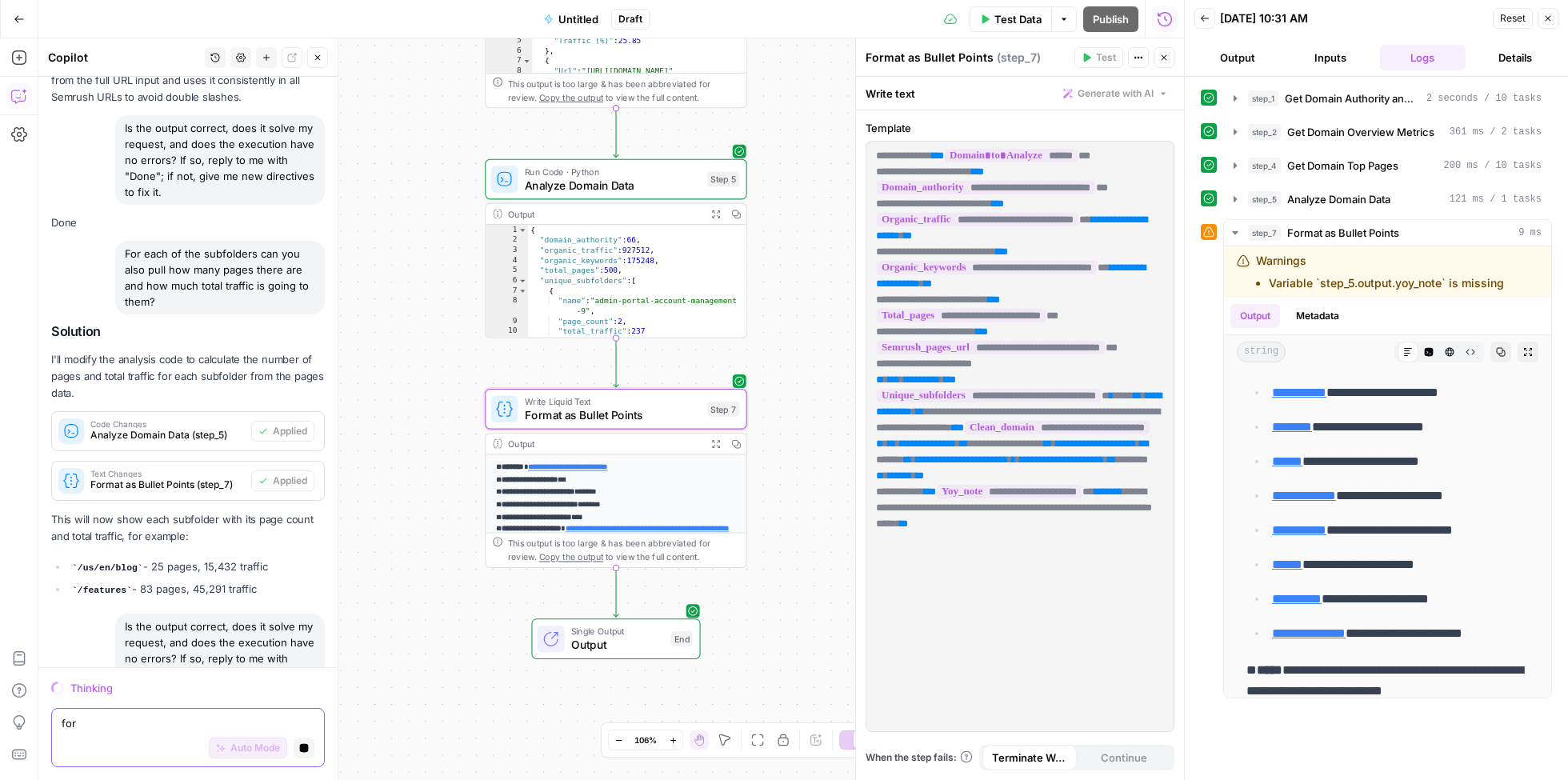
scroll to position [5673, 0]
click at [304, 743] on icon "button" at bounding box center [304, 748] width 9 height 9
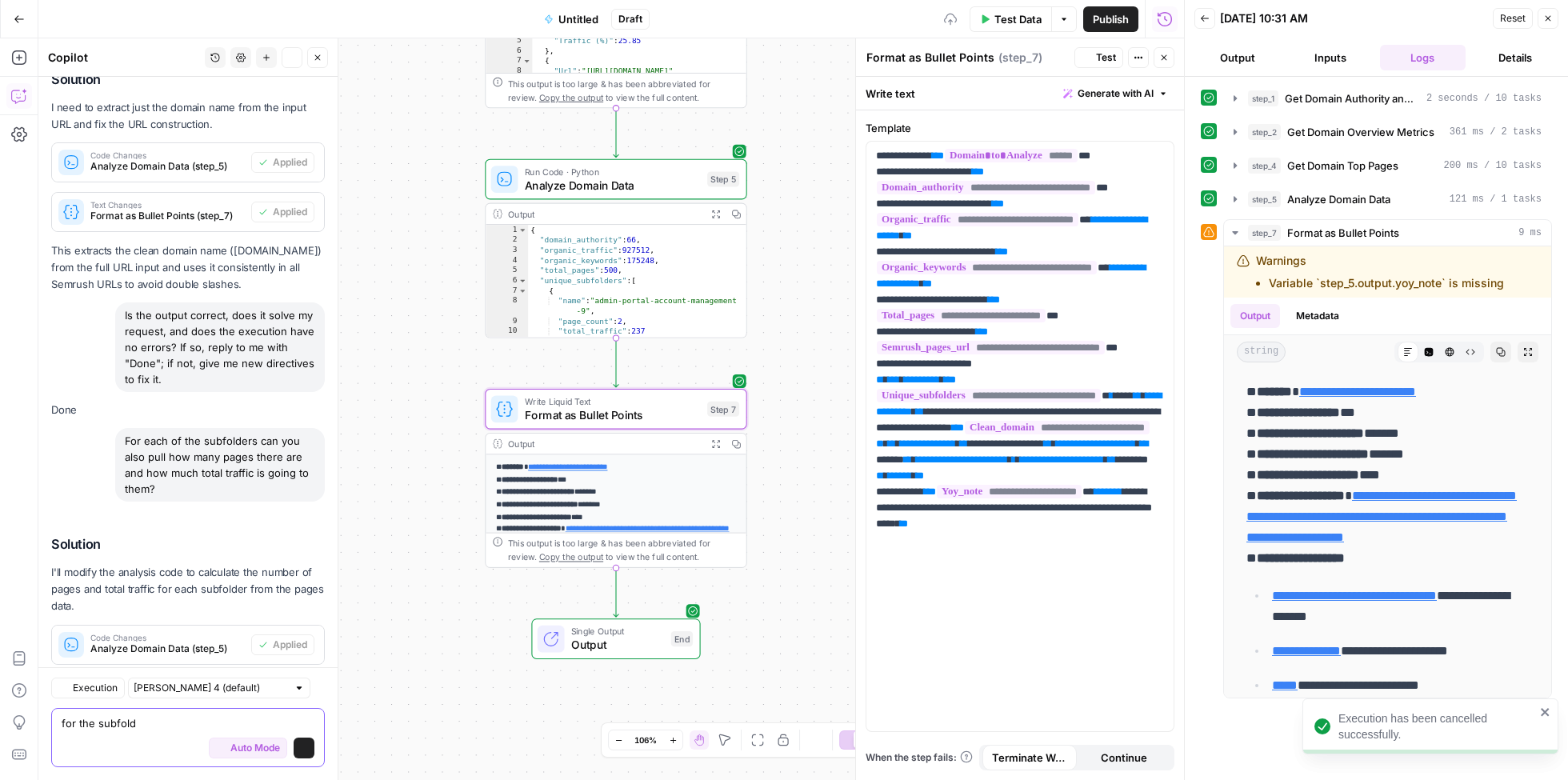
scroll to position [5870, 0]
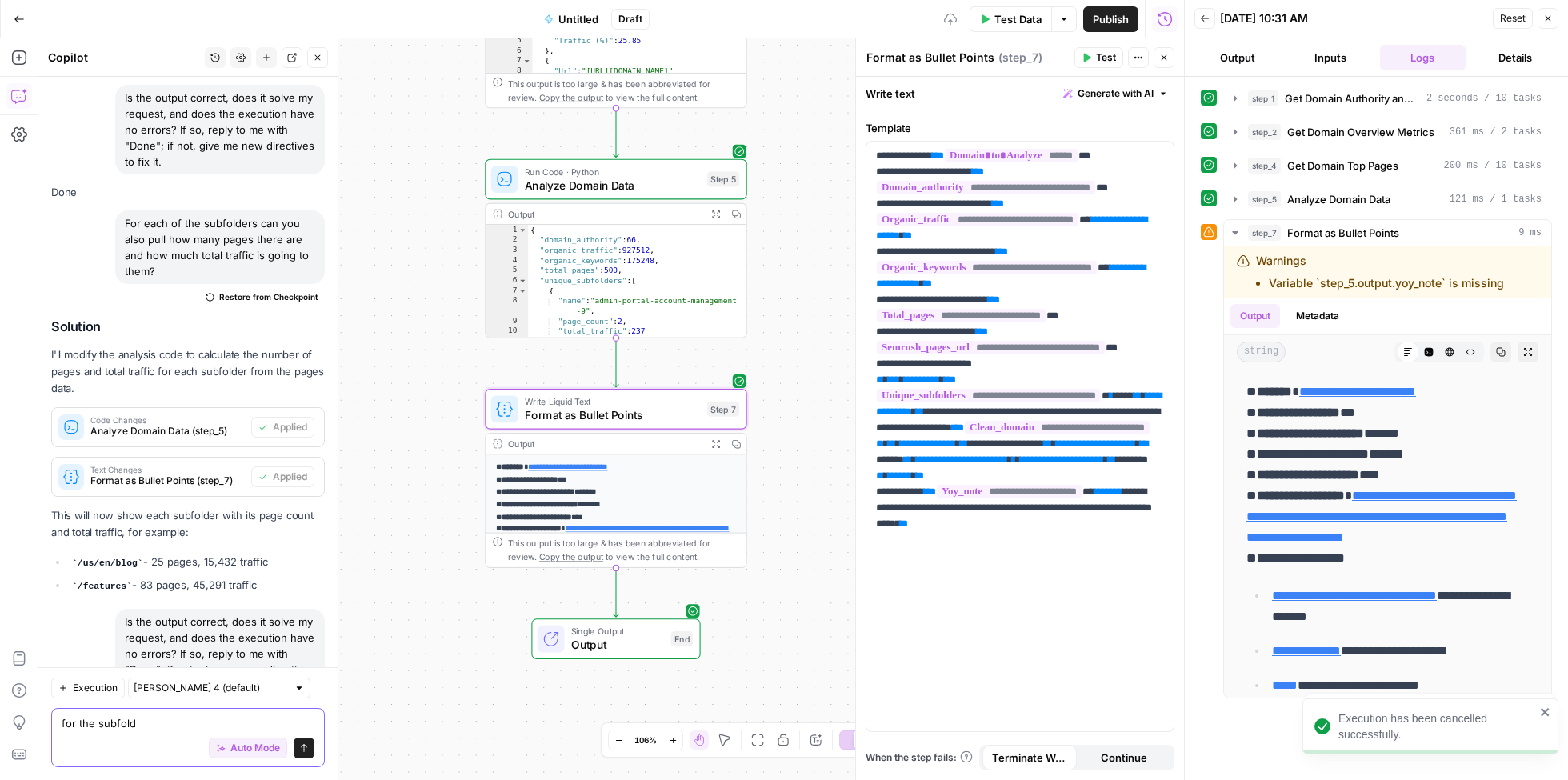
click at [176, 734] on div "The page numbers and traffic numbers are not correct" at bounding box center [220, 754] width 210 height 41
copy div "The page numbers and traffic numbers are not correct Regenerate Helpful Not hel…"
click at [145, 726] on textarea "for the subfold" at bounding box center [187, 722] width 253 height 16
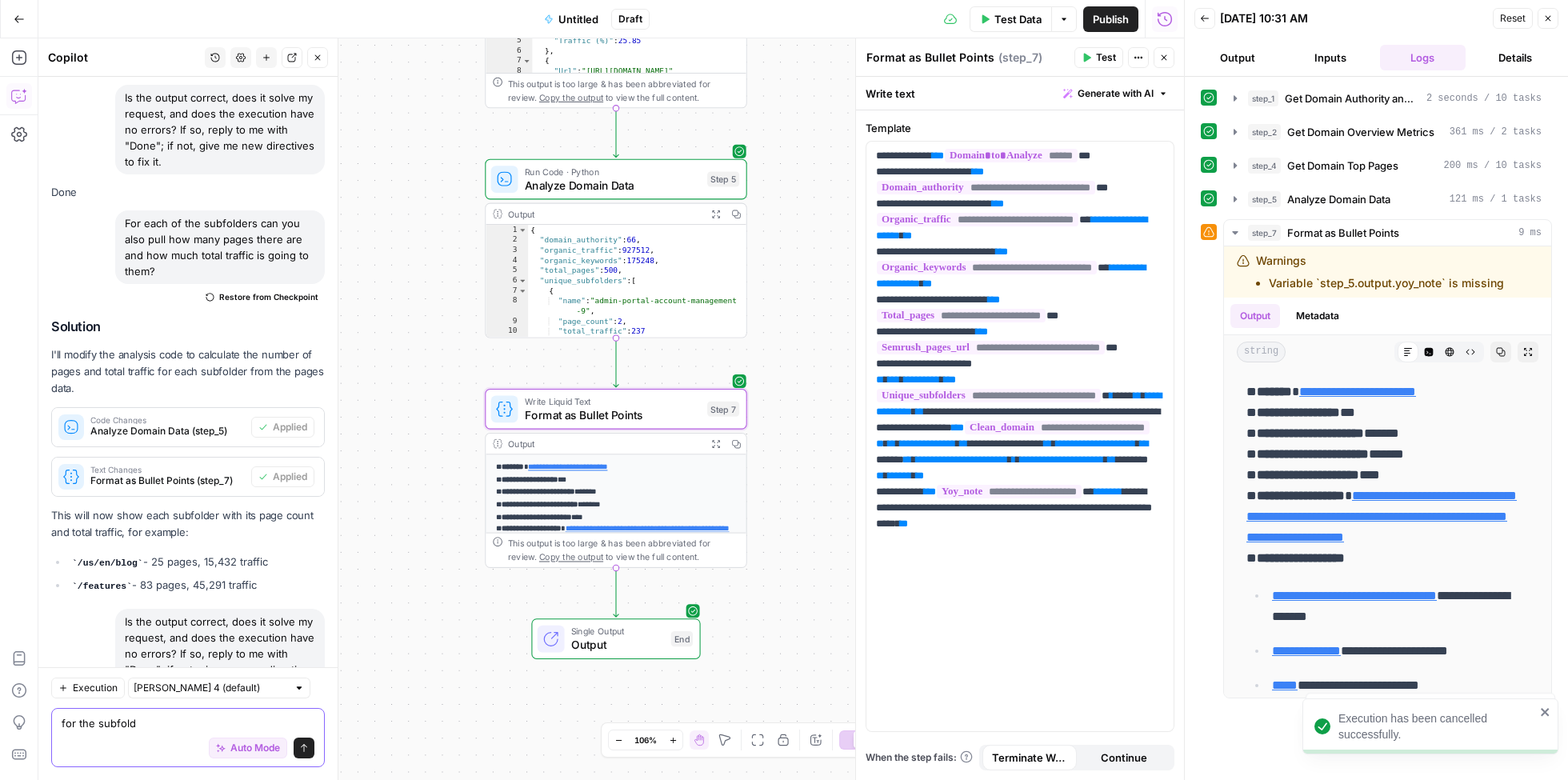
click at [145, 726] on textarea "for the subfold" at bounding box center [187, 722] width 253 height 16
paste textarea "The page numbers and traffic numbers are not correct"
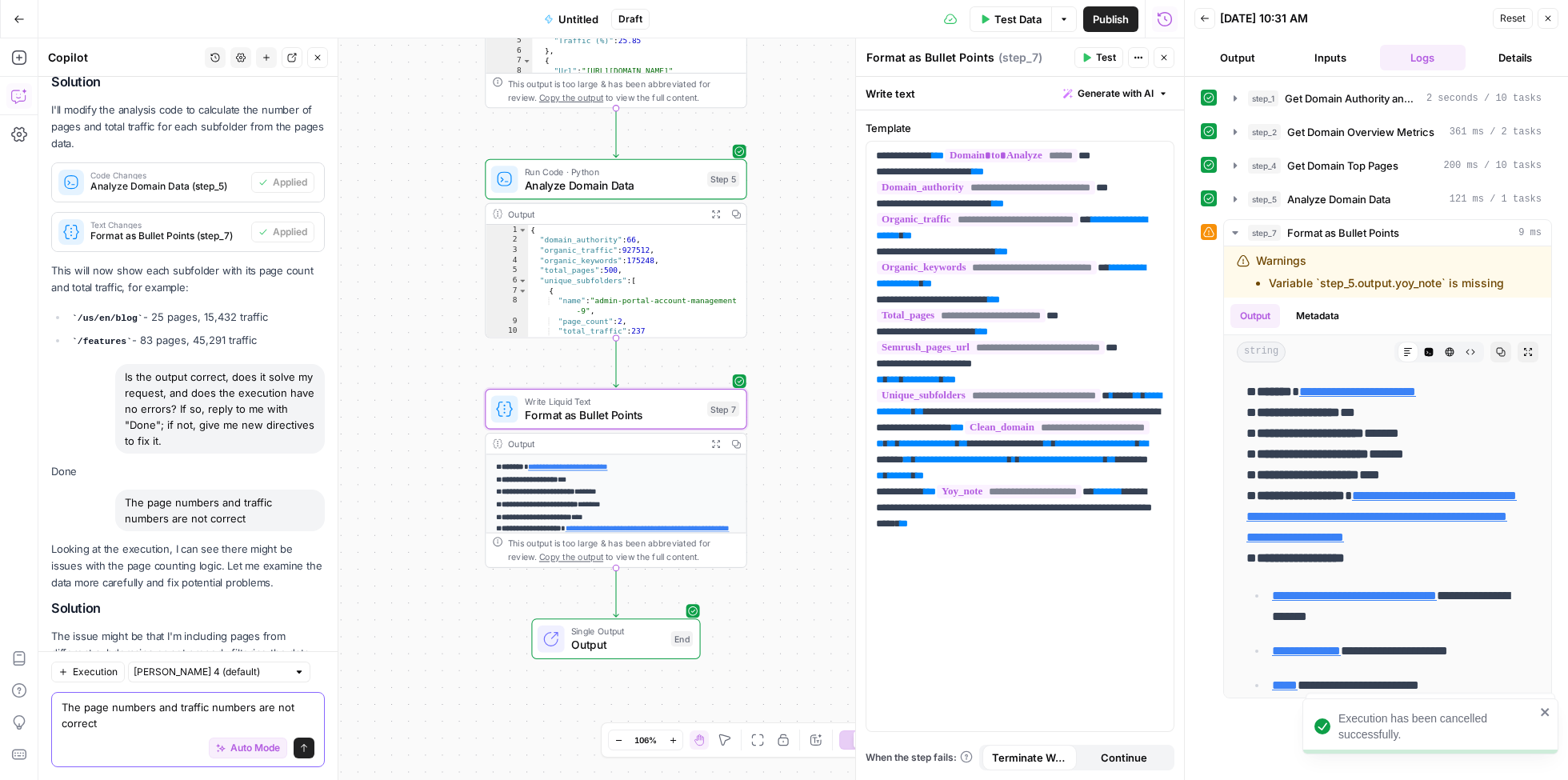
scroll to position [6099, 0]
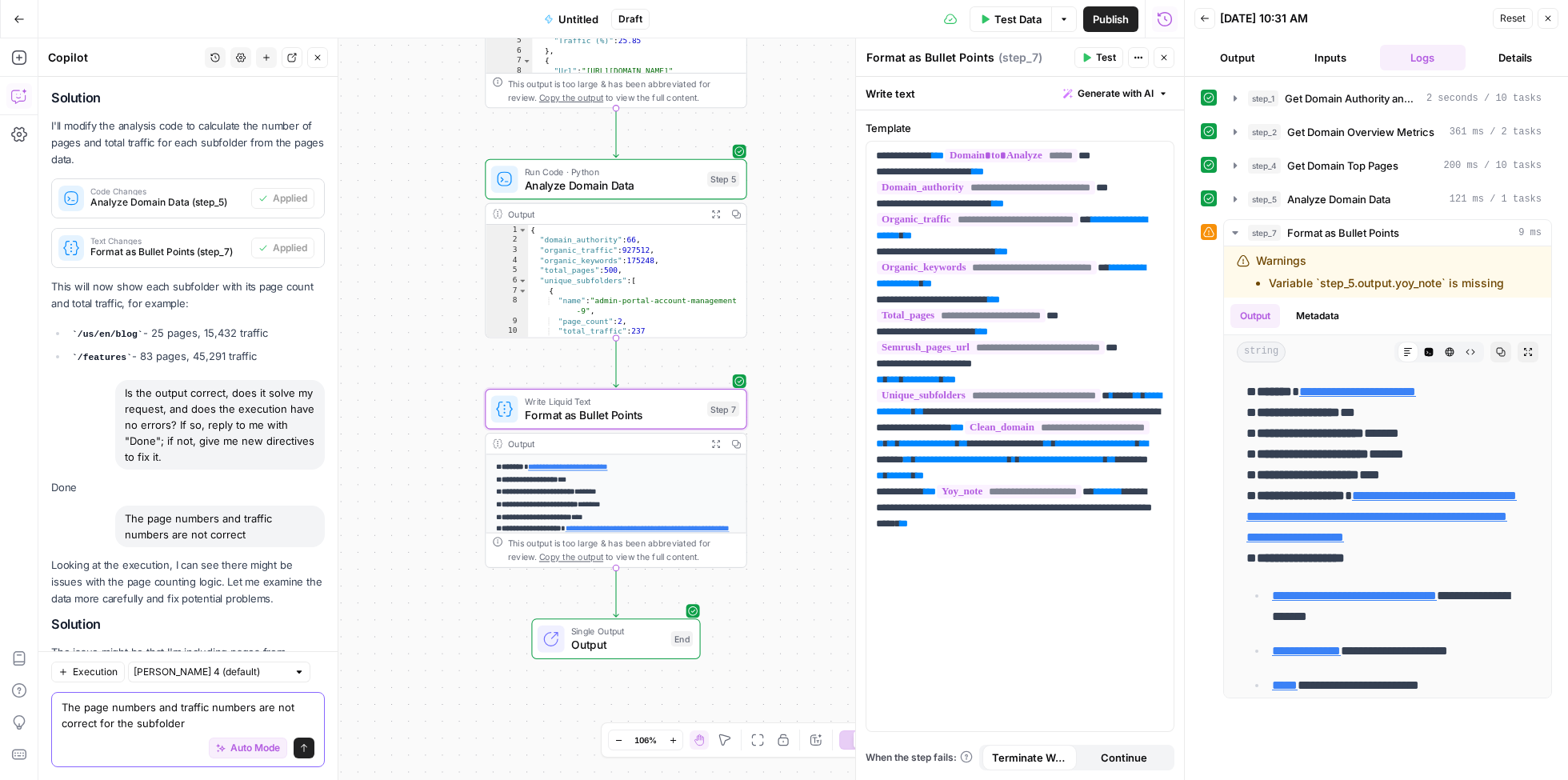
type textarea "The page numbers and traffic numbers are not correct for the subfolders"
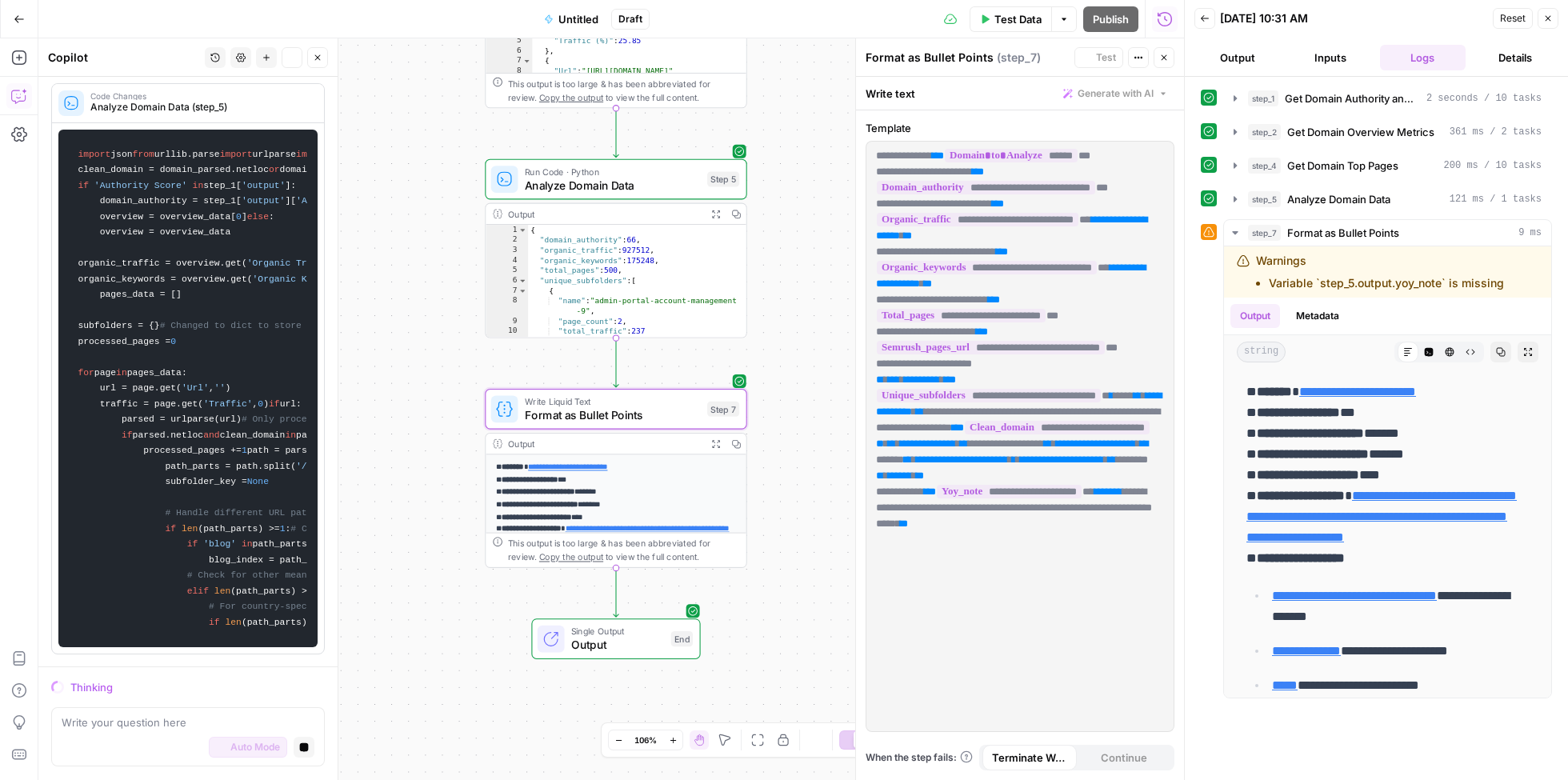
click at [306, 746] on icon "button" at bounding box center [304, 748] width 9 height 9
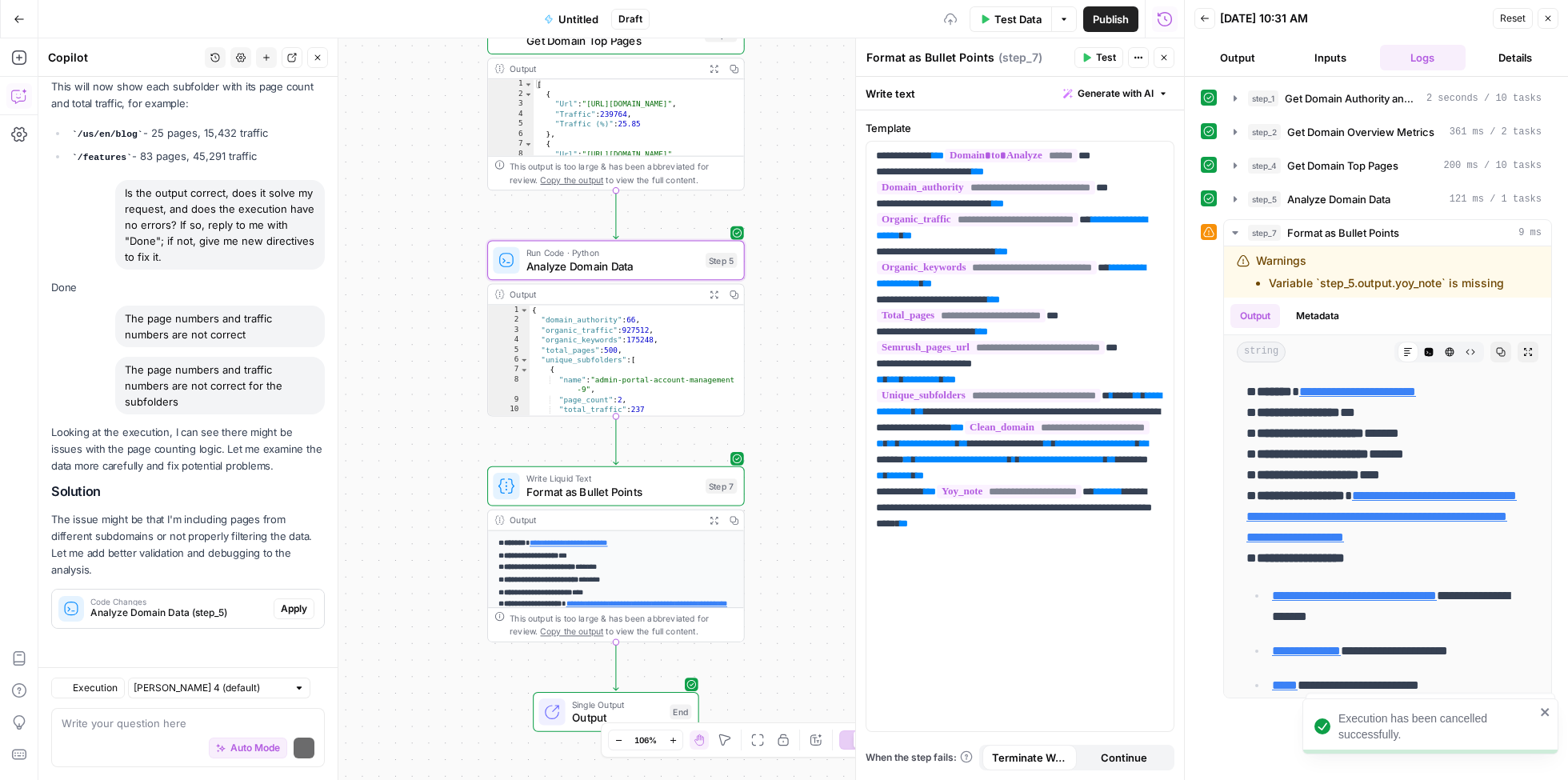
scroll to position [6149, 0]
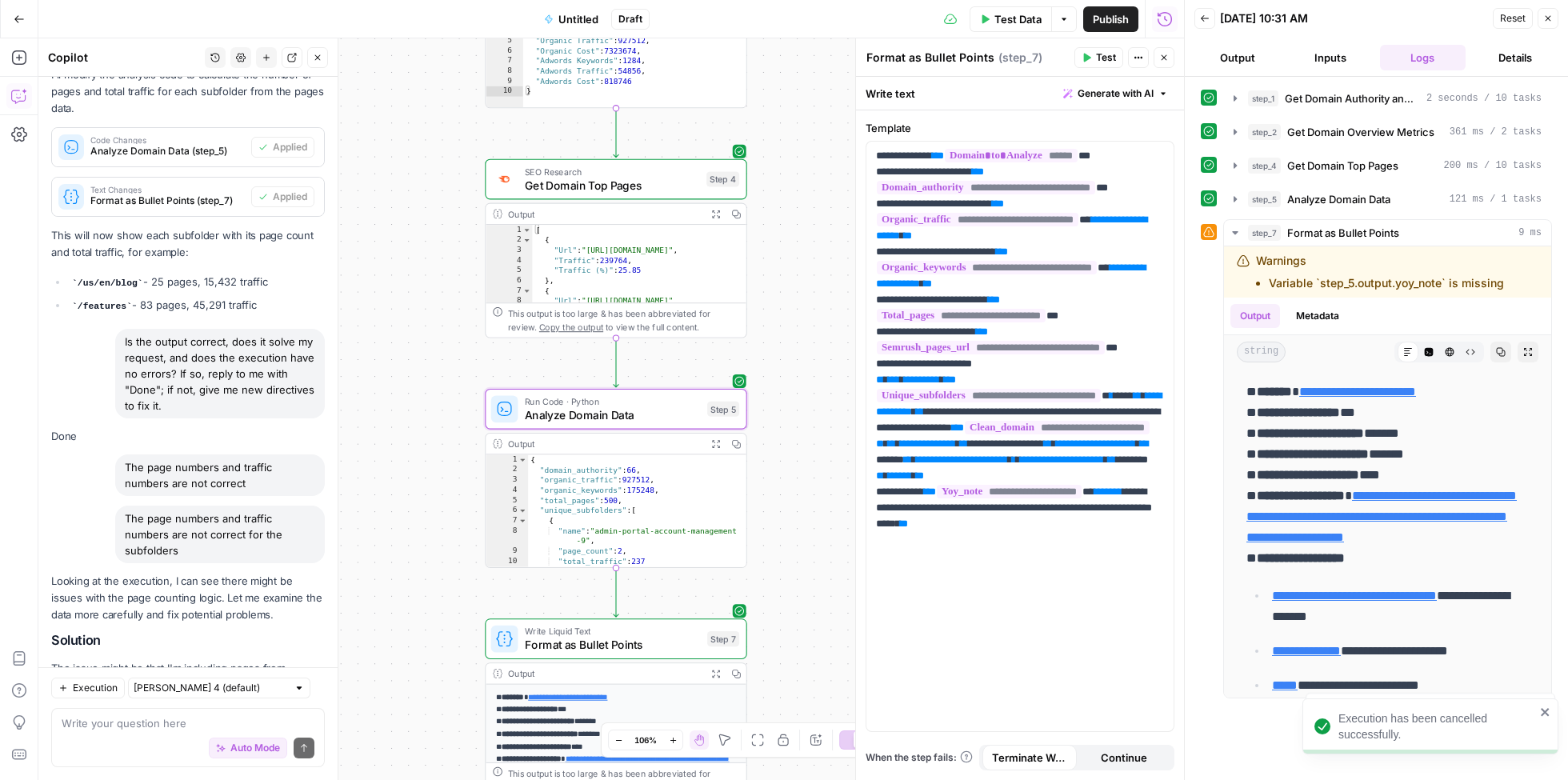
click at [150, 505] on div "The page numbers and traffic numbers are not correct for the subfolders" at bounding box center [220, 534] width 210 height 58
copy div "The page numbers and traffic numbers are not correct for the subfolders"
click at [146, 722] on textarea at bounding box center [187, 722] width 253 height 16
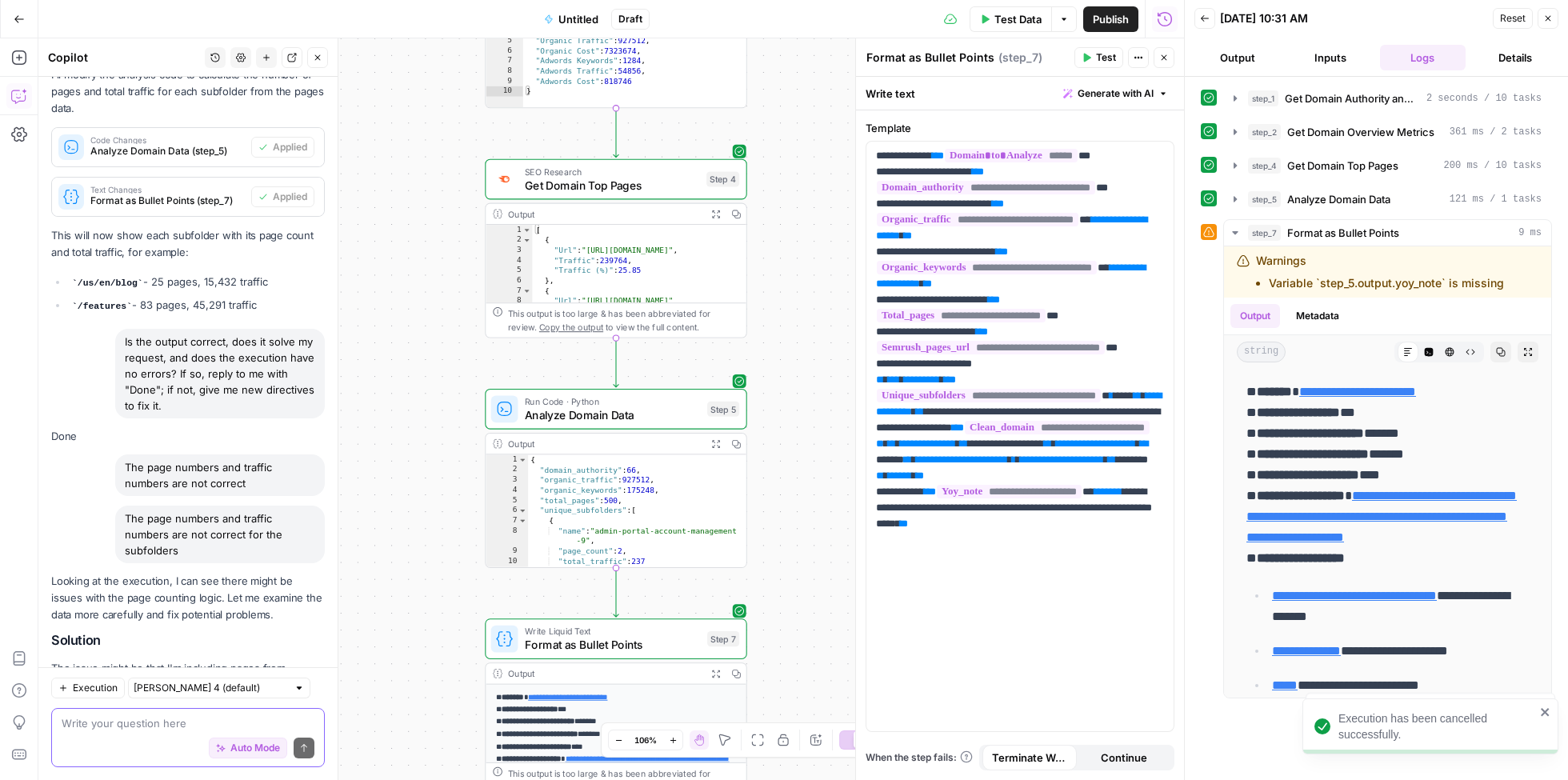
paste textarea "The page numbers and traffic numbers are not correct for the subfolders"
type textarea "The page numbers and traffic numbers are not correct for the subfolders"
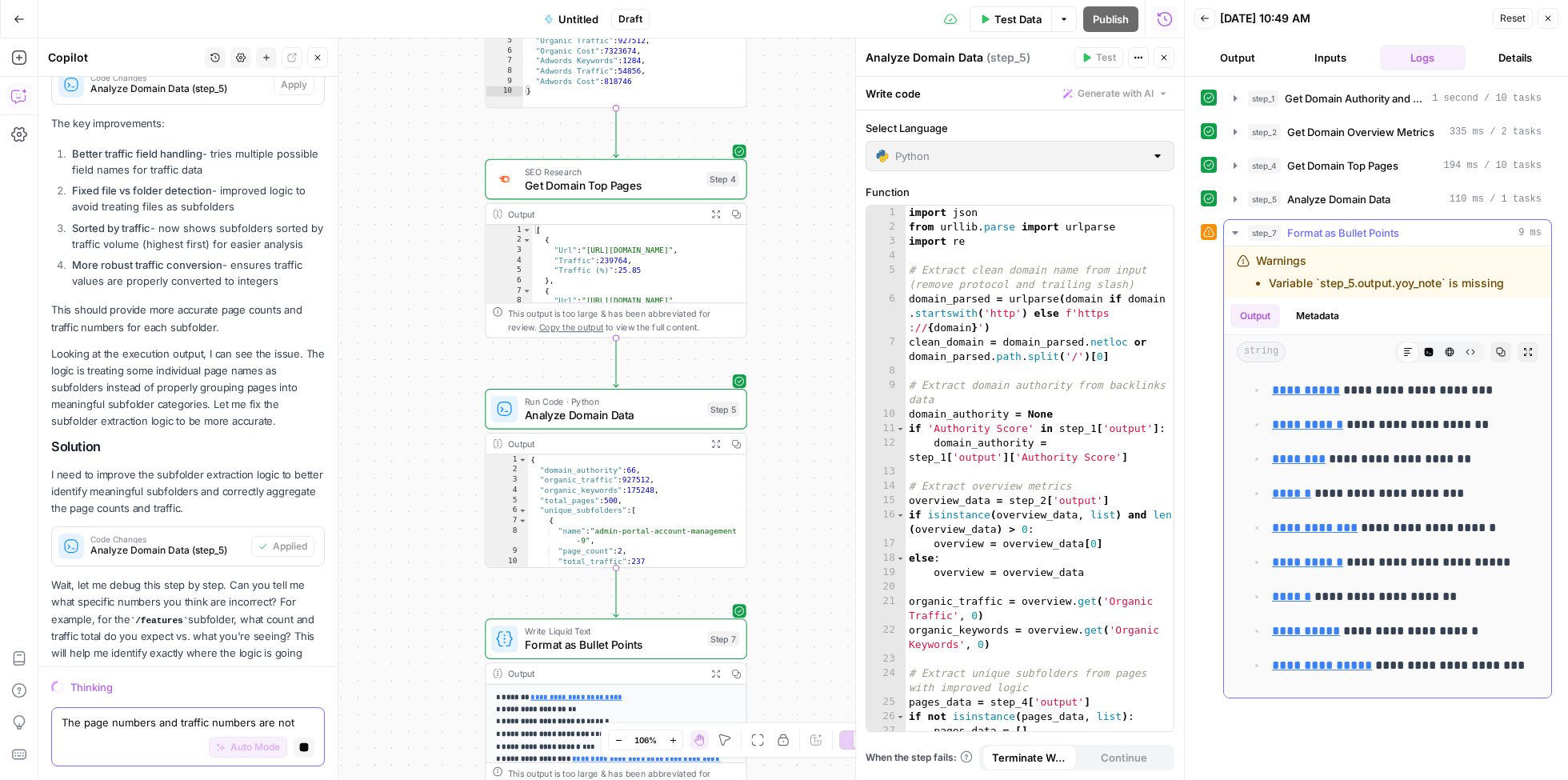
scroll to position [2276, 0]
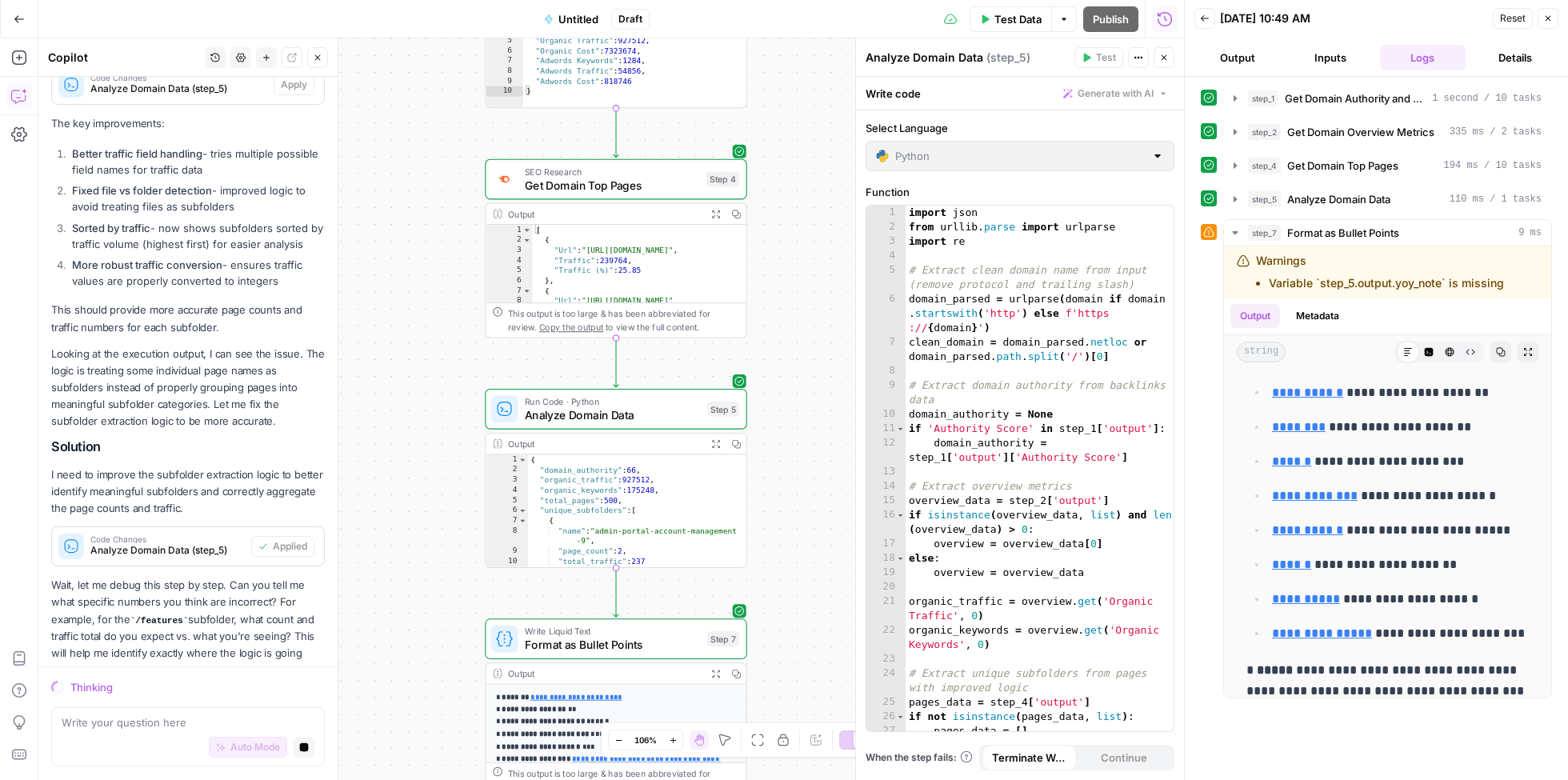
click at [1249, 62] on button "Output" at bounding box center [1238, 58] width 86 height 26
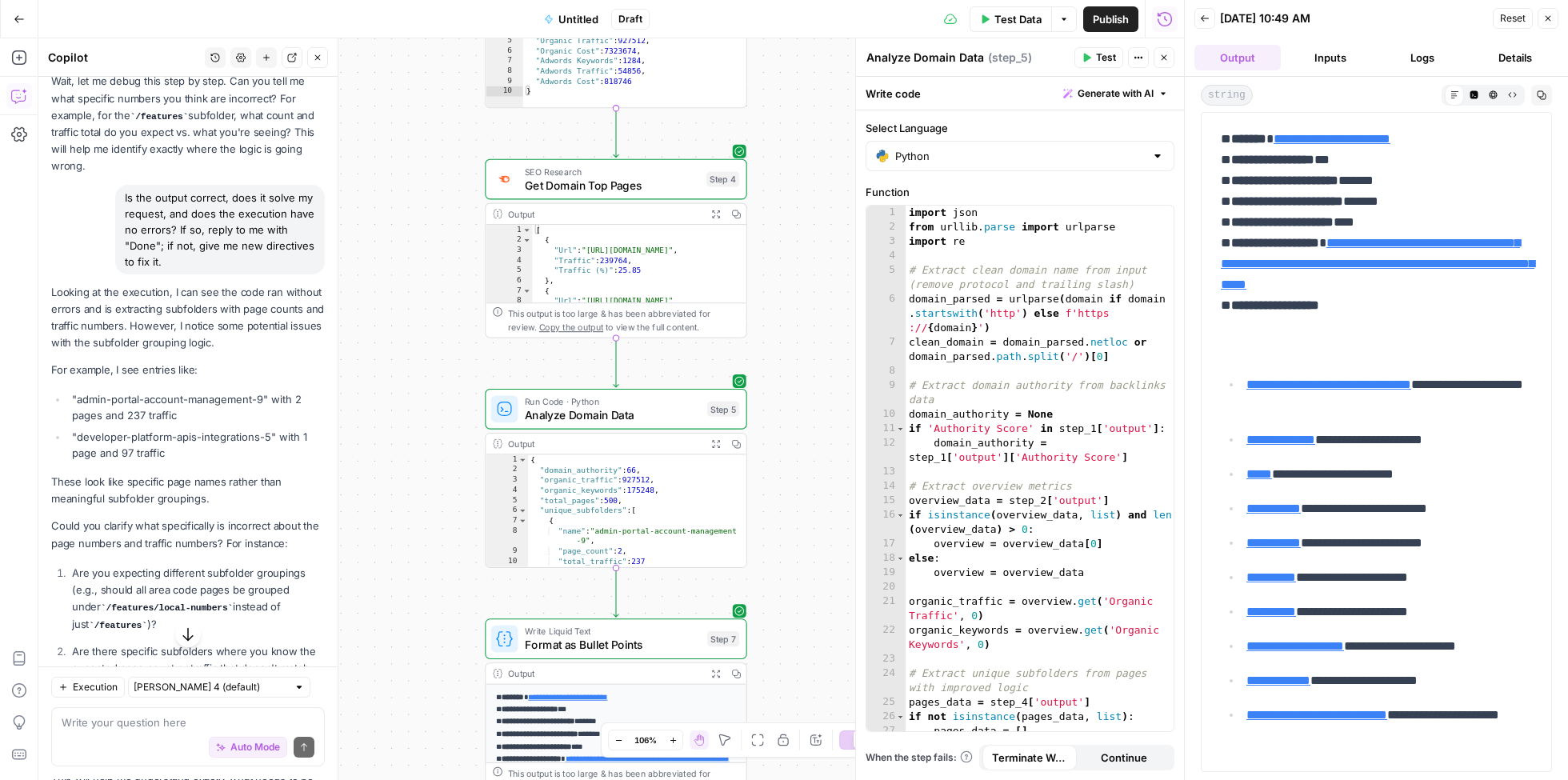
scroll to position [7876, 0]
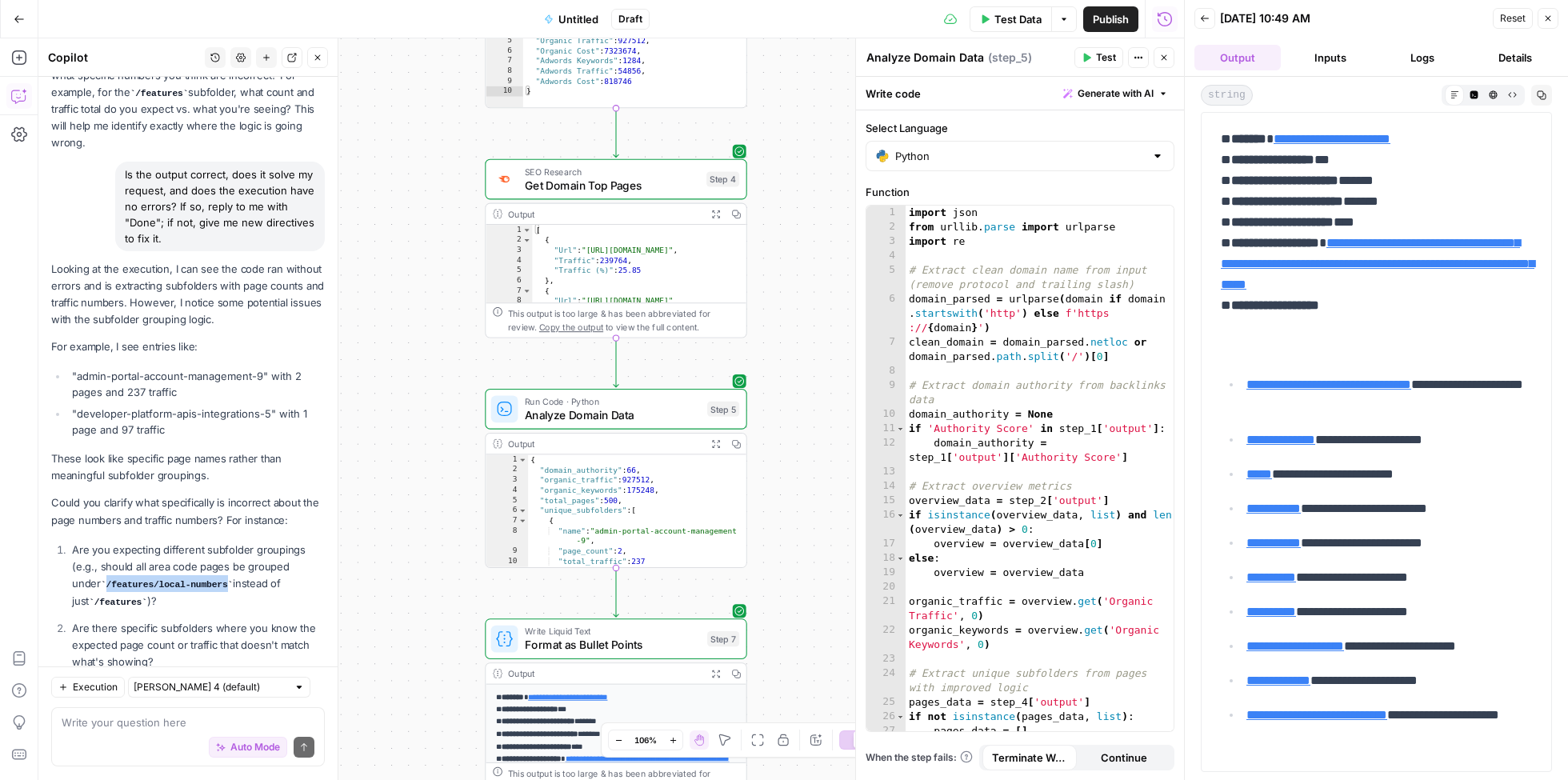
drag, startPoint x: 199, startPoint y: 434, endPoint x: 78, endPoint y: 438, distance: 121.1
click at [101, 580] on code "/features/local-numbers" at bounding box center [167, 584] width 132 height 9
copy code "/features/local-numbers"
click at [142, 731] on div "Auto Mode Send" at bounding box center [187, 749] width 253 height 35
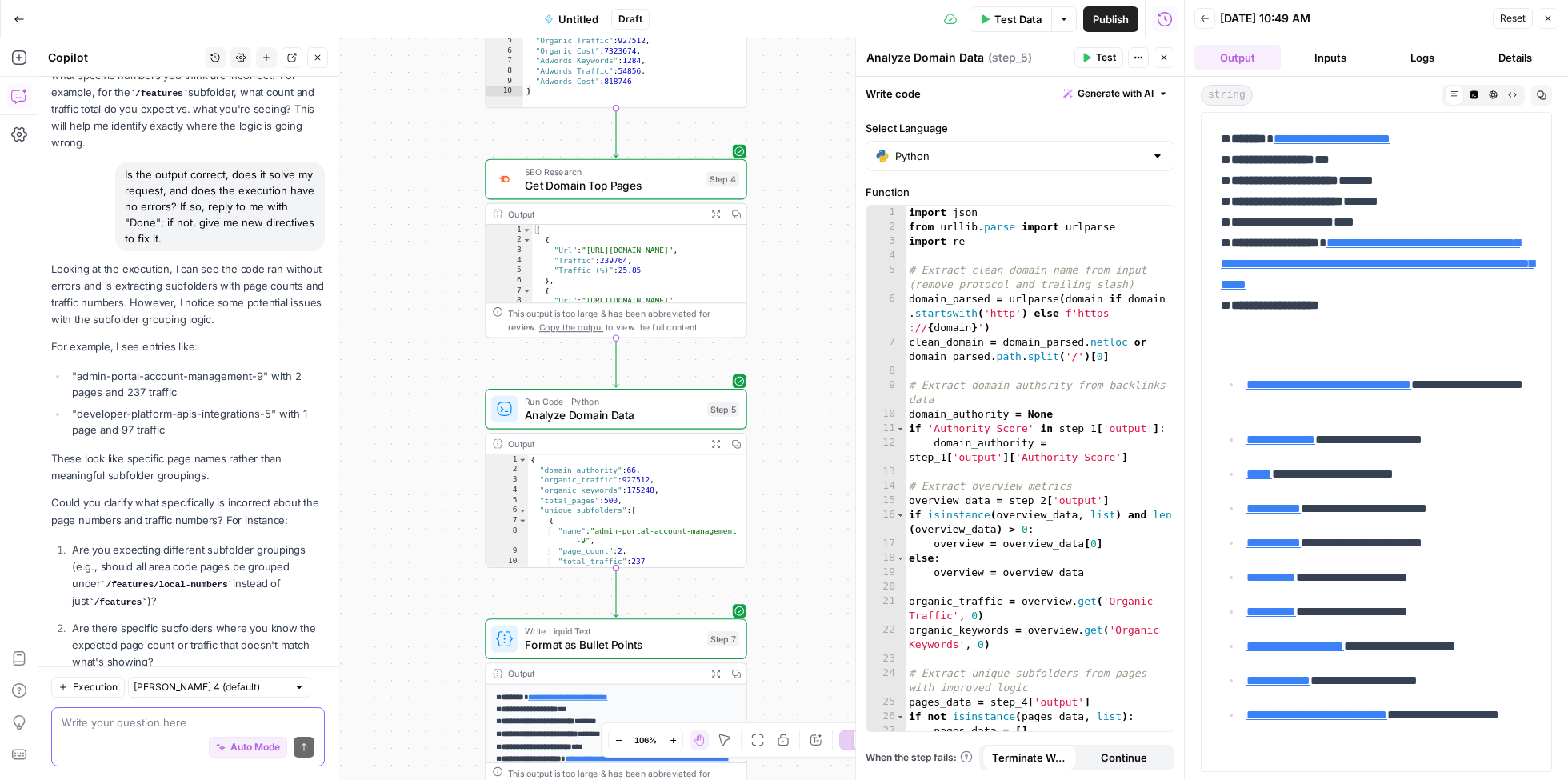
paste textarea "/features/local-numbers"
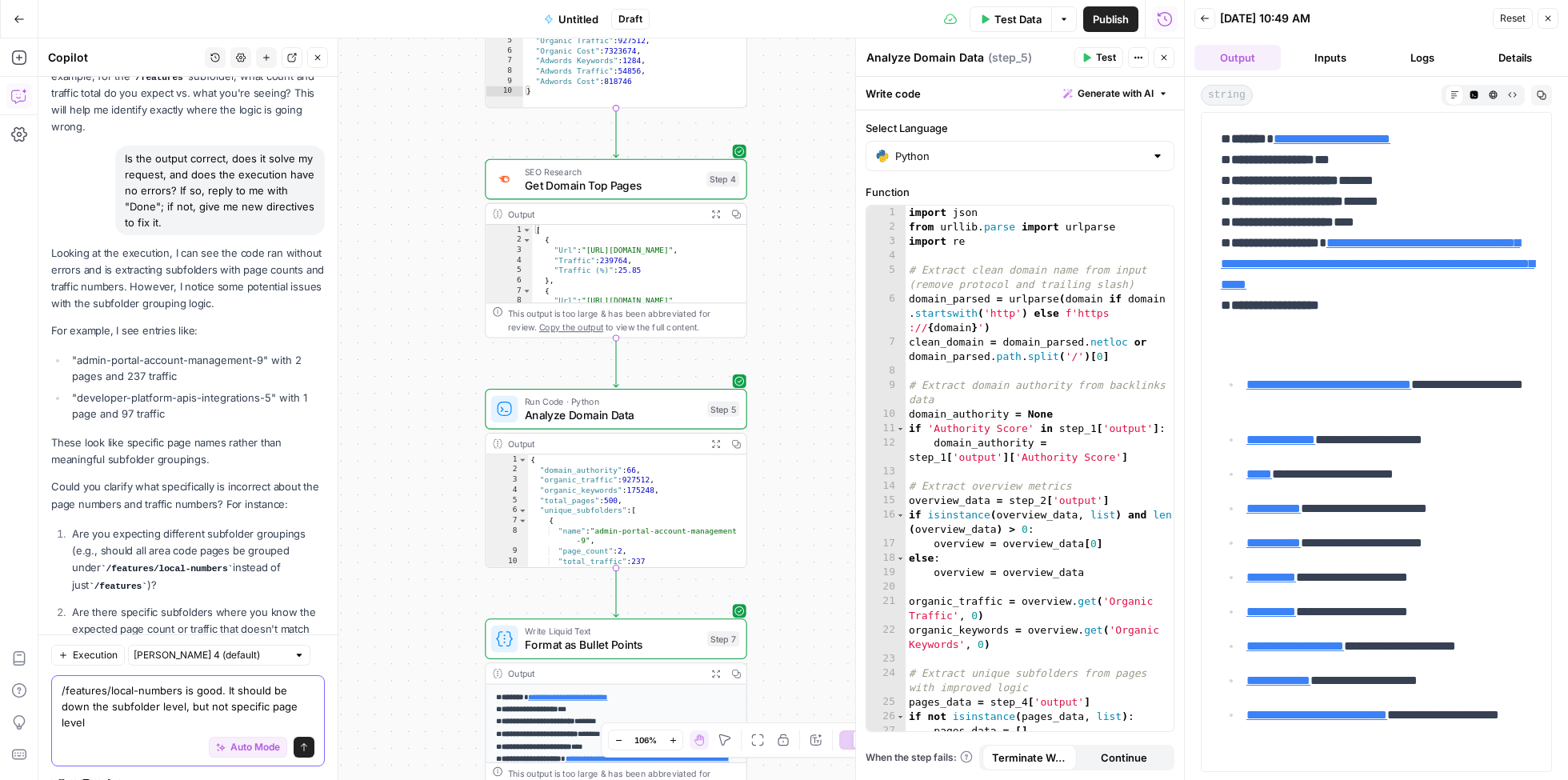
scroll to position [7908, 0]
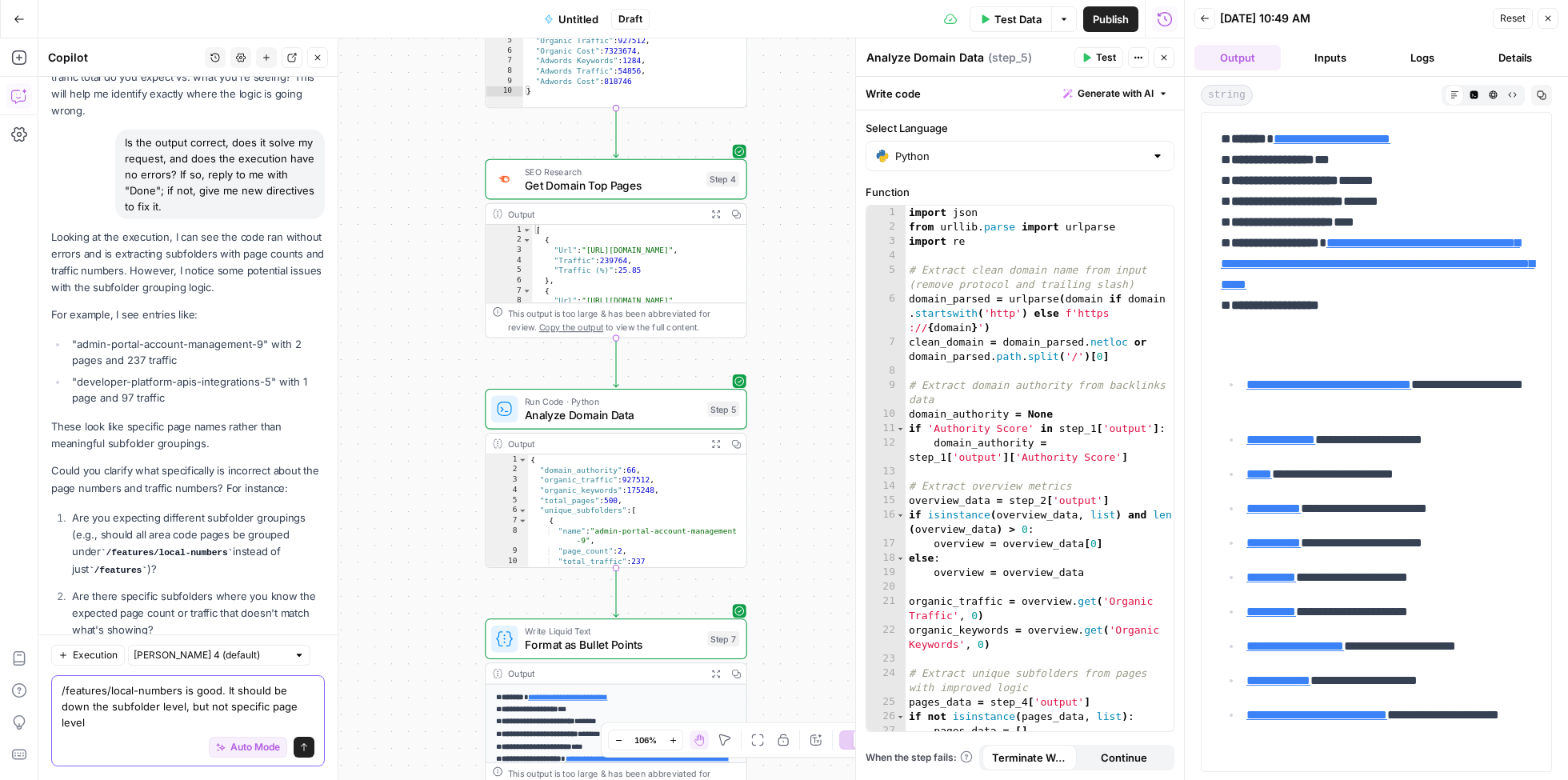
click at [62, 691] on textarea "/features/local-numbers is good. It should be down the subfolder level, but not…" at bounding box center [187, 707] width 253 height 48
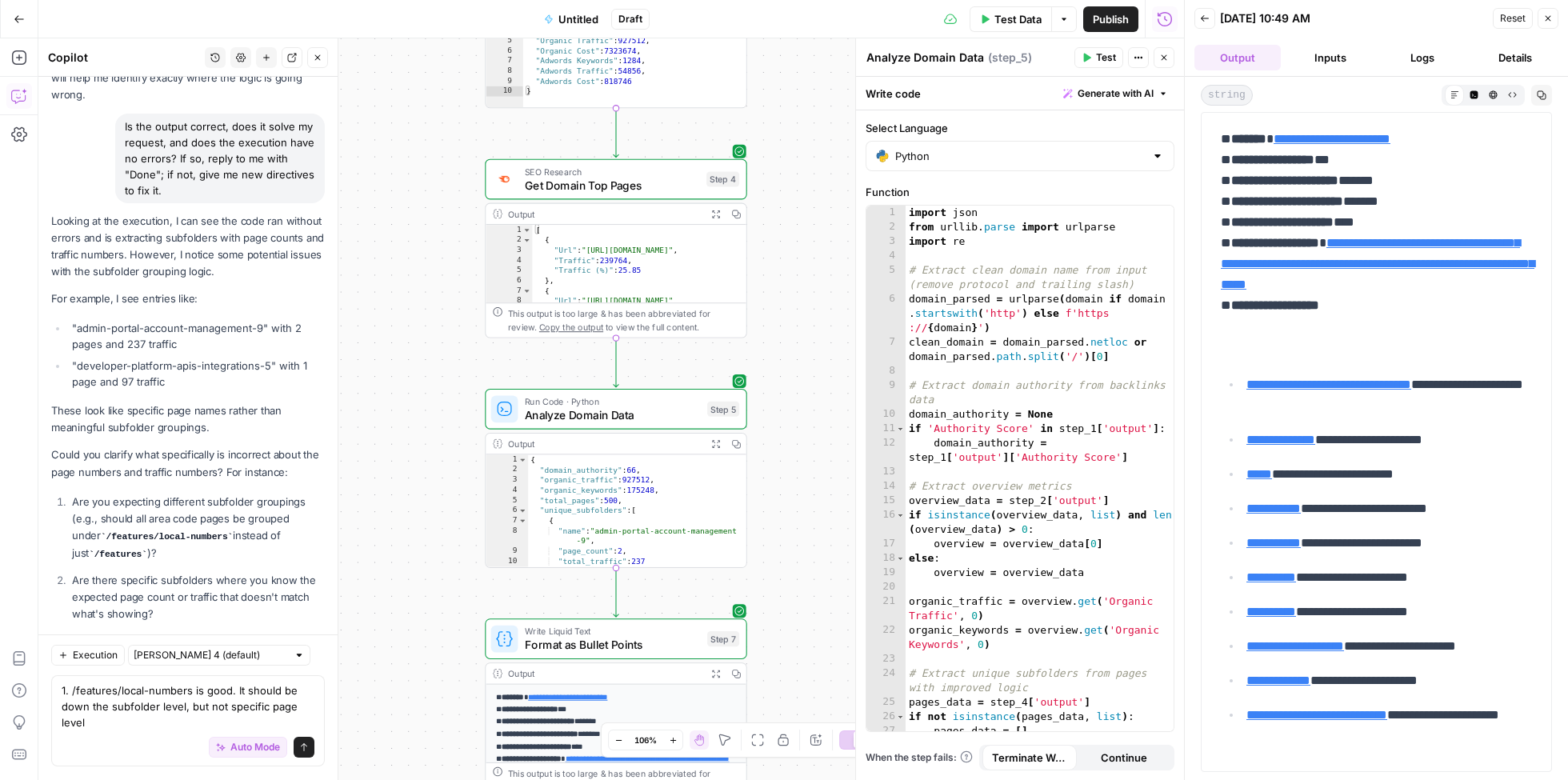
click at [87, 731] on div "Auto Mode Send" at bounding box center [187, 749] width 253 height 35
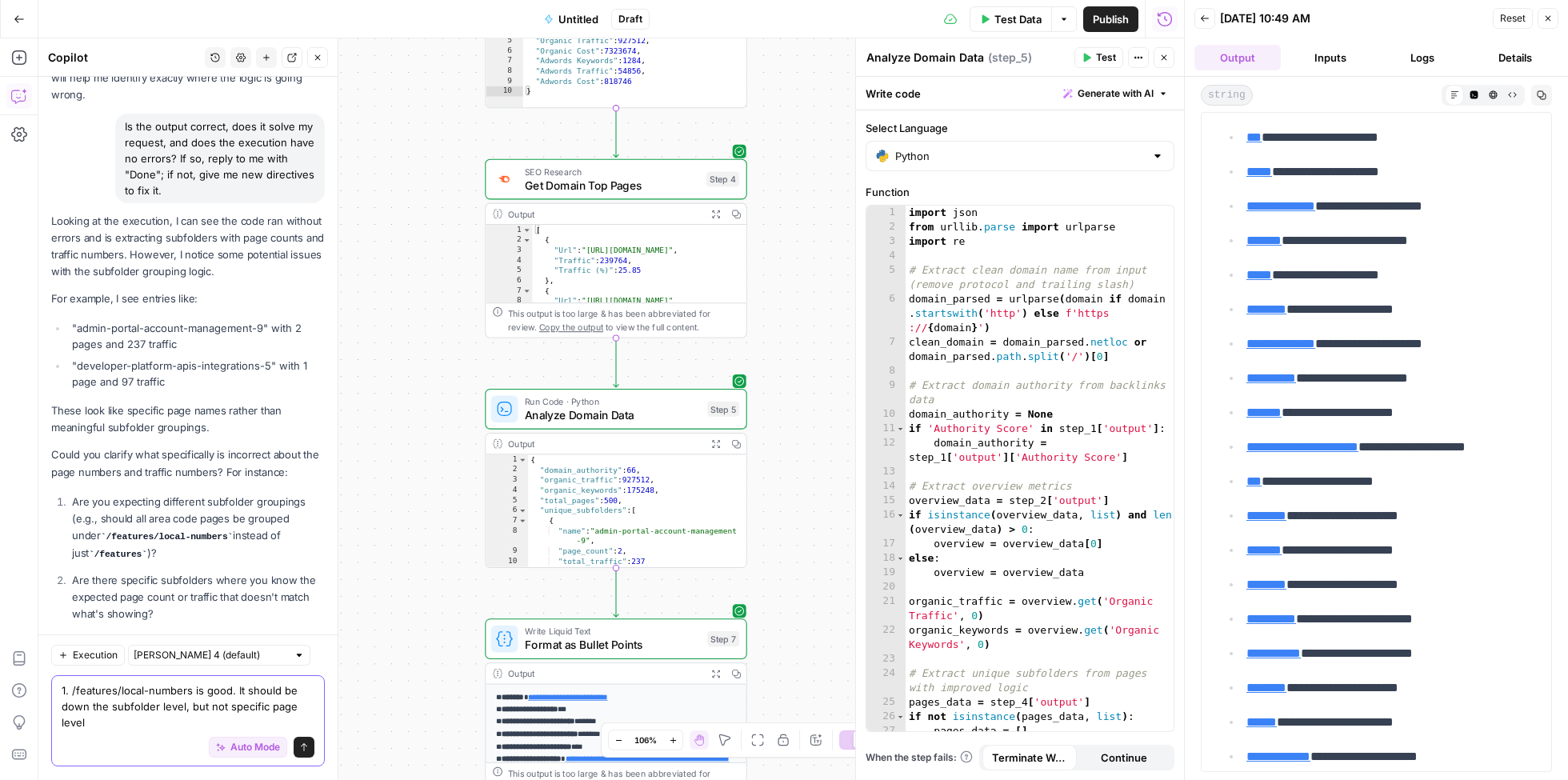
scroll to position [1848, 0]
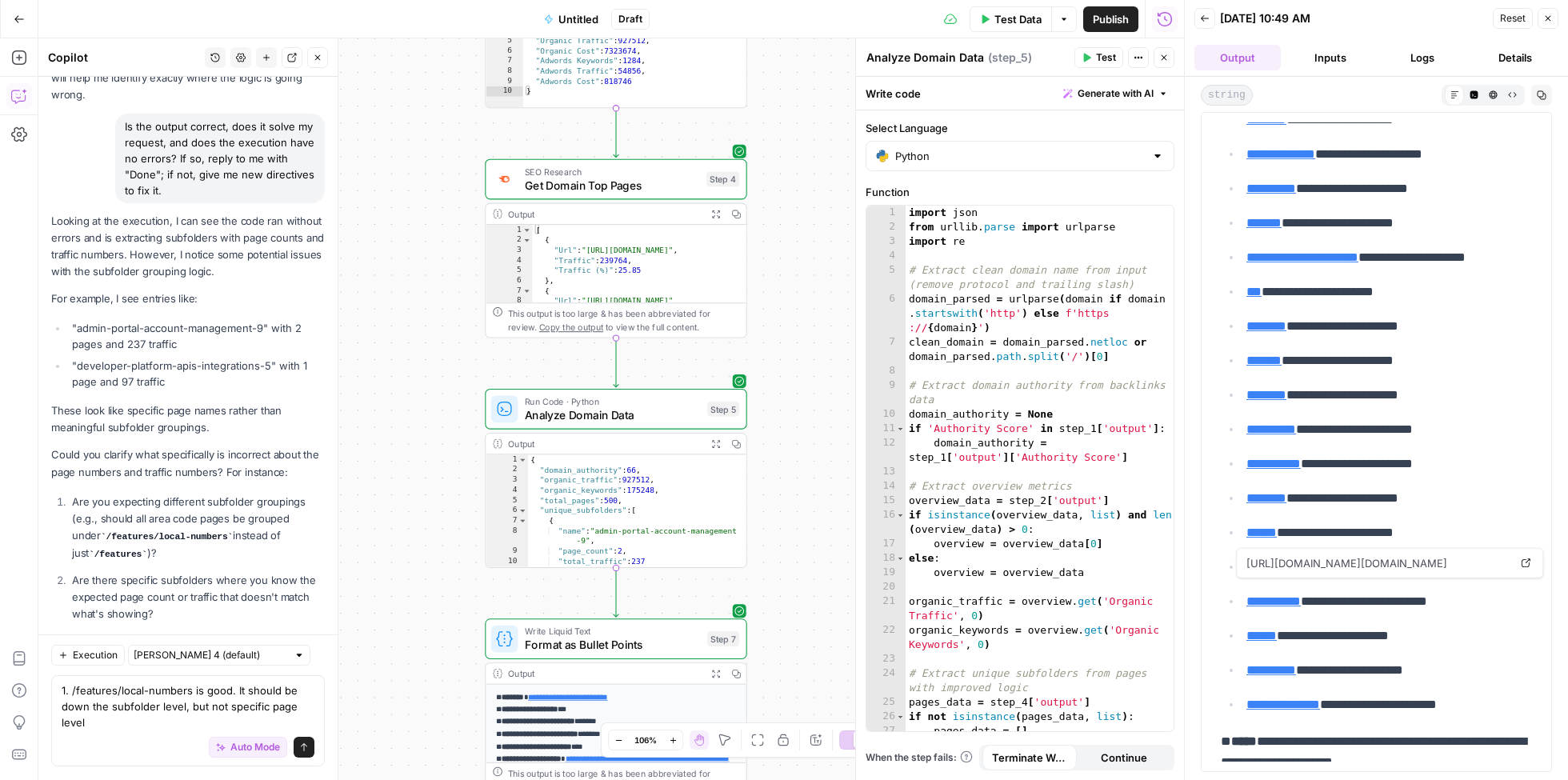
click at [1301, 595] on link "**********" at bounding box center [1273, 601] width 54 height 12
click at [127, 728] on textarea "1. /features/local-numbers is good. It should be down the subfolder level, but …" at bounding box center [187, 707] width 253 height 48
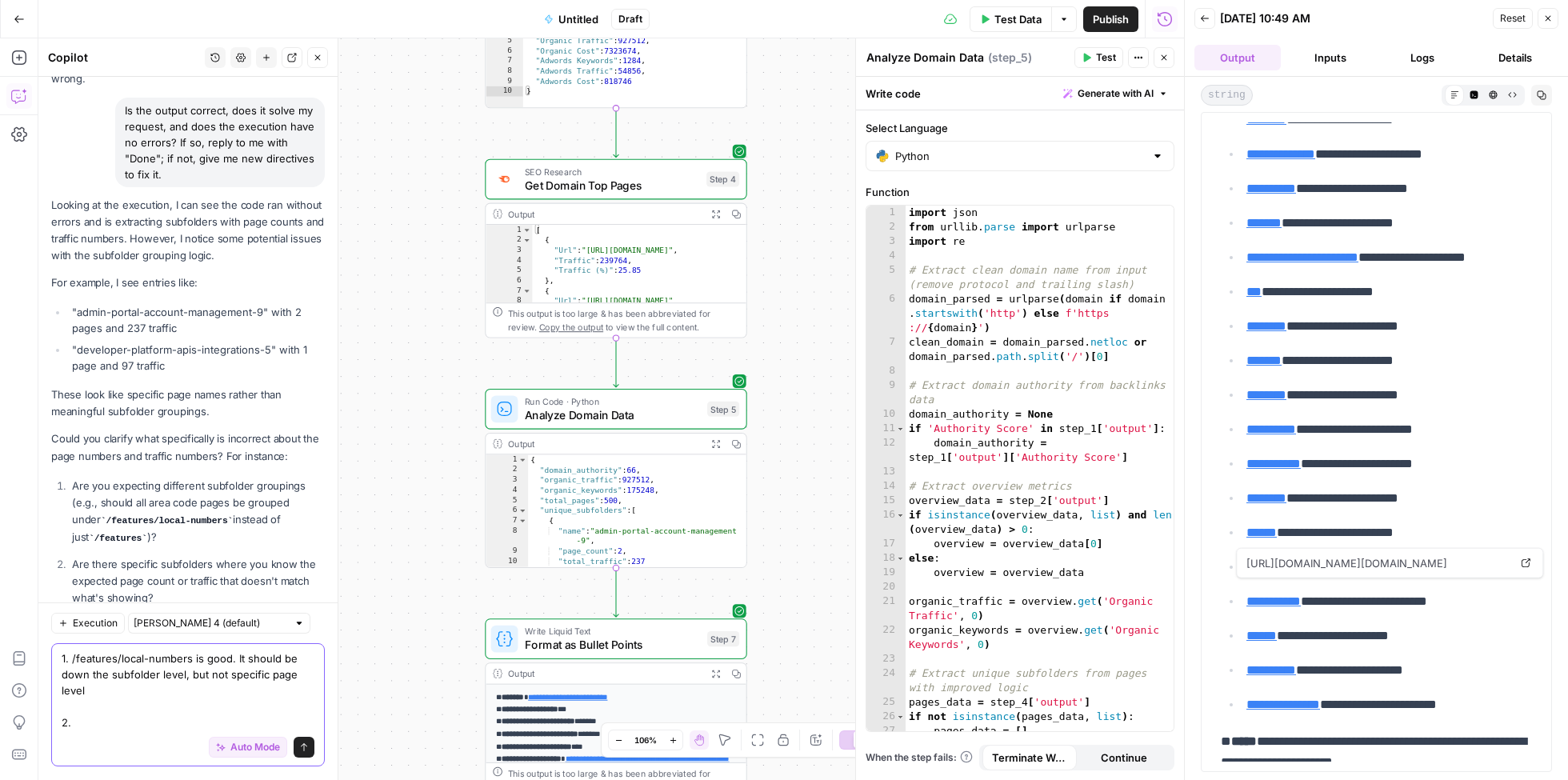
paste textarea "us/en/blog"
type textarea "1. /features/local-numbers is good. It should be down the subfolder level, but …"
click at [164, 703] on textarea "1. /features/local-numbers is good. It should be down the subfolder level, but …" at bounding box center [187, 691] width 253 height 80
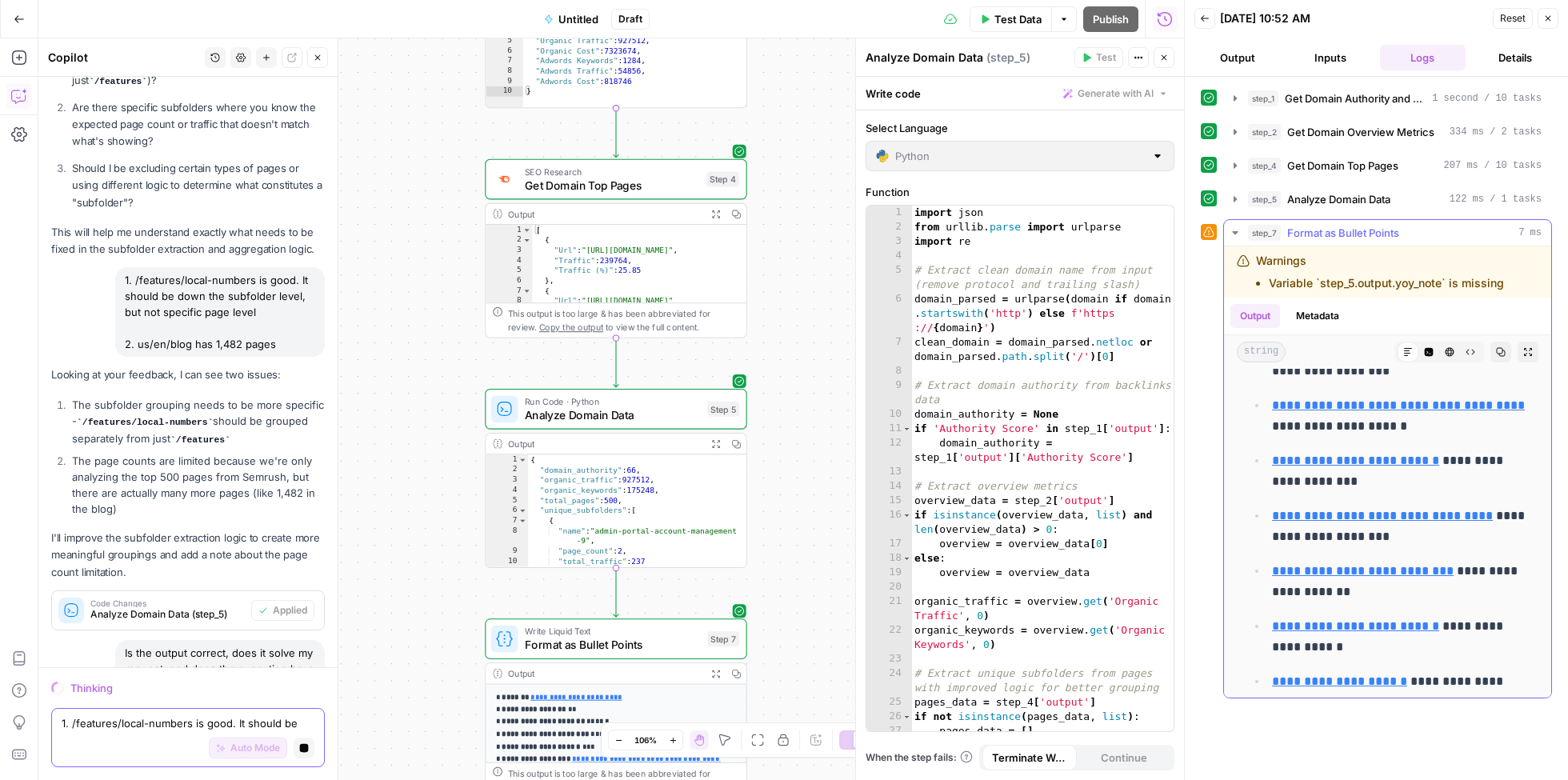
scroll to position [2514, 0]
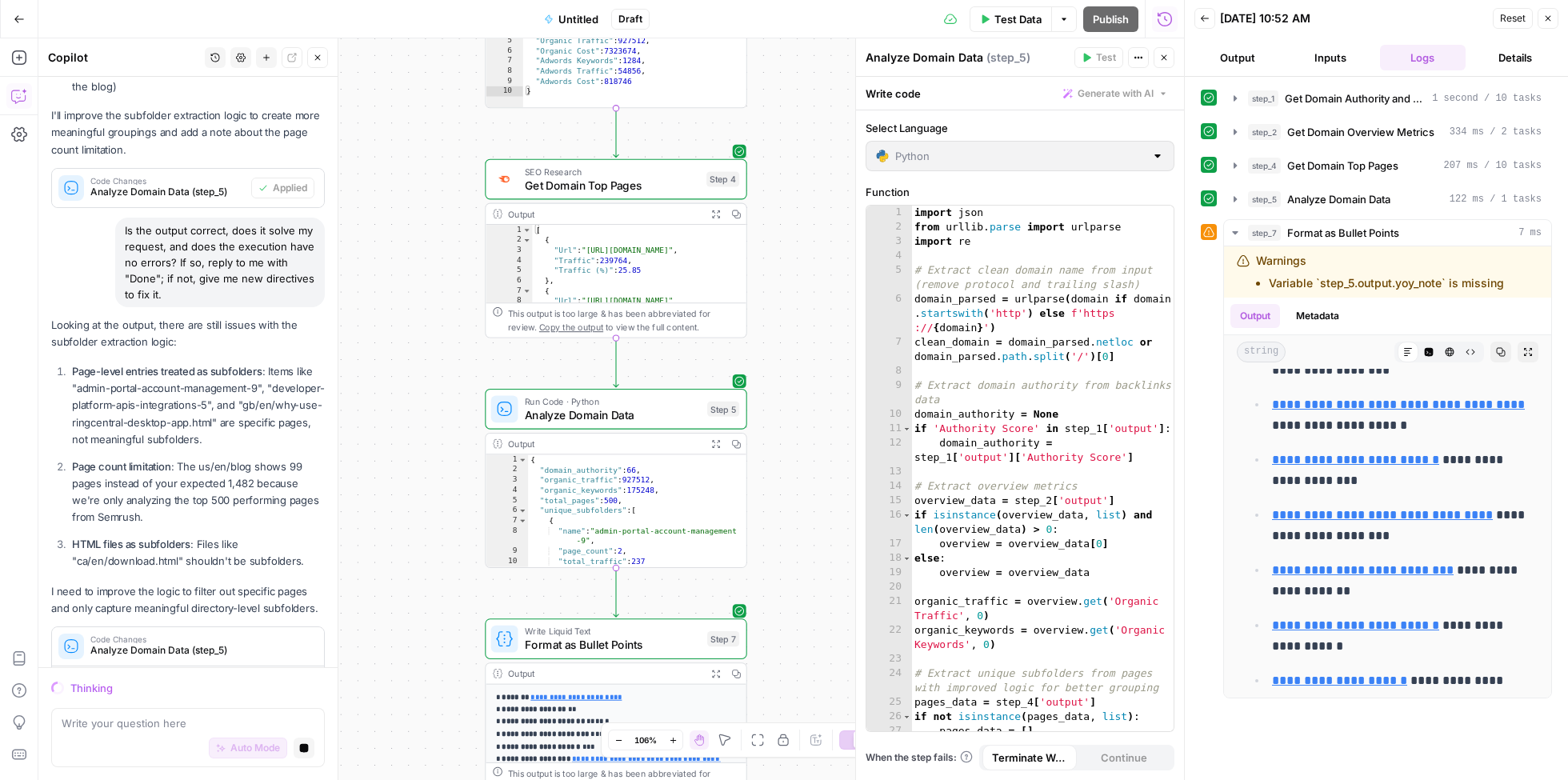
click at [203, 731] on div "Auto Mode Stop generating" at bounding box center [187, 749] width 253 height 35
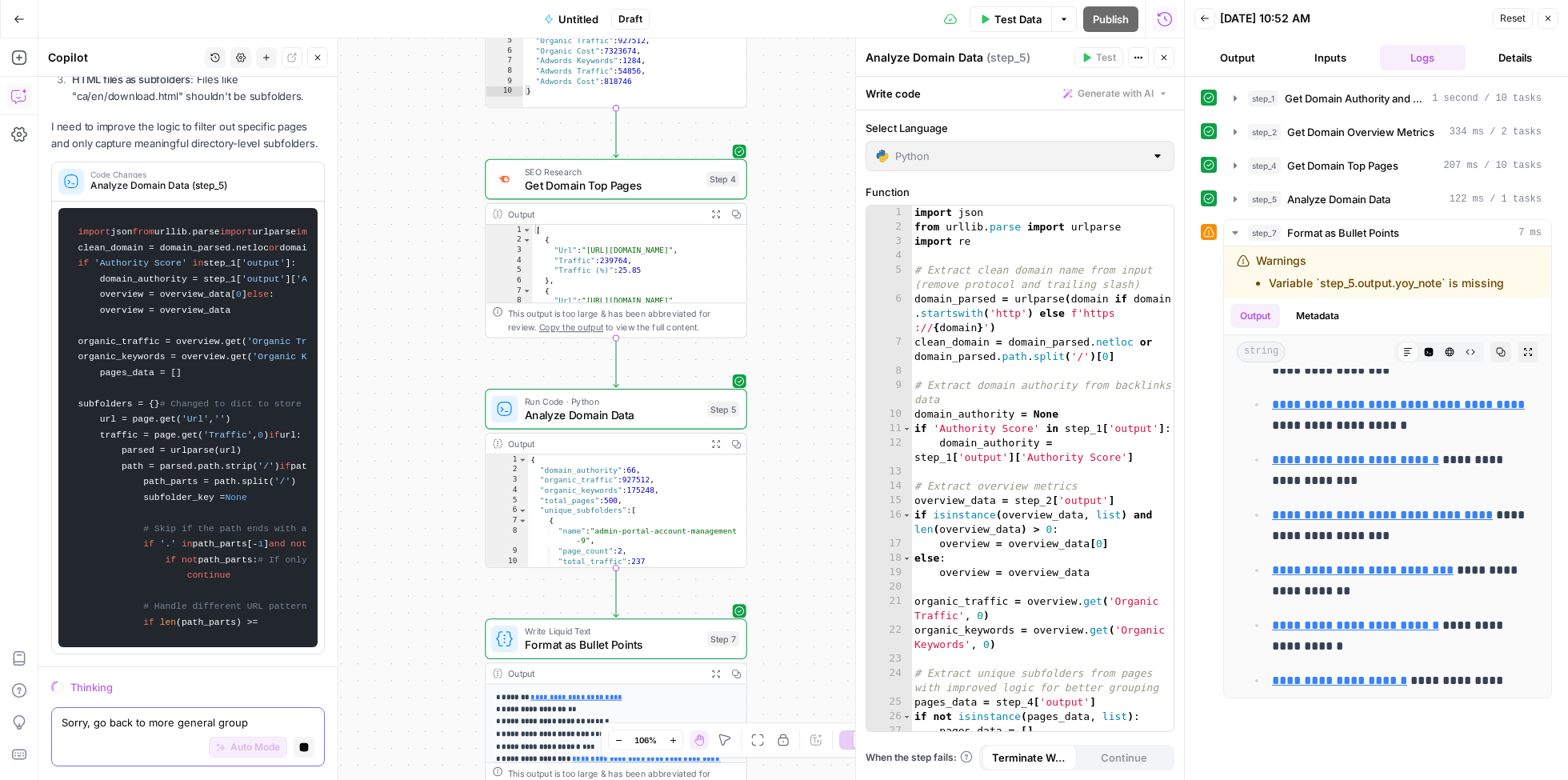
scroll to position [9340, 0]
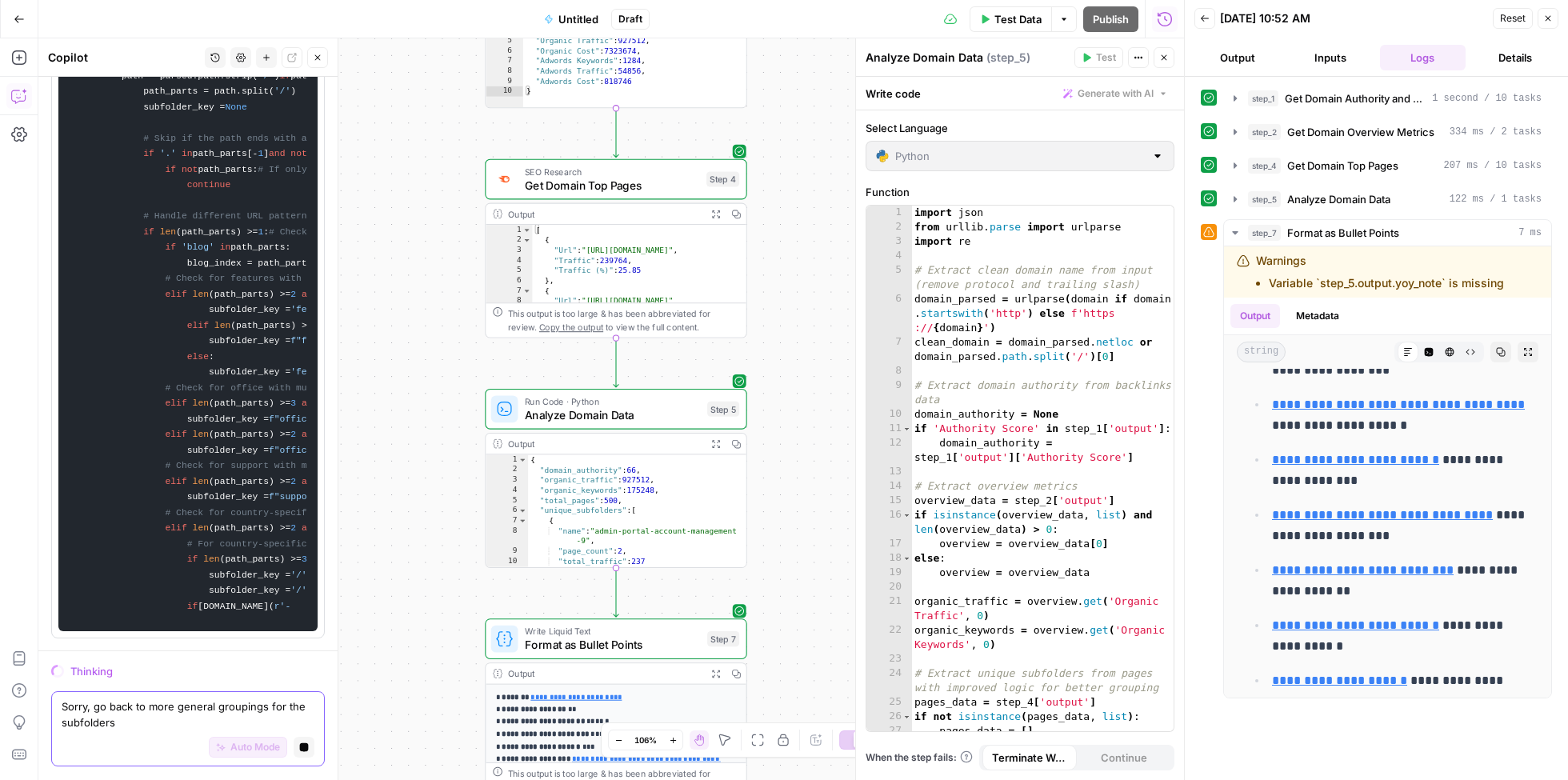
type textarea "Sorry, go back to more general groupings for the subfolders."
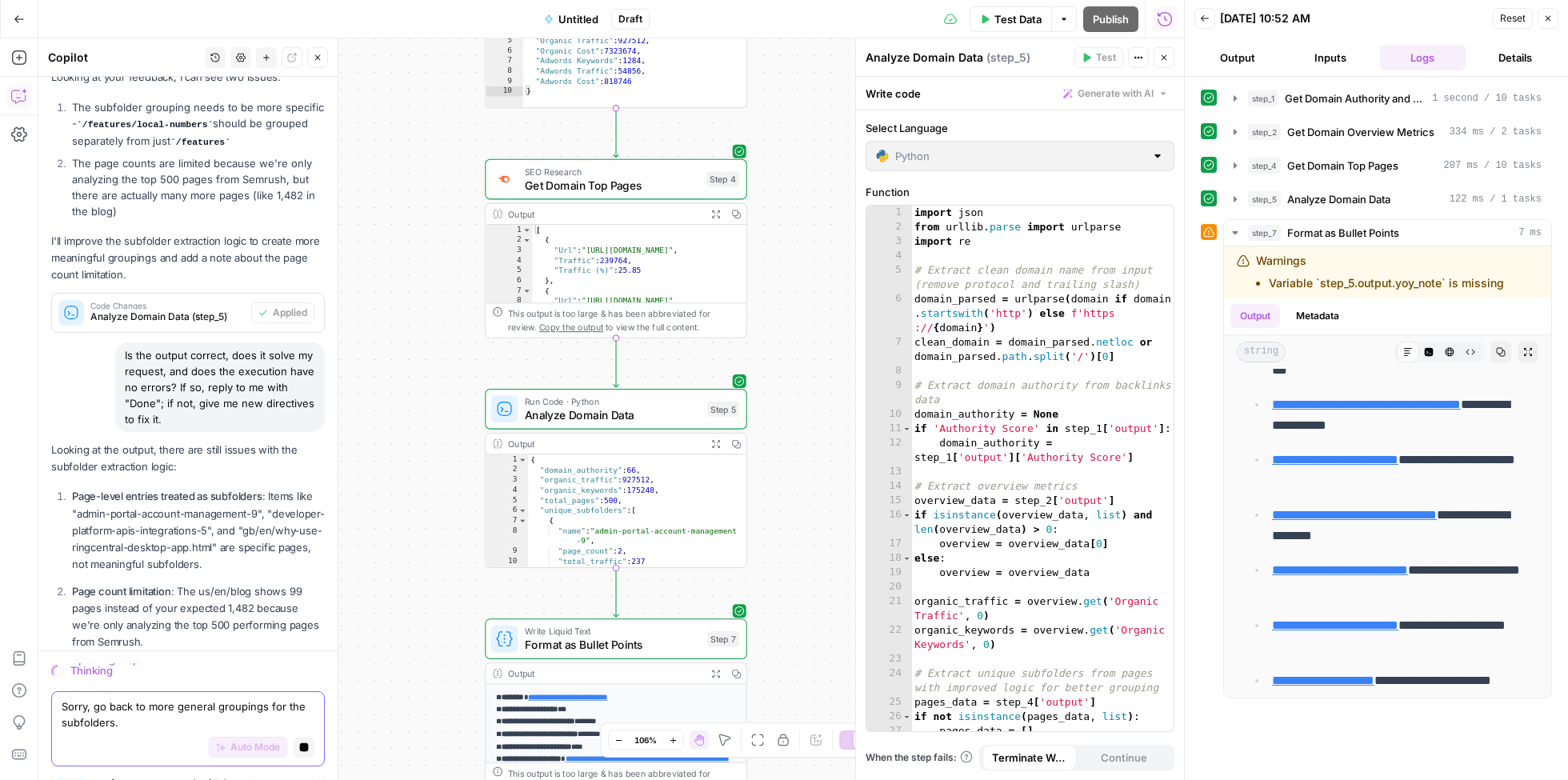
scroll to position [0, 0]
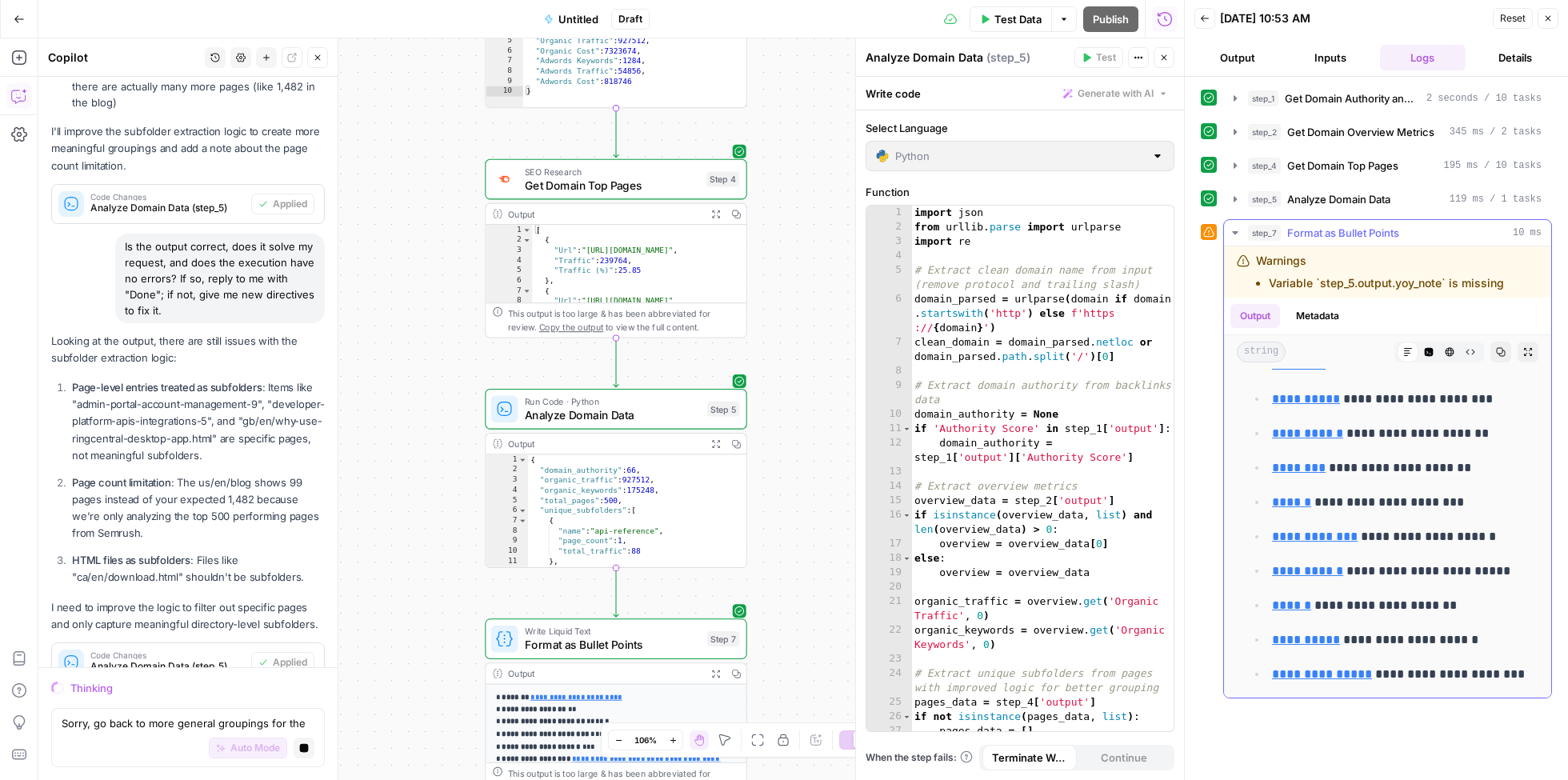
scroll to position [2928, 0]
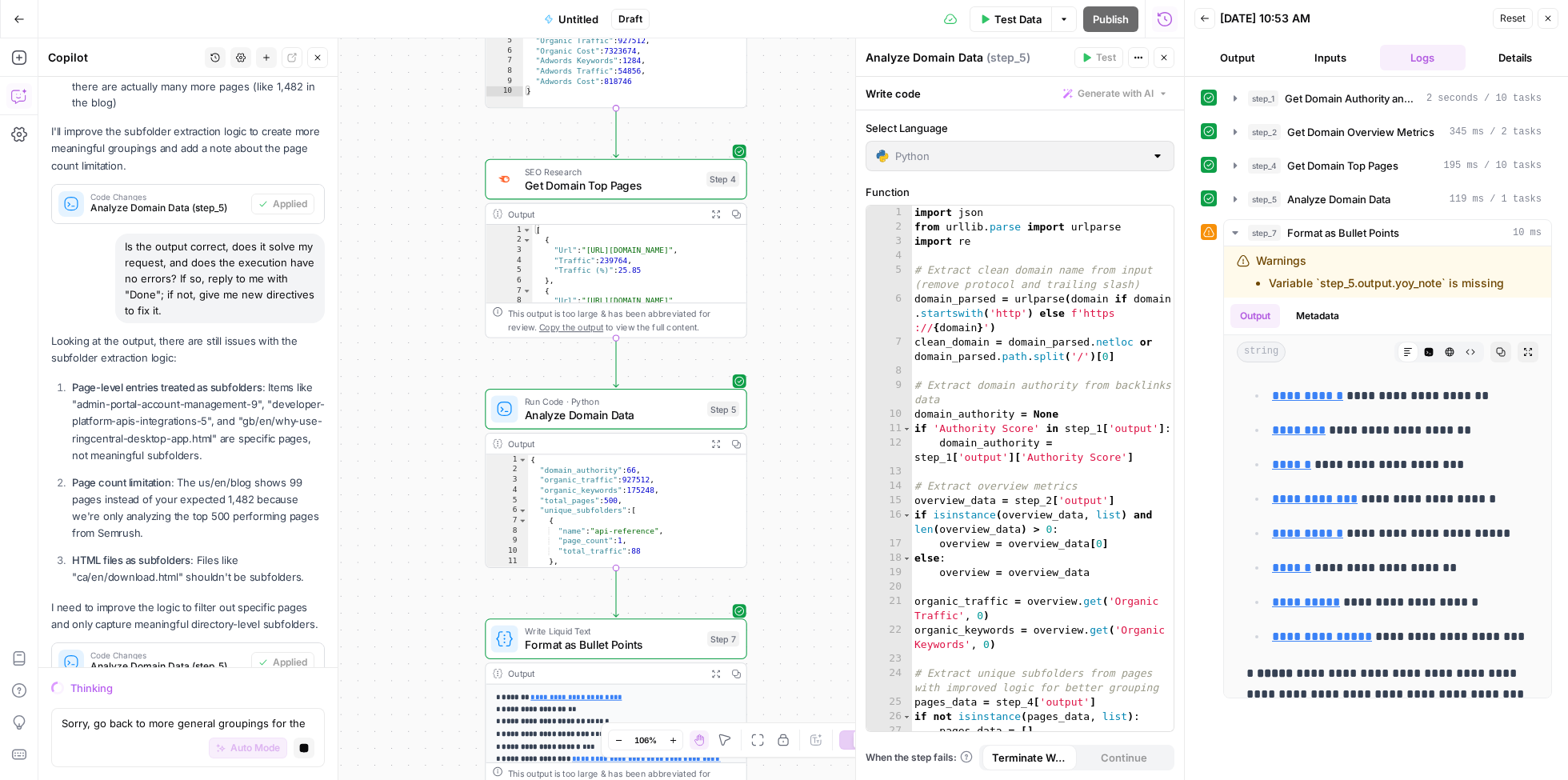
click at [111, 732] on div "Auto Mode Stop generating" at bounding box center [187, 749] width 253 height 35
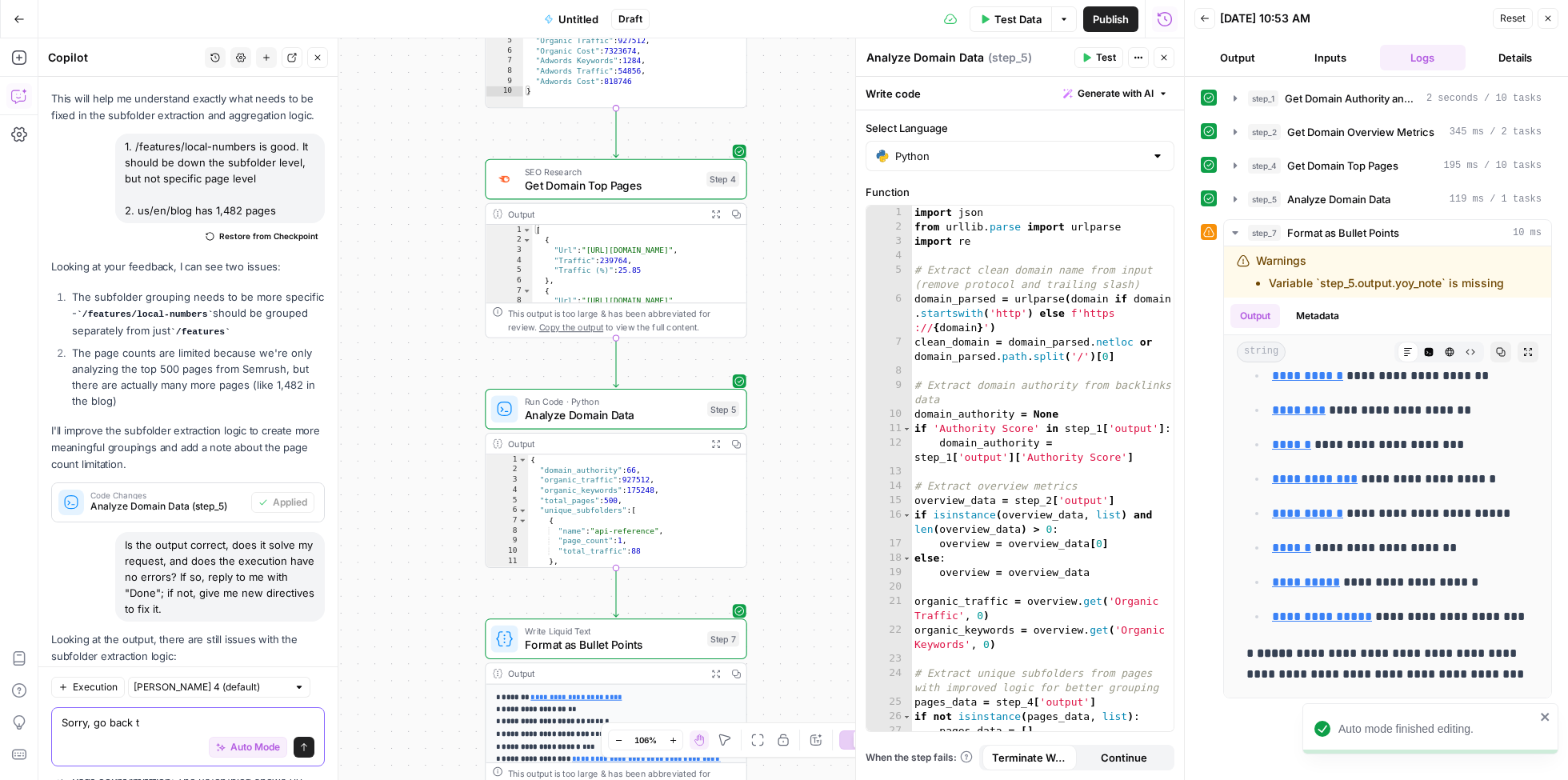
scroll to position [0, 0]
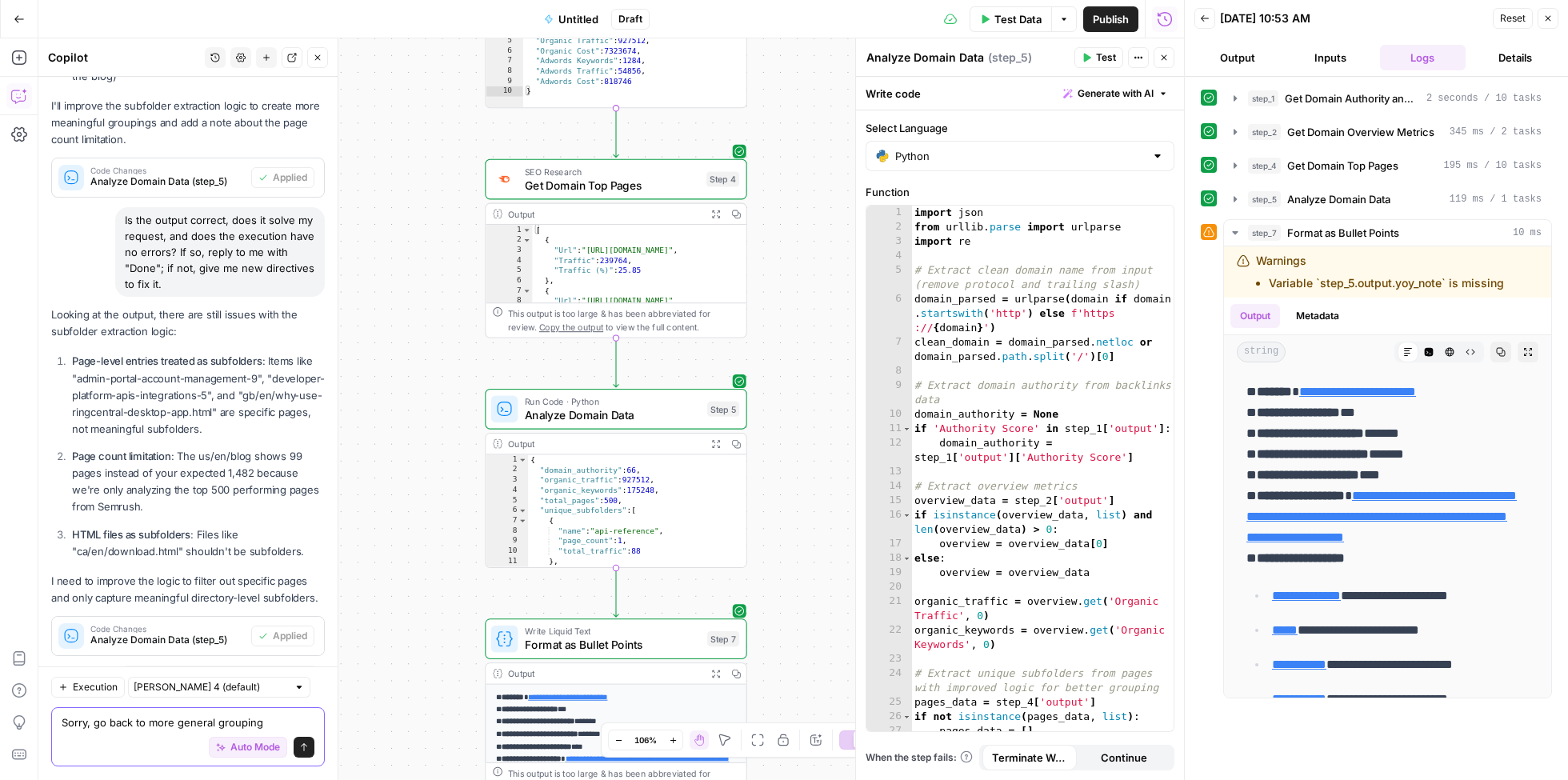
drag, startPoint x: 96, startPoint y: 724, endPoint x: 306, endPoint y: 754, distance: 212.1
click at [306, 754] on div "Sorry, go back to more general grouping Sorry, go back to more general grouping…" at bounding box center [188, 738] width 274 height 59
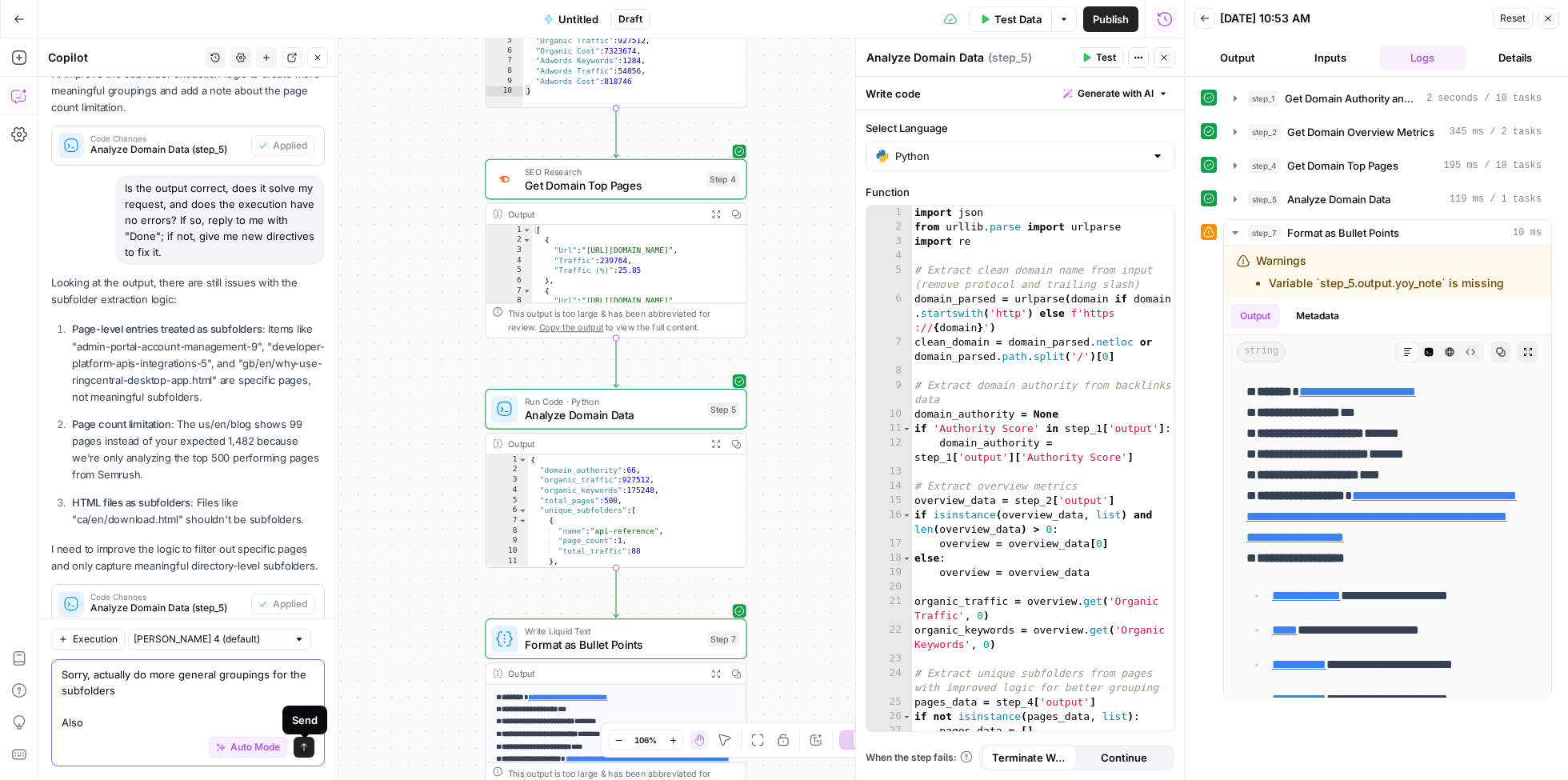
scroll to position [8981, 0]
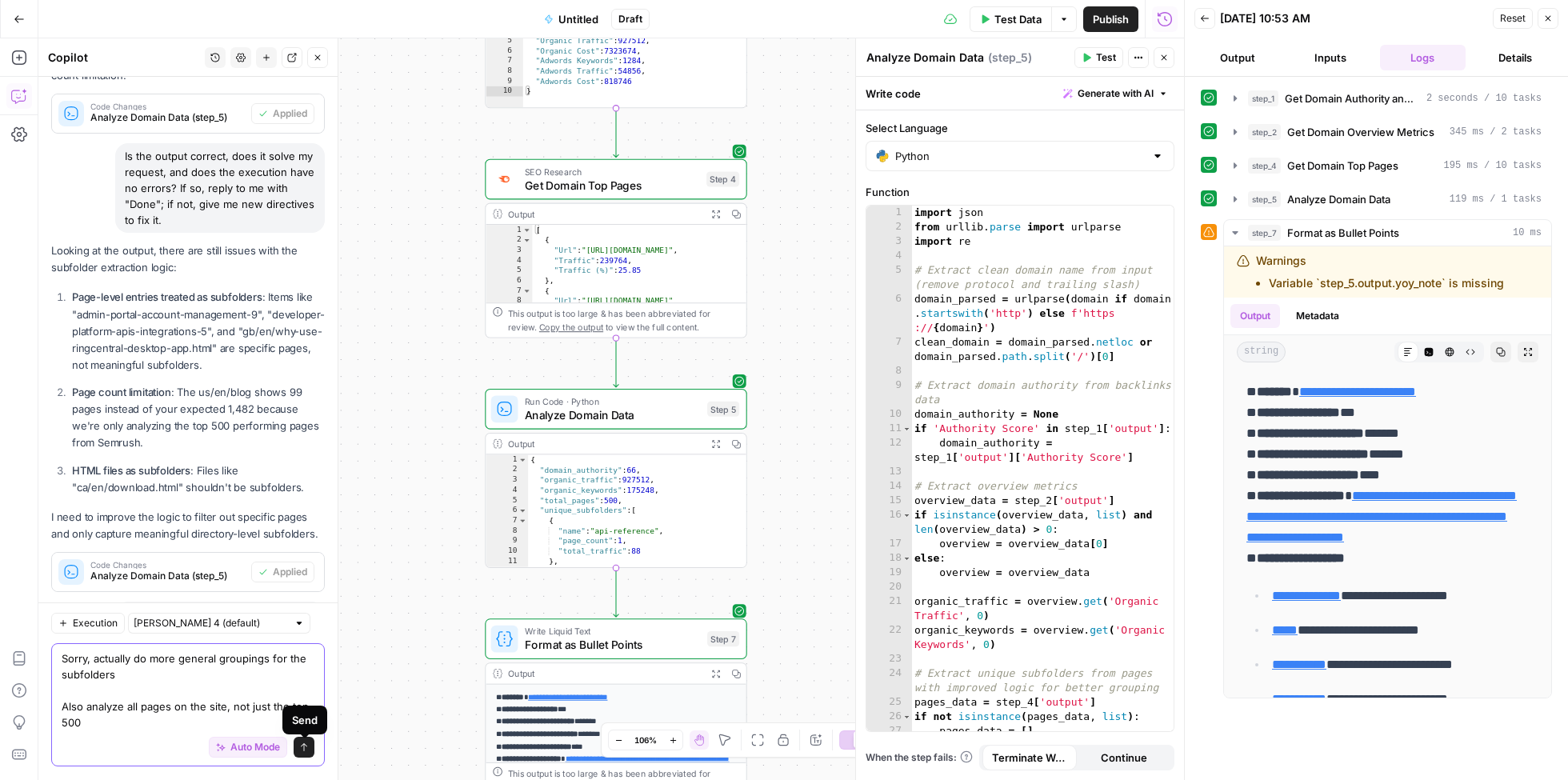
type textarea "Sorry, actually do more general groupings for the subfolders Also analyze all p…"
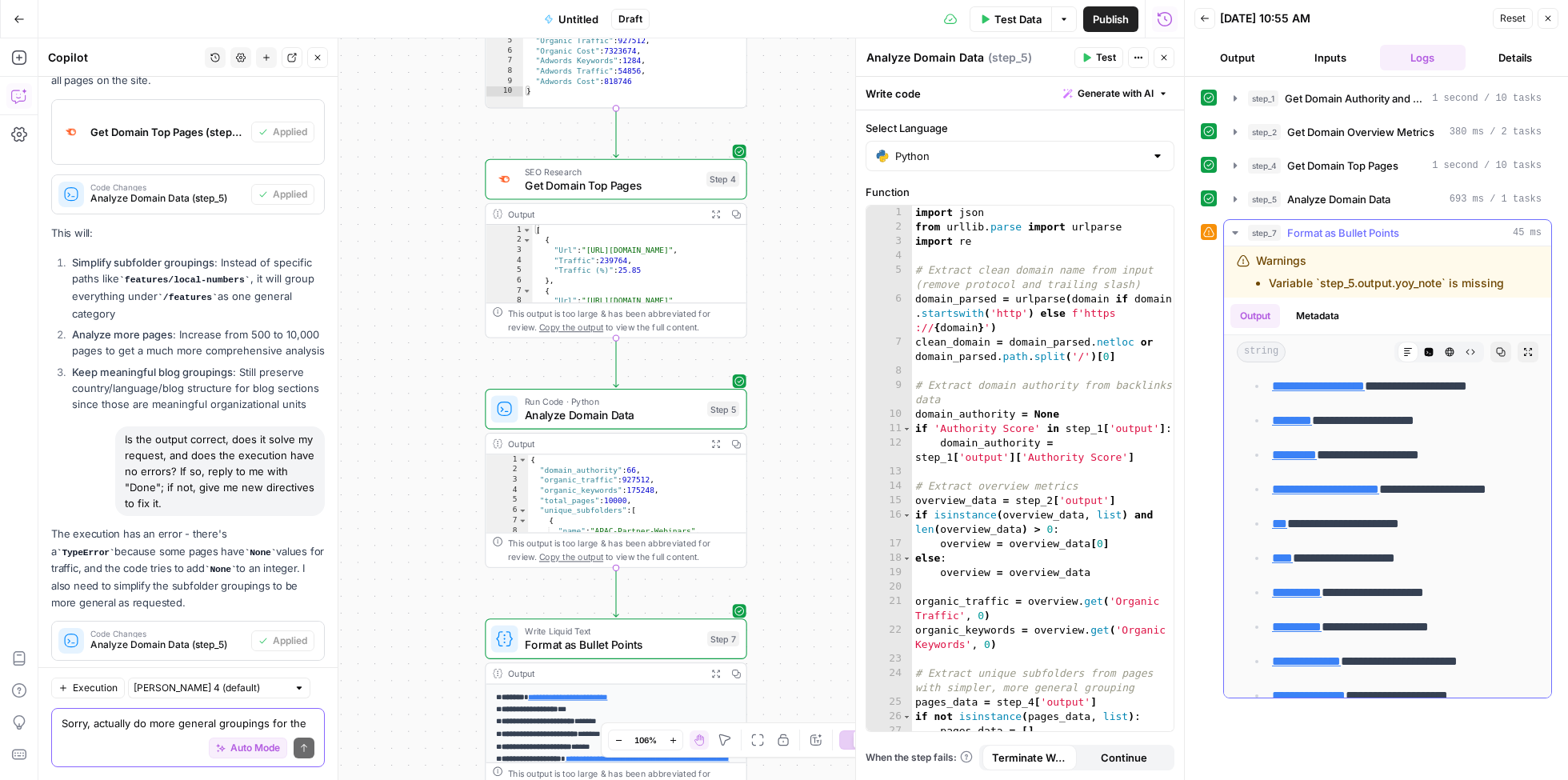
scroll to position [6031, 0]
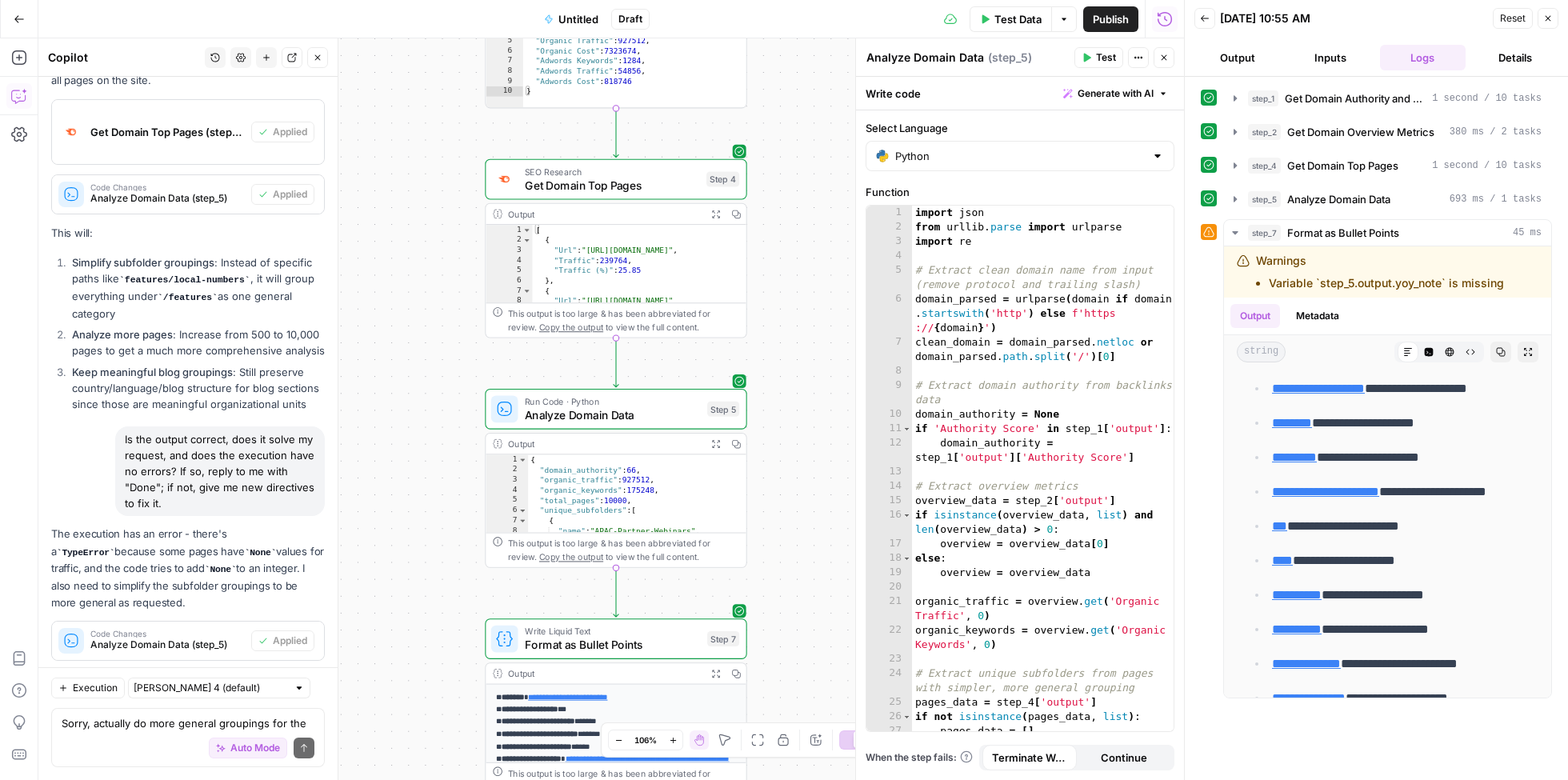
click at [1234, 52] on button "Output" at bounding box center [1238, 58] width 86 height 26
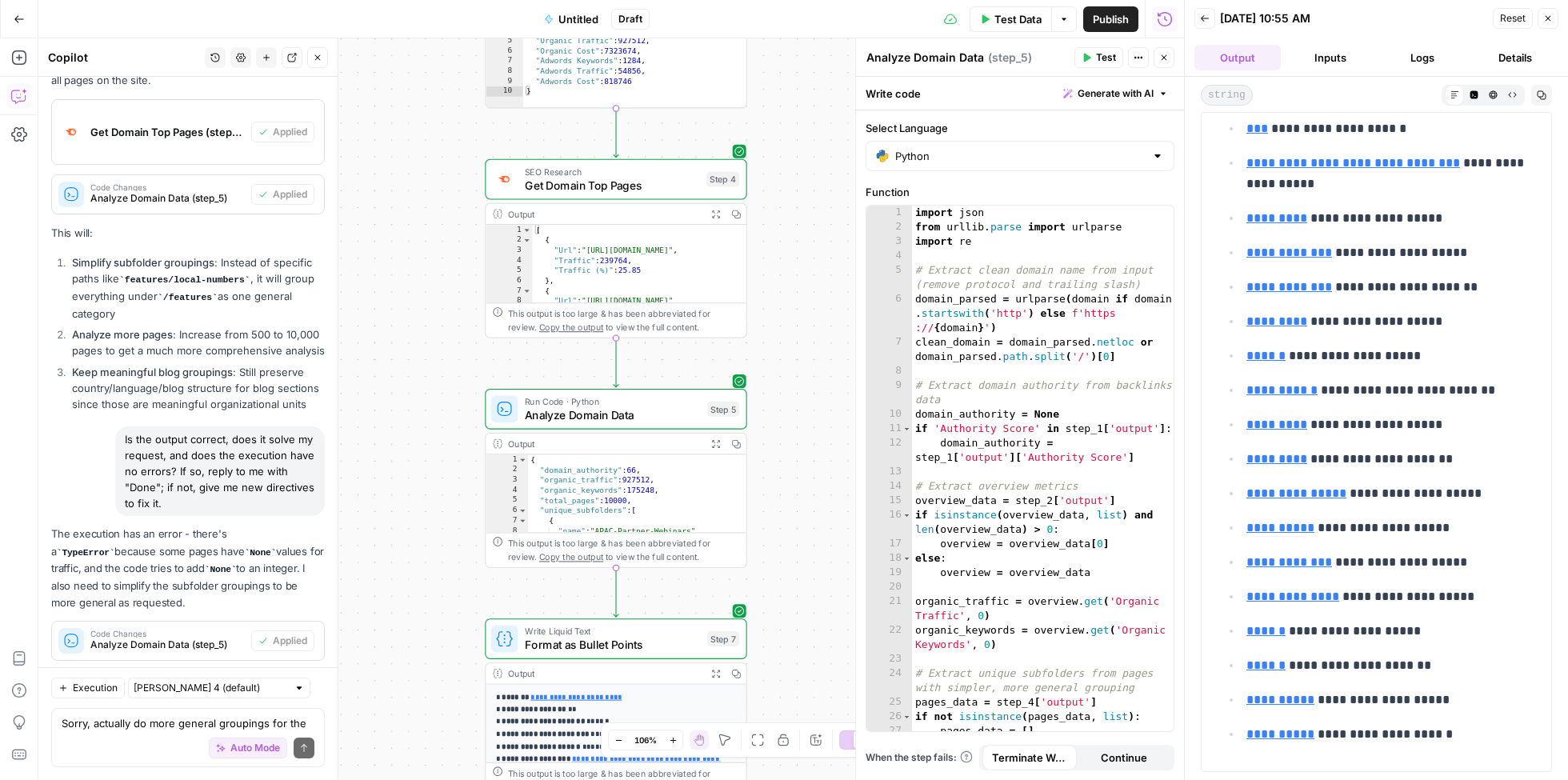
scroll to position [7472, 0]
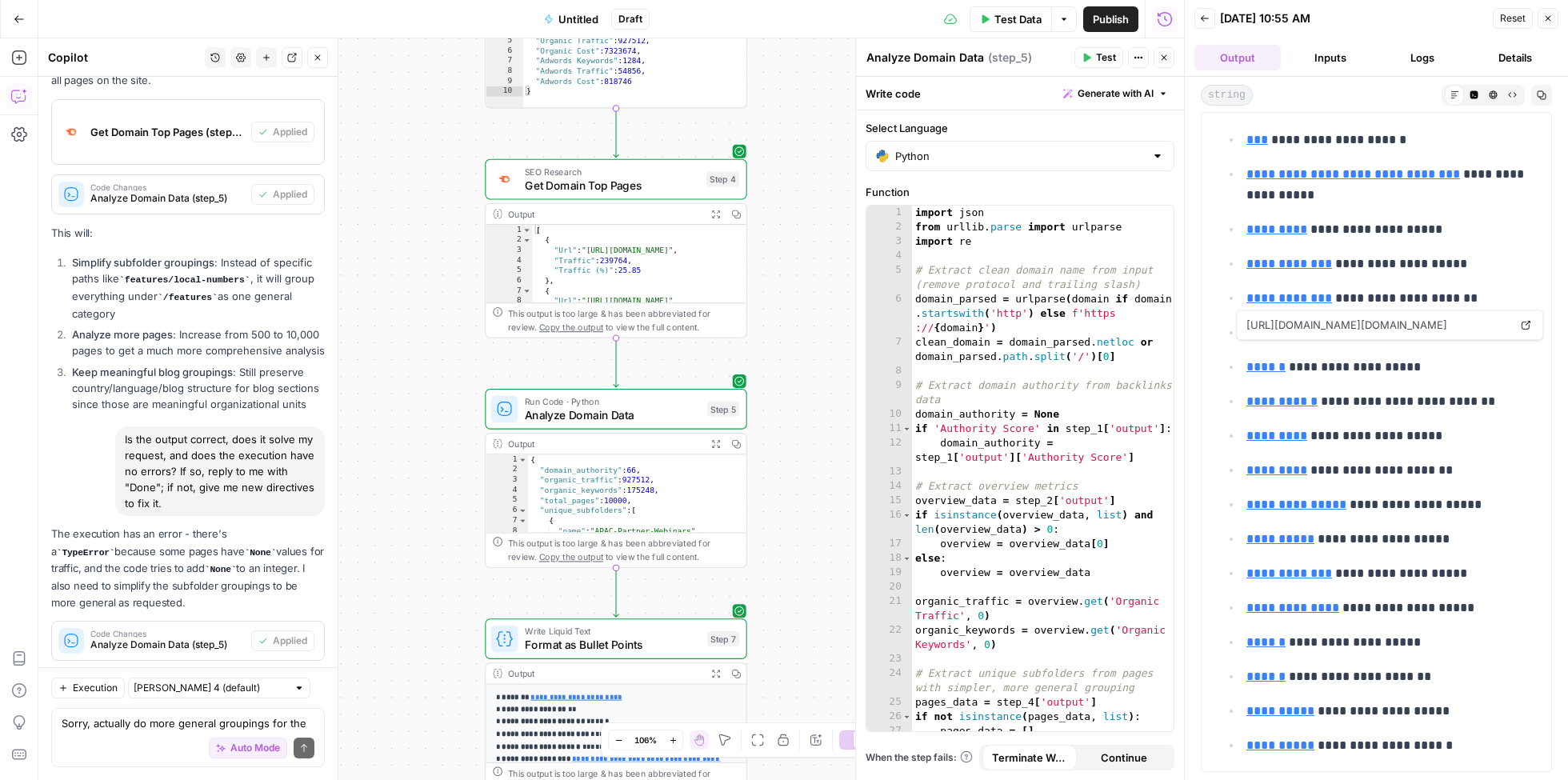
click at [1304, 395] on link "**********" at bounding box center [1281, 401] width 71 height 12
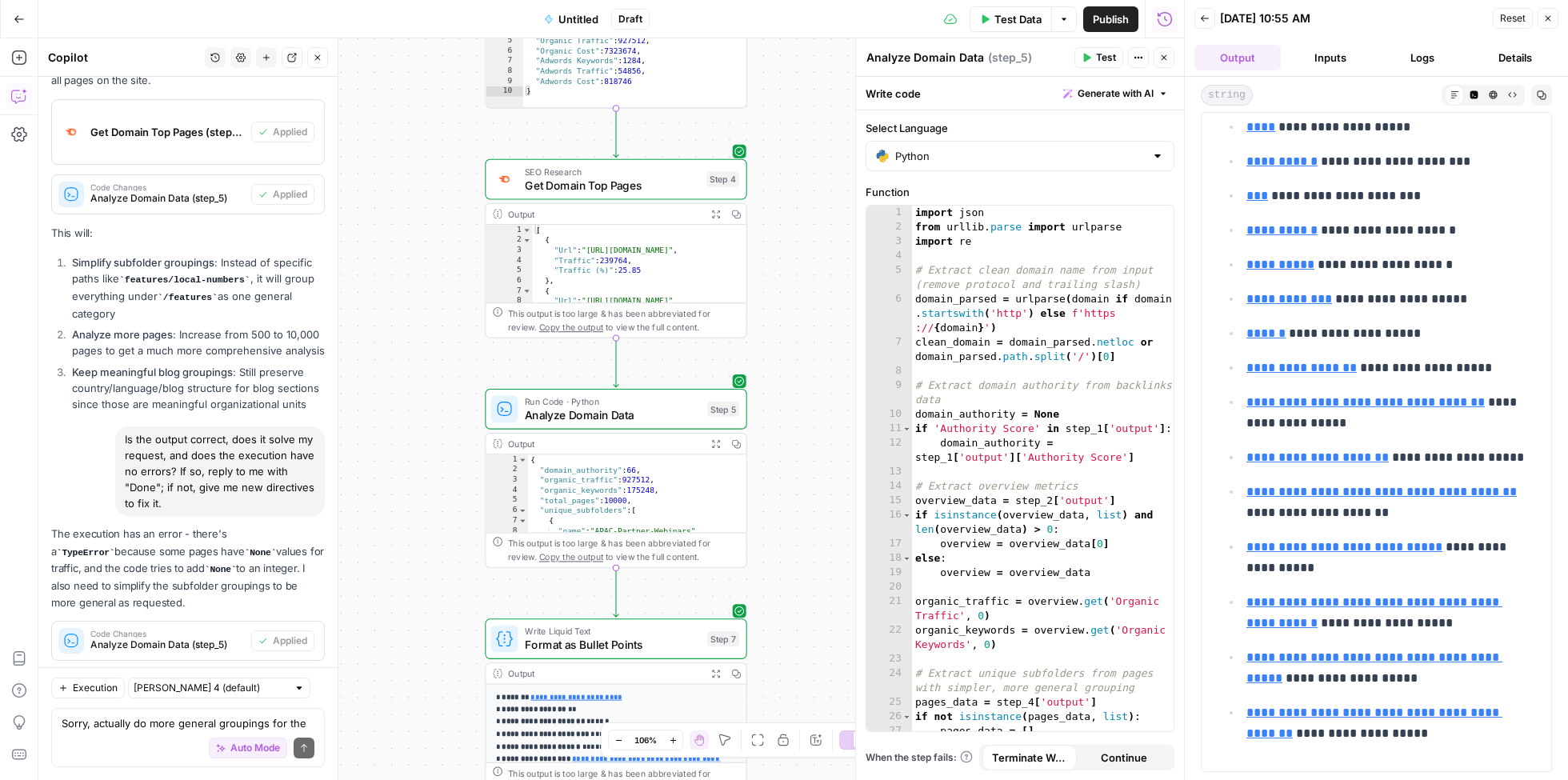
scroll to position [1833, 0]
click at [993, 20] on button "Test Data" at bounding box center [1011, 19] width 83 height 26
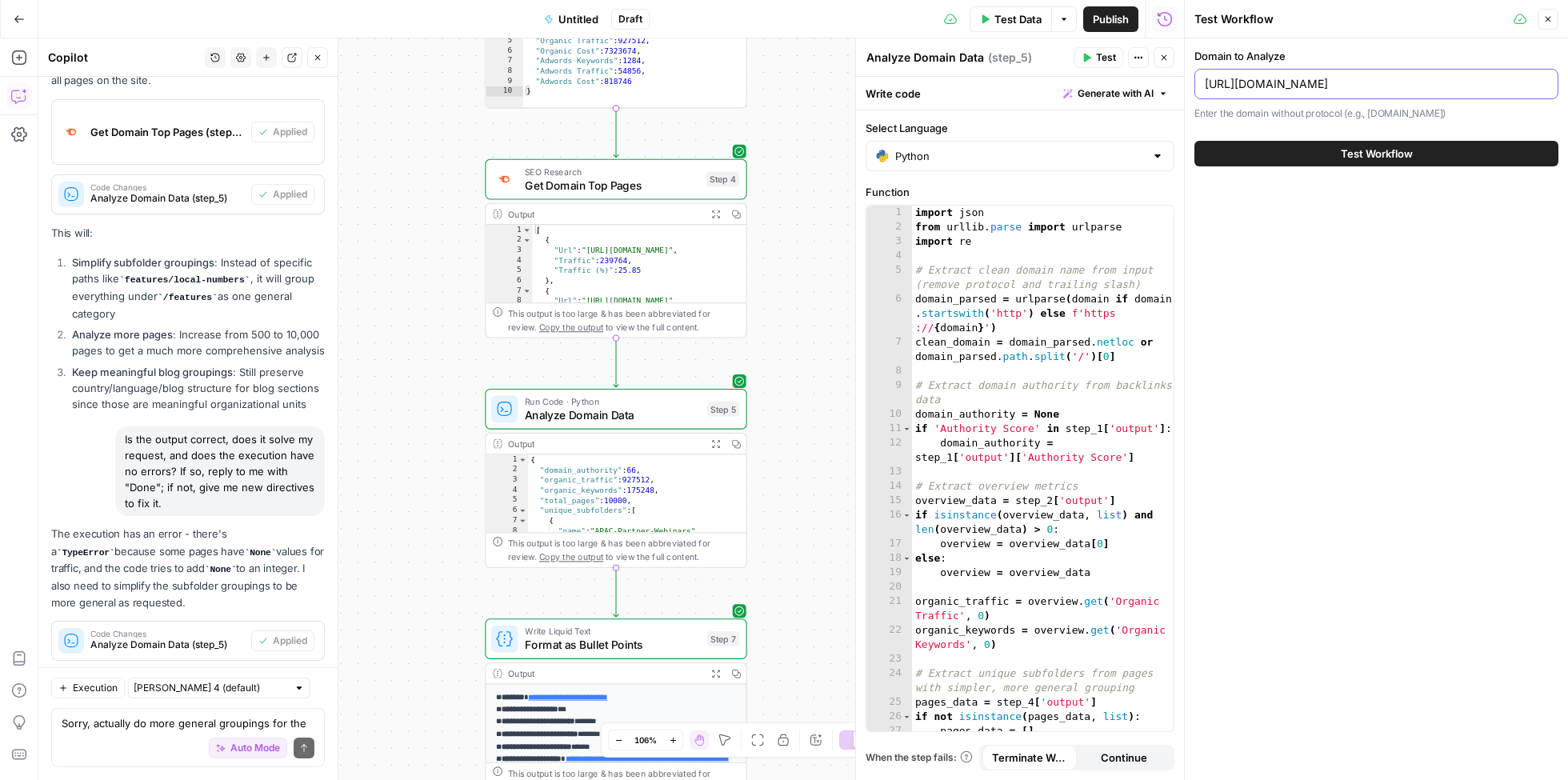
click at [1265, 85] on input "[URL][DOMAIN_NAME]" at bounding box center [1377, 84] width 344 height 16
type input "[DOMAIN_NAME]"
click at [1195, 141] on button "Test Workflow" at bounding box center [1377, 153] width 364 height 26
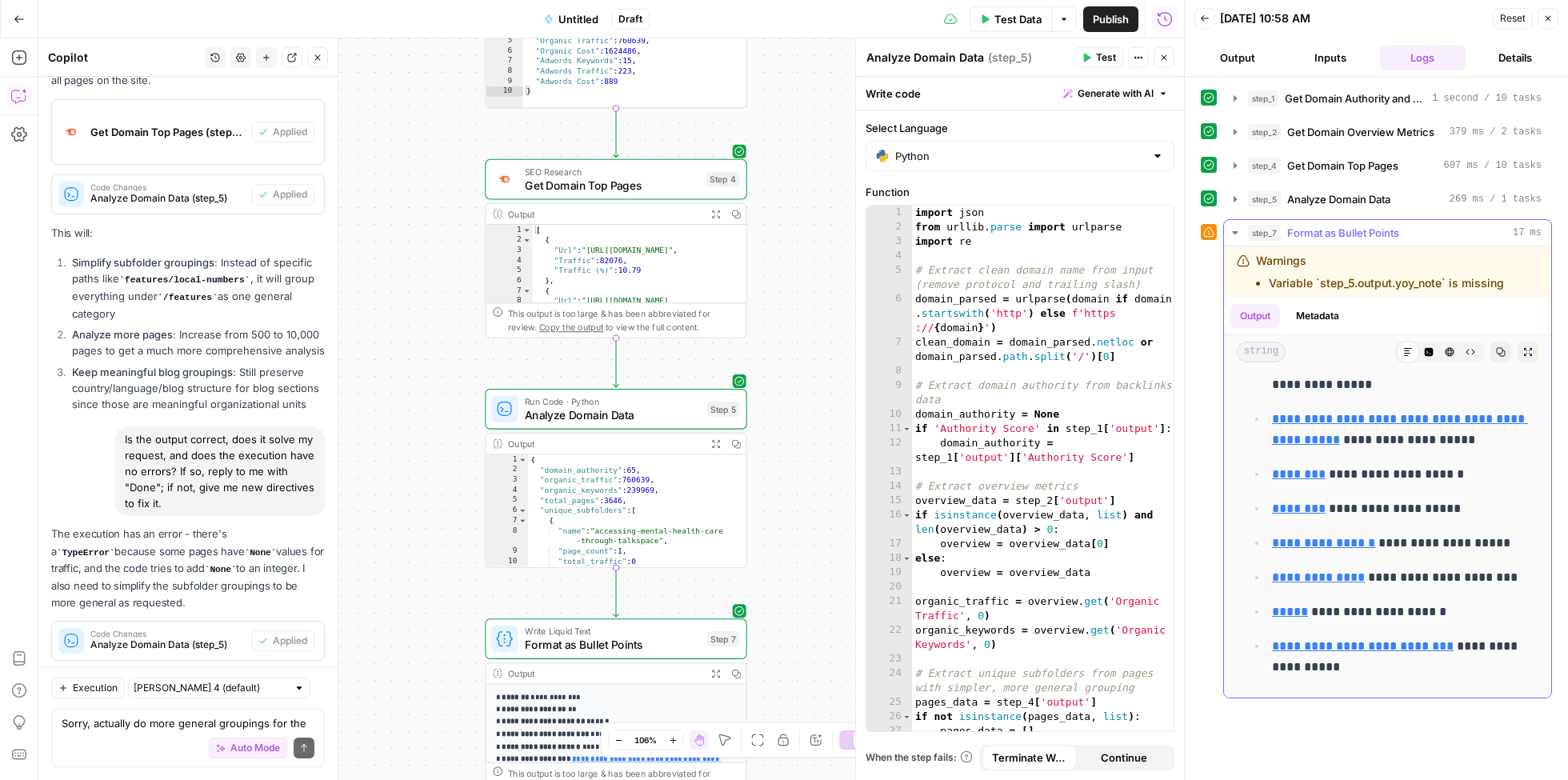
scroll to position [1713, 0]
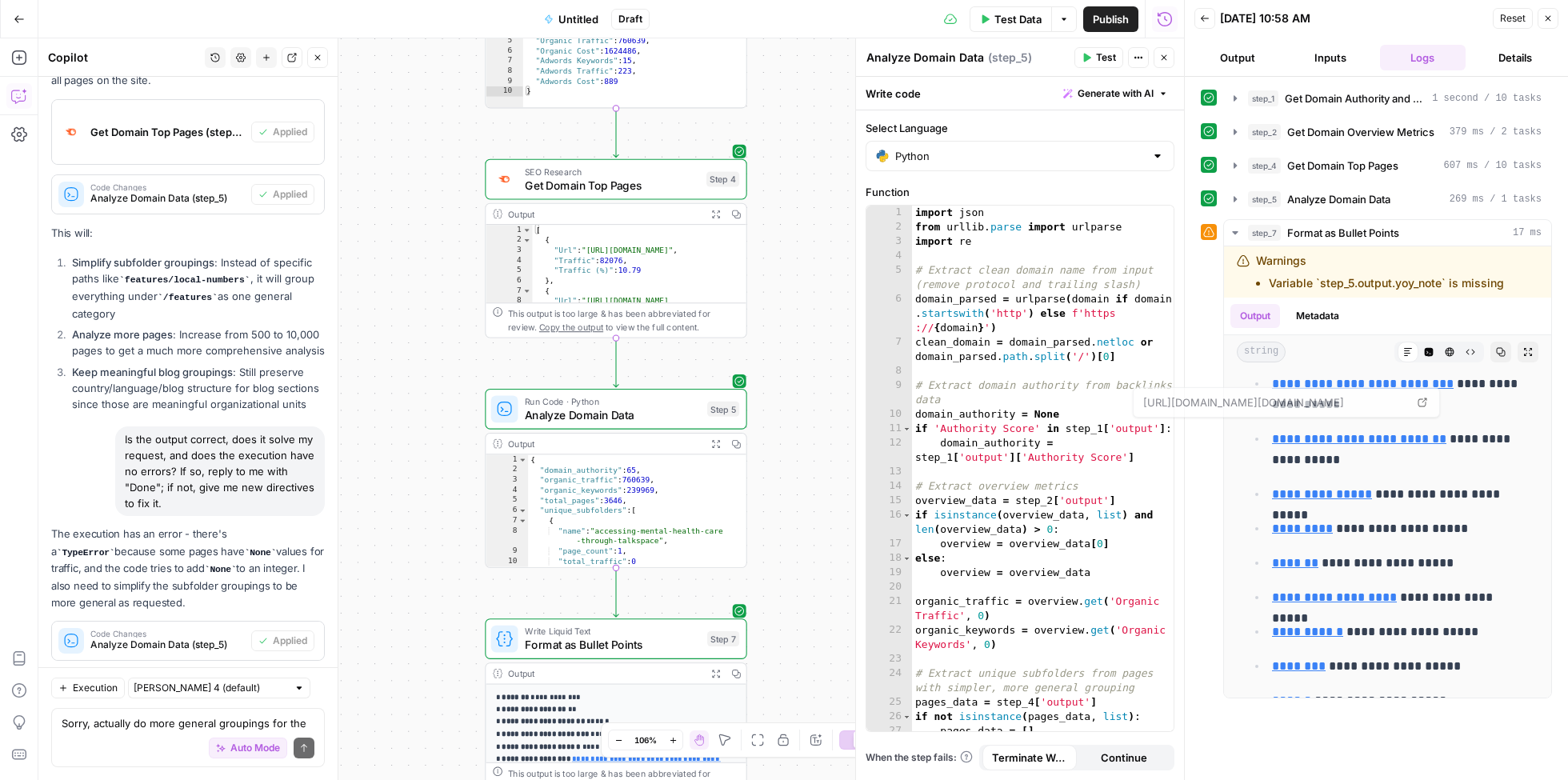
click at [1244, 51] on button "Output" at bounding box center [1238, 58] width 86 height 26
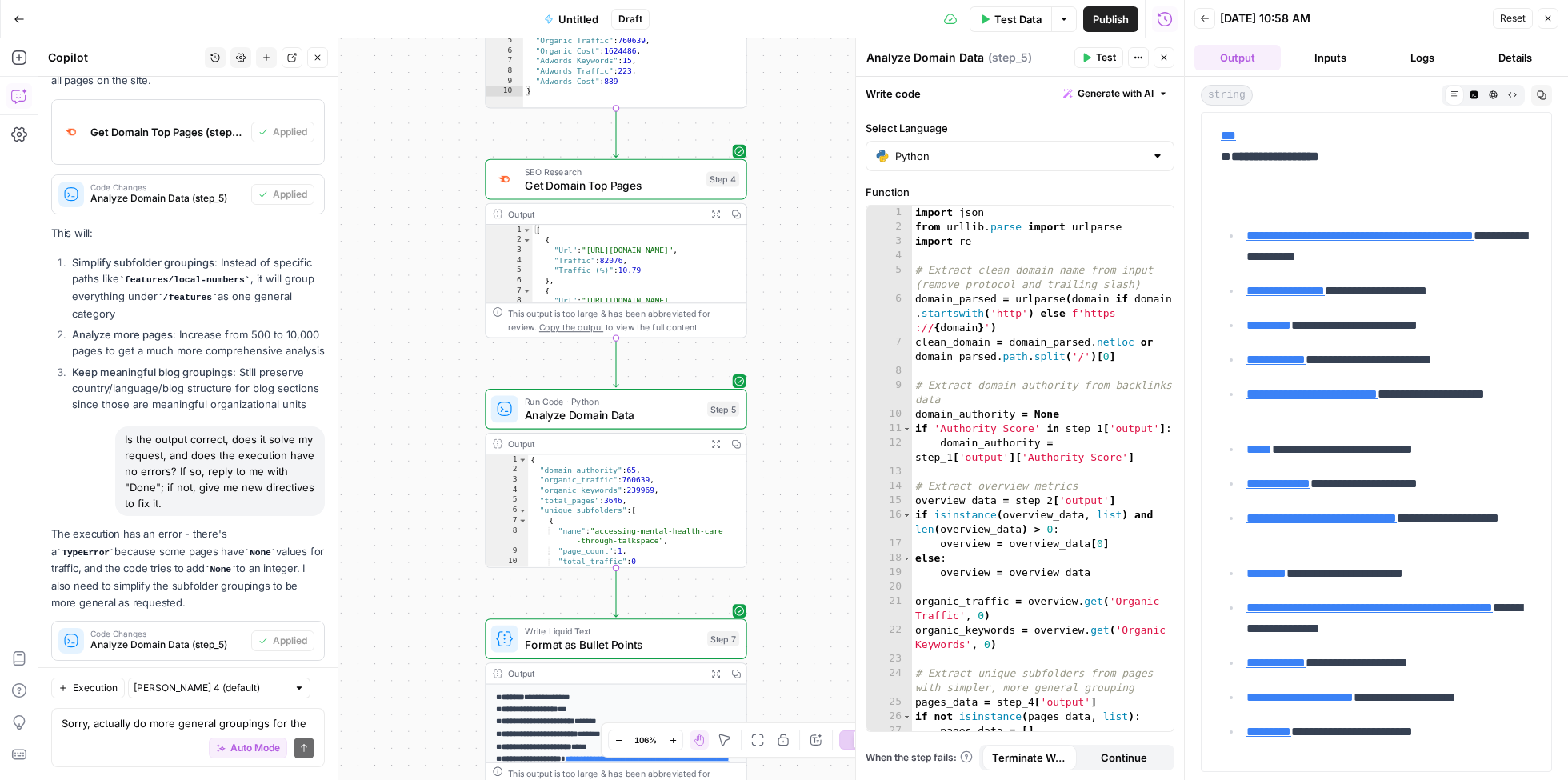
scroll to position [155, 0]
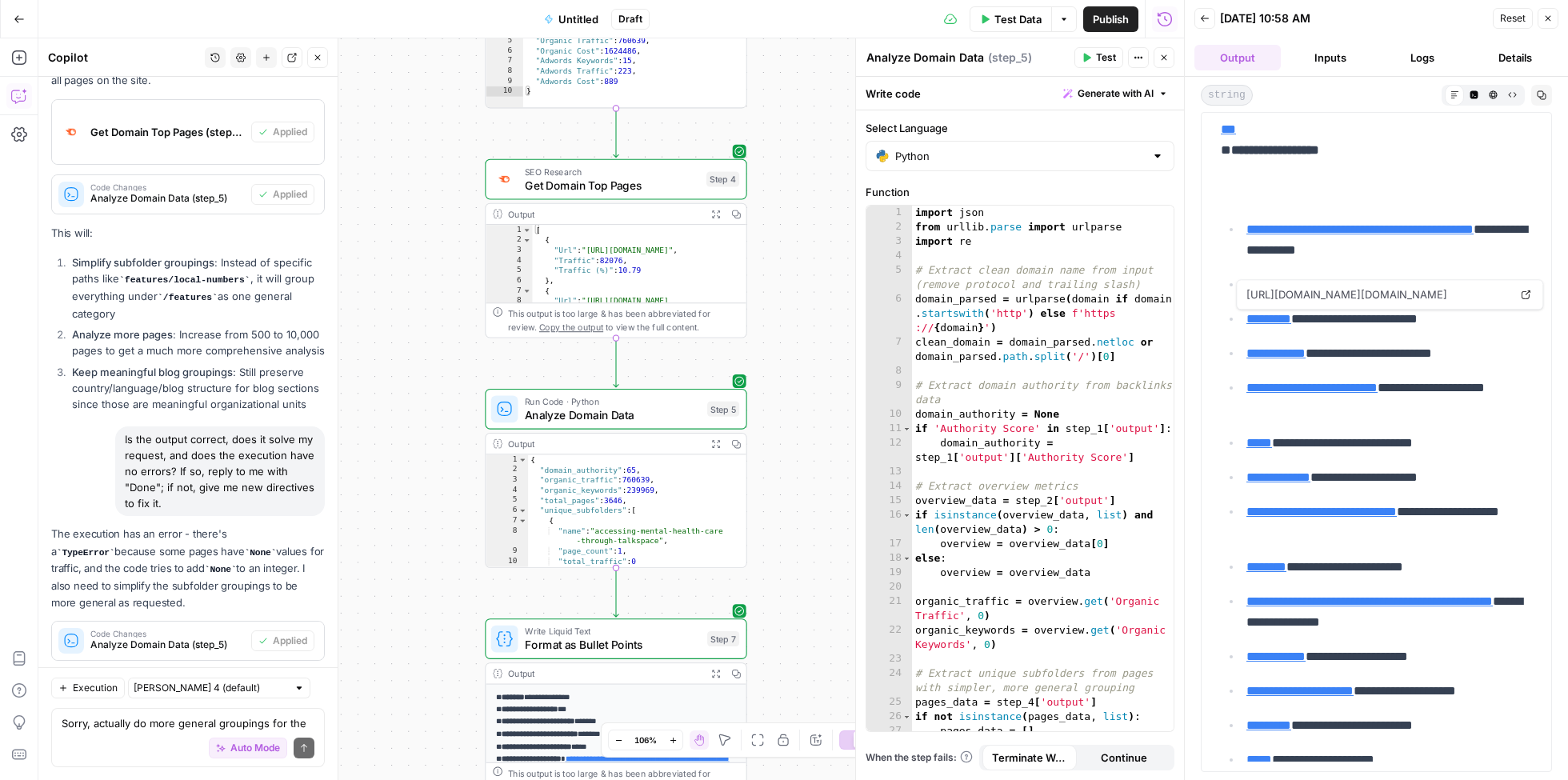
click at [1278, 313] on link "*********" at bounding box center [1268, 318] width 45 height 12
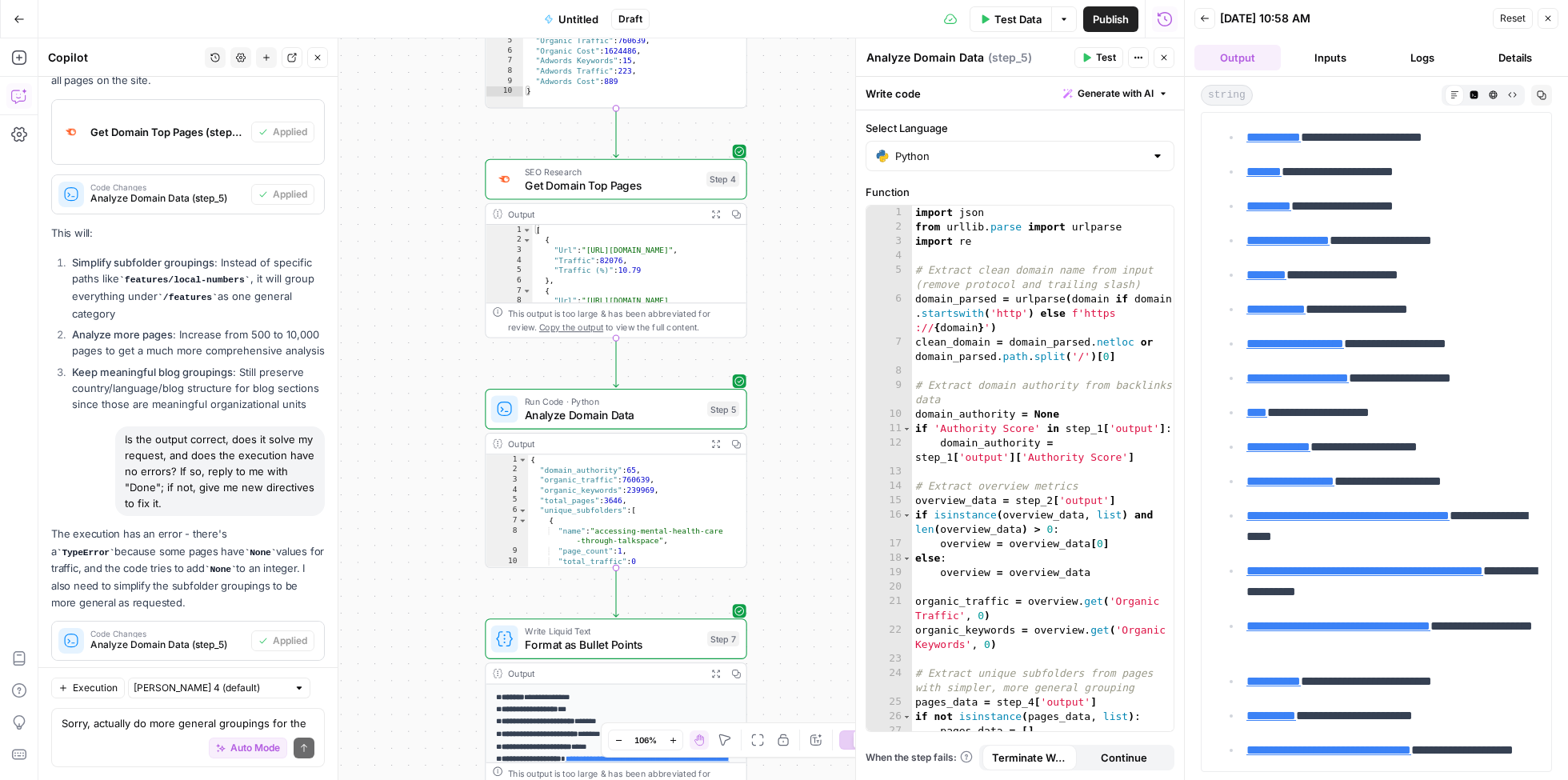
scroll to position [2082, 0]
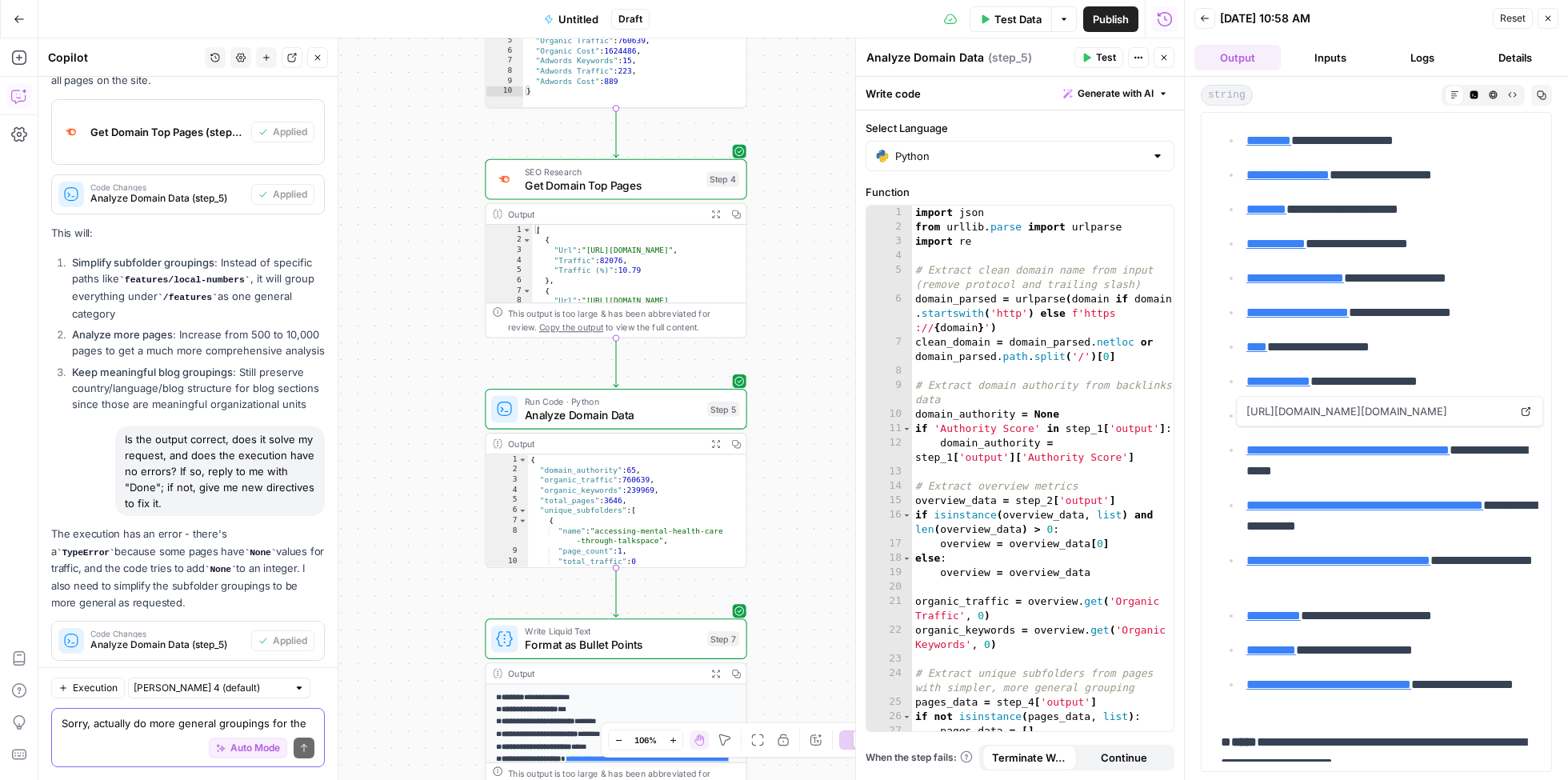
click at [109, 729] on textarea "Sorry, actually do more general groupings for the subfolders Also analyze all p…" at bounding box center [187, 722] width 253 height 16
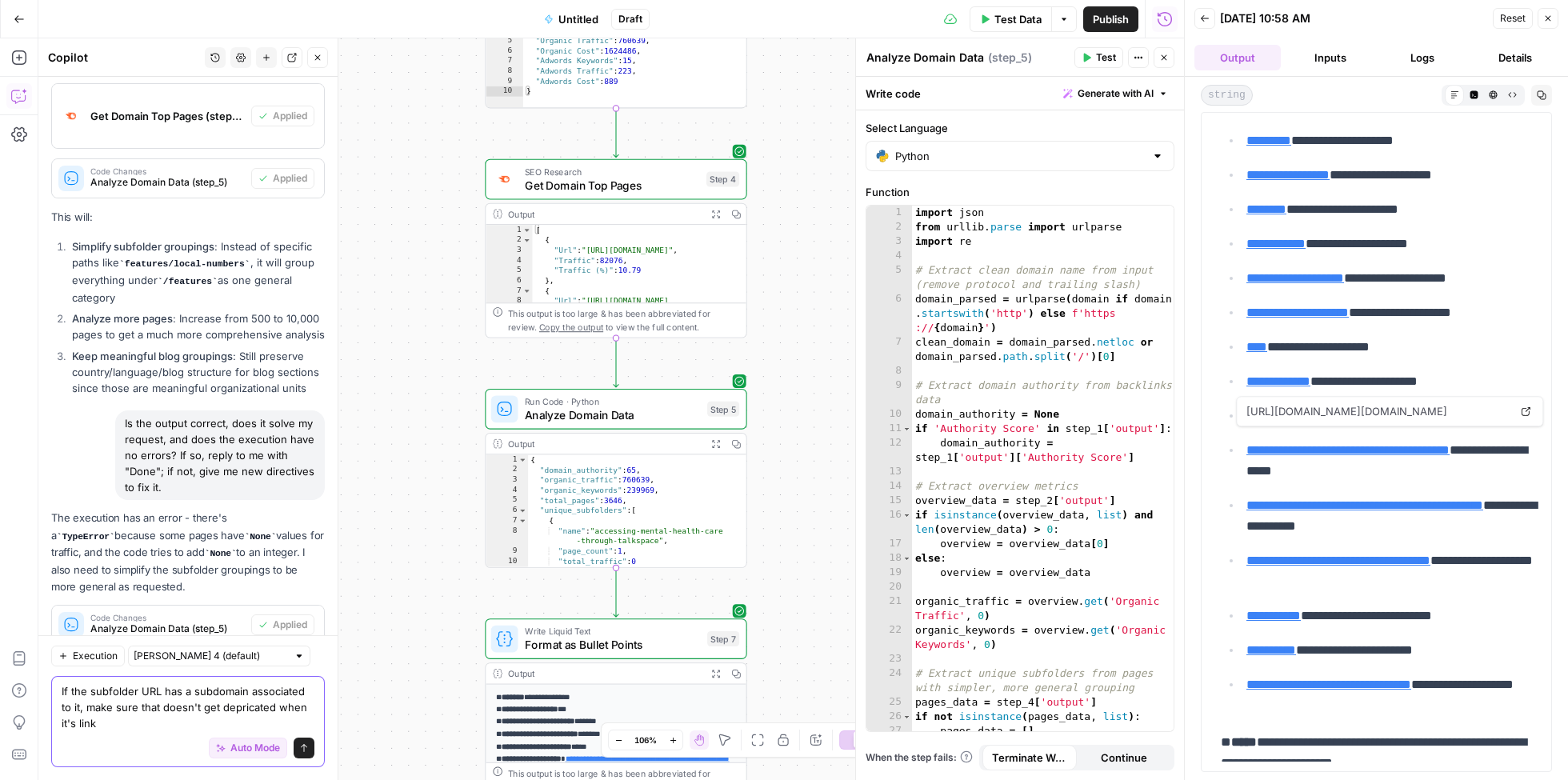
scroll to position [9869, 0]
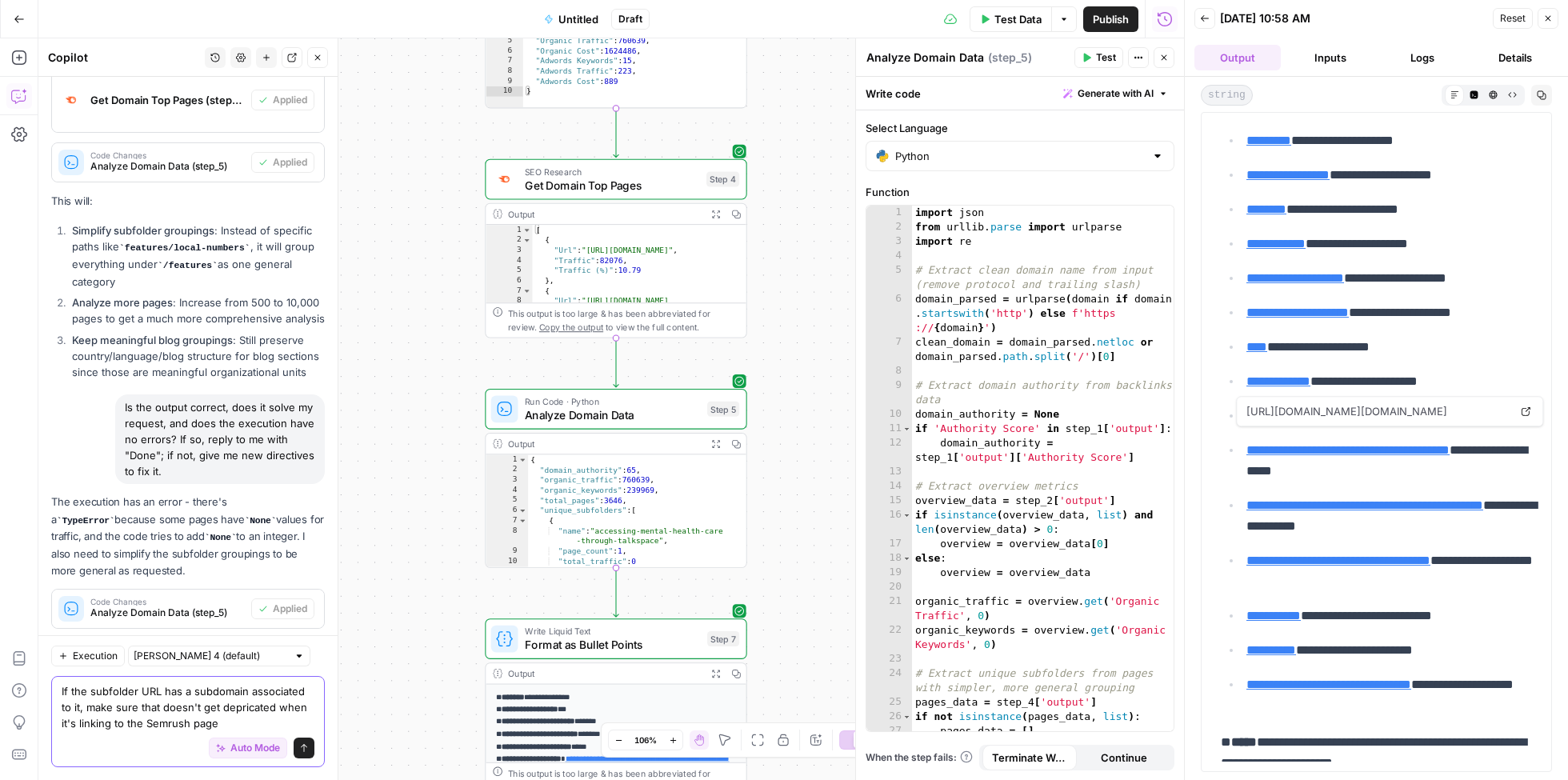
type textarea "If the subfolder URL has a subdomain associated to it, make sure that doesn't g…"
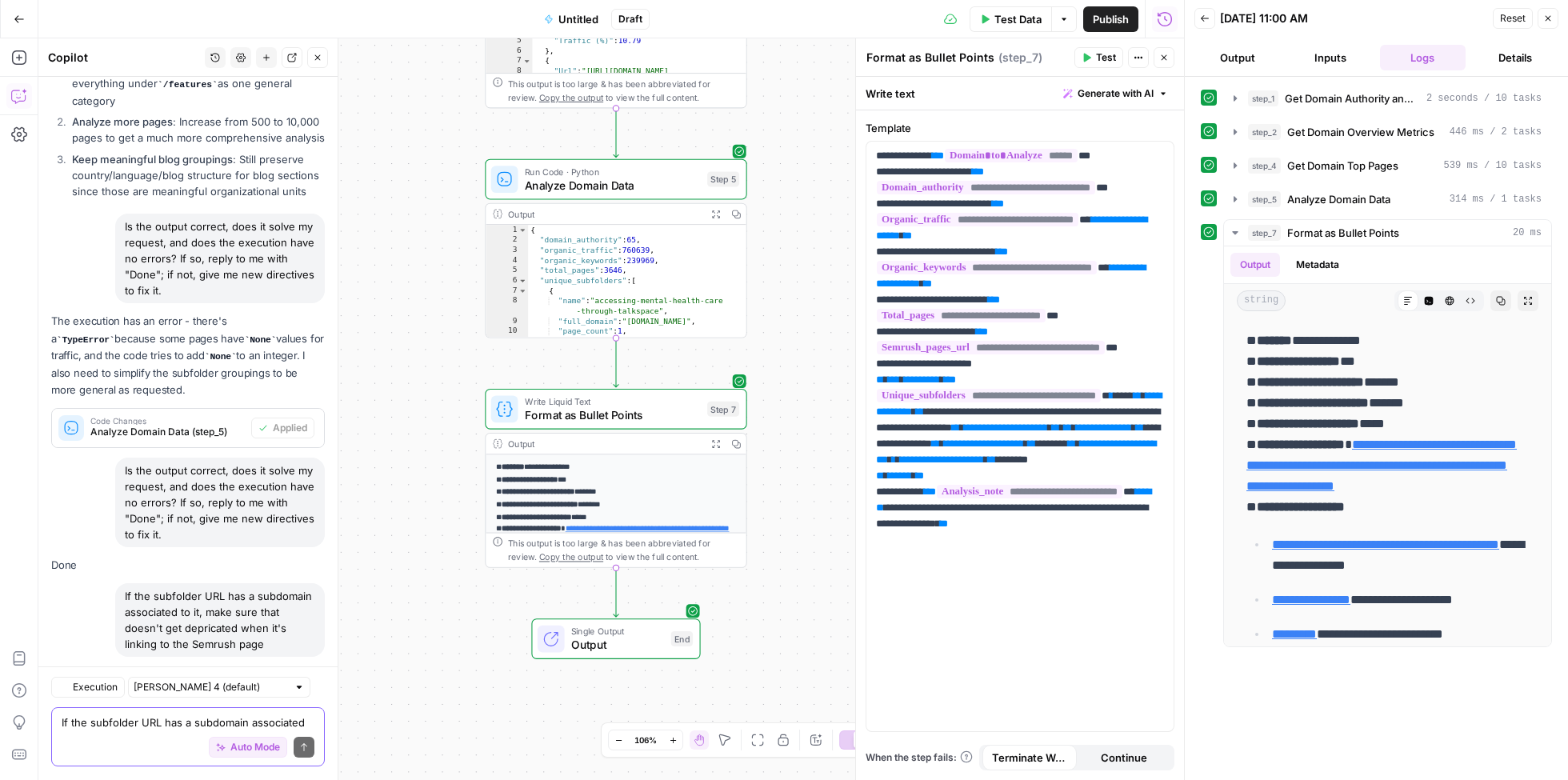
scroll to position [10428, 0]
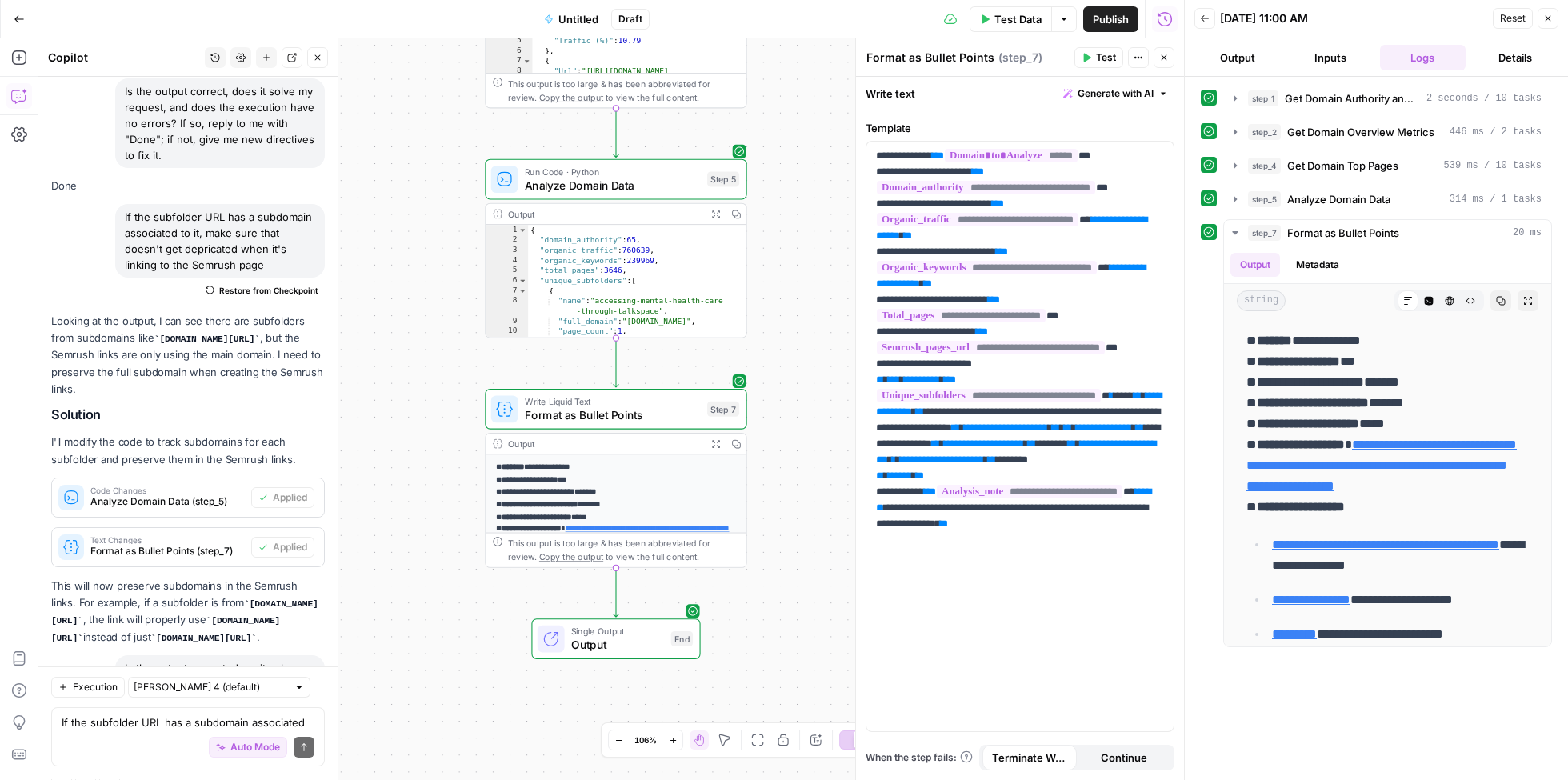
click at [1234, 67] on button "Output" at bounding box center [1238, 58] width 86 height 26
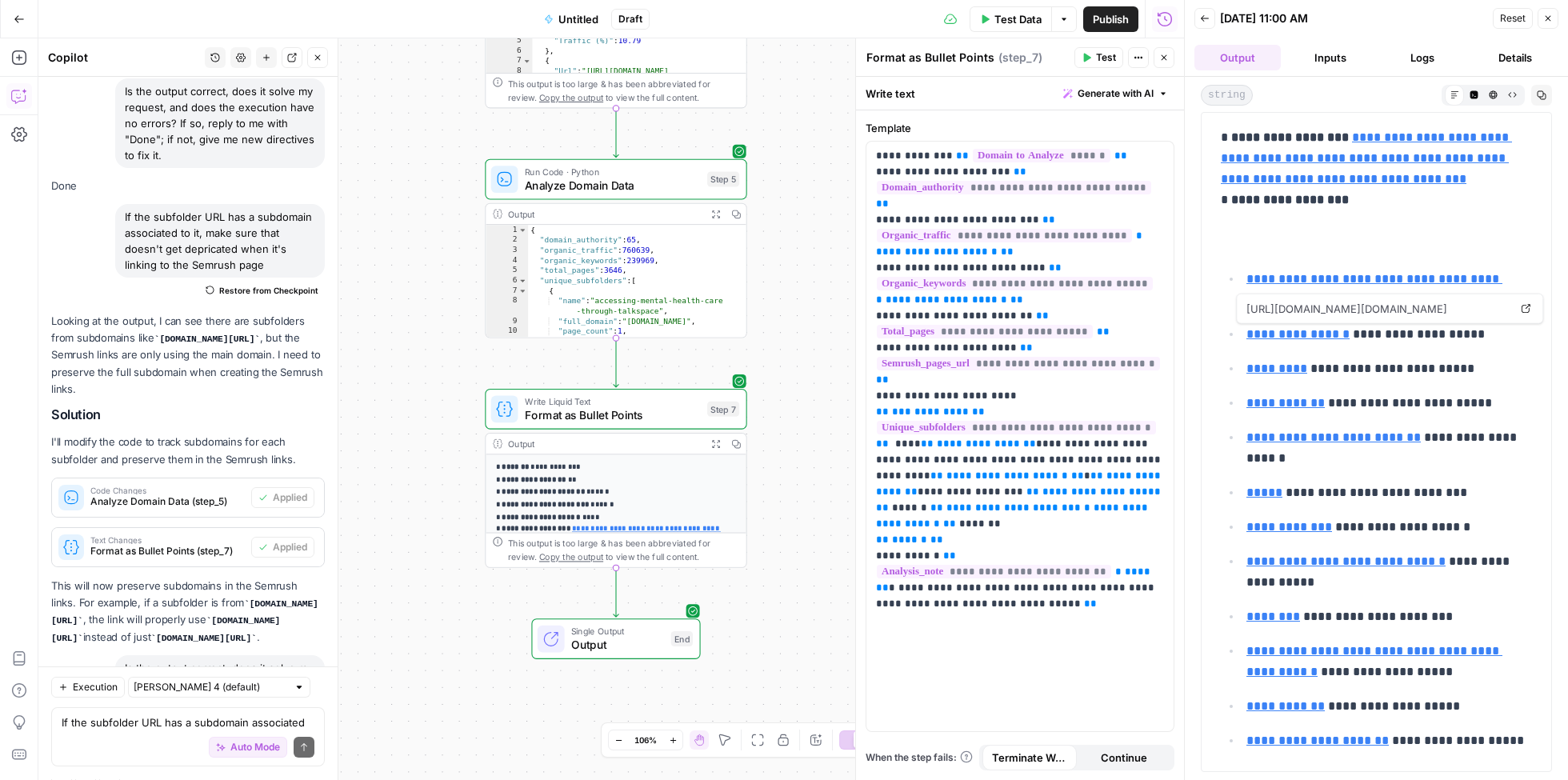
scroll to position [109, 0]
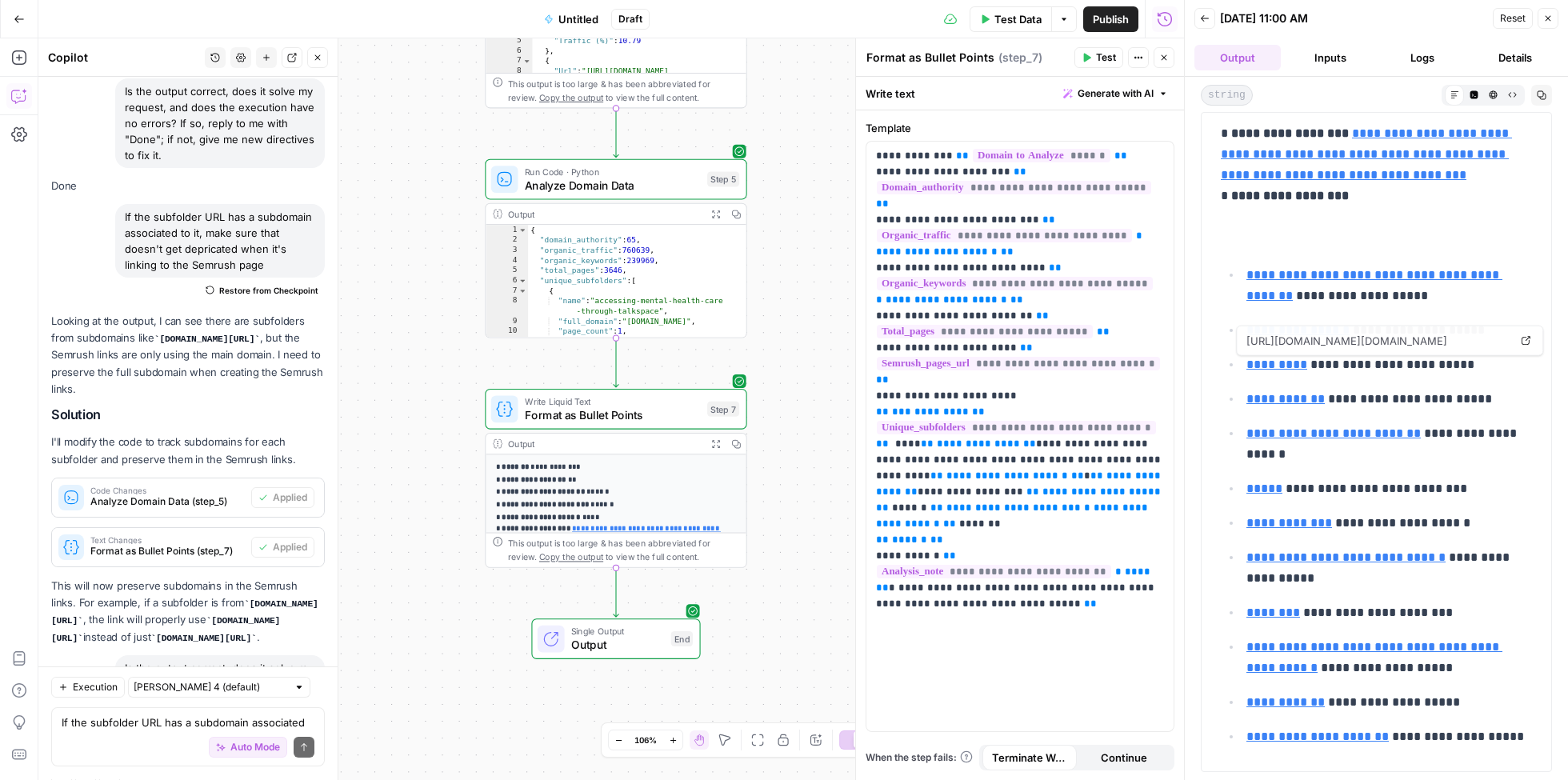
click at [1275, 365] on link "*********" at bounding box center [1277, 364] width 61 height 12
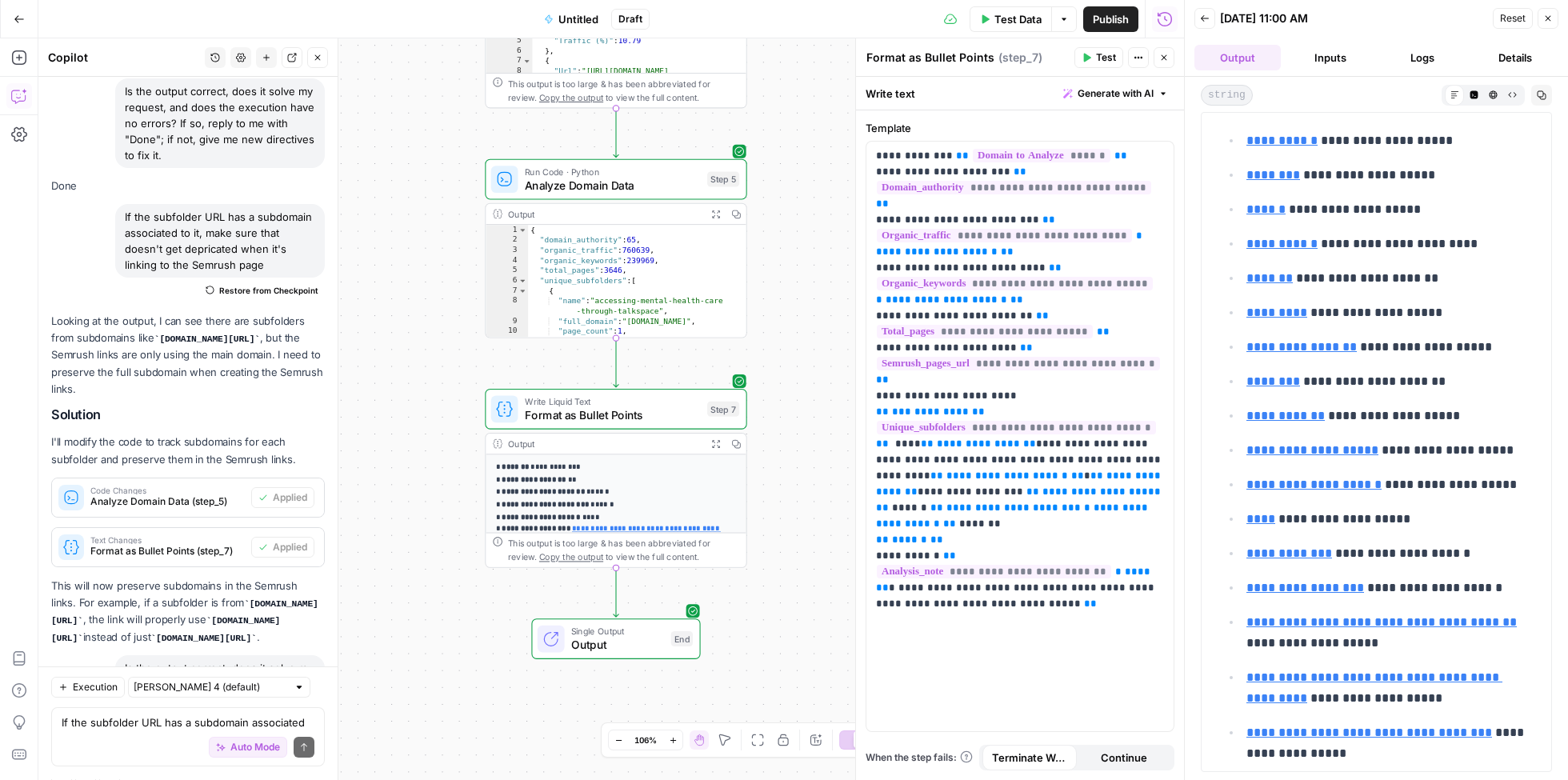
scroll to position [1912, 0]
click at [1276, 270] on link "*******" at bounding box center [1269, 276] width 46 height 12
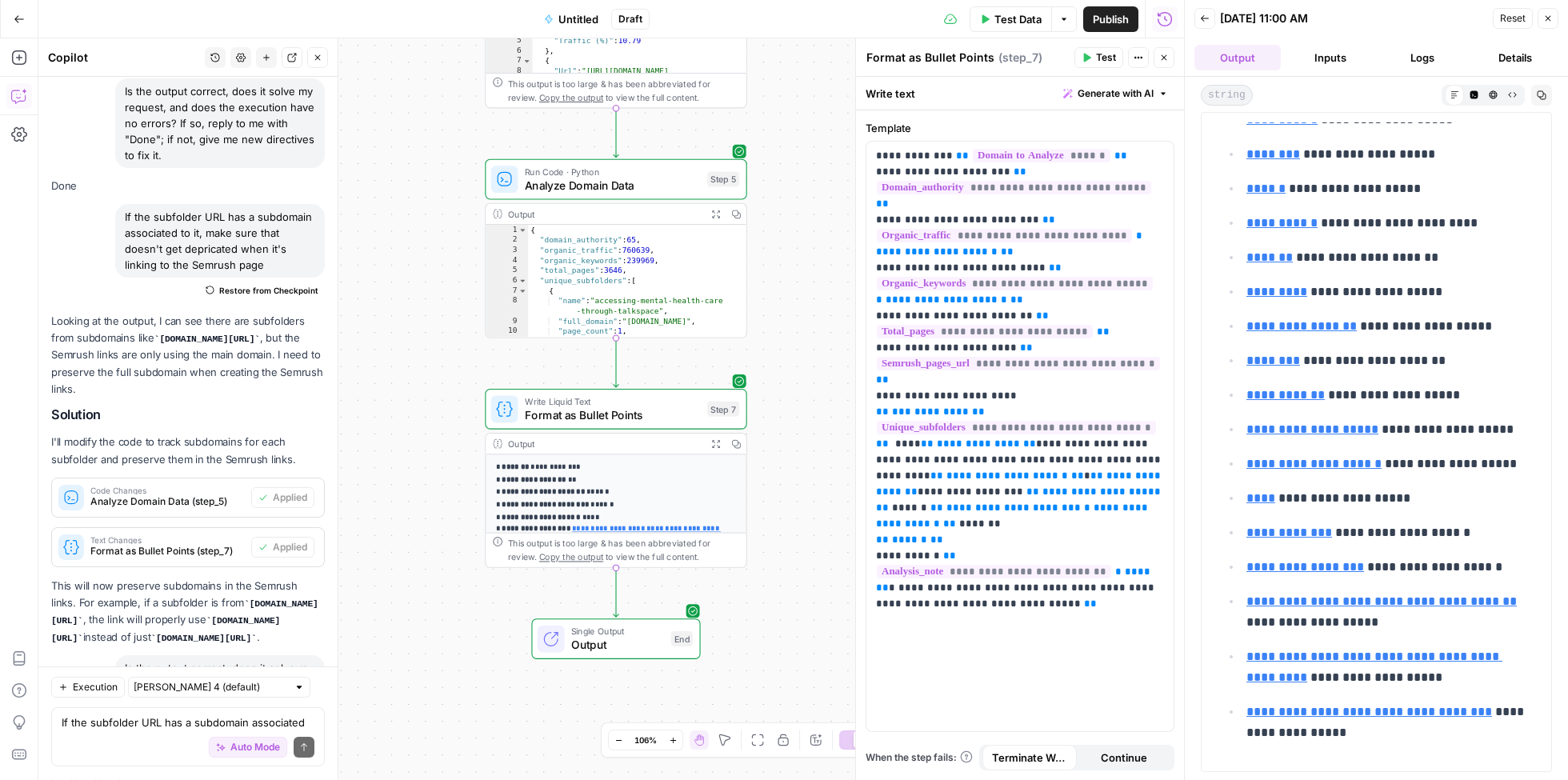
click at [1278, 217] on link "**********" at bounding box center [1281, 222] width 71 height 12
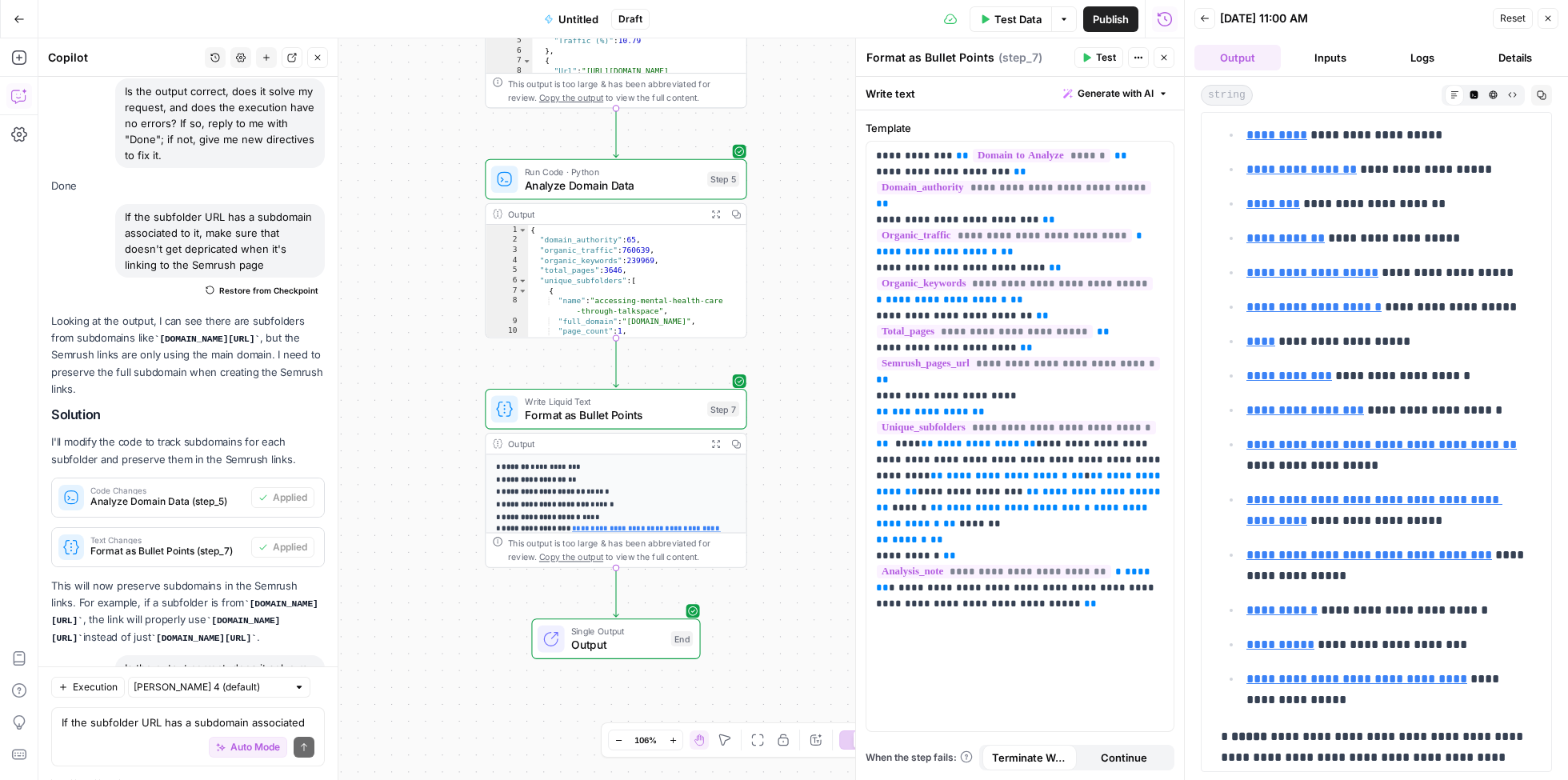
scroll to position [2103, 0]
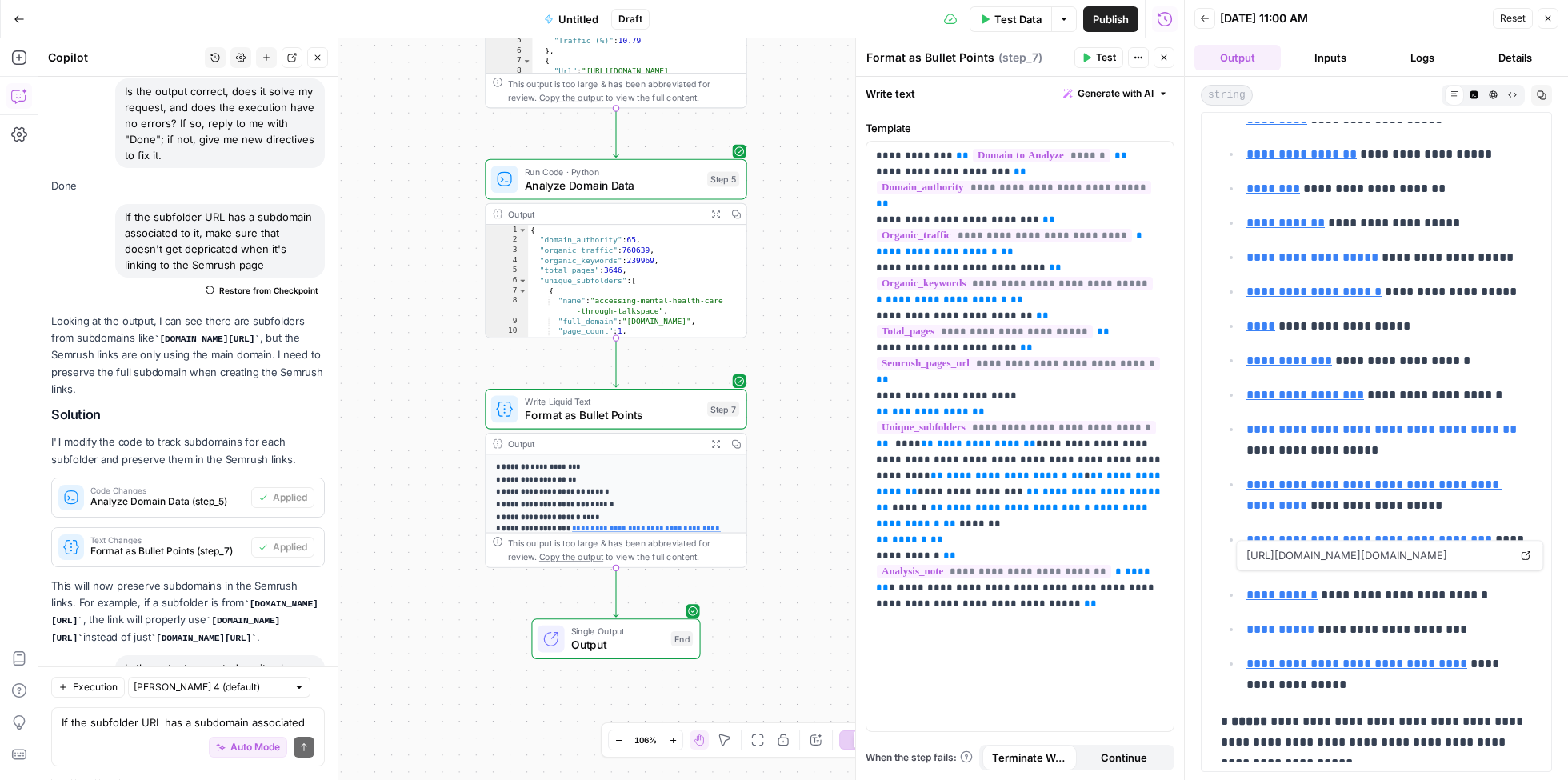
click at [1283, 589] on link "**********" at bounding box center [1281, 594] width 71 height 12
click at [1284, 623] on link "**********" at bounding box center [1280, 628] width 68 height 12
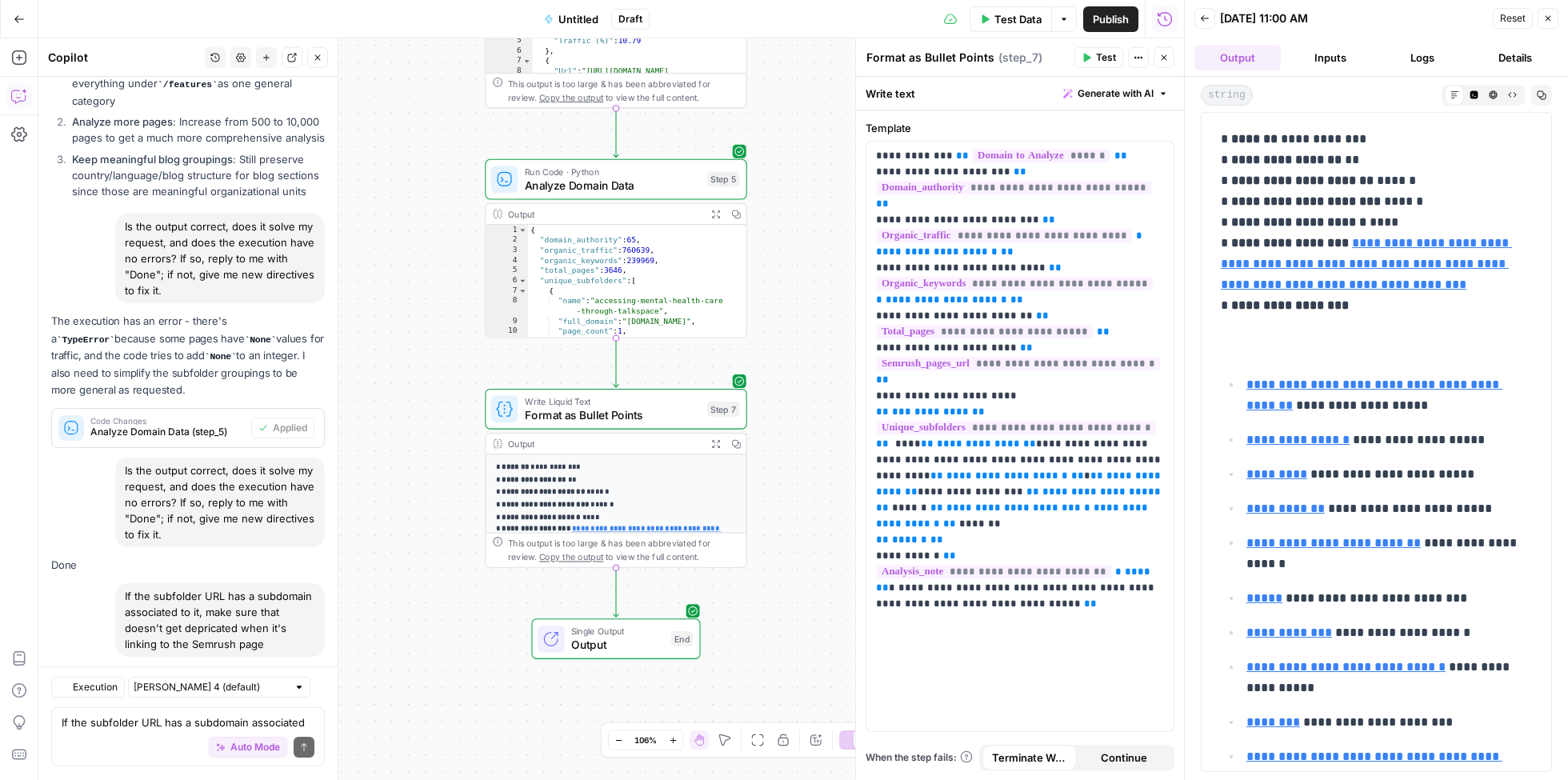
scroll to position [10428, 0]
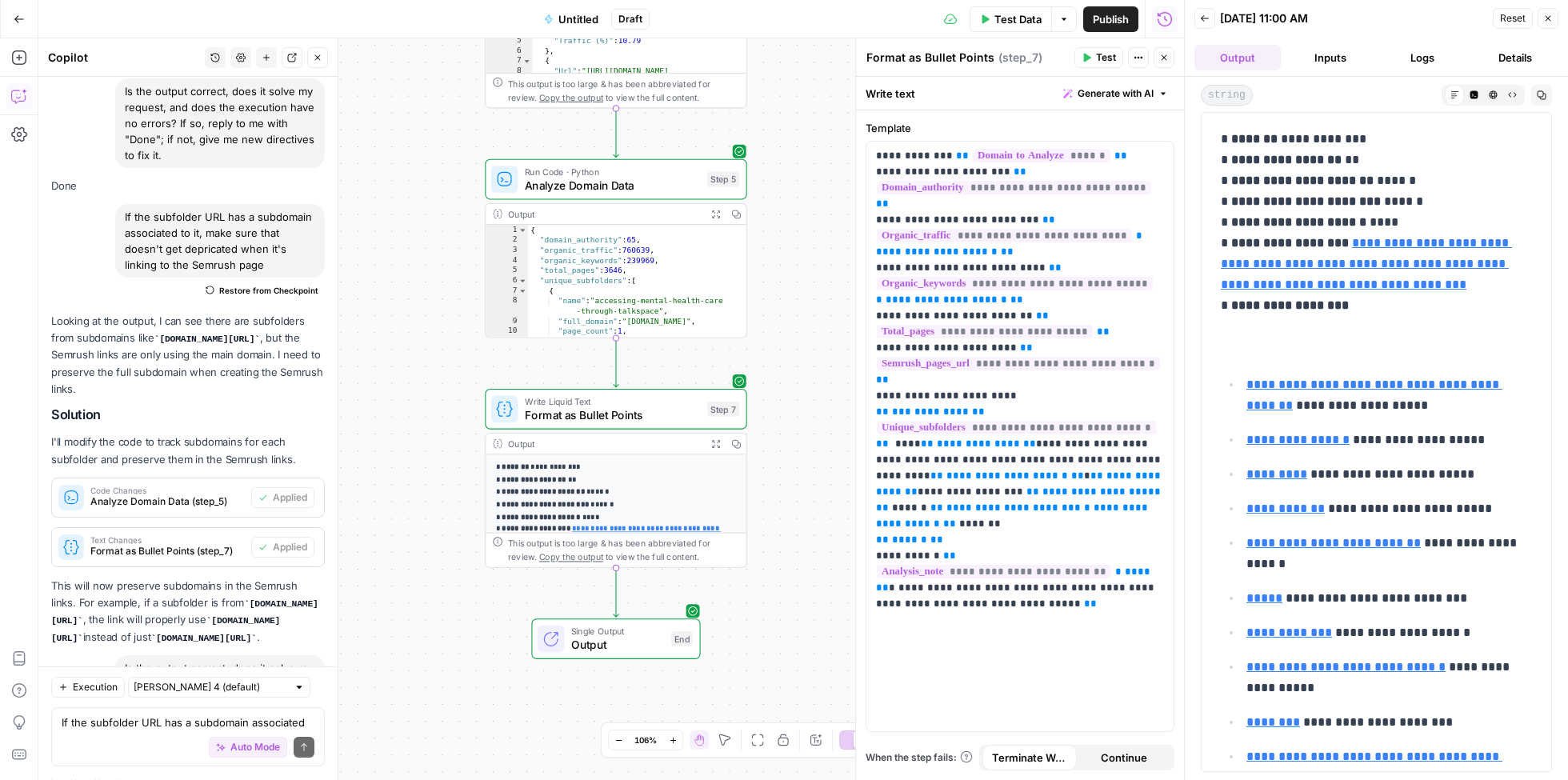
click at [1424, 57] on button "Logs" at bounding box center [1424, 58] width 86 height 26
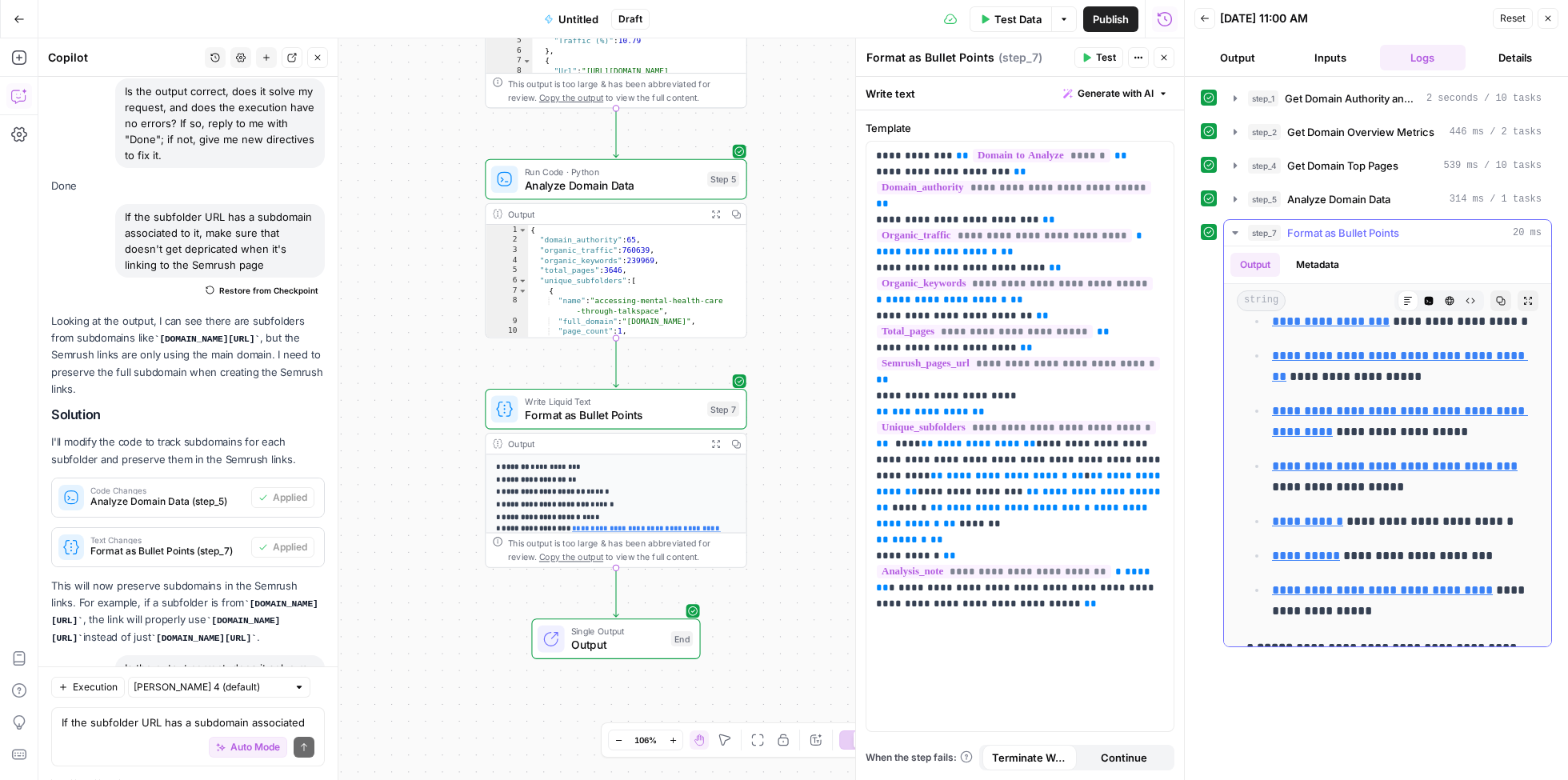
scroll to position [2469, 0]
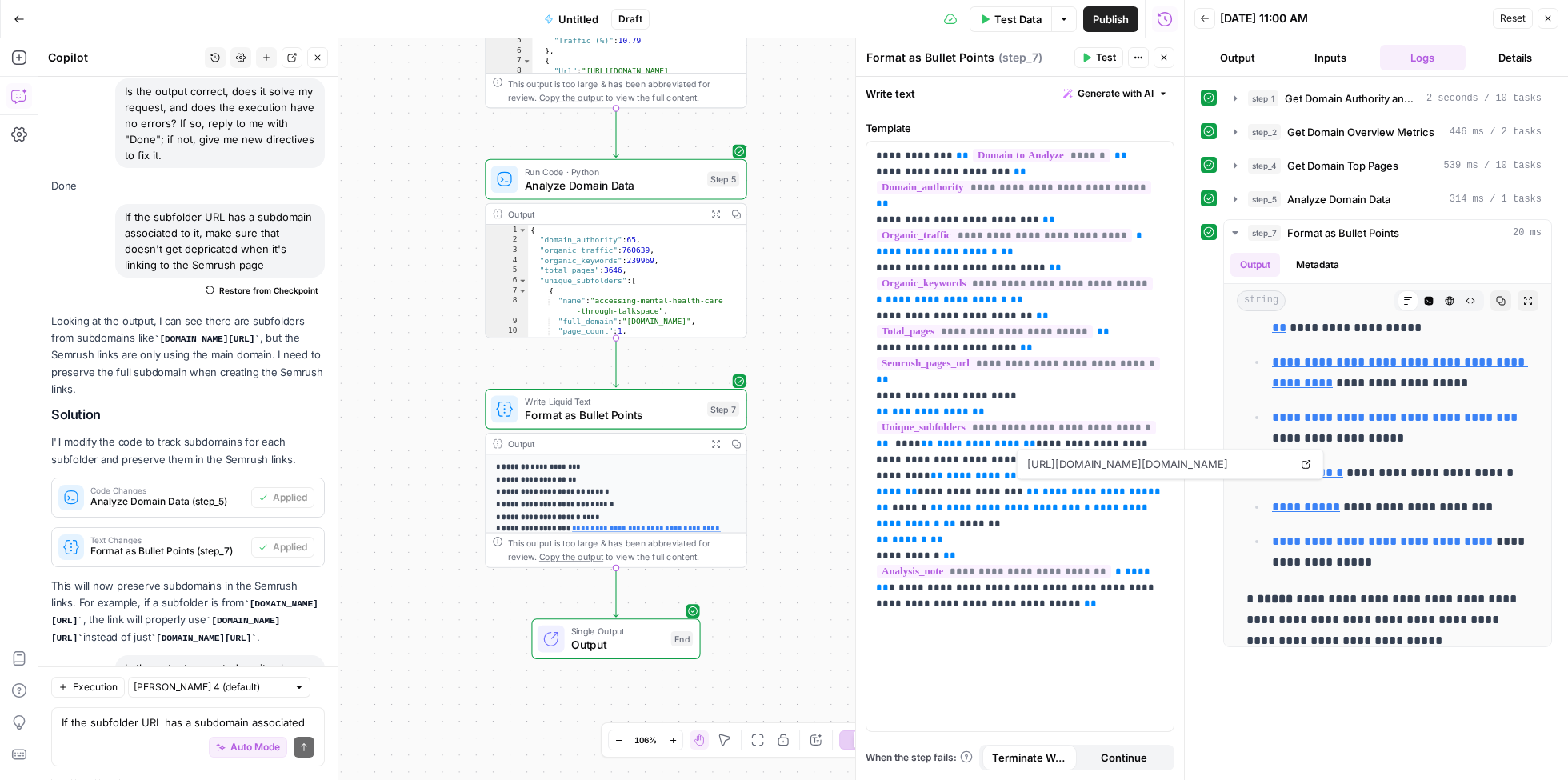
click at [133, 731] on div "Auto Mode Send" at bounding box center [187, 749] width 253 height 35
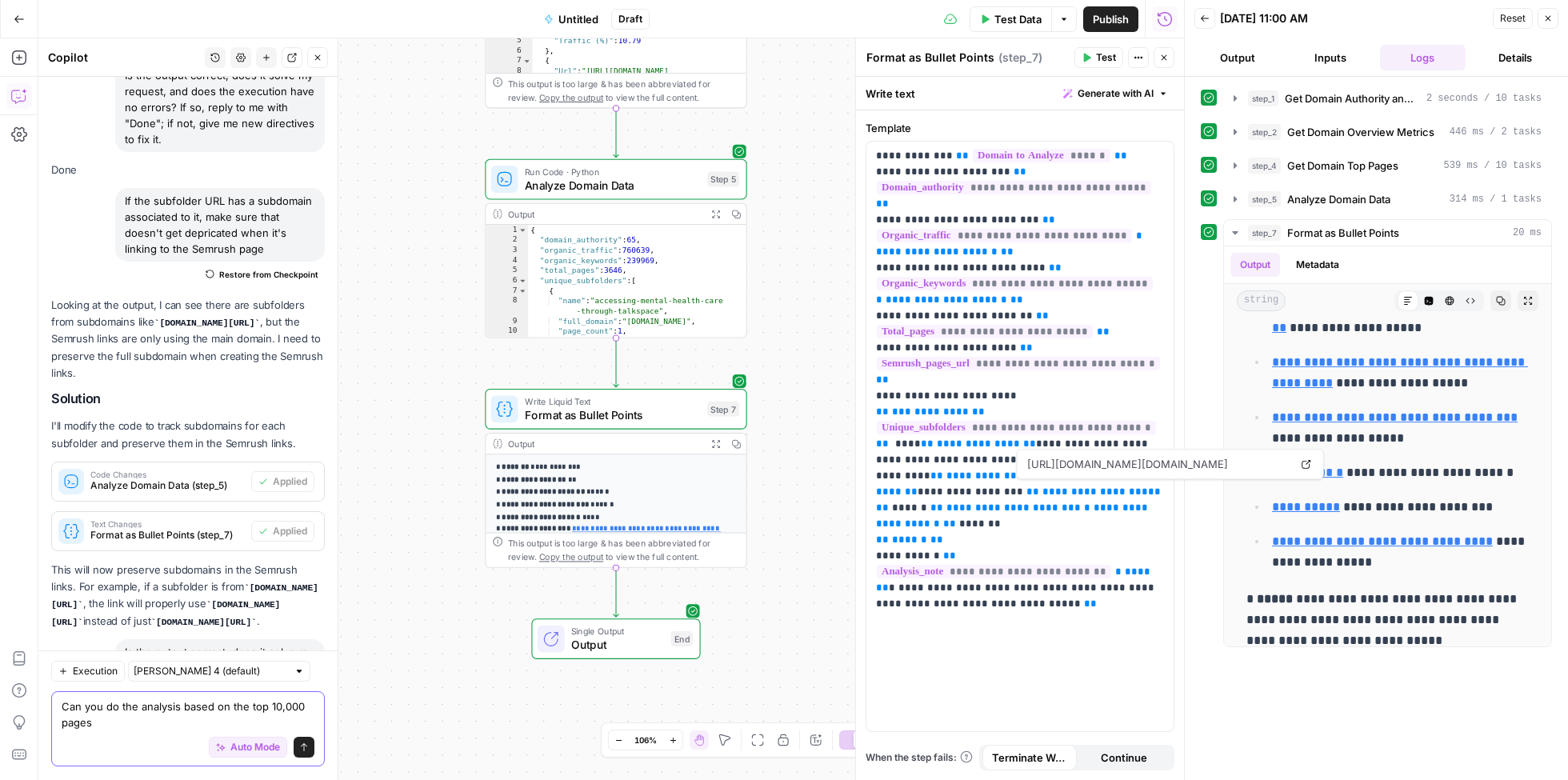
type textarea "Can you do the analysis based on the top 10,000 pages?"
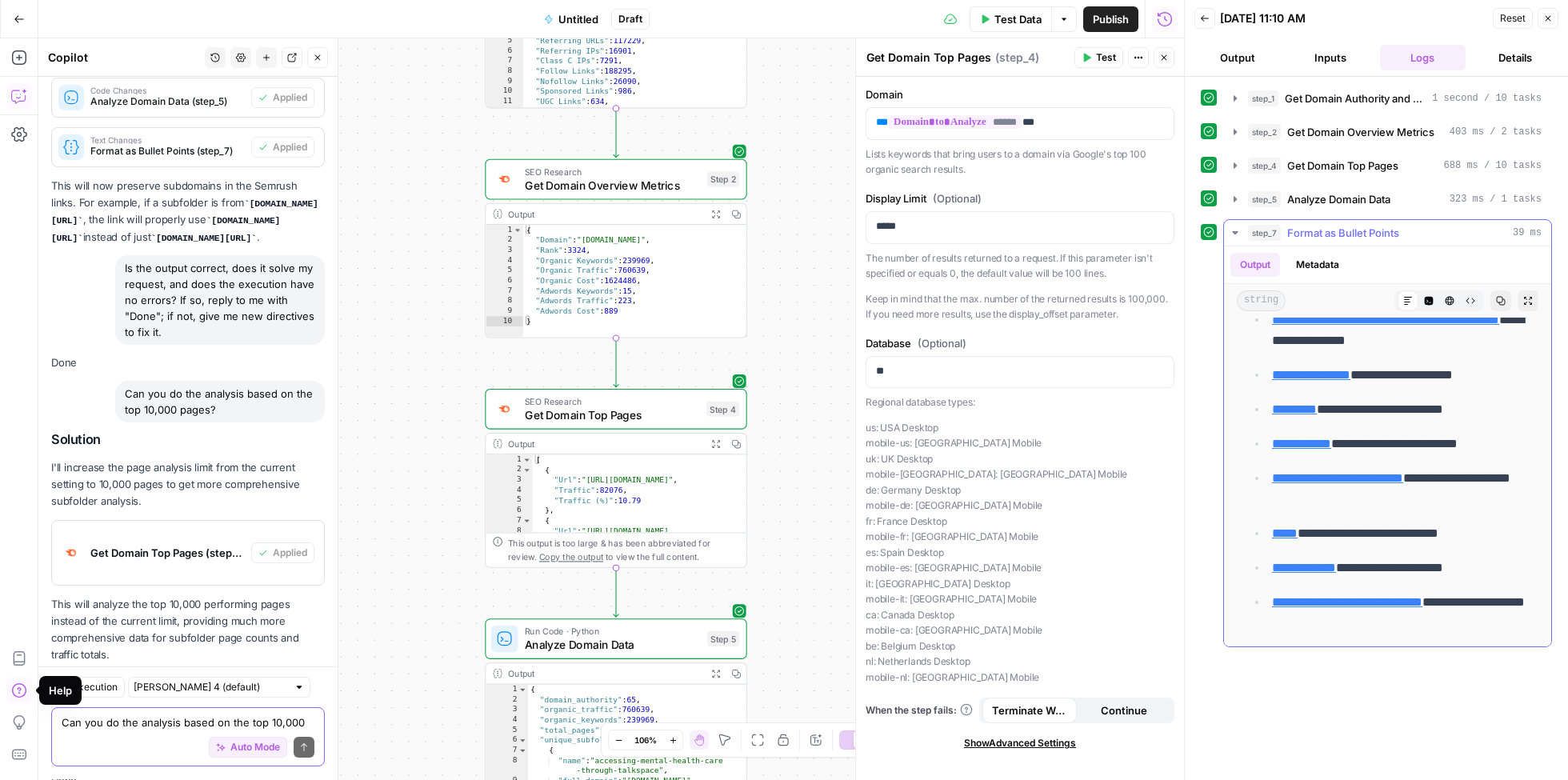
scroll to position [219, 0]
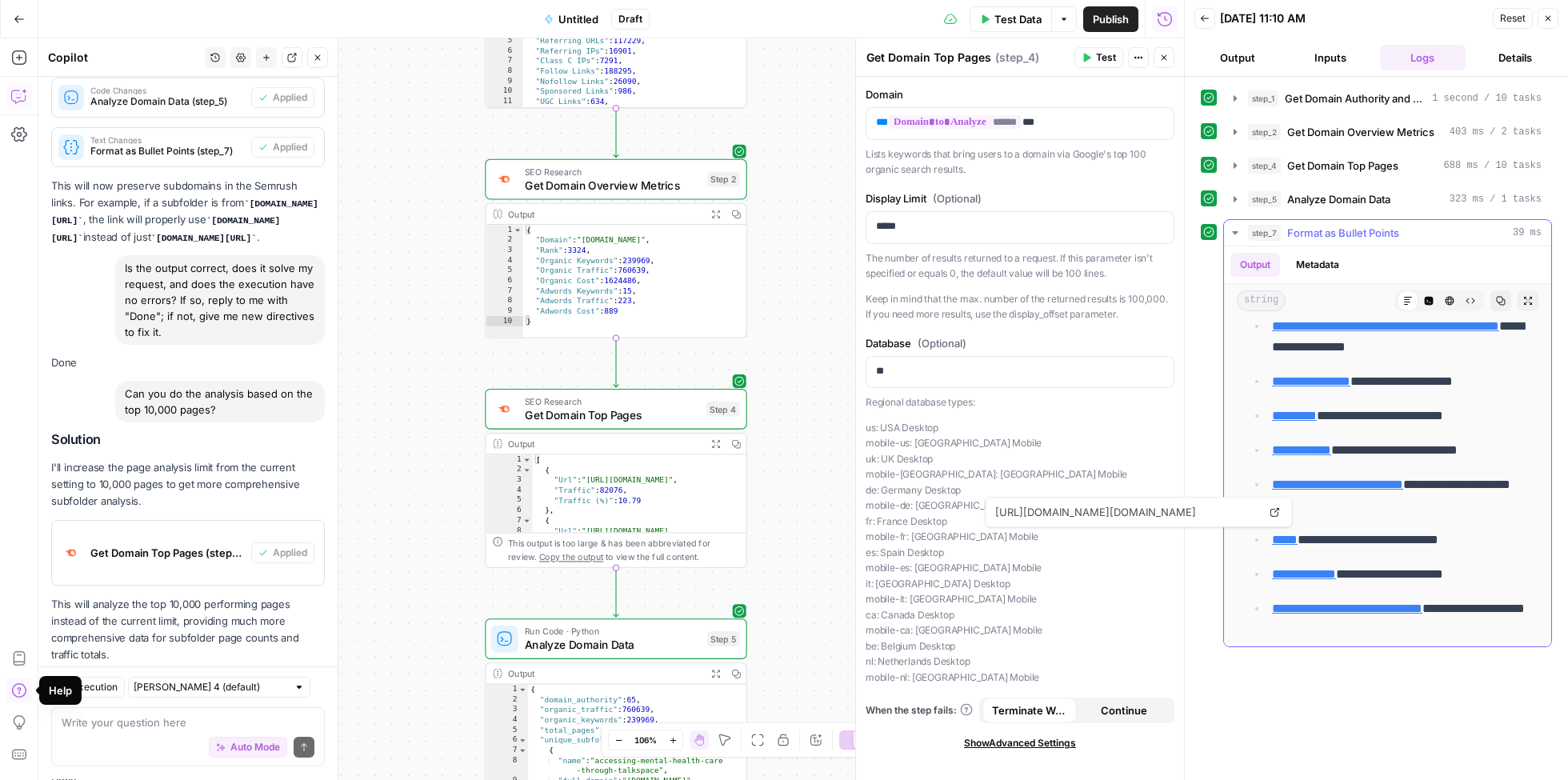
click at [1283, 535] on link "*****" at bounding box center [1285, 539] width 26 height 12
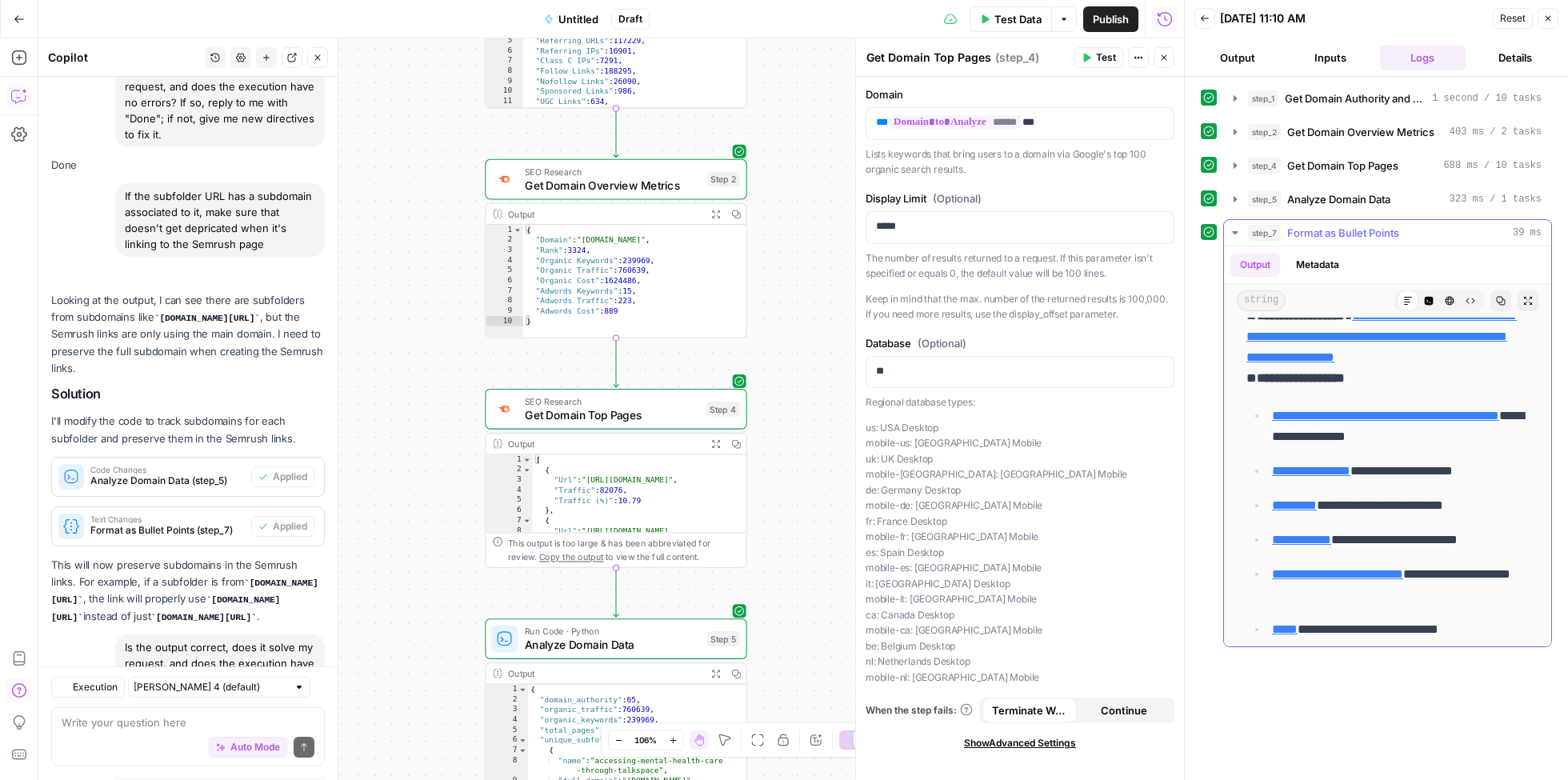
scroll to position [10829, 0]
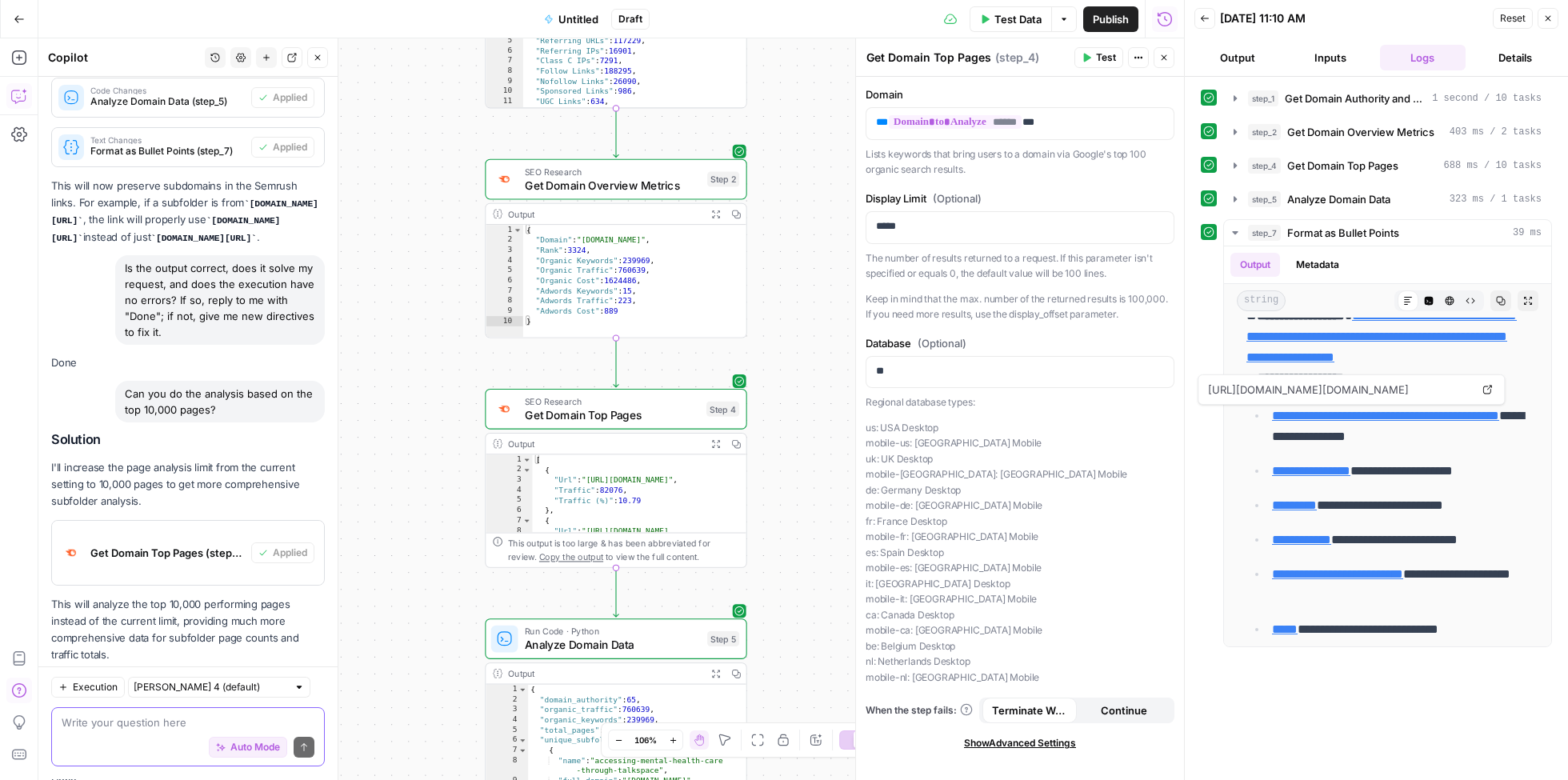
click at [121, 722] on textarea at bounding box center [187, 722] width 253 height 16
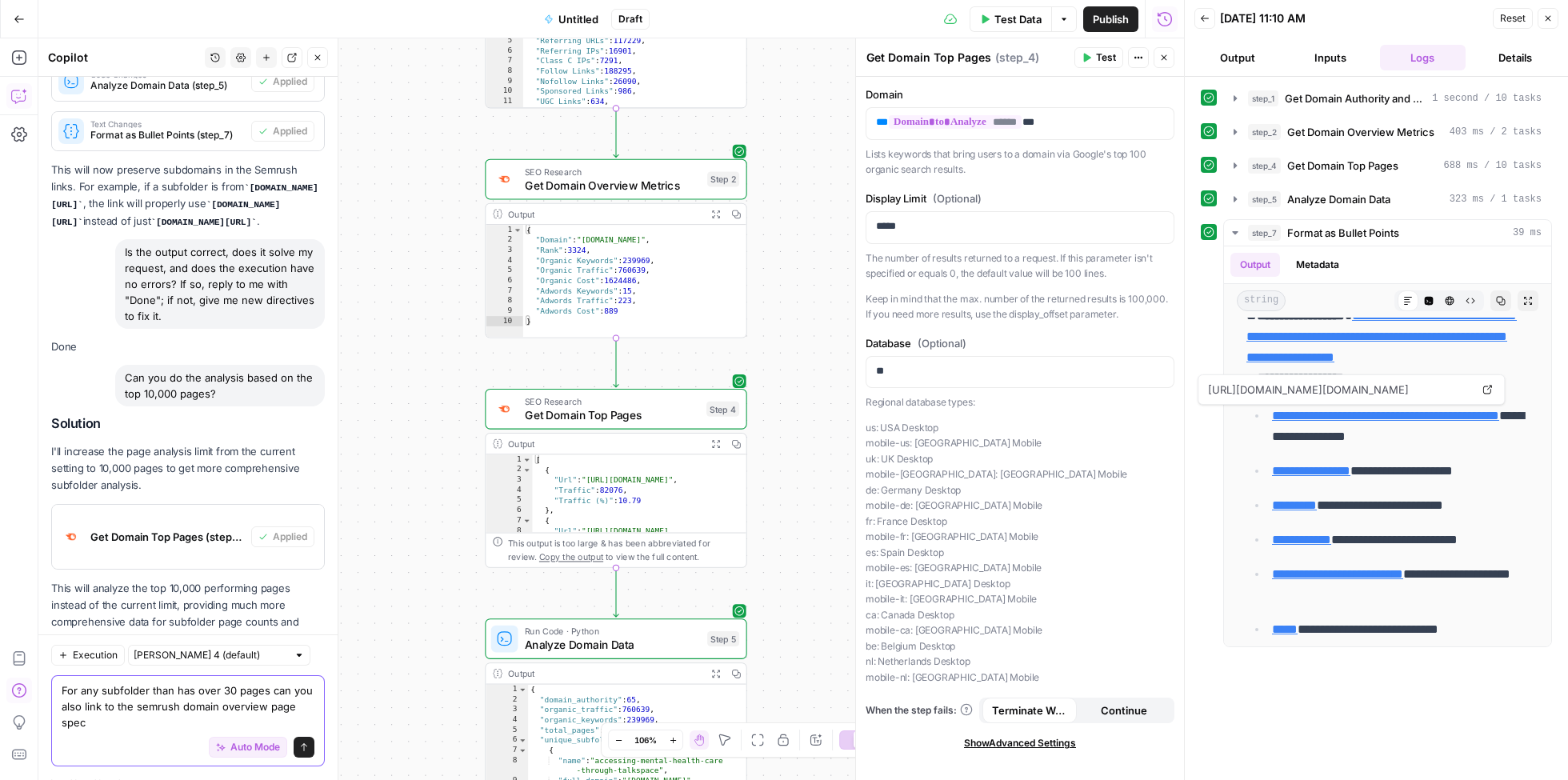
scroll to position [10860, 0]
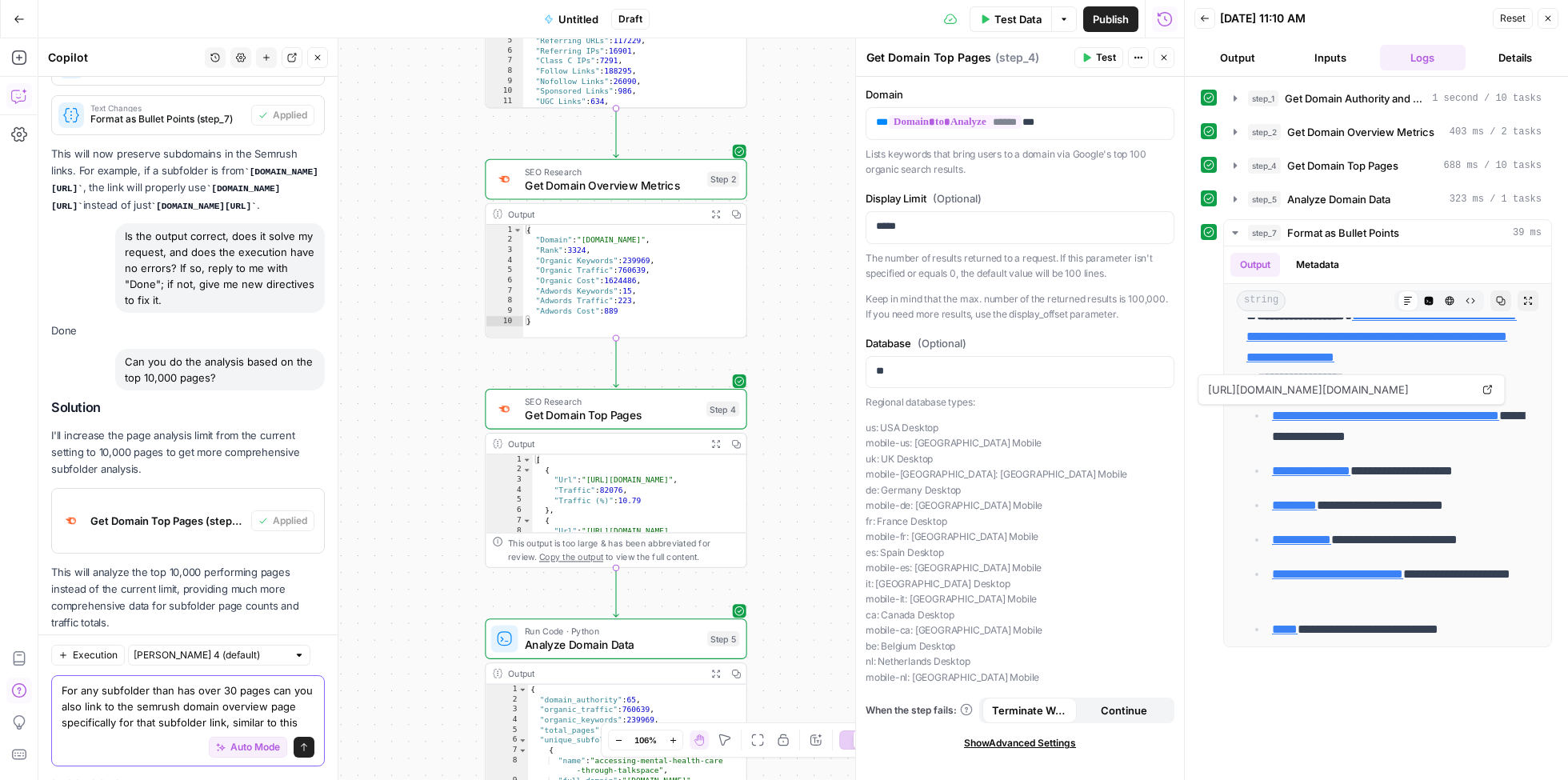
paste textarea "[URL][DOMAIN_NAME][DOMAIN_NAME]"
type textarea "For any subfolder than has over 30 pages can you also link to the semrush domai…"
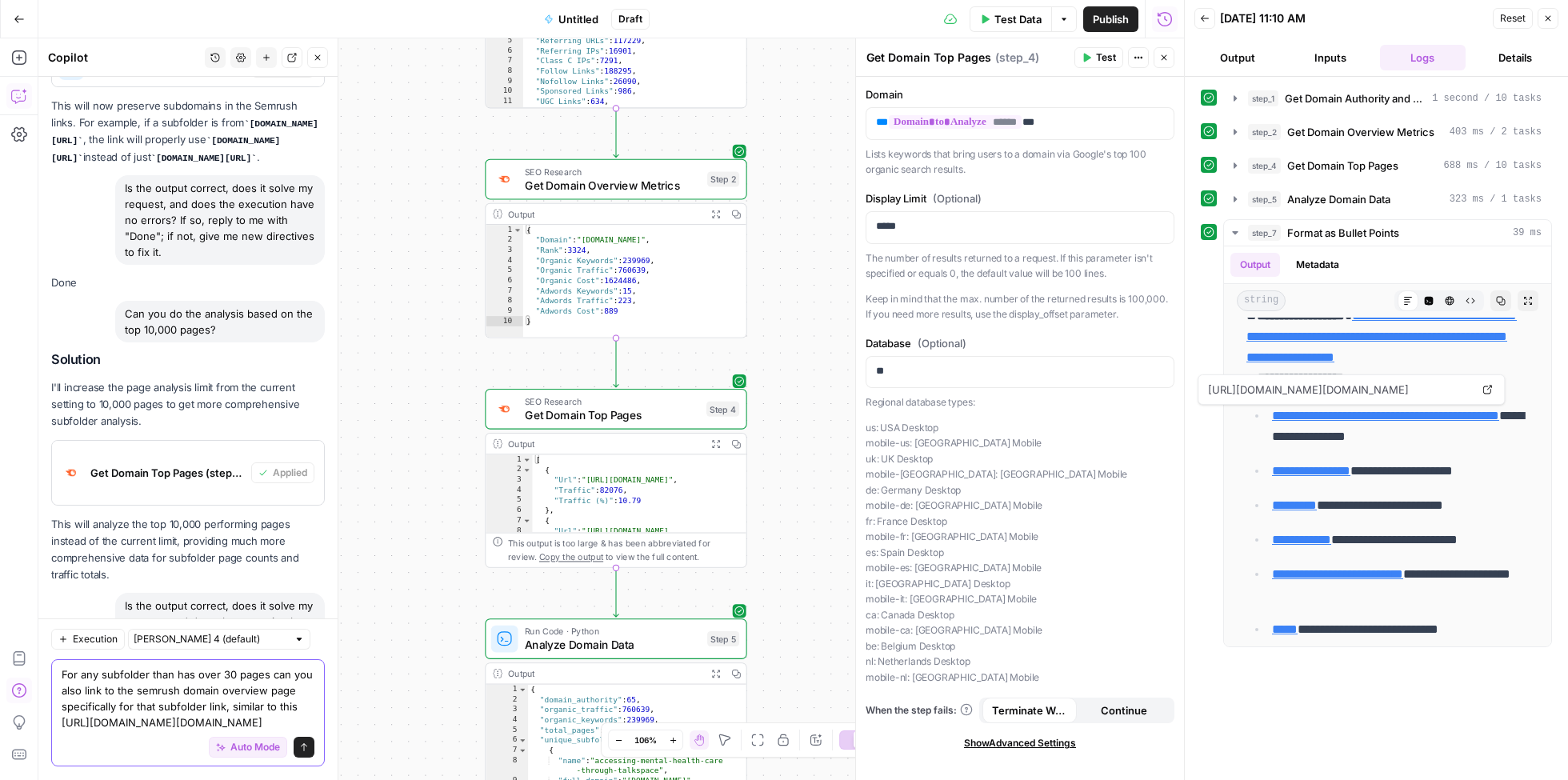
click at [260, 724] on textarea "For any subfolder than has over 30 pages can you also link to the semrush domai…" at bounding box center [187, 699] width 253 height 64
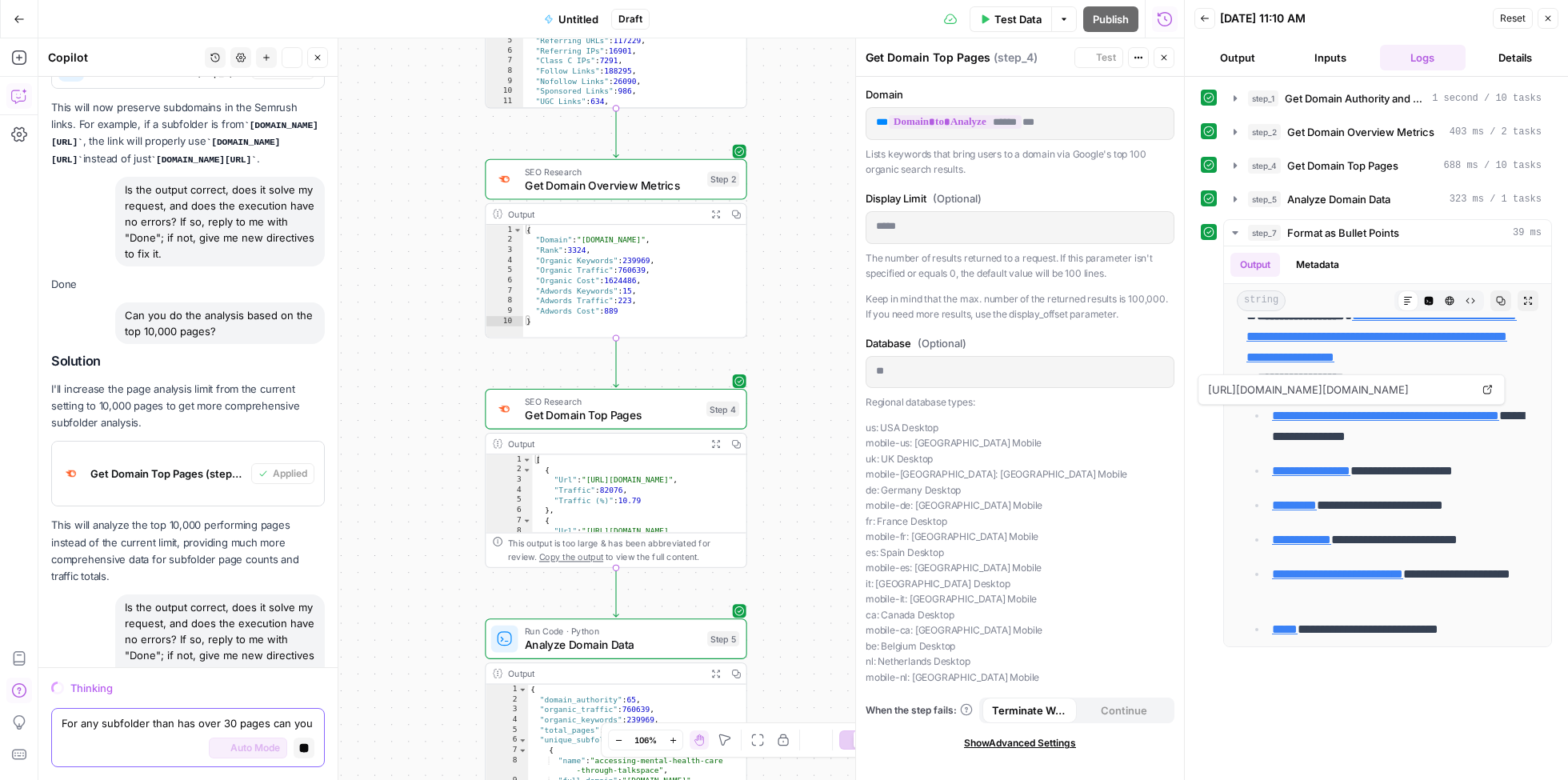
scroll to position [10577, 0]
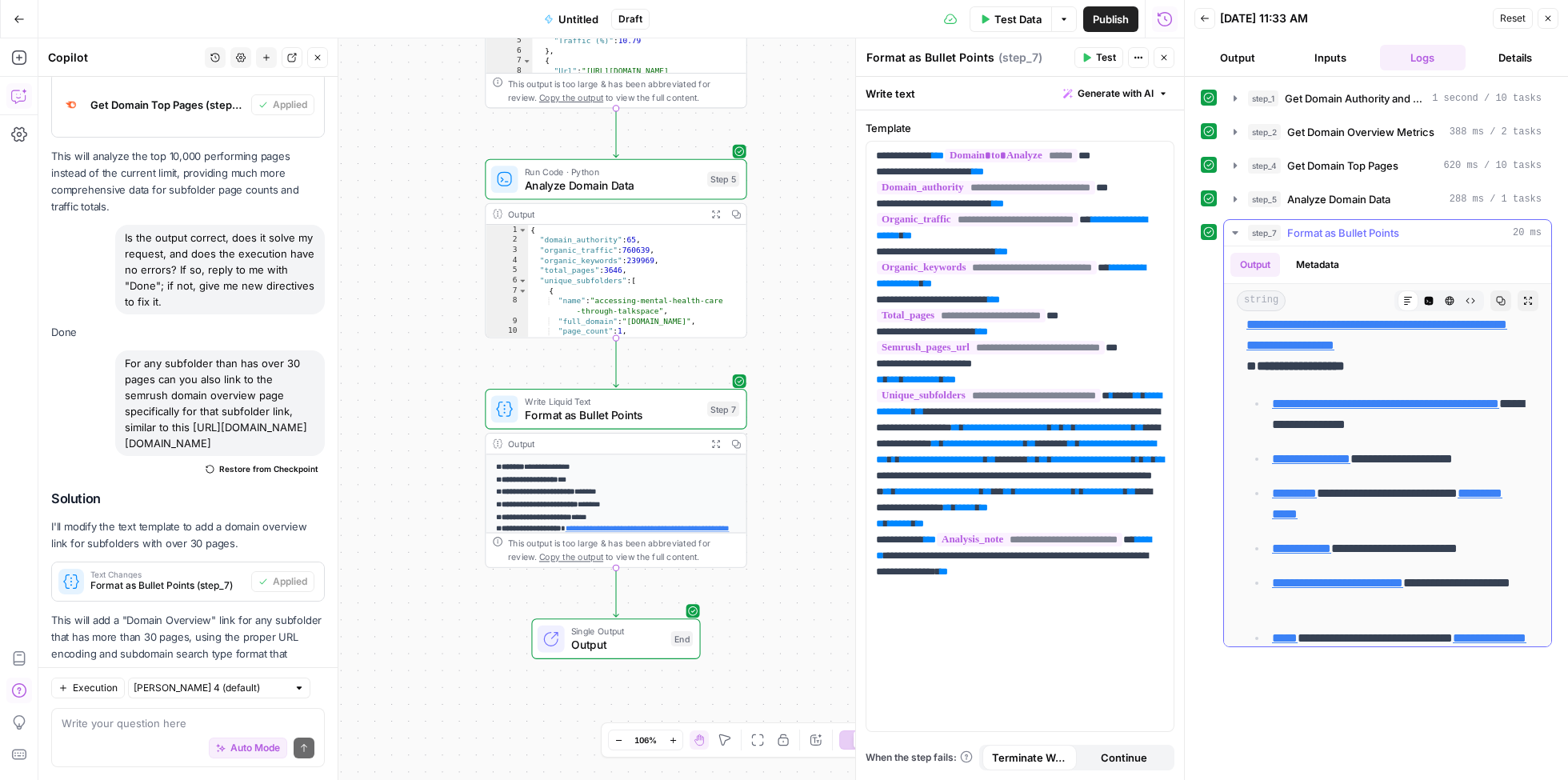
scroll to position [144, 0]
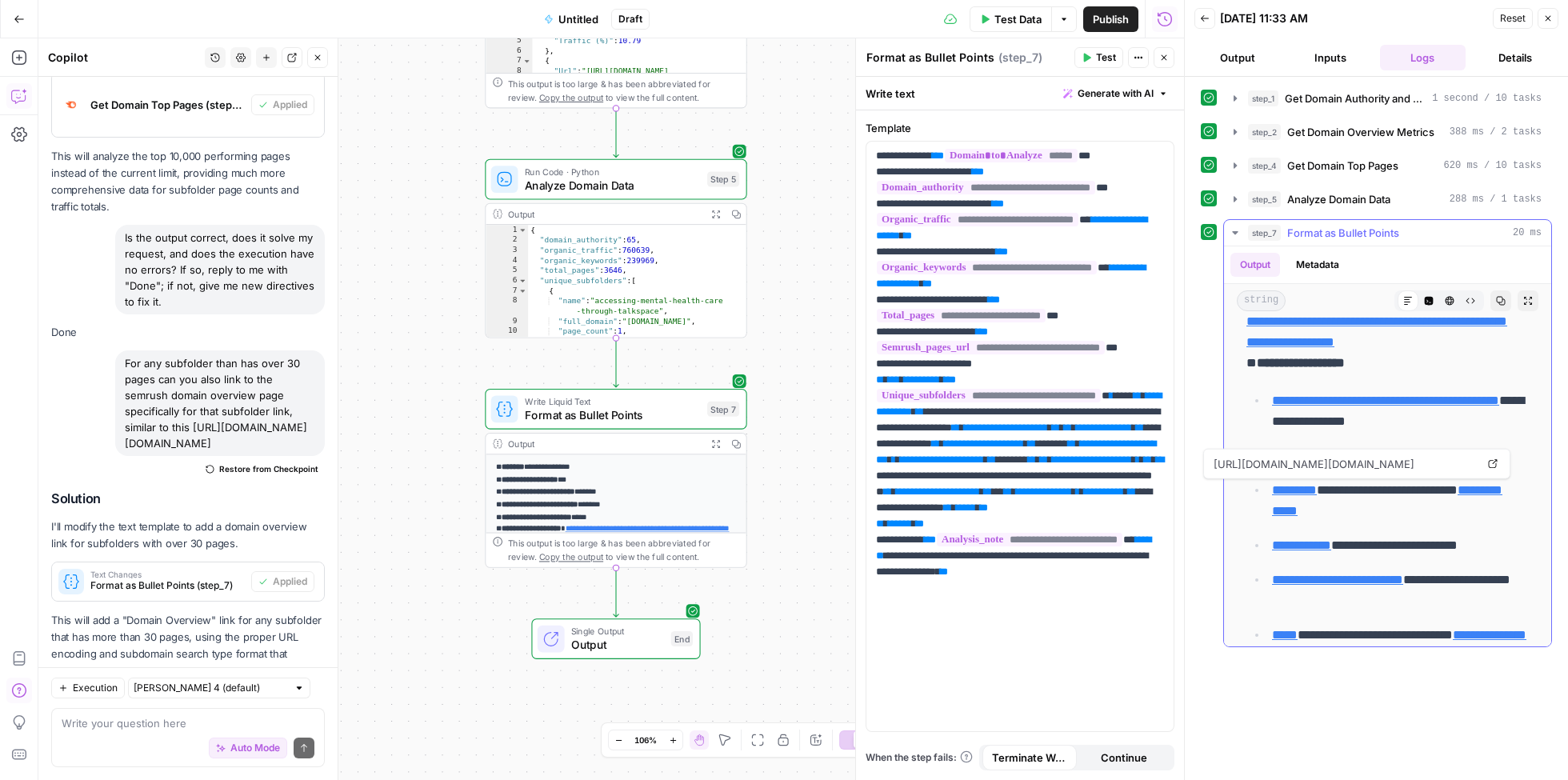
click at [1487, 489] on link "**********" at bounding box center [1387, 501] width 231 height 33
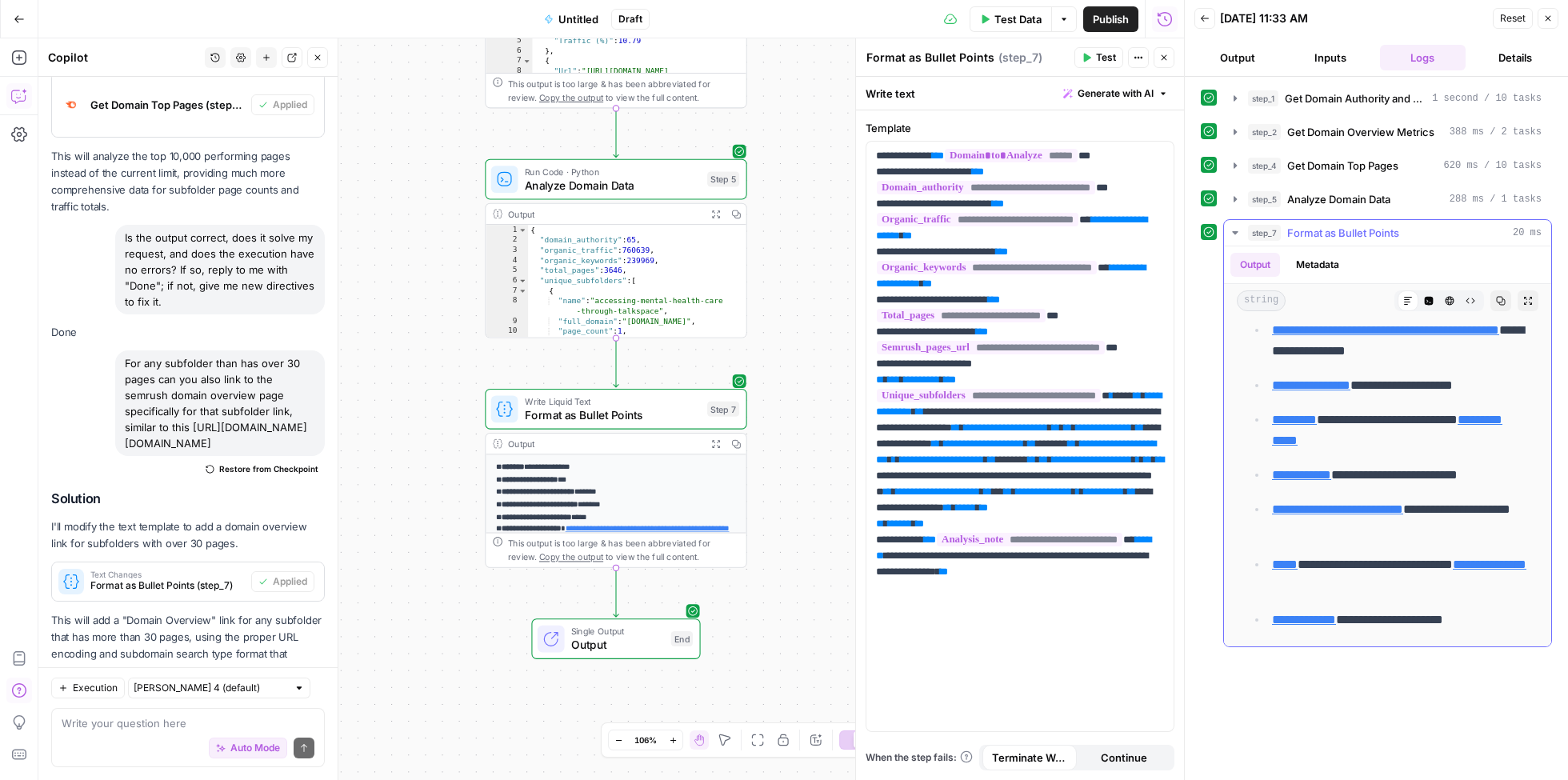
scroll to position [218, 0]
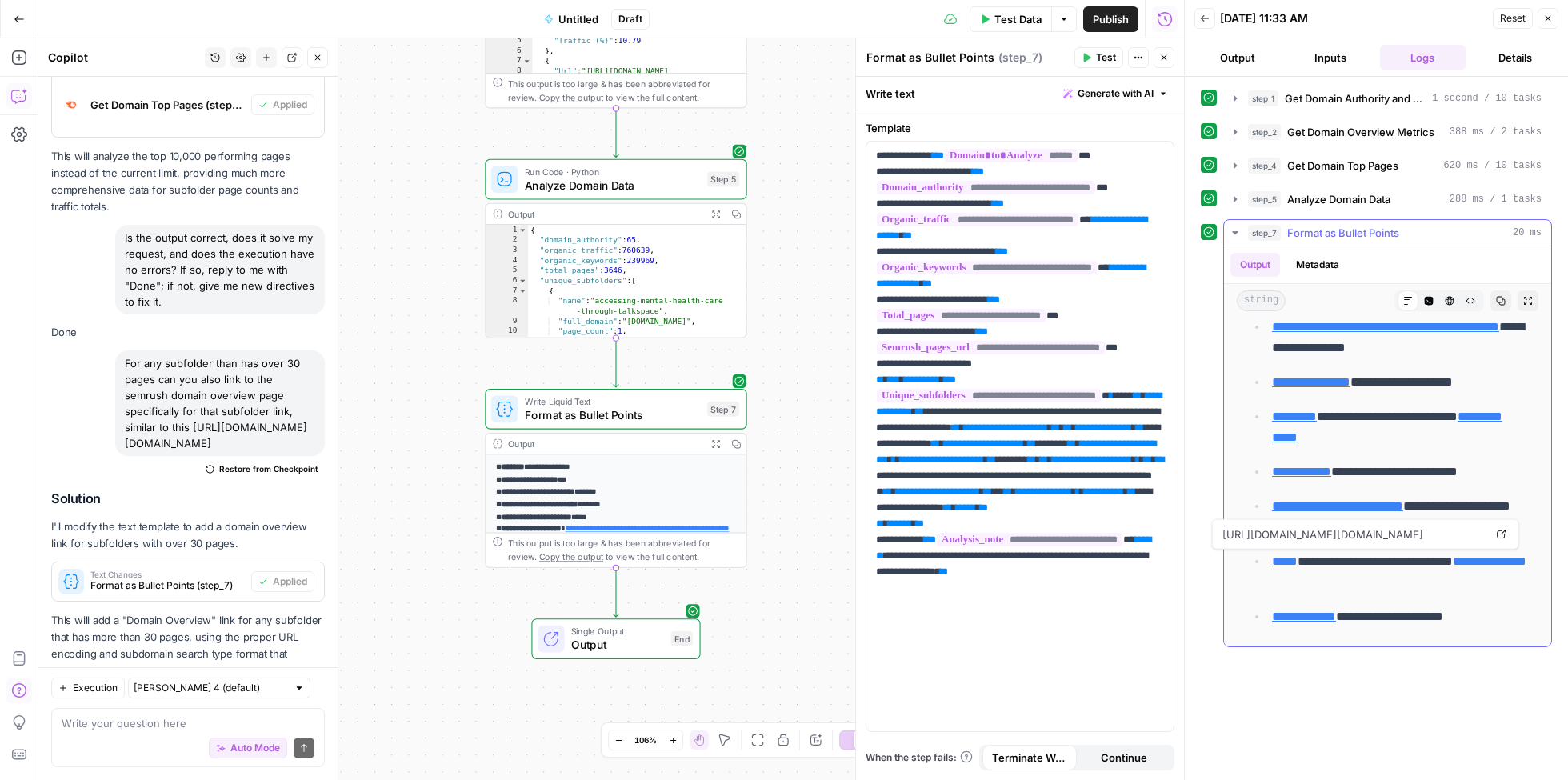
click at [1499, 560] on link "**********" at bounding box center [1490, 560] width 74 height 12
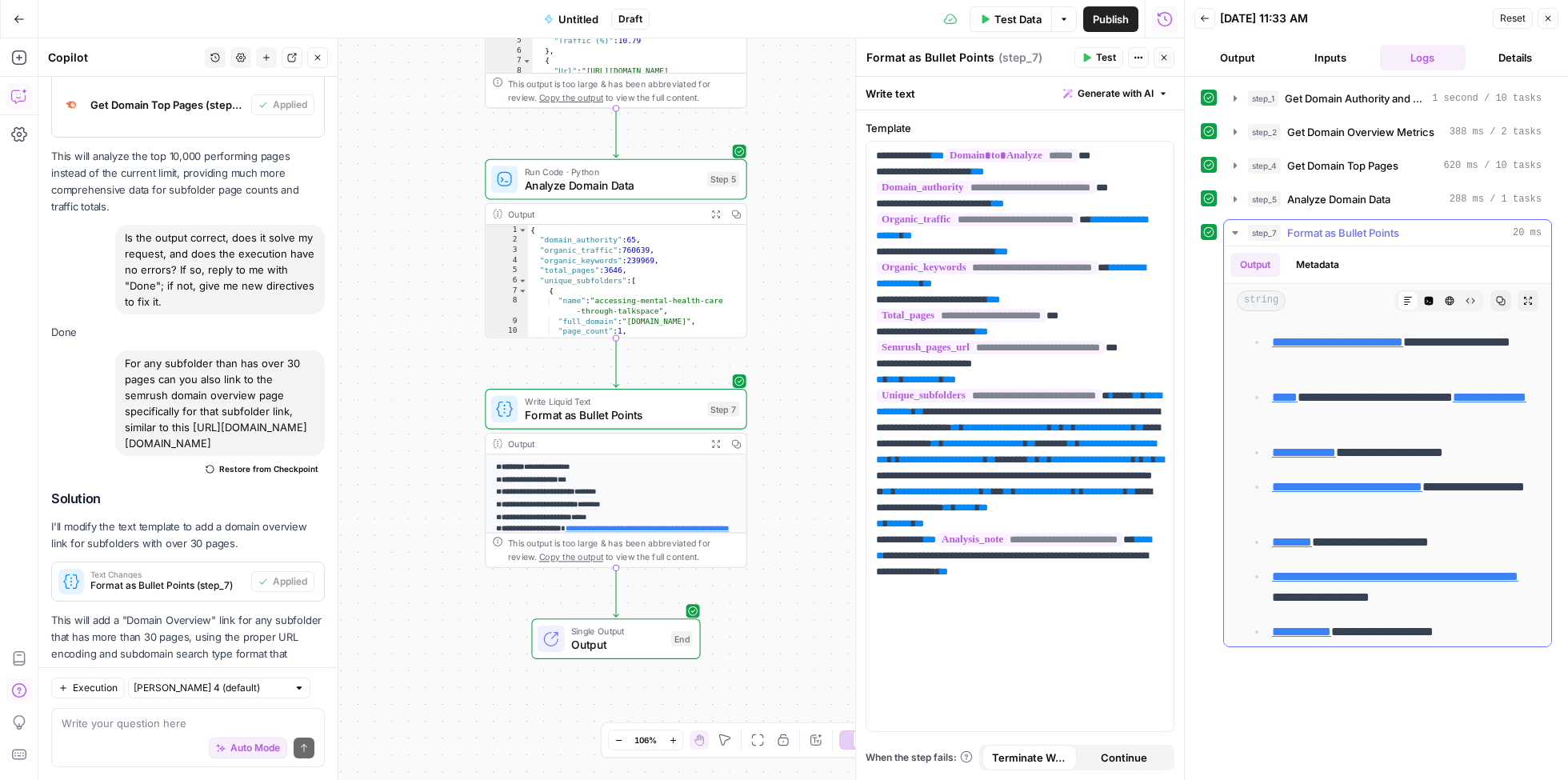
scroll to position [337, 0]
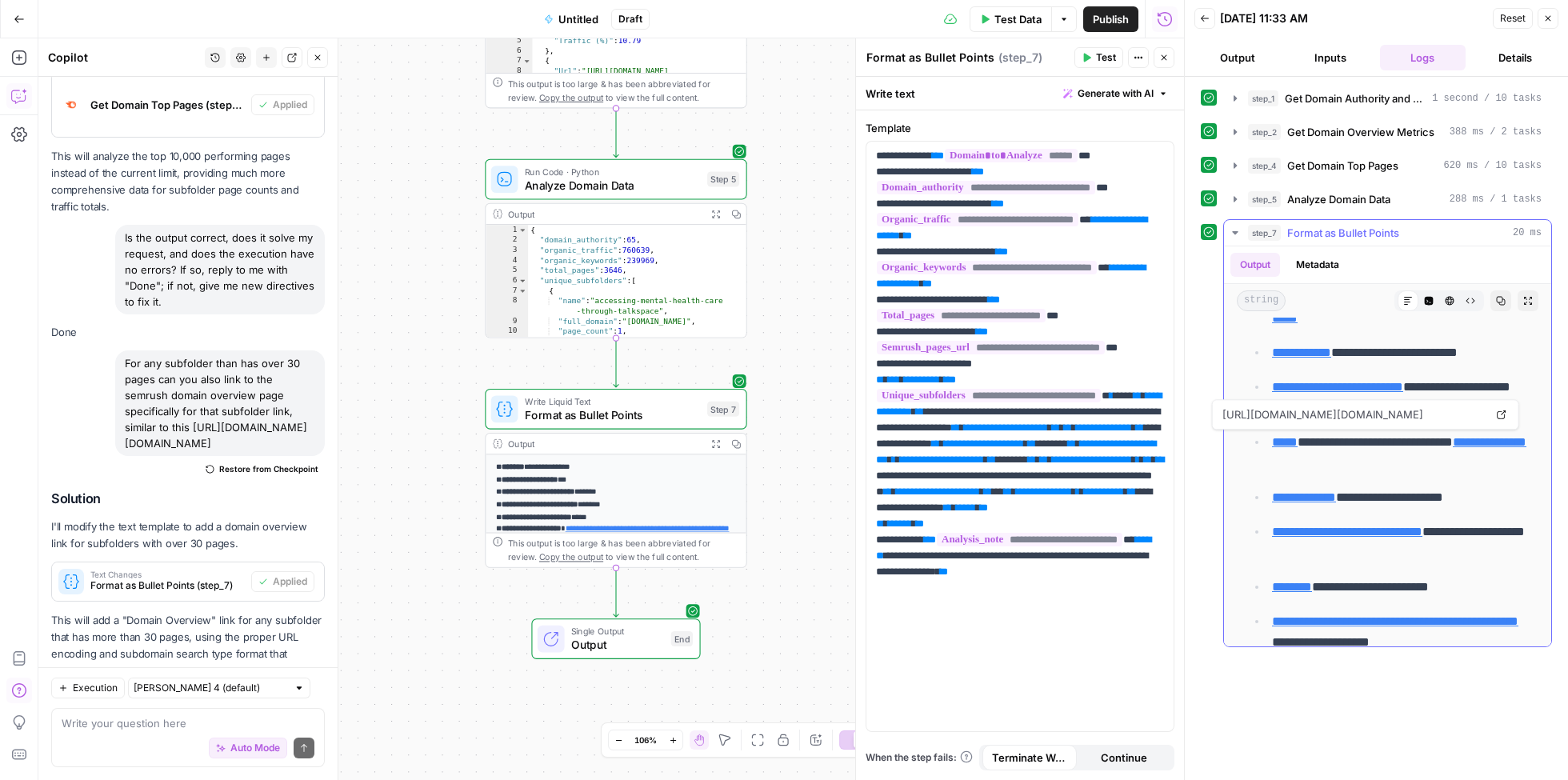
click at [1505, 438] on link "**********" at bounding box center [1490, 441] width 74 height 12
click at [143, 729] on textarea at bounding box center [187, 722] width 253 height 16
type textarea "Rather than the top 10,000 pages, can you"
click at [215, 718] on textarea "Rather than the top 10,000 pages, can you" at bounding box center [187, 722] width 253 height 16
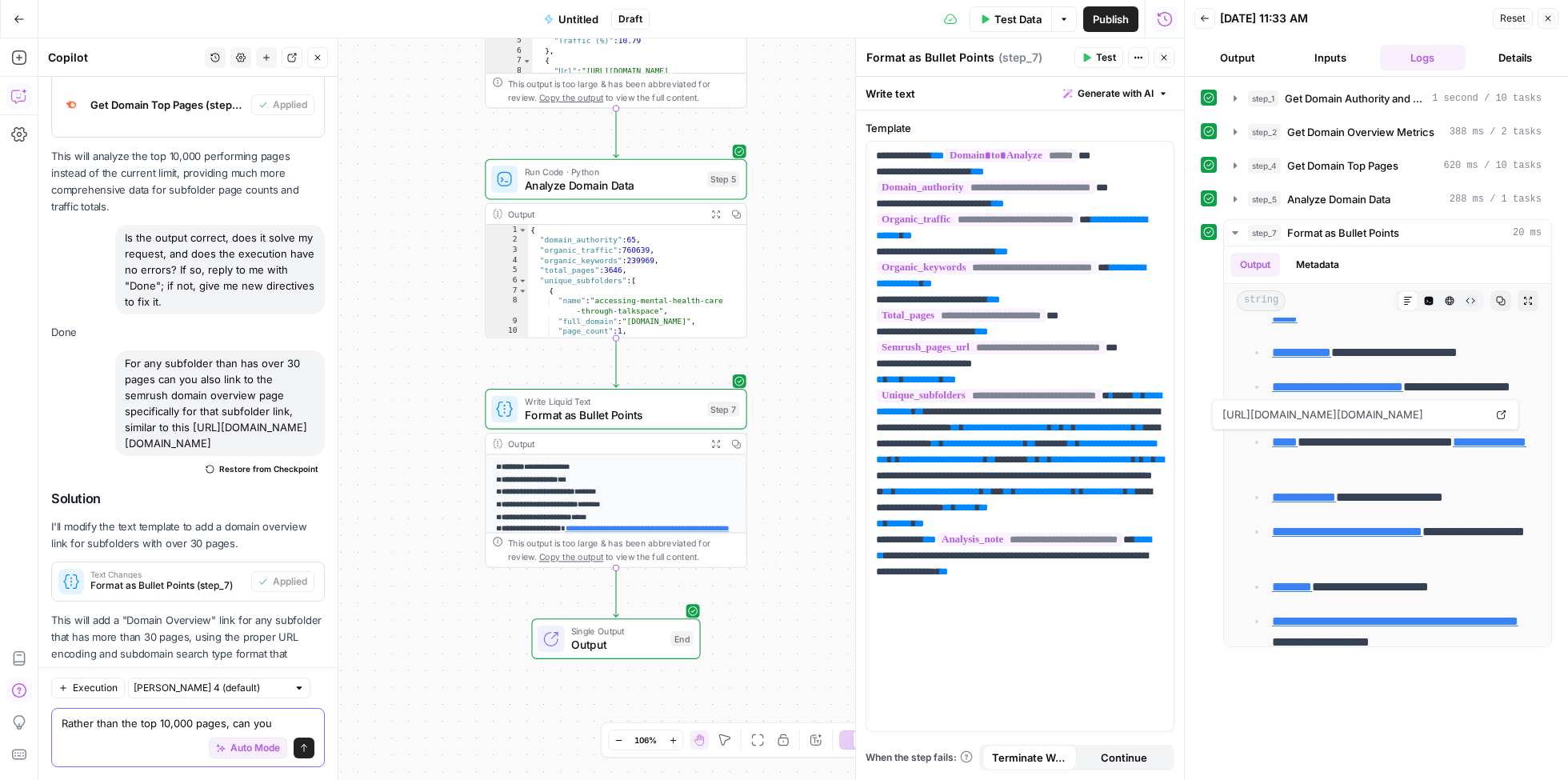
click at [215, 718] on textarea "Rather than the top 10,000 pages, can you" at bounding box center [187, 722] width 253 height 16
type textarea "Done"
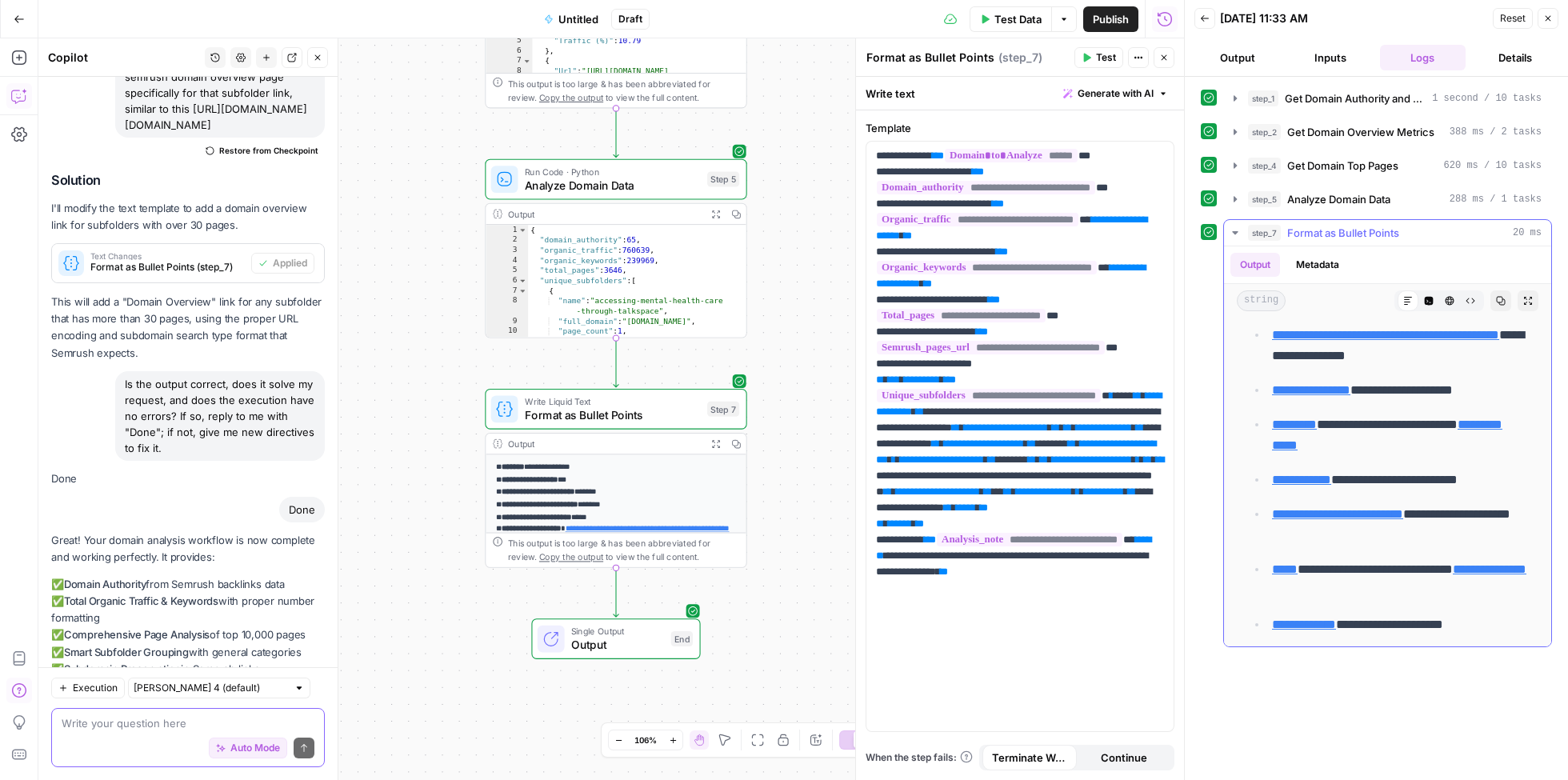
scroll to position [0, 0]
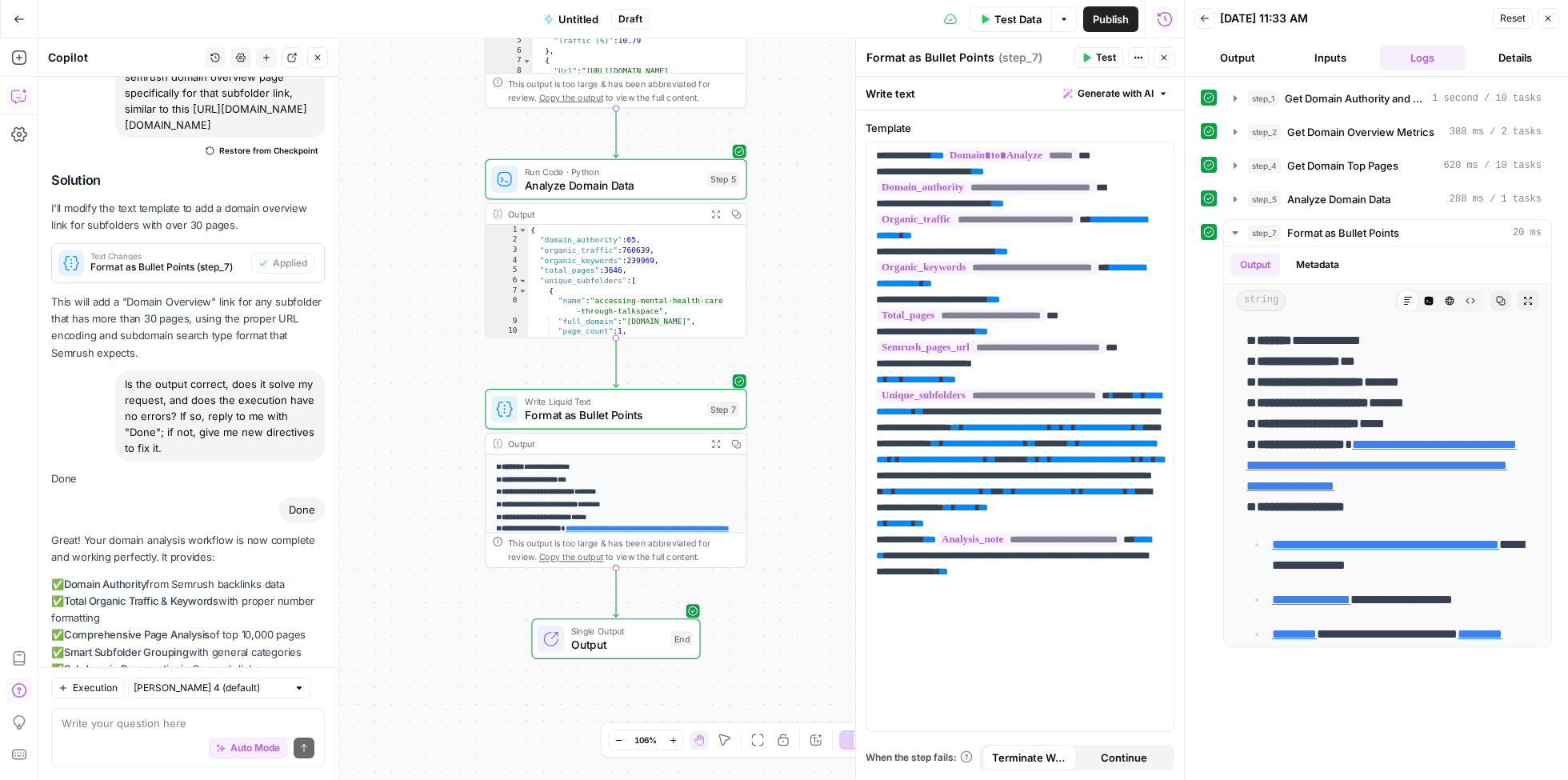
click at [1248, 60] on button "Output" at bounding box center [1238, 58] width 86 height 26
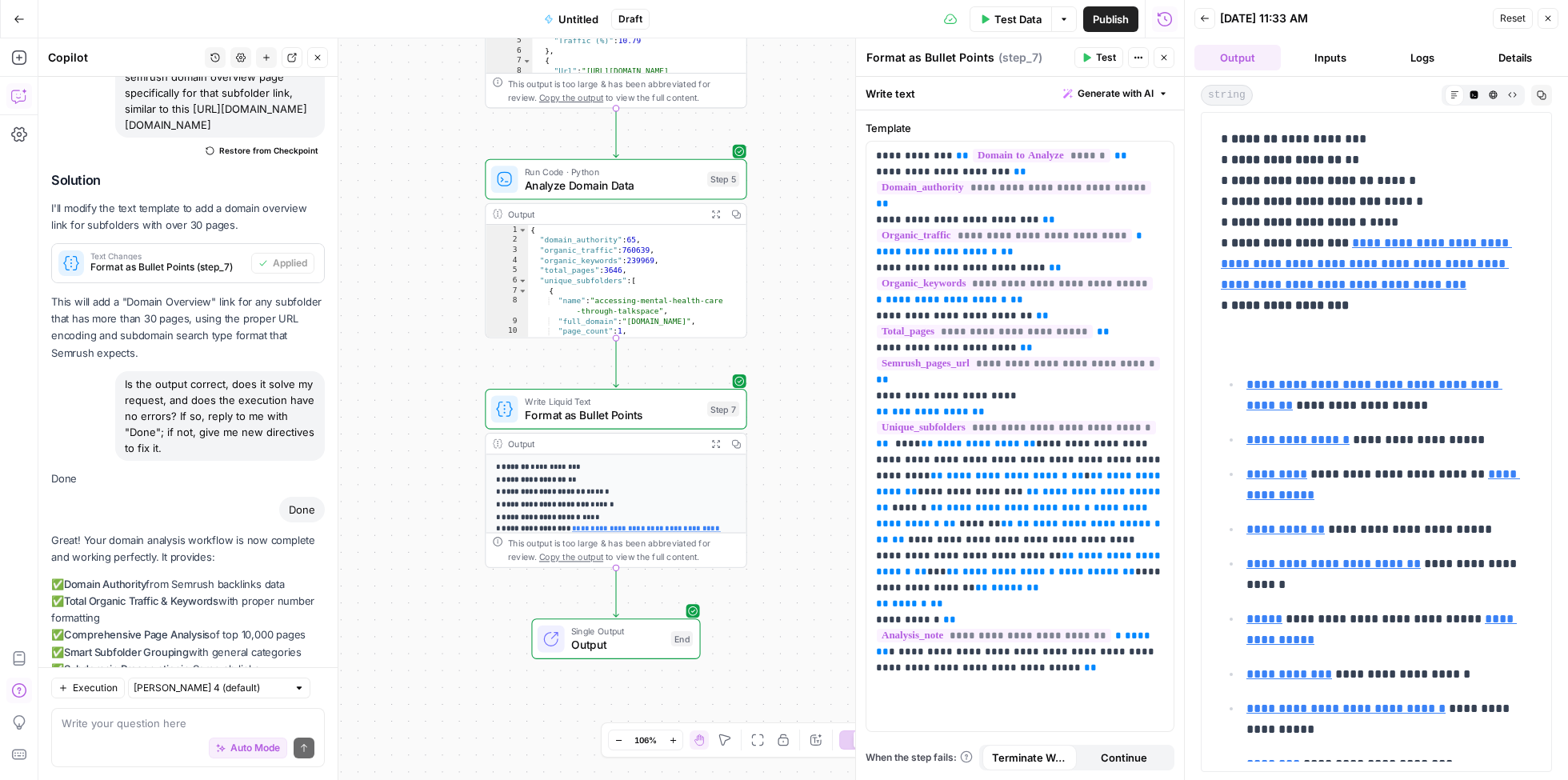
click at [1112, 12] on span "Publish" at bounding box center [1110, 18] width 36 height 16
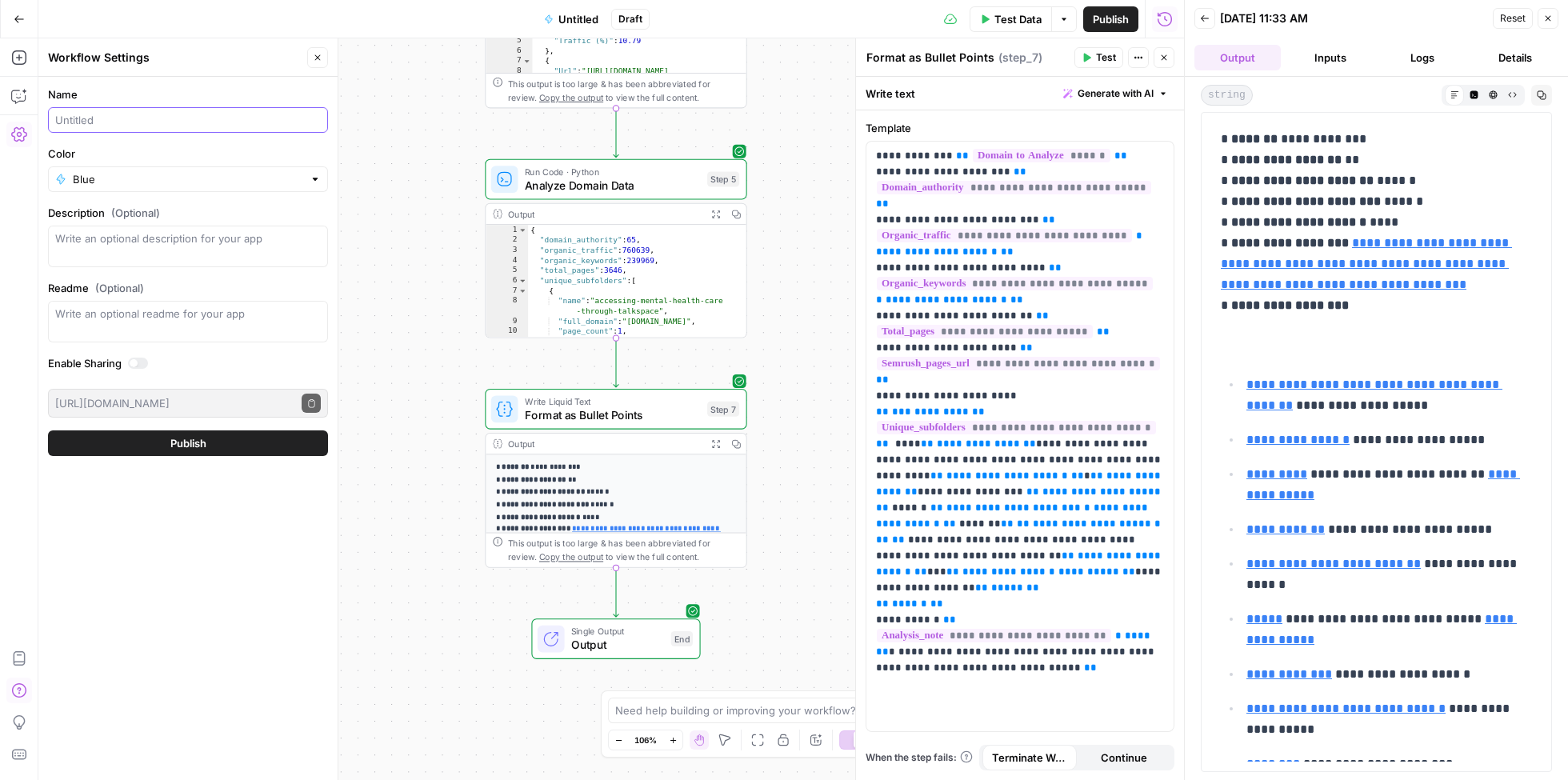
click at [178, 117] on input "Name" at bounding box center [187, 119] width 266 height 16
type input "Site Analyzer"
click at [198, 435] on span "Publish" at bounding box center [187, 443] width 36 height 16
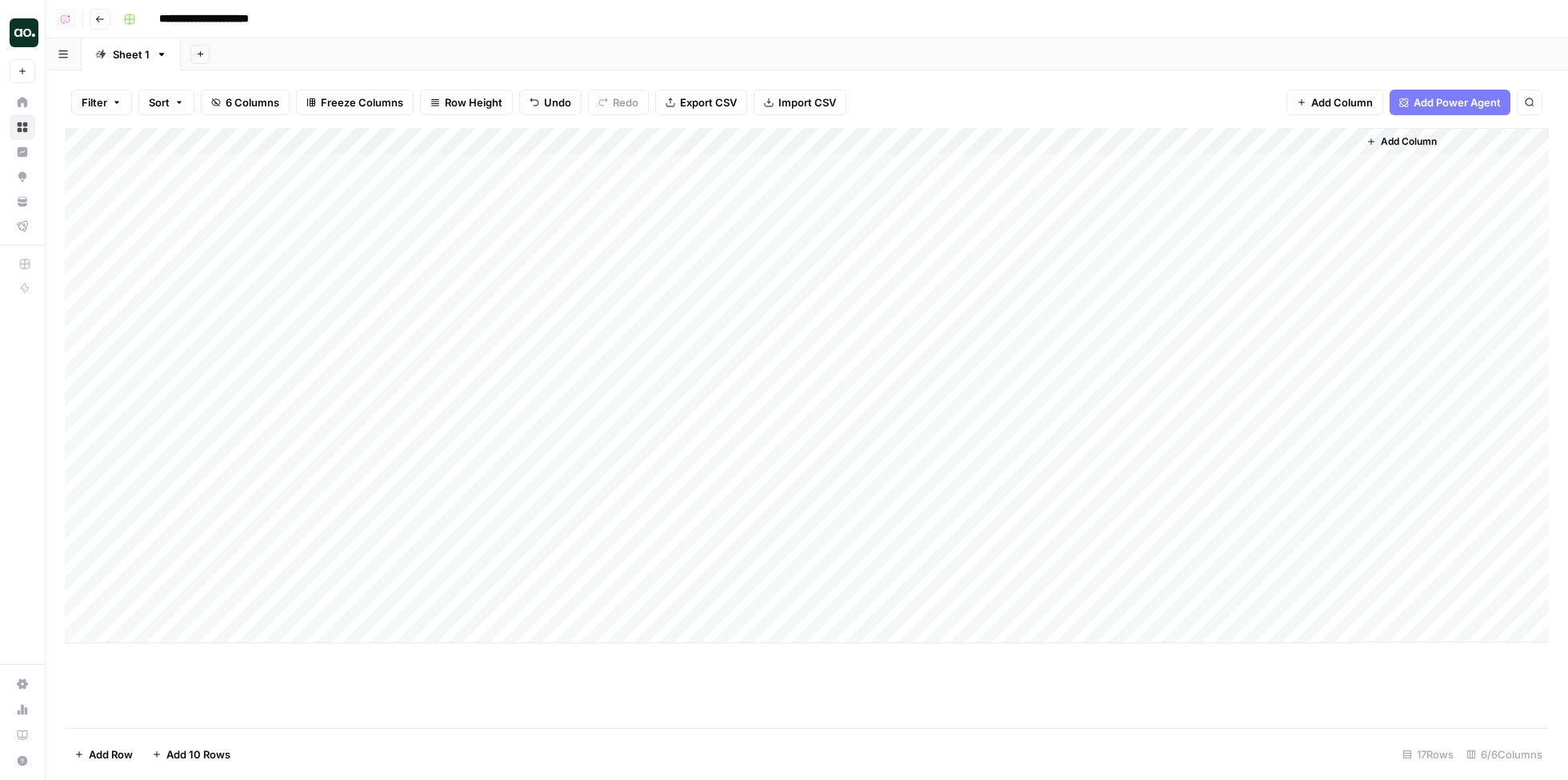
click at [1419, 144] on span "Add Column" at bounding box center [1409, 141] width 56 height 15
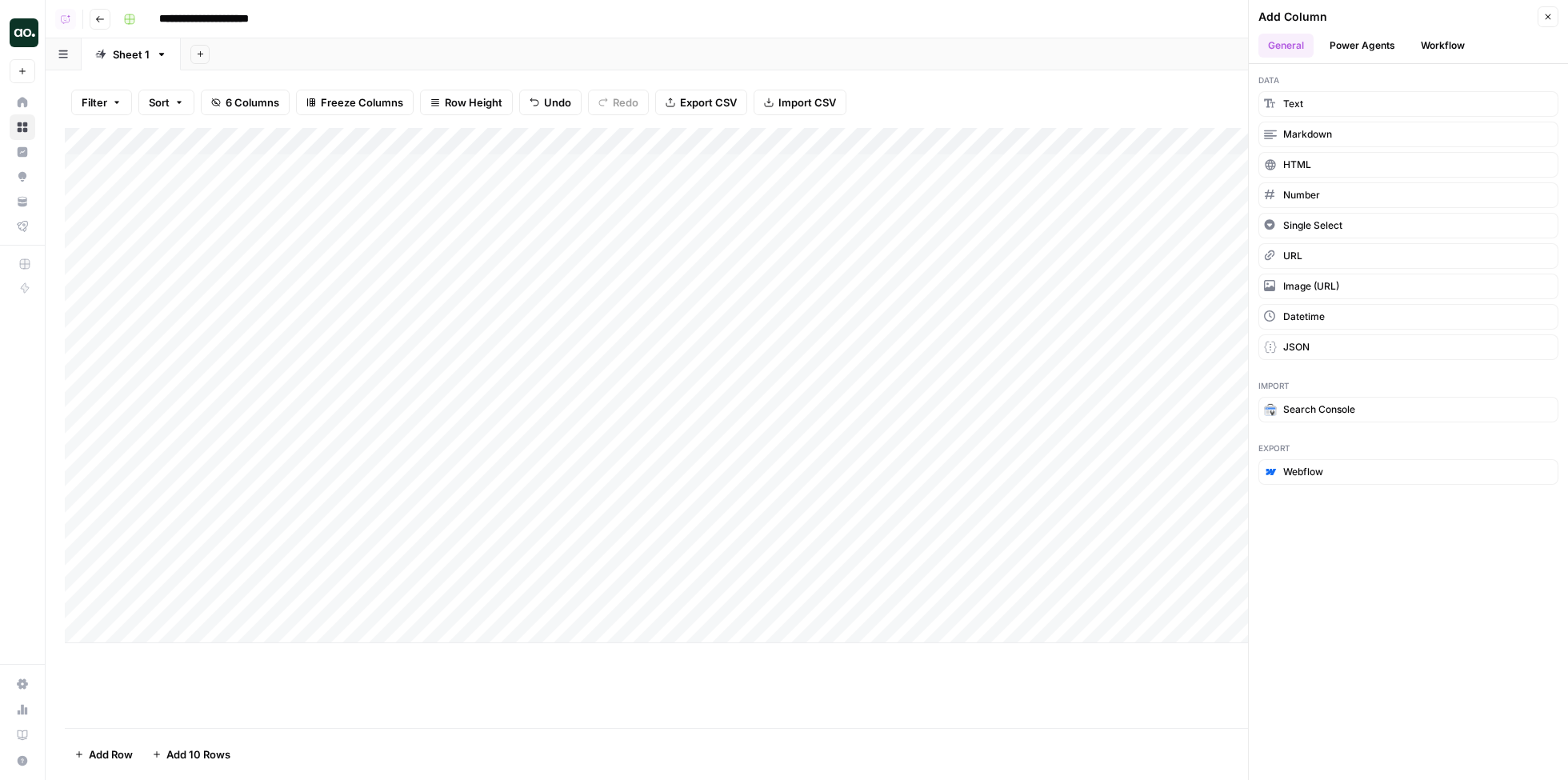
click at [1365, 51] on button "Power Agents" at bounding box center [1363, 46] width 85 height 24
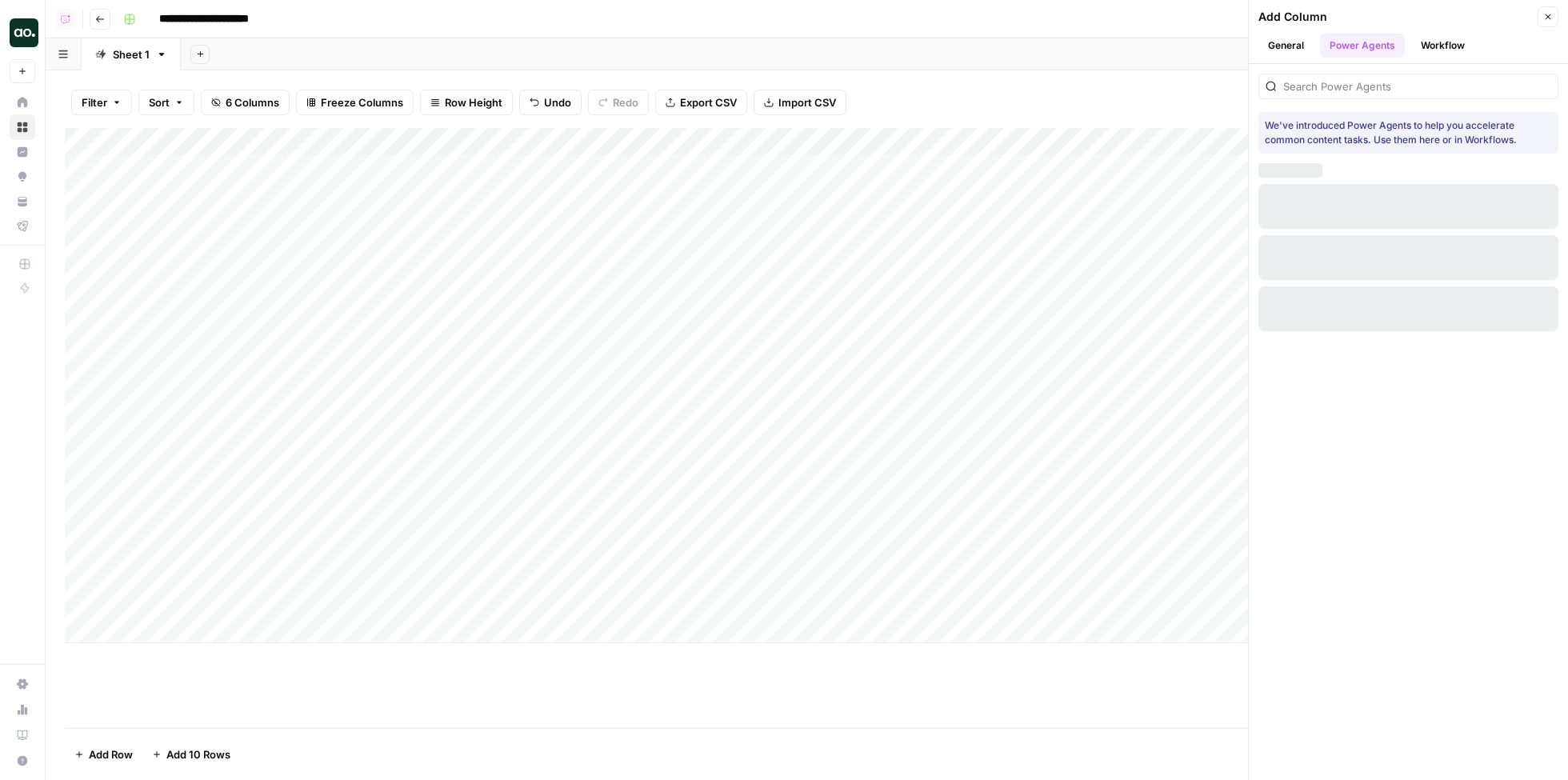
click at [1431, 47] on button "Workflow" at bounding box center [1443, 46] width 63 height 24
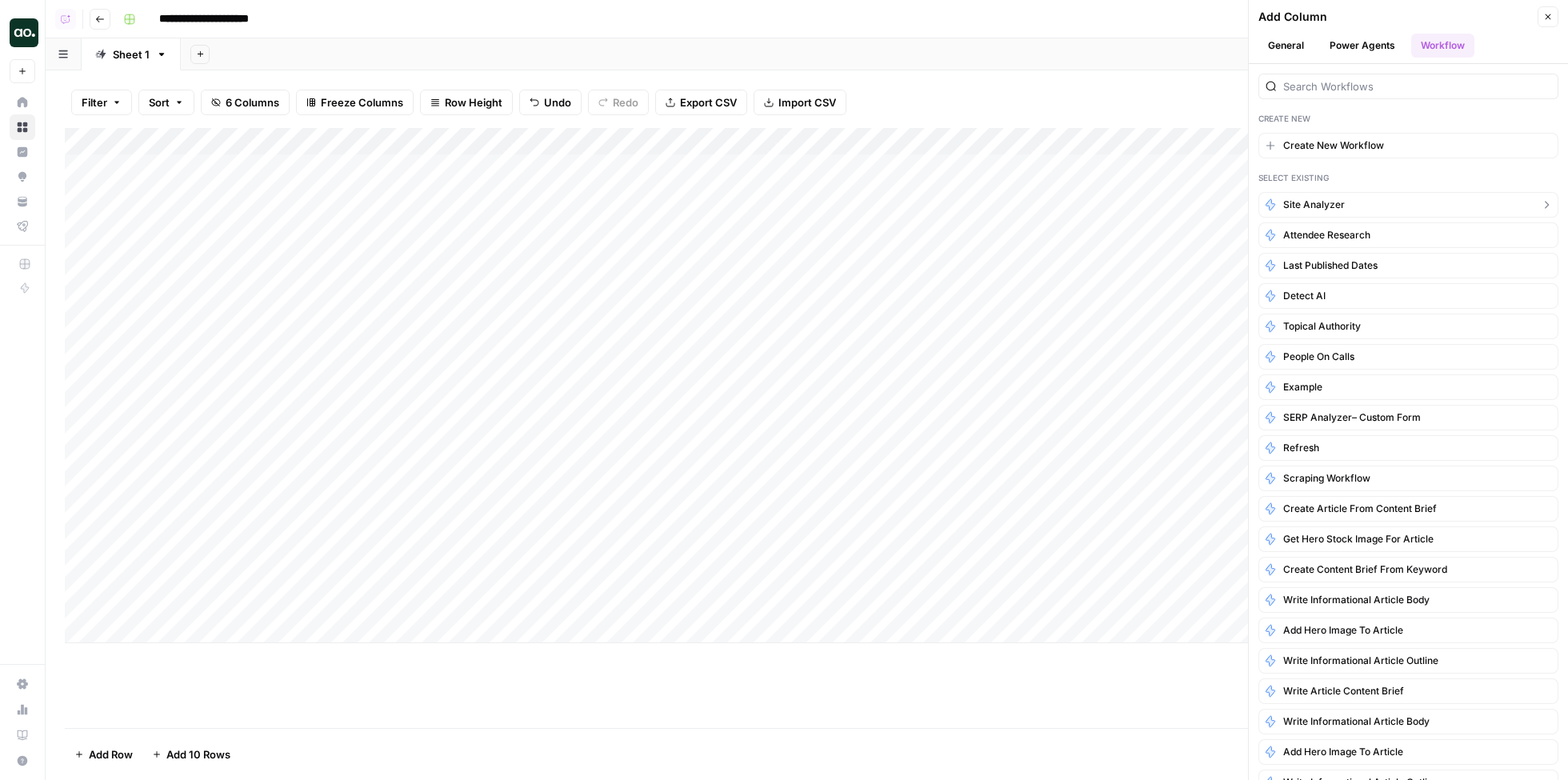
click at [1336, 194] on button "Site Analyzer" at bounding box center [1409, 205] width 300 height 26
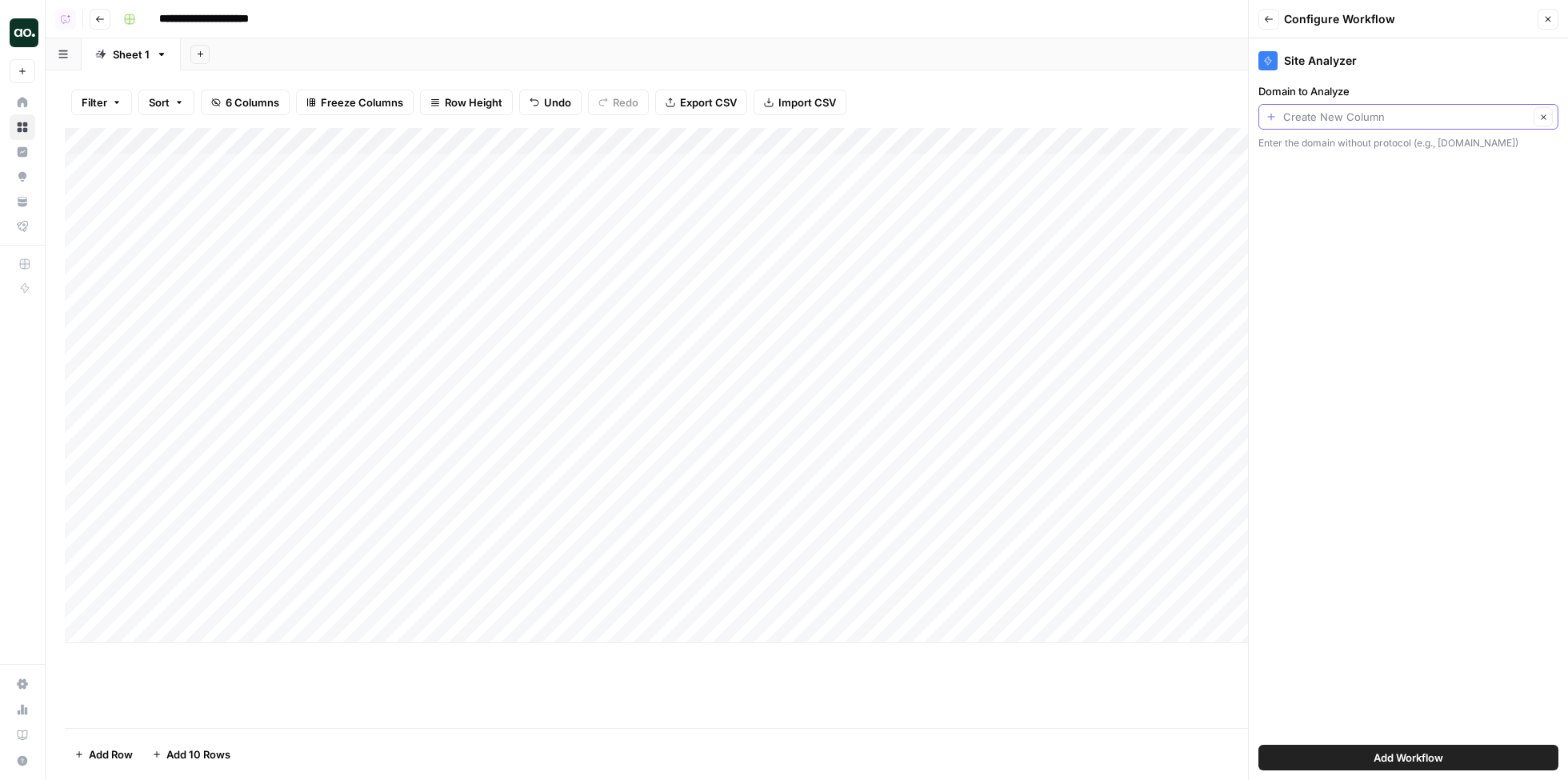
click at [1321, 115] on input "Domain to Analyze" at bounding box center [1405, 116] width 245 height 16
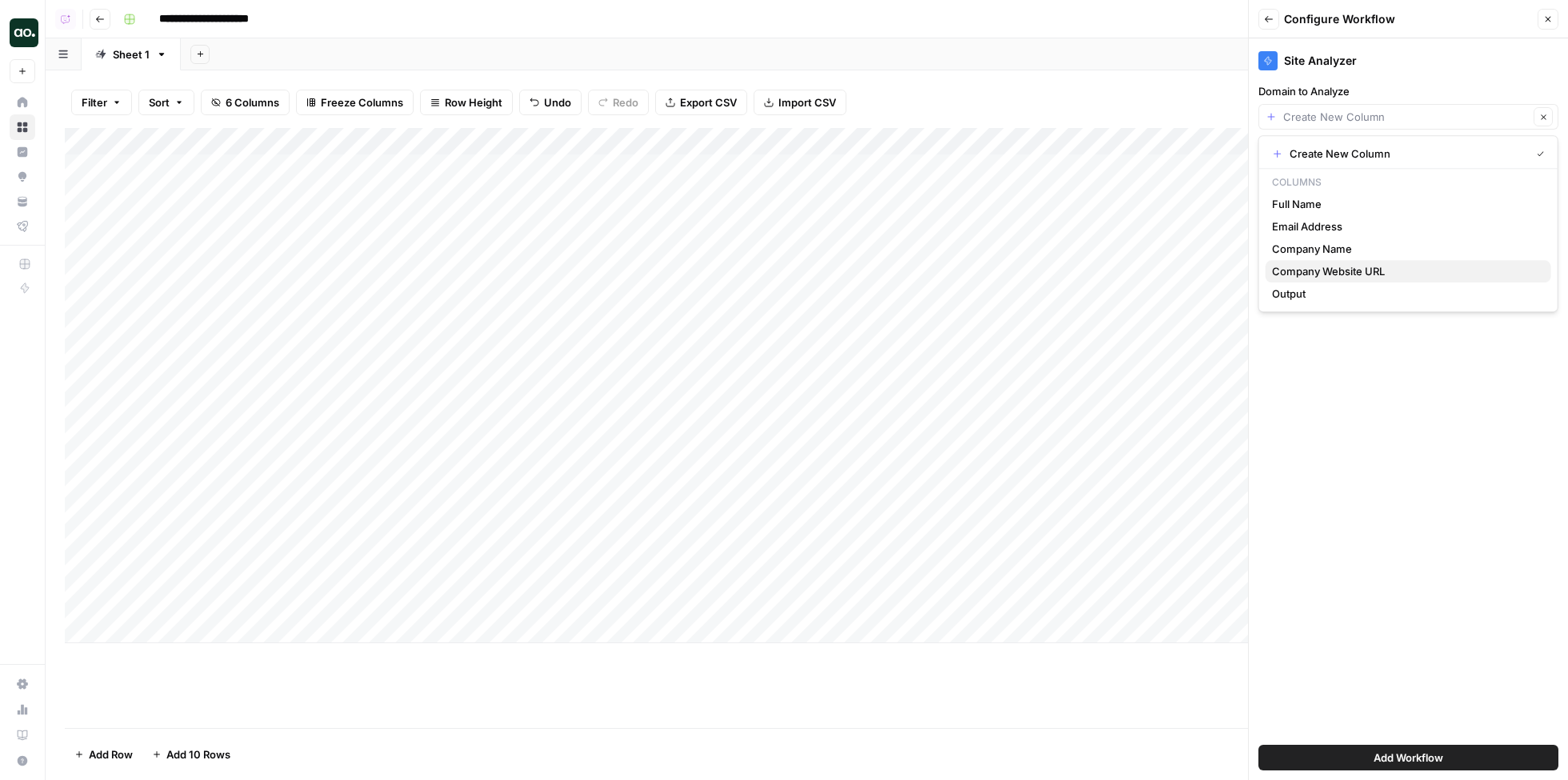
click at [1328, 265] on span "Company Website URL" at bounding box center [1405, 270] width 267 height 16
type input "Company Website URL"
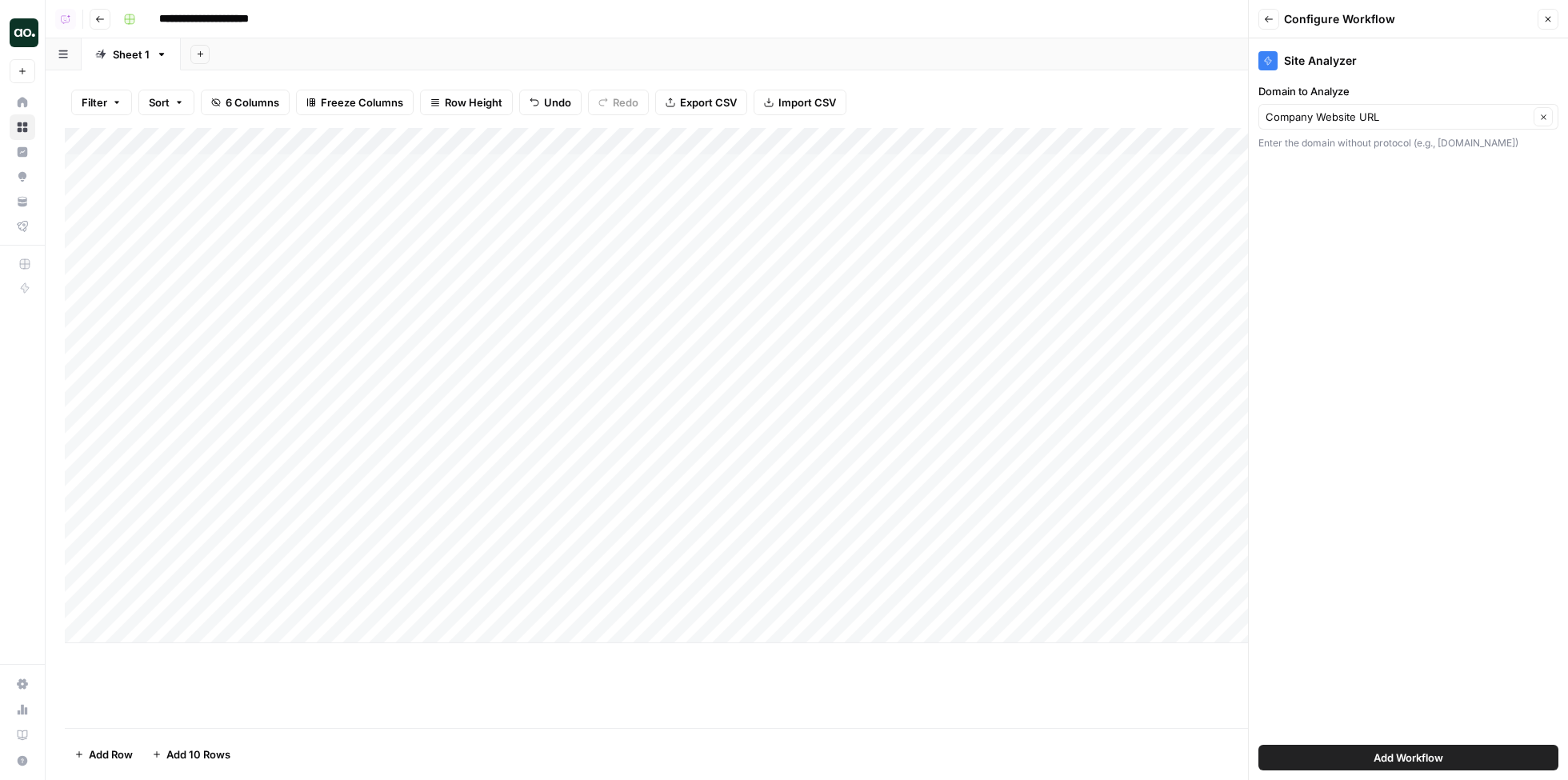
click at [1375, 753] on span "Add Workflow" at bounding box center [1409, 757] width 70 height 16
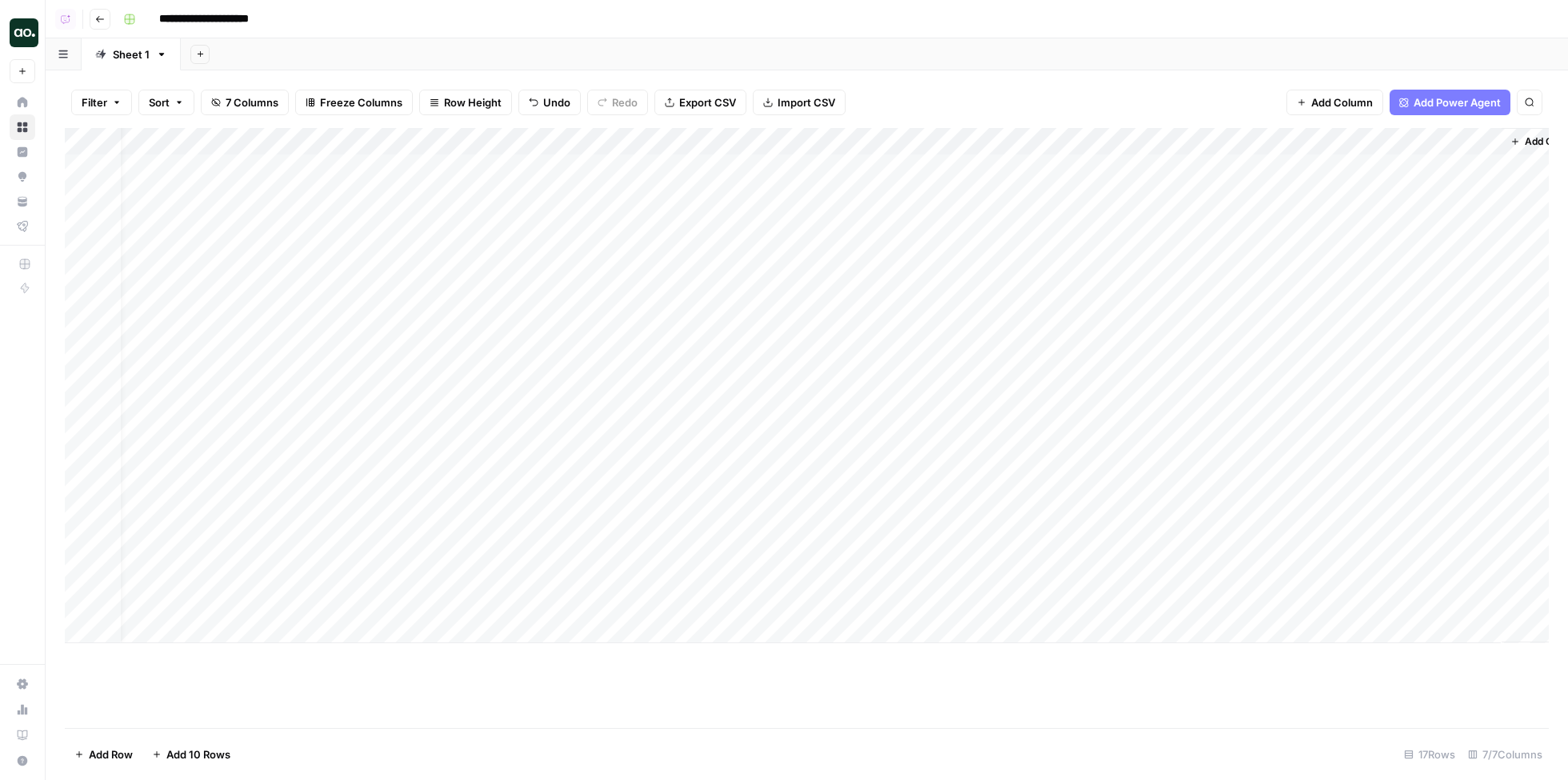
scroll to position [0, 41]
click at [1445, 145] on div "Add Column" at bounding box center [807, 385] width 1484 height 515
click at [1457, 174] on span "All Rows" at bounding box center [1499, 177] width 101 height 16
click at [1444, 168] on div "Add Column" at bounding box center [807, 385] width 1484 height 515
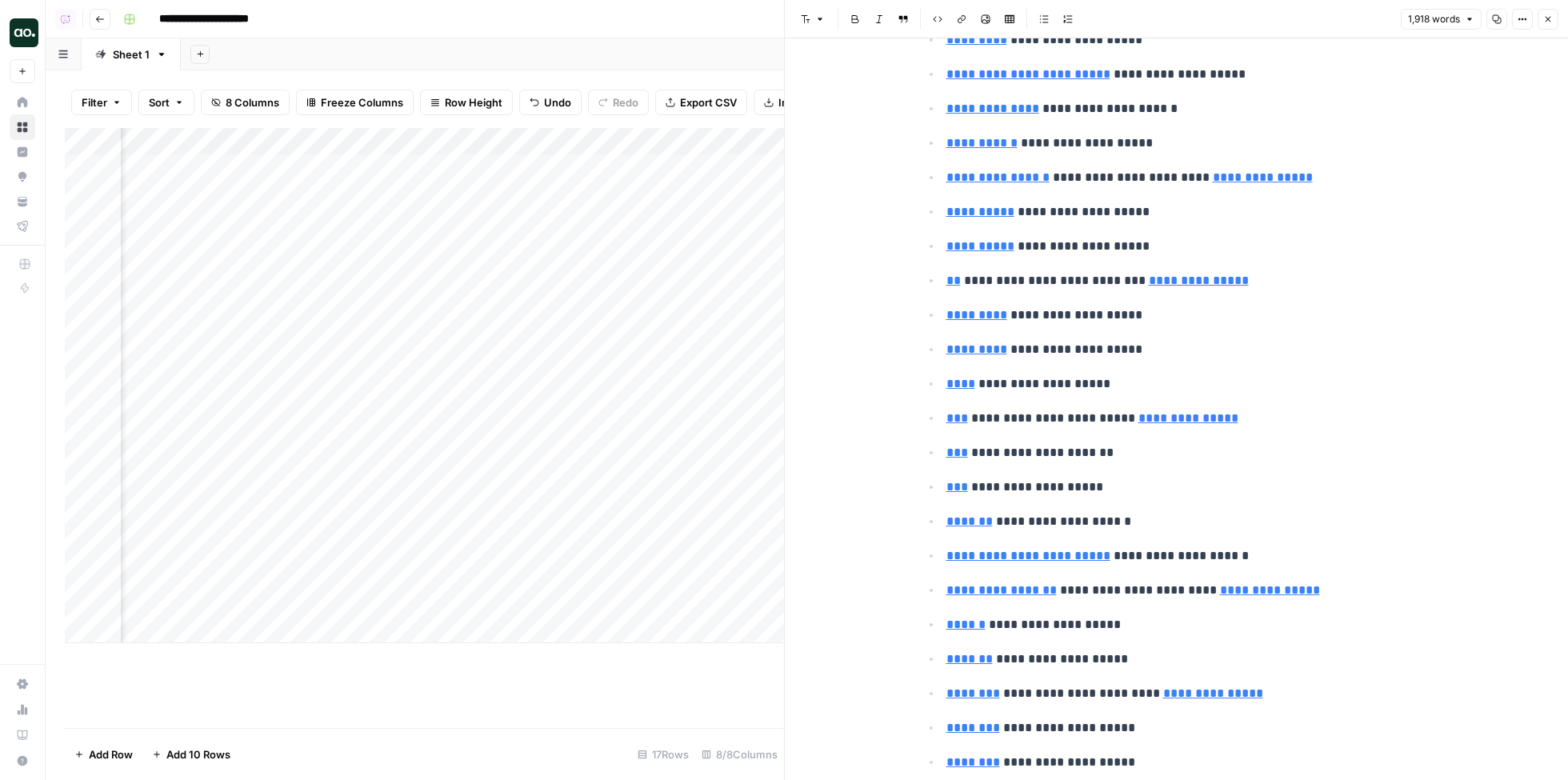
scroll to position [6279, 0]
click at [951, 273] on link "**" at bounding box center [954, 278] width 15 height 12
click at [949, 273] on link "**" at bounding box center [954, 278] width 15 height 12
click at [1176, 204] on icon at bounding box center [1178, 207] width 9 height 9
